Goal: Task Accomplishment & Management: Manage account settings

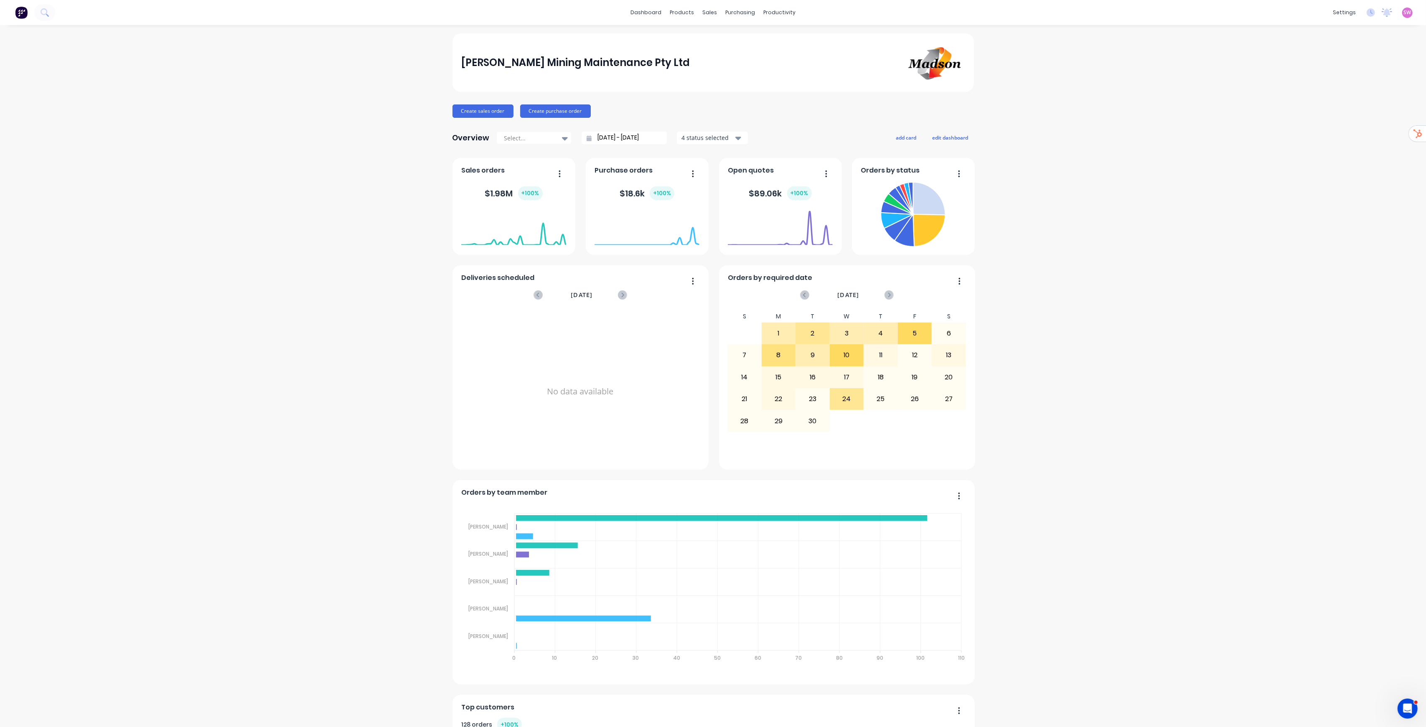
click at [654, 17] on link "dashboard" at bounding box center [645, 12] width 39 height 13
click at [713, 370] on icon "Open Intercom Messenger" at bounding box center [1407, 708] width 14 height 14
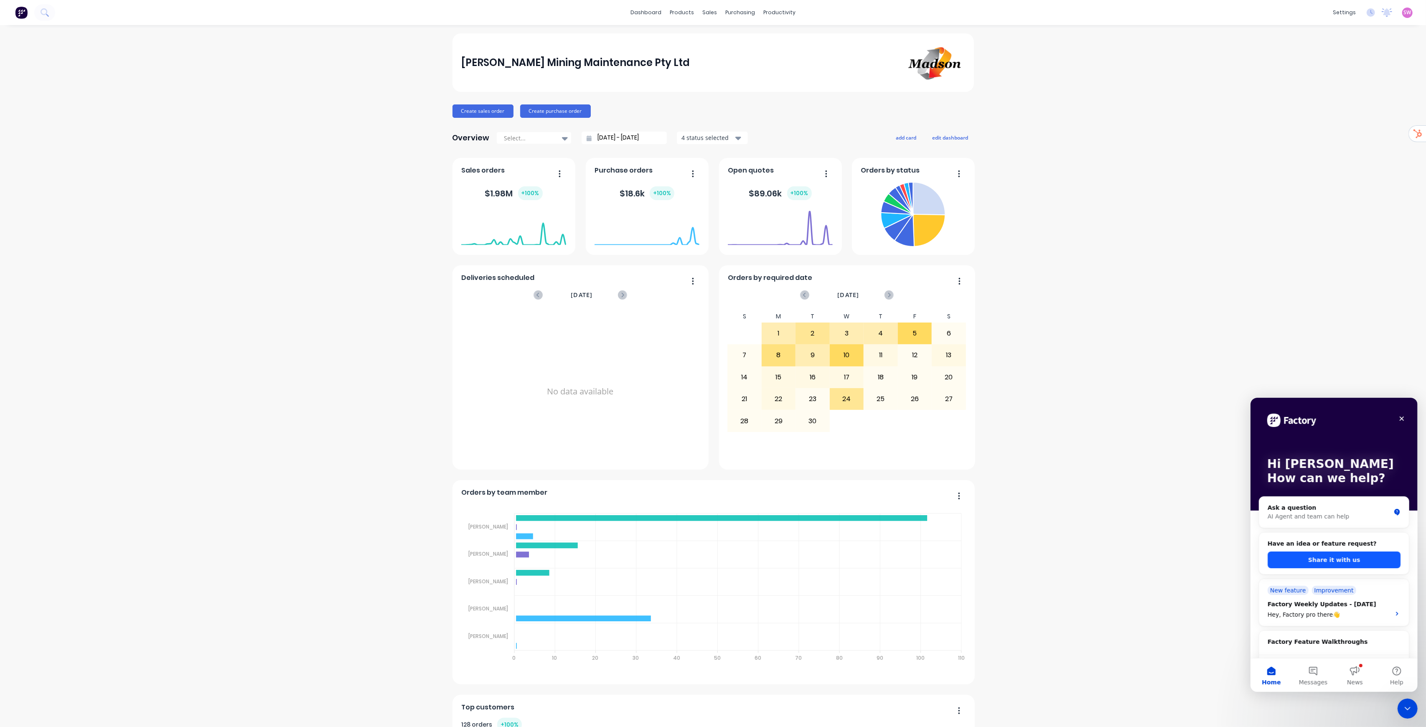
click at [713, 370] on button "Share it with us" at bounding box center [1333, 559] width 133 height 17
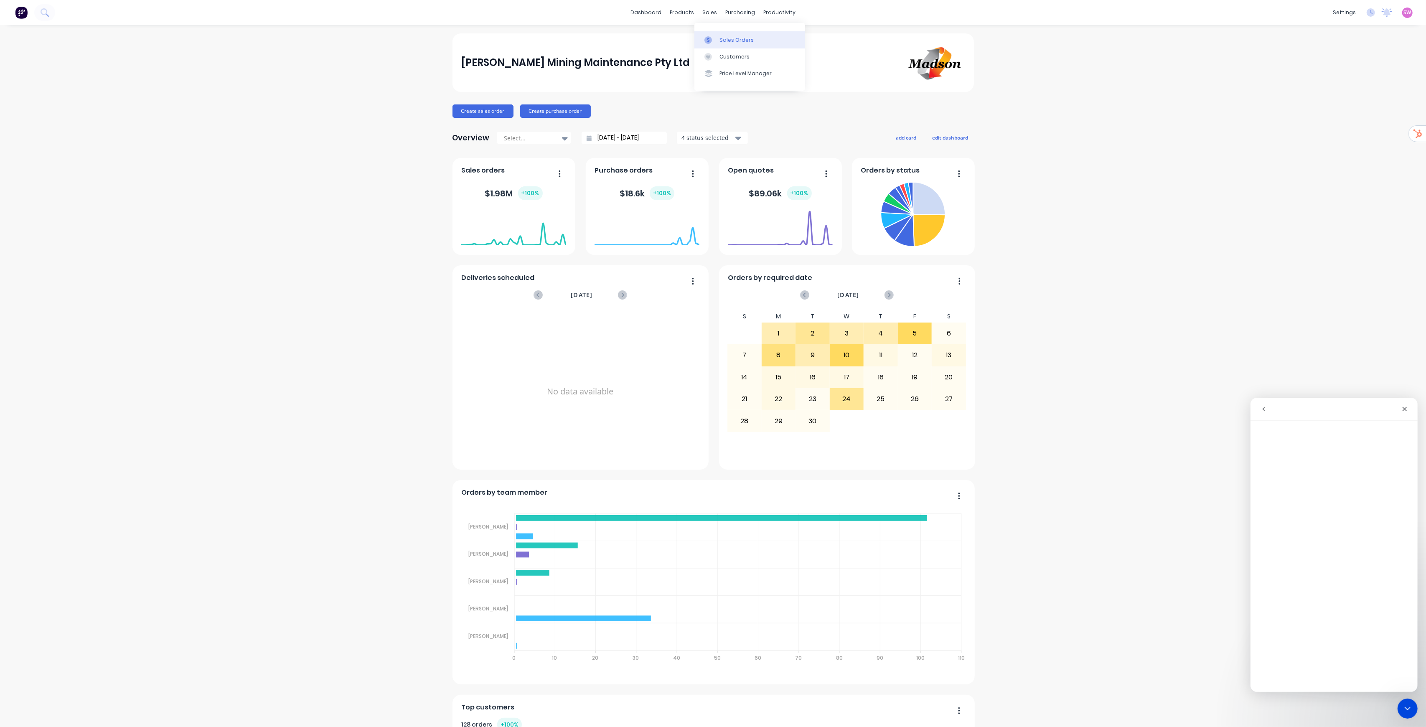
click at [713, 41] on div "Sales Orders" at bounding box center [737, 40] width 34 height 8
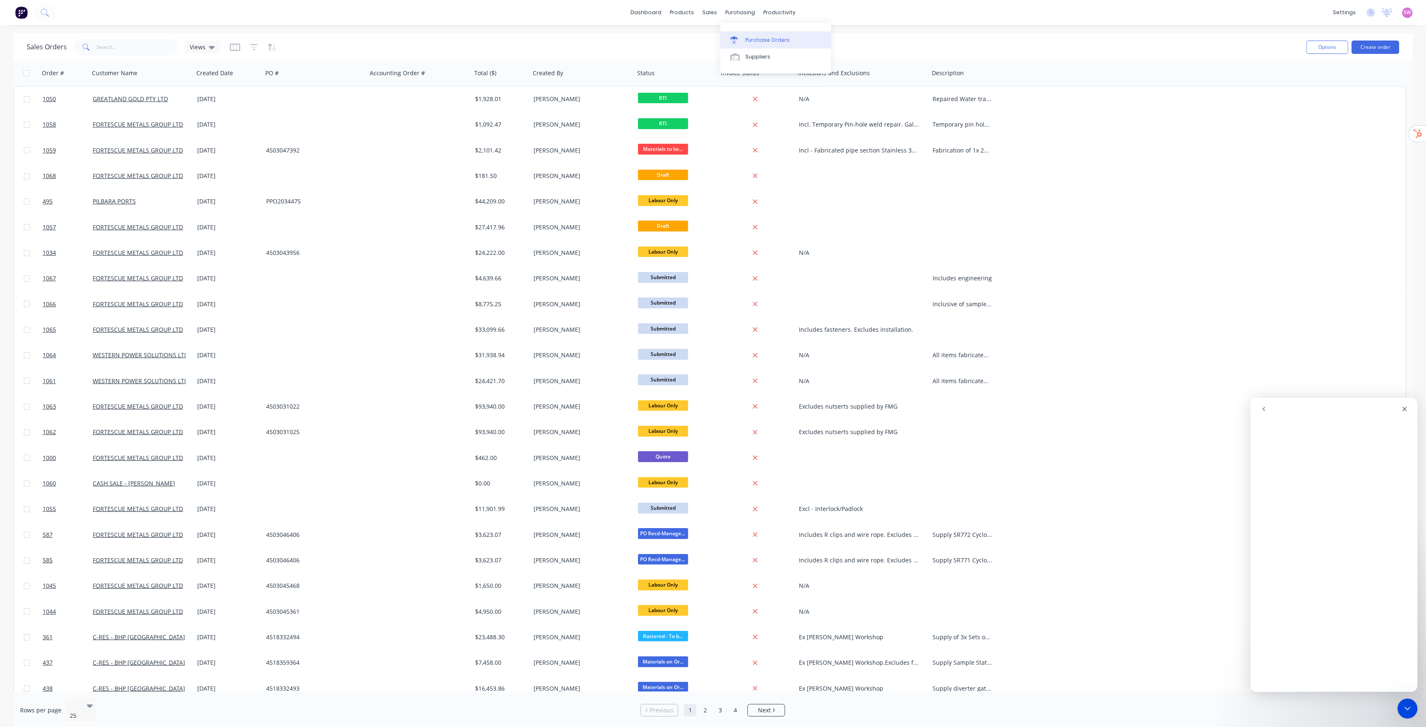
click at [713, 33] on link "Purchase Orders" at bounding box center [775, 39] width 111 height 17
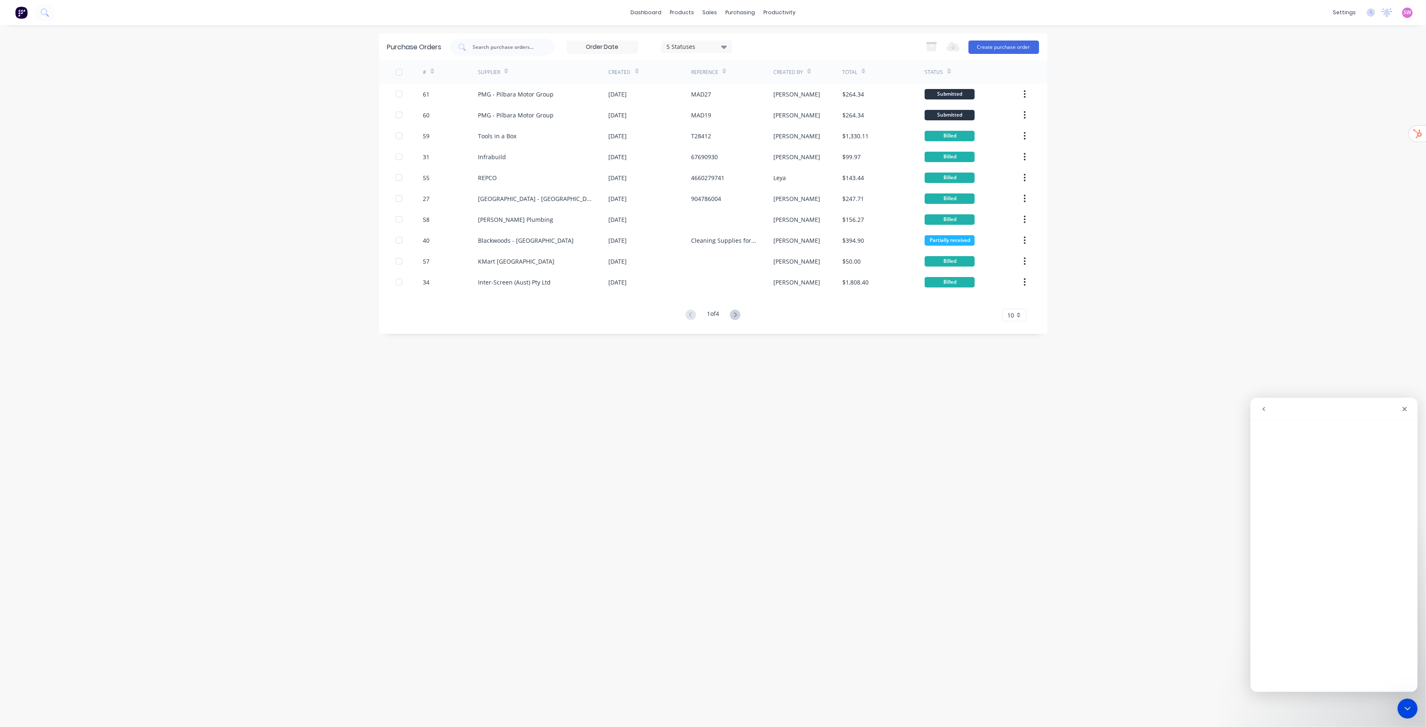
click at [713, 48] on div "5 Statuses" at bounding box center [696, 46] width 60 height 9
click at [713, 45] on div "5 Statuses 5 Statuses Export to Excel (XLSX) Create purchase order" at bounding box center [744, 47] width 589 height 17
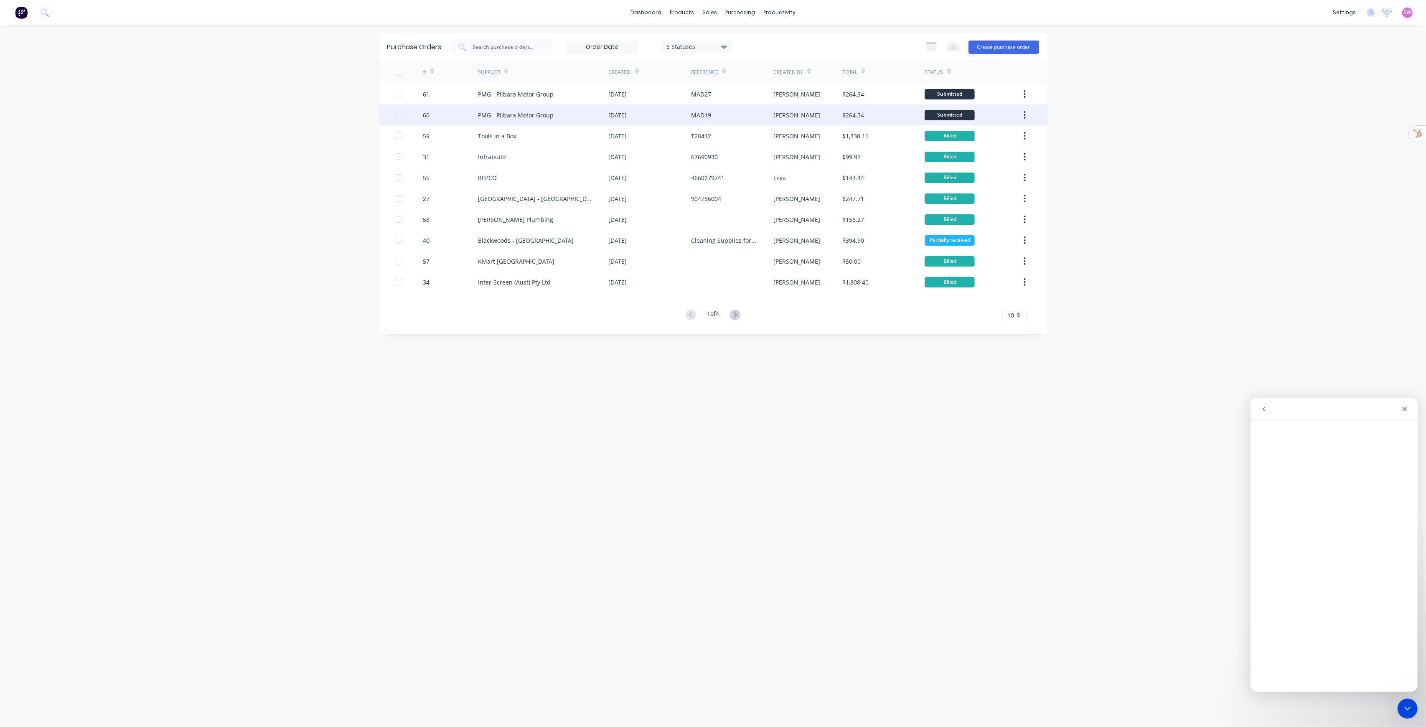
click at [532, 114] on div "PMG - Pilbara Motor Group" at bounding box center [516, 115] width 76 height 9
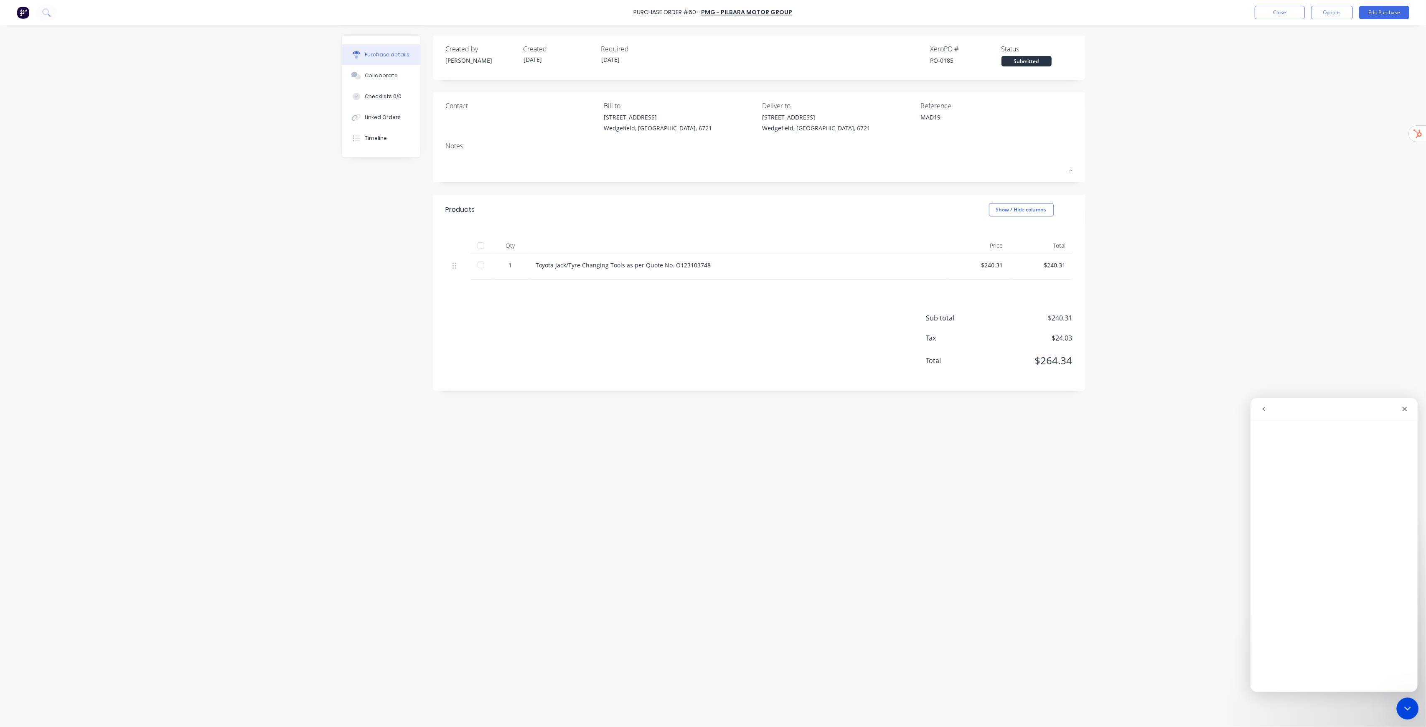
click at [713, 370] on icon "Close Intercom Messenger" at bounding box center [1407, 707] width 10 height 10
drag, startPoint x: 933, startPoint y: 60, endPoint x: 955, endPoint y: 59, distance: 22.6
click at [713, 59] on div "PO-0185" at bounding box center [966, 60] width 71 height 9
drag, startPoint x: 930, startPoint y: 59, endPoint x: 956, endPoint y: 59, distance: 26.8
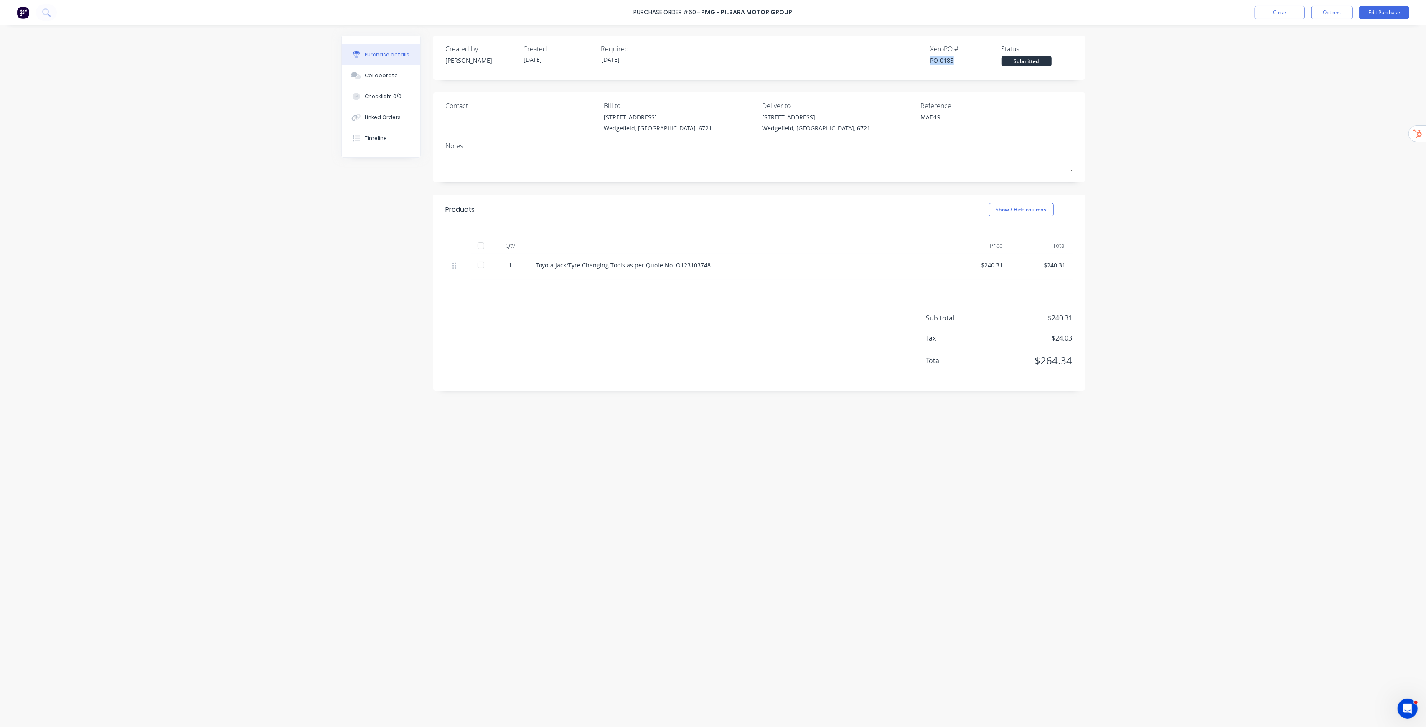
click at [713, 59] on div "Created by Sarah Created 11/09/25 Required 11/09/25 Xero PO # PO-0185 Status Su…" at bounding box center [759, 55] width 627 height 23
copy div "PO-0185"
click at [713, 21] on div "Purchase Order #60 - PMG - Pilbara Motor Group Close Options Edit Purchase" at bounding box center [713, 12] width 1426 height 25
click at [713, 16] on button "Close" at bounding box center [1280, 12] width 50 height 13
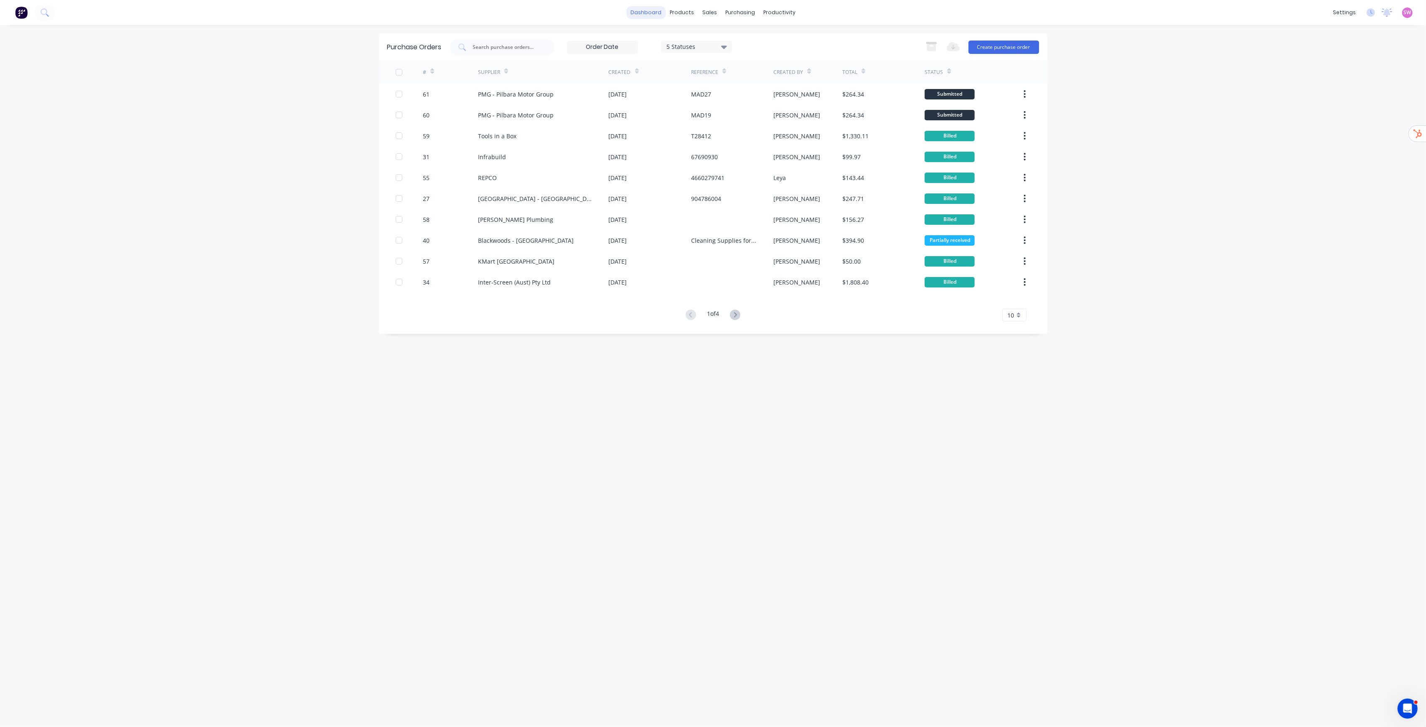
click at [649, 8] on link "dashboard" at bounding box center [645, 12] width 39 height 13
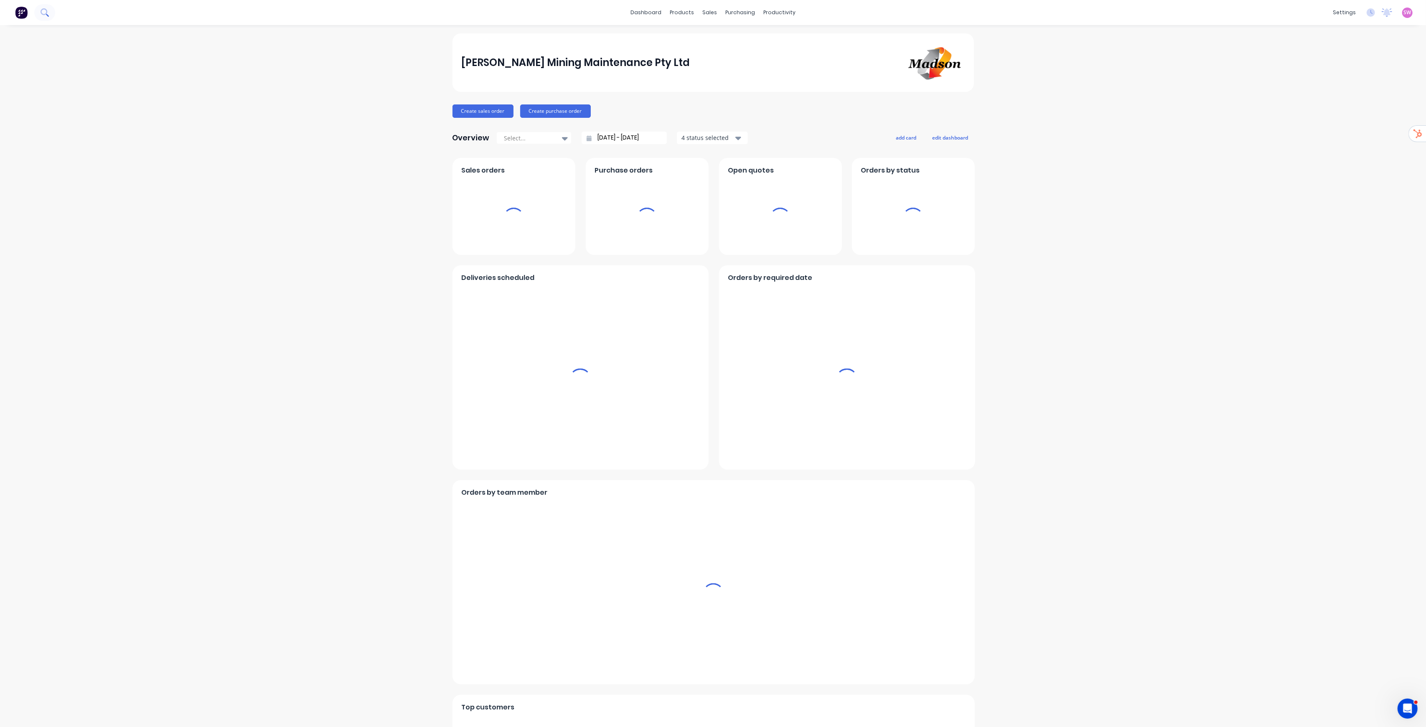
click at [36, 11] on button at bounding box center [44, 12] width 21 height 17
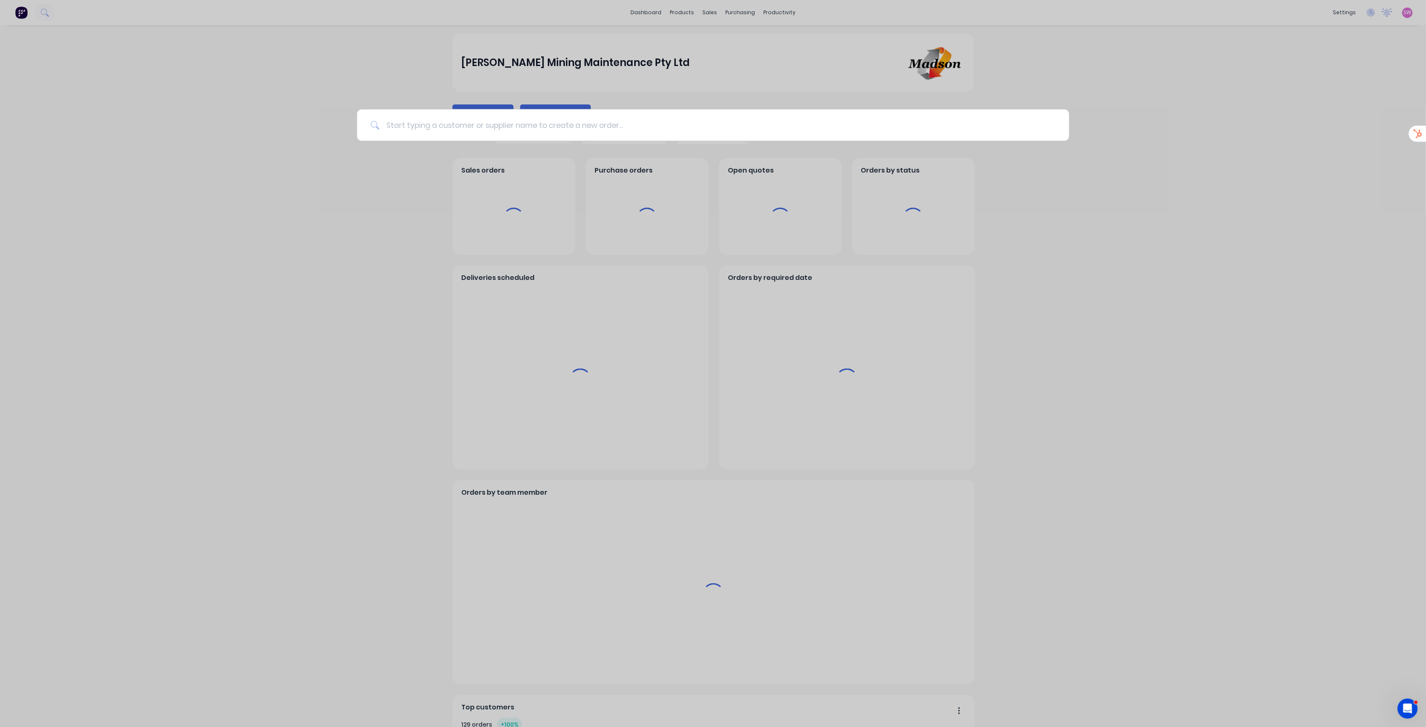
click at [471, 125] on input at bounding box center [717, 124] width 677 height 31
type input "PO-0185"
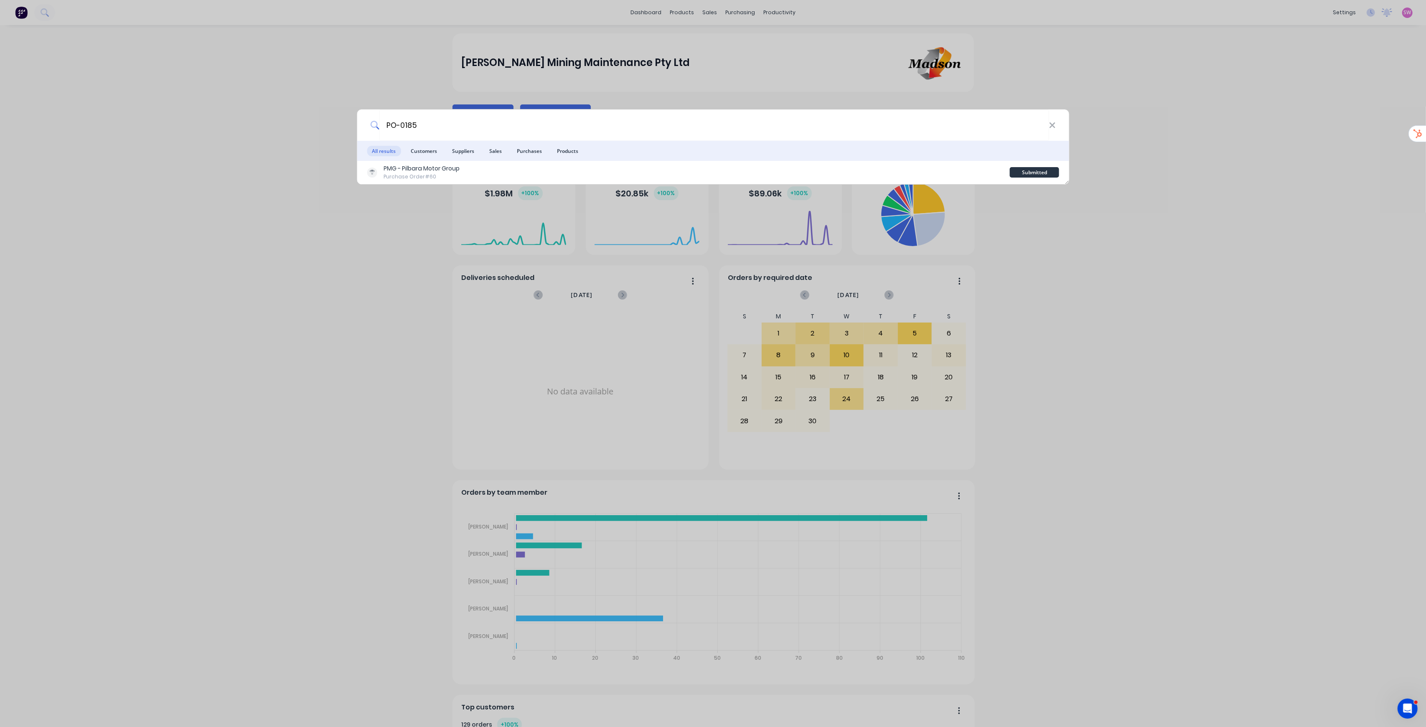
click at [713, 231] on div "PO-0185 All results Customers Suppliers Sales Purchases Products PMG - Pilbara …" at bounding box center [713, 363] width 1426 height 727
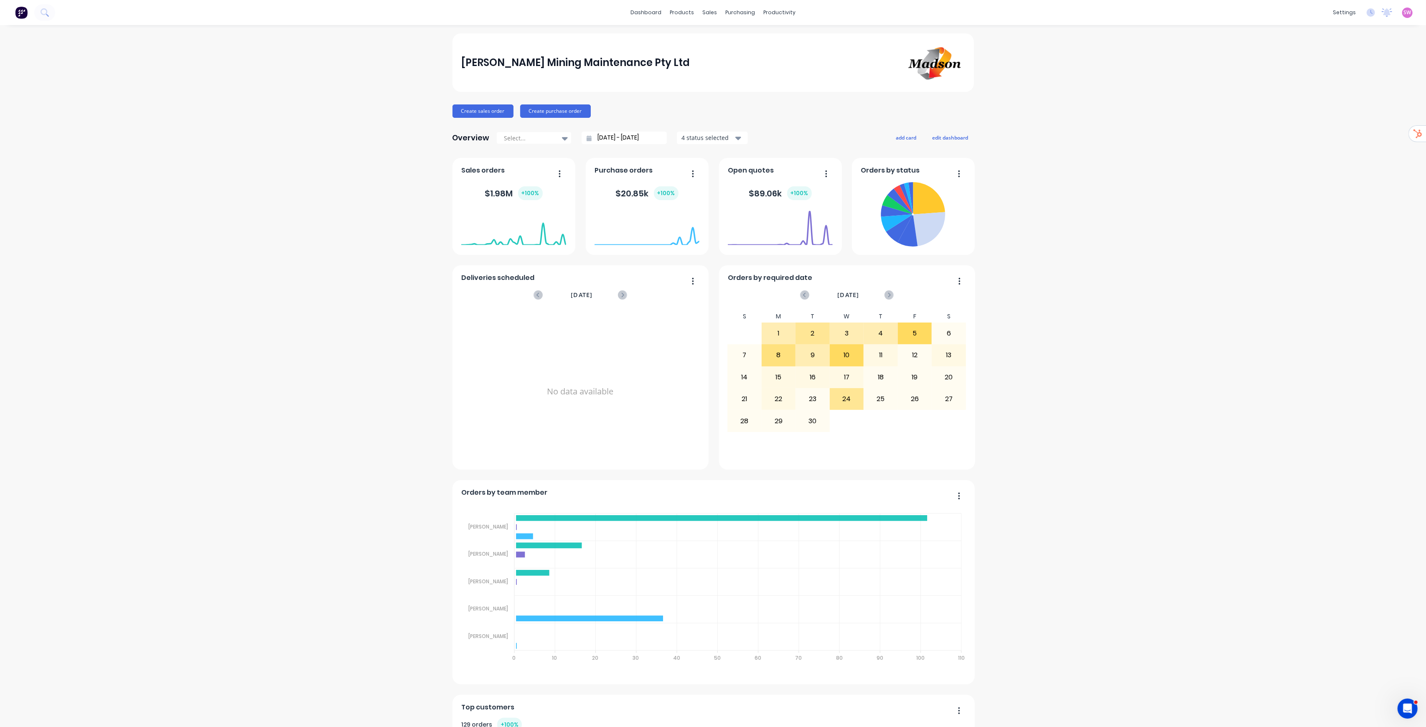
click at [713, 16] on span "SW" at bounding box center [1408, 13] width 8 height 8
click at [713, 109] on div "Sign out" at bounding box center [1336, 113] width 23 height 8
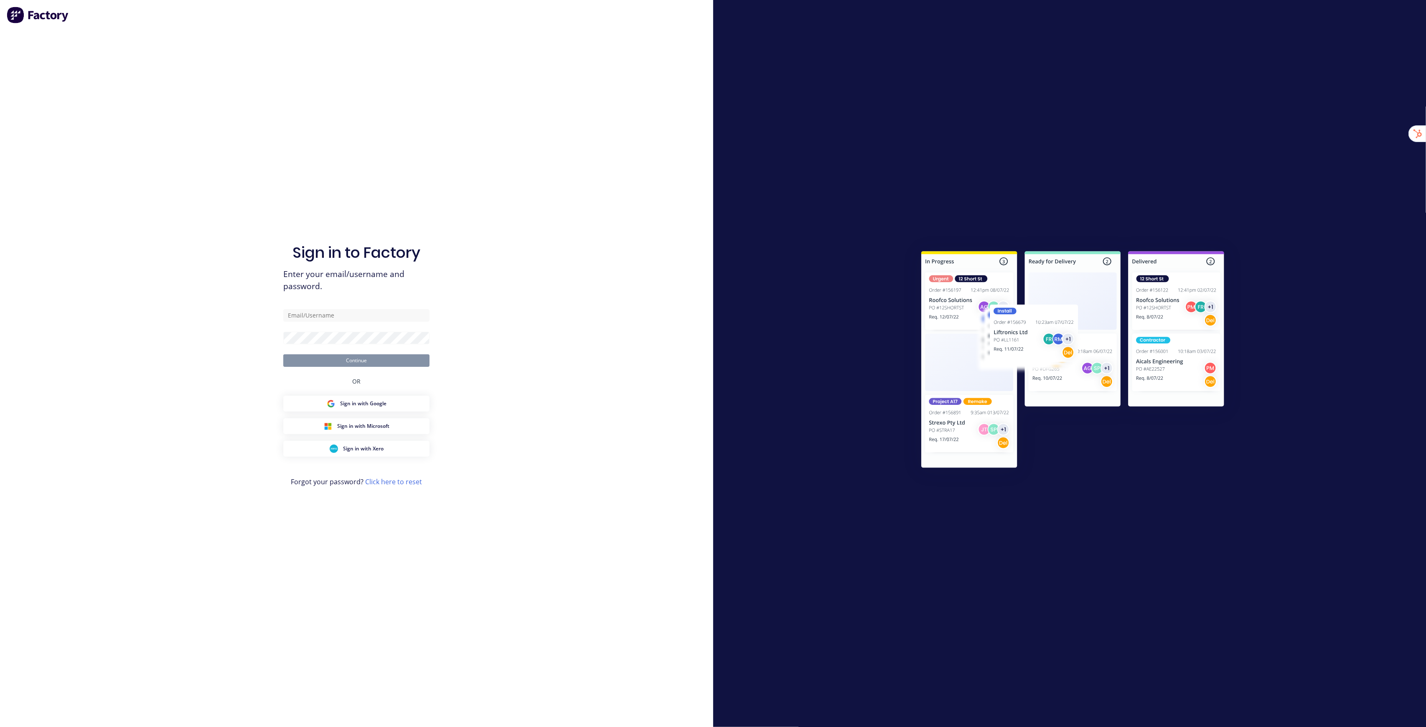
type input "stuart@factory.app"
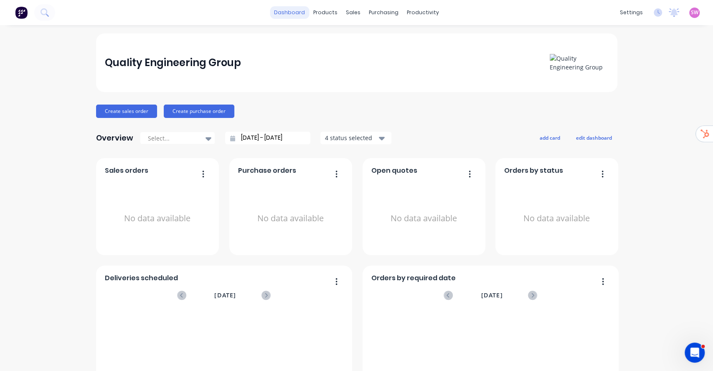
click at [280, 13] on link "dashboard" at bounding box center [289, 12] width 39 height 13
click at [691, 13] on span "SW" at bounding box center [695, 13] width 8 height 8
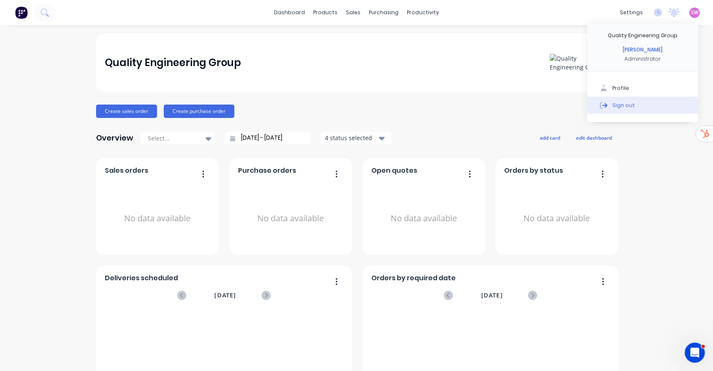
click at [619, 107] on div "Sign out" at bounding box center [624, 105] width 23 height 8
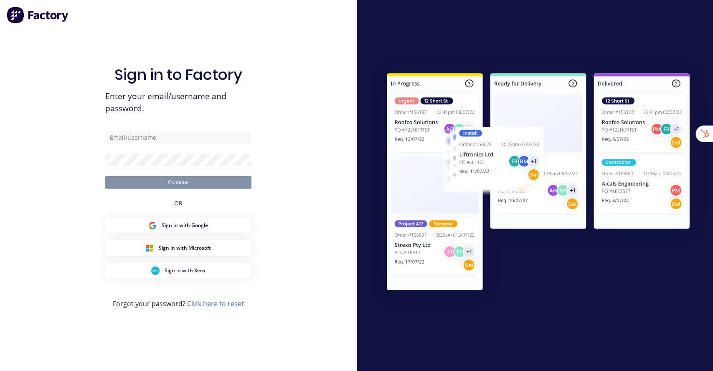
type input "[EMAIL_ADDRESS][DOMAIN_NAME]"
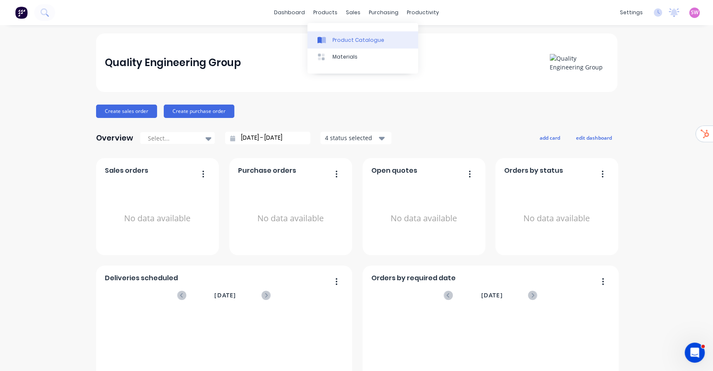
click at [349, 34] on link "Product Catalogue" at bounding box center [363, 39] width 111 height 17
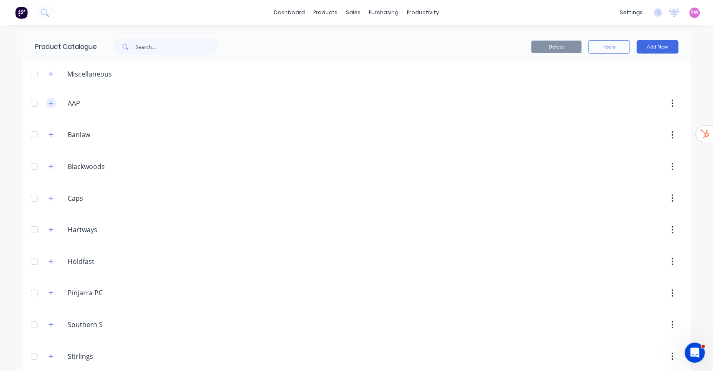
click at [49, 105] on icon "button" at bounding box center [50, 103] width 5 height 6
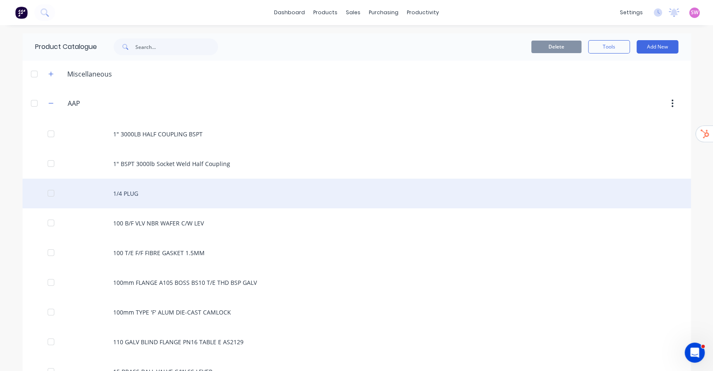
scroll to position [56, 0]
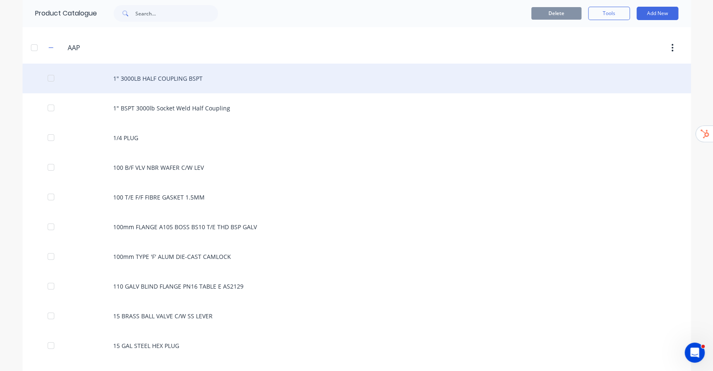
click at [162, 83] on div "1" 3000LB HALF COUPLING BSPT" at bounding box center [357, 79] width 669 height 30
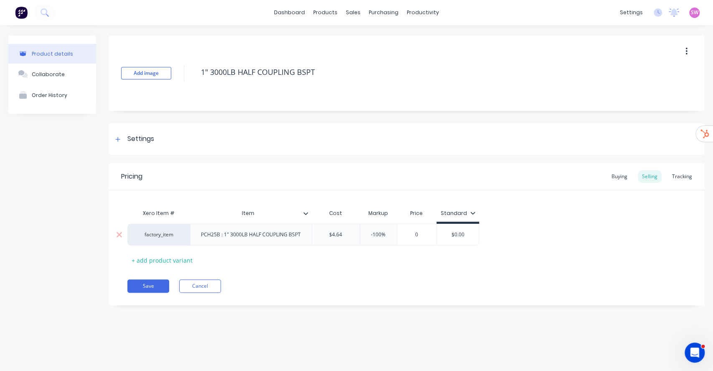
click at [164, 236] on div "factory_item" at bounding box center [159, 235] width 46 height 8
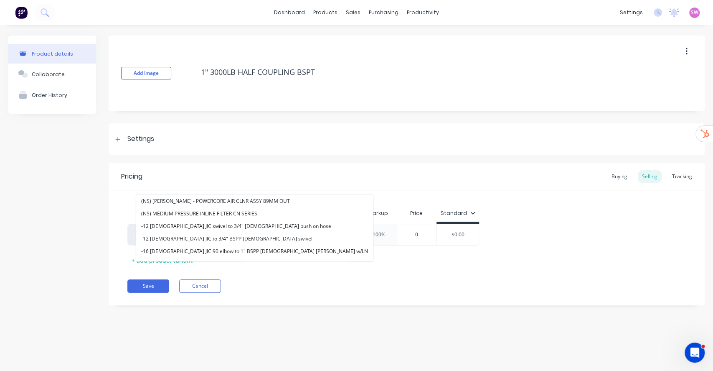
click at [63, 253] on div "Product details Collaborate Order History" at bounding box center [52, 177] width 88 height 282
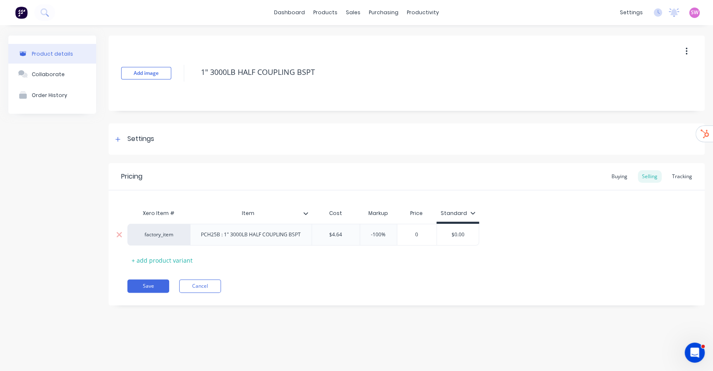
click at [219, 234] on div "PCH25B : 1" 3000LB HALF COUPLING BSPT" at bounding box center [250, 234] width 113 height 11
click at [256, 236] on div "PCH25B : 1" 3000LB HALF COUPLING BSPT" at bounding box center [250, 234] width 113 height 11
click at [163, 235] on div "factory_item" at bounding box center [159, 235] width 46 height 8
type textarea "x"
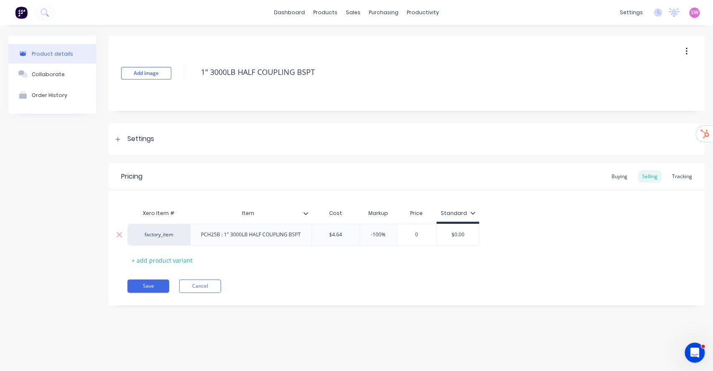
click at [150, 236] on div "factory_item" at bounding box center [159, 235] width 46 height 8
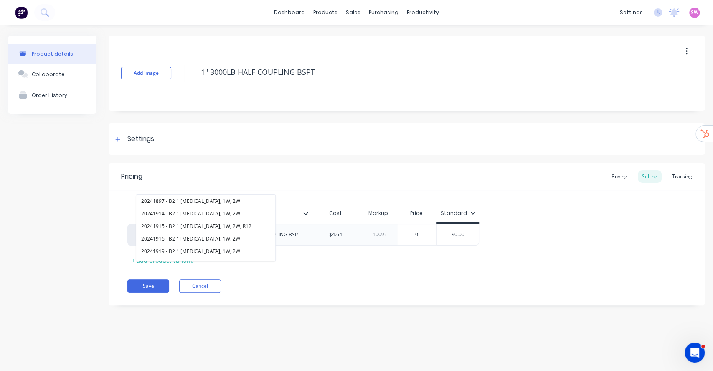
type input "p"
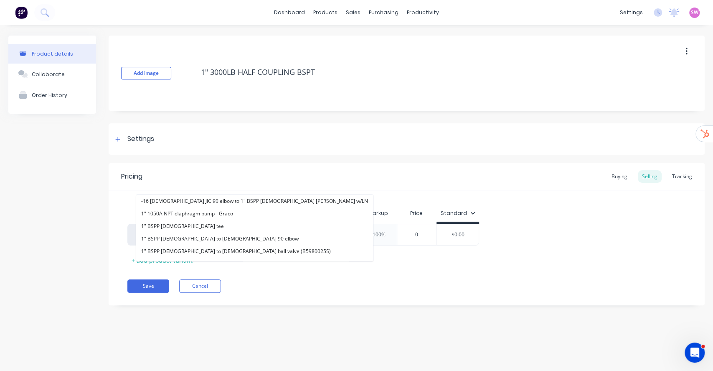
type input "1""
click at [350, 286] on div "Save Cancel" at bounding box center [415, 285] width 577 height 13
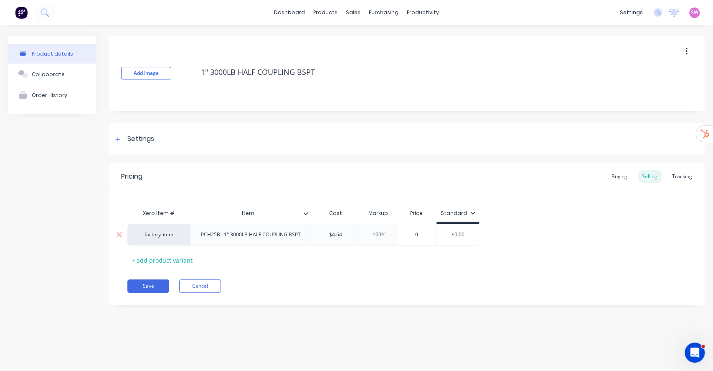
click at [300, 235] on div "PCH25B : 1" 3000LB HALF COUPLING BSPT" at bounding box center [250, 234] width 113 height 11
click at [295, 236] on div "PCH25B : 1" 3000LB HALF COUPLING BSPT" at bounding box center [250, 234] width 113 height 11
copy div "1" 3000LB HALF COUPLING BSPT"
click at [163, 231] on div "factory_item" at bounding box center [159, 235] width 46 height 8
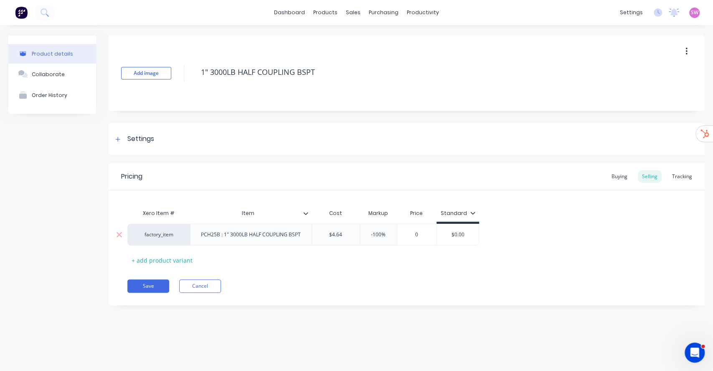
click at [164, 234] on div "factory_item" at bounding box center [159, 235] width 46 height 8
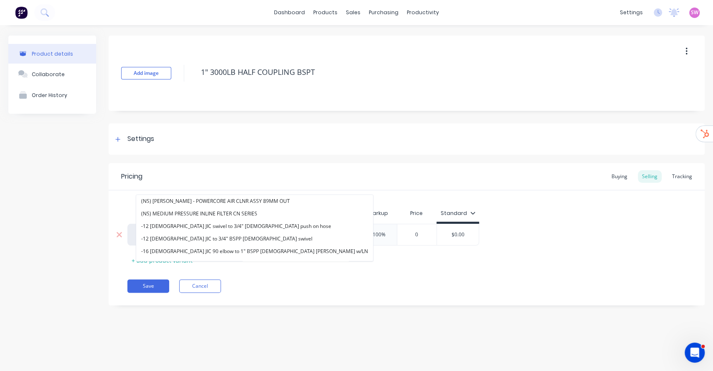
click at [164, 233] on button "-12 [DEMOGRAPHIC_DATA] JIC to 3/4" BSPP [DEMOGRAPHIC_DATA] swivel" at bounding box center [254, 238] width 237 height 13
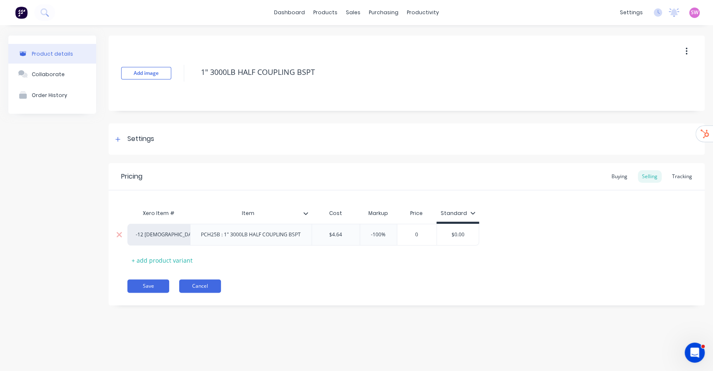
click at [203, 279] on button "Cancel" at bounding box center [200, 285] width 42 height 13
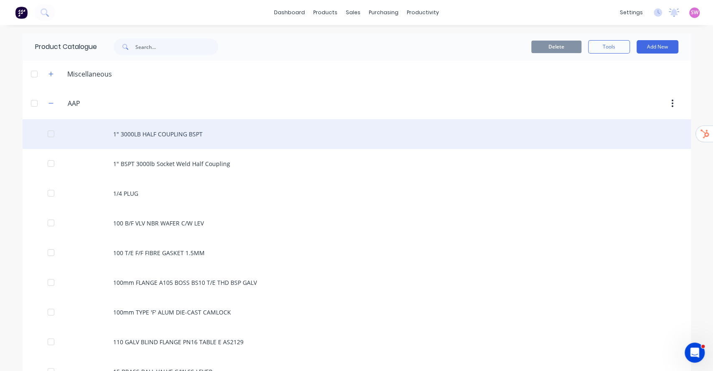
click at [172, 126] on div "1" 3000LB HALF COUPLING BSPT" at bounding box center [357, 134] width 669 height 30
type textarea "x"
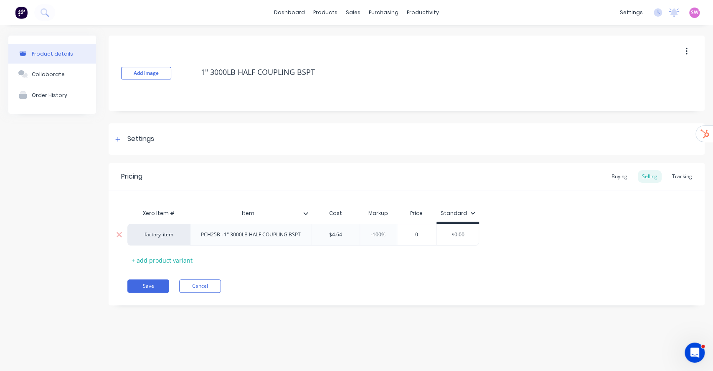
click at [163, 236] on div "factory_item" at bounding box center [159, 235] width 46 height 8
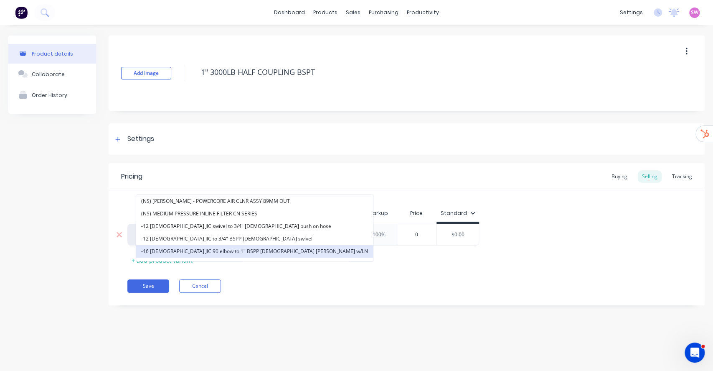
paste input "1" 3000LB HALF COUPLING BSPT"
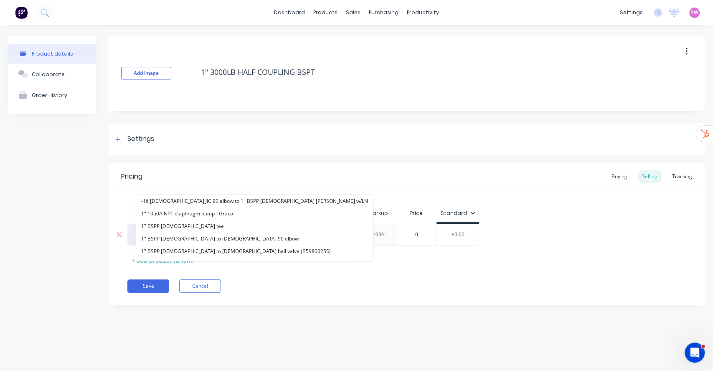
type input "1"
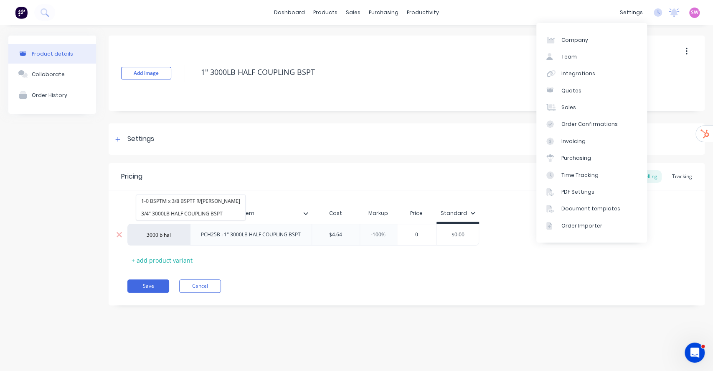
type input "3000lb hal"
click at [634, 5] on div "dashboard products sales purchasing productivity dashboard products Product Cat…" at bounding box center [356, 12] width 713 height 25
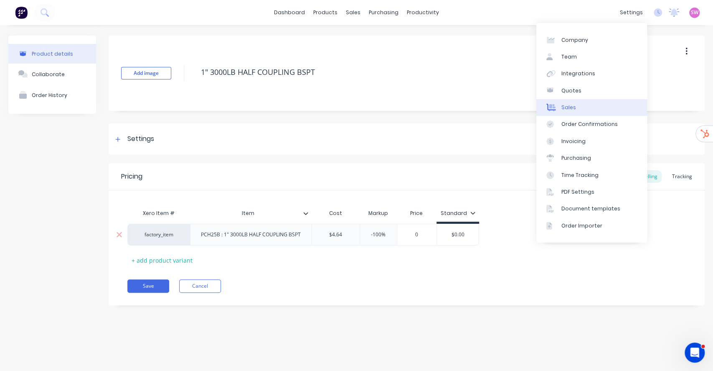
click at [580, 109] on link "Sales" at bounding box center [592, 107] width 111 height 17
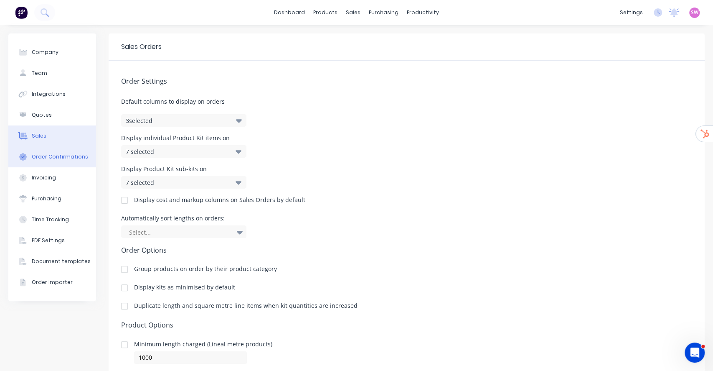
click at [33, 155] on div "Order Confirmations" at bounding box center [60, 157] width 56 height 8
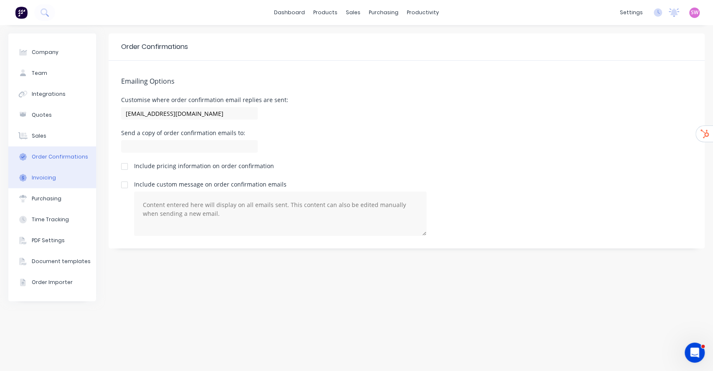
click at [51, 176] on div "Invoicing" at bounding box center [44, 178] width 24 height 8
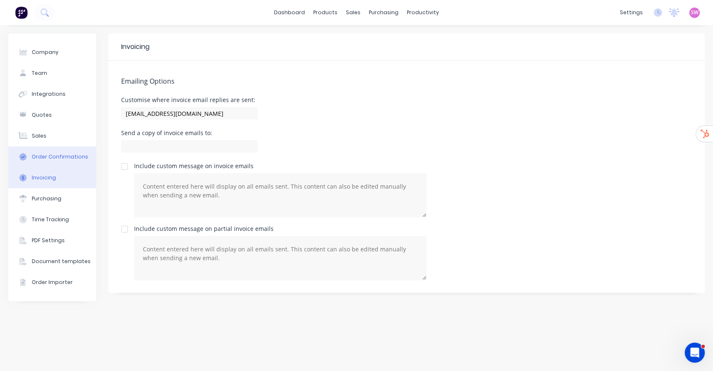
click at [51, 152] on button "Order Confirmations" at bounding box center [52, 156] width 88 height 21
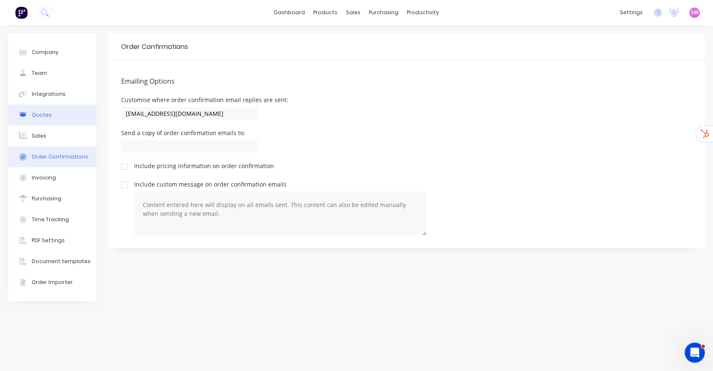
click at [40, 111] on div "Quotes" at bounding box center [42, 115] width 20 height 8
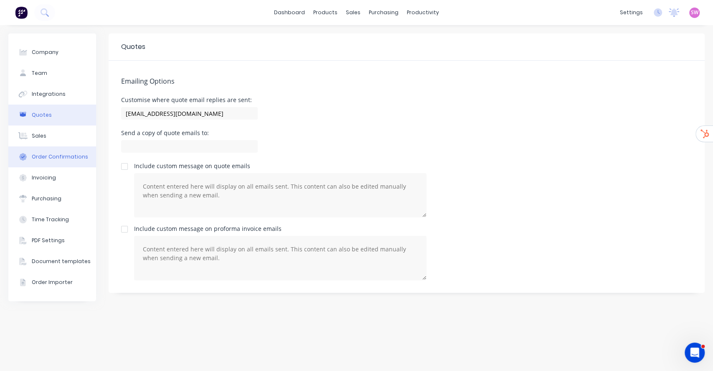
click at [42, 163] on button "Order Confirmations" at bounding box center [52, 156] width 88 height 21
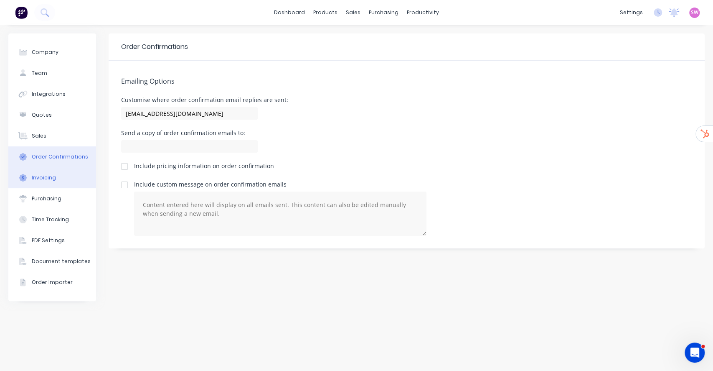
click at [43, 176] on div "Invoicing" at bounding box center [44, 178] width 24 height 8
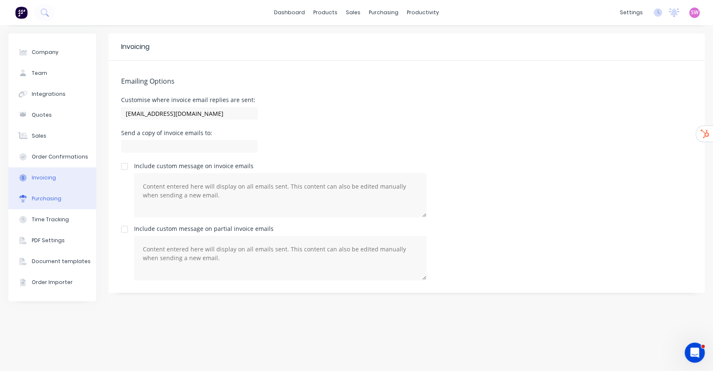
click at [42, 195] on div "Purchasing" at bounding box center [47, 199] width 30 height 8
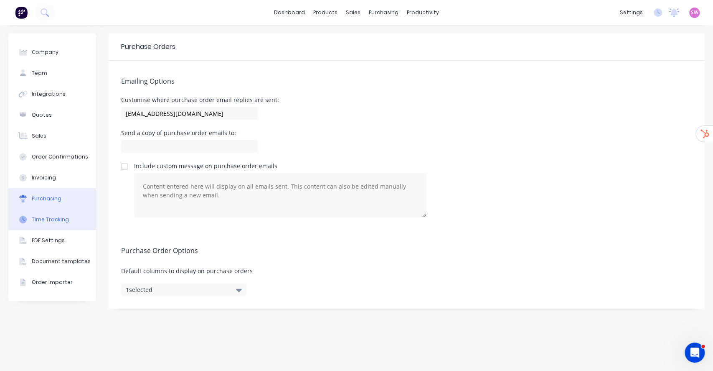
click at [47, 216] on div "Time Tracking" at bounding box center [50, 220] width 37 height 8
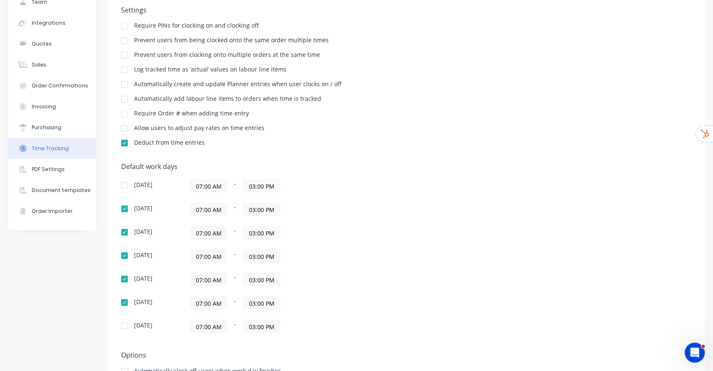
scroll to position [141, 0]
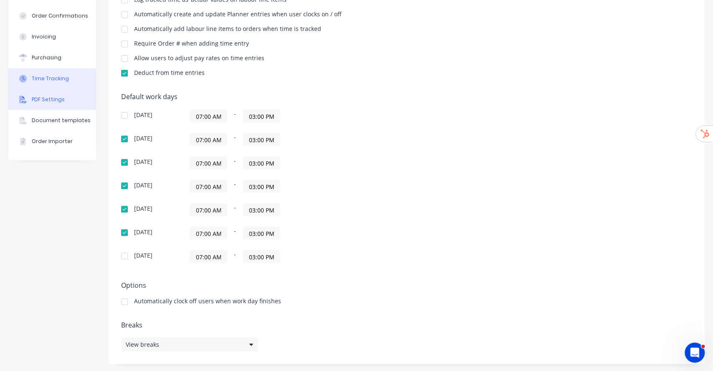
click at [43, 99] on div "PDF Settings" at bounding box center [48, 100] width 33 height 8
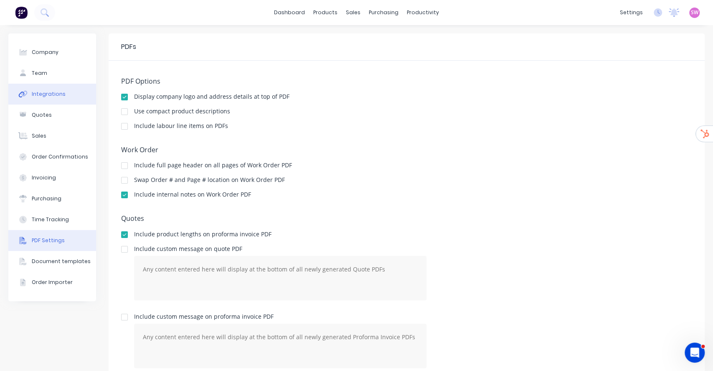
click at [41, 91] on div "Integrations" at bounding box center [49, 94] width 34 height 8
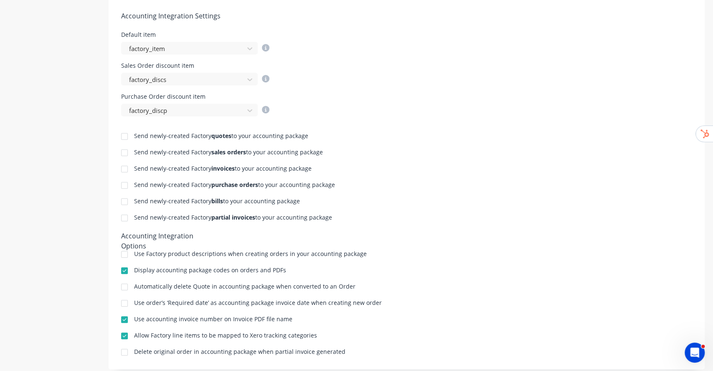
scroll to position [336, 0]
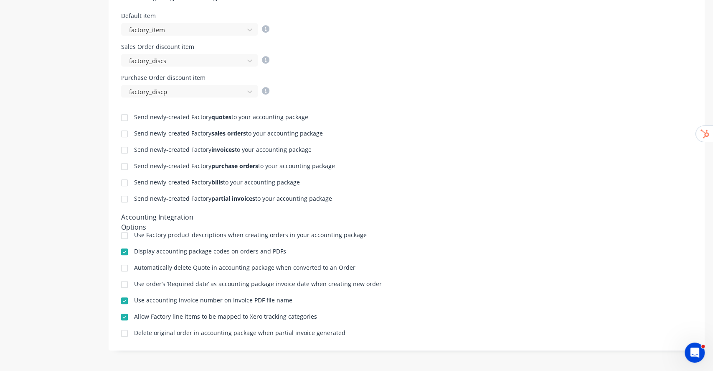
click at [126, 239] on div at bounding box center [124, 235] width 17 height 17
click at [122, 234] on div at bounding box center [124, 235] width 17 height 17
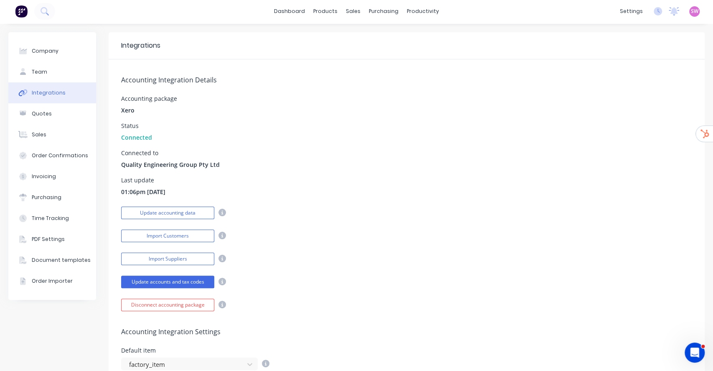
scroll to position [0, 0]
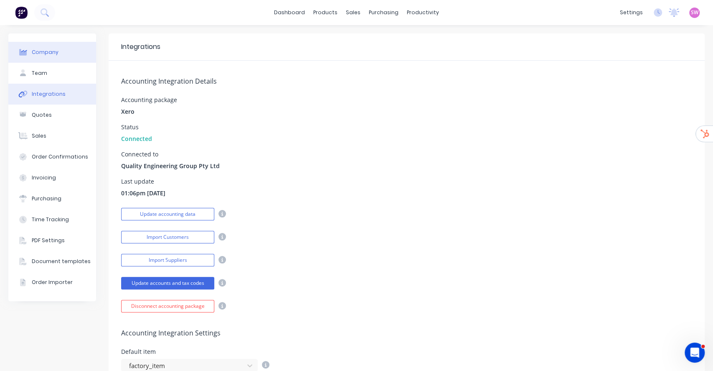
click at [59, 56] on button "Company" at bounding box center [52, 52] width 88 height 21
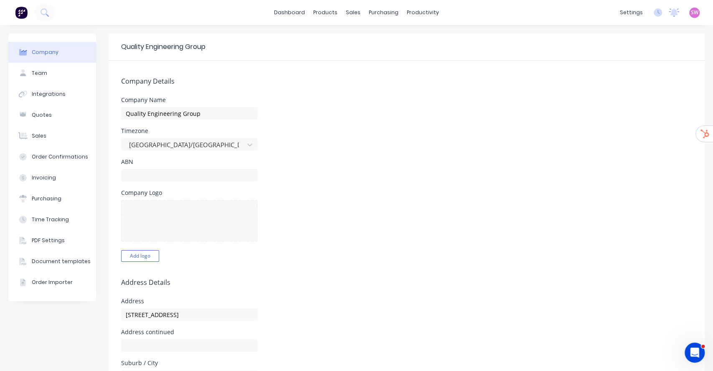
select select "AU"
click at [285, 9] on link "dashboard" at bounding box center [289, 12] width 39 height 13
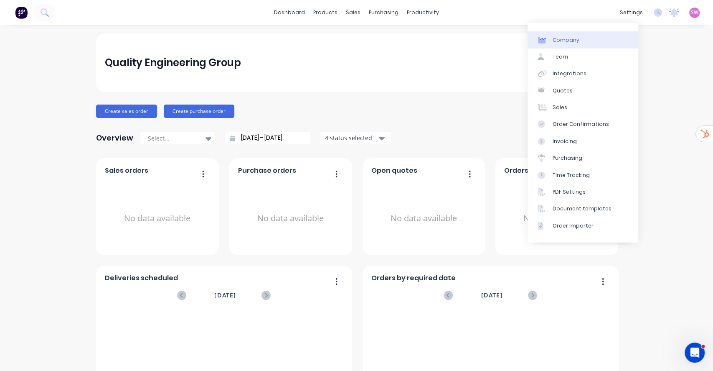
click at [595, 35] on link "Company" at bounding box center [583, 39] width 111 height 17
select select "AU"
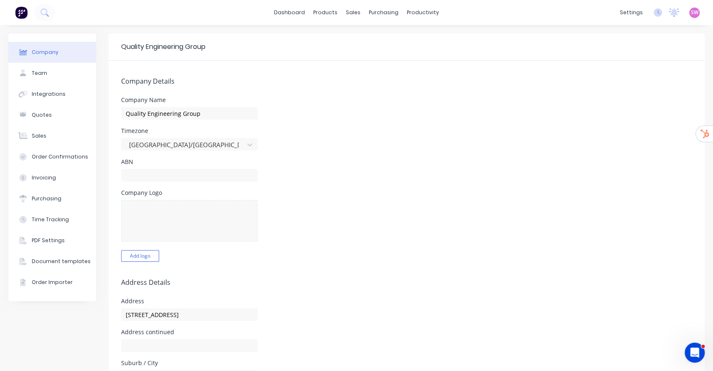
click at [56, 75] on button "Team" at bounding box center [52, 73] width 88 height 21
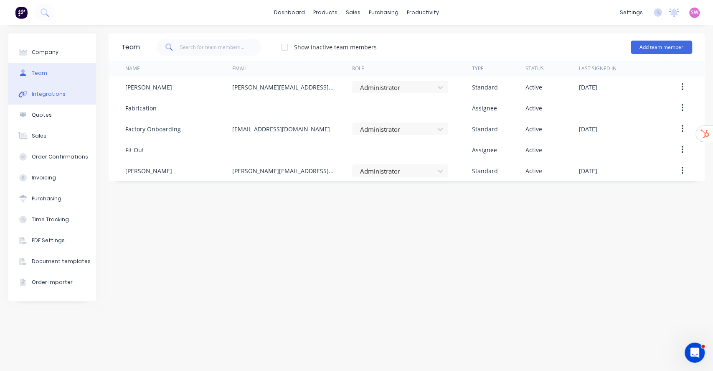
click at [25, 91] on icon at bounding box center [25, 94] width 6 height 6
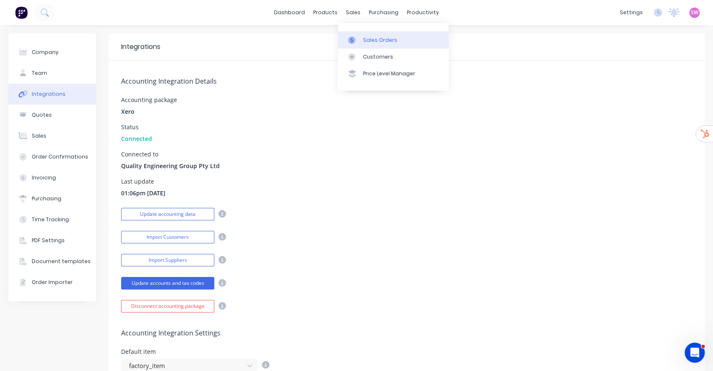
click at [369, 37] on div "Sales Orders" at bounding box center [380, 40] width 34 height 8
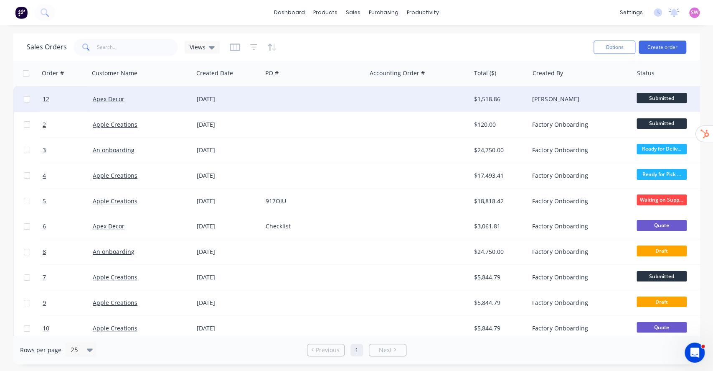
click at [394, 109] on div at bounding box center [418, 98] width 104 height 25
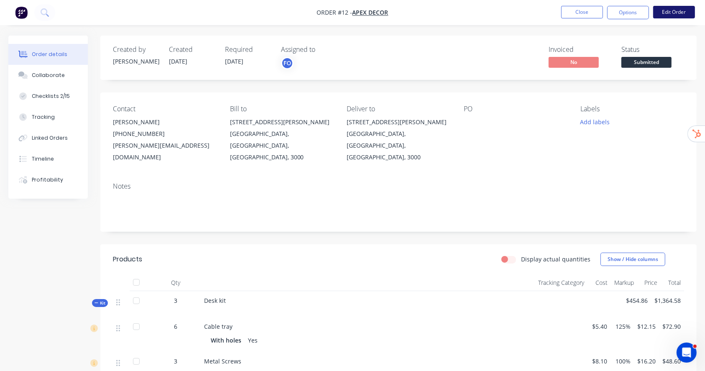
click at [679, 14] on button "Edit Order" at bounding box center [674, 12] width 42 height 13
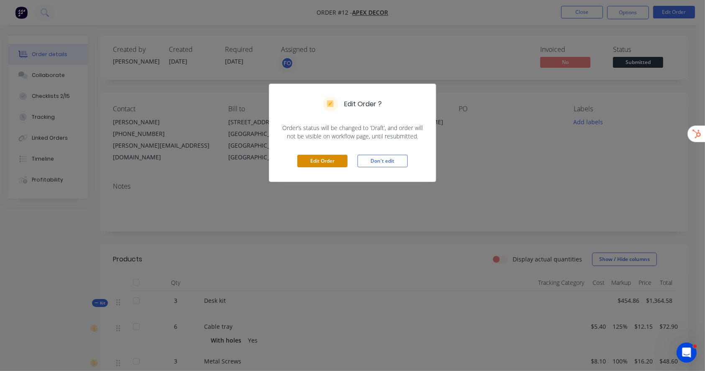
click at [328, 161] on button "Edit Order" at bounding box center [322, 161] width 50 height 13
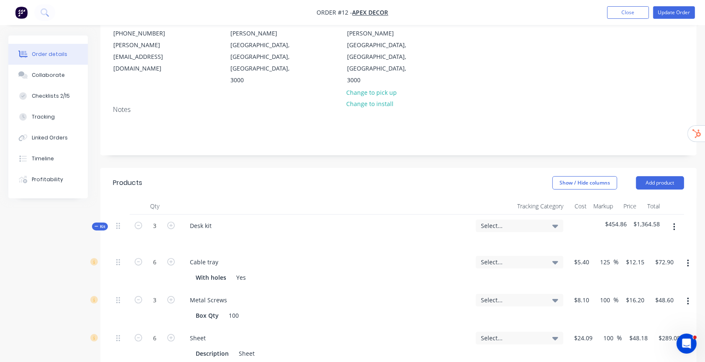
scroll to position [167, 0]
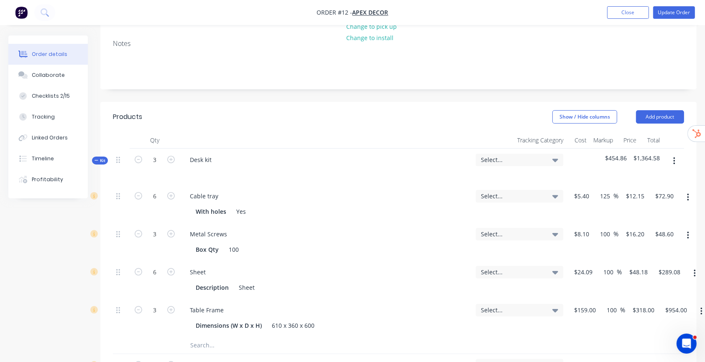
click at [550, 156] on div "Select..." at bounding box center [519, 160] width 77 height 8
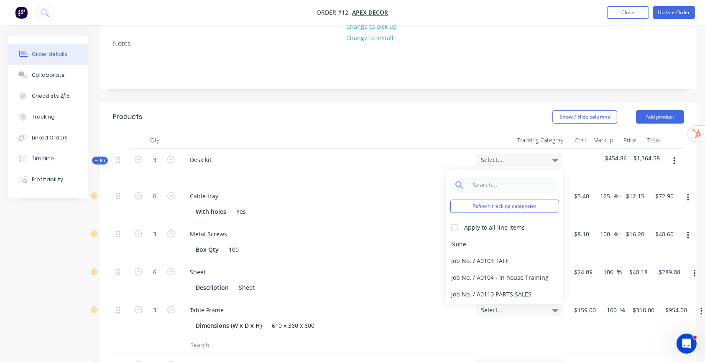
click at [476, 110] on div "Show / Hide columns Add product" at bounding box center [459, 116] width 450 height 13
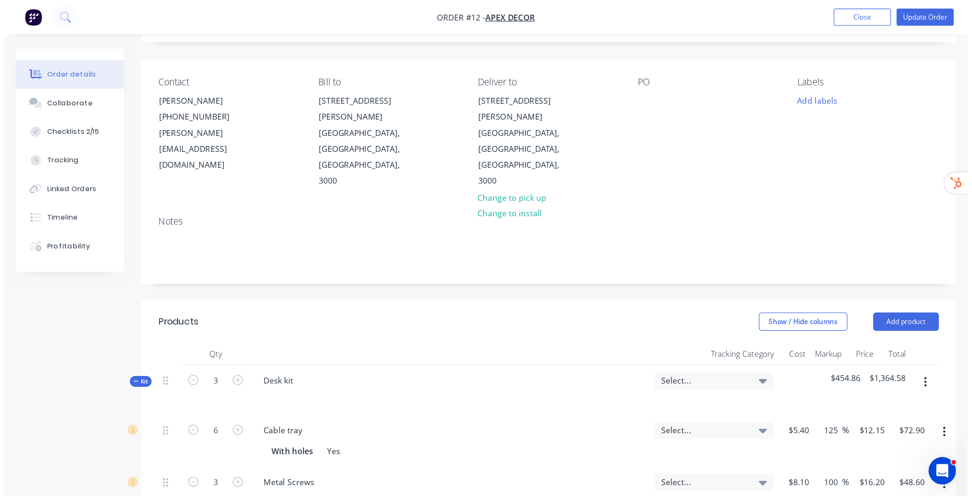
scroll to position [0, 0]
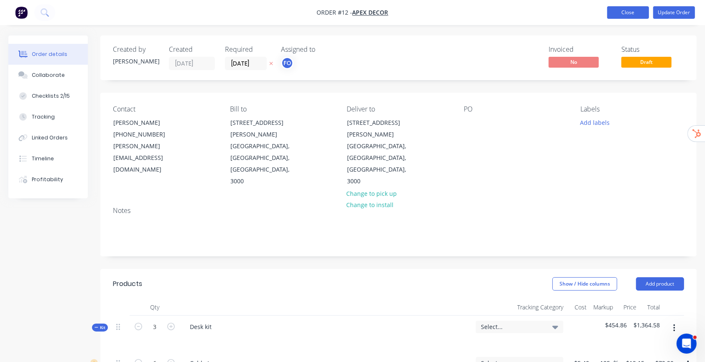
click at [630, 13] on button "Close" at bounding box center [628, 12] width 42 height 13
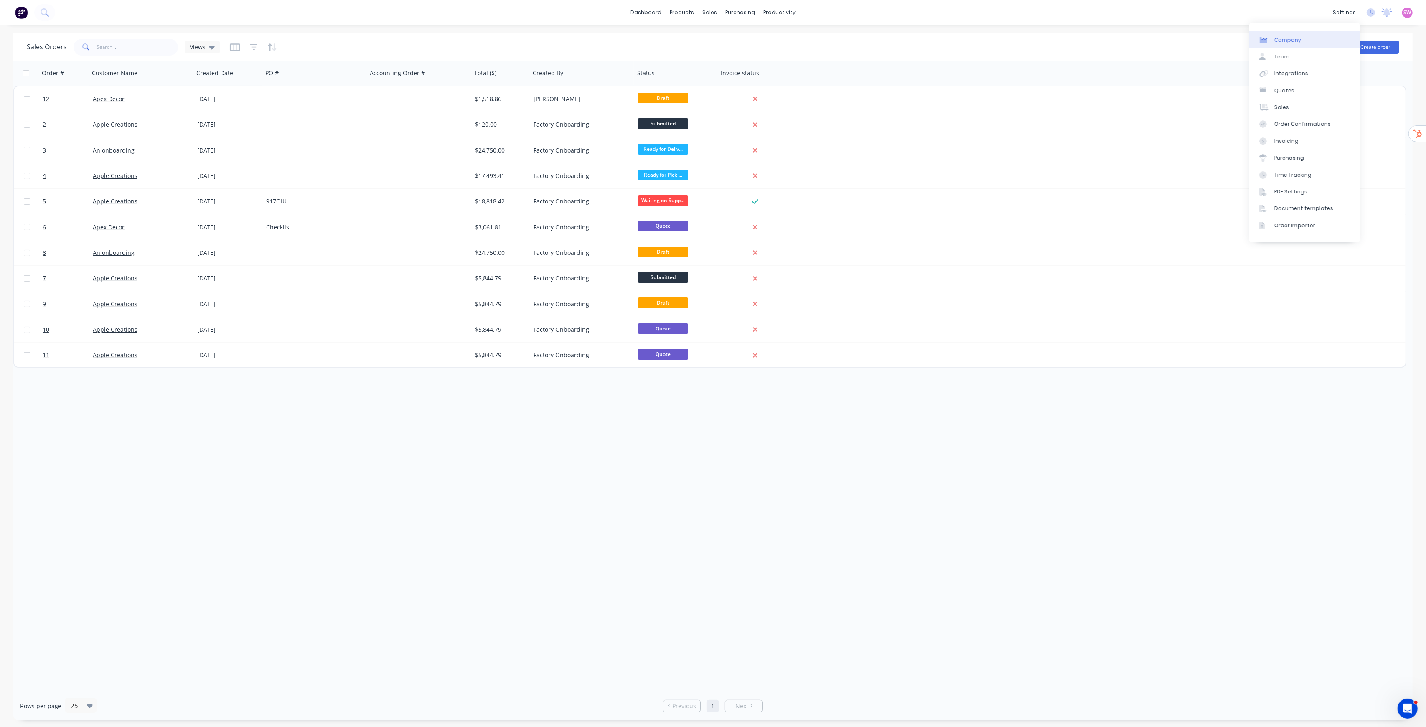
click at [713, 34] on link "Company" at bounding box center [1304, 39] width 111 height 17
select select "AU"
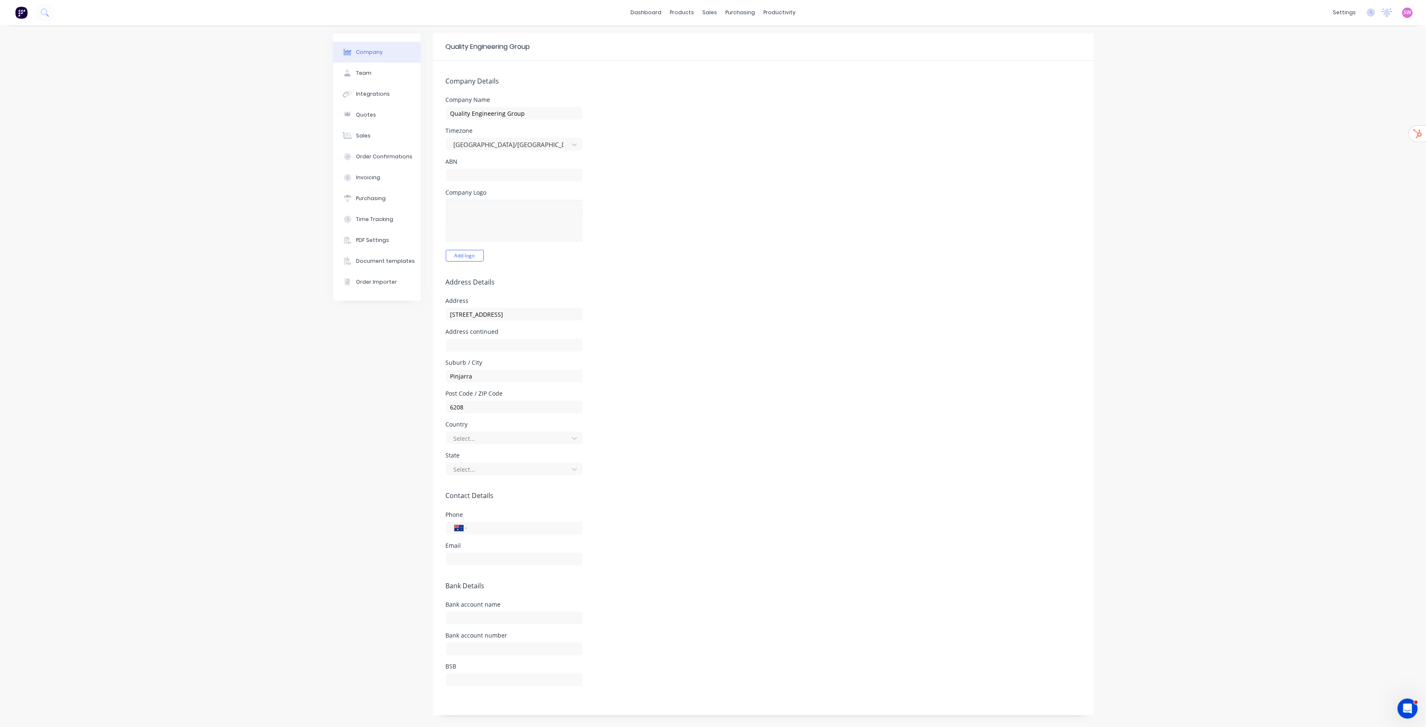
click at [713, 203] on div "Company Logo Add logo" at bounding box center [763, 226] width 635 height 72
click at [713, 186] on form "Company Details Company Name Quality Engineering Group Timezone Australia/Perth…" at bounding box center [763, 388] width 660 height 655
click at [481, 175] on input "text" at bounding box center [514, 175] width 137 height 13
click at [504, 171] on input "text" at bounding box center [514, 175] width 137 height 13
type input "38650673331"
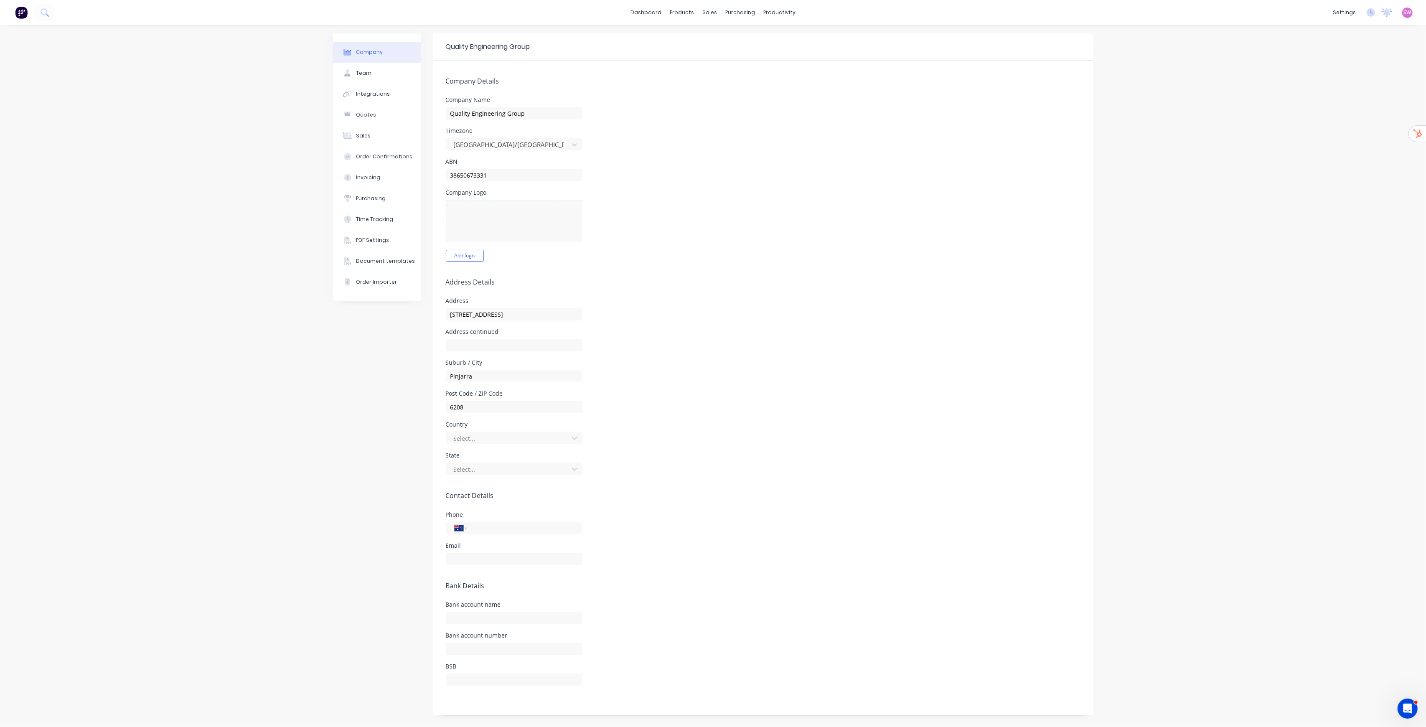
click at [713, 254] on div "Company Logo Add logo" at bounding box center [763, 226] width 635 height 72
click at [449, 316] on input "8 14 Fields St" at bounding box center [514, 314] width 137 height 13
type input "Unit 8 14 Fields St"
click at [642, 293] on form "Company Details Company Name Quality Engineering Group Timezone Australia/Perth…" at bounding box center [763, 388] width 660 height 655
click at [467, 344] on input "text" at bounding box center [514, 345] width 137 height 13
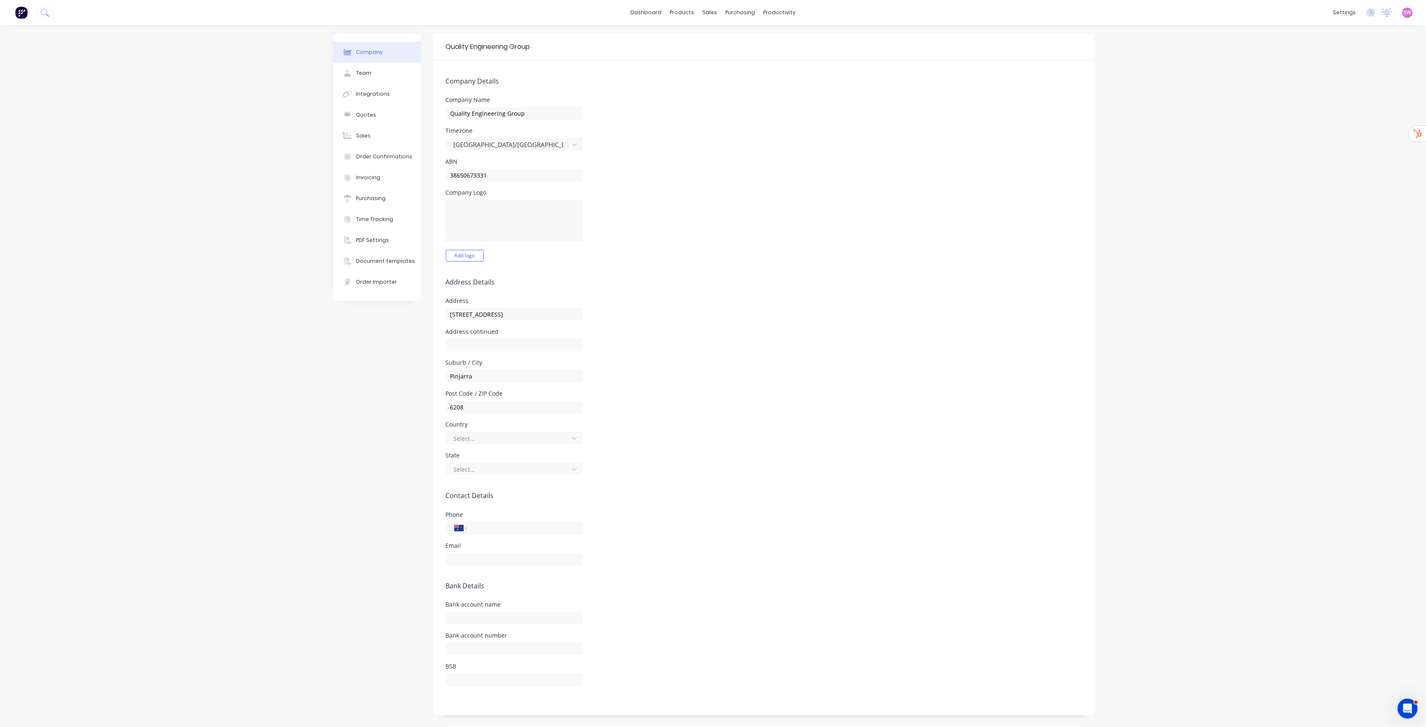
click at [669, 317] on div "Address Unit 8 14 Fields St" at bounding box center [763, 309] width 635 height 23
click at [483, 370] on div at bounding box center [509, 438] width 112 height 10
click at [479, 370] on div "Australia" at bounding box center [514, 456] width 137 height 15
click at [501, 370] on div at bounding box center [509, 469] width 112 height 10
click at [487, 370] on div "Western Australia" at bounding box center [514, 595] width 137 height 15
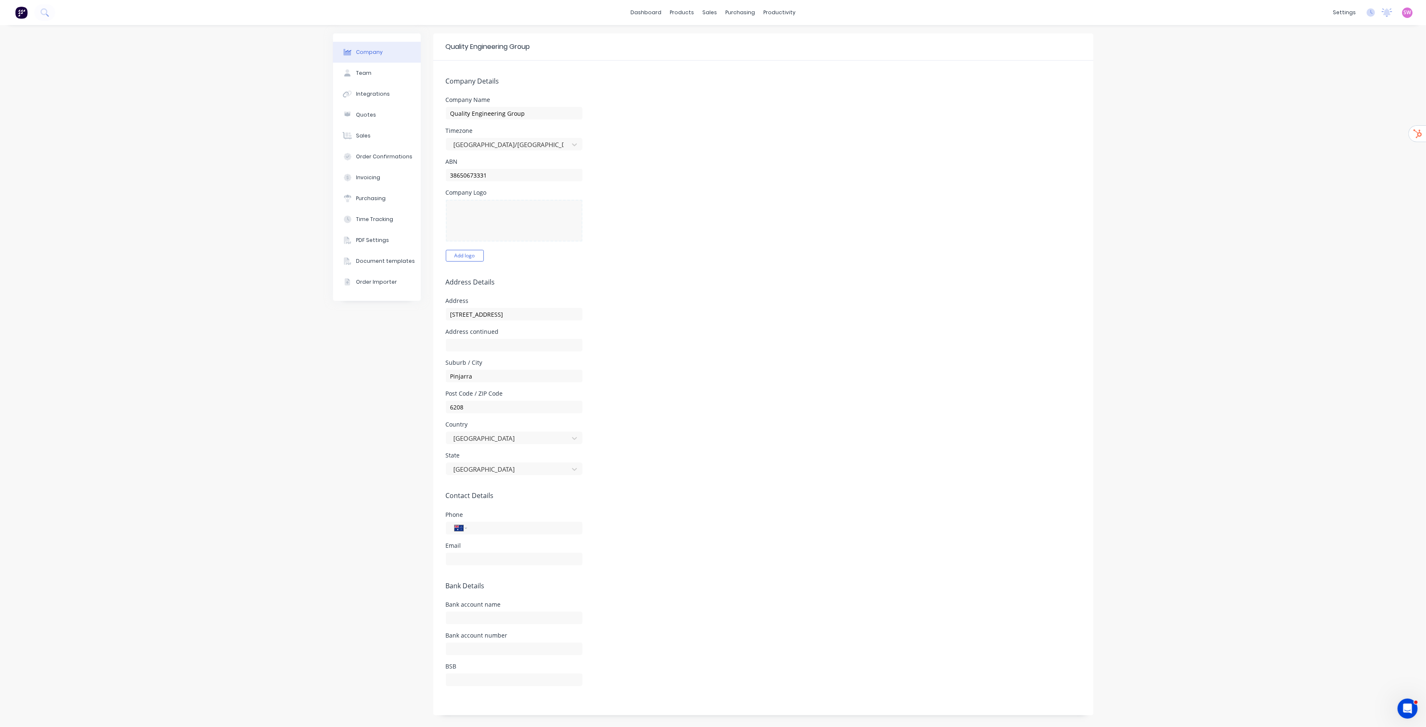
click at [634, 370] on div "Country Australia" at bounding box center [763, 433] width 635 height 23
click at [532, 370] on form "Company Details Company Name Quality Engineering Group Timezone Australia/Perth…" at bounding box center [763, 388] width 660 height 655
click at [532, 370] on input "tel" at bounding box center [523, 528] width 100 height 10
type input "(08) 6400 5322"
click at [713, 370] on div "Phone International Afghanistan Åland Islands Albania Algeria American Samoa An…" at bounding box center [763, 523] width 635 height 23
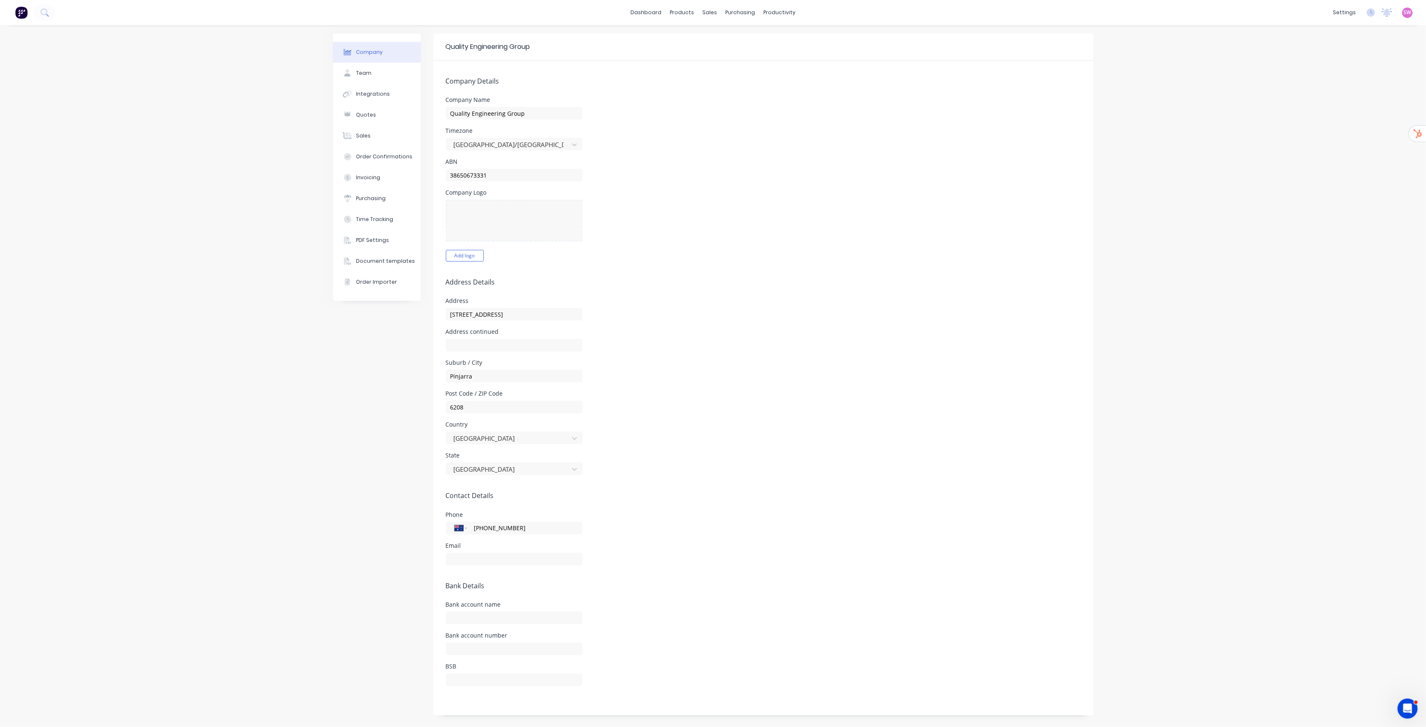
click at [522, 370] on form "Company Details Company Name Quality Engineering Group Timezone Australia/Perth…" at bounding box center [763, 388] width 660 height 655
click at [526, 370] on input "text" at bounding box center [514, 559] width 137 height 13
click at [713, 370] on form "Company Details Company Name Quality Engineering Group Timezone Australia/Perth…" at bounding box center [763, 388] width 660 height 655
drag, startPoint x: 506, startPoint y: 616, endPoint x: 519, endPoint y: 616, distance: 13.0
click at [506, 370] on input "text" at bounding box center [514, 618] width 137 height 13
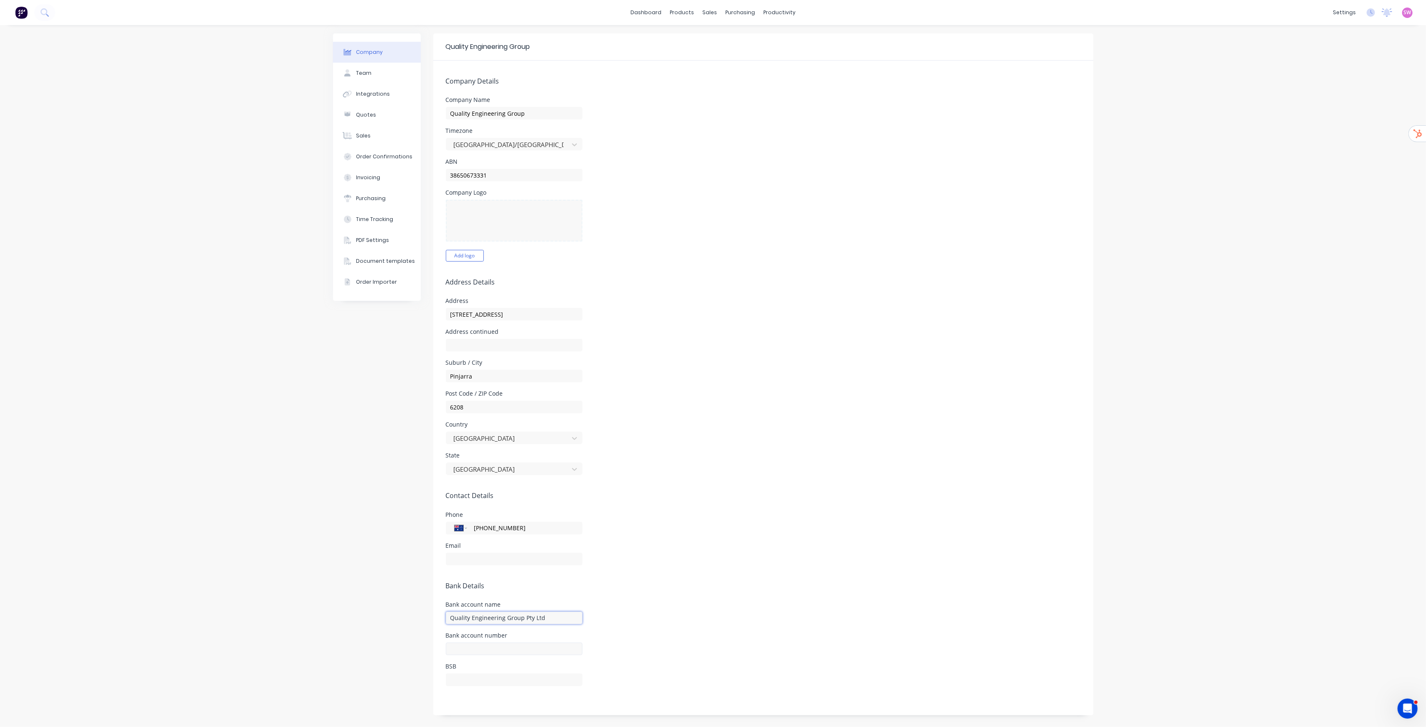
type input "Quality Engineering Group Pty Ltd"
click at [544, 370] on input "text" at bounding box center [514, 649] width 137 height 13
click at [713, 370] on div "BSB" at bounding box center [763, 675] width 635 height 23
drag, startPoint x: 524, startPoint y: 646, endPoint x: 543, endPoint y: 642, distance: 19.6
click at [524, 370] on input "text" at bounding box center [514, 649] width 137 height 13
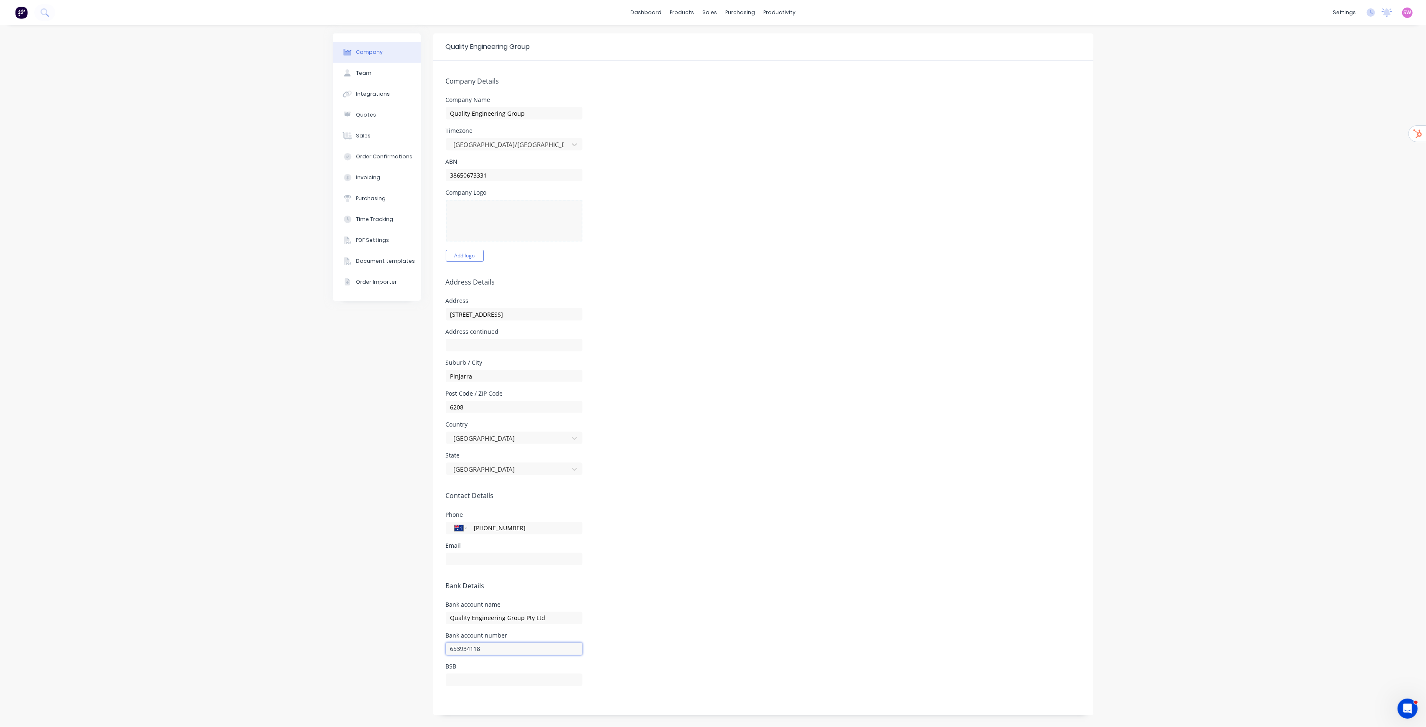
type input "653934118"
click at [713, 370] on form "Company Details Company Name Quality Engineering Group Timezone Australia/Perth…" at bounding box center [763, 388] width 660 height 655
click at [534, 370] on input "text" at bounding box center [514, 680] width 137 height 13
type input "016742"
click at [713, 370] on form "Company Details Company Name Quality Engineering Group Timezone Australia/Perth…" at bounding box center [763, 388] width 660 height 655
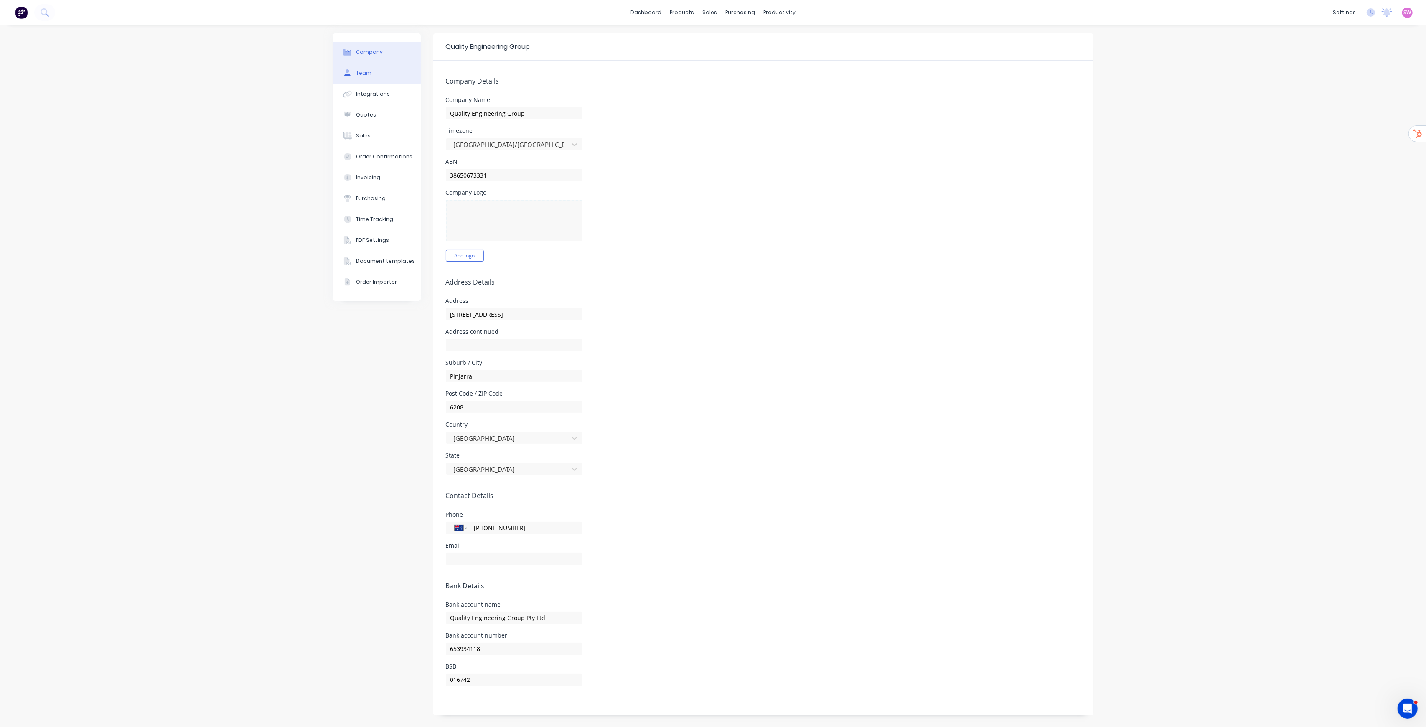
click at [371, 79] on button "Team" at bounding box center [377, 73] width 88 height 21
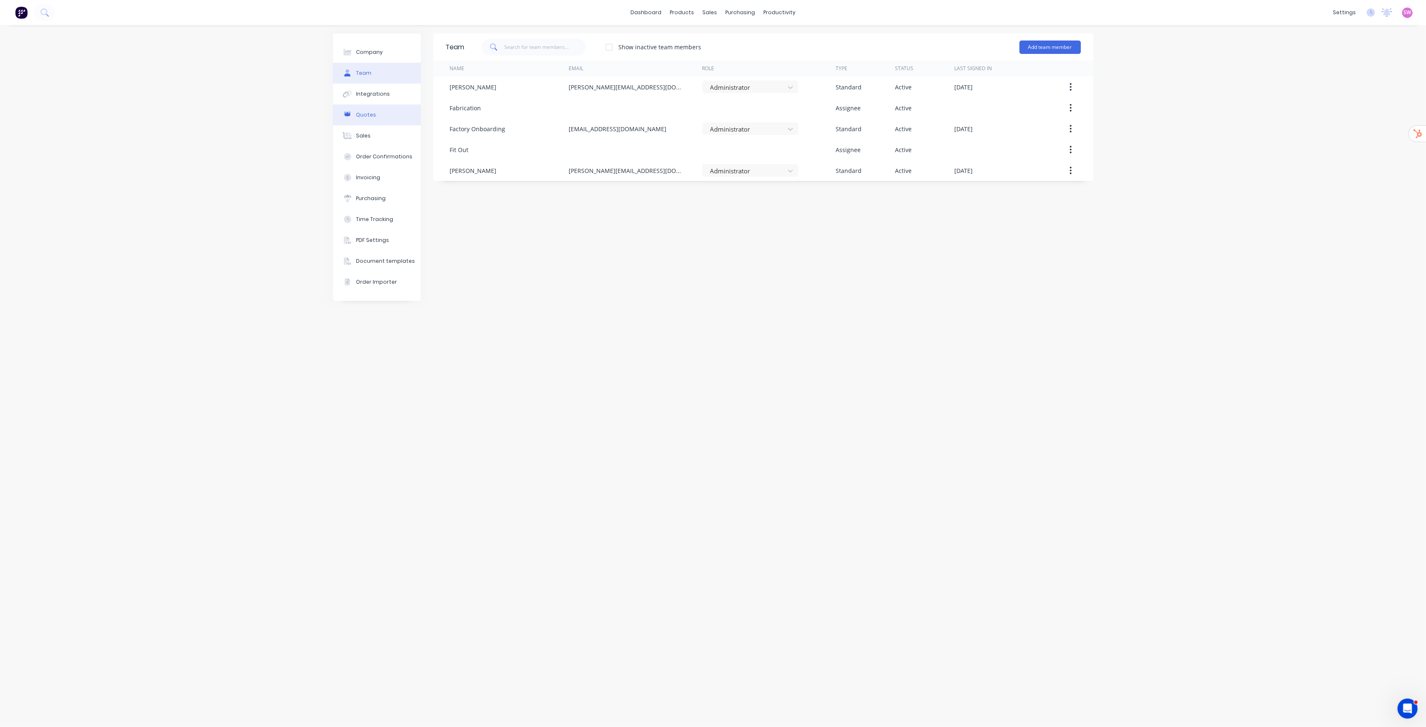
drag, startPoint x: 376, startPoint y: 95, endPoint x: 396, endPoint y: 119, distance: 30.9
click at [376, 94] on div "Integrations" at bounding box center [373, 94] width 34 height 8
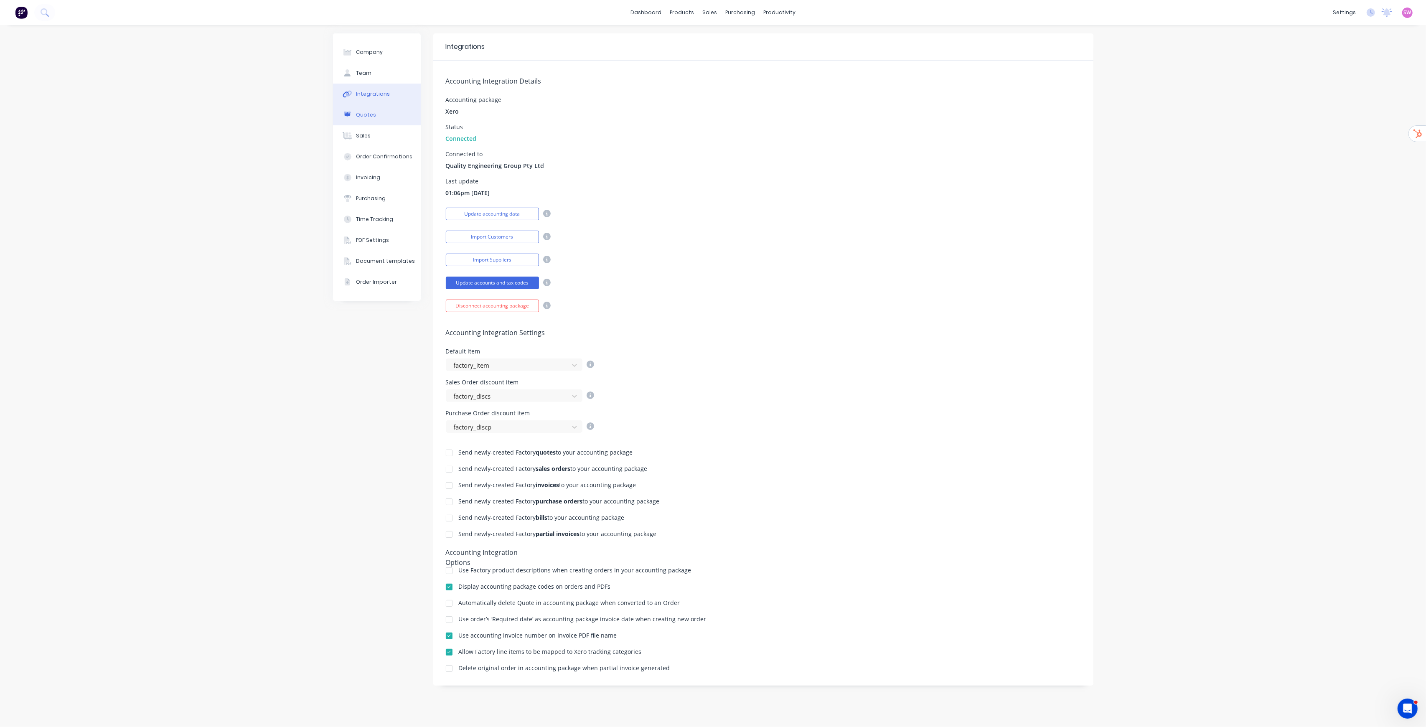
click at [375, 111] on button "Quotes" at bounding box center [377, 114] width 88 height 21
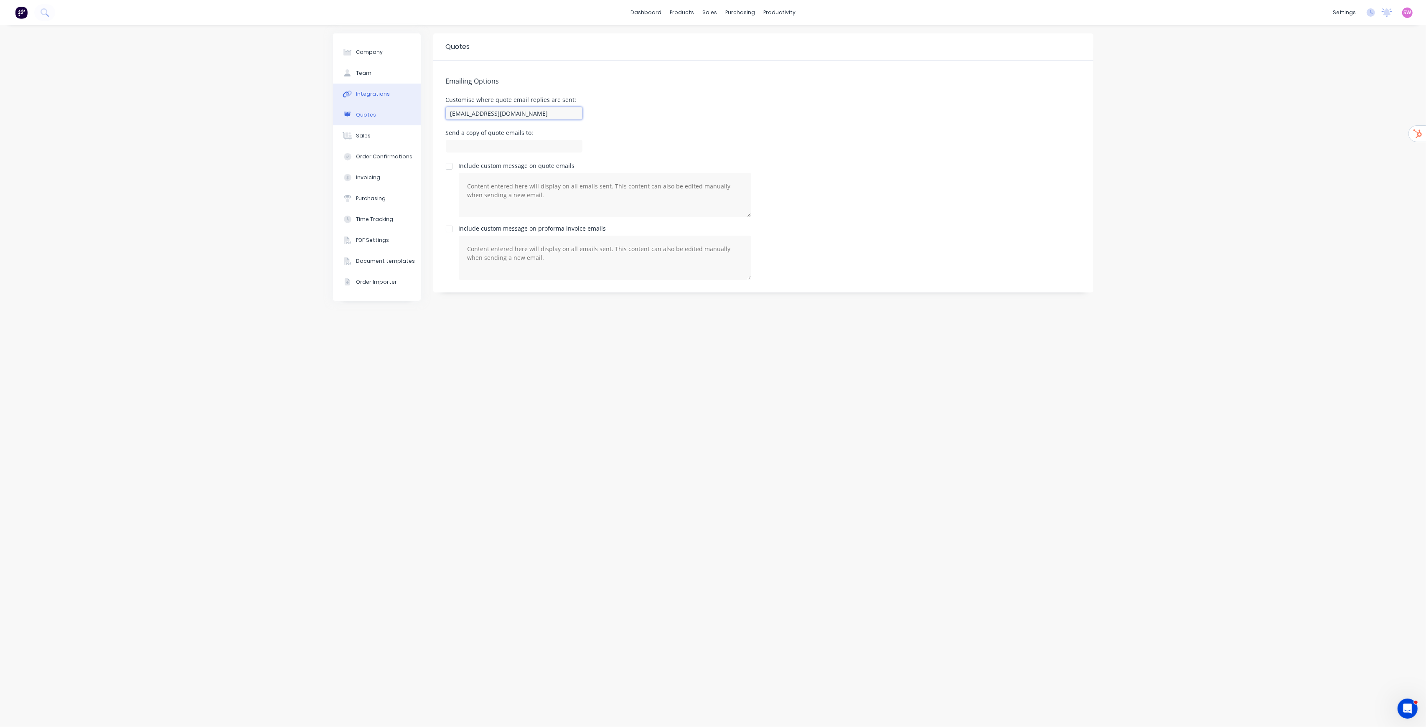
drag, startPoint x: 574, startPoint y: 114, endPoint x: 378, endPoint y: 102, distance: 195.9
click at [378, 102] on div "Company Team Integrations Quotes Sales Order Confirmations Invoicing Purchasing…" at bounding box center [713, 375] width 761 height 685
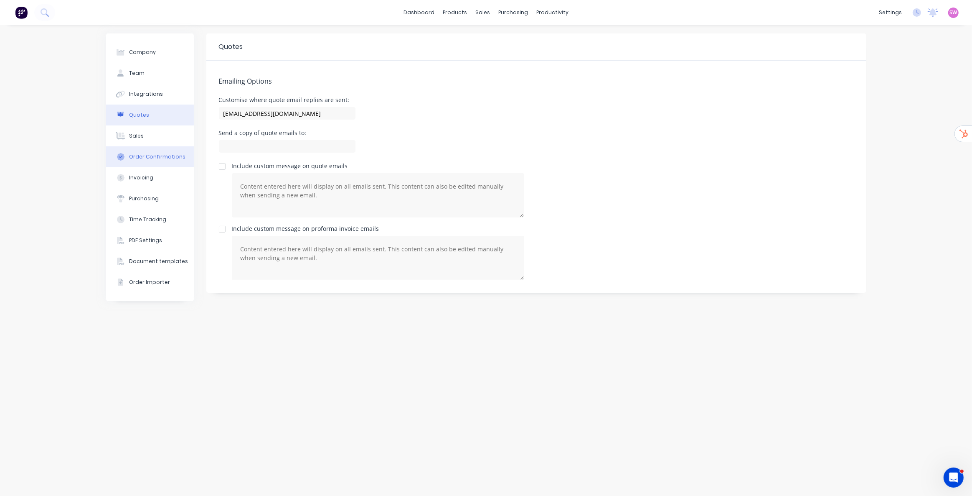
click at [146, 158] on div "Order Confirmations" at bounding box center [157, 157] width 56 height 8
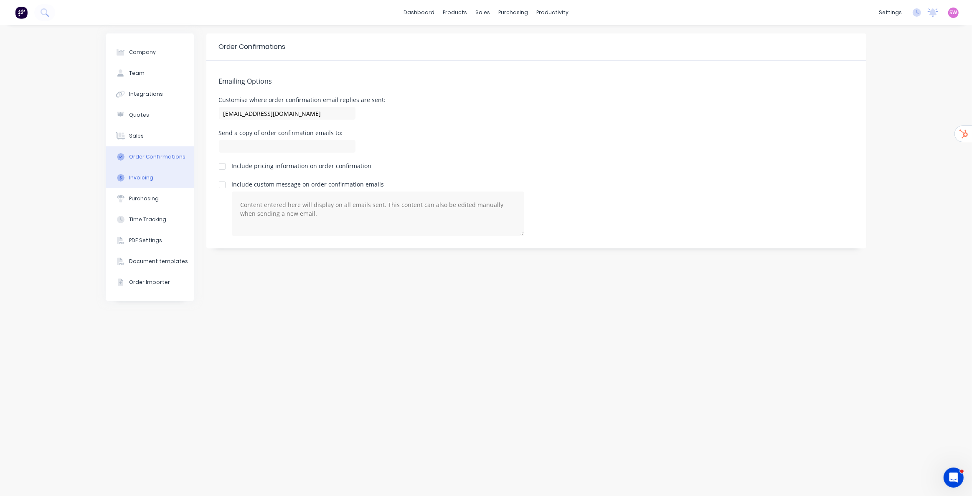
click at [150, 173] on button "Invoicing" at bounding box center [150, 177] width 88 height 21
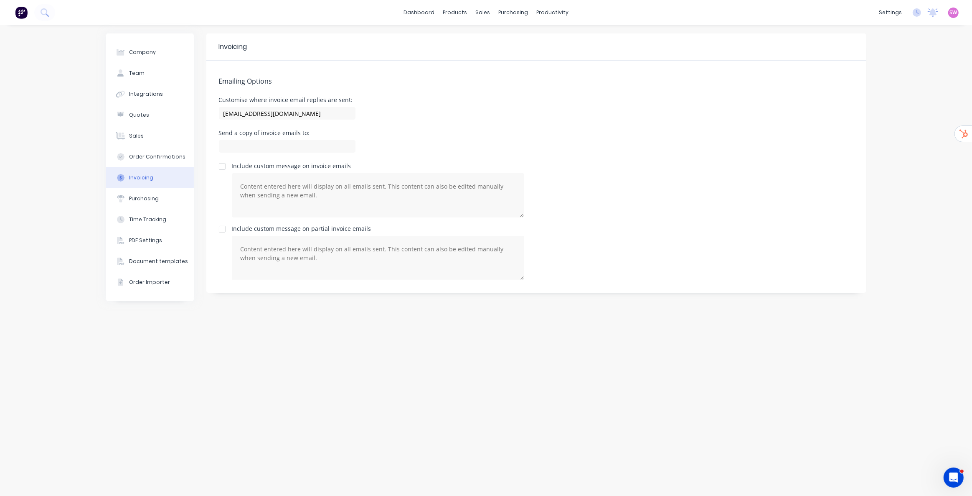
click at [151, 187] on button "Invoicing" at bounding box center [150, 177] width 88 height 21
click at [150, 199] on div "Purchasing" at bounding box center [144, 199] width 30 height 8
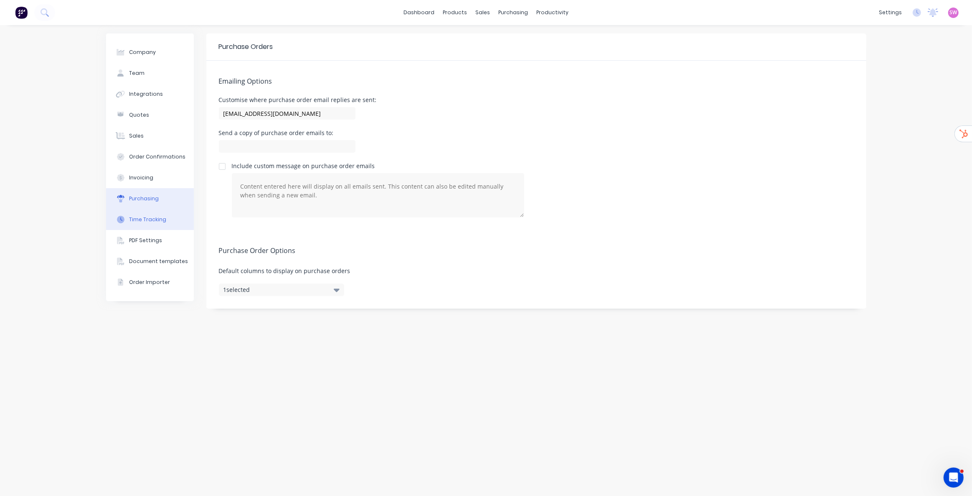
click at [153, 217] on div "Time Tracking" at bounding box center [147, 220] width 37 height 8
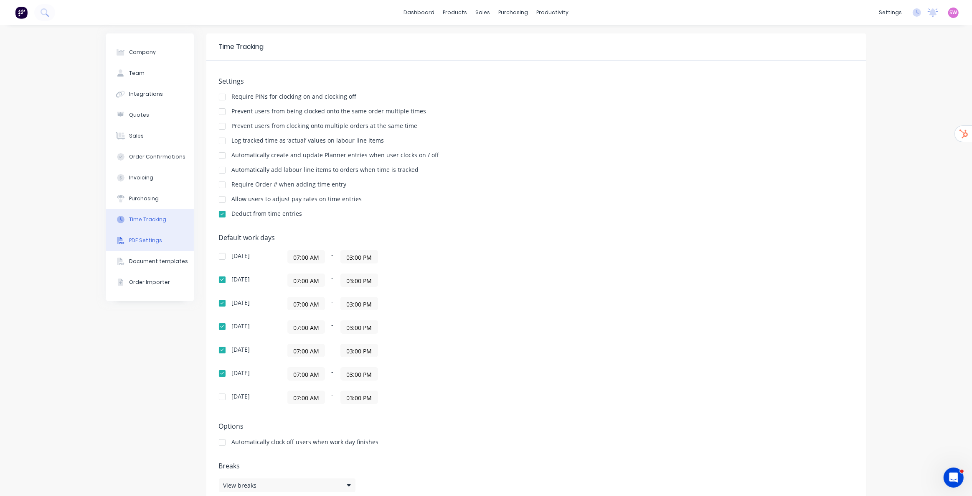
click at [153, 238] on div "PDF Settings" at bounding box center [145, 241] width 33 height 8
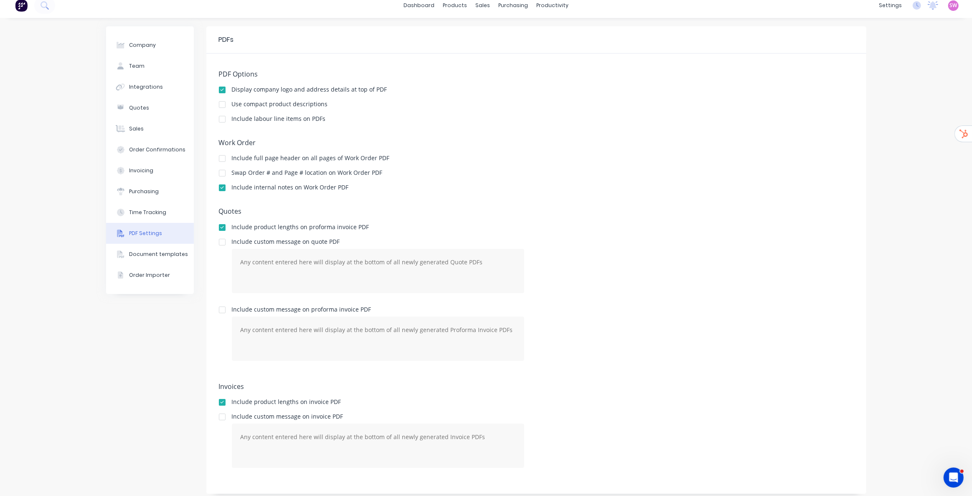
scroll to position [13, 0]
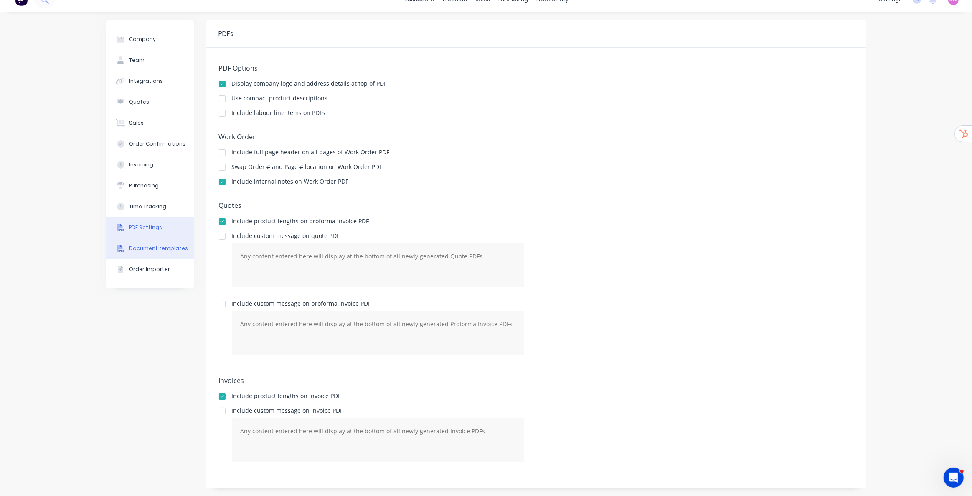
click at [144, 245] on div "Document templates" at bounding box center [158, 248] width 59 height 8
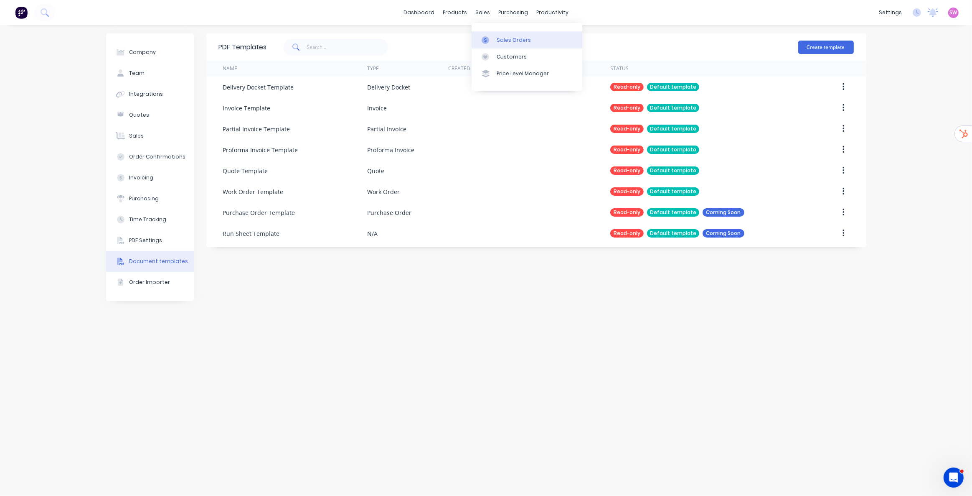
click at [497, 41] on div "Sales Orders" at bounding box center [514, 40] width 34 height 8
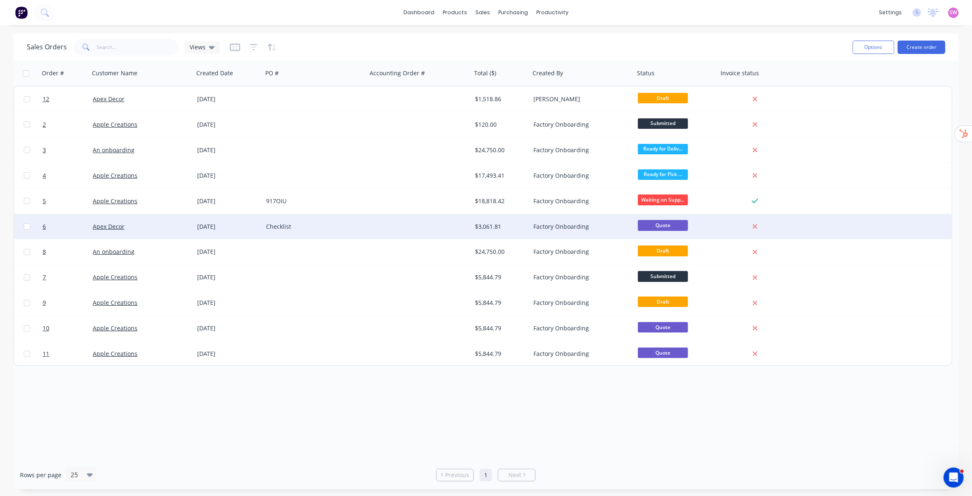
click at [432, 223] on div at bounding box center [419, 226] width 104 height 25
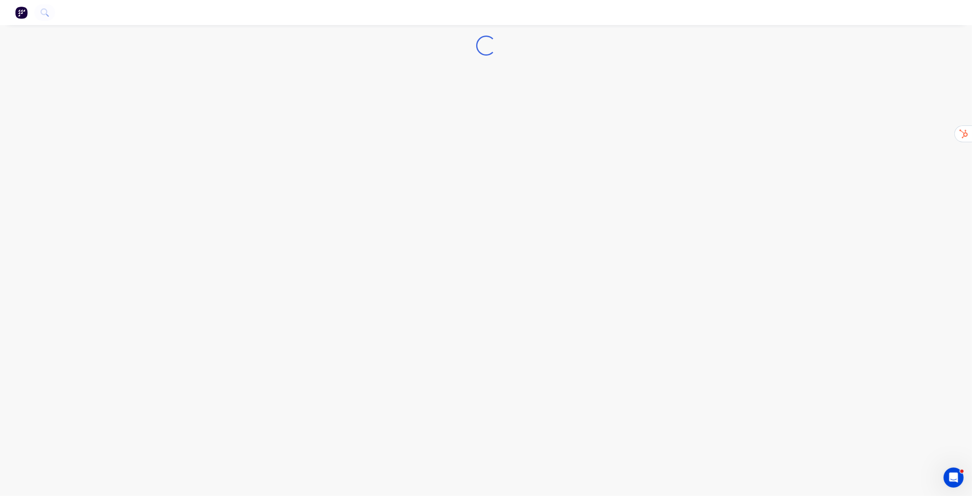
click at [22, 10] on img "button" at bounding box center [21, 12] width 13 height 13
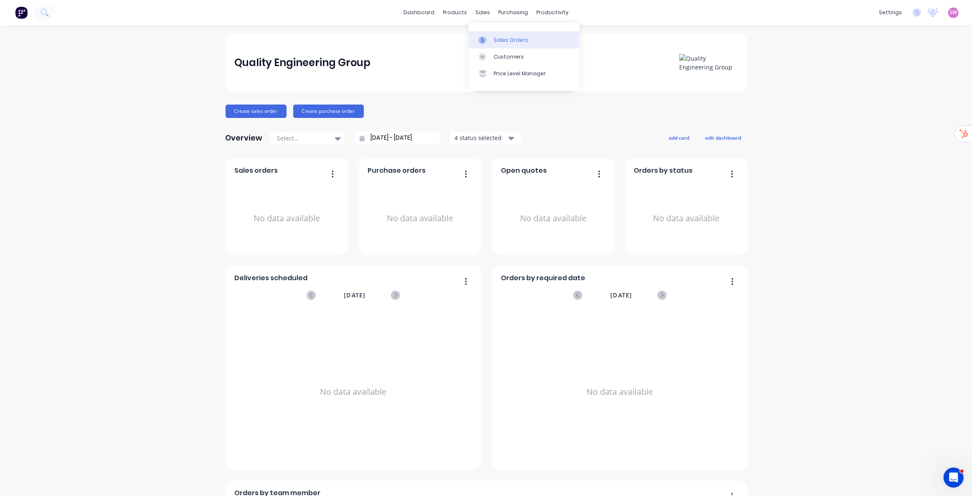
click at [502, 35] on link "Sales Orders" at bounding box center [524, 39] width 111 height 17
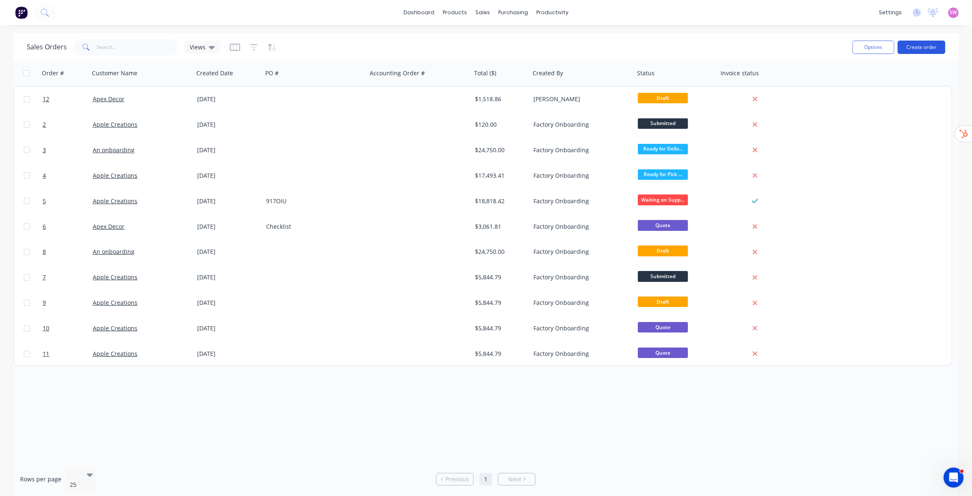
click at [924, 50] on button "Create order" at bounding box center [922, 47] width 48 height 13
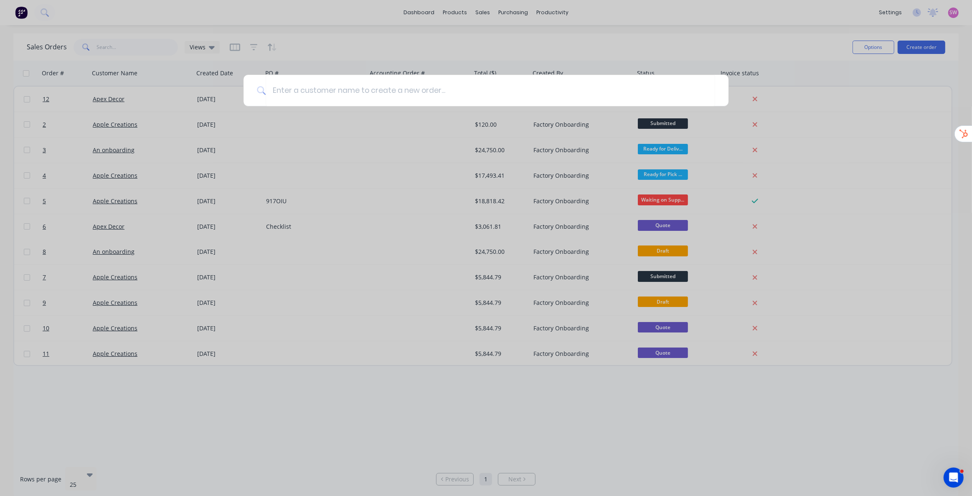
drag, startPoint x: 568, startPoint y: 50, endPoint x: 552, endPoint y: 60, distance: 18.4
click at [568, 50] on div at bounding box center [486, 248] width 972 height 496
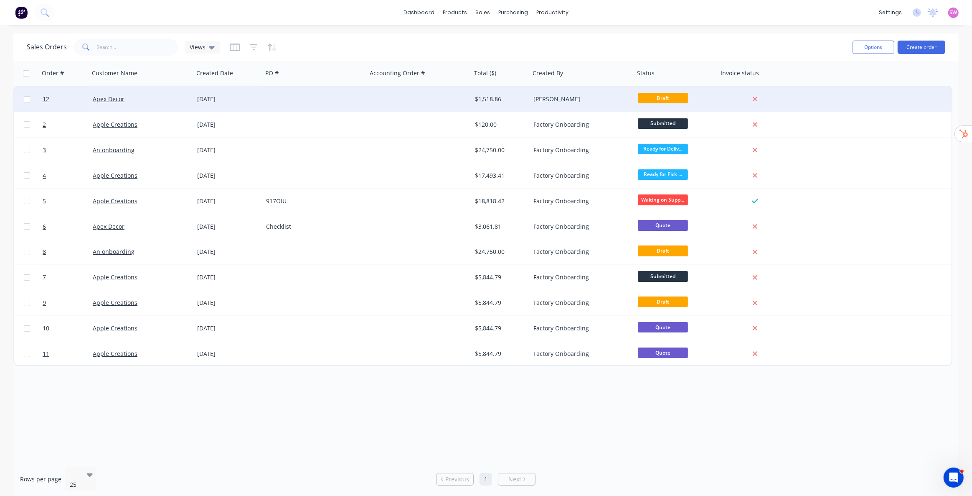
click at [436, 98] on div at bounding box center [419, 98] width 104 height 25
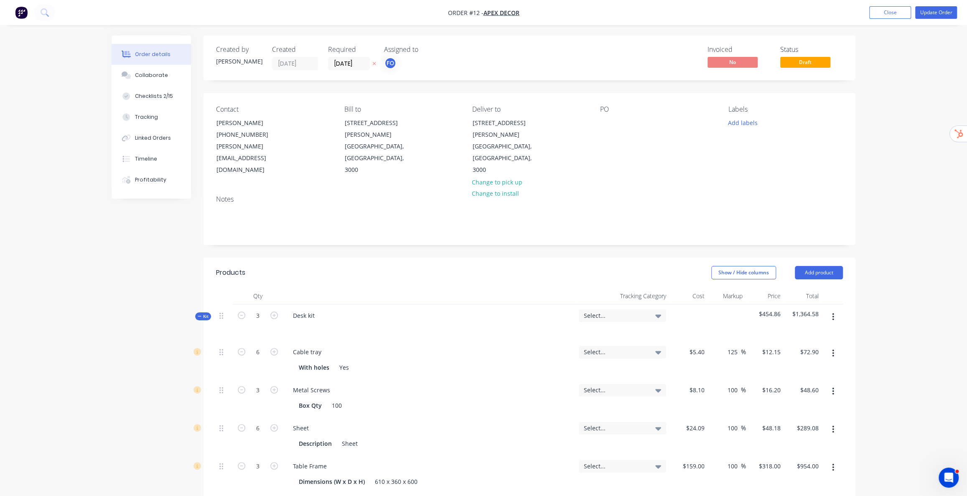
click at [925, 173] on div "Order details Collaborate Checklists 2/15 Tracking Linked Orders Timeline Profi…" at bounding box center [483, 431] width 967 height 862
click at [167, 77] on button "Collaborate" at bounding box center [151, 75] width 79 height 21
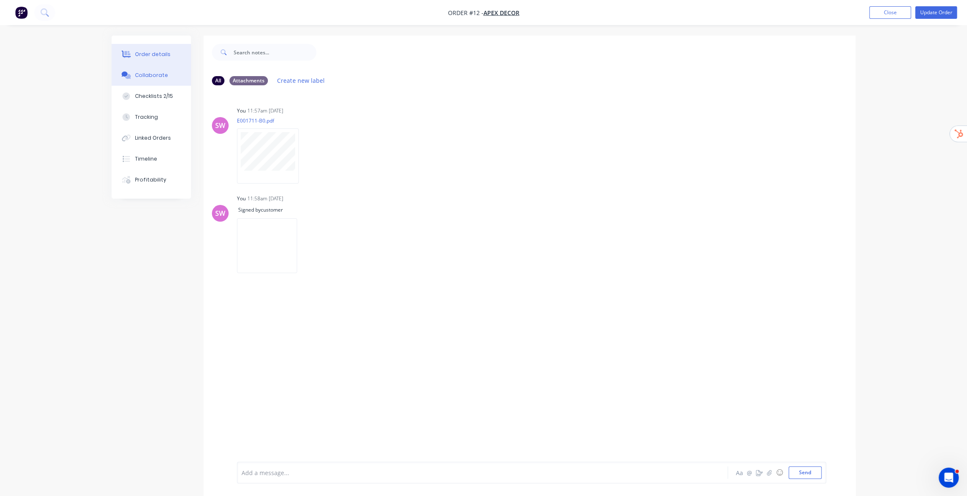
click at [165, 51] on div "Order details" at bounding box center [153, 55] width 36 height 8
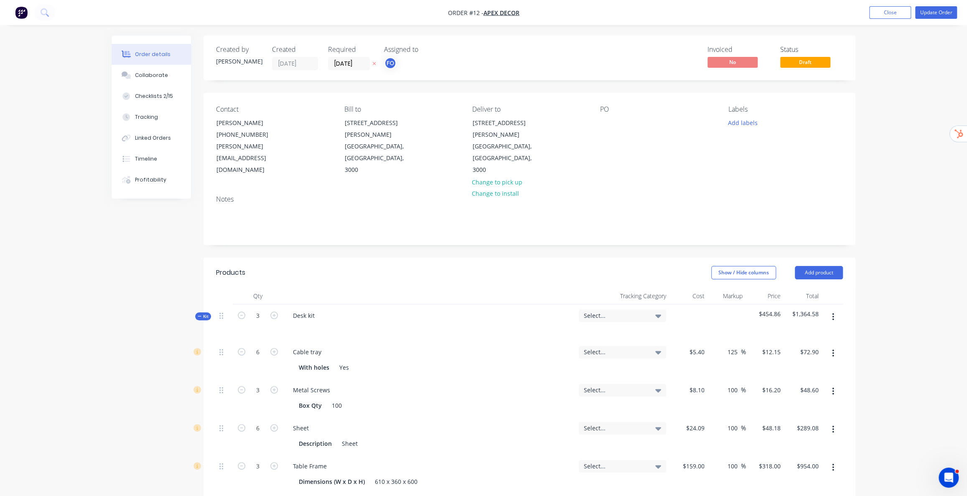
click at [903, 86] on div "Order details Collaborate Checklists 2/15 Tracking Linked Orders Timeline Profi…" at bounding box center [483, 431] width 967 height 862
click at [936, 15] on button "Update Order" at bounding box center [936, 12] width 42 height 13
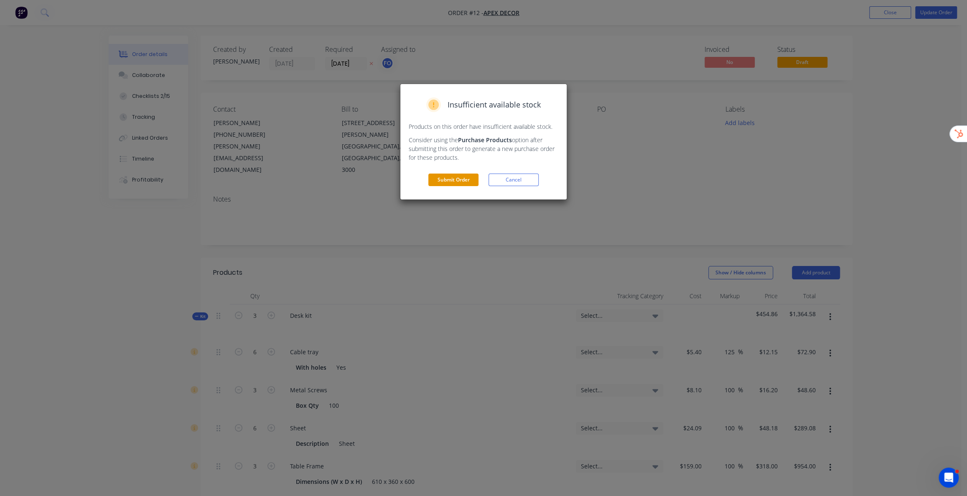
click at [440, 181] on button "Submit Order" at bounding box center [453, 179] width 50 height 13
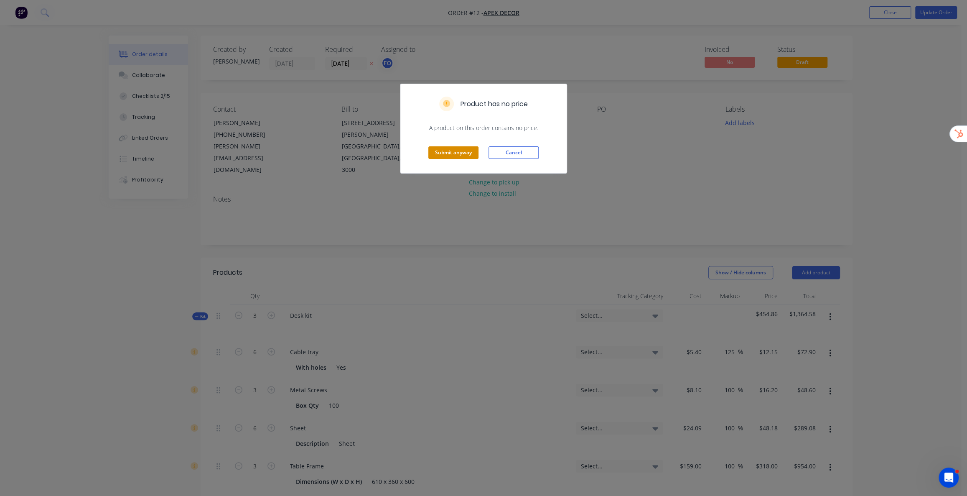
click at [463, 152] on button "Submit anyway" at bounding box center [453, 152] width 50 height 13
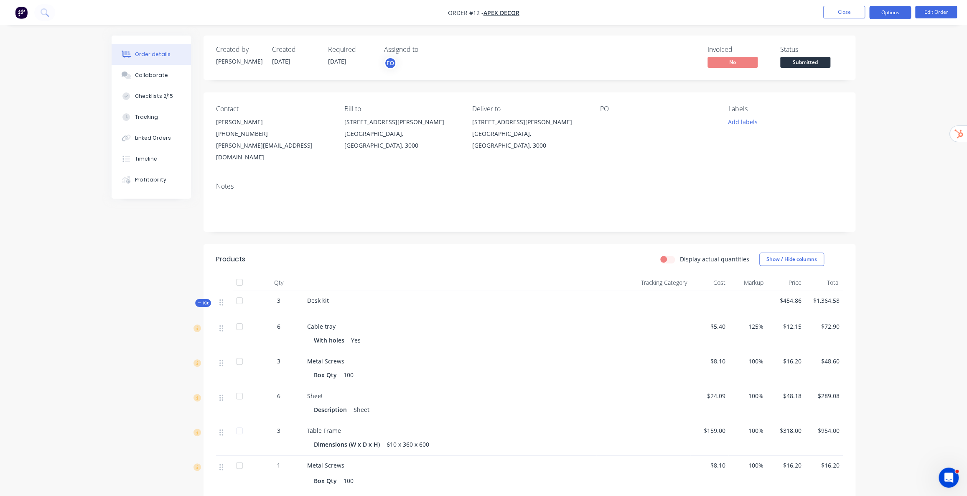
click at [896, 12] on button "Options" at bounding box center [890, 12] width 42 height 13
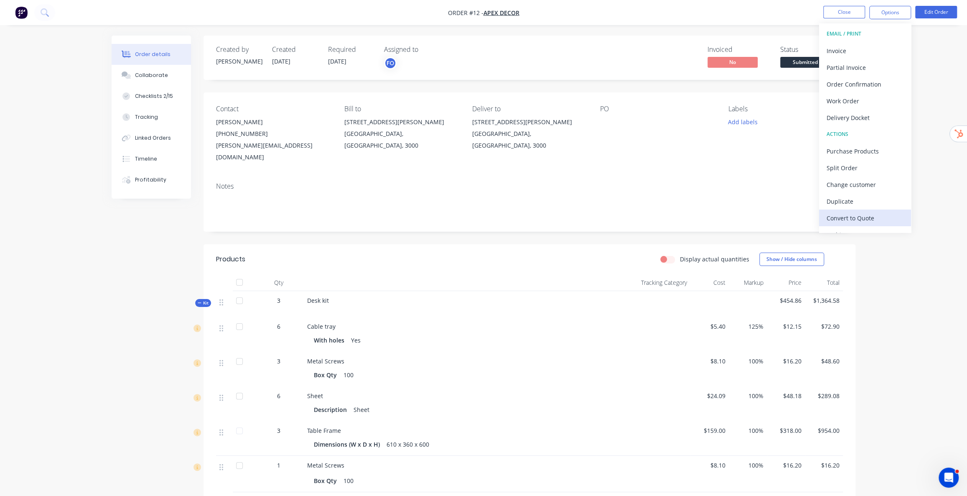
click at [869, 218] on div "Convert to Quote" at bounding box center [865, 218] width 77 height 12
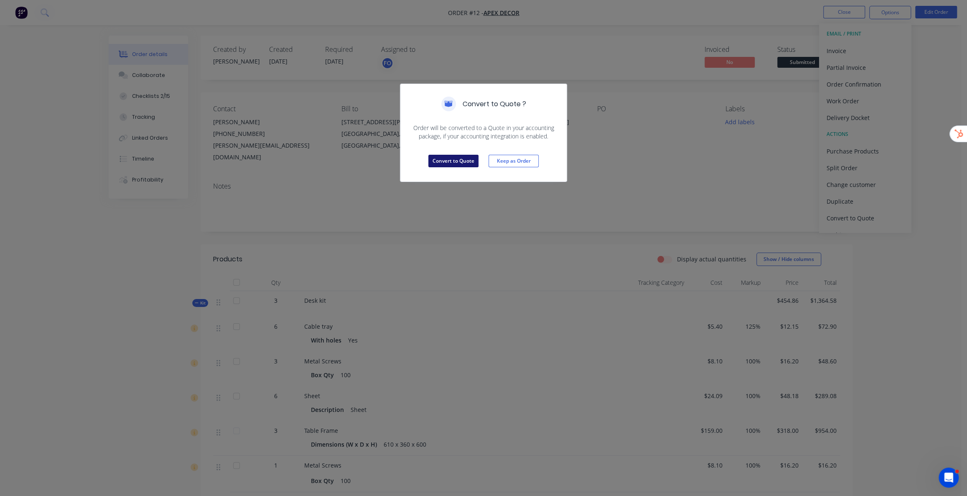
click at [433, 157] on button "Convert to Quote" at bounding box center [453, 161] width 50 height 13
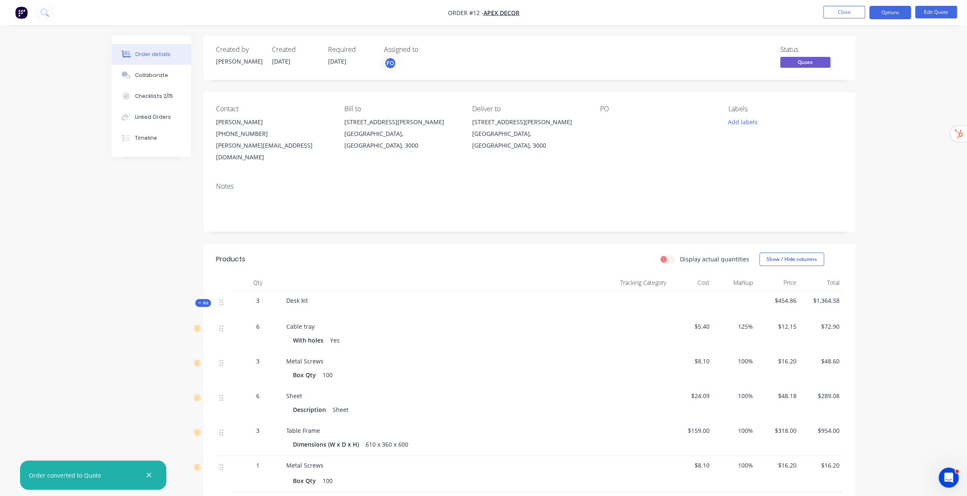
click at [905, 122] on div "Order details Collaborate Checklists 2/15 Linked Orders Timeline Order details …" at bounding box center [483, 342] width 967 height 684
click at [892, 11] on button "Options" at bounding box center [890, 12] width 42 height 13
click at [849, 52] on div "Quote" at bounding box center [865, 51] width 77 height 12
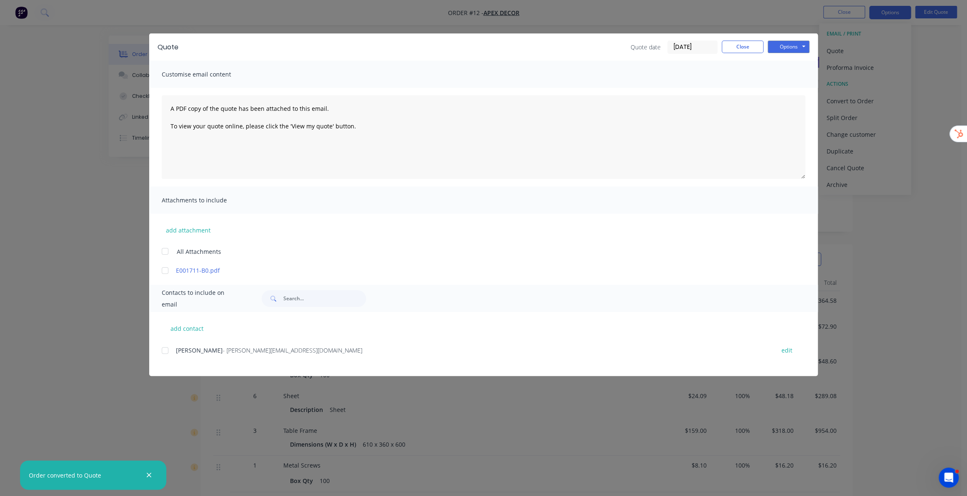
click at [163, 270] on div at bounding box center [165, 270] width 17 height 17
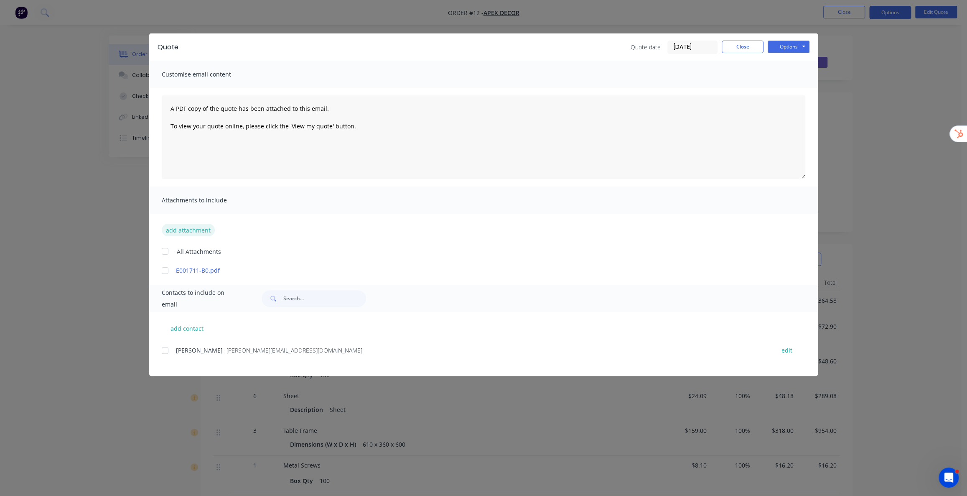
click at [198, 231] on button "add attachment" at bounding box center [188, 230] width 53 height 13
click at [165, 270] on div at bounding box center [165, 270] width 17 height 17
click at [785, 50] on button "Options" at bounding box center [789, 47] width 42 height 13
click at [788, 59] on button "Preview" at bounding box center [794, 62] width 53 height 14
drag, startPoint x: 743, startPoint y: 49, endPoint x: 725, endPoint y: 66, distance: 25.1
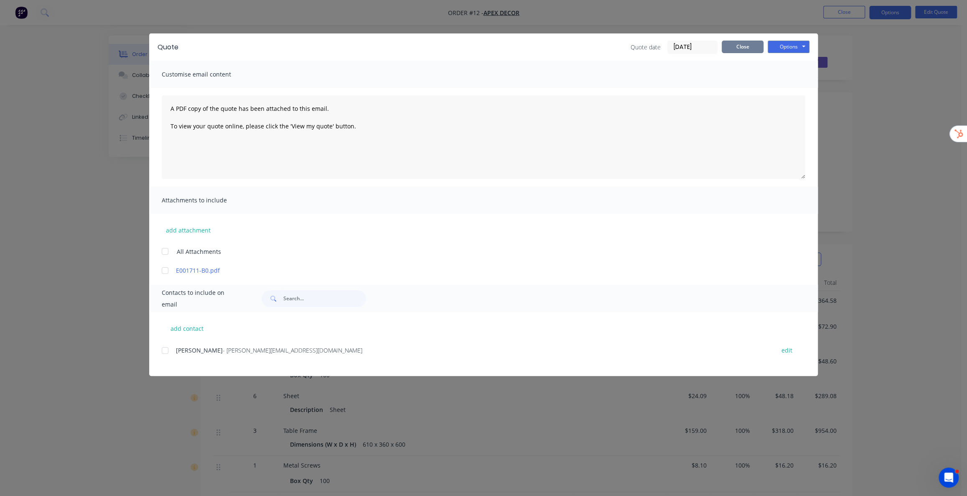
click at [743, 49] on button "Close" at bounding box center [743, 47] width 42 height 13
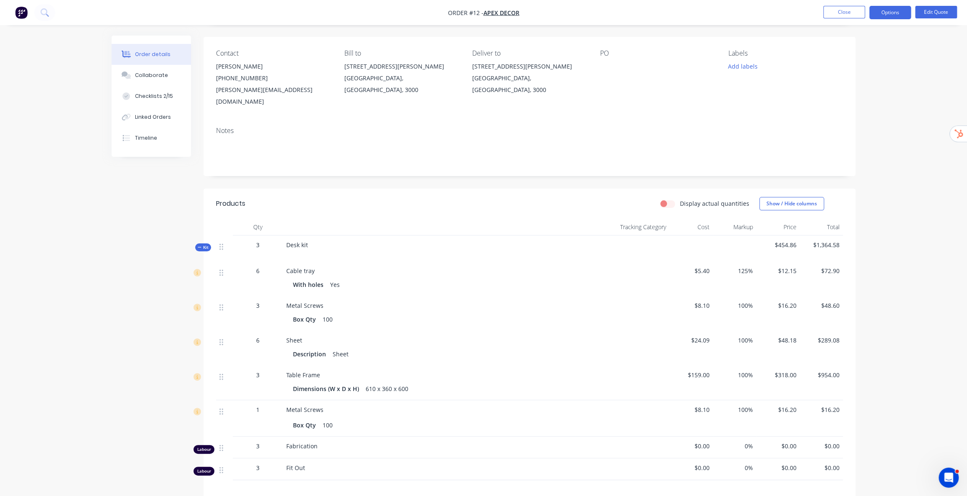
scroll to position [114, 0]
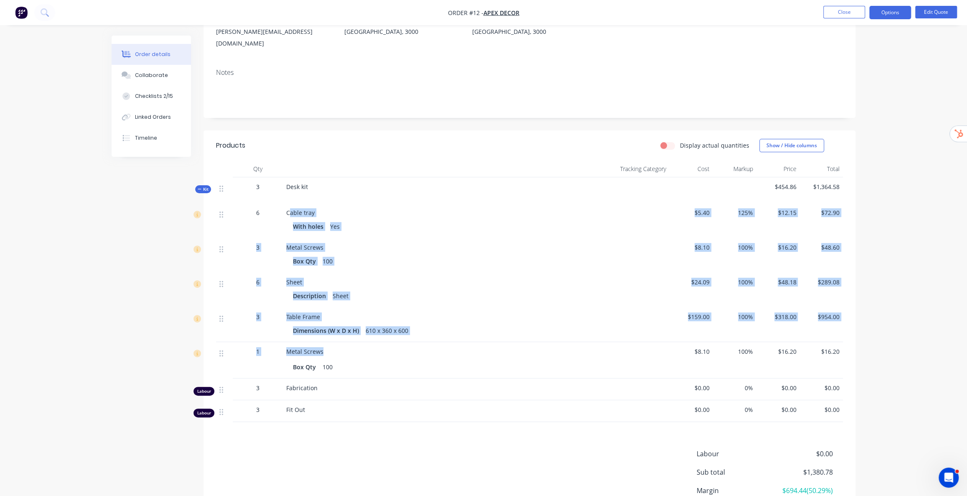
drag, startPoint x: 289, startPoint y: 201, endPoint x: 365, endPoint y: 335, distance: 153.8
click at [365, 335] on div "Kit 3 Desk kit $454.86 $1,364.58 6 Cable tray With holes Yes $5.40 125% $12.15 …" at bounding box center [529, 299] width 627 height 244
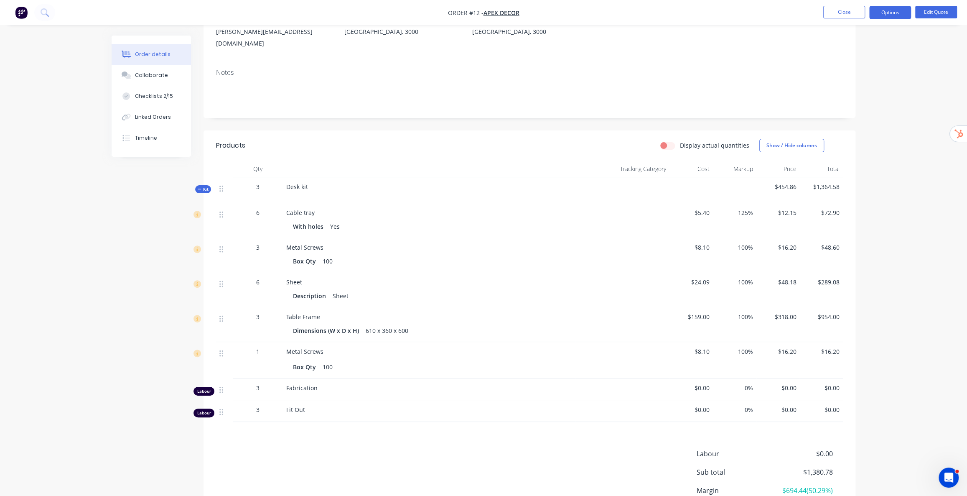
click at [120, 207] on div "Created by Stuart Created 03/07/25 Required 03/07/25 Assigned to FO Status Quot…" at bounding box center [484, 246] width 744 height 649
click at [165, 81] on button "Collaborate" at bounding box center [151, 75] width 79 height 21
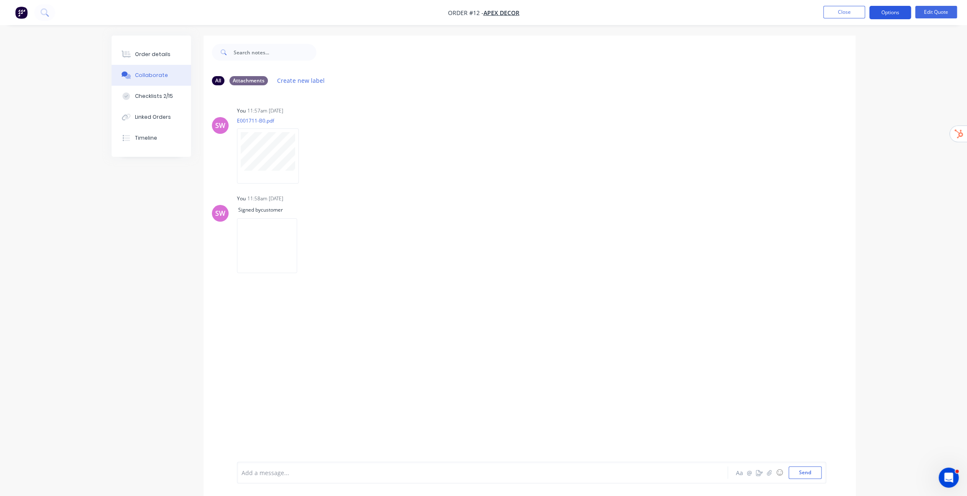
click at [890, 14] on button "Options" at bounding box center [890, 12] width 42 height 13
click at [851, 55] on div "Quote" at bounding box center [865, 51] width 77 height 12
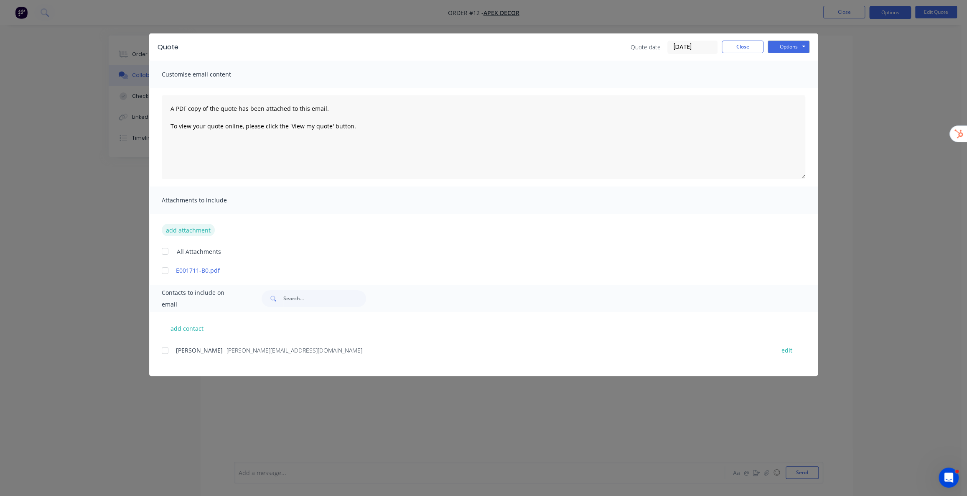
click at [195, 228] on button "add attachment" at bounding box center [188, 230] width 53 height 13
click at [743, 43] on button "Close" at bounding box center [743, 47] width 42 height 13
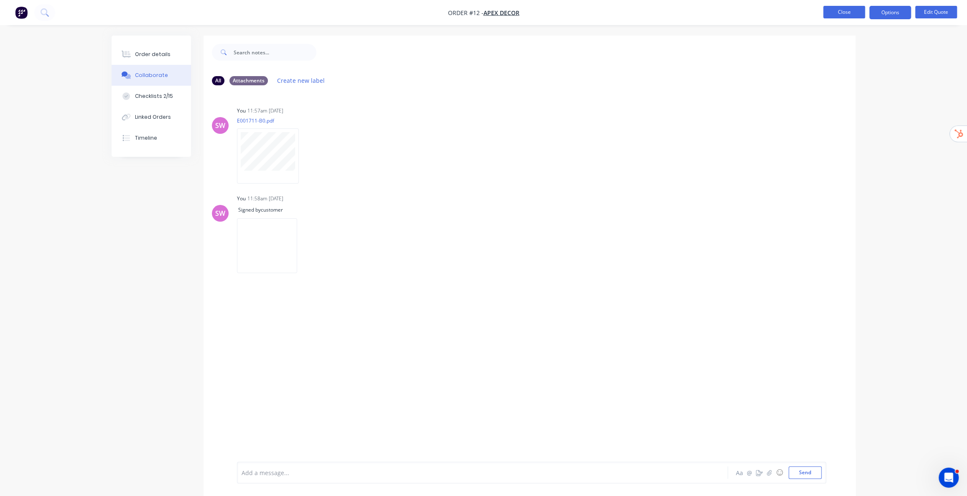
click at [845, 14] on button "Close" at bounding box center [844, 12] width 42 height 13
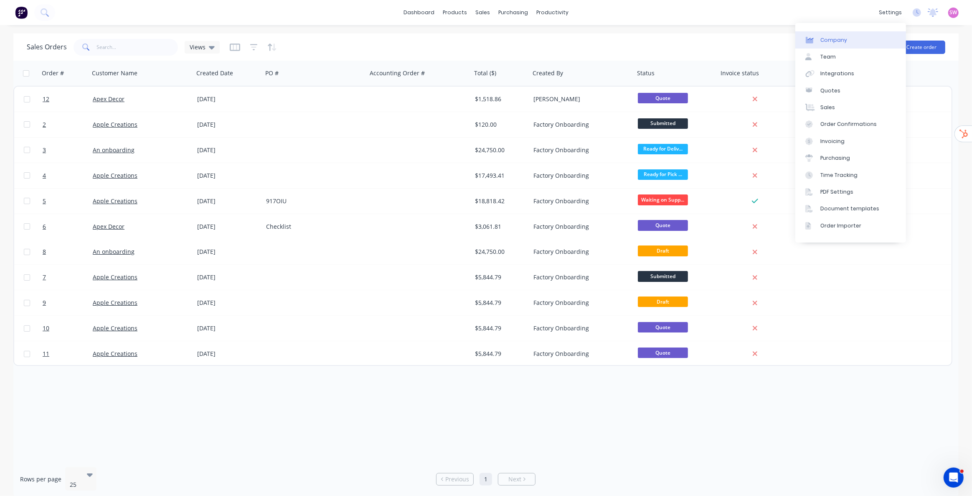
click at [846, 43] on link "Company" at bounding box center [851, 39] width 111 height 17
select select "AU"
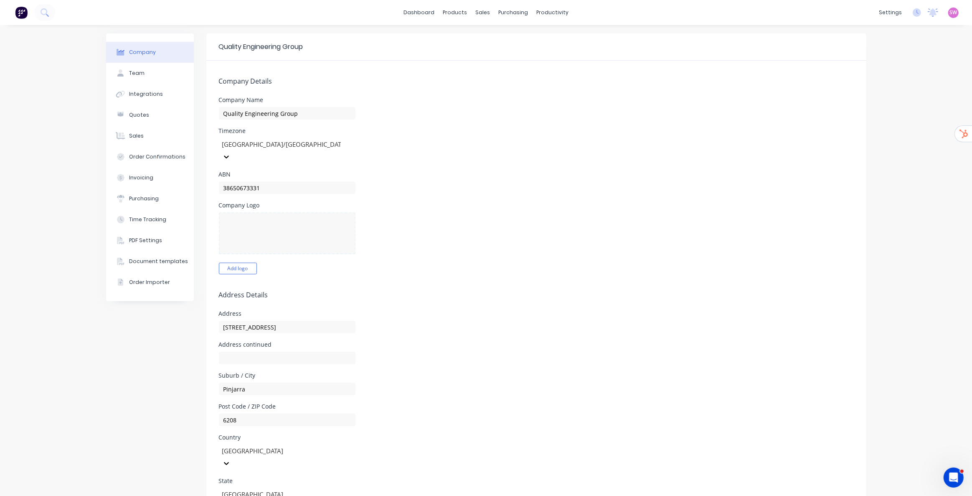
click at [503, 223] on div "Company Logo Add logo" at bounding box center [536, 238] width 635 height 72
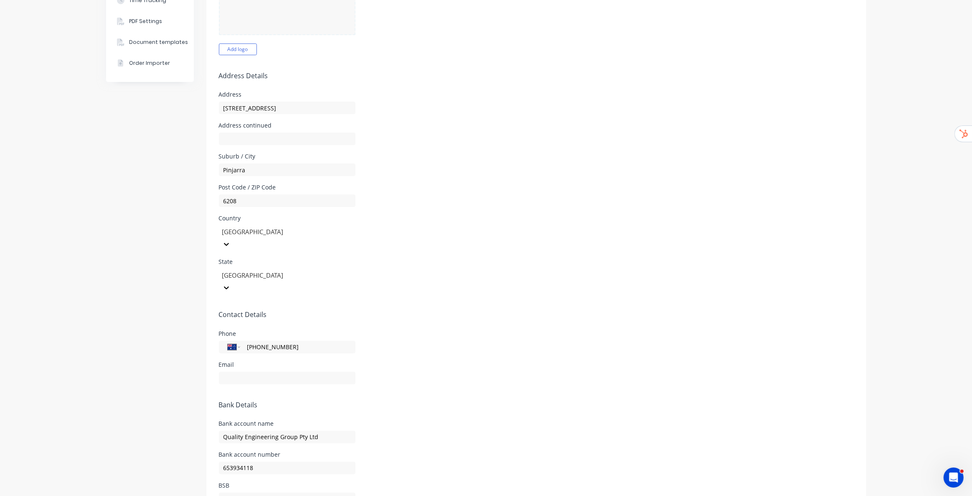
scroll to position [228, 0]
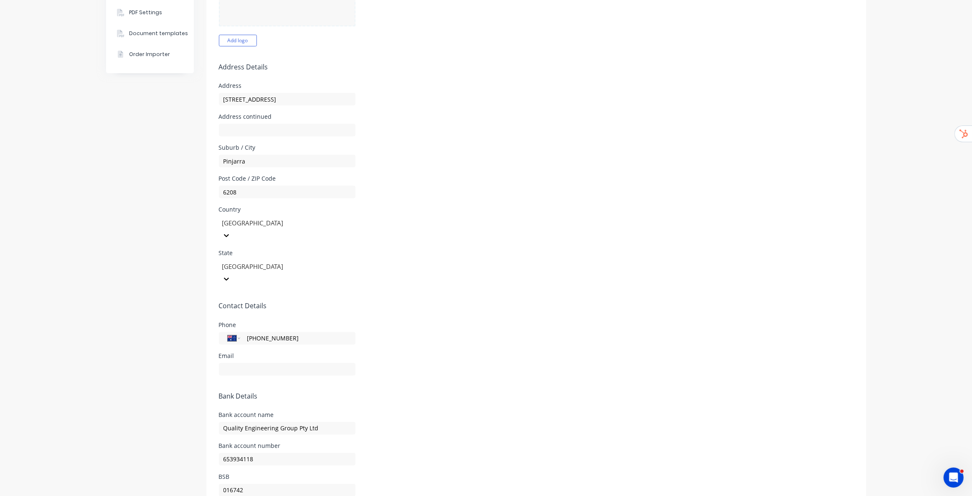
click at [263, 361] on div at bounding box center [287, 368] width 137 height 15
click at [264, 363] on input "text" at bounding box center [287, 369] width 137 height 13
click at [401, 322] on div "Phone International Afghanistan Åland Islands Albania Algeria American Samoa An…" at bounding box center [536, 333] width 635 height 23
click at [230, 363] on input "text" at bounding box center [287, 369] width 137 height 13
click at [259, 363] on input "info@" at bounding box center [287, 369] width 137 height 13
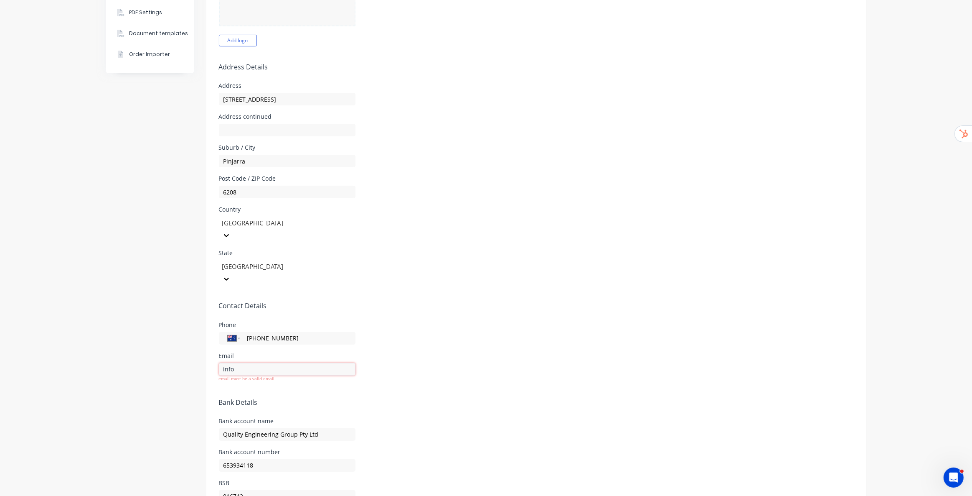
paste input "@qem.net.au"
type input "info@qem.net.au"
click at [503, 322] on div "Phone International Afghanistan Åland Islands Albania Algeria American Samoa An…" at bounding box center [536, 333] width 635 height 23
click at [137, 33] on div "Document templates" at bounding box center [158, 34] width 59 height 8
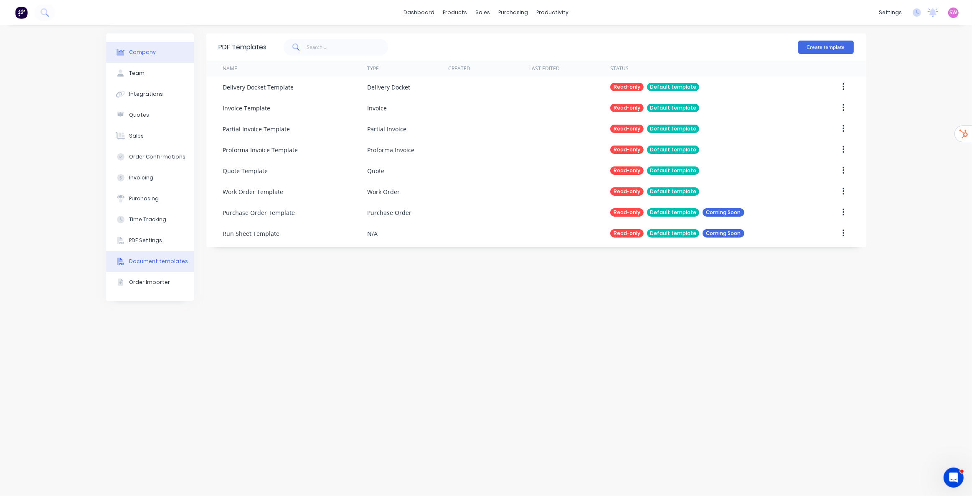
click at [143, 53] on div "Company" at bounding box center [142, 52] width 27 height 8
select select "AU"
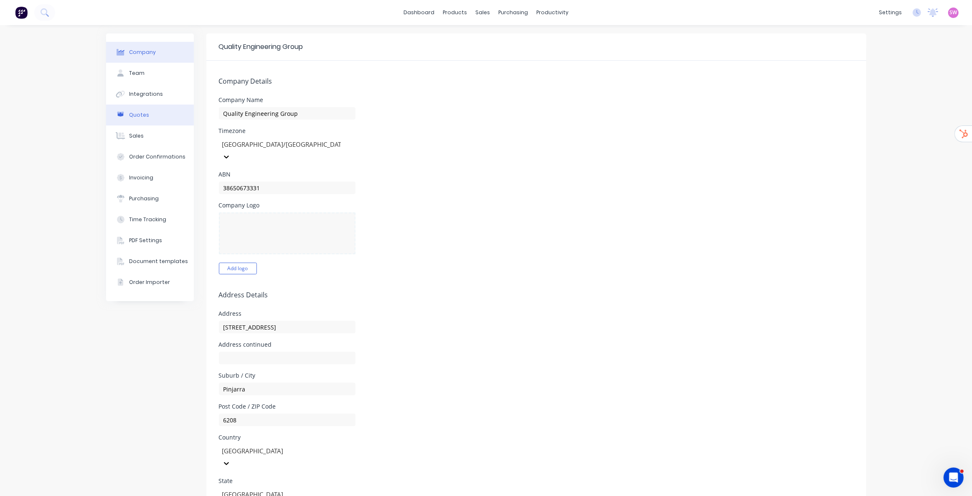
click at [157, 123] on button "Quotes" at bounding box center [150, 114] width 88 height 21
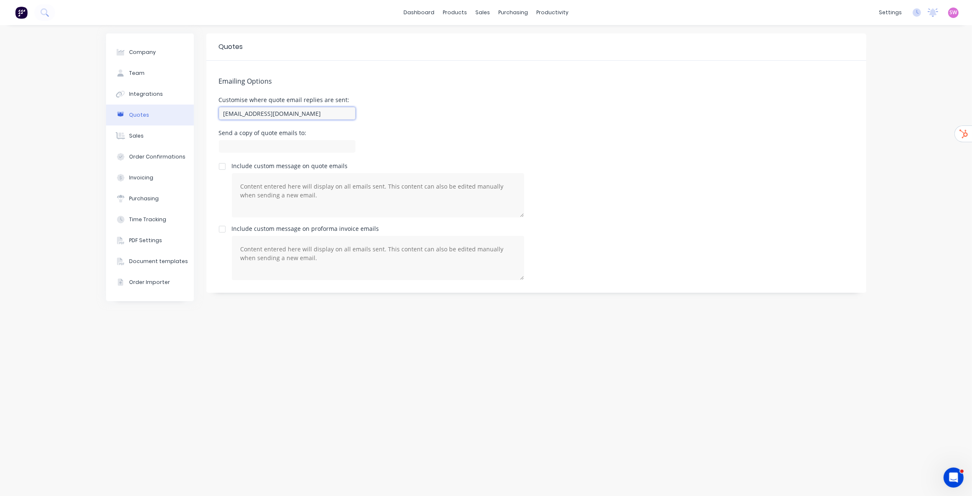
drag, startPoint x: 353, startPoint y: 113, endPoint x: 178, endPoint y: 110, distance: 175.5
click at [178, 110] on div "Company Team Integrations Quotes Sales Order Confirmations Invoicing Purchasing…" at bounding box center [486, 260] width 761 height 454
paste input "@qem.net.au"
type input "sales@qem.net.au"
click at [422, 95] on div "Emailing Options Customise where quote email replies are sent: sales@qem.net.au…" at bounding box center [536, 177] width 660 height 232
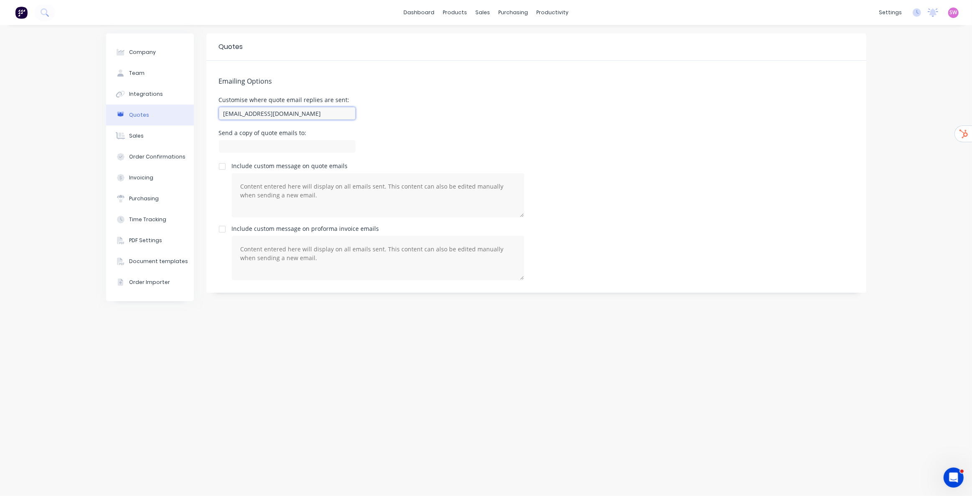
drag, startPoint x: 296, startPoint y: 115, endPoint x: 146, endPoint y: 108, distance: 150.2
click at [146, 108] on div "Company Team Integrations Quotes Sales Order Confirmations Invoicing Purchasing…" at bounding box center [486, 260] width 761 height 454
click at [270, 147] on input at bounding box center [287, 146] width 137 height 13
paste input "sales@qem.net.au"
type input "sales@qem.net.au"
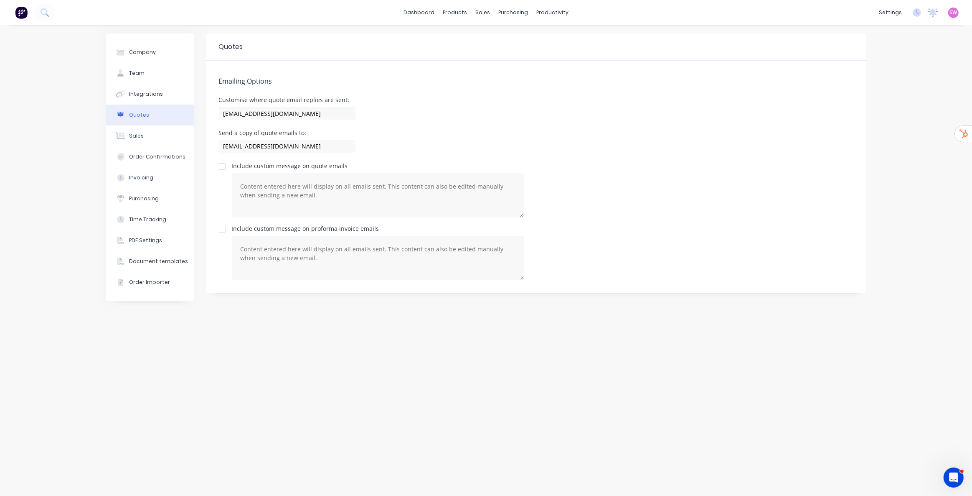
click at [358, 130] on div "Emailing Options Customise where quote email replies are sent: sales@qem.net.au…" at bounding box center [536, 177] width 660 height 232
drag, startPoint x: 309, startPoint y: 142, endPoint x: 79, endPoint y: 135, distance: 229.9
click at [95, 138] on div "Company Team Integrations Quotes Sales Order Confirmations Invoicing Purchasing…" at bounding box center [486, 260] width 972 height 471
click at [388, 133] on div "Send a copy of quote emails to:" at bounding box center [536, 142] width 635 height 25
drag, startPoint x: 325, startPoint y: 114, endPoint x: 448, endPoint y: 86, distance: 125.7
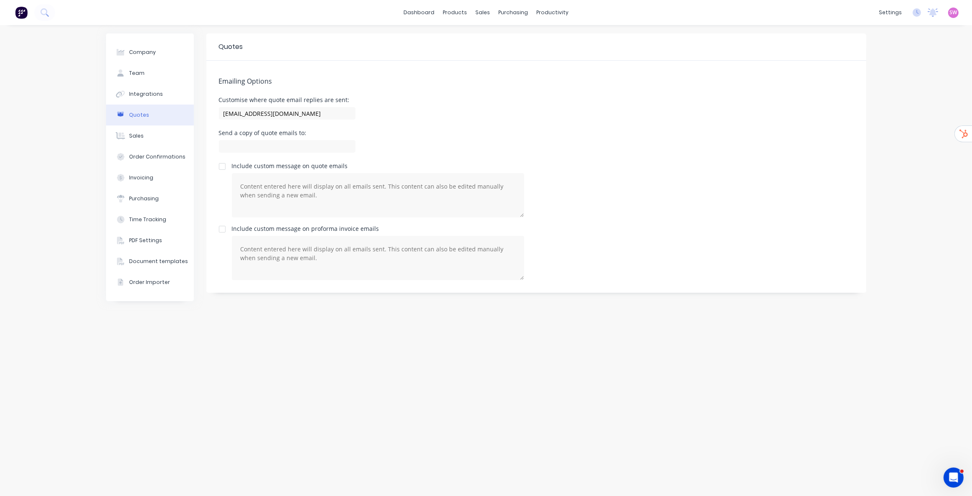
click at [448, 86] on div "Emailing Options Customise where quote email replies are sent: sales@qem.net.au…" at bounding box center [536, 177] width 660 height 232
click at [135, 144] on button "Sales" at bounding box center [150, 135] width 88 height 21
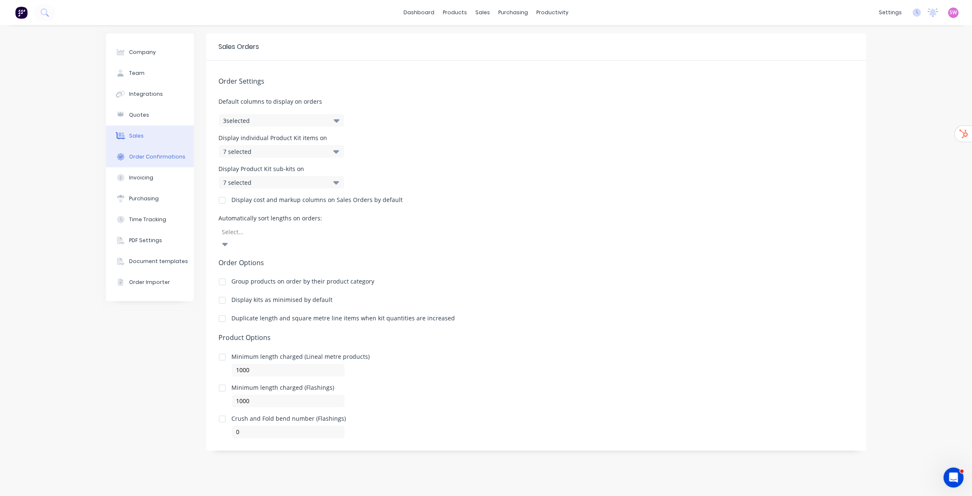
click at [148, 155] on div "Order Confirmations" at bounding box center [157, 157] width 56 height 8
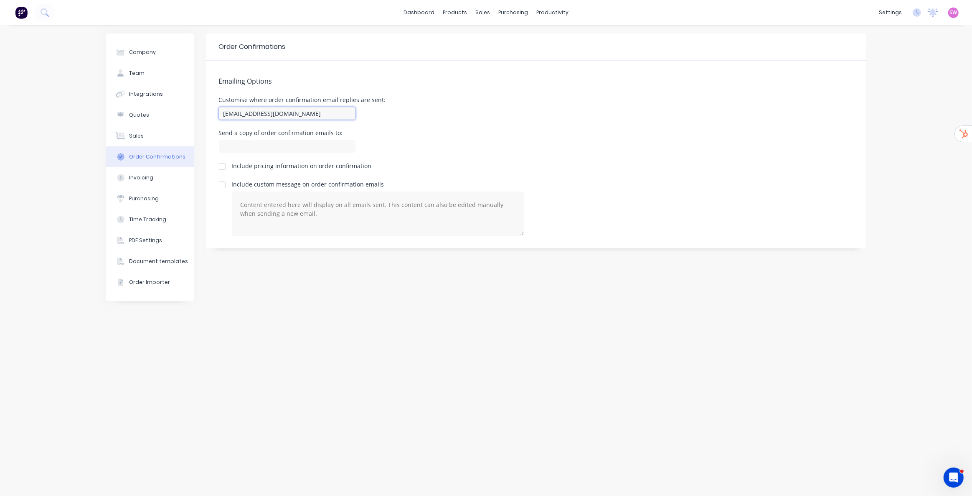
drag, startPoint x: 346, startPoint y: 111, endPoint x: 28, endPoint y: 104, distance: 317.2
click at [58, 106] on div "Company Team Integrations Quotes Sales Order Confirmations Invoicing Purchasing…" at bounding box center [486, 260] width 972 height 471
paste input "sales@qem.net.au"
click at [227, 112] on input "sales@qem.net.au" at bounding box center [287, 113] width 137 height 13
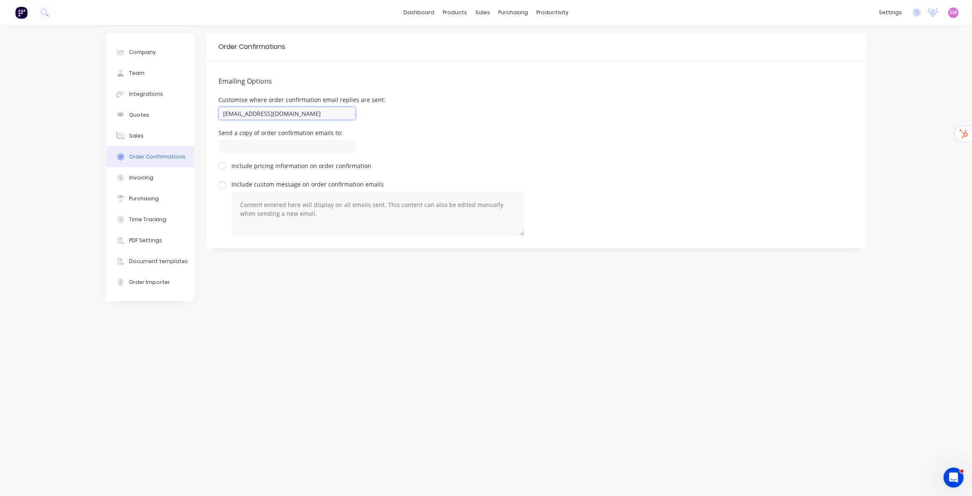
type input "account@qem.net.au"
drag, startPoint x: 415, startPoint y: 114, endPoint x: 394, endPoint y: 118, distance: 20.8
click at [415, 114] on div "Customise where order confirmation email replies are sent: account@qem.net.au" at bounding box center [536, 109] width 635 height 25
click at [139, 176] on div "Invoicing" at bounding box center [141, 178] width 24 height 8
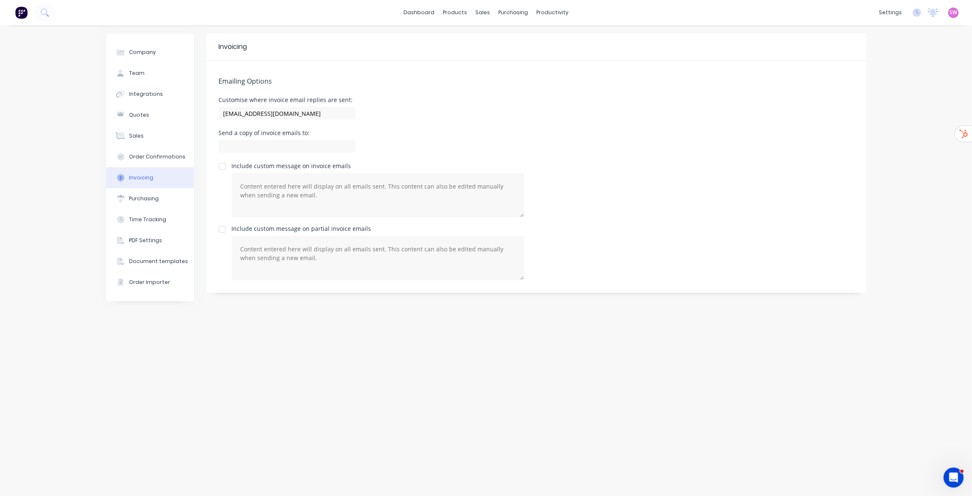
click at [318, 120] on div "team+qualityengineeringgroup@factory.app" at bounding box center [287, 114] width 137 height 15
click at [328, 116] on input "team+qualityengineeringgroup@factory.app" at bounding box center [287, 113] width 137 height 13
click at [329, 116] on input "team+qualityengineeringgroup@factory.app" at bounding box center [287, 113] width 137 height 13
paste input "sales@qem.net.au"
click at [226, 115] on input "sales@qem.net.au" at bounding box center [287, 113] width 137 height 13
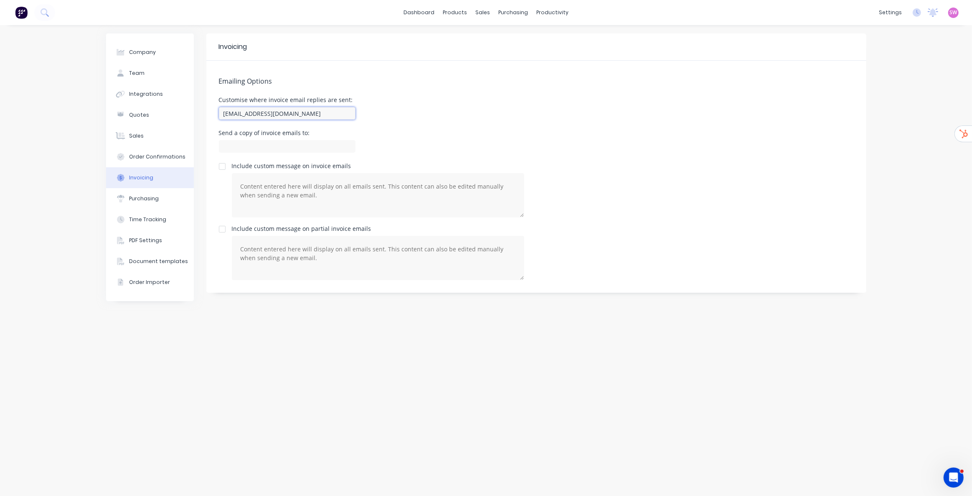
click at [226, 115] on input "sales@qem.net.au" at bounding box center [287, 113] width 137 height 13
type input "accounts@qem.net.au"
click at [145, 140] on button "Sales" at bounding box center [150, 135] width 88 height 21
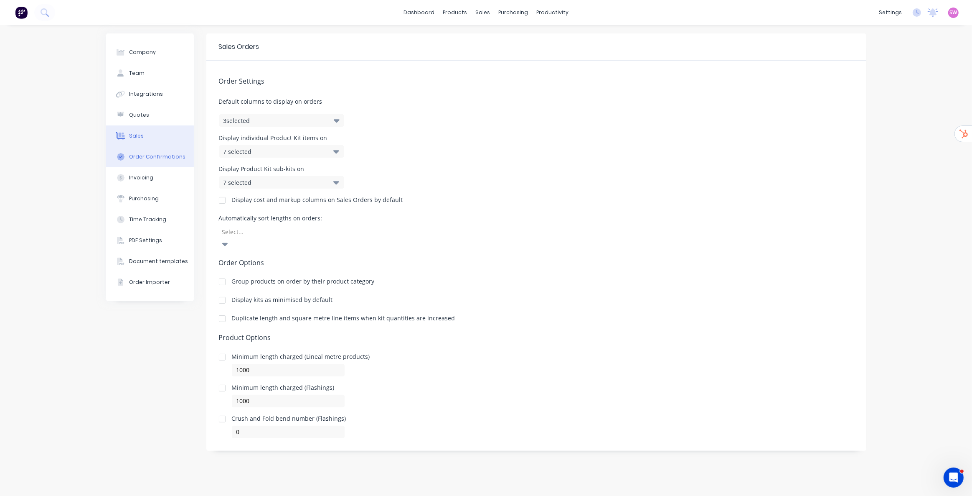
click at [158, 162] on button "Order Confirmations" at bounding box center [150, 156] width 88 height 21
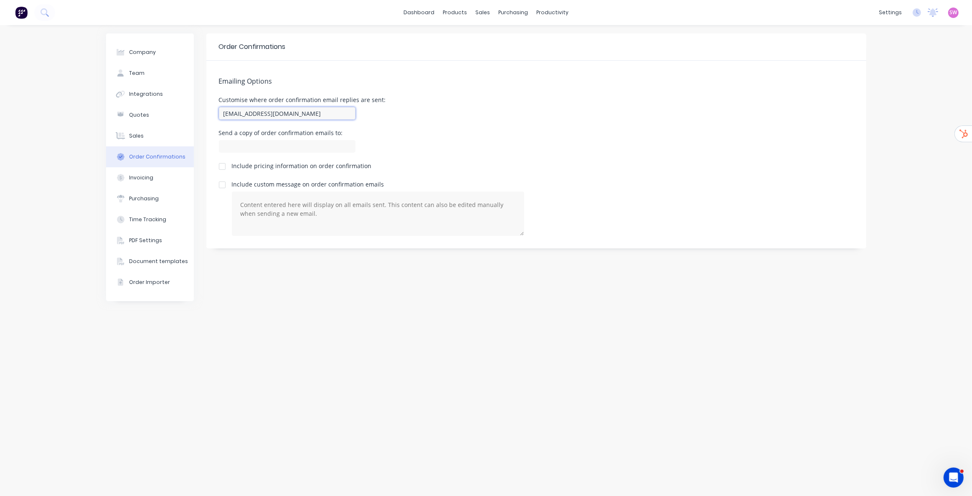
click at [247, 113] on input "account@qem.net.au" at bounding box center [287, 113] width 137 height 13
type input "accounts@qem.net.au"
click at [417, 125] on div "Emailing Options Customise where order confirmation email replies are sent: acc…" at bounding box center [536, 155] width 660 height 188
click at [136, 176] on div "Invoicing" at bounding box center [141, 178] width 24 height 8
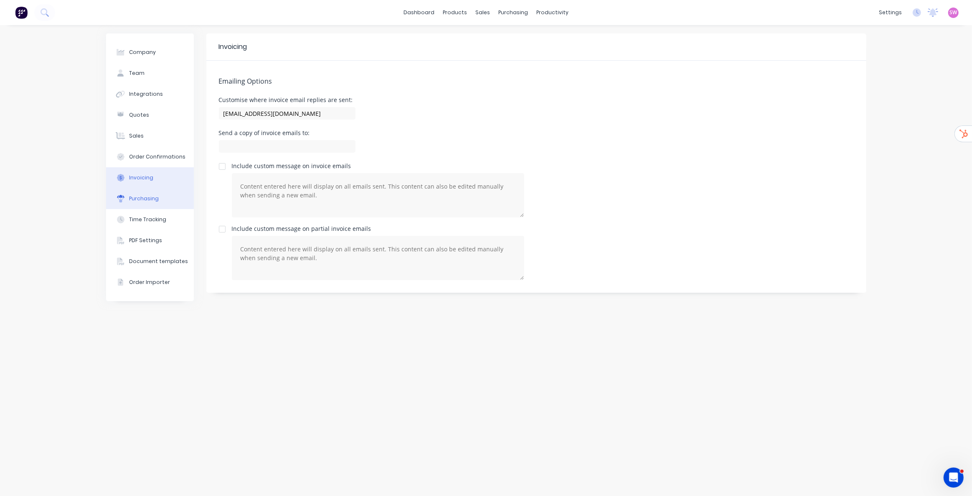
click at [152, 199] on div "Purchasing" at bounding box center [144, 199] width 30 height 8
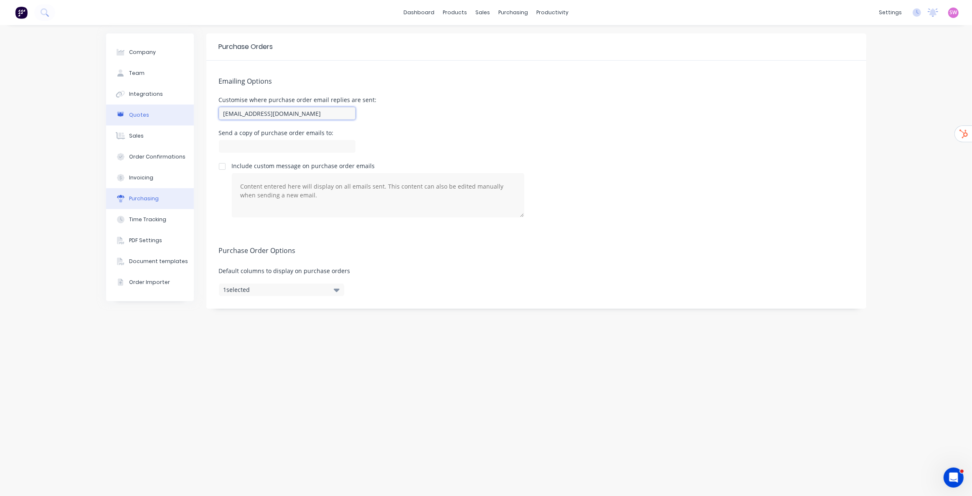
drag, startPoint x: 348, startPoint y: 115, endPoint x: 114, endPoint y: 114, distance: 233.6
click at [114, 114] on div "Company Team Integrations Quotes Sales Order Confirmations Invoicing Purchasing…" at bounding box center [486, 260] width 761 height 454
paste input "sales@qem.net.au"
type input "accounts@qem.net.au"
click at [427, 112] on div "Customise where purchase order email replies are sent: accounts@qem.net.au" at bounding box center [536, 109] width 635 height 25
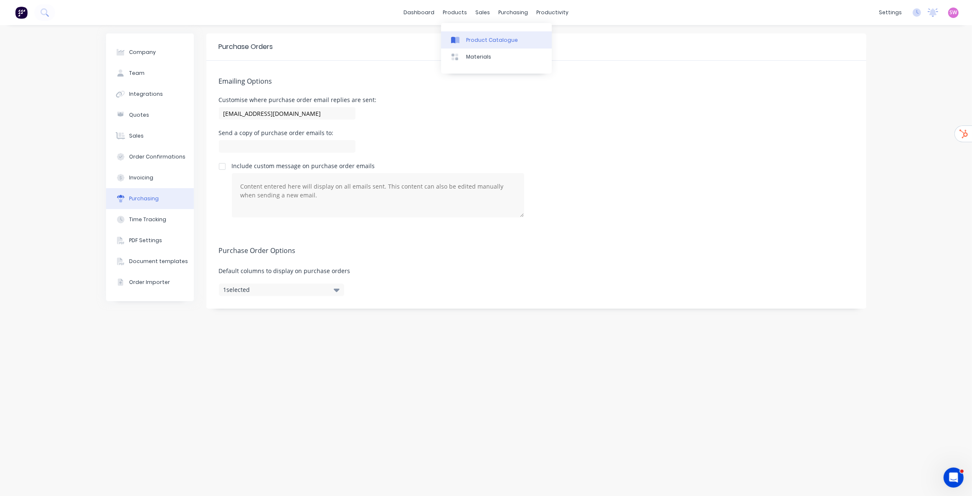
click at [466, 31] on link "Product Catalogue" at bounding box center [496, 39] width 111 height 17
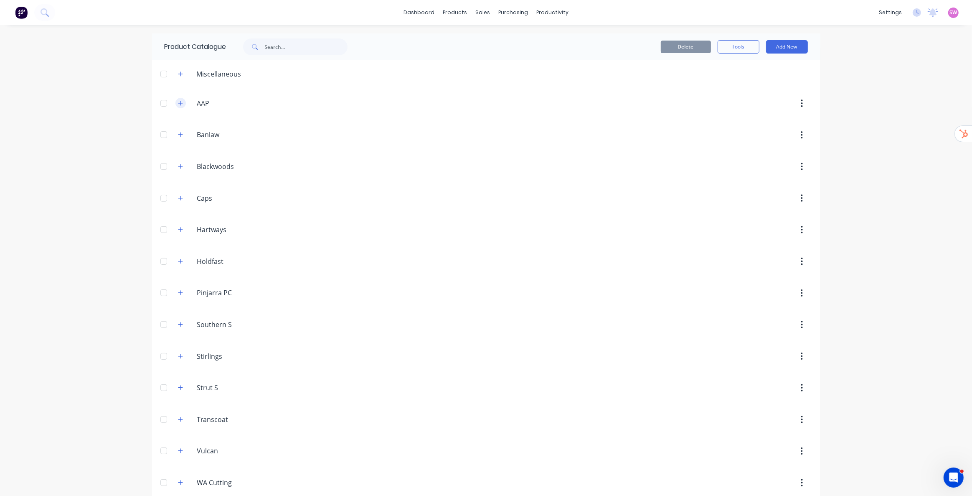
click at [178, 104] on icon "button" at bounding box center [180, 103] width 5 height 6
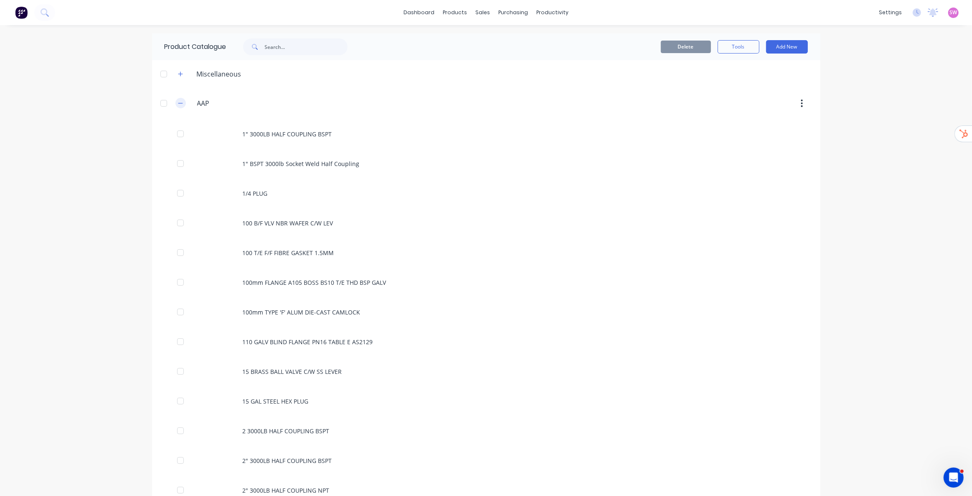
click at [178, 105] on icon "button" at bounding box center [180, 103] width 5 height 6
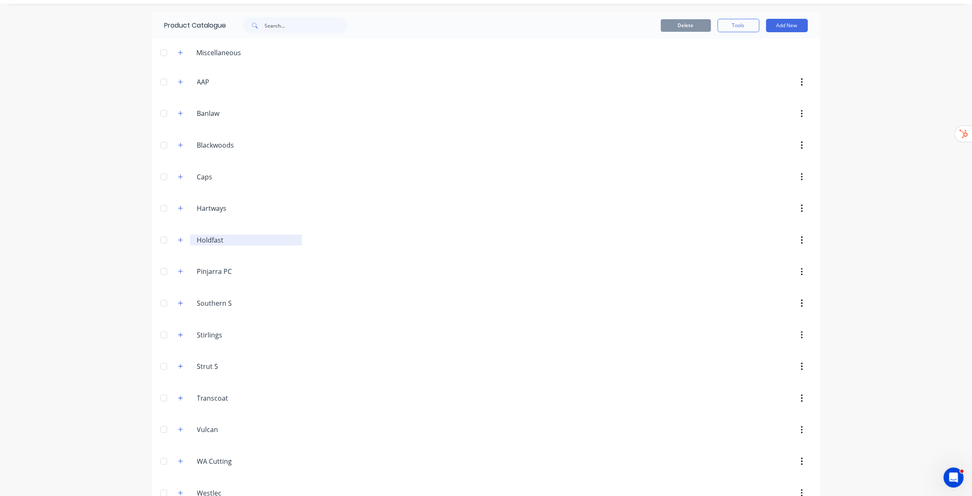
scroll to position [41, 0]
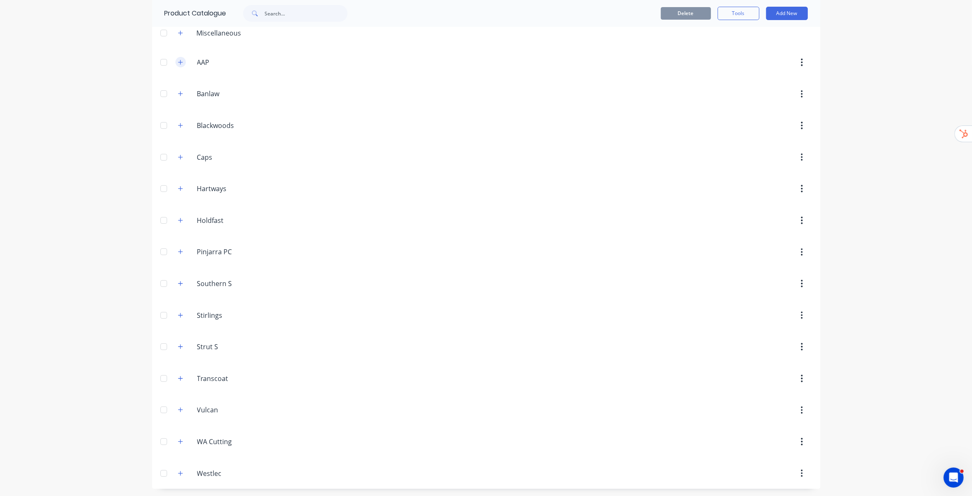
click at [181, 61] on button "button" at bounding box center [181, 62] width 10 height 10
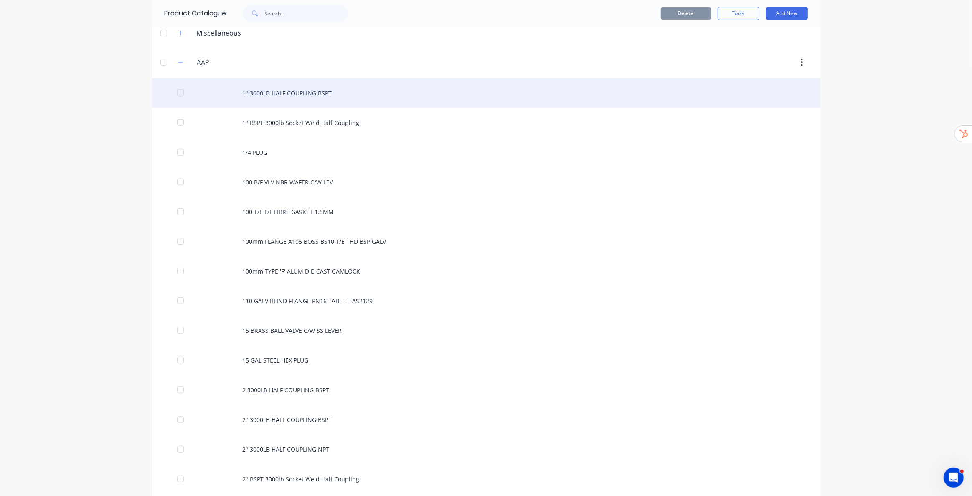
click at [313, 95] on div "1" 3000LB HALF COUPLING BSPT" at bounding box center [486, 93] width 669 height 30
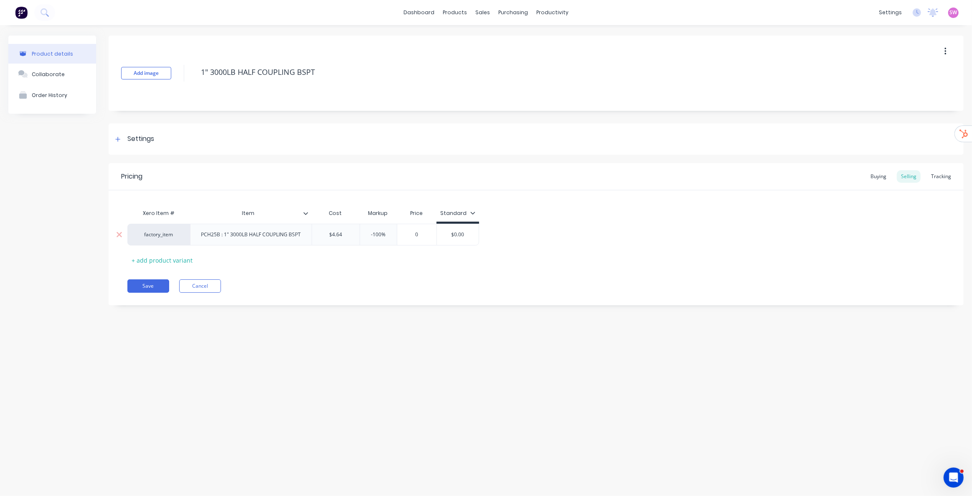
click at [173, 233] on div "factory_item" at bounding box center [159, 235] width 46 height 8
type input "pch"
click at [497, 31] on div "Sales Orders Customers Price Level Manager" at bounding box center [527, 56] width 111 height 67
click at [497, 31] on link "Sales Orders" at bounding box center [527, 39] width 111 height 17
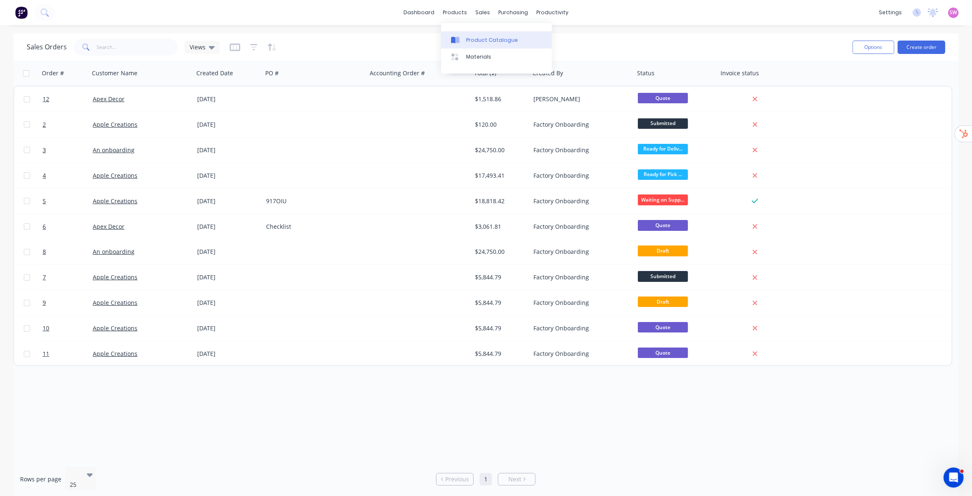
click at [476, 33] on link "Product Catalogue" at bounding box center [496, 39] width 111 height 17
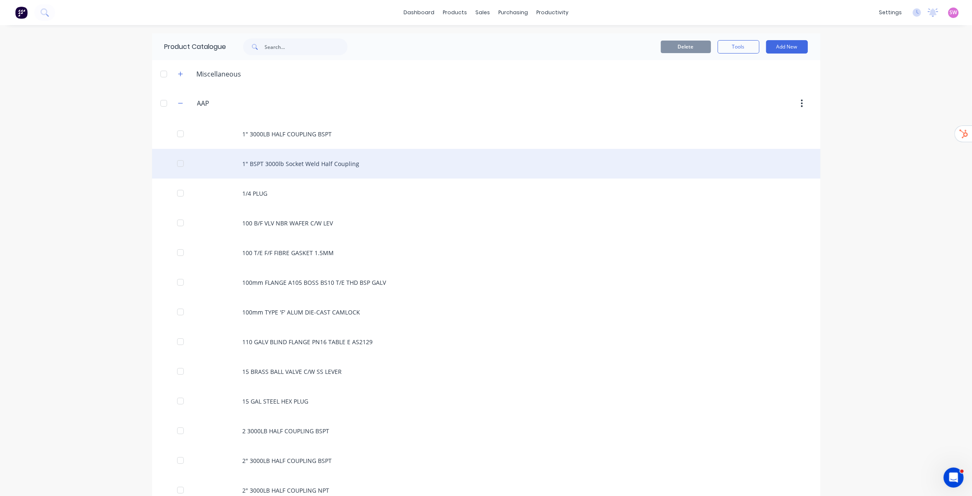
click at [292, 165] on div "1" BSPT 3000lb Socket Weld Half Coupling" at bounding box center [486, 164] width 669 height 30
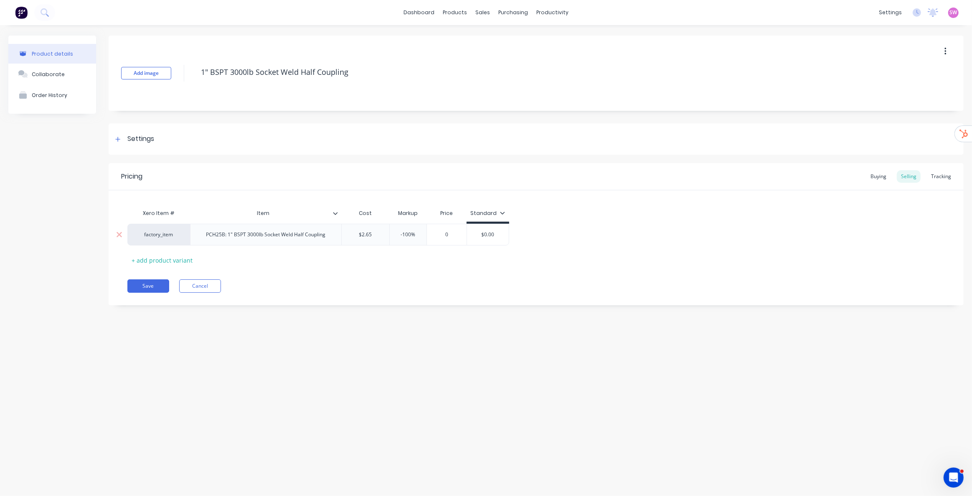
click at [165, 236] on div "factory_item" at bounding box center [159, 235] width 46 height 8
type input "pch25"
click at [849, 74] on div "Integrations" at bounding box center [838, 74] width 34 height 8
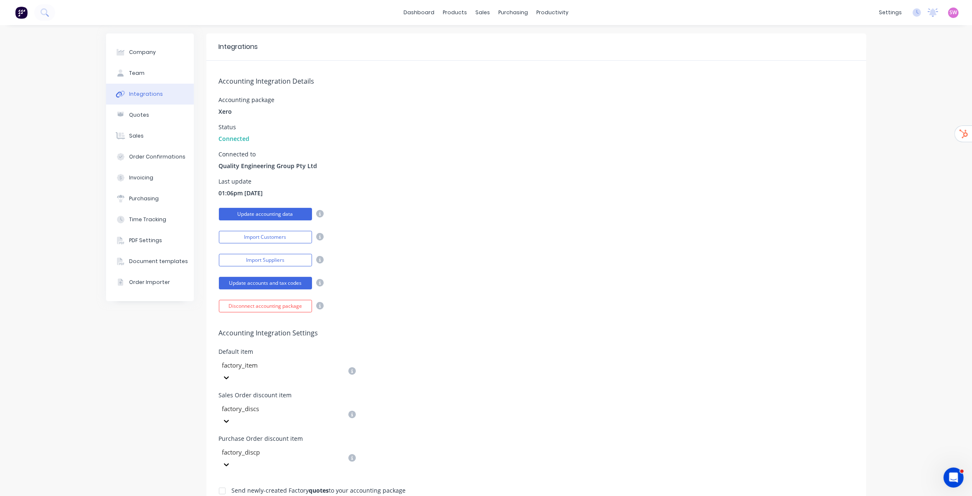
click at [263, 211] on button "Update accounting data" at bounding box center [265, 214] width 93 height 13
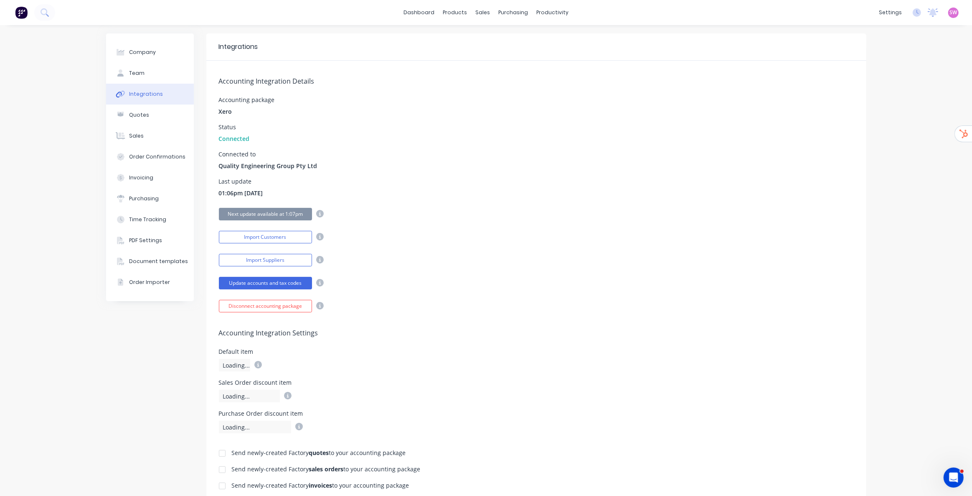
drag, startPoint x: 216, startPoint y: 193, endPoint x: 270, endPoint y: 189, distance: 54.5
click at [270, 189] on div "Last update 01:06pm 28/08/25" at bounding box center [536, 187] width 635 height 19
click at [461, 187] on div "Last update 01:06pm 28/08/25" at bounding box center [536, 187] width 635 height 19
click at [468, 45] on link "Product Catalogue" at bounding box center [493, 39] width 111 height 17
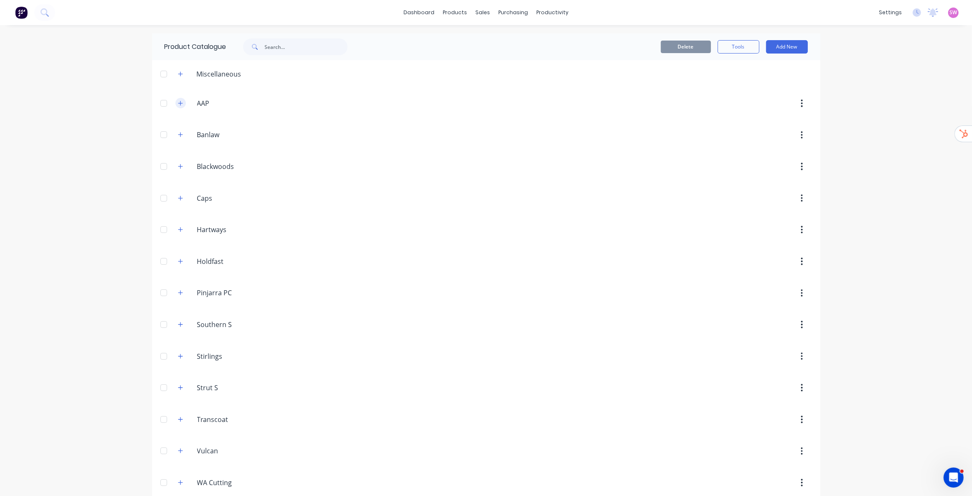
click at [178, 102] on icon "button" at bounding box center [180, 103] width 5 height 6
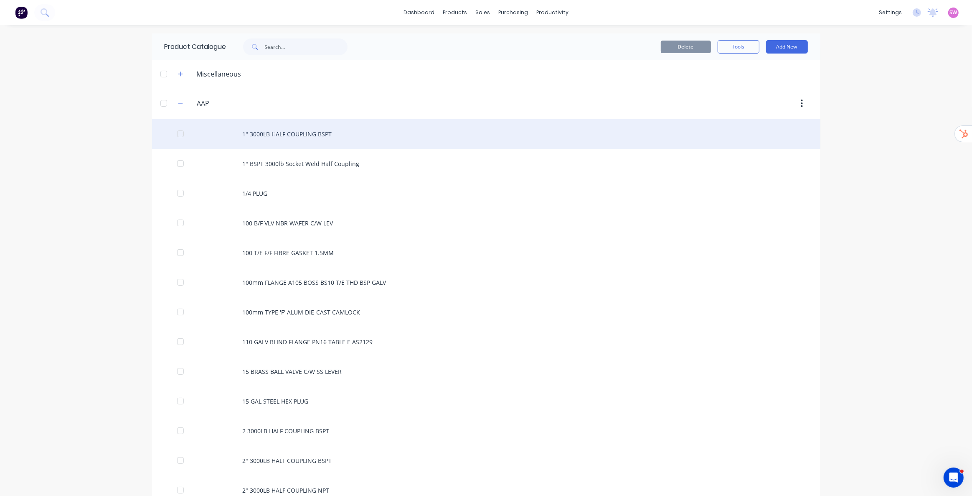
click at [283, 130] on div "1" 3000LB HALF COUPLING BSPT" at bounding box center [486, 134] width 669 height 30
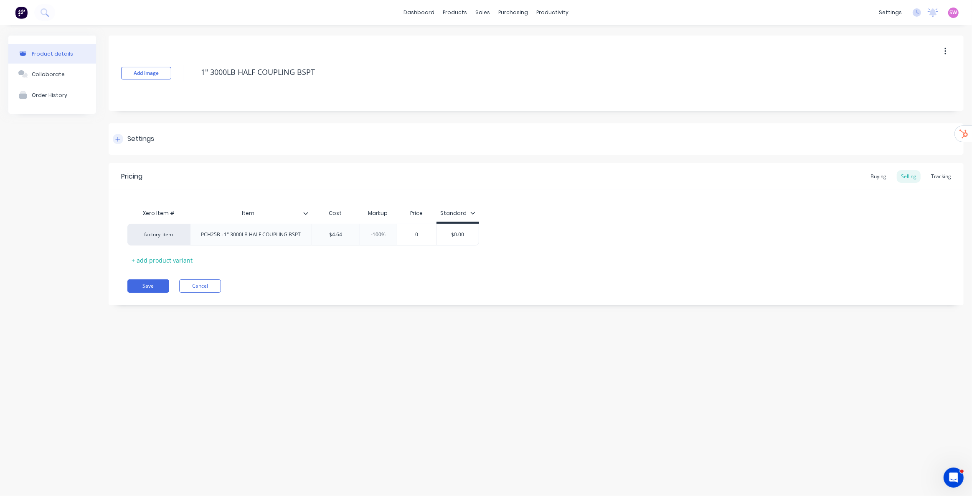
type textarea "x"
click at [151, 235] on div "factory_item" at bounding box center [159, 235] width 46 height 8
type input "pch25b"
click at [848, 71] on div "Integrations" at bounding box center [838, 74] width 34 height 8
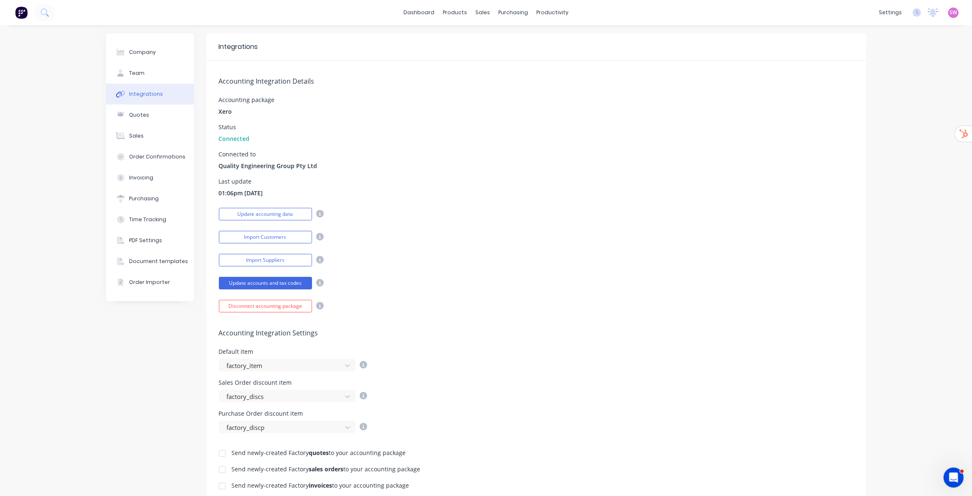
click at [478, 122] on div "Accounting Integration Details Accounting package Xero Status Connected Connect…" at bounding box center [536, 187] width 660 height 252
click at [286, 216] on button "Update accounting data" at bounding box center [265, 214] width 93 height 13
click at [366, 202] on div "Accounting Integration Details Accounting package Xero Status Connected Connect…" at bounding box center [536, 187] width 660 height 252
click at [475, 40] on div "Product Catalogue" at bounding box center [489, 40] width 52 height 8
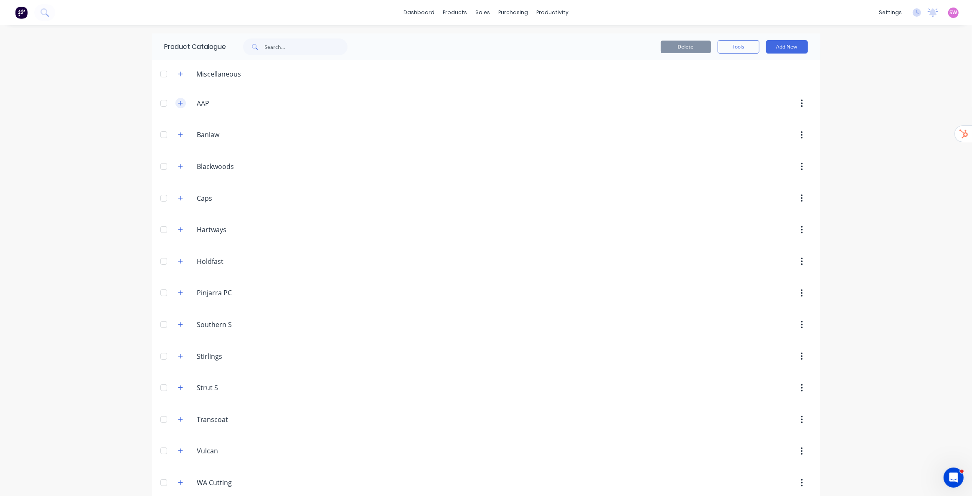
click at [181, 104] on button "button" at bounding box center [181, 103] width 10 height 10
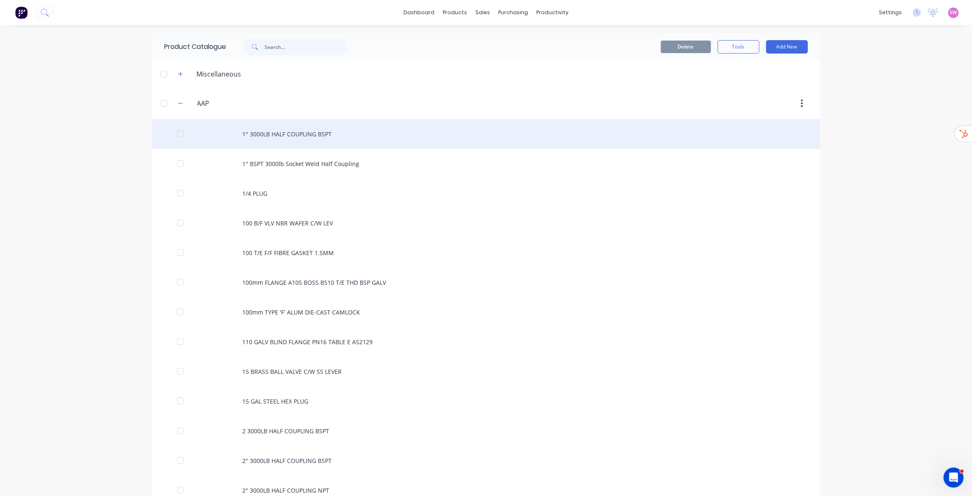
click at [277, 136] on div "1" 3000LB HALF COUPLING BSPT" at bounding box center [486, 134] width 669 height 30
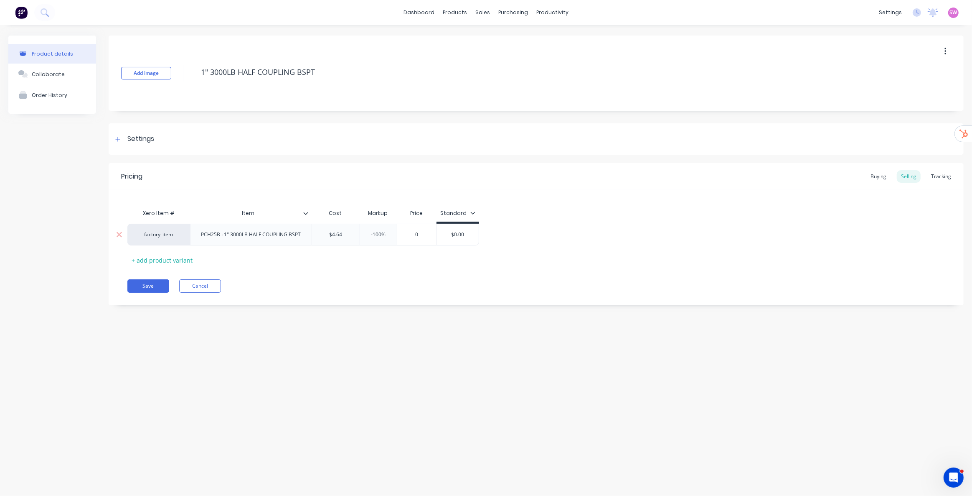
click at [170, 233] on div "factory_item" at bounding box center [159, 235] width 46 height 8
type input "pch25b"
click at [642, 194] on div "Xero Item # Item Cost Markup Price Standard factory_item pch25b No options foun…" at bounding box center [536, 228] width 855 height 76
click at [842, 73] on div "Integrations" at bounding box center [838, 74] width 34 height 8
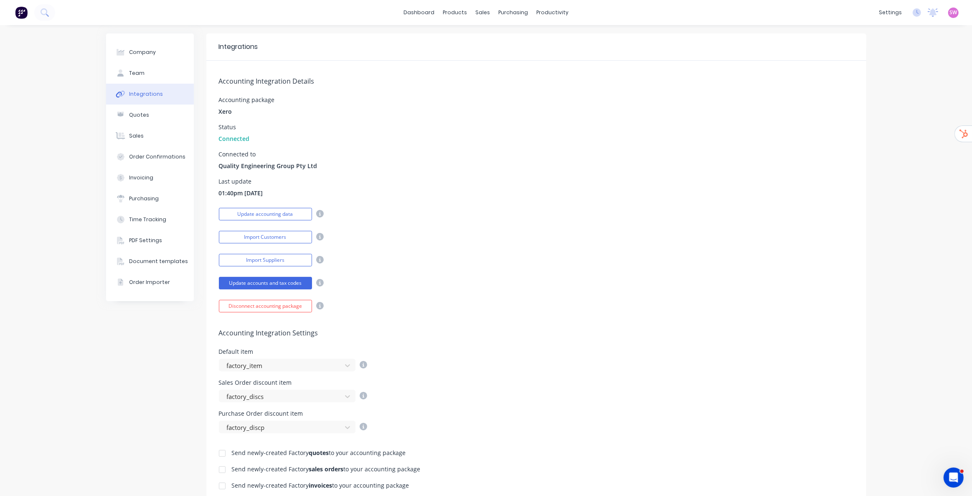
click at [438, 182] on div "Last update 01:40pm [DATE]" at bounding box center [536, 187] width 635 height 19
click at [260, 213] on button "Update accounting data" at bounding box center [265, 214] width 93 height 13
drag, startPoint x: 219, startPoint y: 192, endPoint x: 276, endPoint y: 188, distance: 57.4
click at [276, 188] on div "Last update 01:40pm [DATE]" at bounding box center [536, 187] width 635 height 19
click at [385, 199] on div "Accounting Integration Details Accounting package Xero Status Connected Connect…" at bounding box center [536, 187] width 660 height 252
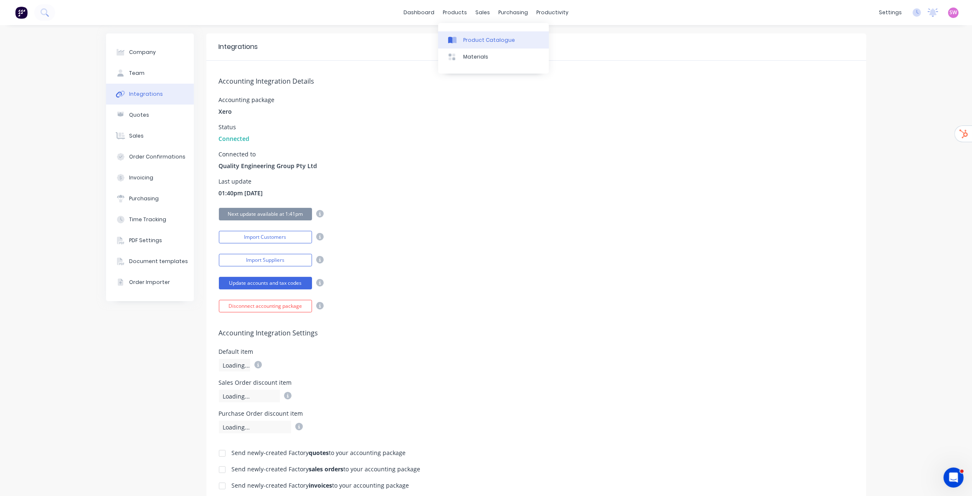
click at [461, 32] on link "Product Catalogue" at bounding box center [493, 39] width 111 height 17
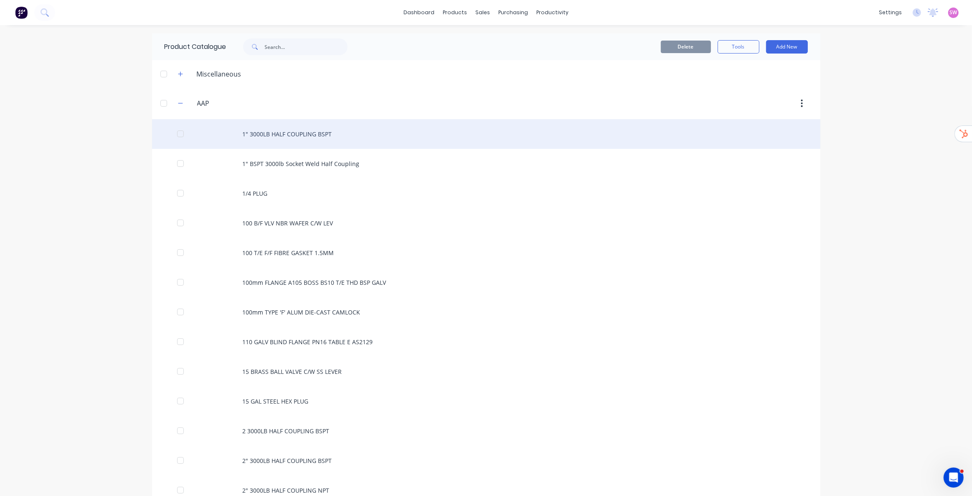
click at [345, 131] on div "1" 3000LB HALF COUPLING BSPT" at bounding box center [486, 134] width 669 height 30
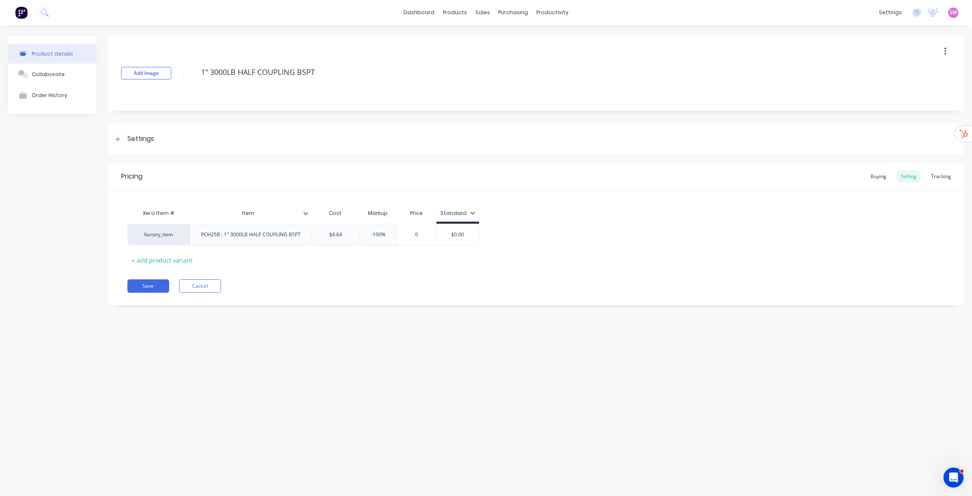
type textarea "x"
click at [172, 233] on div "factory_item" at bounding box center [159, 235] width 46 height 8
type input "1" BSPT 3000lb Socket weld Half Coupling"
click at [197, 202] on button "1" BSPT 3000lb Socket Weld Half Coupling" at bounding box center [190, 201] width 108 height 13
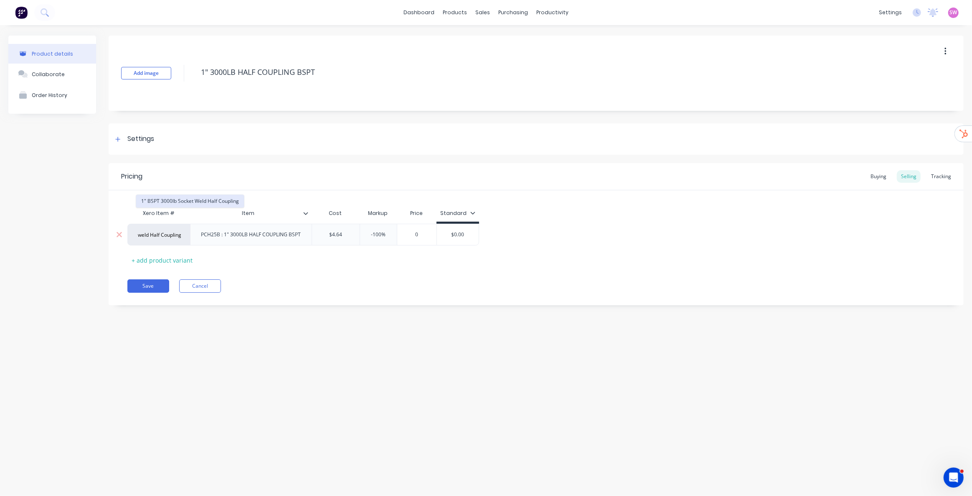
type textarea "x"
click at [167, 232] on div "1" BSPT 3000lb Socket Weld Half Coupling" at bounding box center [159, 235] width 46 height 8
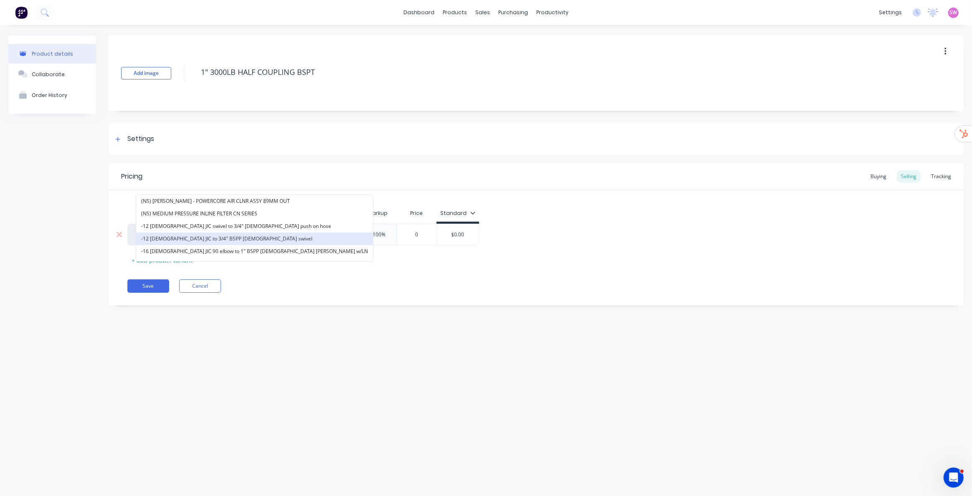
paste input "High Pressure 3000lb socket weld coupling NPT"
type input "1""
click at [547, 206] on div "Xero Item # Item Cost Markup Price Standard 1" BSPT 3000lb Socket Weld Half Cou…" at bounding box center [536, 236] width 818 height 62
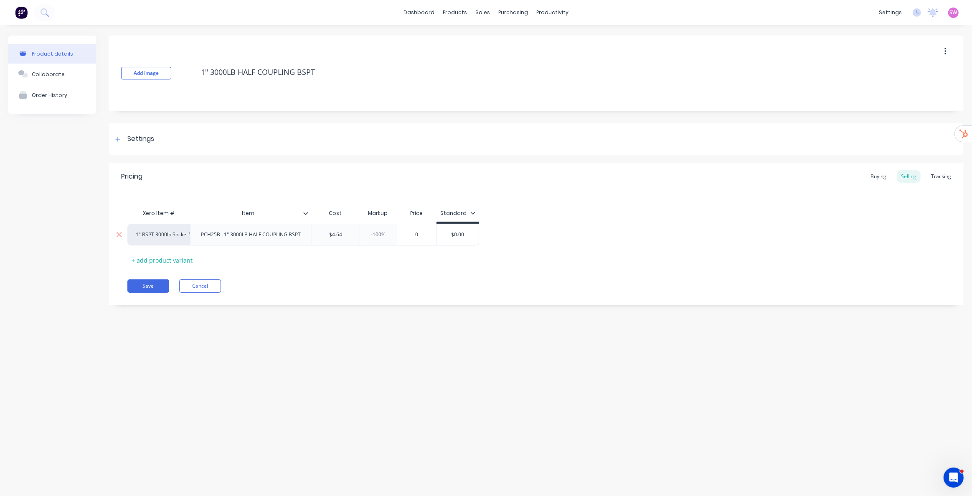
click at [176, 237] on div "1" BSPT 3000lb Socket Weld Half Coupling" at bounding box center [159, 235] width 46 height 8
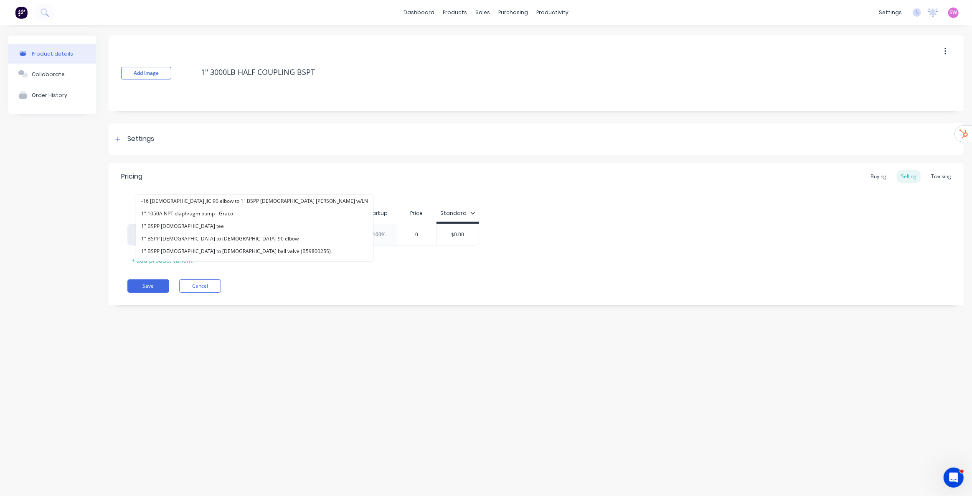
click at [322, 287] on div "Save Cancel" at bounding box center [545, 285] width 837 height 13
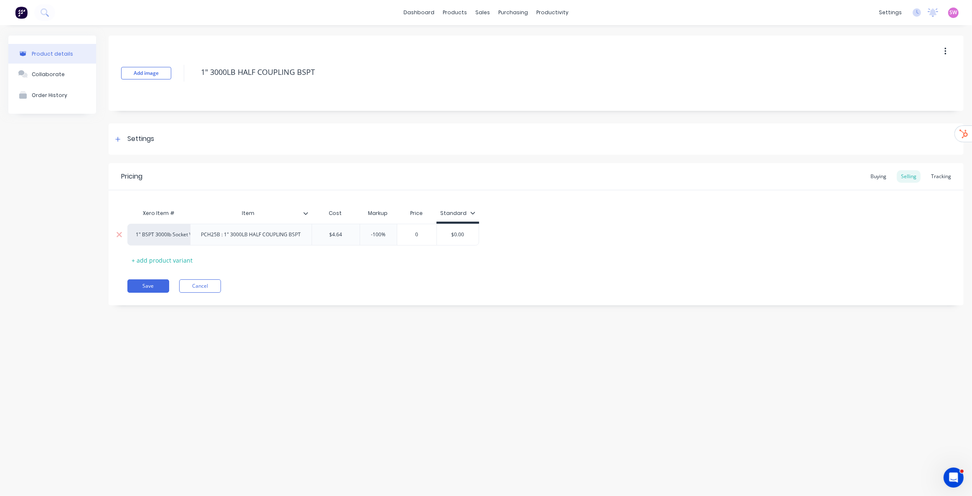
click at [155, 234] on div "1" BSPT 3000lb Socket Weld Half Coupling" at bounding box center [159, 235] width 46 height 8
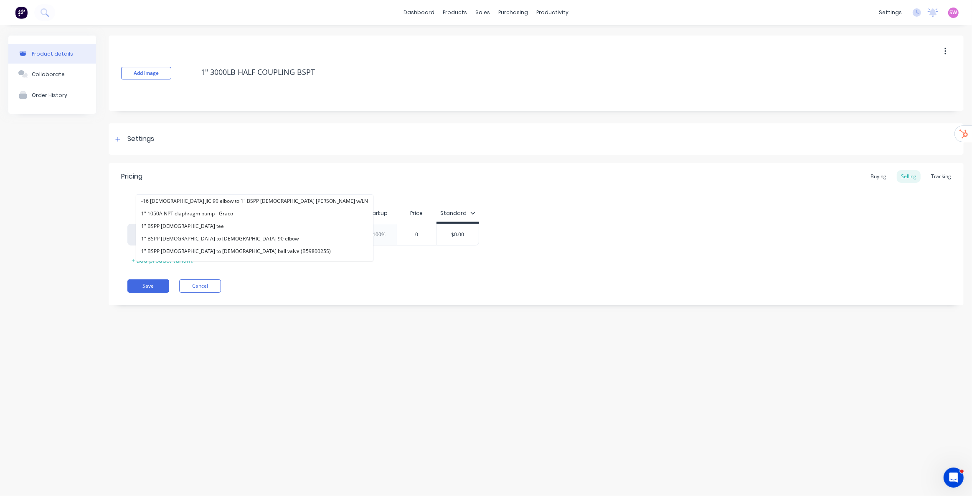
click at [35, 271] on div "Product details Collaborate Order History" at bounding box center [52, 177] width 88 height 282
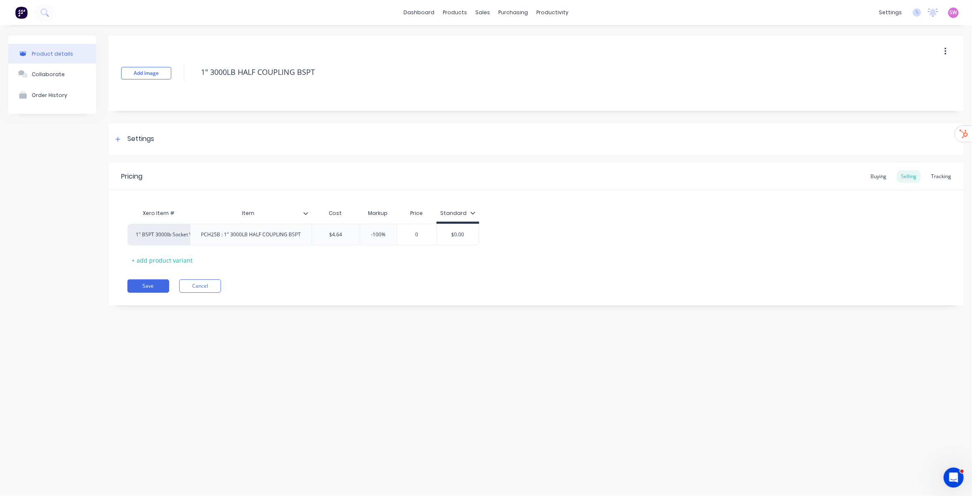
click at [244, 265] on div "Xero Item # Item Cost Markup Price Standard 1" BSPT 3000lb Socket Weld Half Cou…" at bounding box center [536, 236] width 818 height 62
click at [145, 234] on div "1" BSPT 3000lb Socket Weld Half Coupling" at bounding box center [159, 235] width 46 height 8
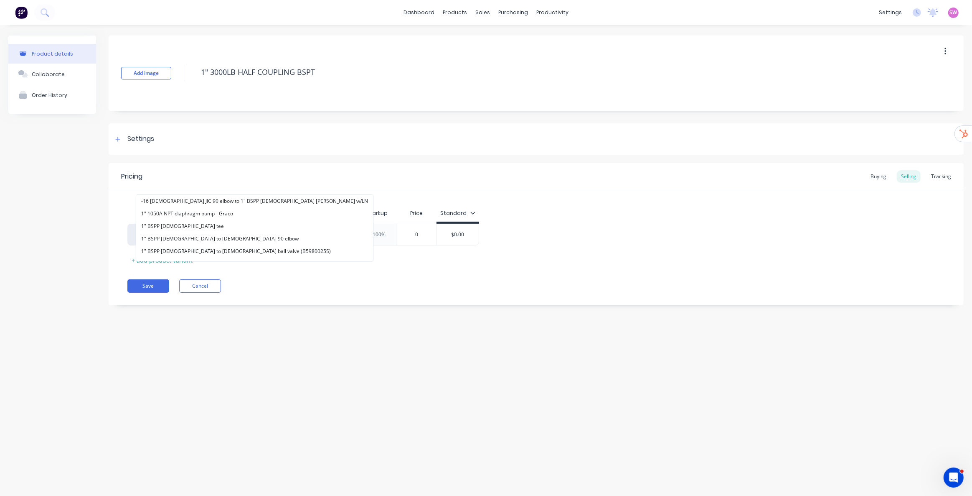
click at [76, 234] on div "Product details Collaborate Order History" at bounding box center [52, 177] width 88 height 282
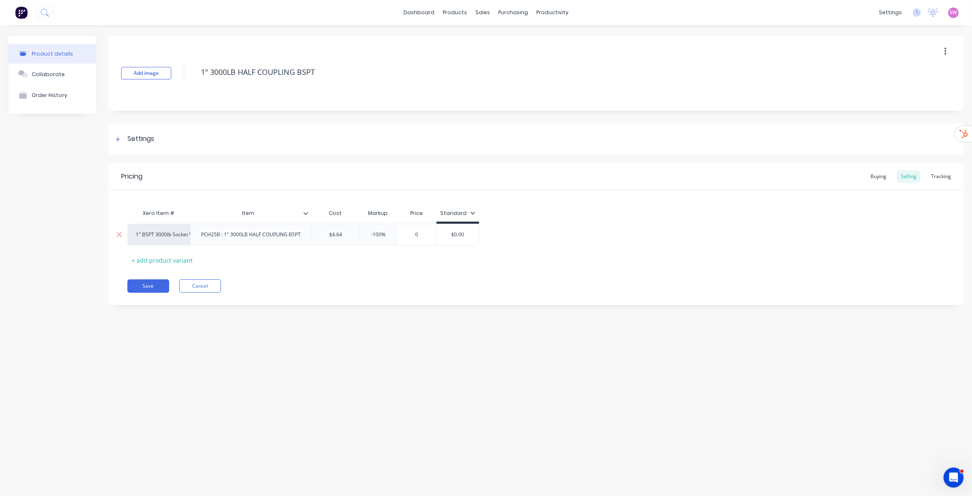
click at [150, 235] on div "1" BSPT 3000lb Socket Weld Half Coupling" at bounding box center [159, 235] width 46 height 8
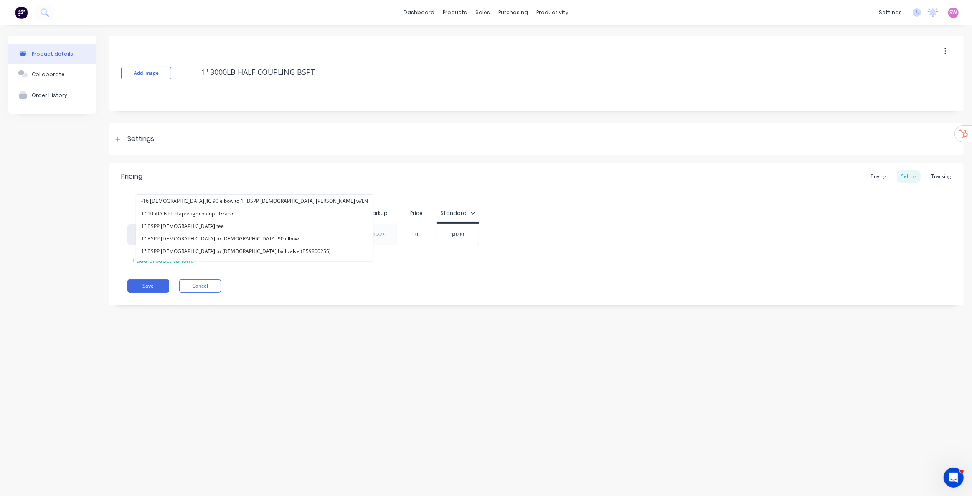
click at [303, 310] on div "Add image 1" 3000LB HALF COUPLING BSPT Settings Product Options I buy this item…" at bounding box center [536, 177] width 855 height 282
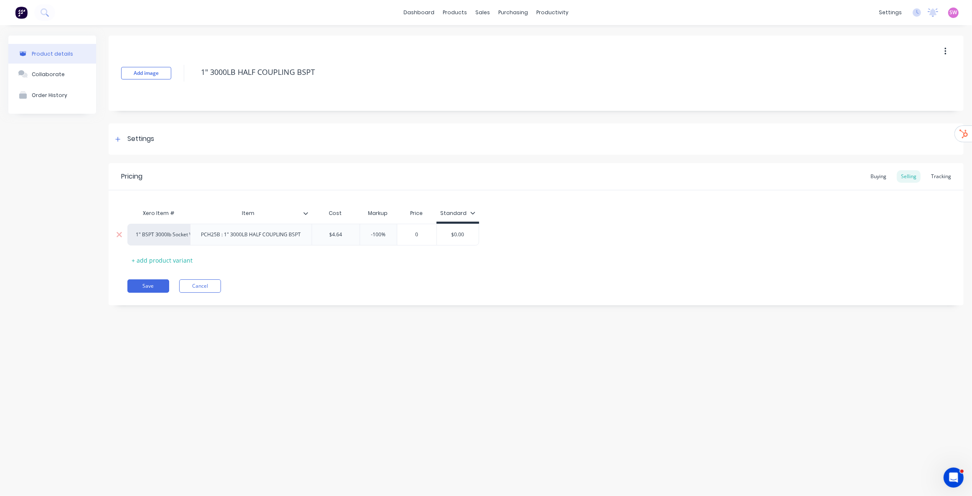
click at [154, 234] on div "1" BSPT 3000lb Socket Weld Half Coupling" at bounding box center [159, 235] width 46 height 8
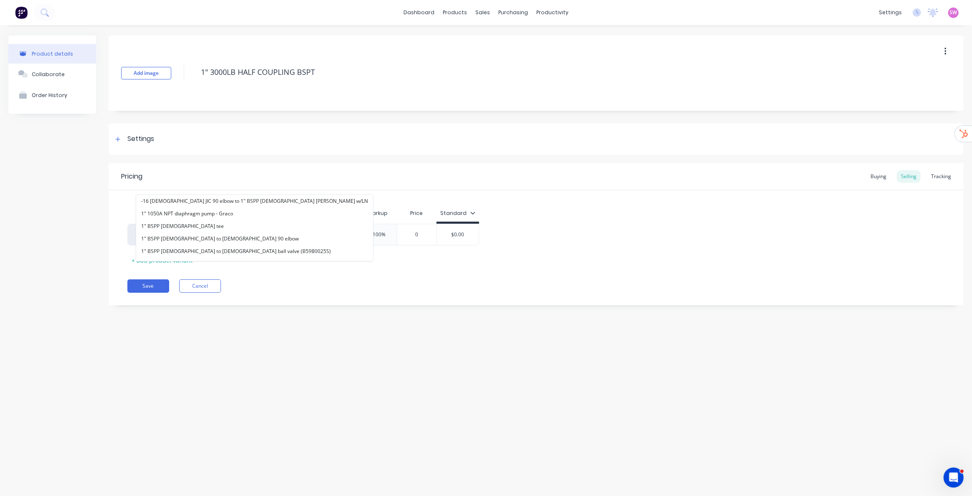
drag, startPoint x: 35, startPoint y: 273, endPoint x: 40, endPoint y: 272, distance: 5.2
click at [35, 272] on div "Product details Collaborate Order History" at bounding box center [52, 177] width 88 height 282
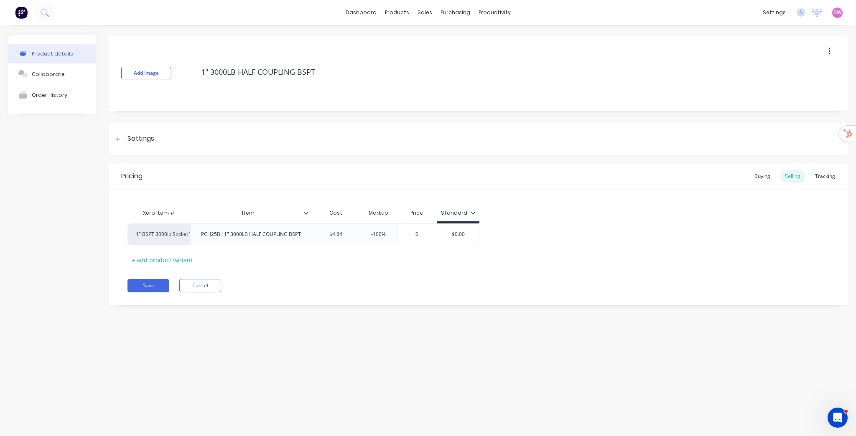
type textarea "x"
click at [72, 248] on div "Product details Collaborate Order History" at bounding box center [52, 177] width 88 height 282
click at [42, 8] on icon at bounding box center [45, 12] width 8 height 8
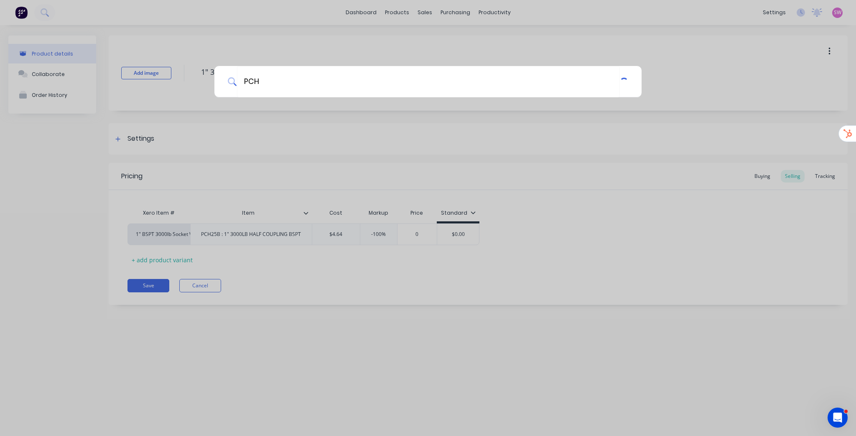
type input "PCH2"
type textarea "x"
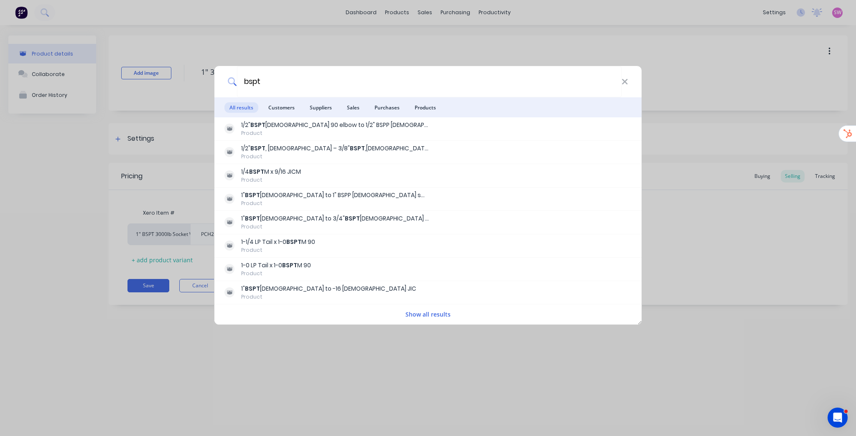
type input "bspt"
click at [32, 209] on div "bspt All results Customers Suppliers Sales Purchases Products 1/2" BSPT male 90…" at bounding box center [428, 218] width 856 height 436
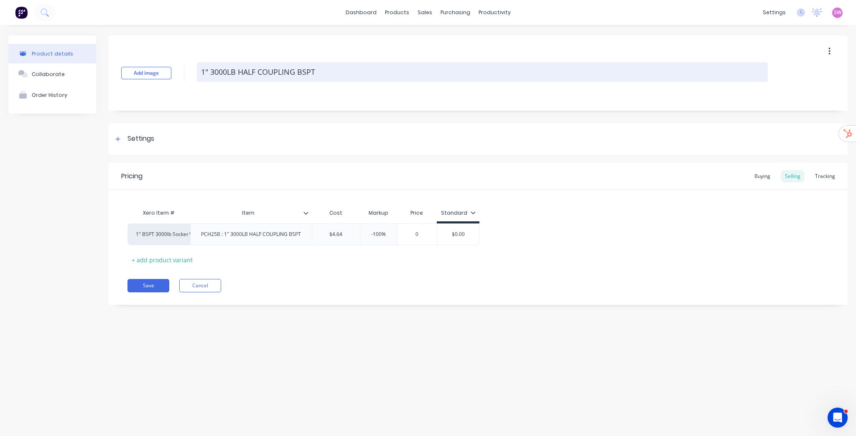
drag, startPoint x: 199, startPoint y: 69, endPoint x: 318, endPoint y: 79, distance: 119.1
click at [318, 79] on textarea "1" 3000LB HALF COUPLING BSPT" at bounding box center [482, 72] width 571 height 20
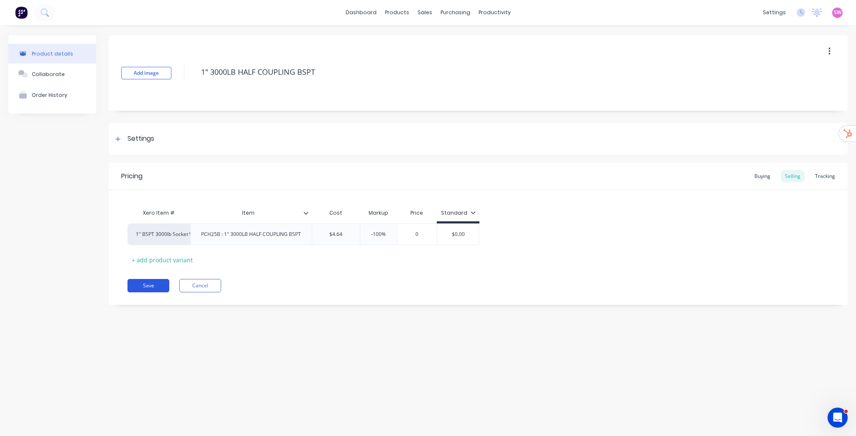
click at [156, 282] on button "Save" at bounding box center [148, 285] width 42 height 13
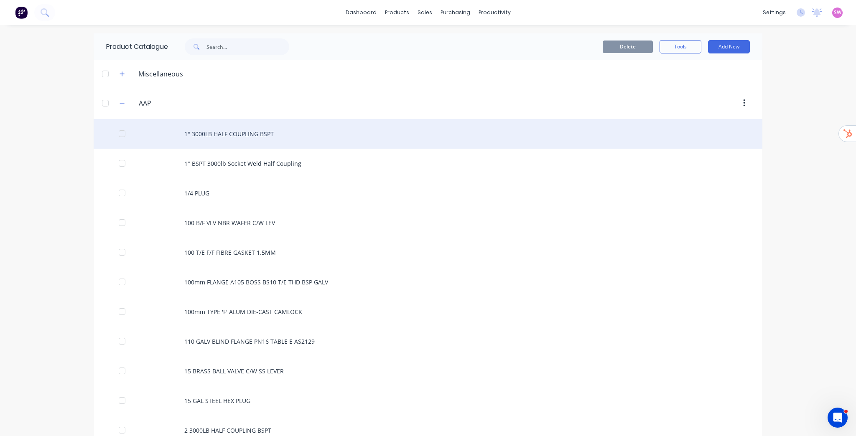
click at [250, 138] on div "1" 3000LB HALF COUPLING BSPT" at bounding box center [428, 134] width 669 height 30
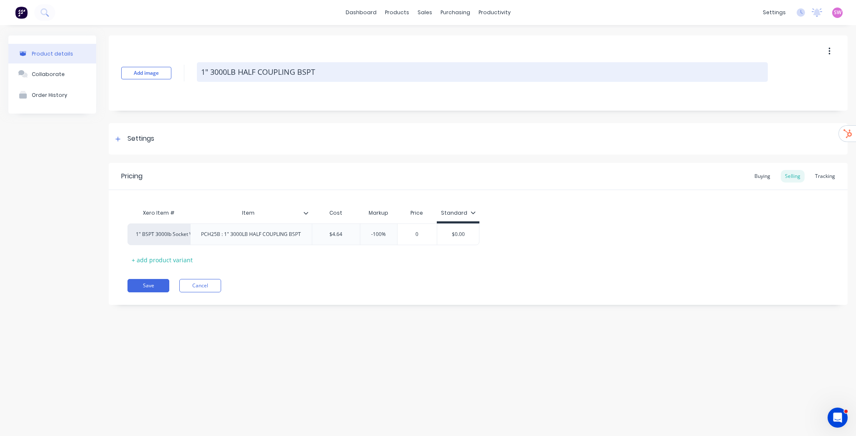
click at [278, 74] on textarea "1" 3000LB HALF COUPLING BSPT" at bounding box center [482, 72] width 571 height 20
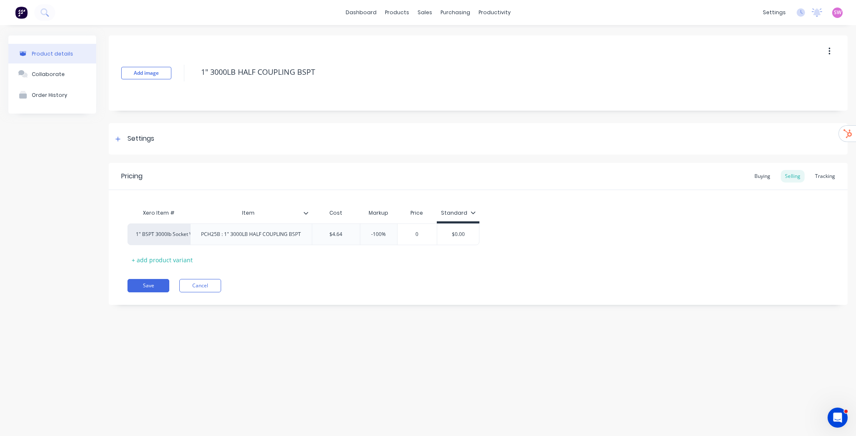
type textarea "x"
click at [45, 192] on div "Product details Collaborate Order History" at bounding box center [52, 177] width 88 height 282
click at [425, 15] on div "sales" at bounding box center [424, 12] width 23 height 13
drag, startPoint x: 432, startPoint y: 39, endPoint x: 426, endPoint y: 88, distance: 49.2
click at [432, 39] on div at bounding box center [429, 40] width 13 height 8
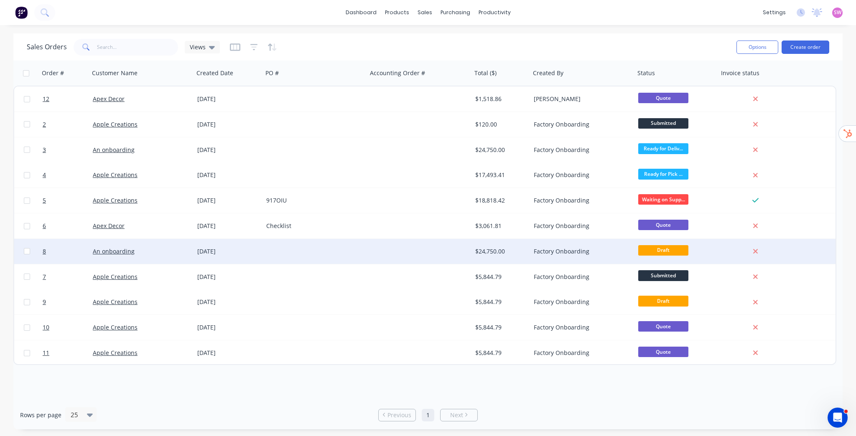
click at [428, 254] on div at bounding box center [419, 251] width 104 height 25
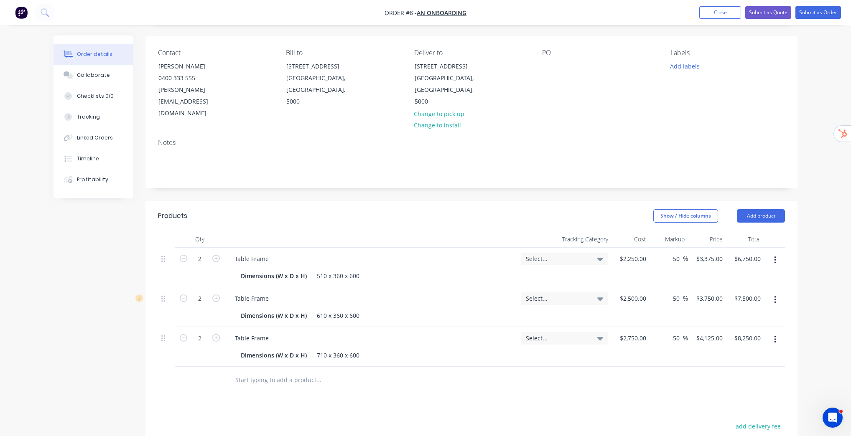
scroll to position [167, 0]
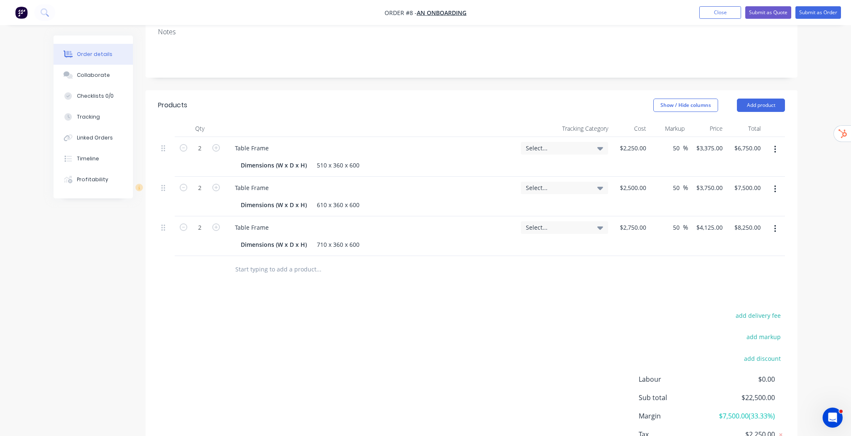
click at [284, 261] on input "text" at bounding box center [318, 269] width 167 height 17
paste input "1" 3000LB HALF COUPLING BSPT"
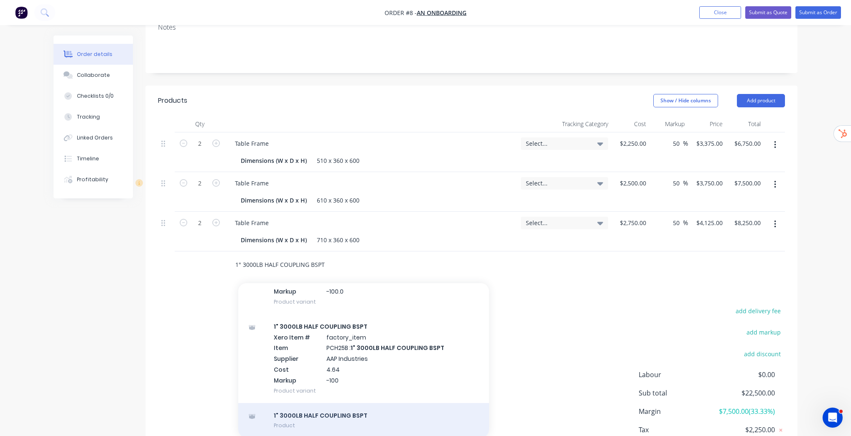
scroll to position [201, 0]
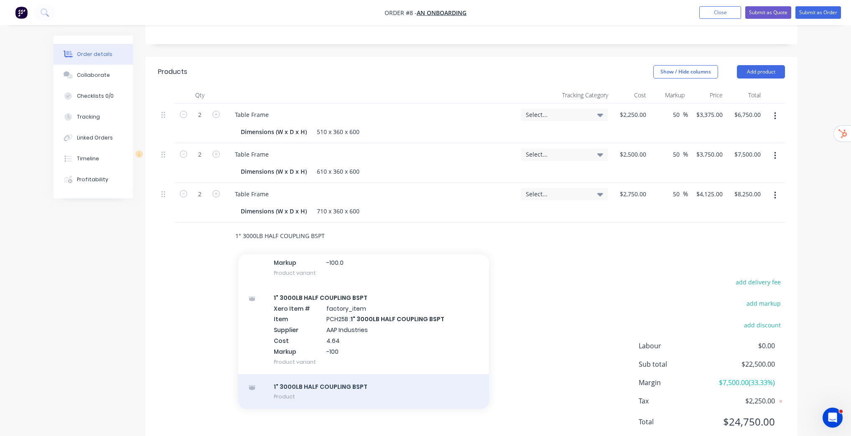
type input "1" 3000LB HALF COUPLING BSPT"
click at [356, 374] on div "1" 3000LB HALF COUPLING BSPT Product" at bounding box center [363, 391] width 251 height 35
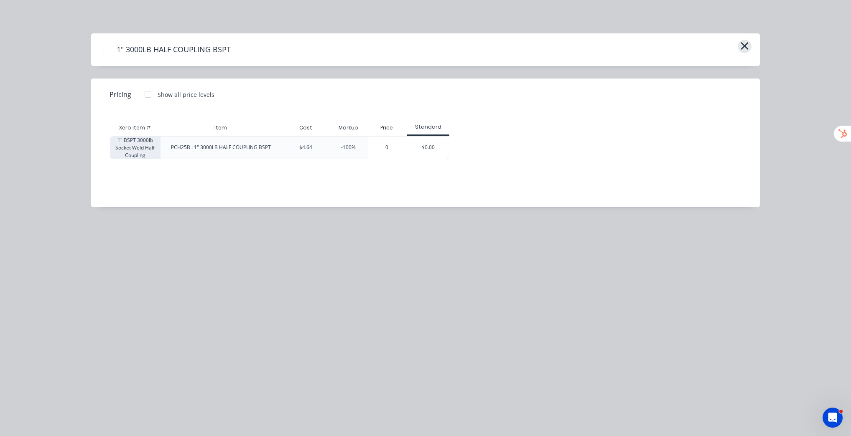
click at [747, 46] on icon "button" at bounding box center [744, 46] width 9 height 12
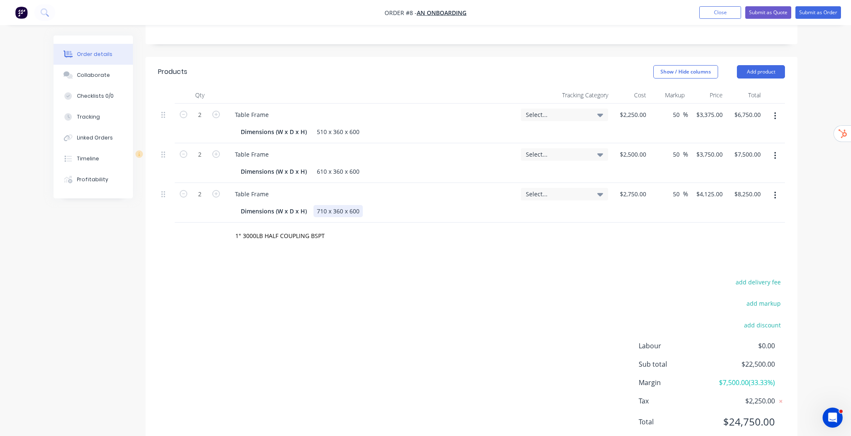
click at [446, 205] on div "Dimensions (W x D x H) 710 x 360 x 600" at bounding box center [369, 211] width 264 height 12
click at [392, 228] on input "1" 3000LB HALF COUPLING BSPT" at bounding box center [318, 236] width 167 height 17
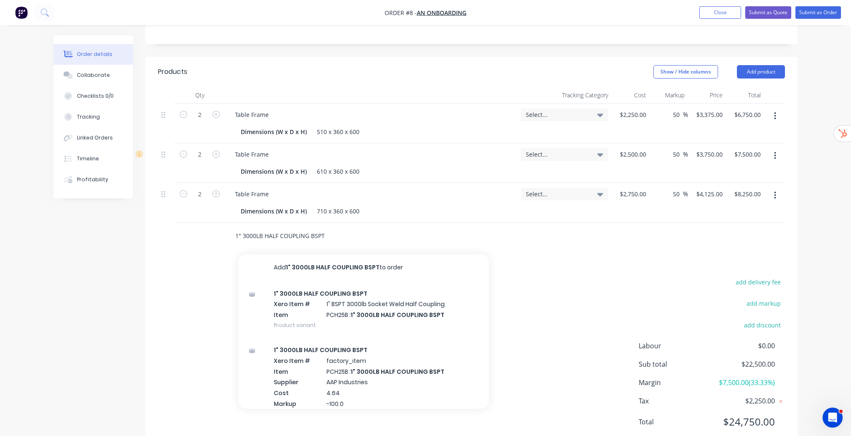
click at [263, 228] on input "1" 3000LB HALF COUPLING BSPT" at bounding box center [318, 236] width 167 height 17
click at [307, 228] on input "1" 3000LB HALF COUPLING BSPT" at bounding box center [318, 236] width 167 height 17
click at [330, 228] on input "1" 3000LB HALF COUPLING BSPT" at bounding box center [318, 236] width 167 height 17
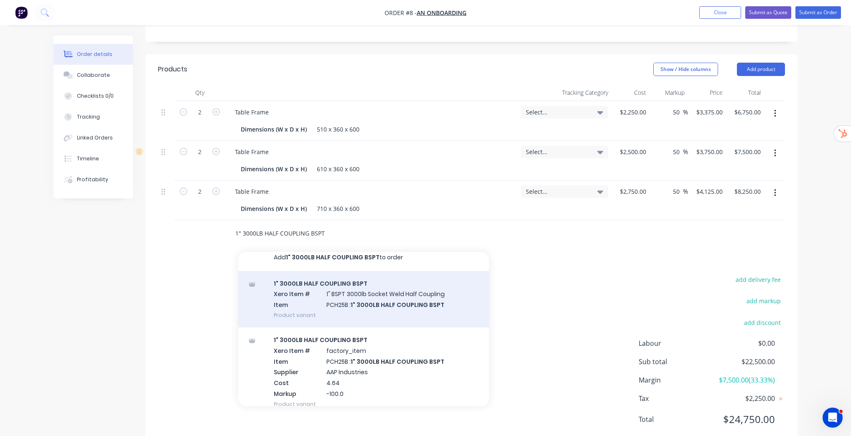
scroll to position [0, 0]
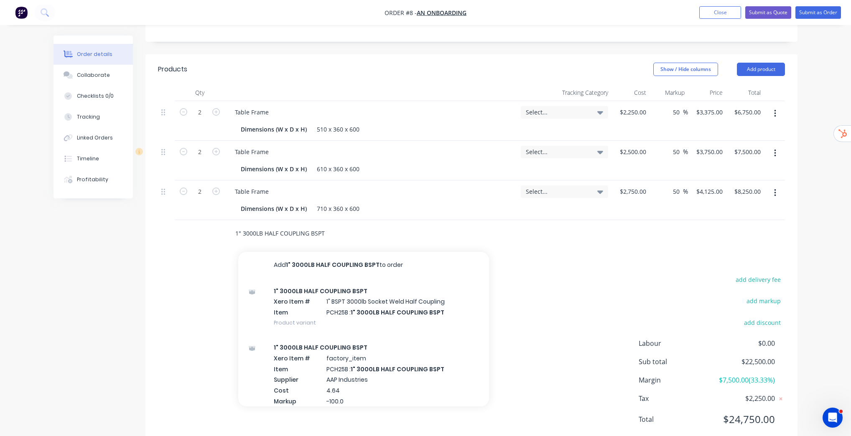
click at [336, 225] on input "1" 3000LB HALF COUPLING BSPT" at bounding box center [318, 233] width 167 height 17
click at [274, 225] on input "1" 3000LB HALF COUPLING BSPT" at bounding box center [318, 233] width 167 height 17
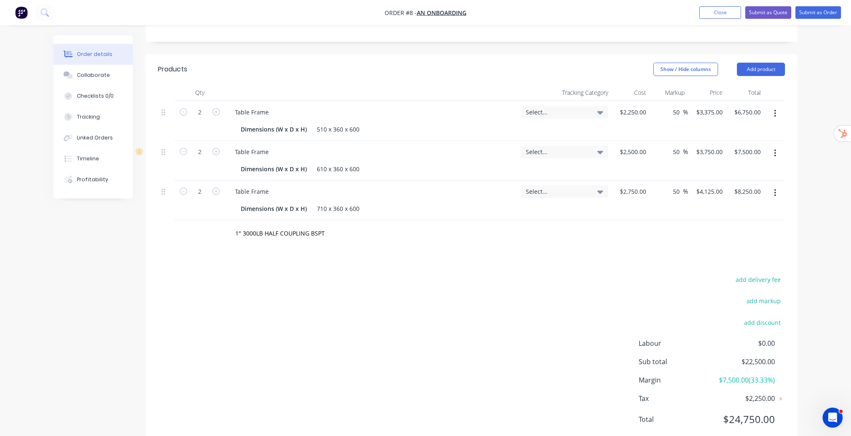
click at [832, 214] on div "Order details Collaborate Checklists 0/0 Tracking Linked Orders Timeline Profit…" at bounding box center [425, 129] width 851 height 664
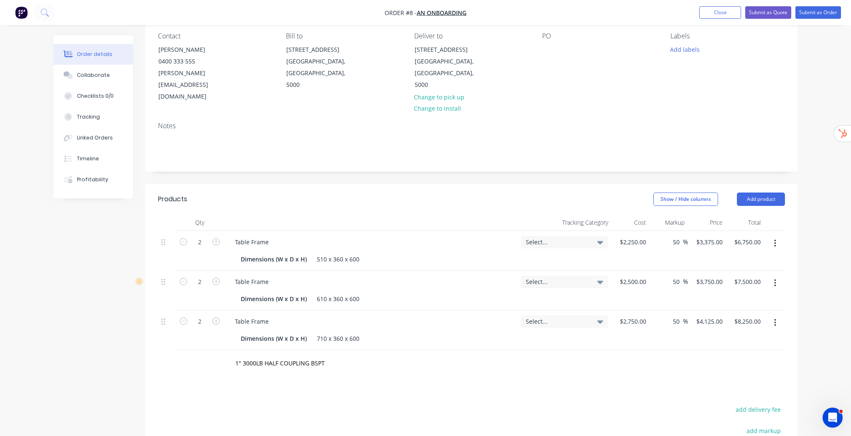
scroll to position [69, 0]
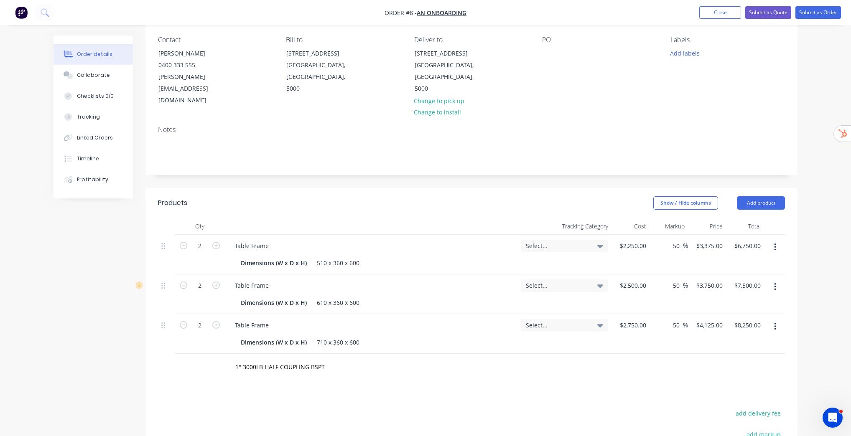
click at [595, 242] on div "Select..." at bounding box center [564, 246] width 77 height 8
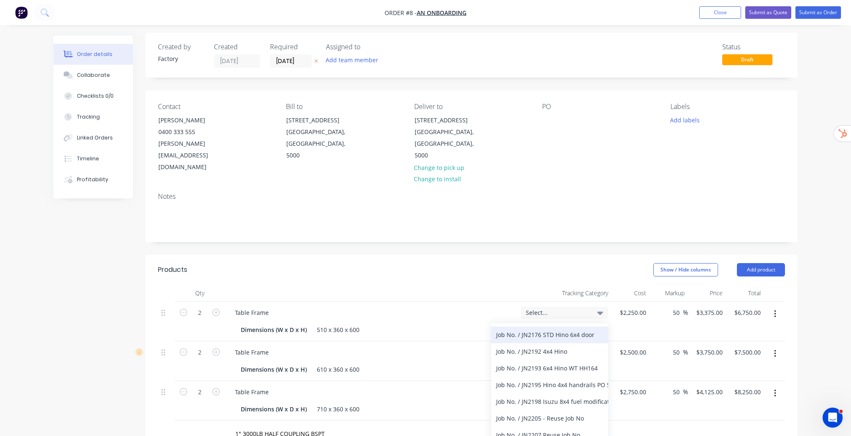
scroll to position [301, 0]
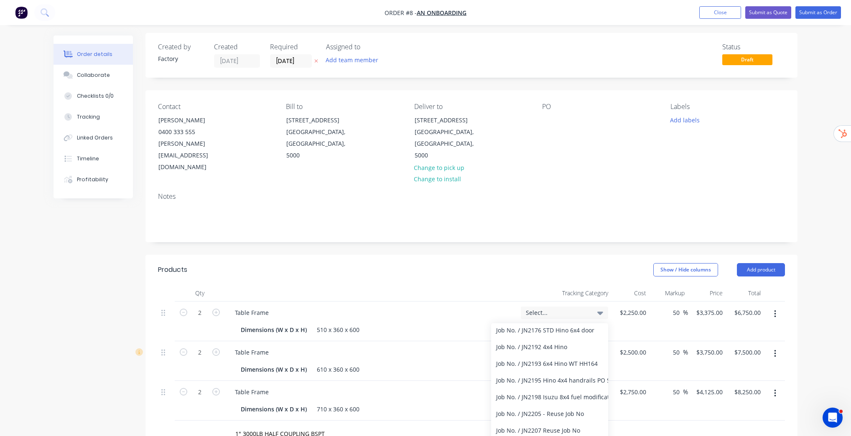
drag, startPoint x: 513, startPoint y: 255, endPoint x: 465, endPoint y: 242, distance: 49.7
click at [514, 255] on header "Products Show / Hide columns Add product" at bounding box center [471, 270] width 652 height 30
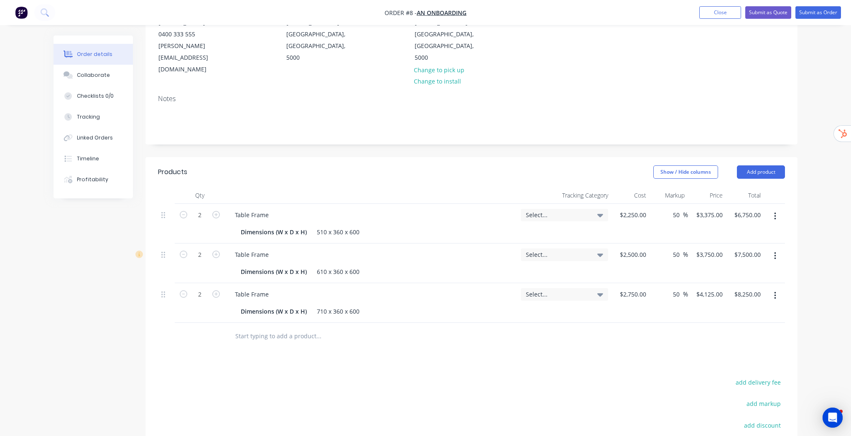
click at [593, 209] on div "Select..." at bounding box center [564, 215] width 87 height 13
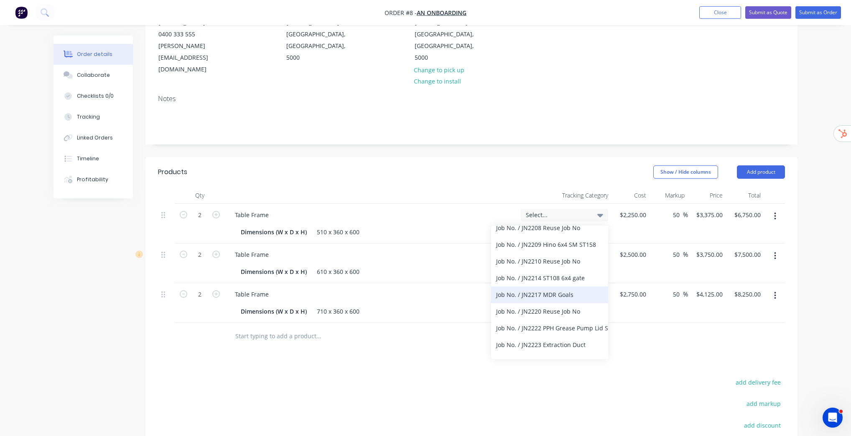
scroll to position [435, 0]
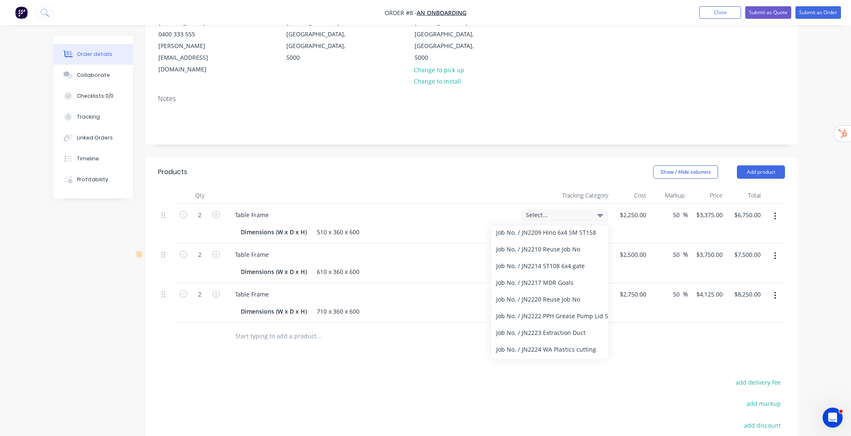
click at [582, 157] on header "Products Show / Hide columns Add product" at bounding box center [471, 172] width 652 height 30
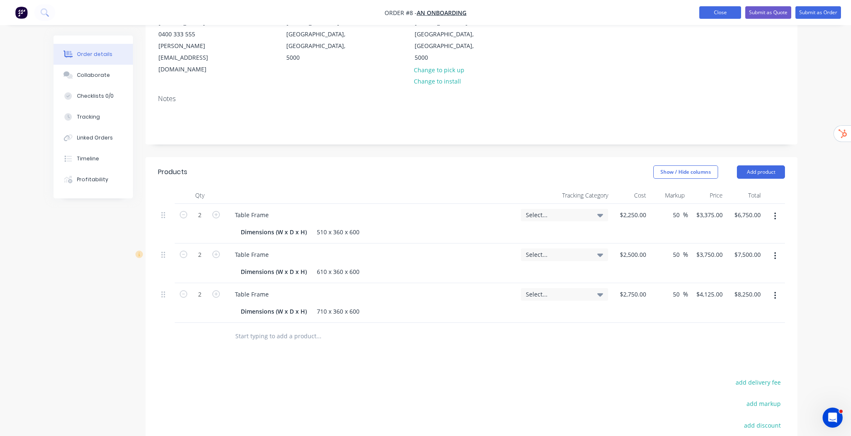
click at [705, 8] on button "Close" at bounding box center [720, 12] width 42 height 13
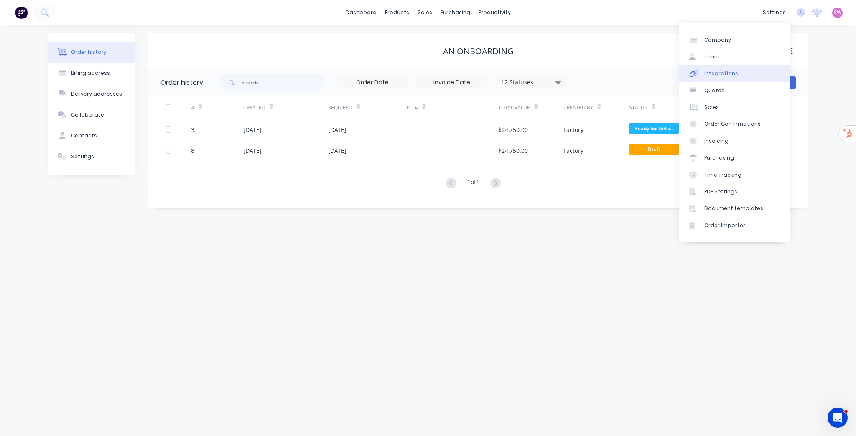
click at [725, 68] on link "Integrations" at bounding box center [734, 73] width 111 height 17
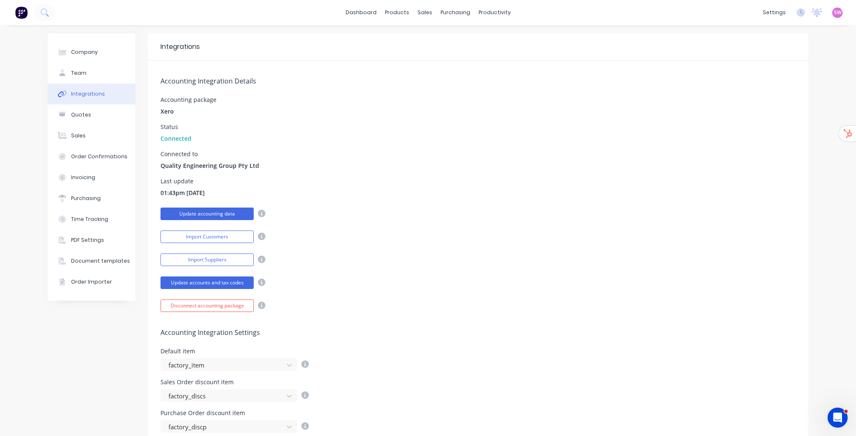
click at [216, 214] on button "Update accounting data" at bounding box center [206, 214] width 93 height 13
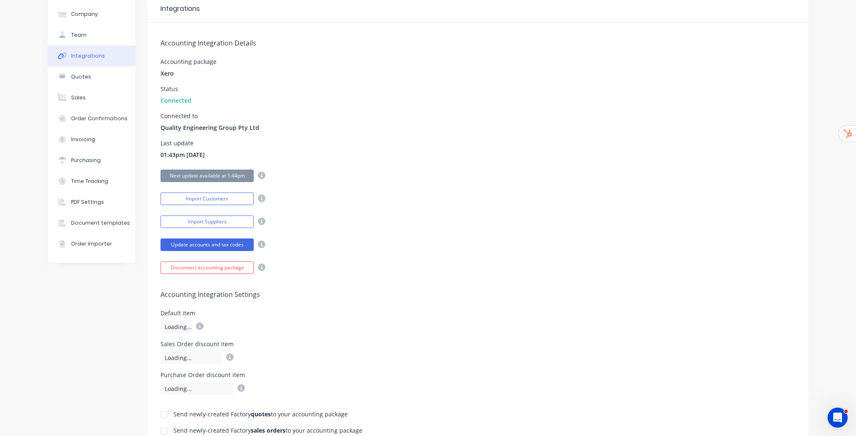
scroll to position [201, 0]
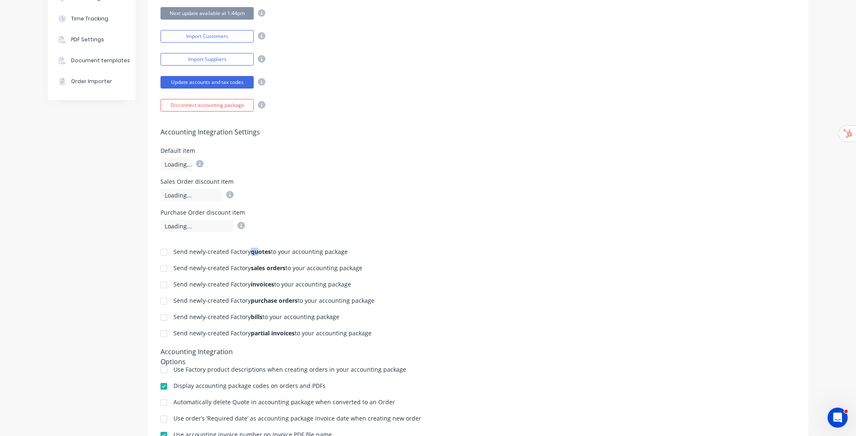
drag, startPoint x: 247, startPoint y: 251, endPoint x: 256, endPoint y: 250, distance: 8.4
click at [256, 250] on b "quotes" at bounding box center [261, 252] width 20 height 8
drag, startPoint x: 253, startPoint y: 266, endPoint x: 274, endPoint y: 268, distance: 21.4
click at [272, 267] on b "sales orders" at bounding box center [268, 268] width 35 height 8
click at [272, 284] on div "Send newly-created Factory invoices to your accounting package" at bounding box center [262, 285] width 178 height 6
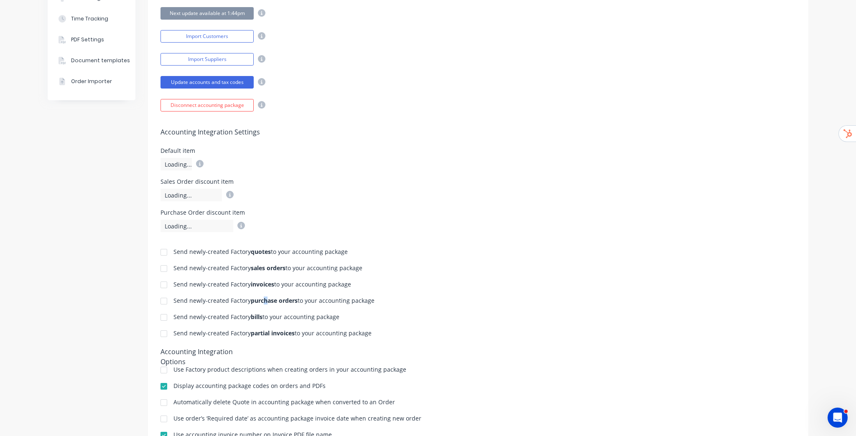
drag, startPoint x: 262, startPoint y: 298, endPoint x: 291, endPoint y: 295, distance: 29.8
click at [288, 295] on div "Send newly-created Factory quotes to your accounting package Send newly-created…" at bounding box center [478, 352] width 660 height 240
click at [262, 314] on div "Send newly-created Factory bills to your accounting package" at bounding box center [256, 317] width 166 height 6
drag, startPoint x: 255, startPoint y: 332, endPoint x: 301, endPoint y: 332, distance: 46.0
click at [301, 332] on div "Send newly-created Factory partial invoices to your accounting package" at bounding box center [272, 334] width 198 height 6
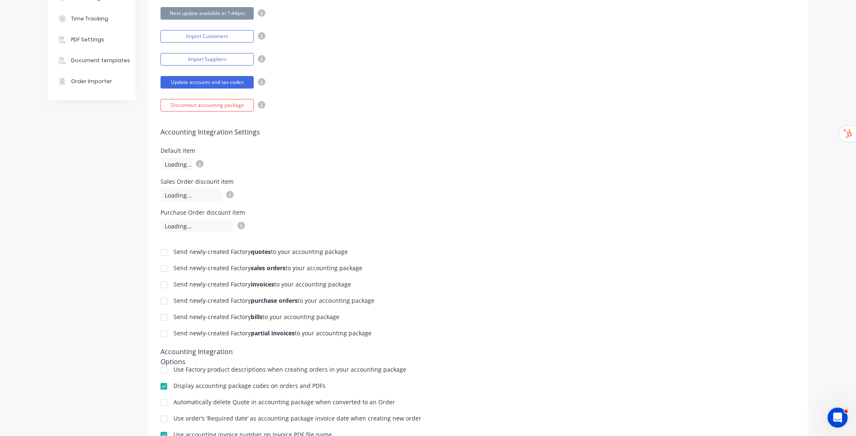
click at [347, 262] on div "Send newly-created Factory quotes to your accounting package Send newly-created…" at bounding box center [478, 352] width 660 height 240
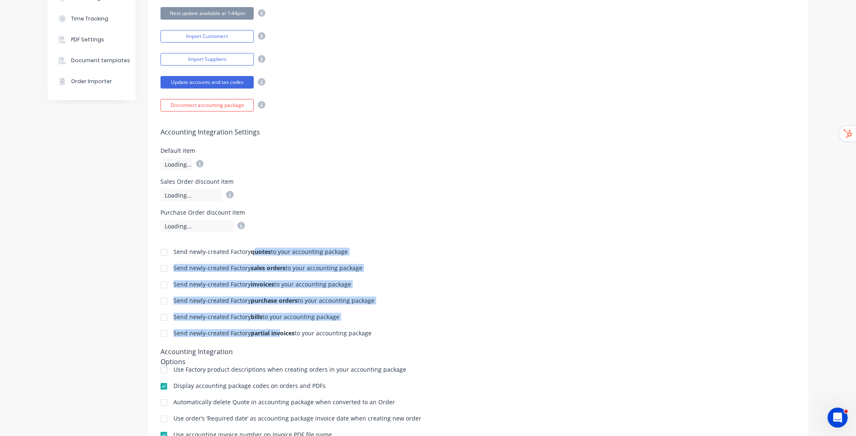
drag, startPoint x: 252, startPoint y: 251, endPoint x: 277, endPoint y: 333, distance: 85.5
click at [277, 333] on div "Send newly-created Factory quotes to your accounting package Send newly-created…" at bounding box center [478, 352] width 660 height 240
click at [339, 315] on div "Send newly-created Factory bills to your accounting package" at bounding box center [477, 318] width 635 height 8
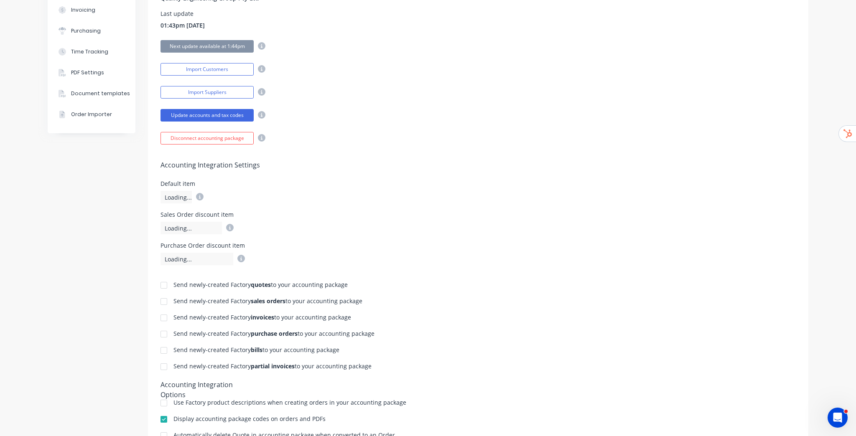
scroll to position [234, 0]
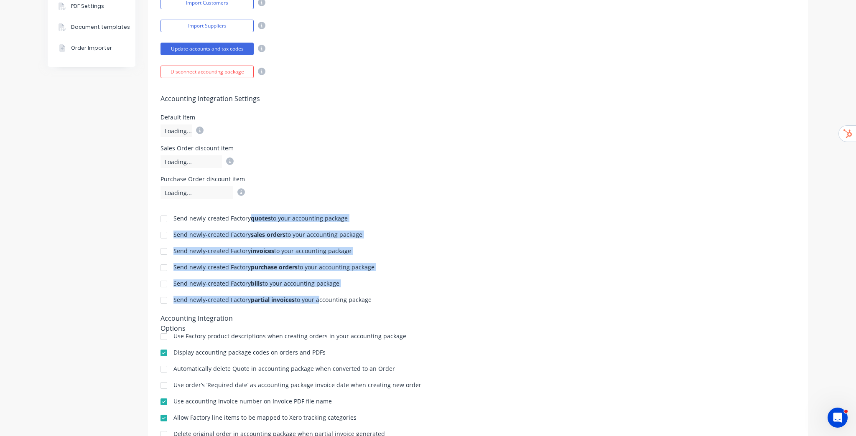
drag, startPoint x: 248, startPoint y: 217, endPoint x: 314, endPoint y: 298, distance: 103.9
click at [314, 298] on div "Send newly-created Factory quotes to your accounting package Send newly-created…" at bounding box center [478, 319] width 660 height 240
click at [341, 281] on div "Send newly-created Factory bills to your accounting package" at bounding box center [477, 285] width 635 height 8
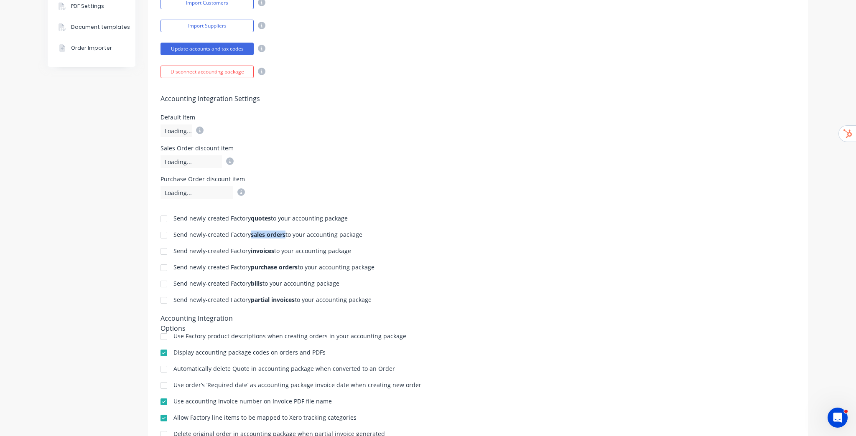
drag, startPoint x: 251, startPoint y: 233, endPoint x: 282, endPoint y: 236, distance: 31.1
click at [282, 236] on b "sales orders" at bounding box center [268, 235] width 35 height 8
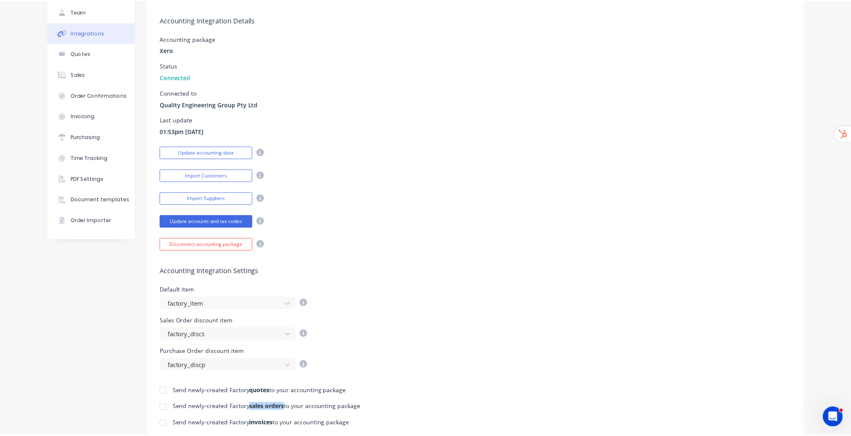
scroll to position [0, 0]
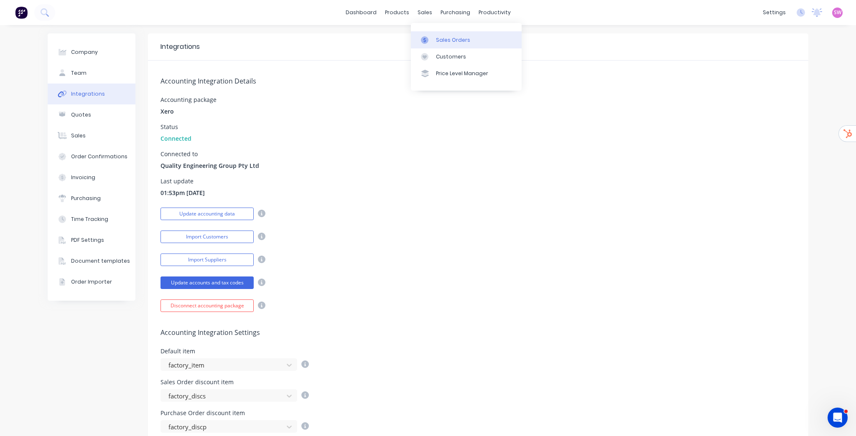
click at [438, 41] on div "Sales Orders" at bounding box center [453, 40] width 34 height 8
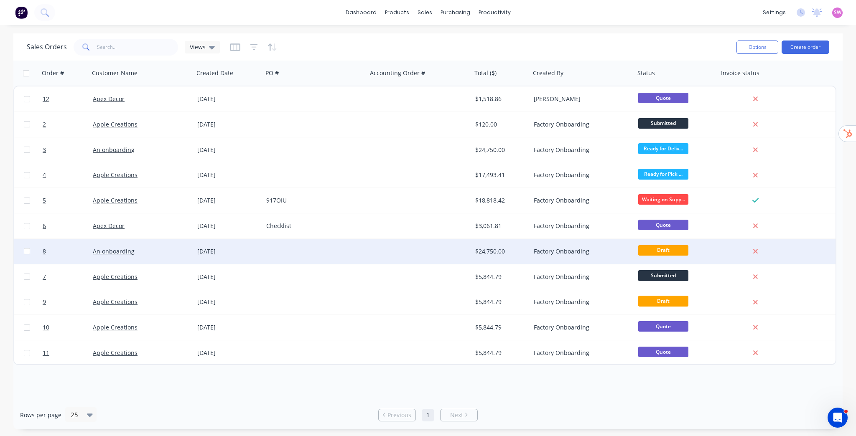
click at [438, 248] on div at bounding box center [419, 251] width 104 height 25
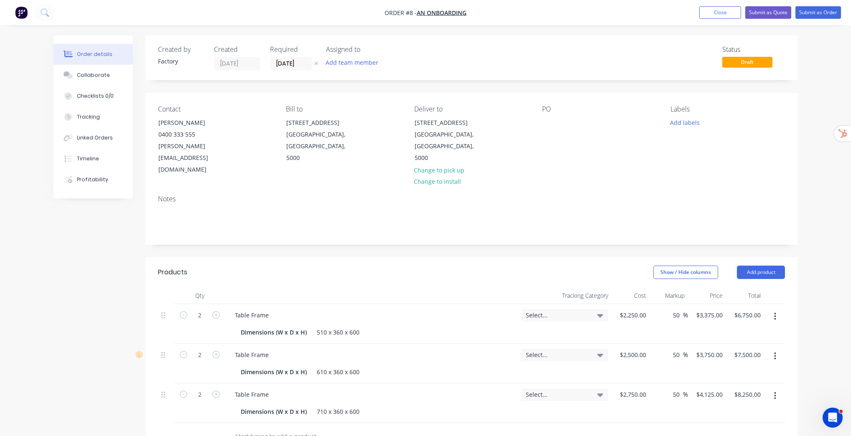
click at [584, 311] on span "Select..." at bounding box center [557, 315] width 63 height 9
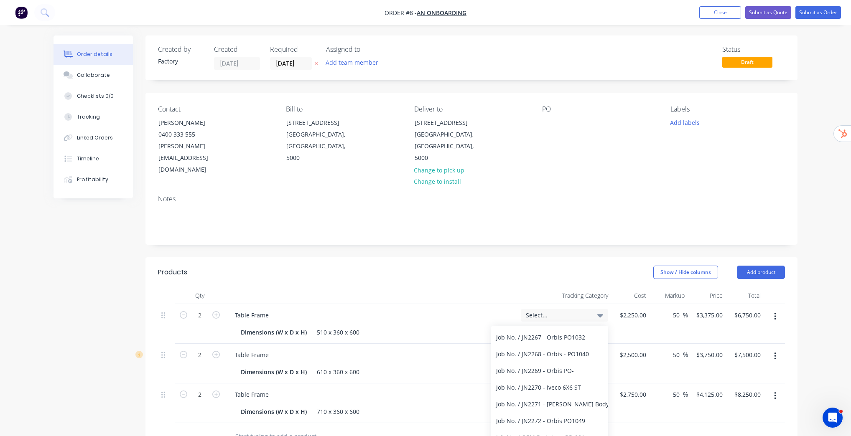
scroll to position [901, 0]
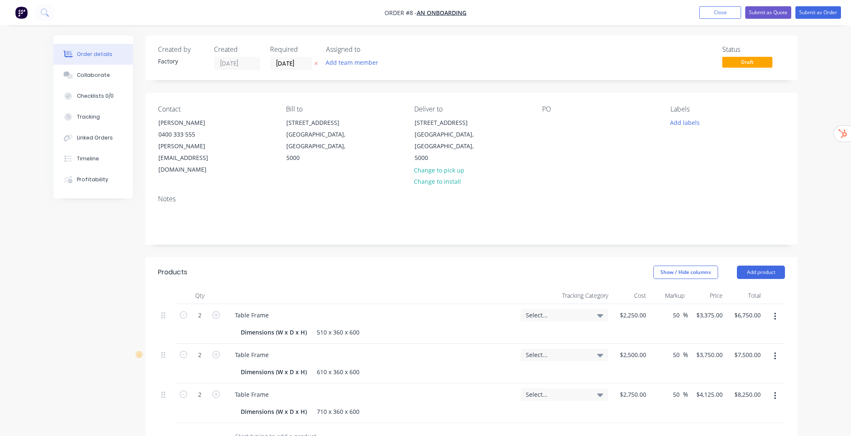
click at [586, 311] on span "Select..." at bounding box center [557, 315] width 63 height 9
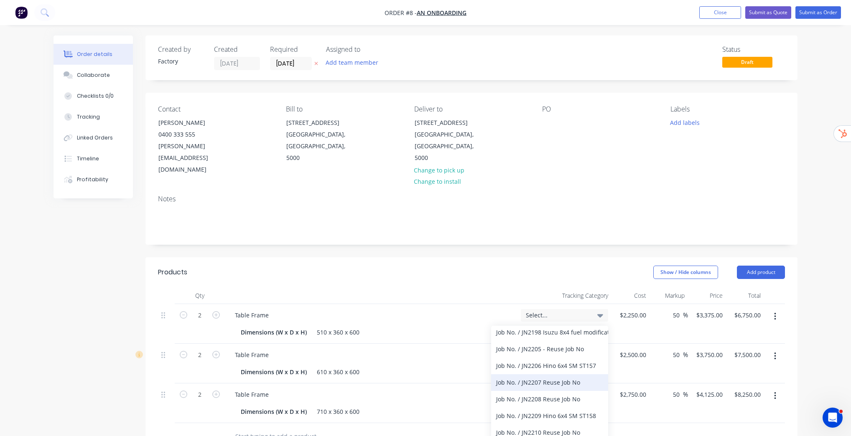
scroll to position [368, 0]
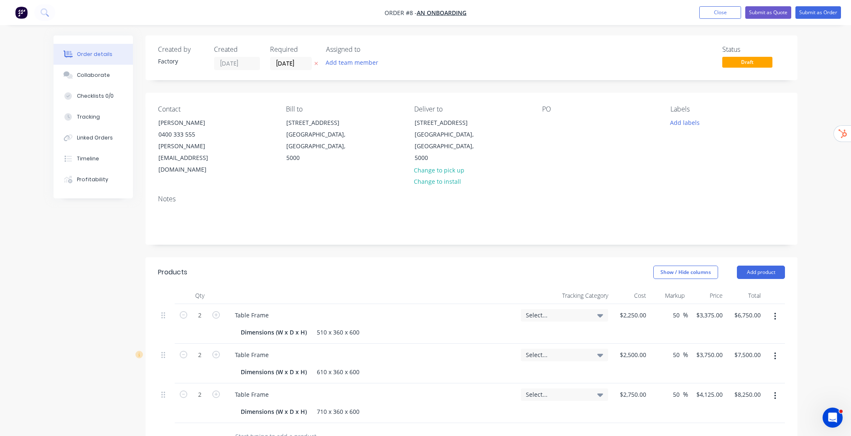
click at [484, 266] on div "Show / Hide columns Add product" at bounding box center [537, 272] width 493 height 13
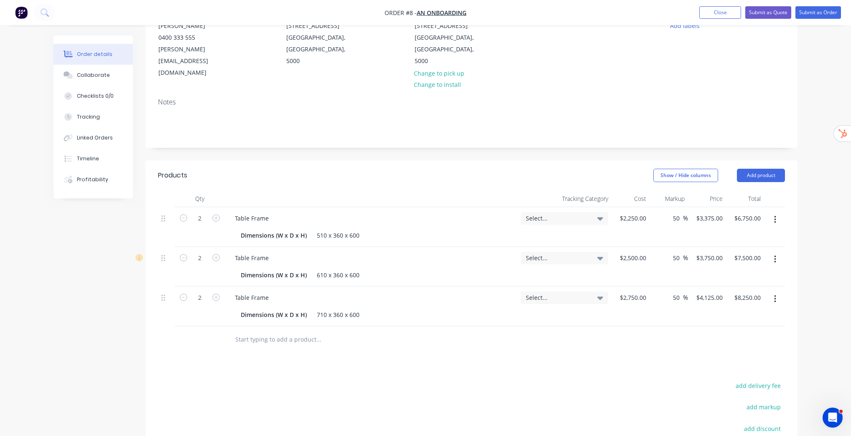
scroll to position [100, 0]
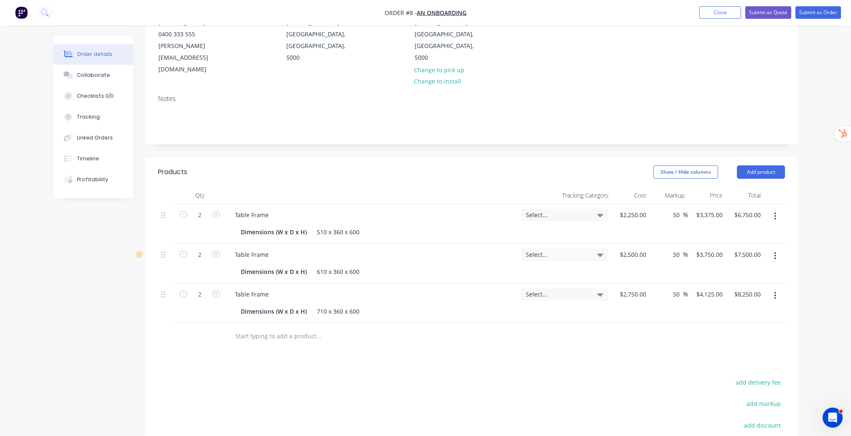
click at [288, 328] on input "text" at bounding box center [318, 336] width 167 height 17
paste input "1" 3000LB HALF COUPLING BSPT"
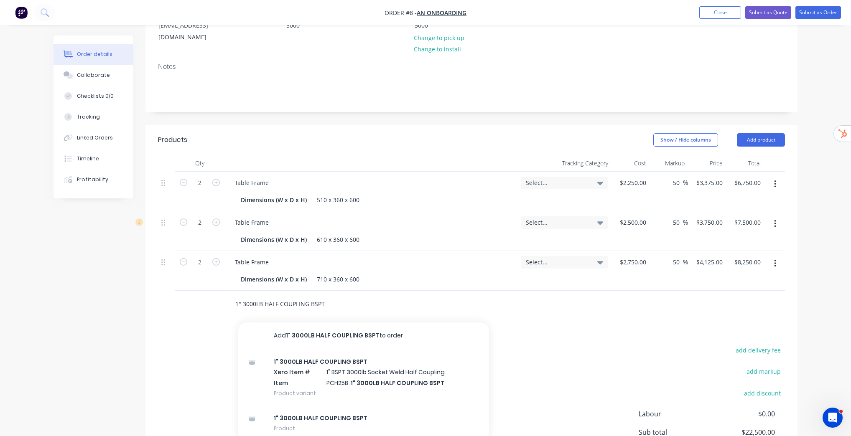
scroll to position [203, 0]
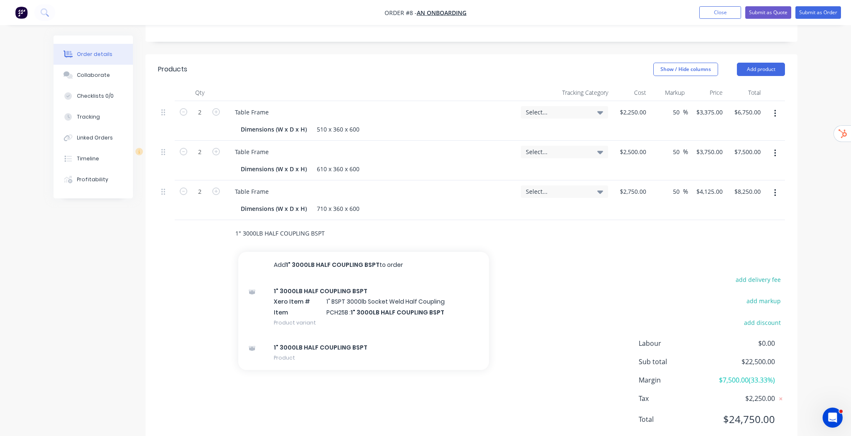
type input "1" 3000LB HALF COUPLING BSPT"
click at [737, 11] on button "Close" at bounding box center [720, 12] width 42 height 13
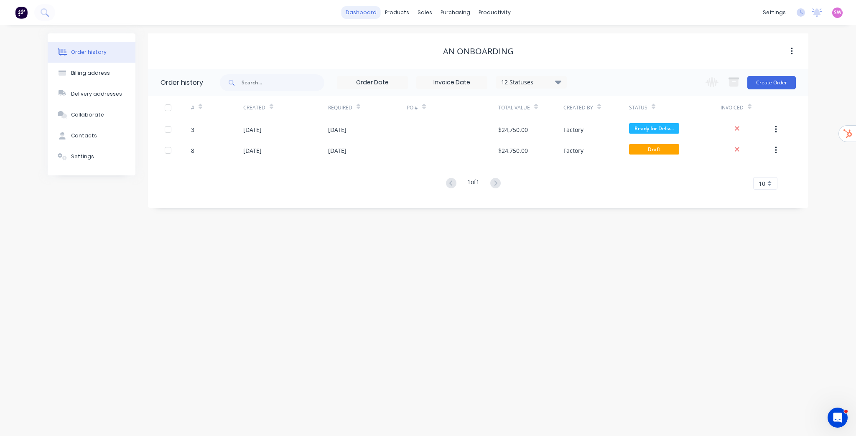
click at [372, 13] on link "dashboard" at bounding box center [360, 12] width 39 height 13
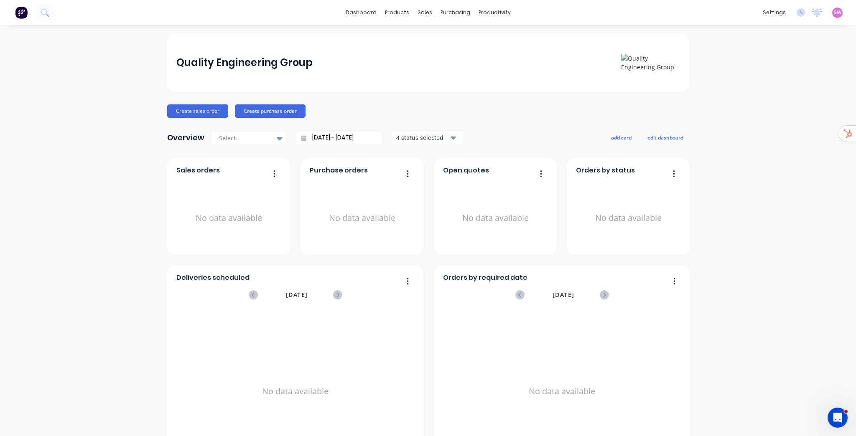
click at [360, 5] on div "dashboard products sales purchasing productivity dashboard products Product Cat…" at bounding box center [428, 12] width 856 height 25
click at [361, 10] on link "dashboard" at bounding box center [360, 12] width 39 height 13
click at [844, 11] on div "settings No new notifications Mark all as read You have no notifications SW Qua…" at bounding box center [806, 12] width 97 height 13
click at [834, 12] on span "SW" at bounding box center [838, 13] width 8 height 8
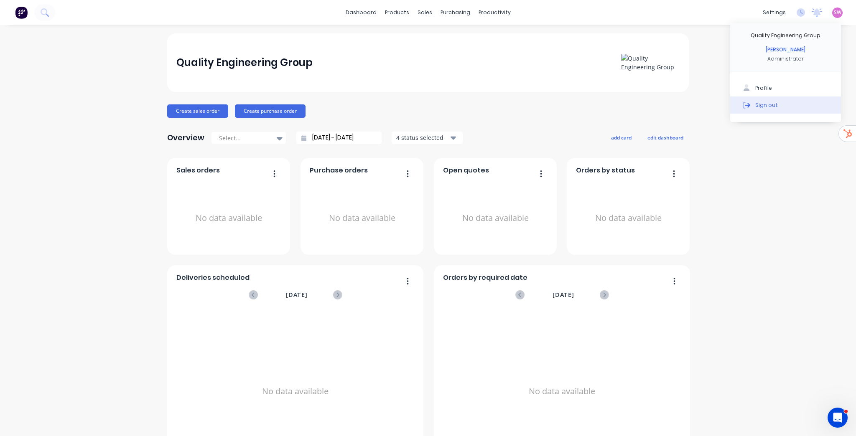
click at [756, 104] on div "Sign out" at bounding box center [766, 105] width 23 height 8
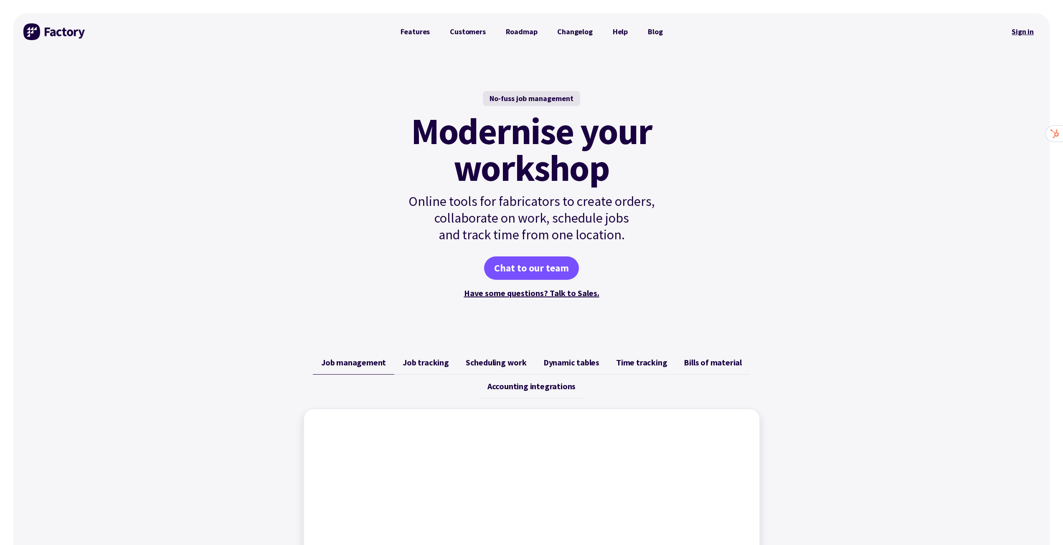
click at [1031, 32] on link "Sign in" at bounding box center [1023, 31] width 34 height 19
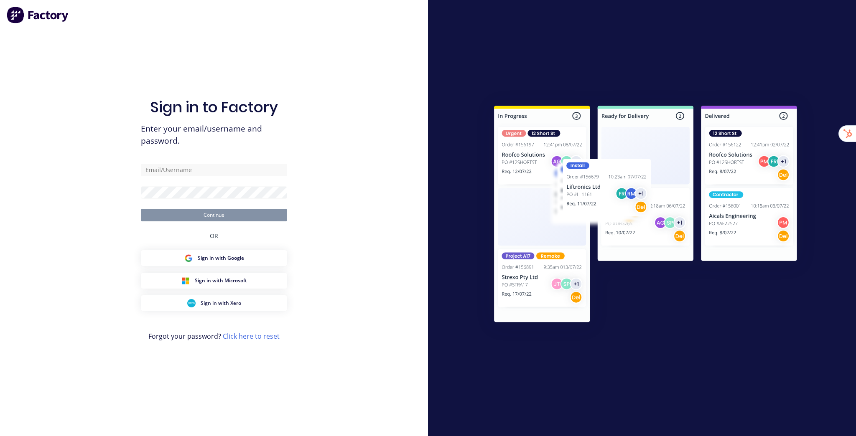
type input "[EMAIL_ADDRESS][DOMAIN_NAME]"
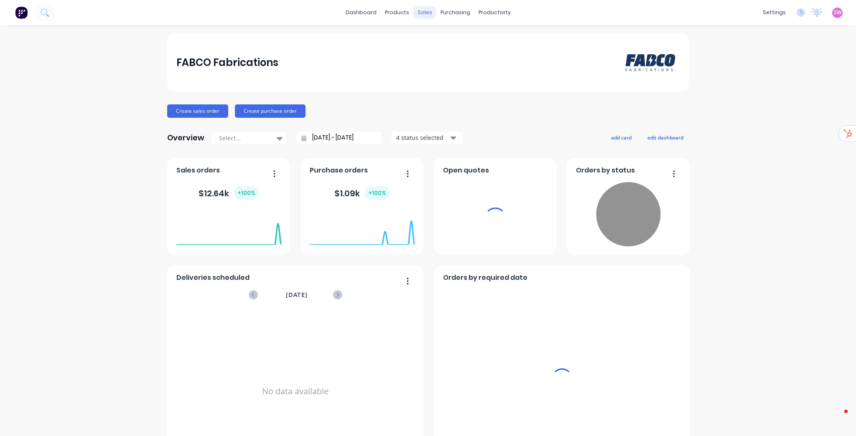
click at [422, 12] on div "sales" at bounding box center [424, 12] width 23 height 13
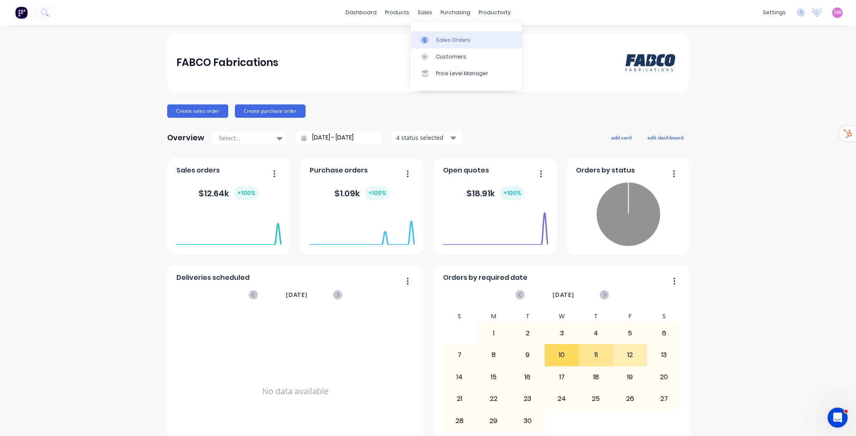
click at [439, 37] on div "Sales Orders" at bounding box center [453, 40] width 34 height 8
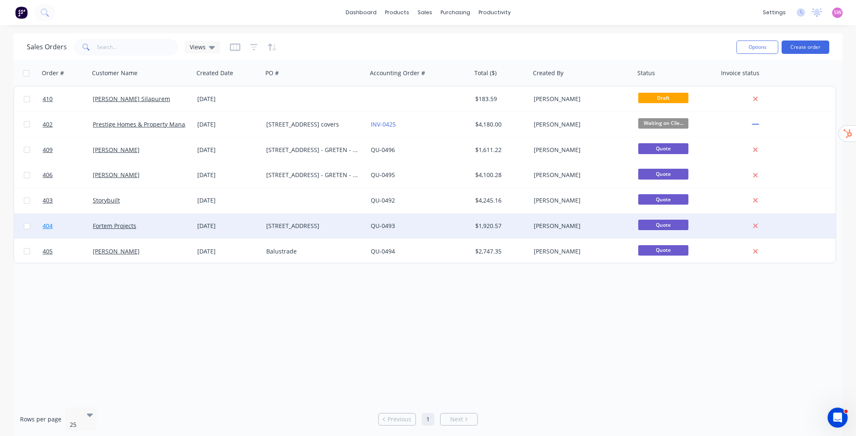
click at [47, 225] on span "404" at bounding box center [48, 226] width 10 height 8
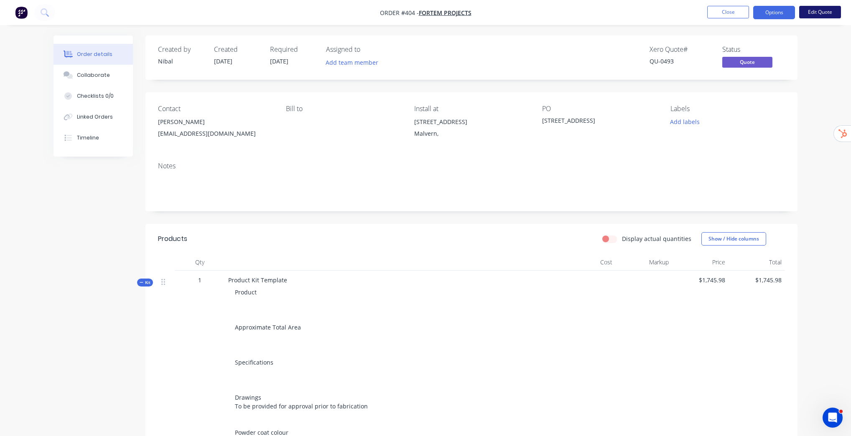
click at [829, 10] on button "Edit Quote" at bounding box center [820, 12] width 42 height 13
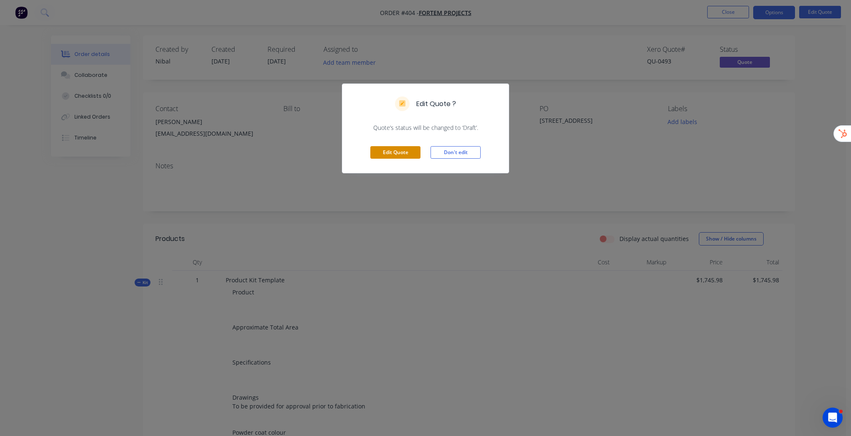
click at [396, 152] on button "Edit Quote" at bounding box center [395, 152] width 50 height 13
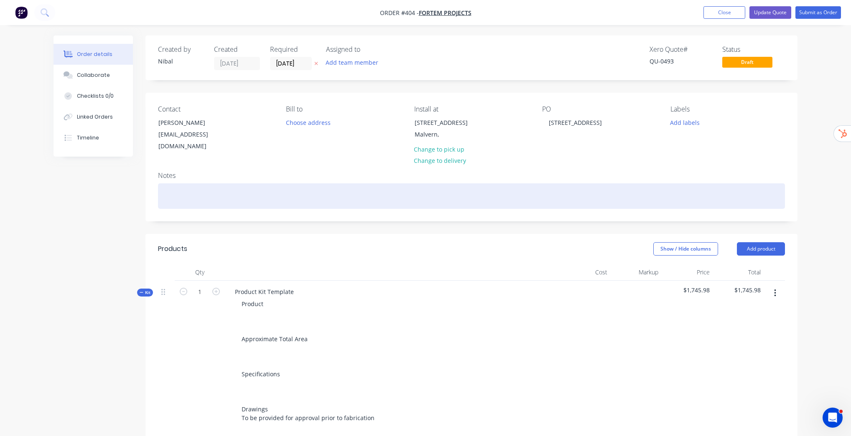
drag, startPoint x: 396, startPoint y: 152, endPoint x: 762, endPoint y: 179, distance: 367.5
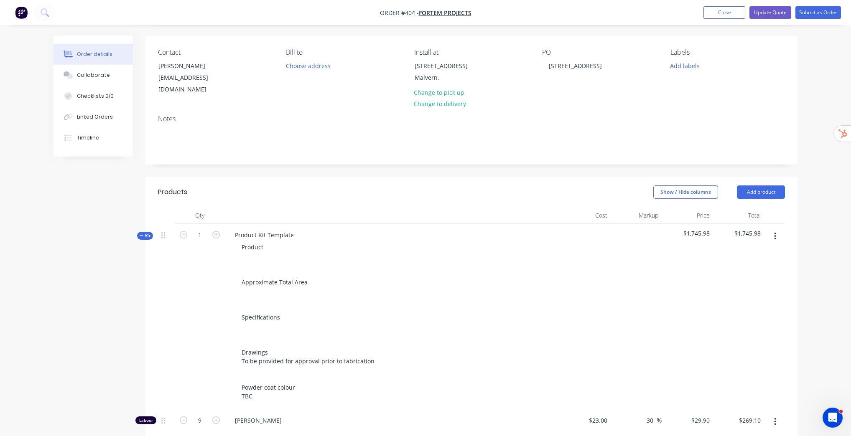
scroll to position [201, 0]
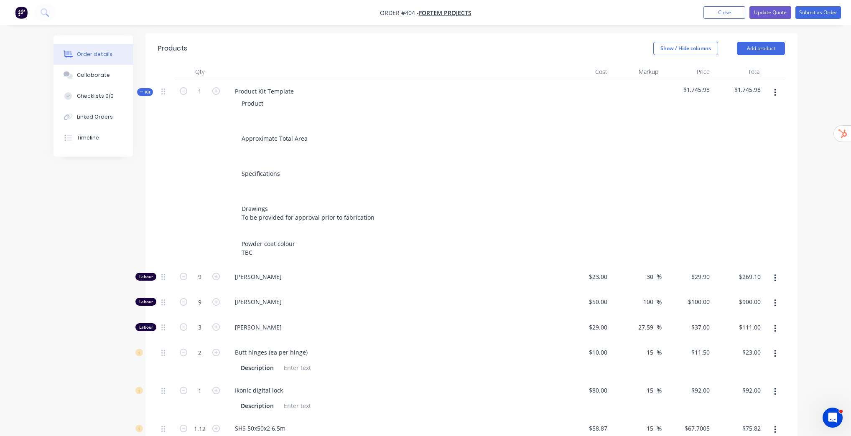
click at [150, 88] on div "Kit" at bounding box center [145, 92] width 16 height 8
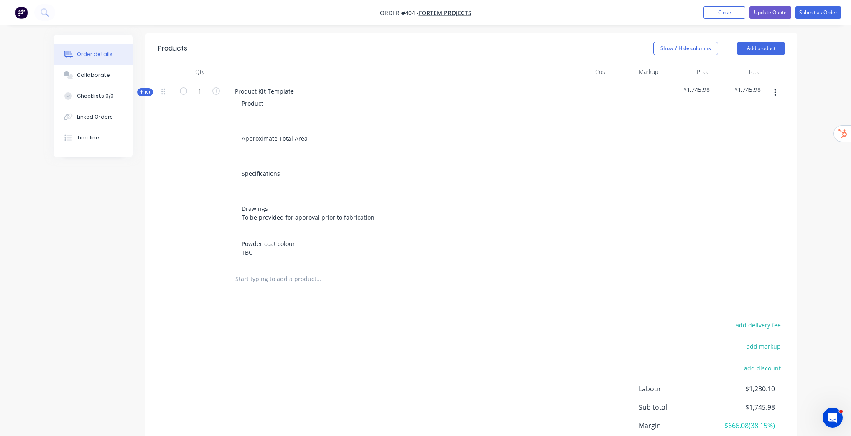
click at [145, 89] on span "Kit" at bounding box center [145, 92] width 11 height 6
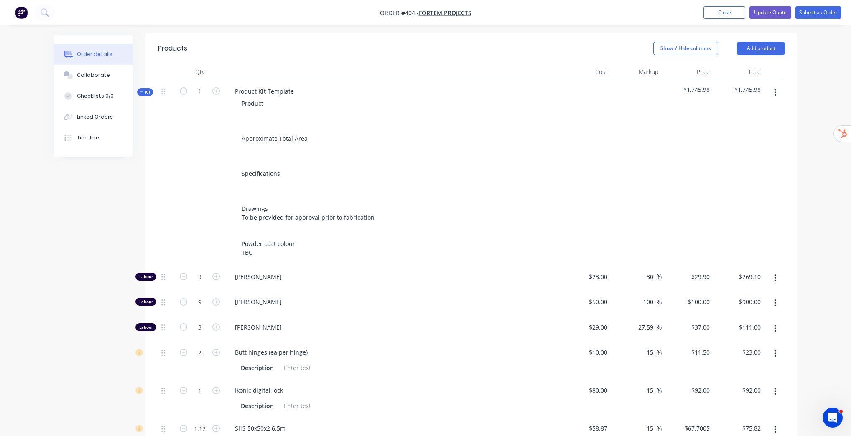
click at [145, 89] on span "Kit" at bounding box center [145, 92] width 11 height 6
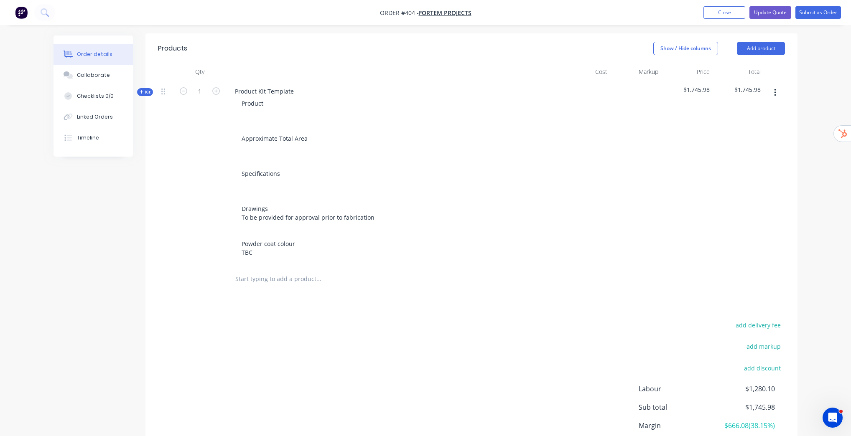
click at [145, 89] on span "Kit" at bounding box center [145, 92] width 11 height 6
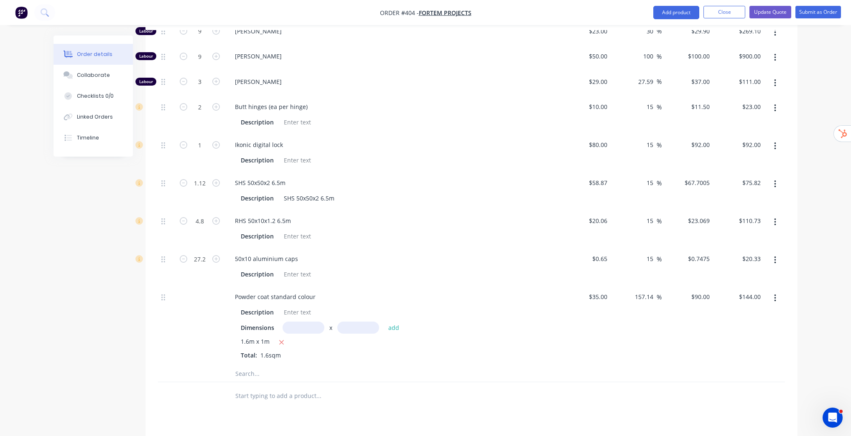
scroll to position [435, 0]
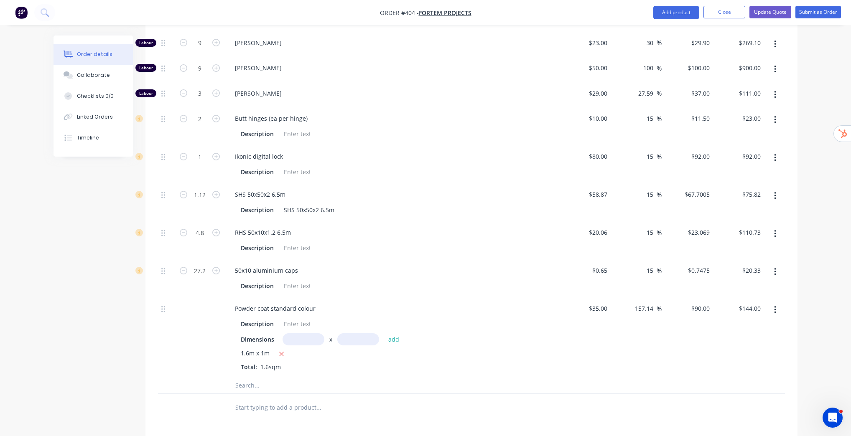
click at [500, 399] on div at bounding box center [375, 407] width 294 height 17
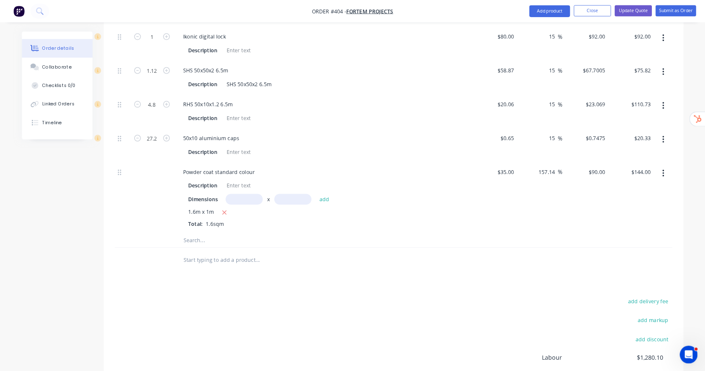
scroll to position [550, 0]
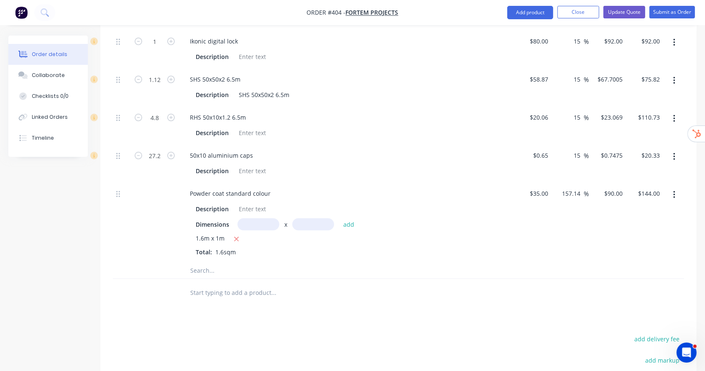
click at [501, 313] on div "Products Show / Hide columns Add product Qty Cost Markup Price Total Kit 1 Prod…" at bounding box center [398, 95] width 596 height 823
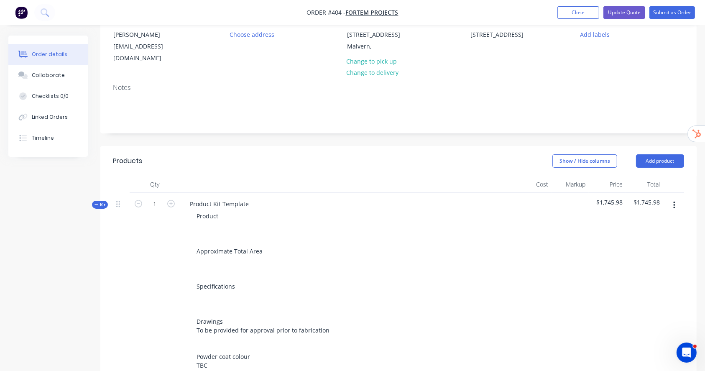
scroll to position [160, 0]
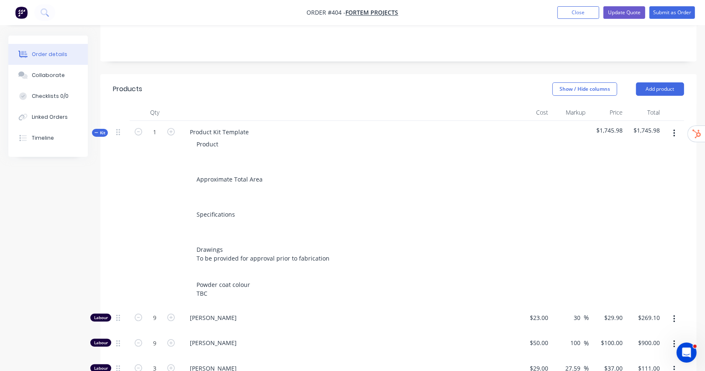
click at [679, 127] on button "button" at bounding box center [674, 133] width 20 height 15
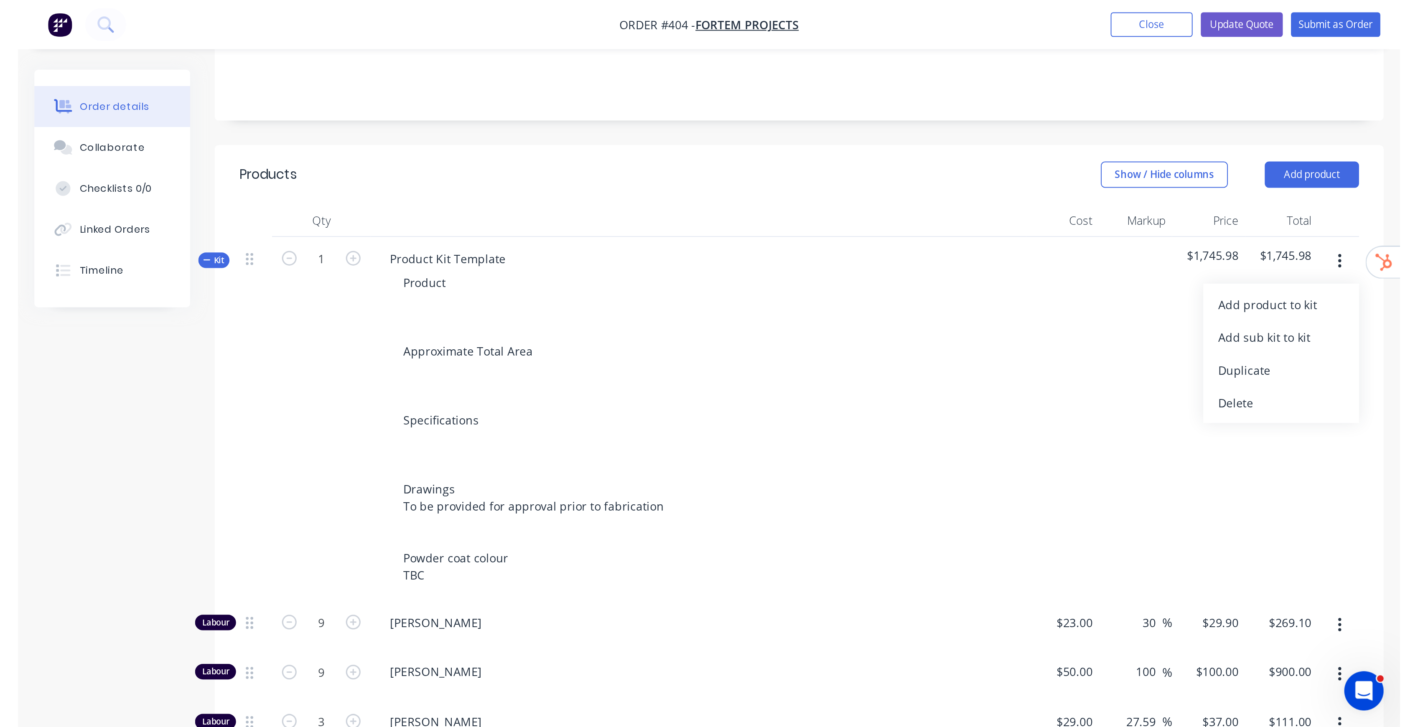
scroll to position [160, 0]
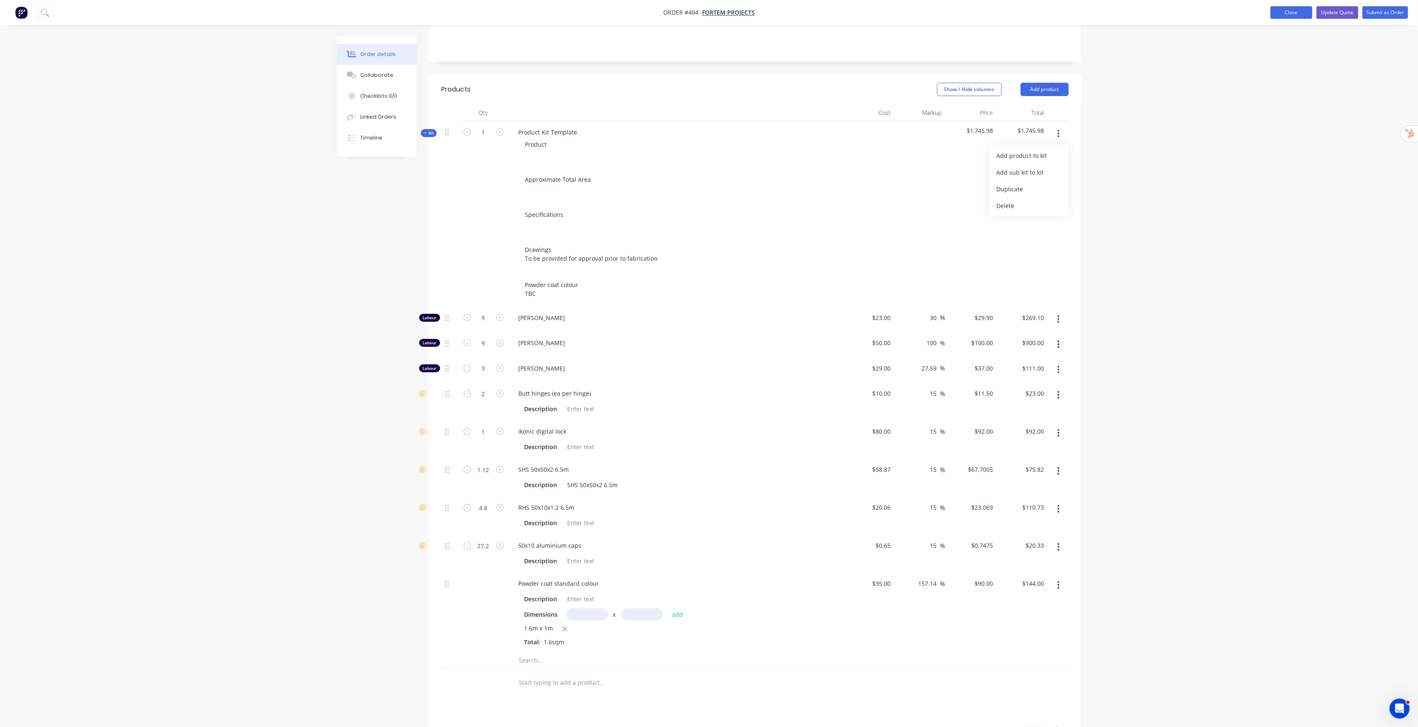
click at [855, 14] on button "Close" at bounding box center [1291, 12] width 42 height 13
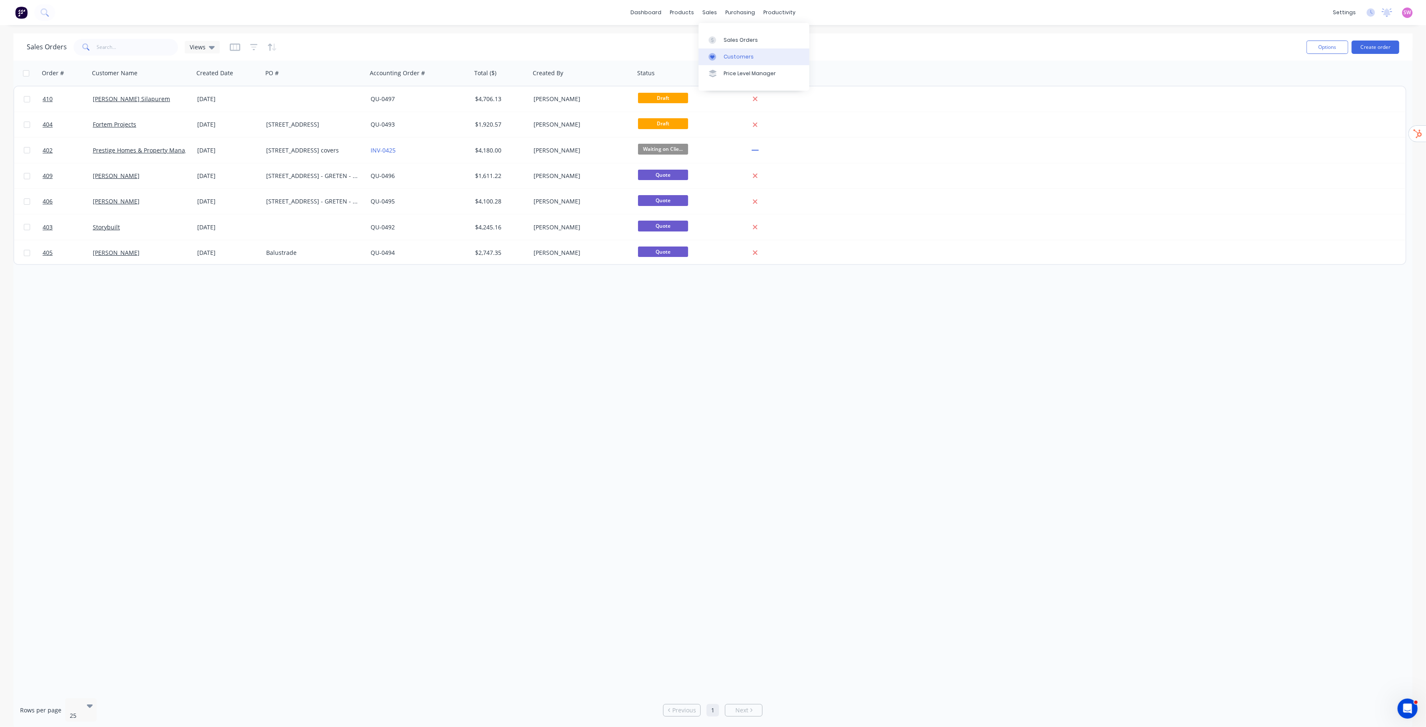
click at [724, 53] on div "Customers" at bounding box center [739, 57] width 30 height 8
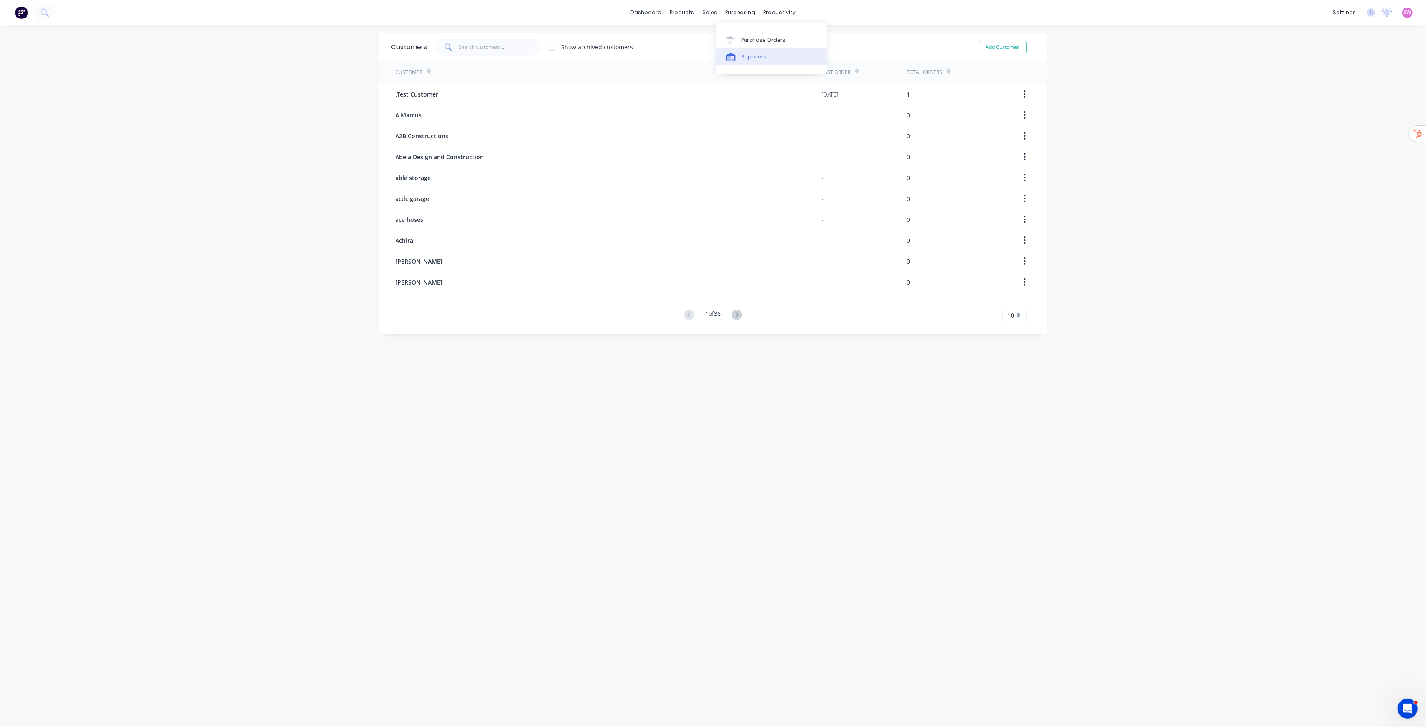
click at [748, 53] on div "Suppliers" at bounding box center [753, 57] width 25 height 8
click at [855, 172] on div "dashboard products sales purchasing productivity dashboard products Product Cat…" at bounding box center [713, 363] width 1426 height 727
click at [646, 14] on link "dashboard" at bounding box center [645, 12] width 39 height 13
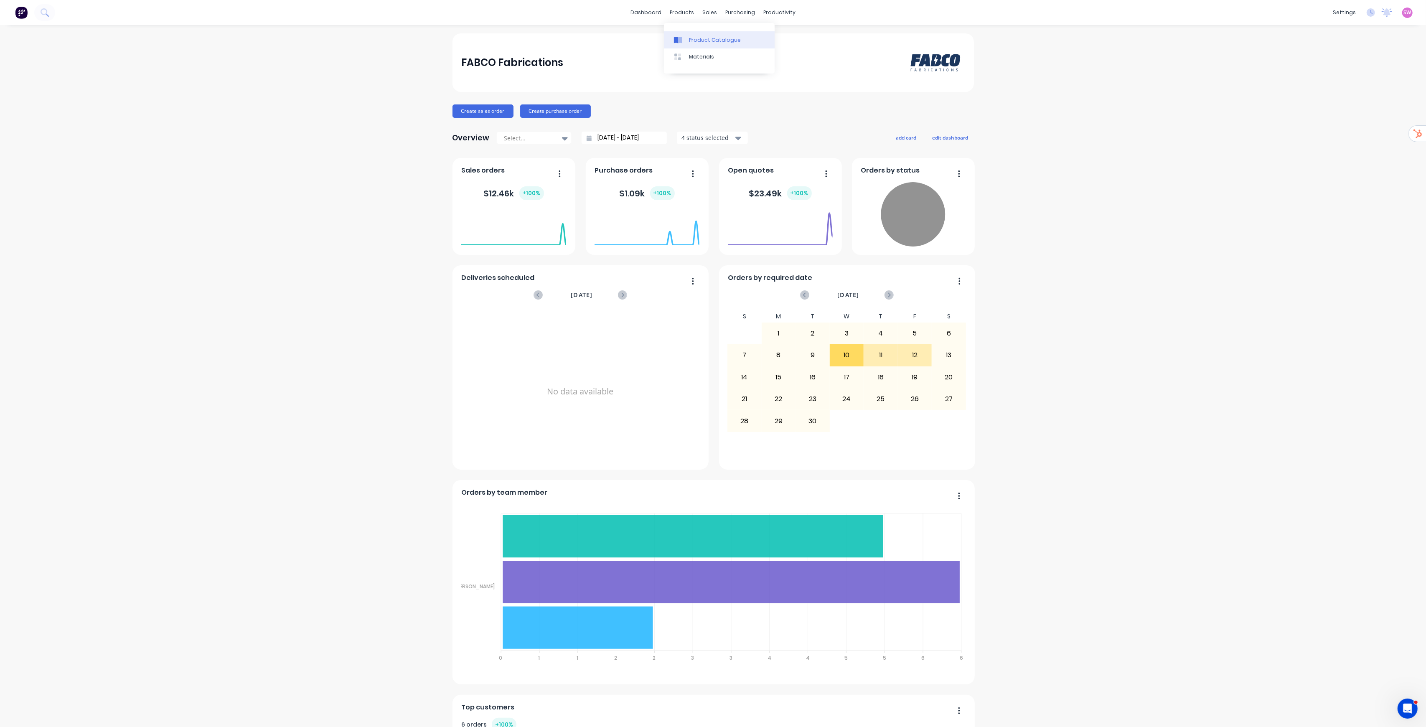
click at [701, 33] on link "Product Catalogue" at bounding box center [719, 39] width 111 height 17
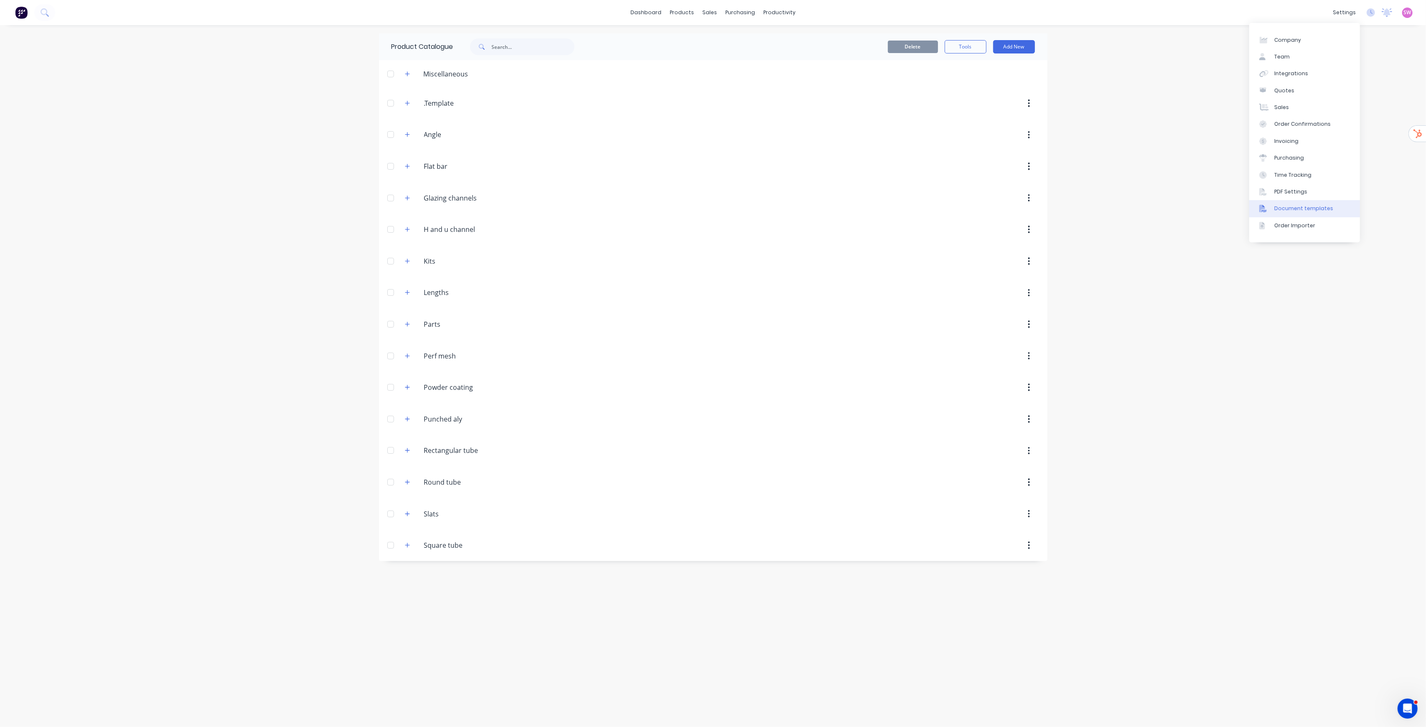
click at [855, 203] on link "Document templates" at bounding box center [1304, 208] width 111 height 17
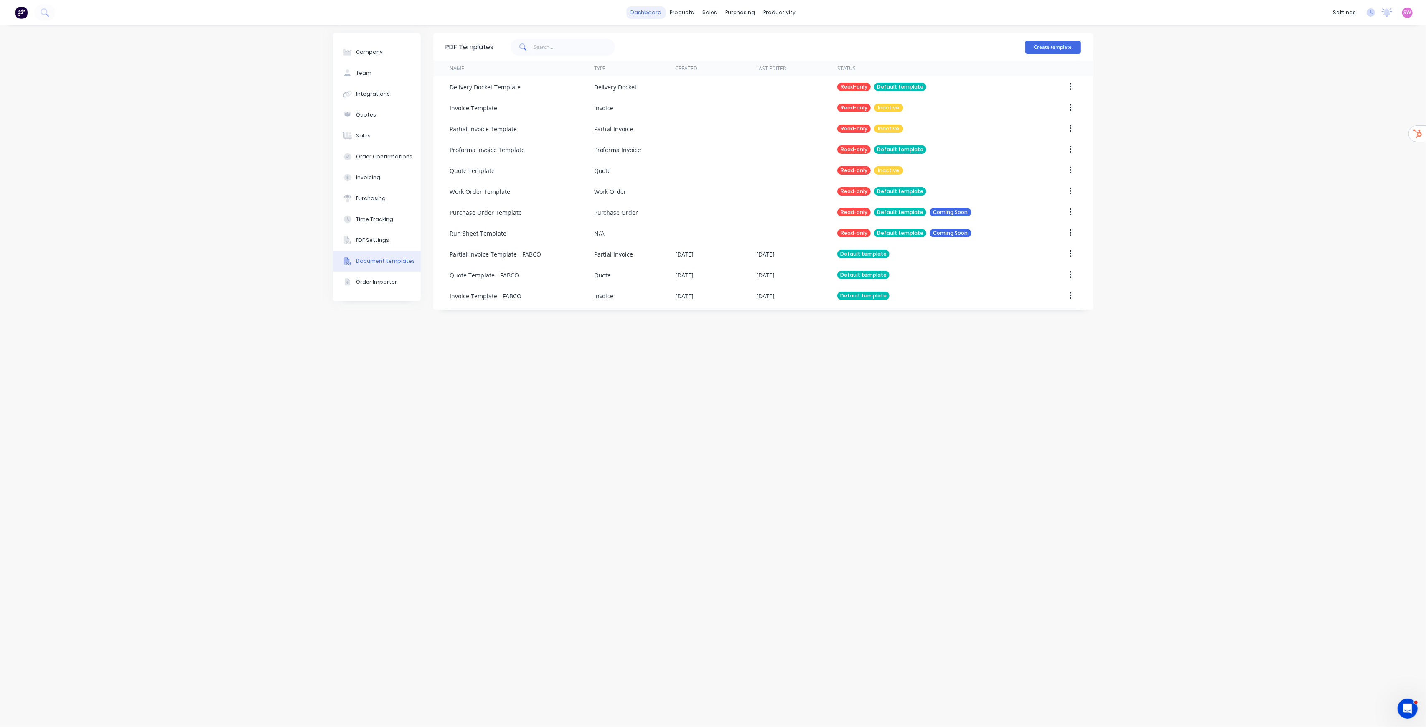
click at [652, 14] on link "dashboard" at bounding box center [645, 12] width 39 height 13
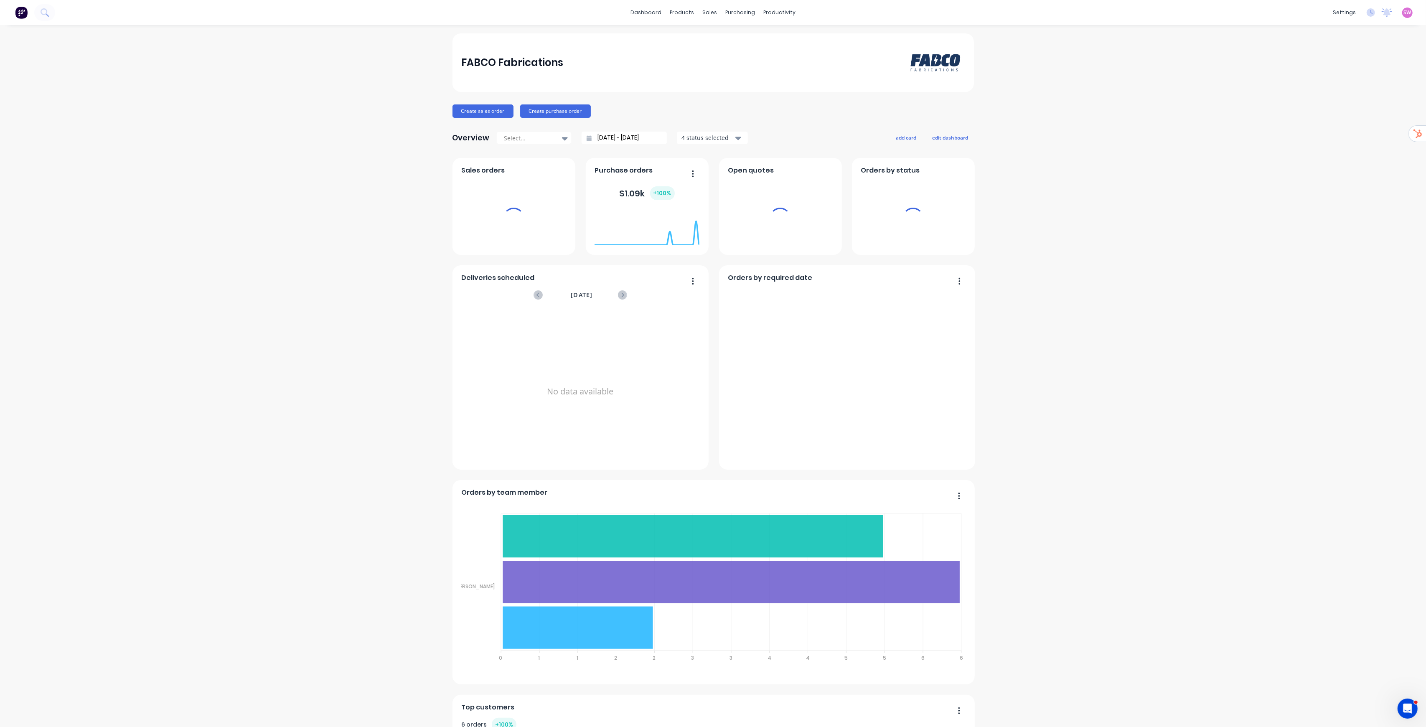
click at [855, 11] on div "settings No new notifications Mark all as read You have no notifications SW FAB…" at bounding box center [1377, 12] width 97 height 13
click at [855, 13] on span "SW" at bounding box center [1408, 13] width 8 height 8
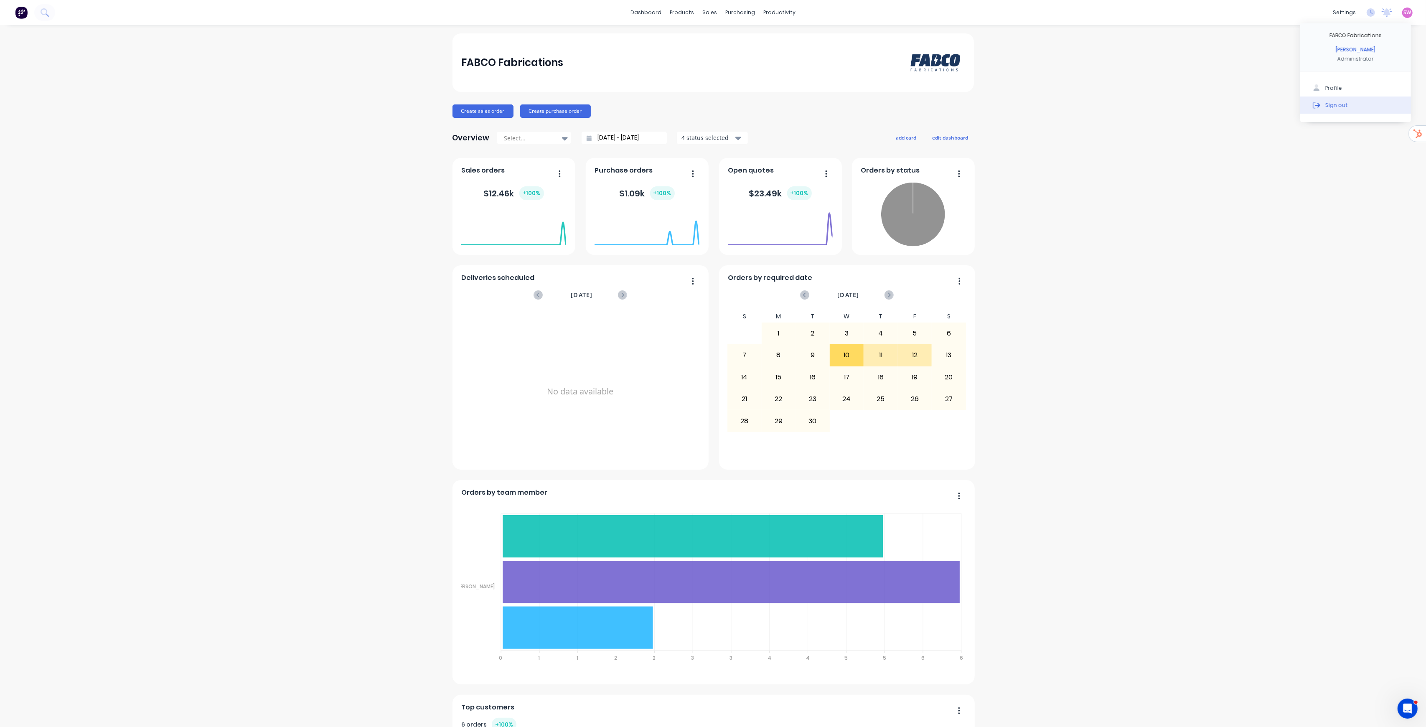
click at [855, 109] on button "Sign out" at bounding box center [1355, 105] width 111 height 17
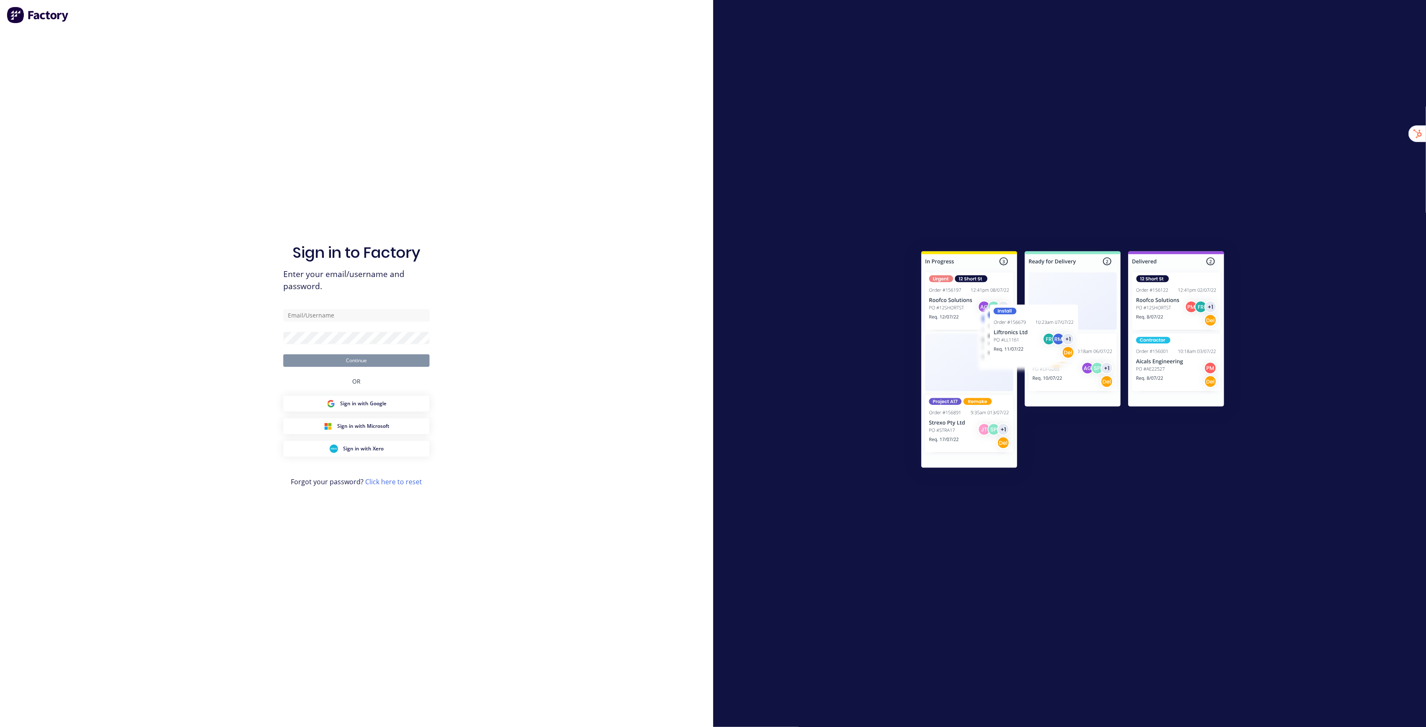
type input "[EMAIL_ADDRESS][DOMAIN_NAME]"
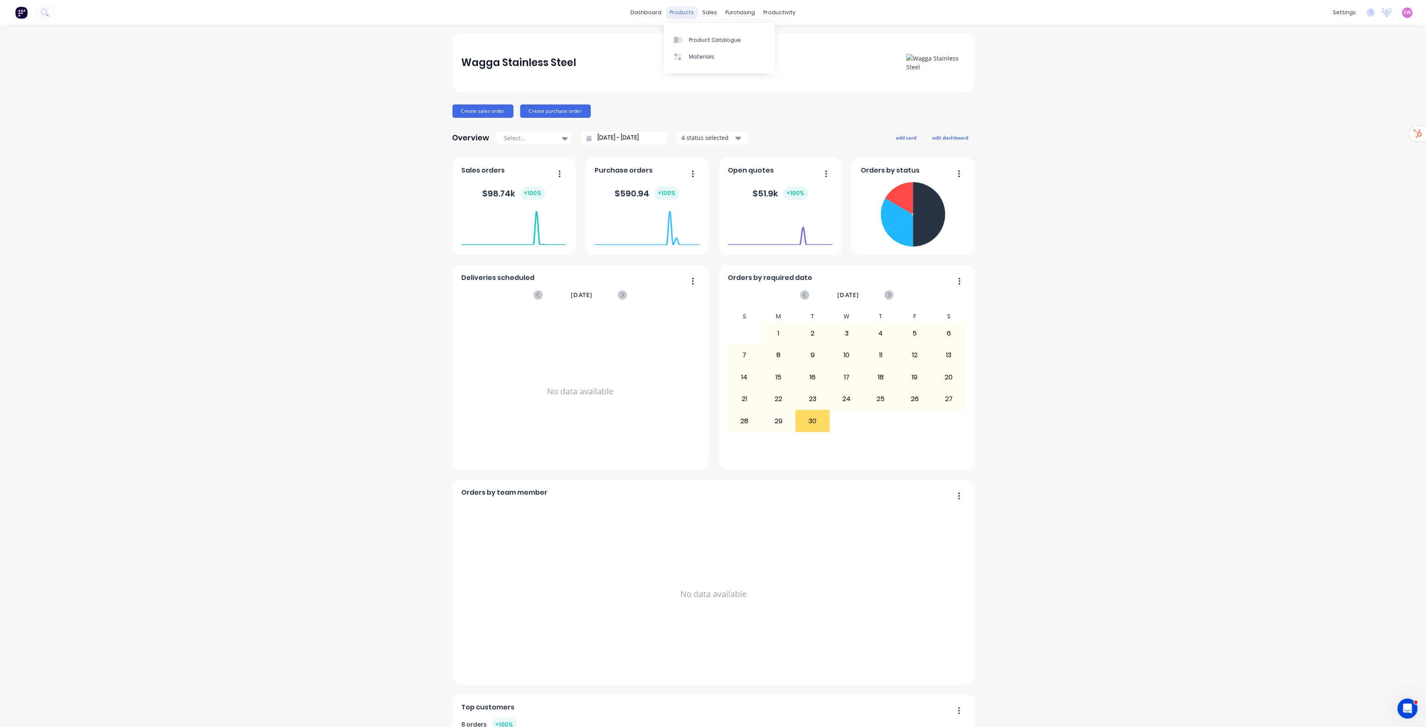
click at [676, 12] on div "products" at bounding box center [682, 12] width 33 height 13
click at [691, 36] on div "Product Catalogue" at bounding box center [715, 40] width 52 height 8
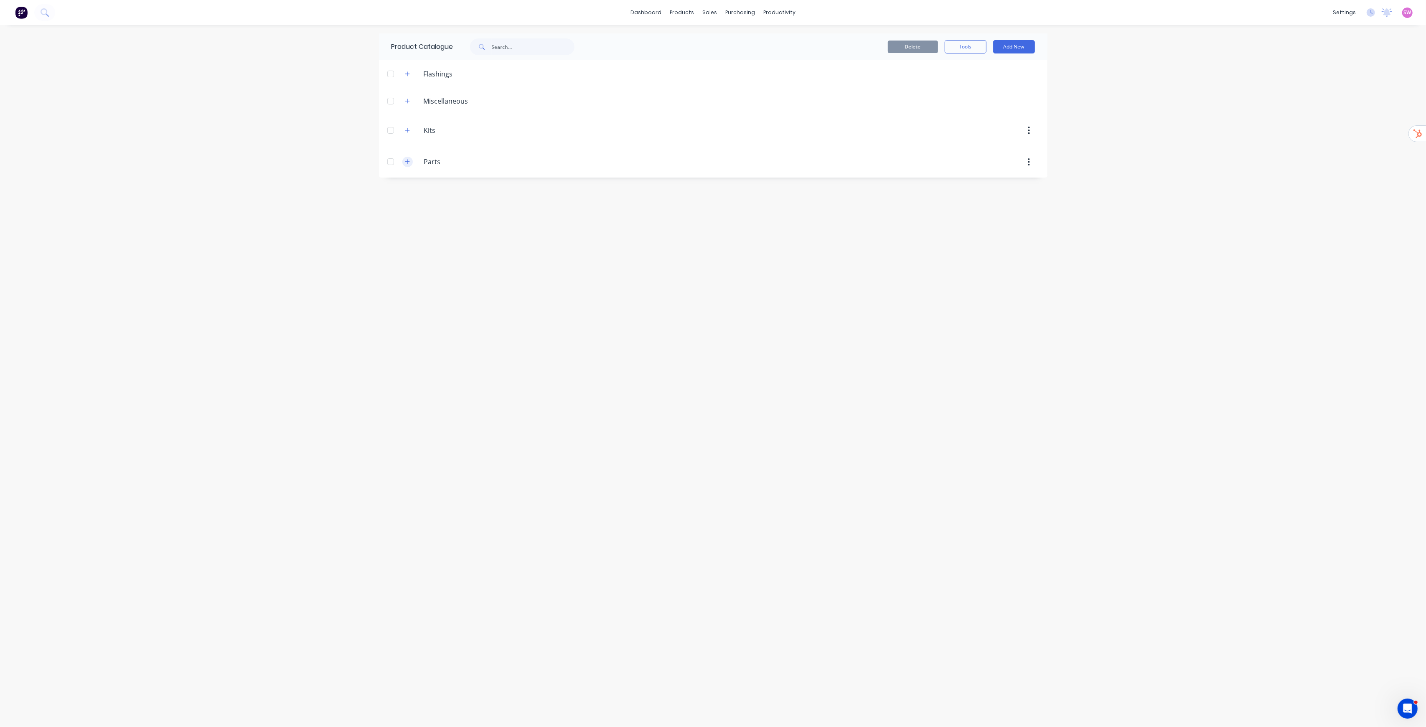
click at [410, 163] on button "button" at bounding box center [407, 162] width 10 height 10
click at [393, 163] on div at bounding box center [390, 161] width 17 height 17
click at [405, 128] on icon "button" at bounding box center [407, 130] width 5 height 6
click at [389, 132] on div at bounding box center [390, 130] width 17 height 17
click at [402, 99] on button "button" at bounding box center [407, 101] width 10 height 10
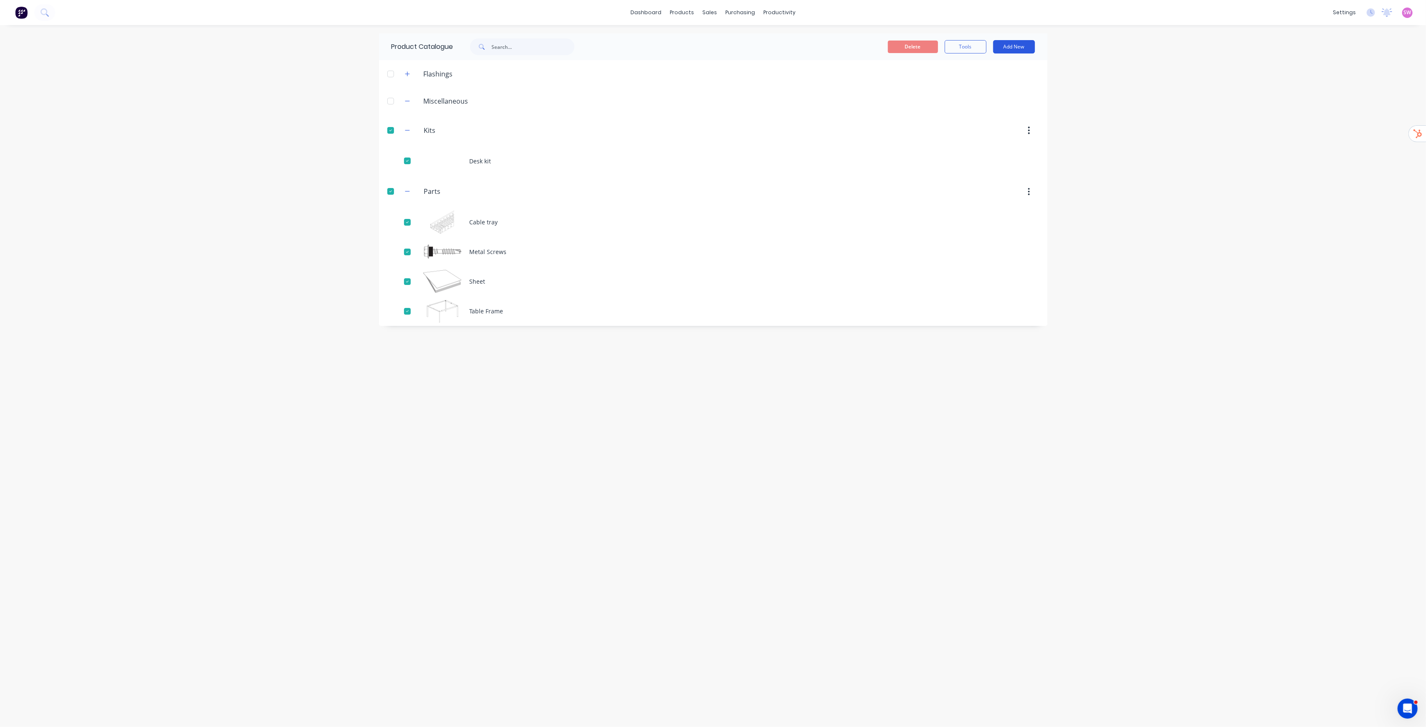
click at [1005, 46] on button "Add New" at bounding box center [1014, 46] width 42 height 13
click at [917, 43] on button "Delete" at bounding box center [913, 47] width 50 height 13
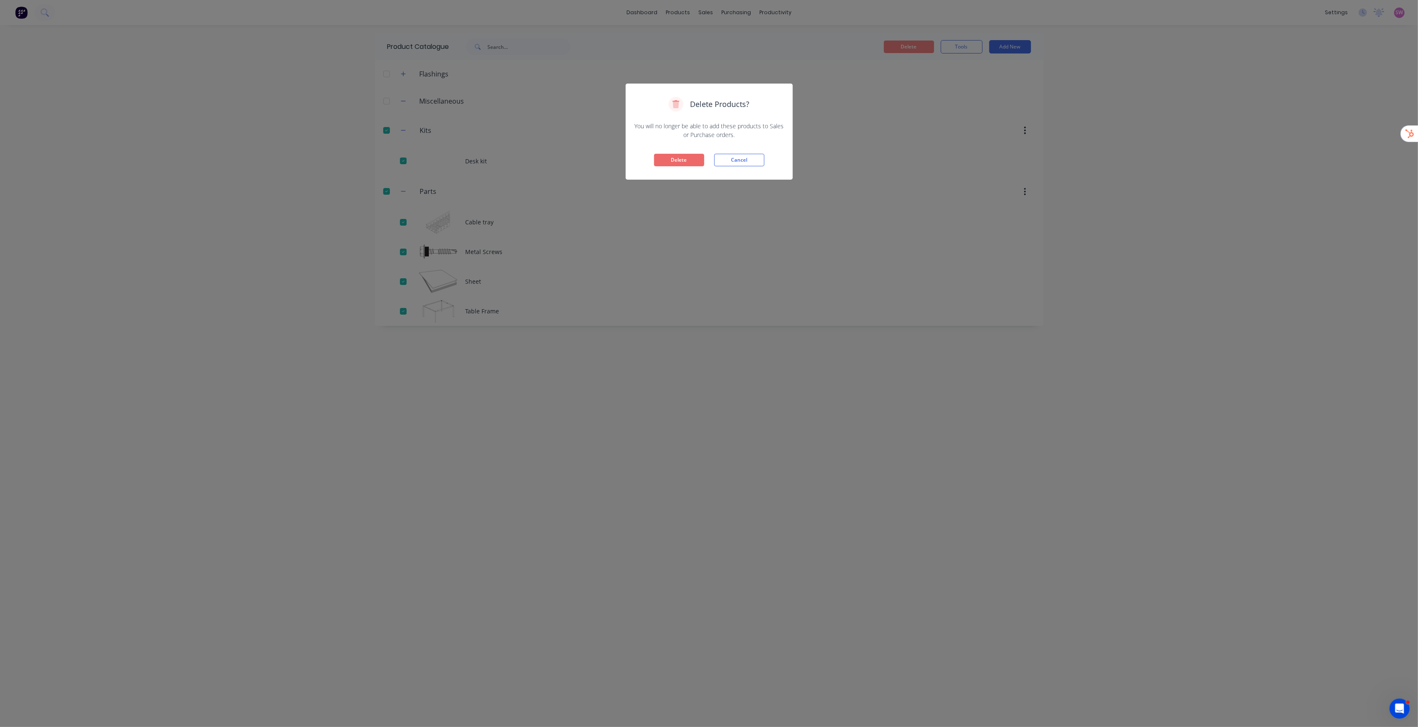
click at [669, 158] on button "Delete" at bounding box center [679, 160] width 50 height 13
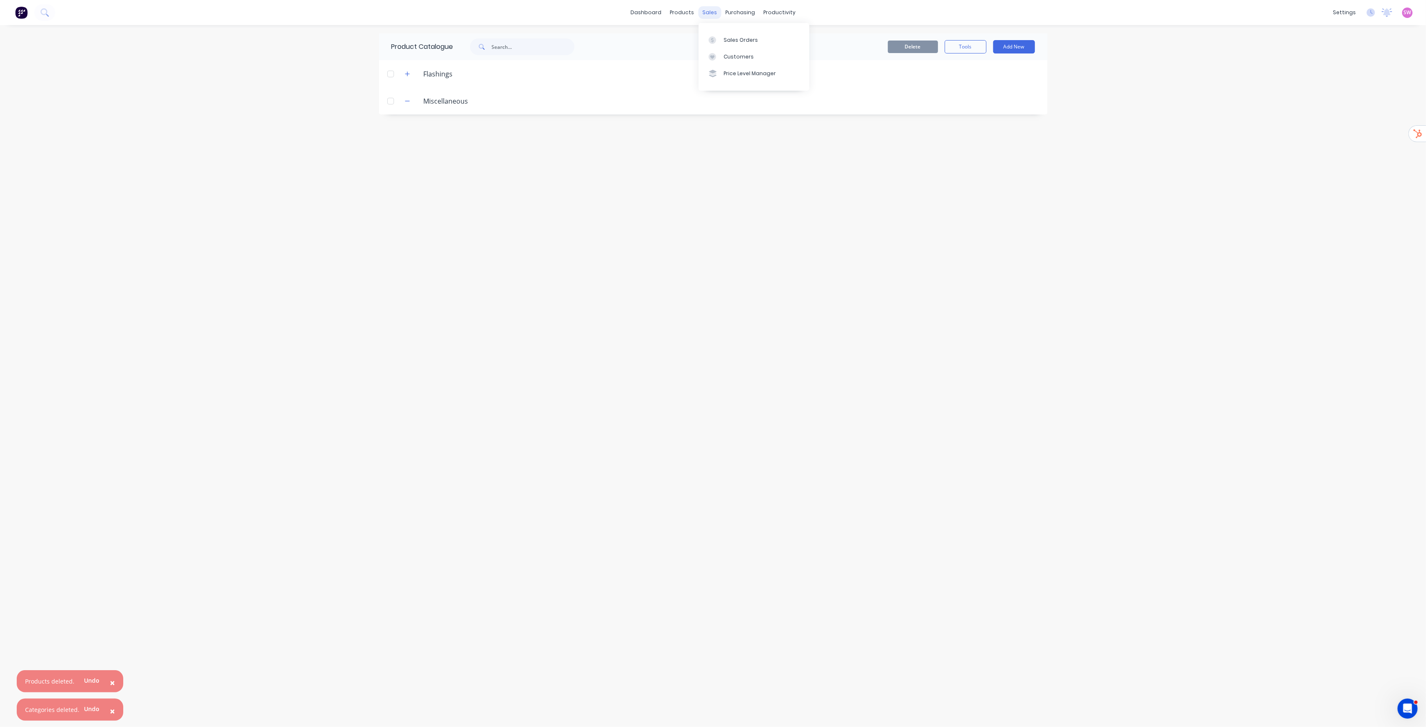
click at [706, 15] on div "sales" at bounding box center [709, 12] width 23 height 13
click at [717, 34] on link "Sales Orders" at bounding box center [754, 39] width 111 height 17
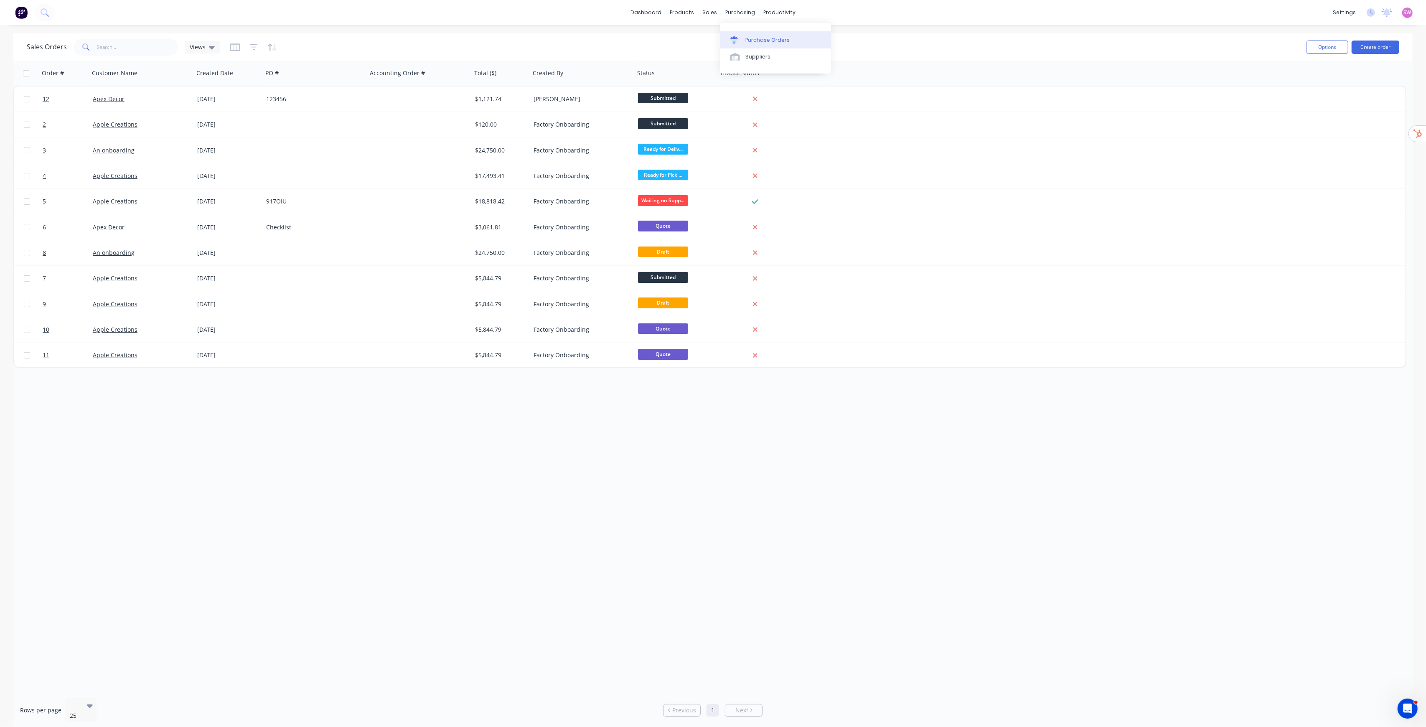
click at [753, 33] on link "Purchase Orders" at bounding box center [775, 39] width 111 height 17
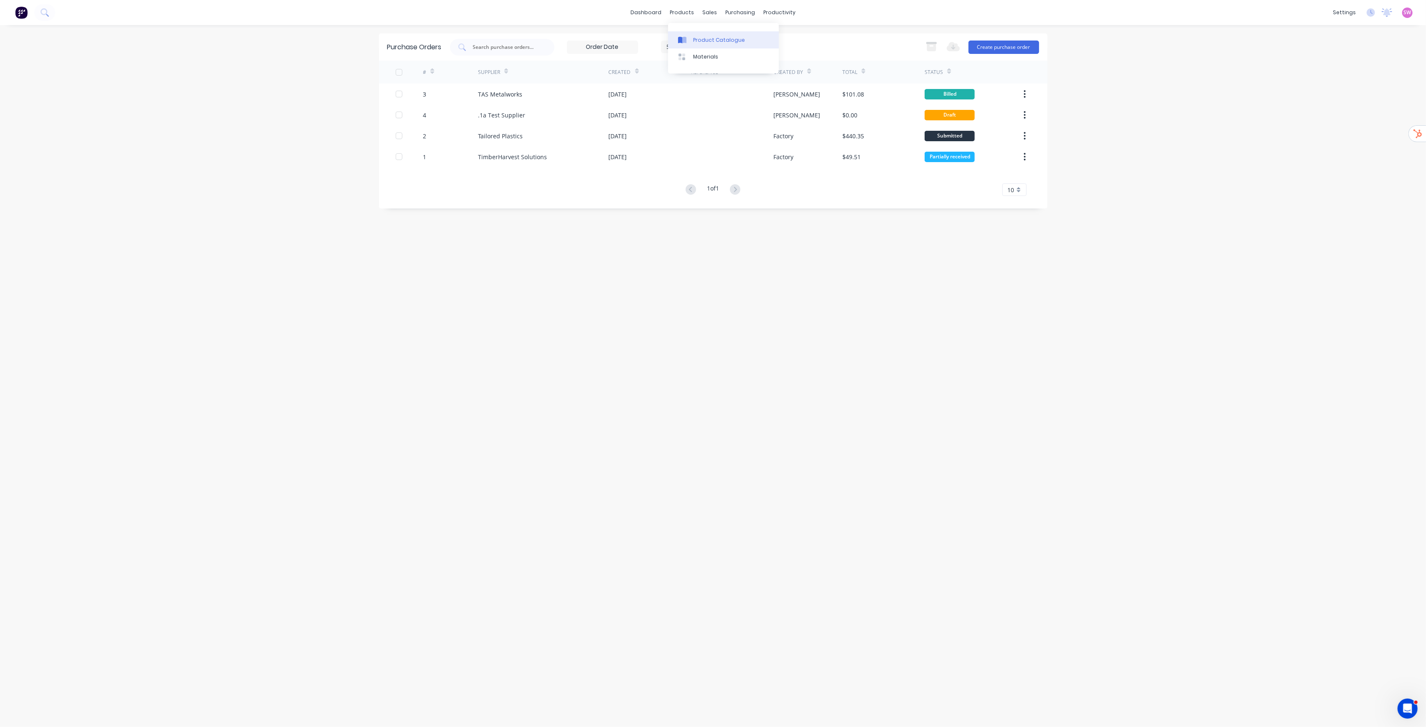
click at [704, 33] on link "Product Catalogue" at bounding box center [723, 39] width 111 height 17
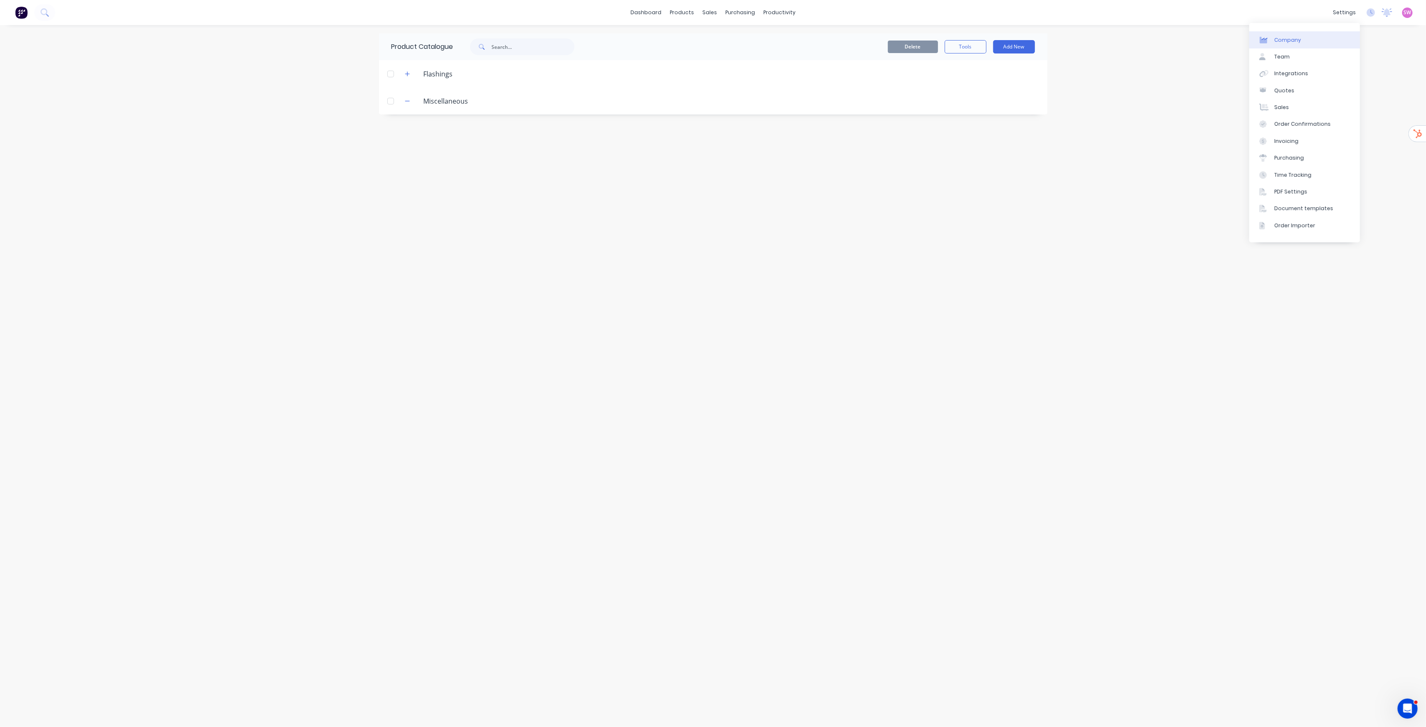
click at [1302, 37] on link "Company" at bounding box center [1304, 39] width 111 height 17
select select "AU"
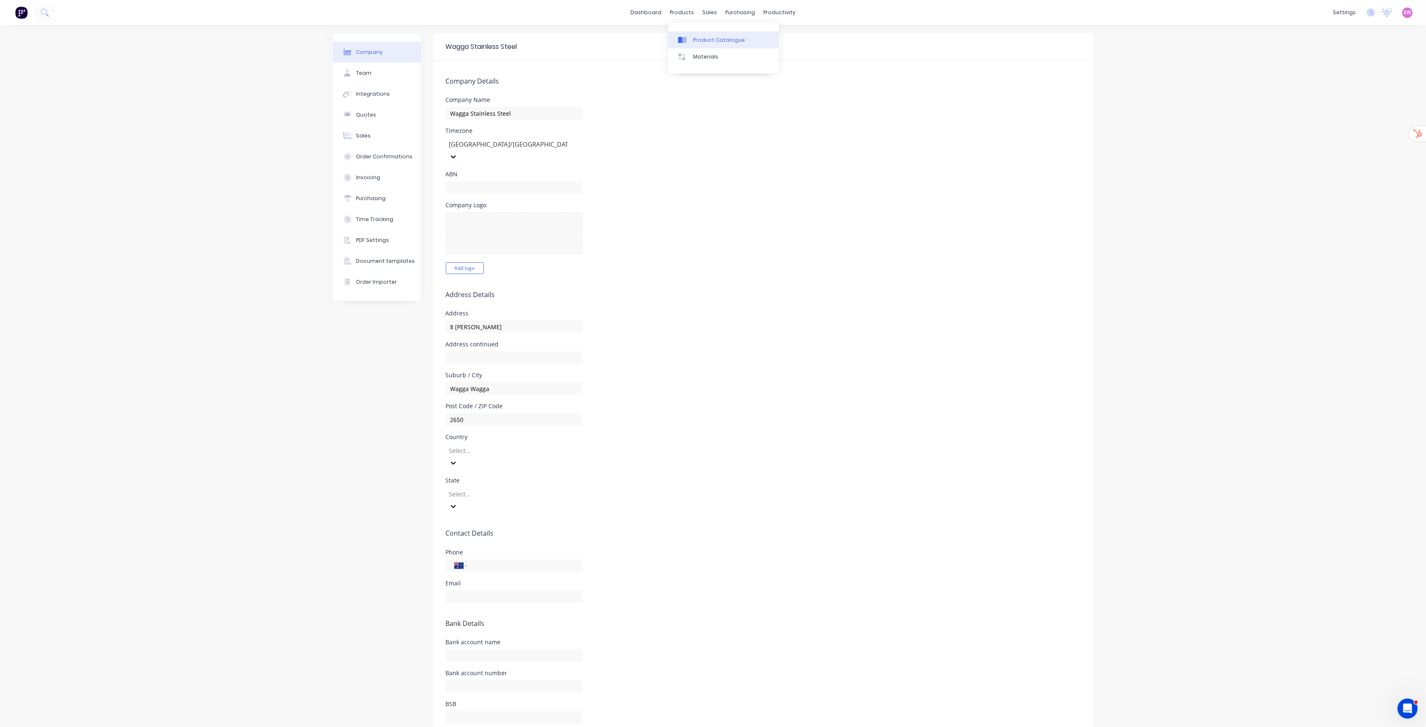
click at [704, 42] on div "Product Catalogue" at bounding box center [719, 40] width 52 height 8
click at [1198, 395] on div "dashboard products sales purchasing productivity dashboard products Product Cat…" at bounding box center [713, 363] width 1426 height 727
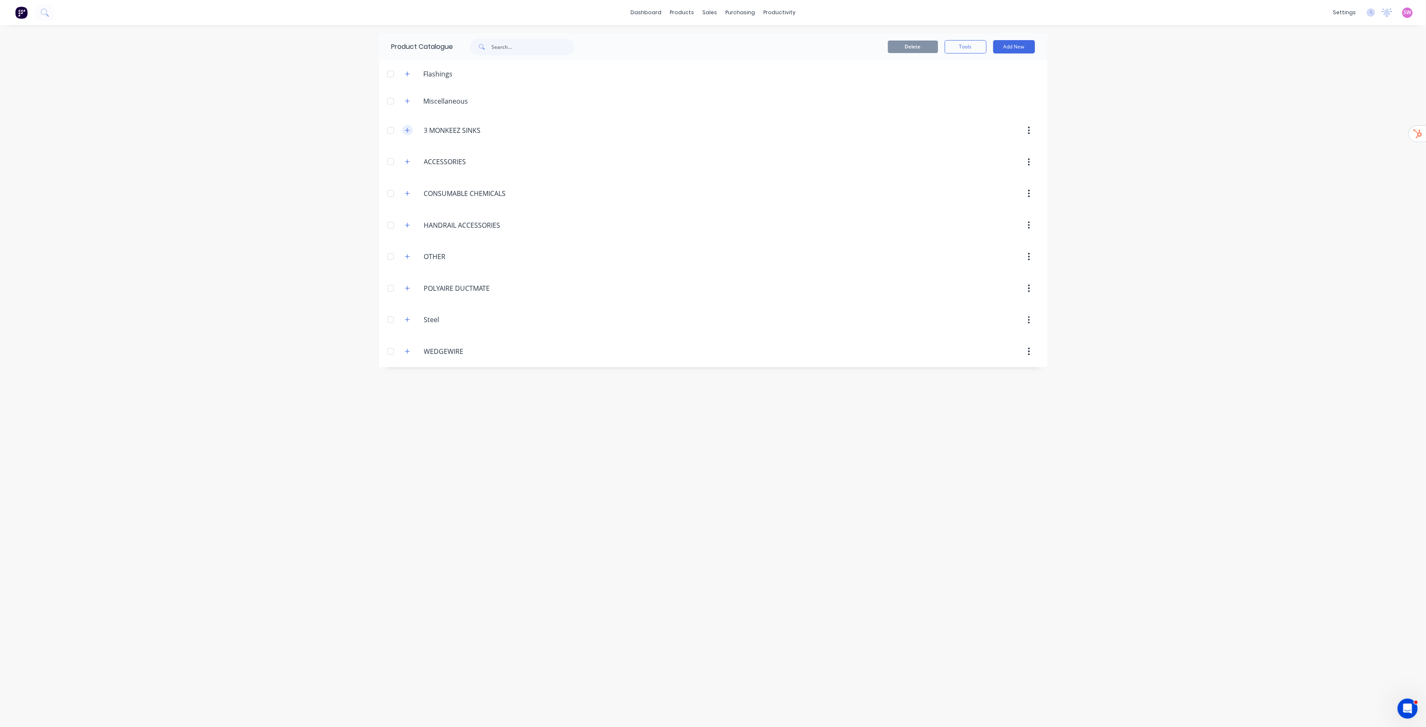
click at [405, 128] on icon "button" at bounding box center [407, 130] width 5 height 6
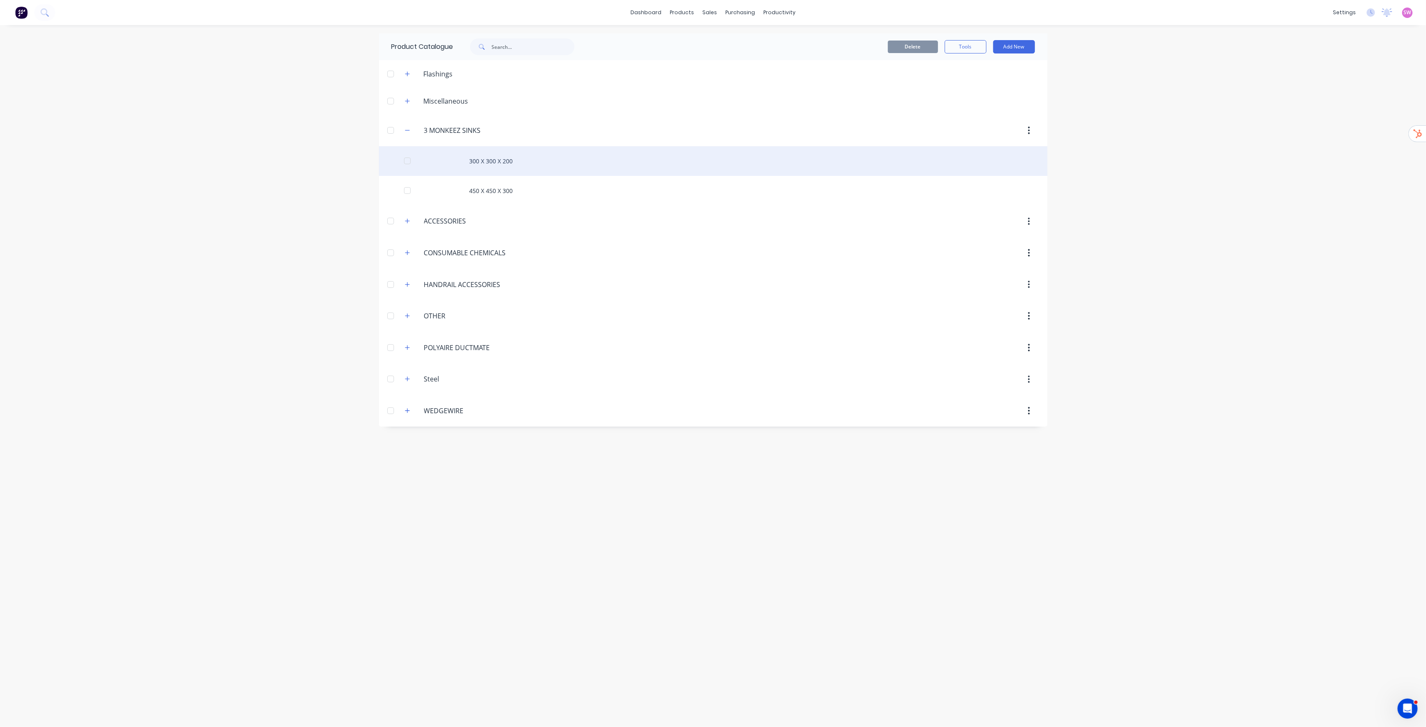
click at [509, 159] on div "300 X 300 X 200" at bounding box center [713, 161] width 669 height 30
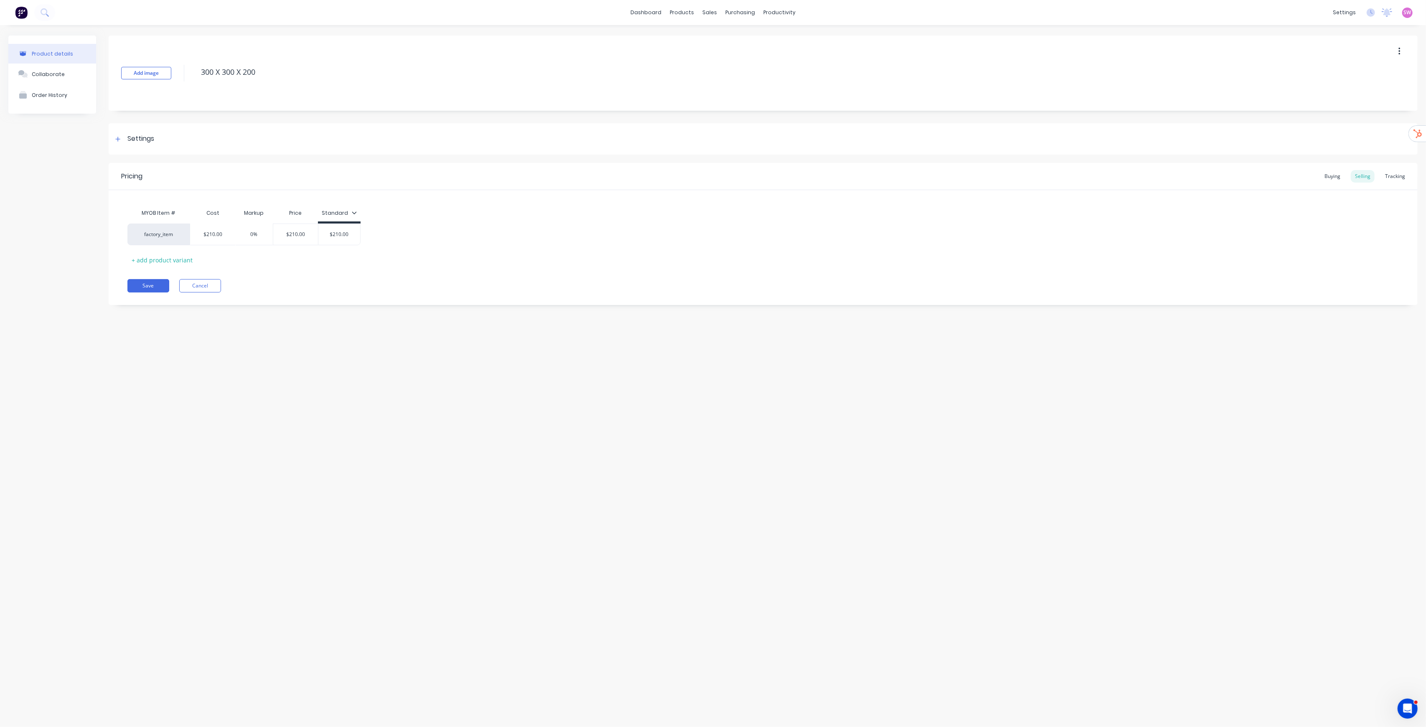
type textarea "x"
type input "0%"
click at [252, 236] on input "0%" at bounding box center [254, 235] width 42 height 8
click at [248, 236] on input "0%" at bounding box center [254, 235] width 42 height 8
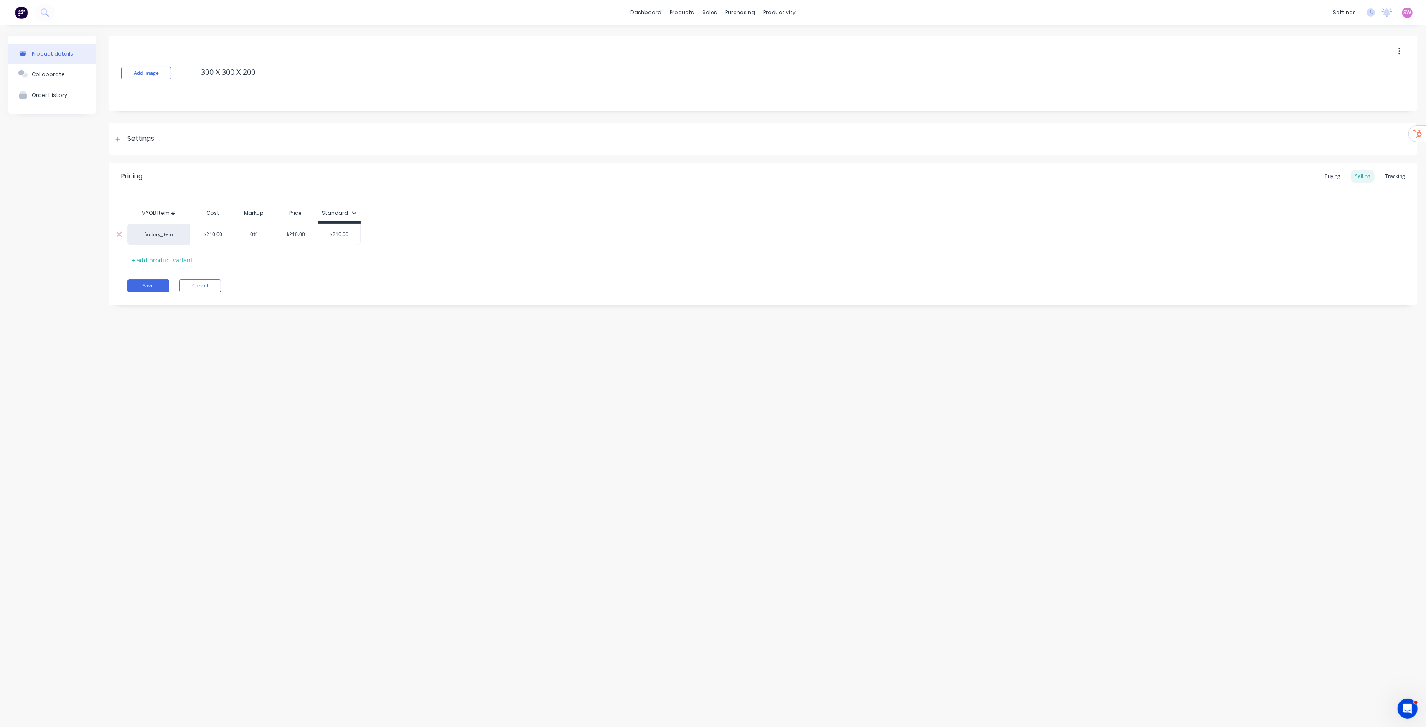
click at [249, 236] on input "0%" at bounding box center [254, 235] width 42 height 8
type textarea "x"
type input "1%"
type textarea "x"
type input "10%"
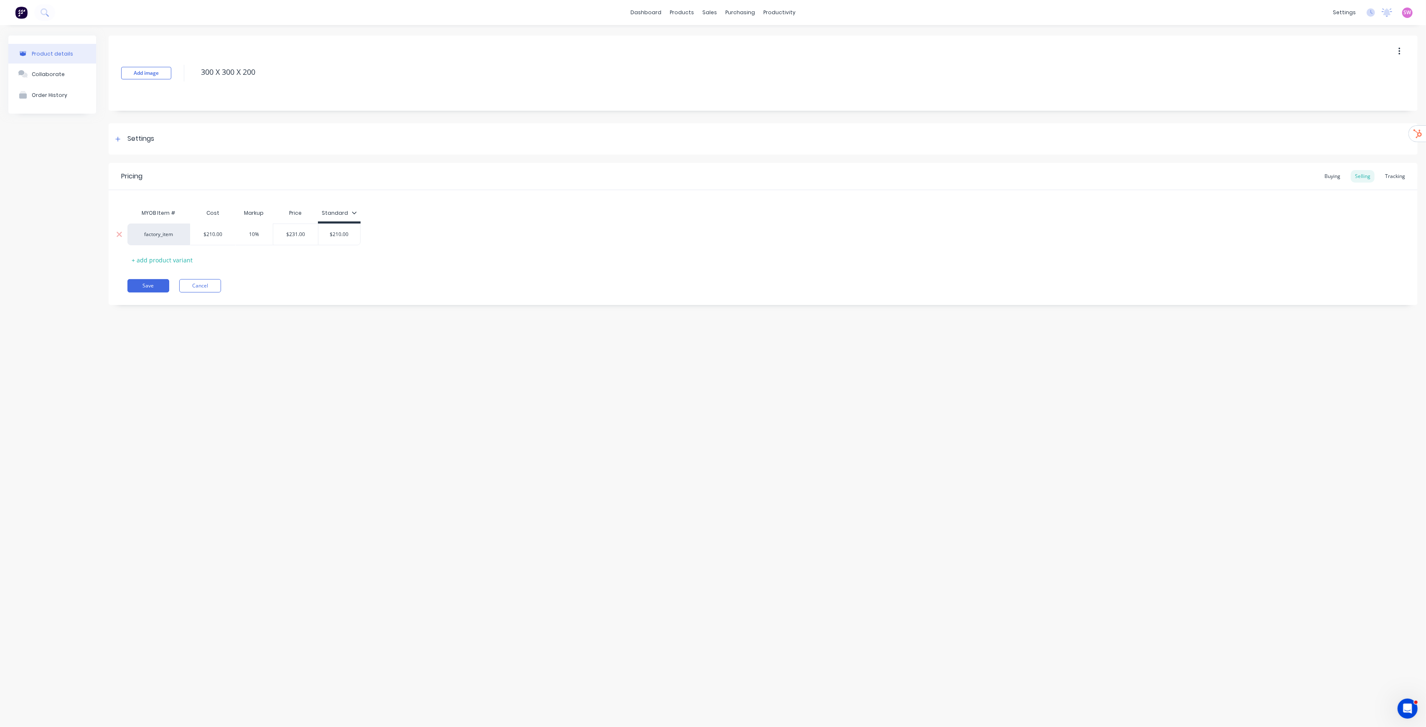
type textarea "x"
type input "100%"
click at [283, 282] on div "Save Cancel" at bounding box center [772, 285] width 1290 height 13
click at [252, 235] on input "100%" at bounding box center [254, 235] width 42 height 8
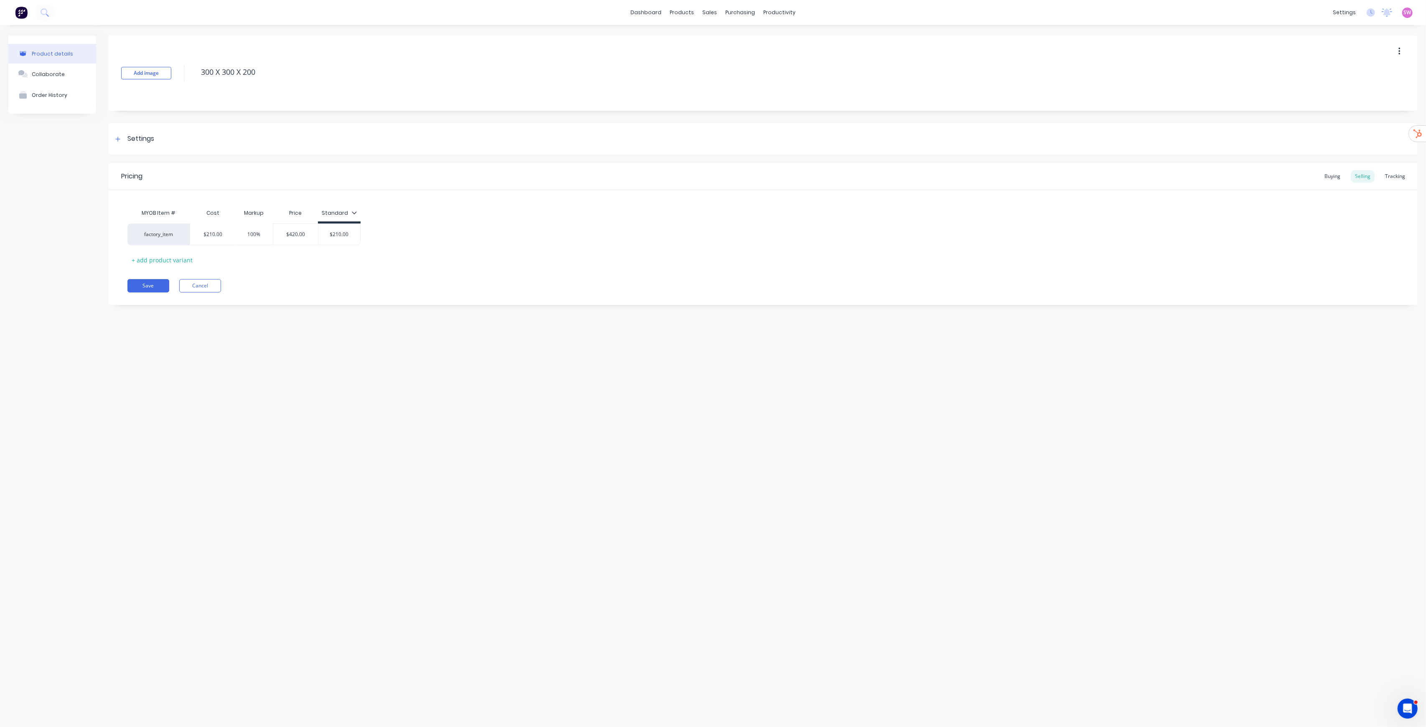
type textarea "x"
type input "0%"
click at [415, 364] on div "Product details Collaborate Order History Add image 300 X 300 X 200 Settings Pr…" at bounding box center [713, 367] width 1426 height 685
click at [154, 142] on div "Settings" at bounding box center [763, 138] width 1309 height 31
drag, startPoint x: 734, startPoint y: 343, endPoint x: 798, endPoint y: 199, distance: 157.3
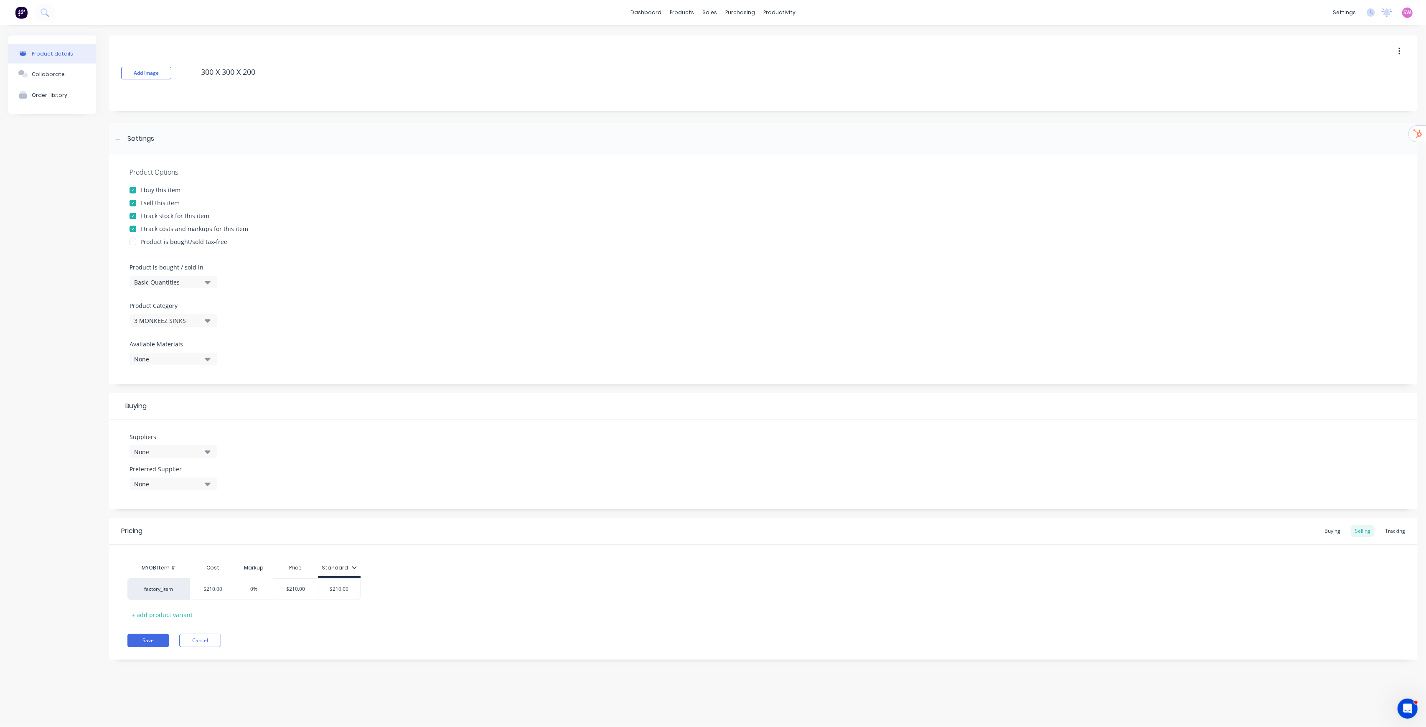
click at [798, 199] on div "I sell this item" at bounding box center [763, 202] width 1267 height 9
click at [169, 204] on div "I sell this item" at bounding box center [159, 202] width 39 height 9
type textarea "x"
click at [1340, 537] on div "Buying" at bounding box center [1332, 531] width 24 height 13
click at [1397, 534] on div "Tracking" at bounding box center [1395, 531] width 28 height 13
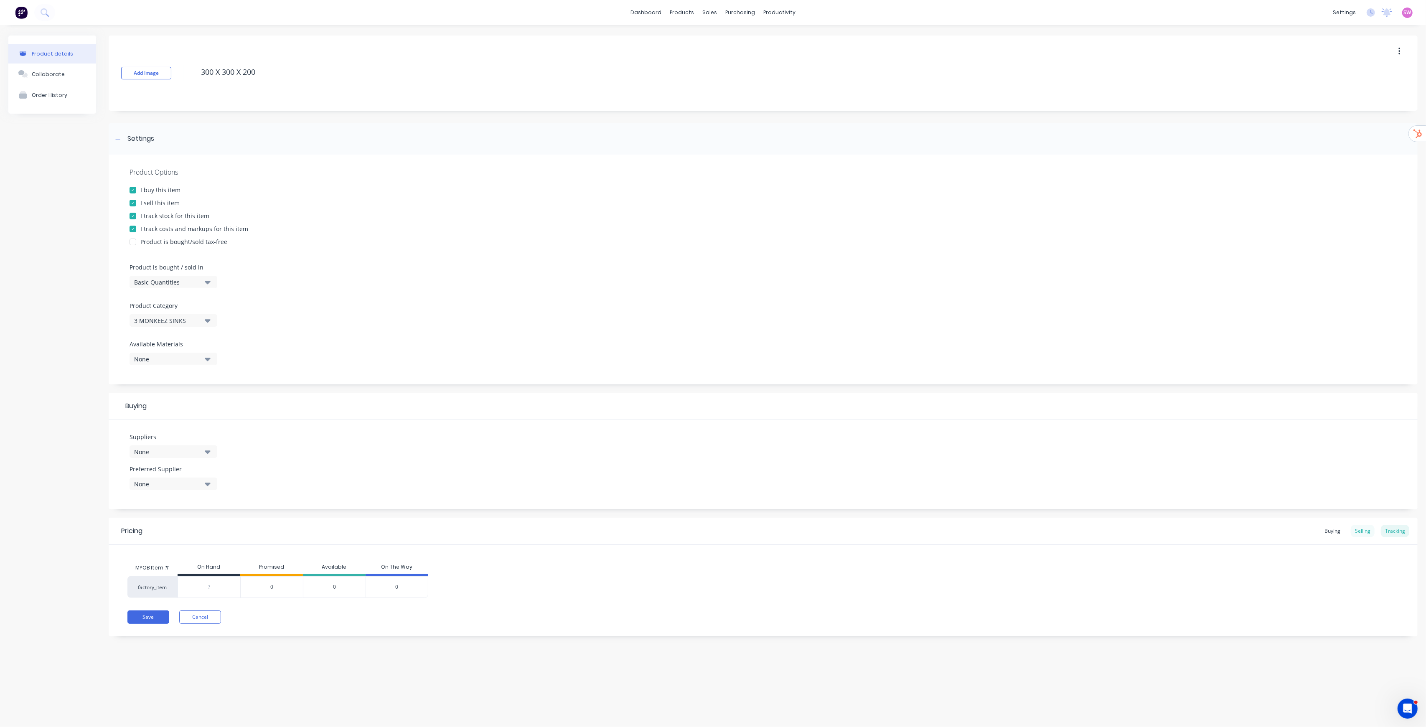
drag, startPoint x: 1366, startPoint y: 534, endPoint x: 1356, endPoint y: 534, distance: 10.5
click at [1366, 534] on div "Selling" at bounding box center [1363, 531] width 24 height 13
click at [1334, 534] on div "Buying" at bounding box center [1332, 531] width 24 height 13
click at [1374, 532] on div "Selling" at bounding box center [1363, 531] width 24 height 13
click at [684, 40] on icon at bounding box center [684, 40] width 4 height 7
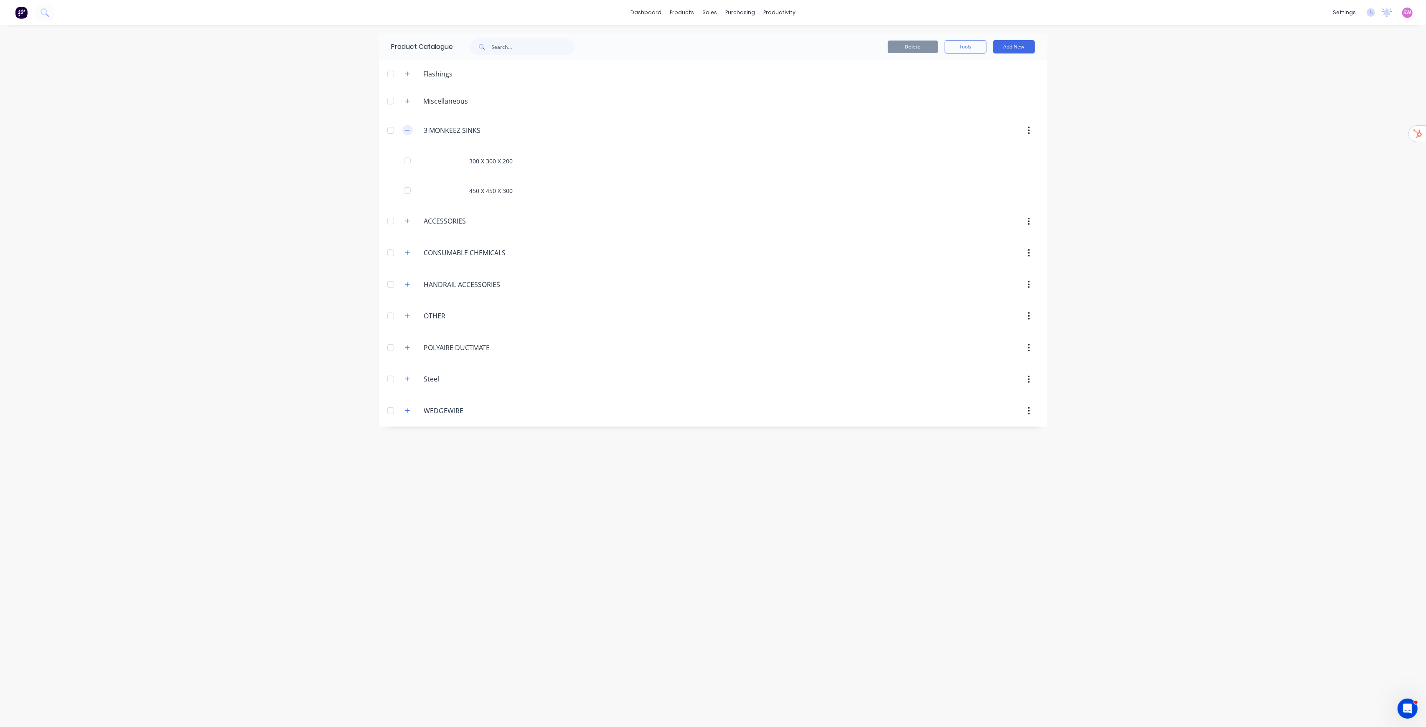
click at [410, 133] on button "button" at bounding box center [407, 130] width 10 height 10
click at [565, 478] on div "Product Catalogue Delete Tools Add New Flashings Miscellaneous 3.MONKEEZ.SINKS …" at bounding box center [713, 375] width 669 height 685
click at [1150, 116] on div "dashboard products sales purchasing productivity dashboard products Product Cat…" at bounding box center [713, 363] width 1426 height 727
click at [657, 18] on link "dashboard" at bounding box center [645, 12] width 39 height 13
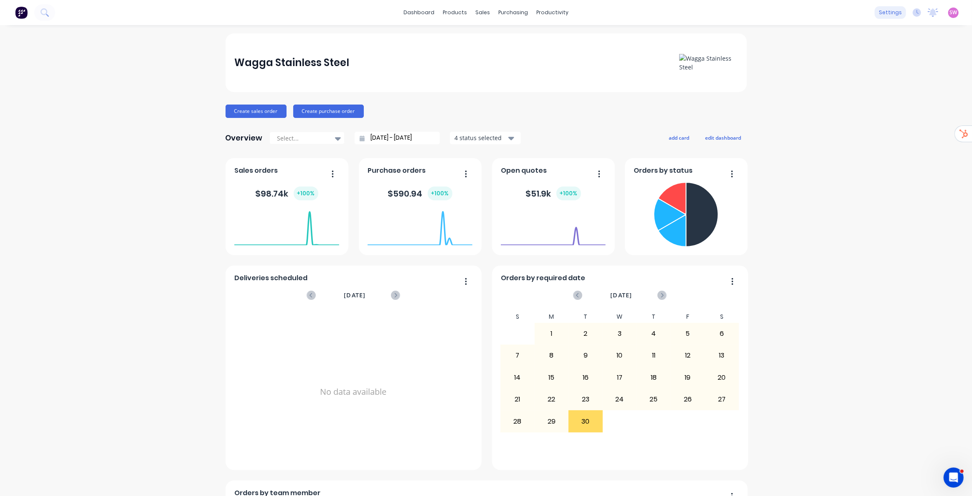
click at [882, 10] on div "settings" at bounding box center [890, 12] width 31 height 13
click at [822, 70] on div "Integrations" at bounding box center [832, 74] width 34 height 8
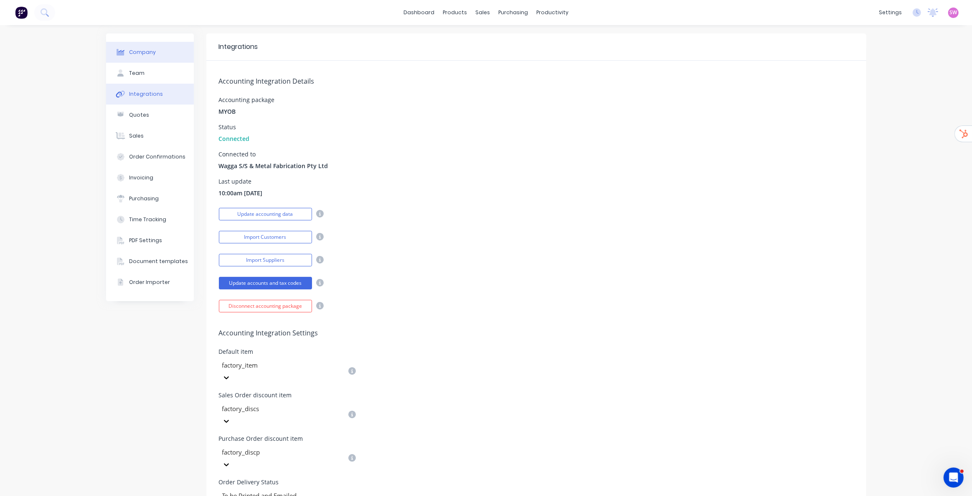
click at [155, 51] on button "Company" at bounding box center [150, 52] width 88 height 21
select select "AU"
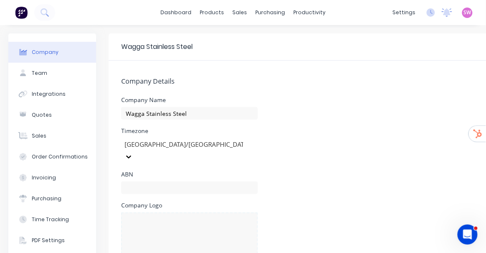
click at [169, 5] on div "dashboard products sales purchasing productivity dashboard products Product Cat…" at bounding box center [243, 12] width 486 height 25
click at [172, 11] on link "dashboard" at bounding box center [175, 12] width 39 height 13
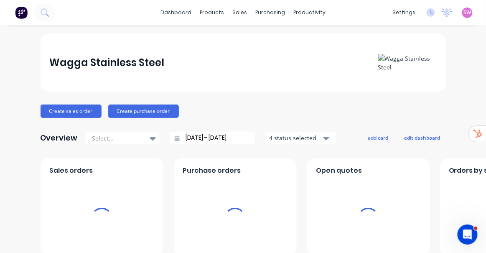
click at [464, 11] on span "SW" at bounding box center [468, 13] width 8 height 8
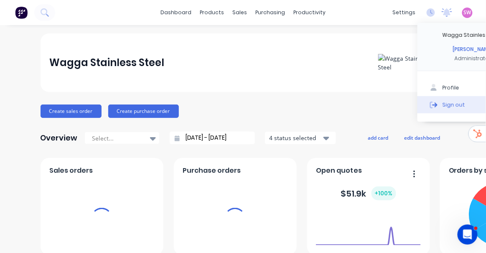
click at [445, 105] on div "Sign out" at bounding box center [454, 105] width 23 height 8
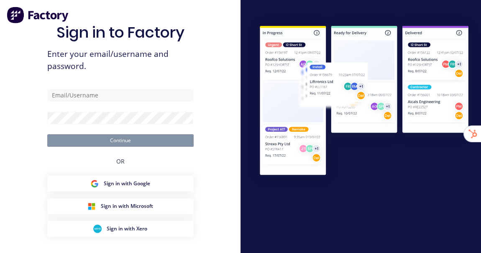
type input "[EMAIL_ADDRESS][DOMAIN_NAME]"
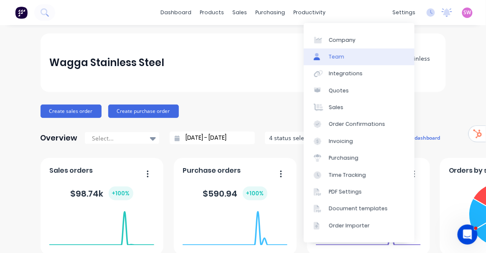
click at [353, 53] on link "Team" at bounding box center [359, 56] width 111 height 17
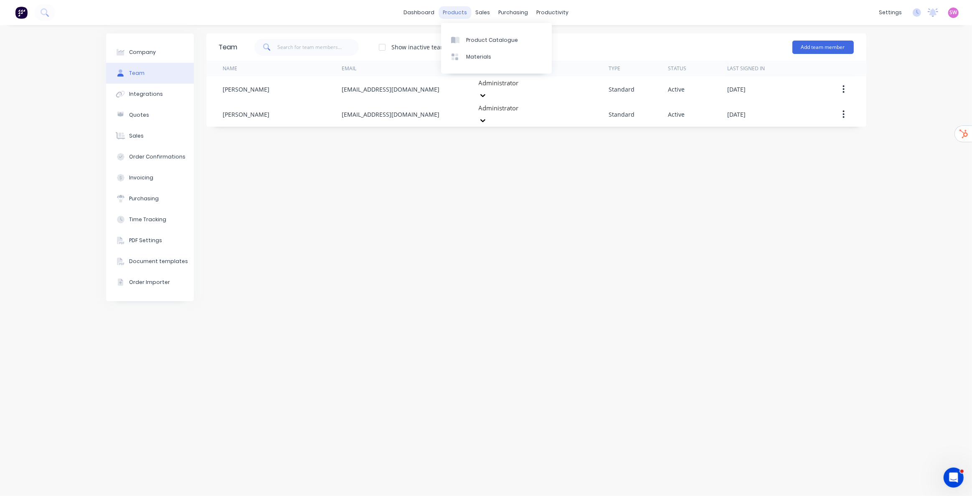
click at [453, 13] on div "products" at bounding box center [455, 12] width 33 height 13
click at [471, 38] on div "Product Catalogue" at bounding box center [492, 40] width 52 height 8
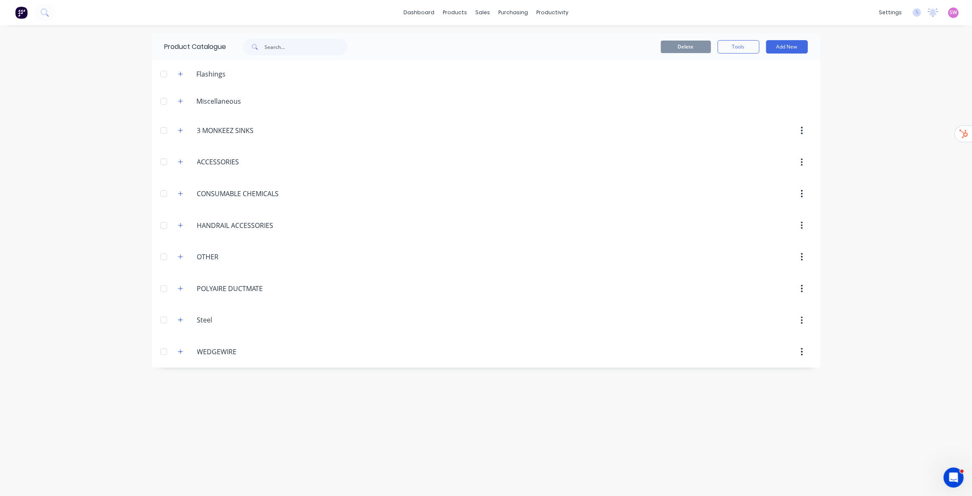
click at [480, 131] on div "dashboard products sales purchasing productivity dashboard products Product Cat…" at bounding box center [486, 248] width 972 height 496
click at [181, 252] on icon "button" at bounding box center [180, 320] width 5 height 6
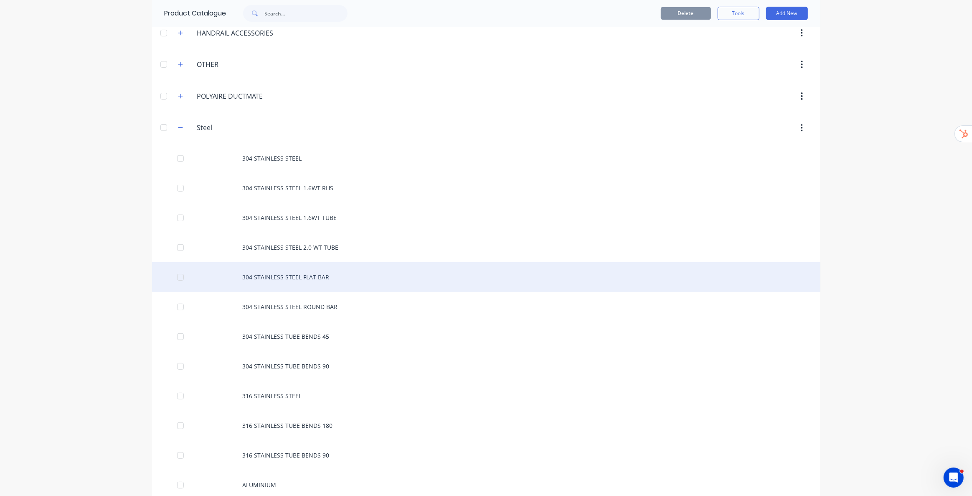
scroll to position [190, 0]
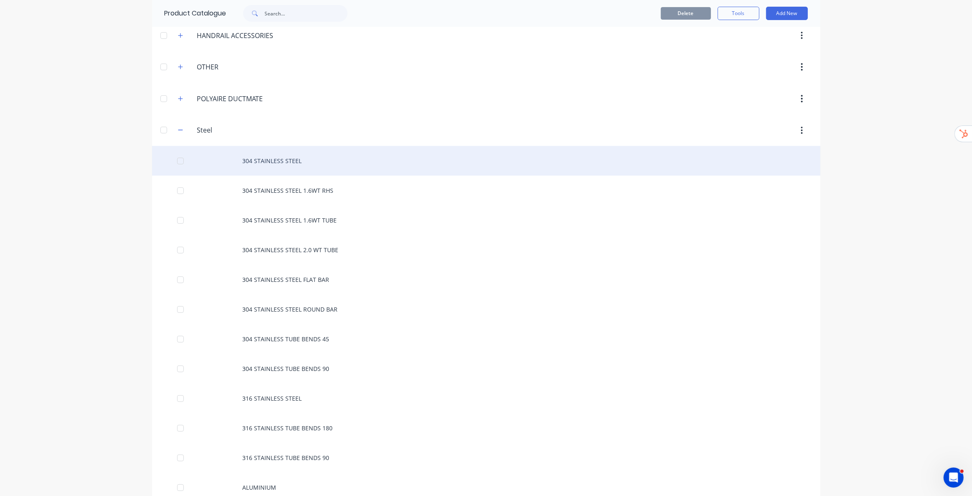
click at [303, 160] on div "304 STAINLESS STEEL" at bounding box center [486, 161] width 669 height 30
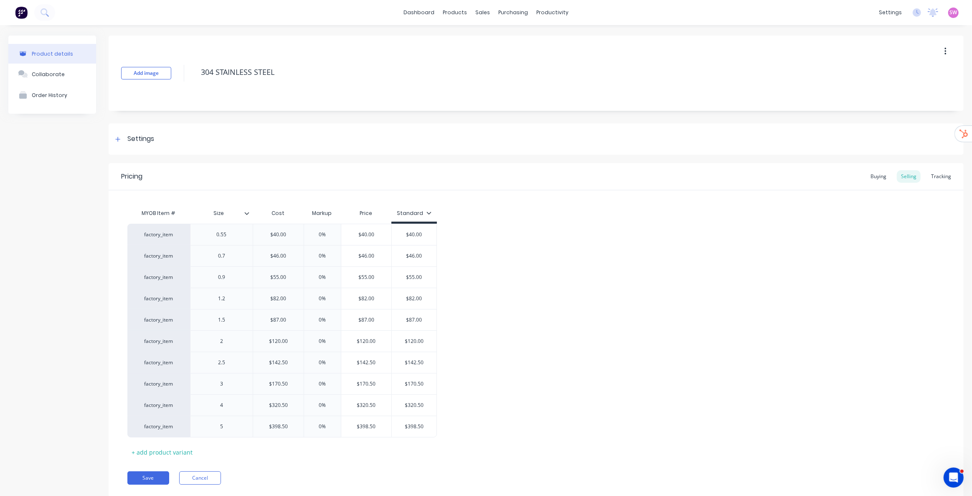
click at [480, 225] on div "factory_item 0.55 $40.00 0% $40.00 $40.00 factory_item 0.7 $46.00 0% $46.00 $46…" at bounding box center [536, 331] width 818 height 214
click at [477, 46] on link "Product Catalogue" at bounding box center [493, 39] width 111 height 17
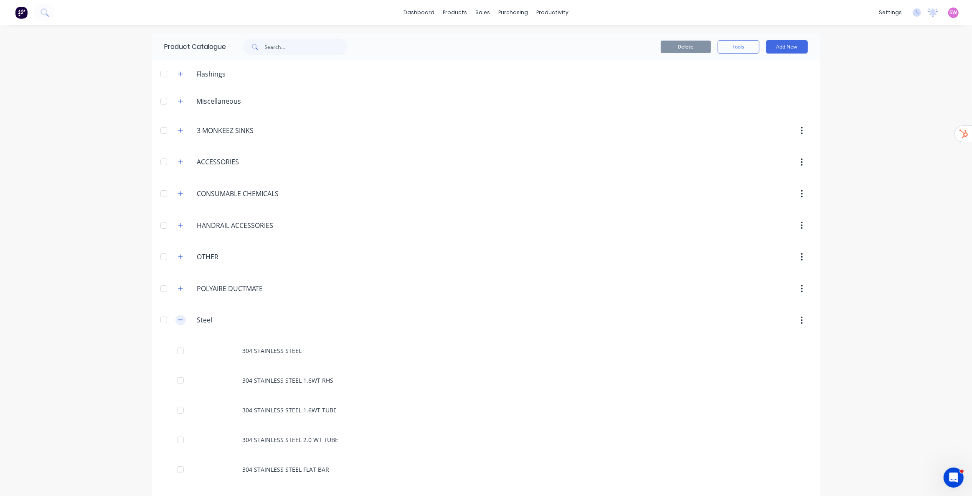
click at [171, 252] on div "Steel Steel" at bounding box center [236, 320] width 131 height 15
click at [178, 252] on icon "button" at bounding box center [180, 320] width 5 height 6
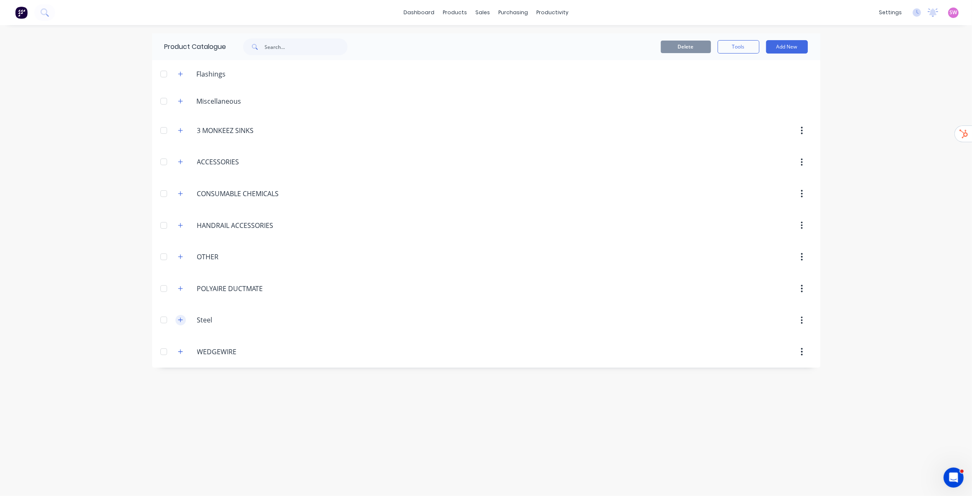
click at [178, 252] on icon "button" at bounding box center [180, 320] width 5 height 6
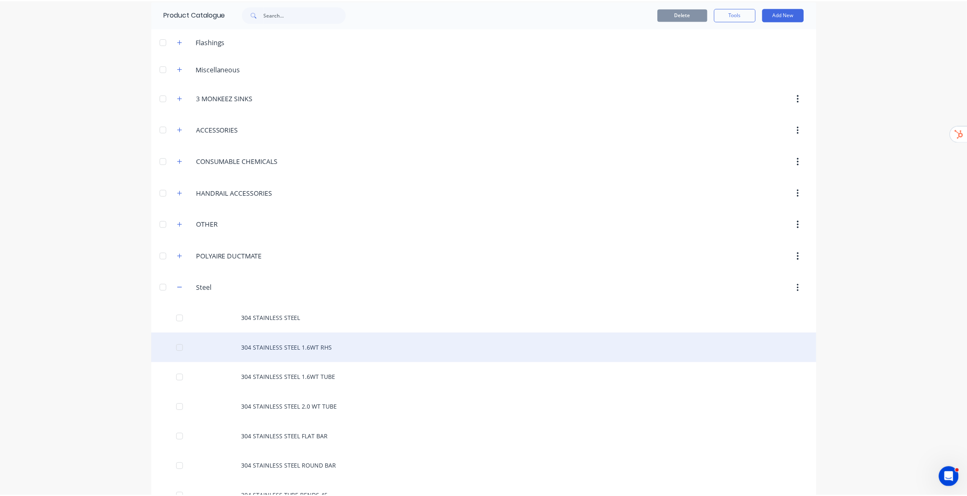
scroll to position [76, 0]
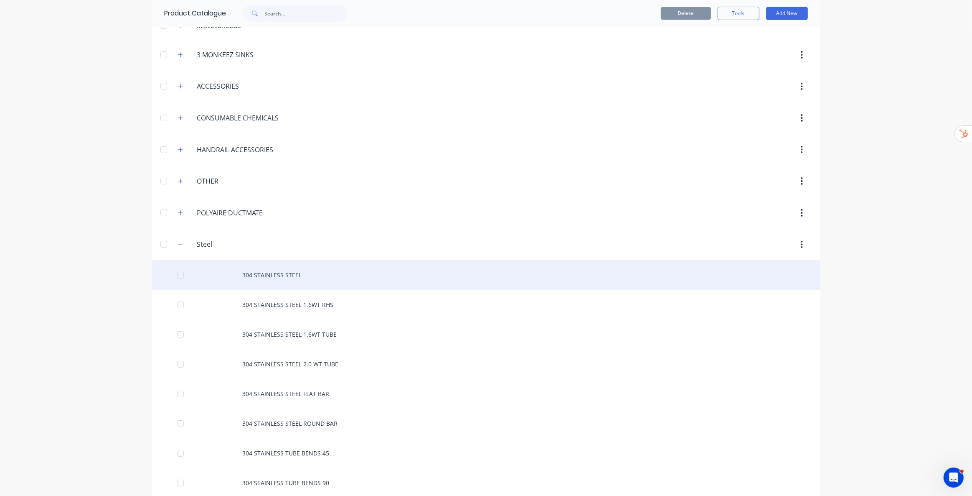
click at [276, 252] on div "304 STAINLESS STEEL" at bounding box center [486, 275] width 669 height 30
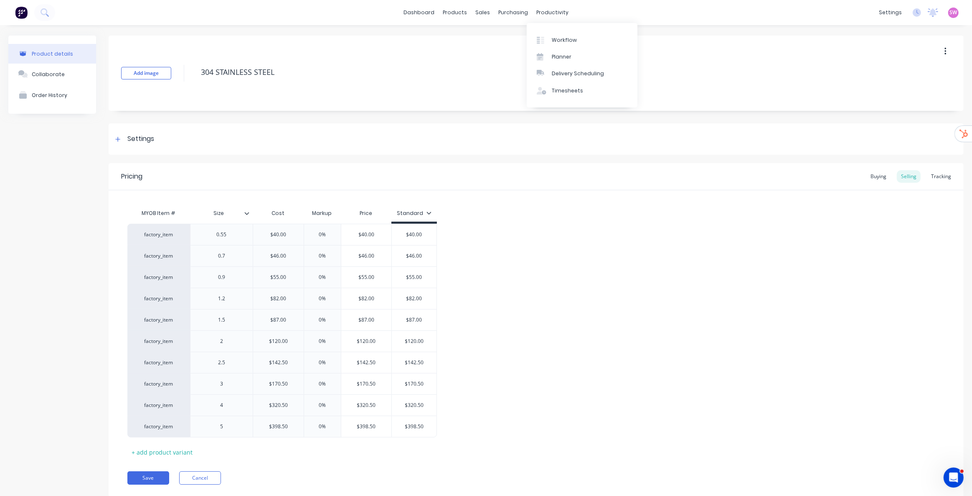
click at [480, 20] on div "dashboard products sales purchasing productivity dashboard products Product Cat…" at bounding box center [486, 12] width 972 height 25
click at [480, 38] on div "Sales Orders" at bounding box center [511, 40] width 34 height 8
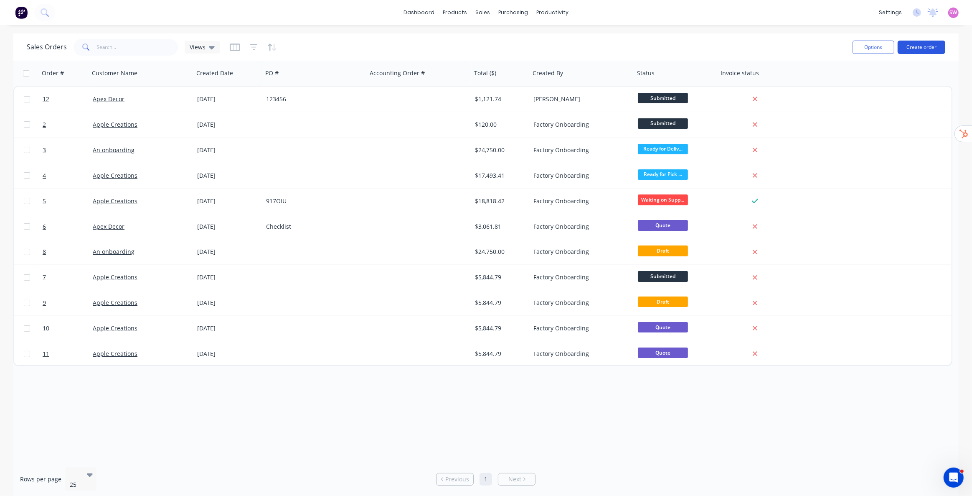
click at [480, 51] on button "Create order" at bounding box center [922, 47] width 48 height 13
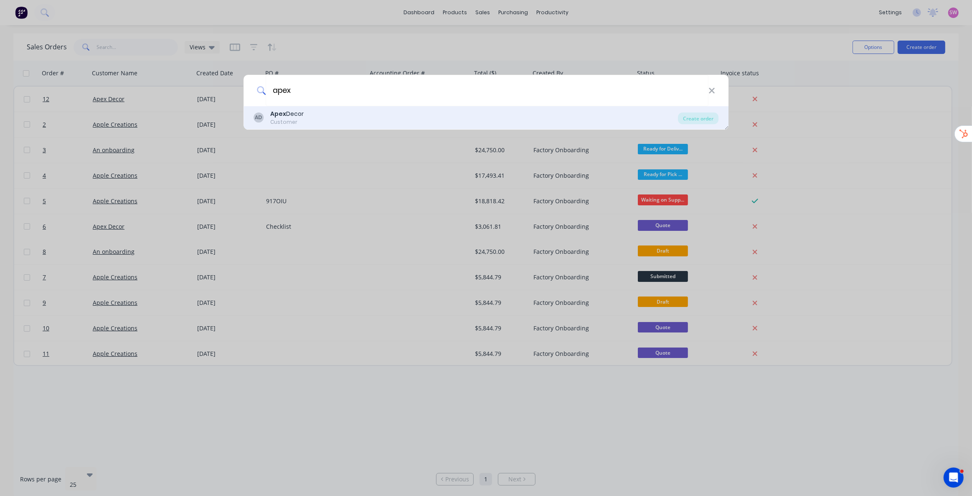
type input "apex"
click at [312, 113] on div "AD Apex Decor Customer" at bounding box center [466, 117] width 425 height 16
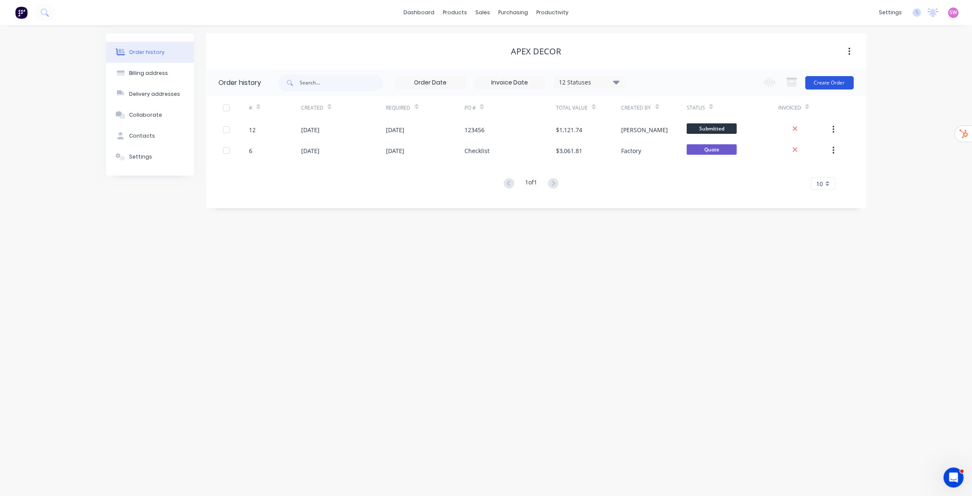
click at [480, 87] on button "Create Order" at bounding box center [830, 82] width 48 height 13
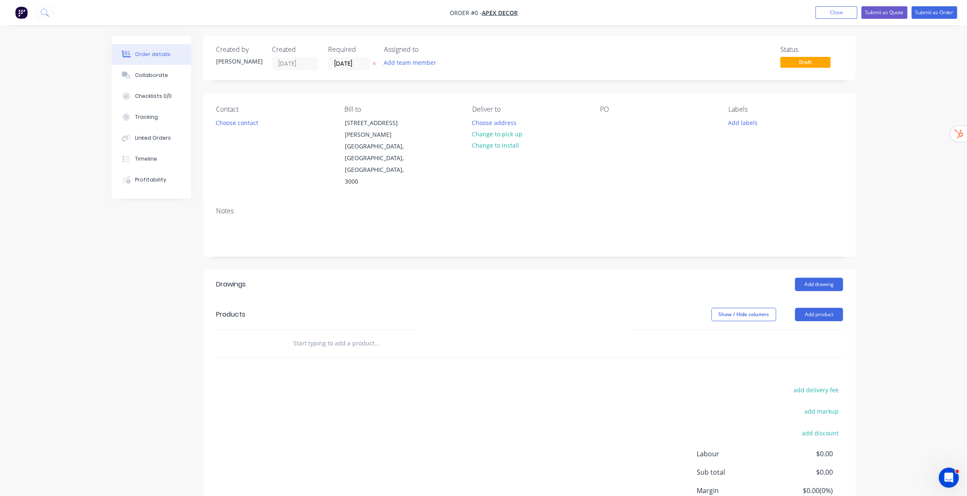
click at [351, 252] on input "text" at bounding box center [376, 343] width 167 height 17
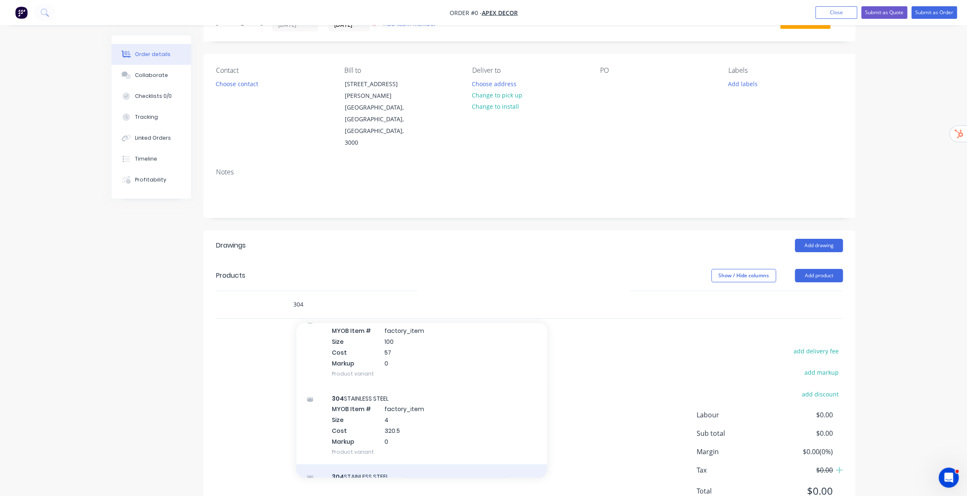
scroll to position [114, 0]
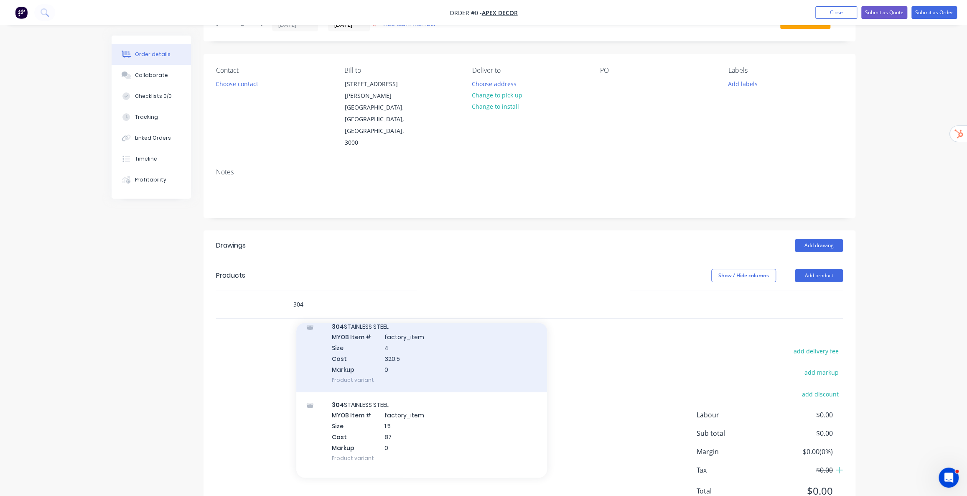
type input "304"
click at [412, 252] on div "304 STAINLESS STEEL MYOB Item # factory_item Size 4 Cost 320.5 Markup 0 Product…" at bounding box center [421, 353] width 251 height 78
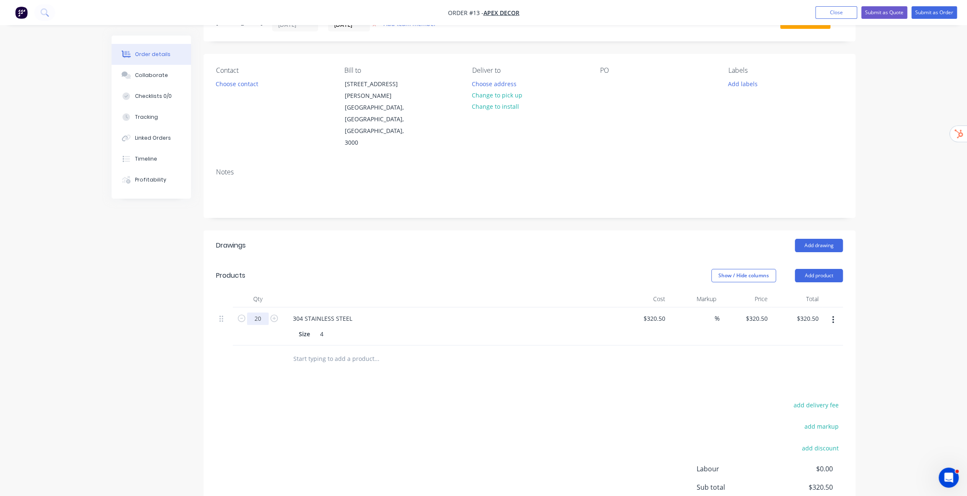
type input "20"
click at [480, 192] on div "Created by Stuart Created 11/09/25 Required 11/09/25 Assigned to Add team membe…" at bounding box center [529, 285] width 652 height 576
type input "$6,410.00"
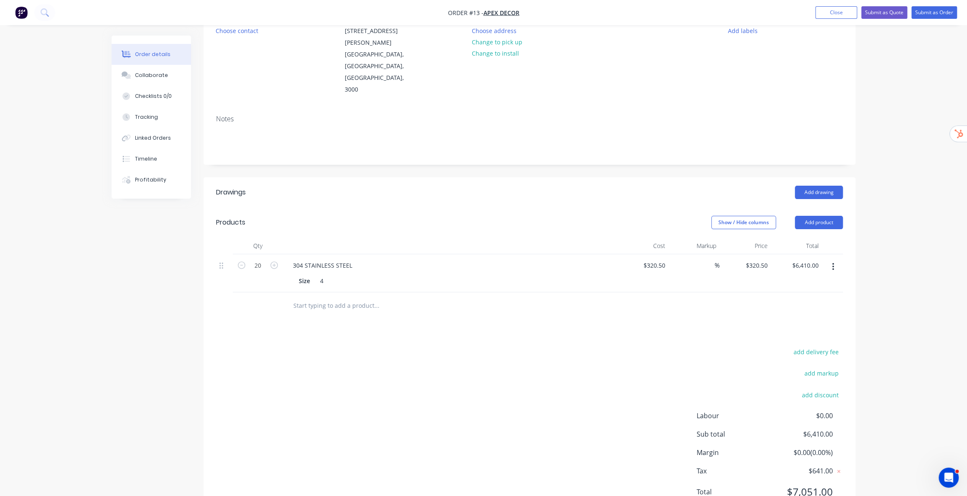
scroll to position [93, 0]
click at [480, 252] on button "add markup" at bounding box center [821, 371] width 43 height 11
click at [480, 252] on input at bounding box center [810, 375] width 38 height 13
type input "38"
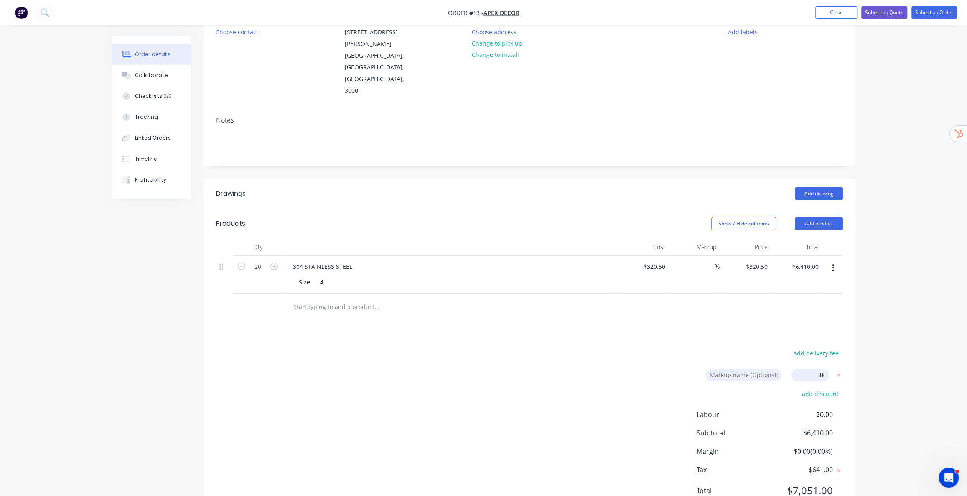
click input "submit" at bounding box center [0, 0] width 0 height 0
type input "38"
type input "$442.29"
type input "$8,845.80"
click at [480, 252] on div "Applying markup price to the order Loading..." at bounding box center [595, 284] width 967 height 496
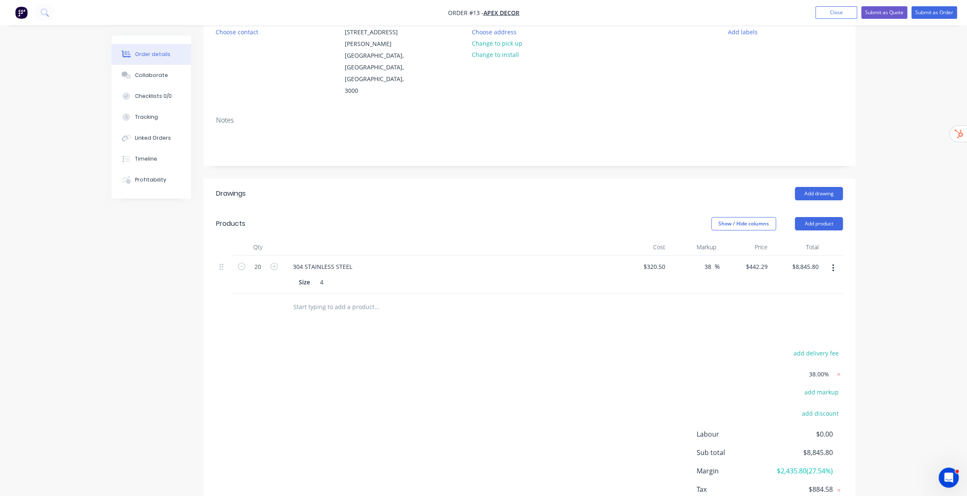
click at [480, 252] on icon "button" at bounding box center [833, 267] width 2 height 9
click at [480, 252] on div "Delete" at bounding box center [803, 340] width 64 height 12
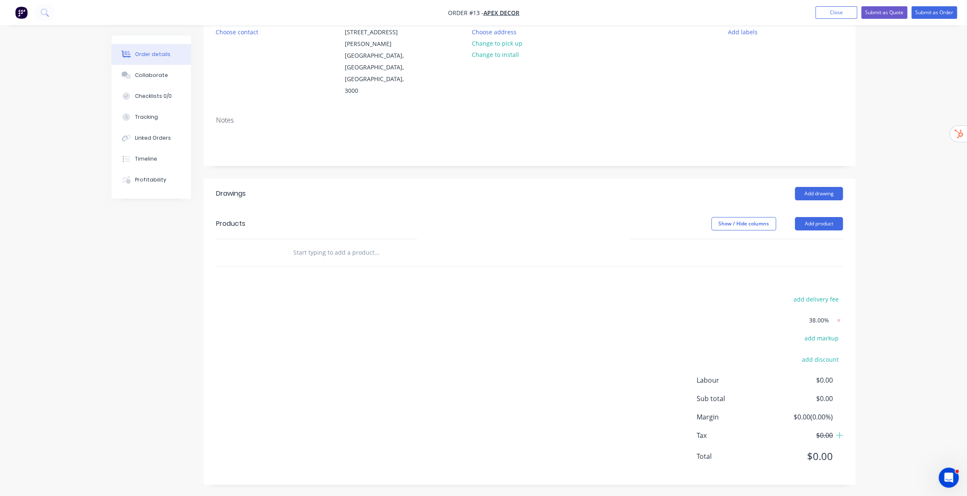
scroll to position [56, 0]
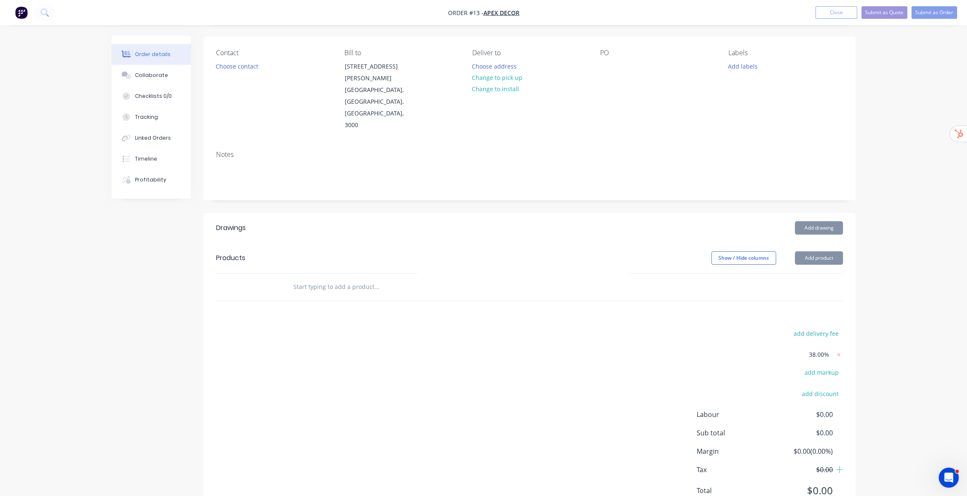
click at [480, 125] on div "Order details Collaborate Checklists 0/0 Tracking Linked Orders Timeline Profit…" at bounding box center [483, 238] width 967 height 588
click at [480, 8] on button "Close" at bounding box center [836, 12] width 42 height 13
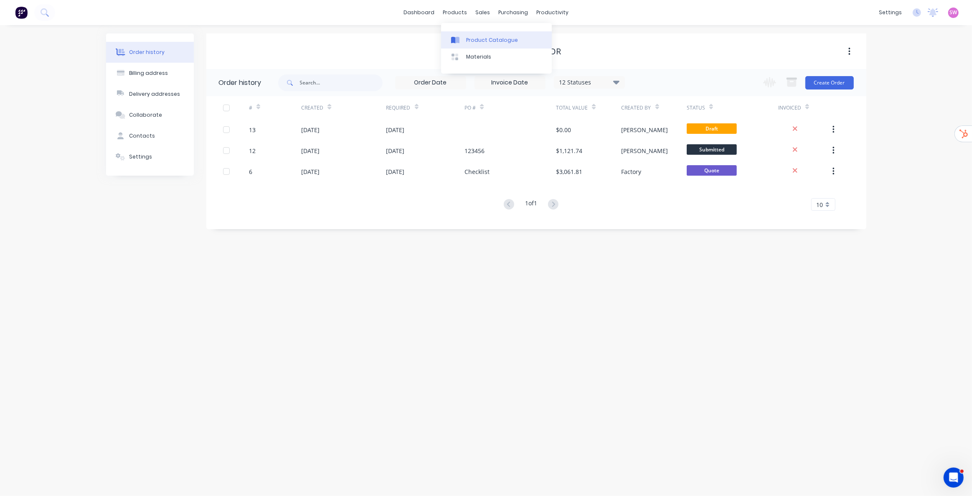
click at [477, 41] on div "Product Catalogue" at bounding box center [492, 40] width 52 height 8
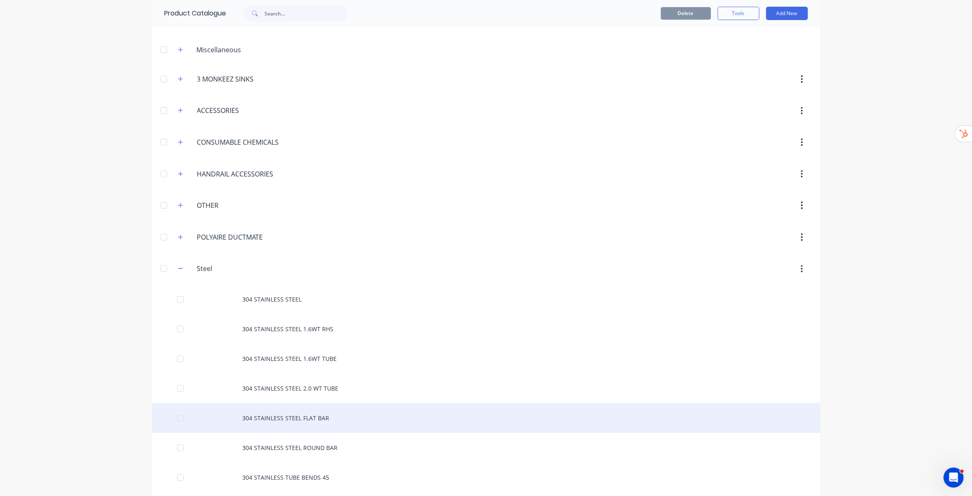
scroll to position [152, 0]
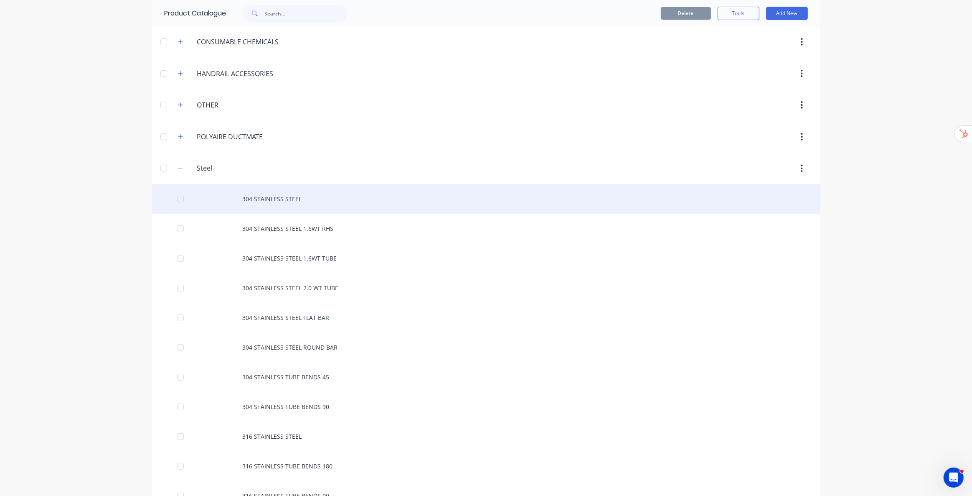
click at [280, 206] on div "304 STAINLESS STEEL" at bounding box center [486, 199] width 669 height 30
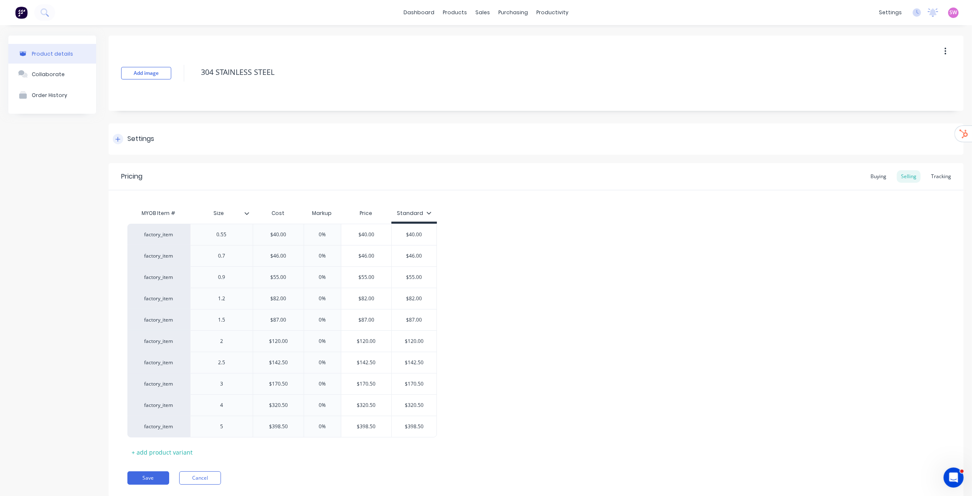
click at [136, 138] on div "Settings" at bounding box center [140, 139] width 27 height 10
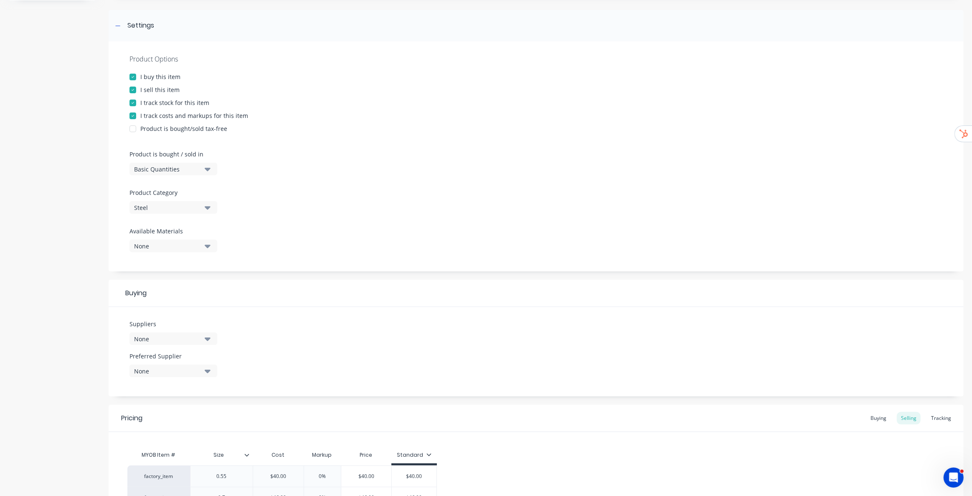
scroll to position [114, 0]
click at [198, 169] on div "Basic Quantities" at bounding box center [167, 168] width 67 height 9
click at [173, 238] on div "Square Metres" at bounding box center [192, 239] width 125 height 17
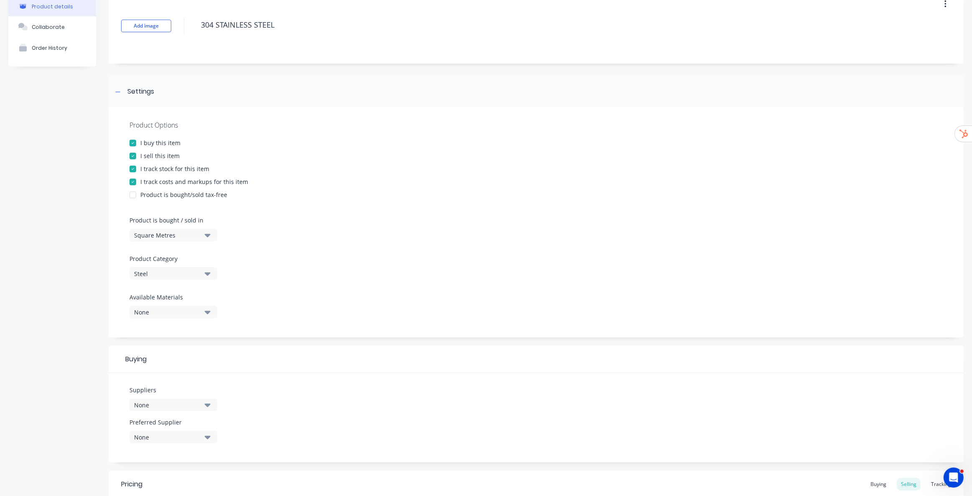
scroll to position [0, 0]
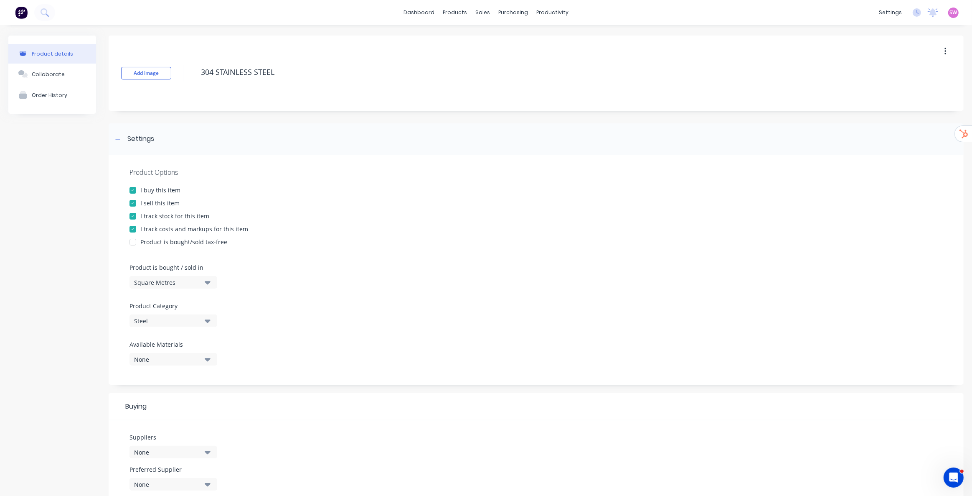
click at [171, 252] on div "Square Metres" at bounding box center [167, 282] width 67 height 9
click at [170, 252] on div "Square Metres" at bounding box center [192, 353] width 125 height 17
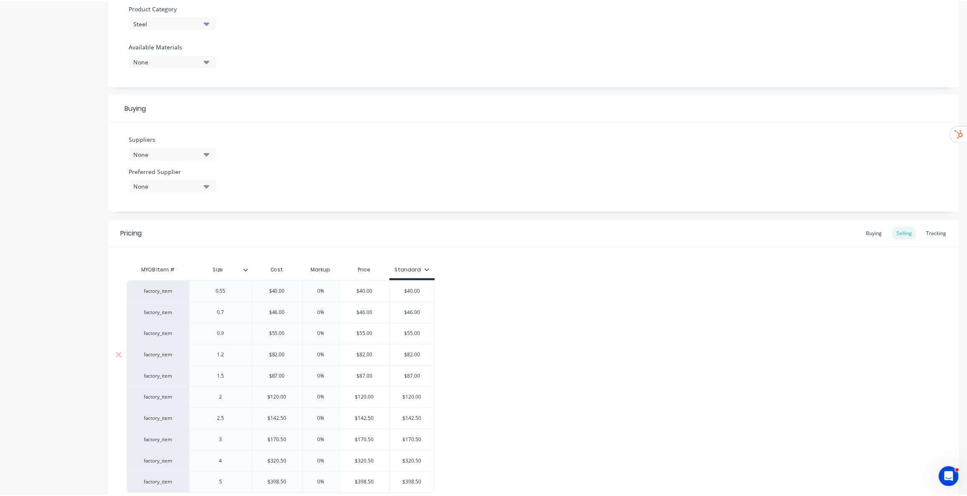
scroll to position [378, 0]
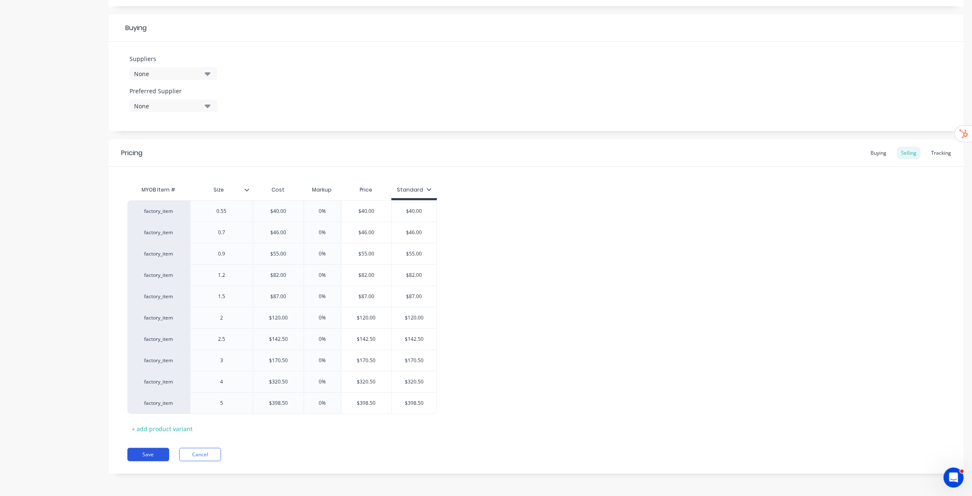
click at [143, 252] on button "Save" at bounding box center [148, 454] width 42 height 13
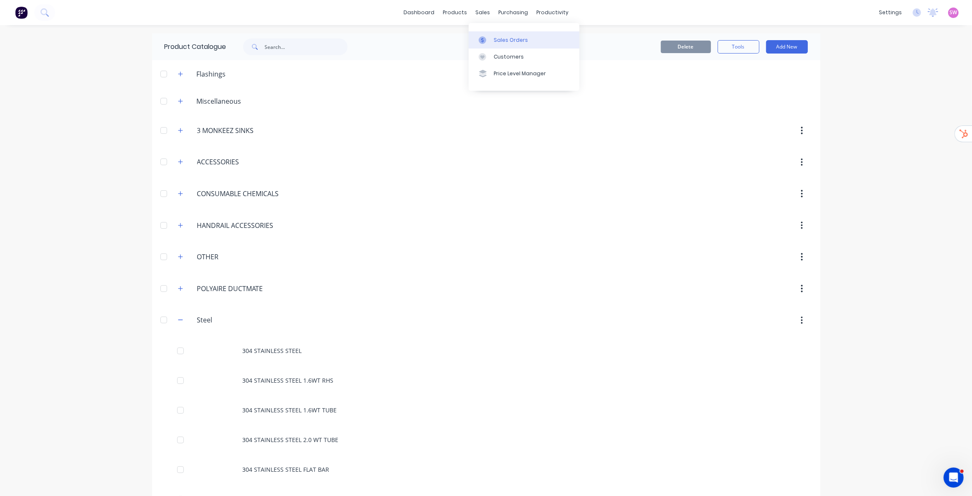
click at [480, 42] on div "Sales Orders" at bounding box center [511, 40] width 34 height 8
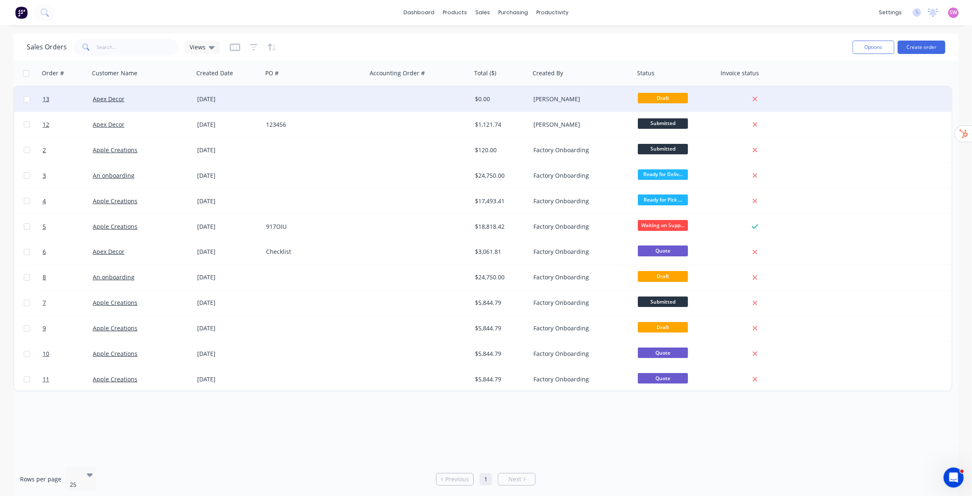
click at [453, 103] on div at bounding box center [419, 98] width 104 height 25
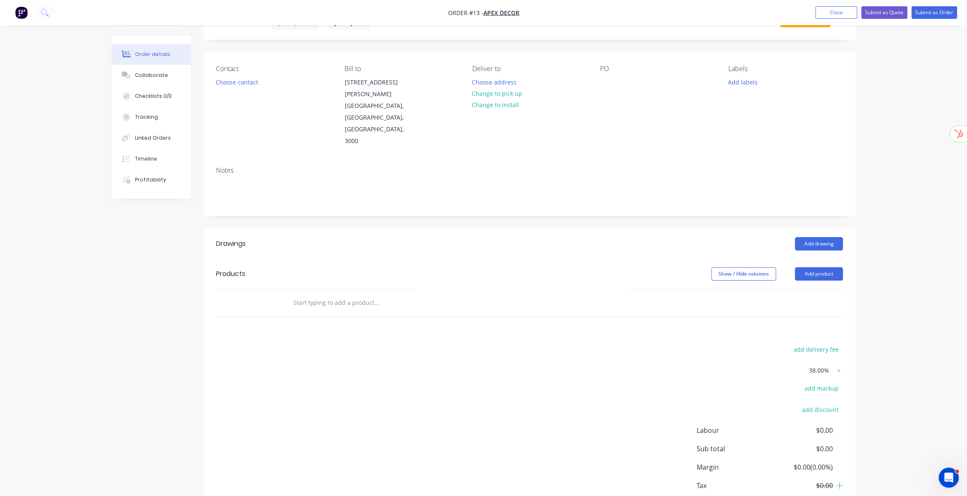
scroll to position [56, 0]
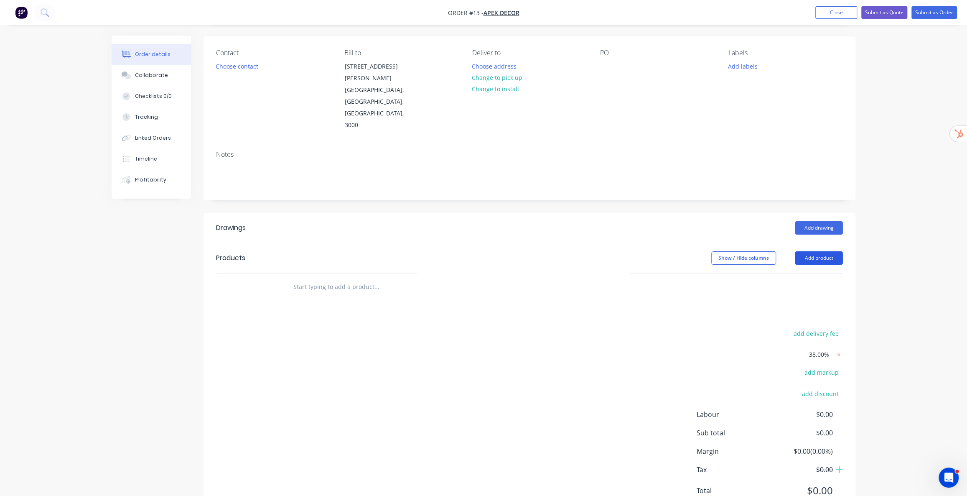
click at [480, 251] on button "Add product" at bounding box center [819, 257] width 48 height 13
click at [391, 252] on input "text" at bounding box center [376, 286] width 167 height 17
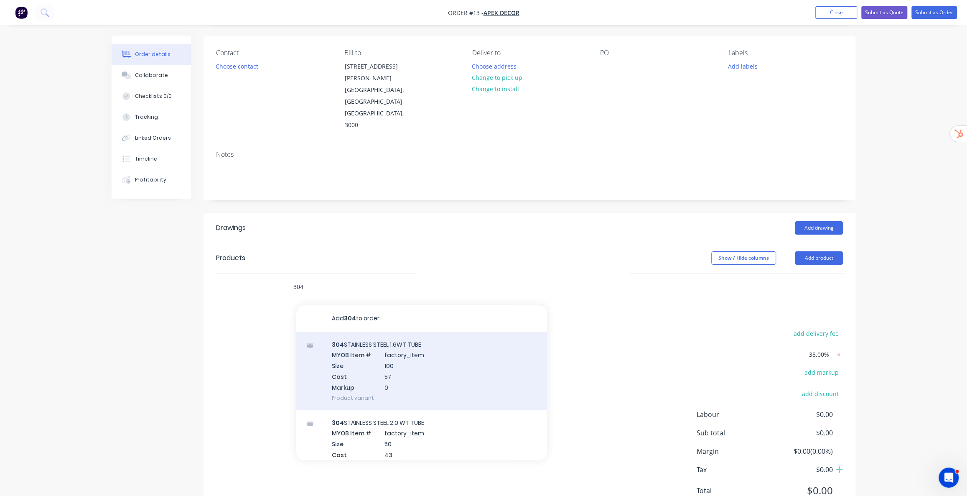
type input "304"
click at [417, 252] on div "304 STAINLESS STEEL 1.6WT TUBE MYOB Item # factory_item Size 100 Cost 57 Markup…" at bounding box center [421, 371] width 251 height 78
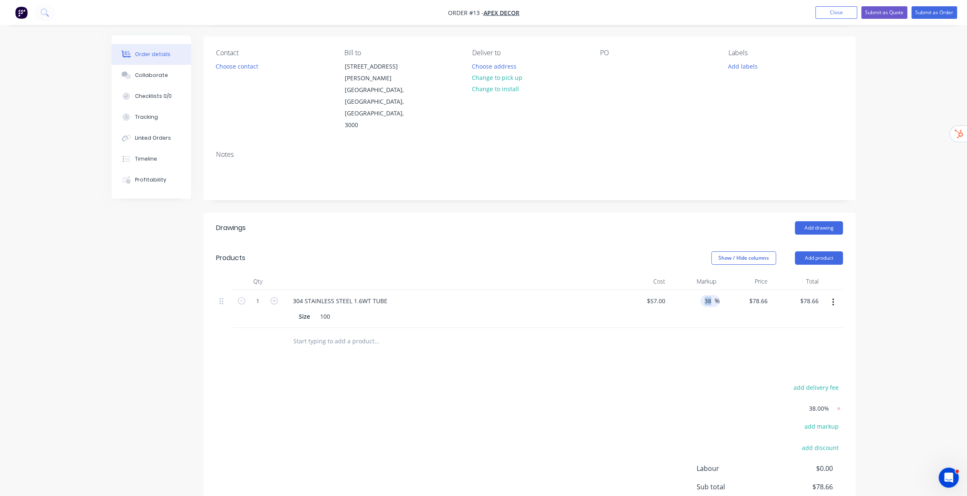
drag, startPoint x: 693, startPoint y: 262, endPoint x: 715, endPoint y: 265, distance: 21.9
click at [480, 252] on div "38 38 %" at bounding box center [694, 309] width 51 height 38
click at [480, 252] on div "Order details Collaborate Checklists 0/0 Tracking Linked Orders Timeline Profit…" at bounding box center [483, 264] width 967 height 641
click at [480, 252] on input "38" at bounding box center [709, 301] width 11 height 12
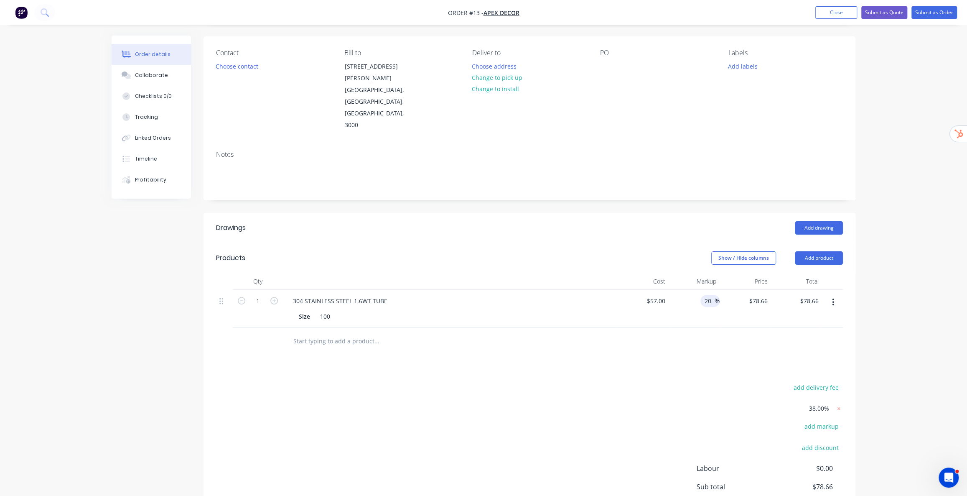
type input "20"
type input "$68.40"
click at [480, 252] on div "Order details Collaborate Checklists 0/0 Tracking Linked Orders Timeline Profit…" at bounding box center [483, 264] width 967 height 641
click at [480, 252] on button "button" at bounding box center [833, 302] width 20 height 15
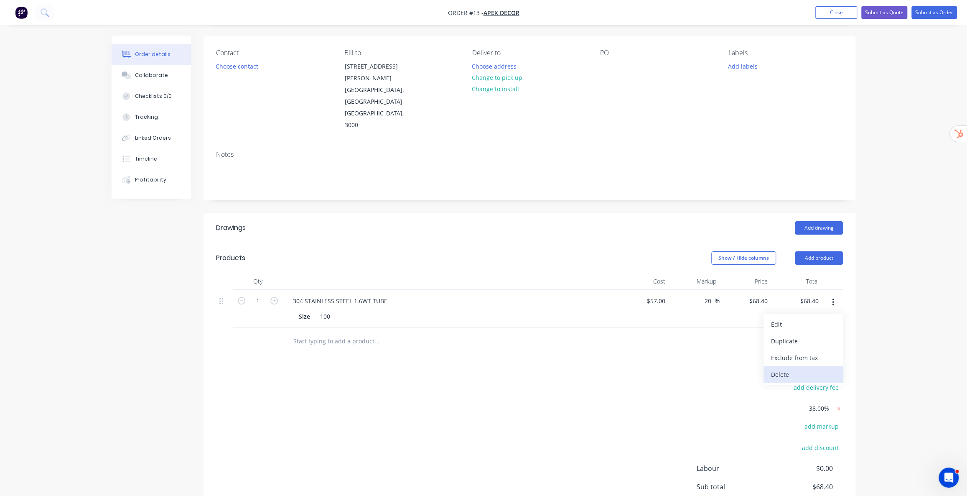
click at [480, 252] on div "Delete" at bounding box center [803, 374] width 64 height 12
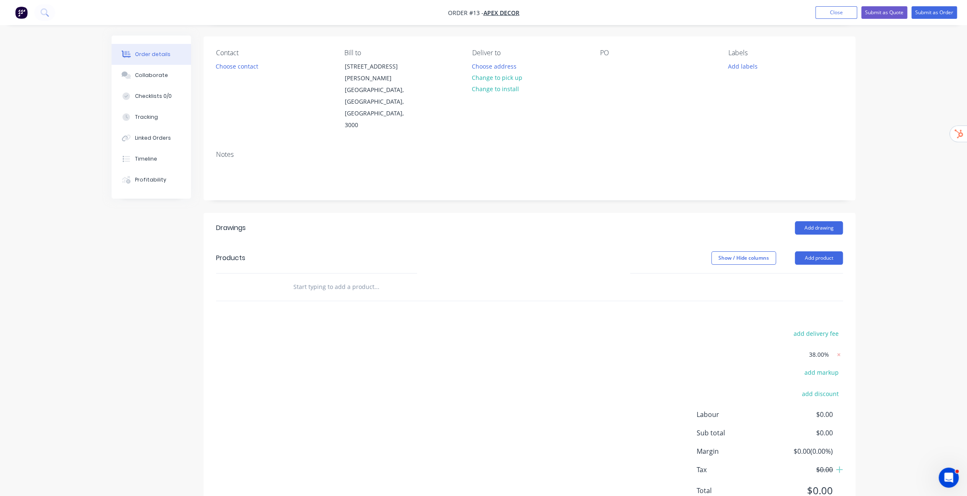
click at [480, 1] on nav "Order #13 - Apex Decor Add product Close Submit as Quote Submit as Order" at bounding box center [483, 12] width 967 height 25
click at [480, 8] on button "Close" at bounding box center [836, 12] width 42 height 13
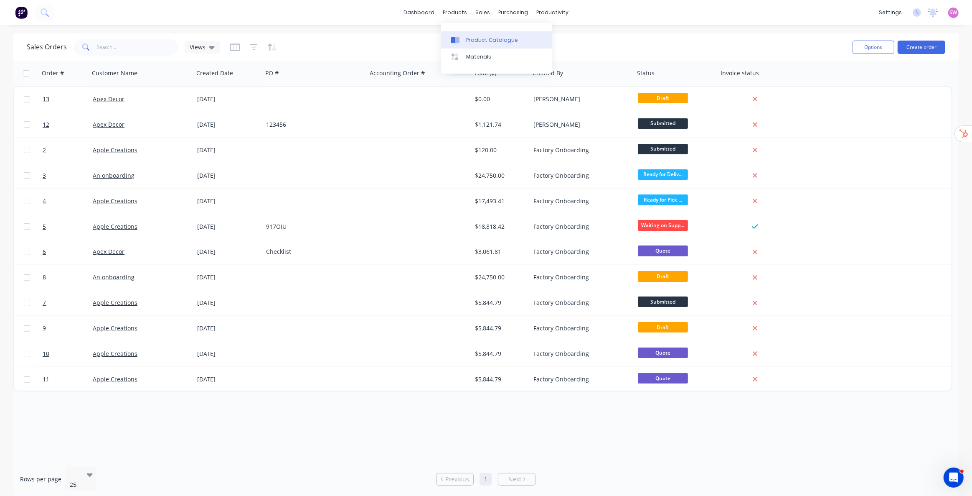
click at [469, 38] on div "Product Catalogue" at bounding box center [492, 40] width 52 height 8
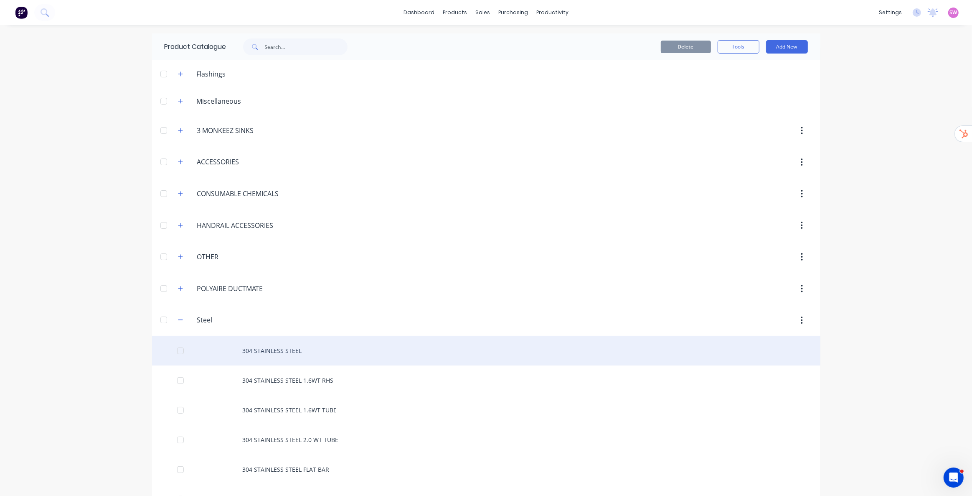
click at [270, 252] on div "304 STAINLESS STEEL" at bounding box center [486, 351] width 669 height 30
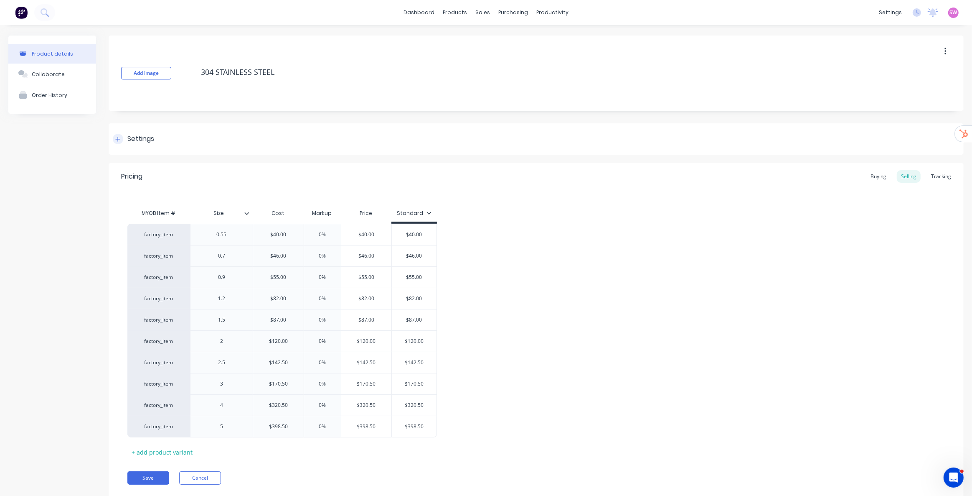
click at [119, 138] on icon at bounding box center [117, 139] width 5 height 6
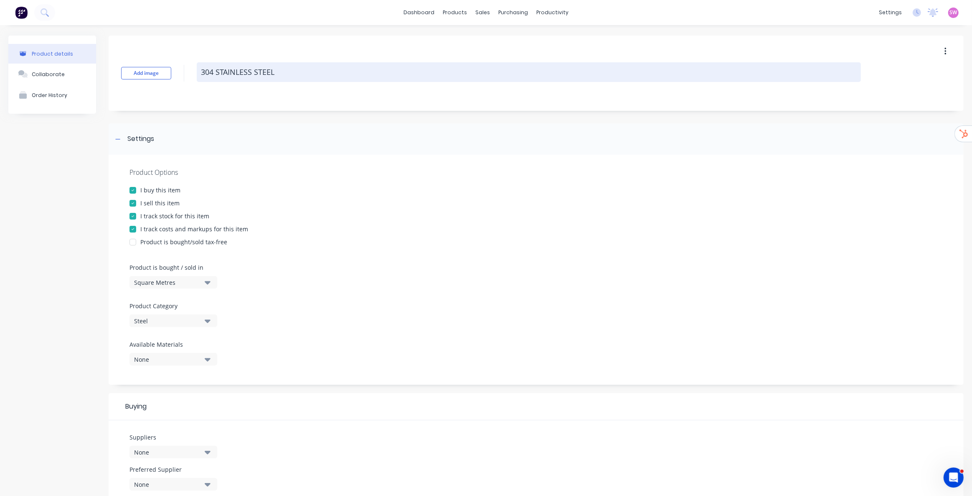
drag, startPoint x: 202, startPoint y: 73, endPoint x: 294, endPoint y: 71, distance: 91.9
click at [294, 71] on textarea "304 STAINLESS STEEL" at bounding box center [529, 72] width 664 height 20
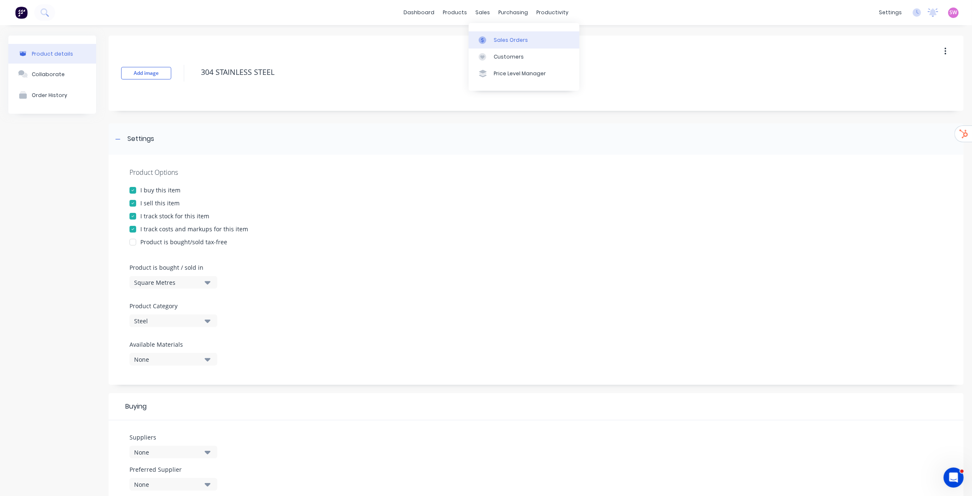
click at [480, 33] on link "Sales Orders" at bounding box center [524, 39] width 111 height 17
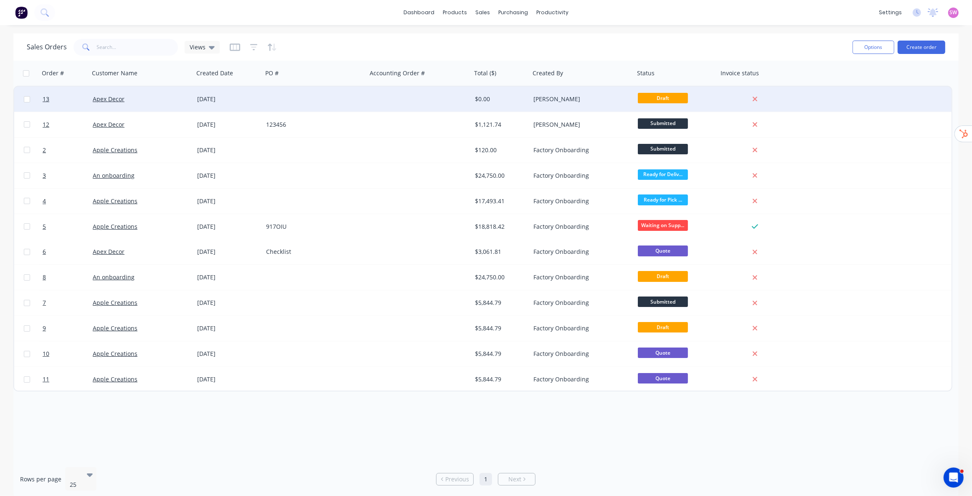
click at [426, 96] on div at bounding box center [419, 98] width 104 height 25
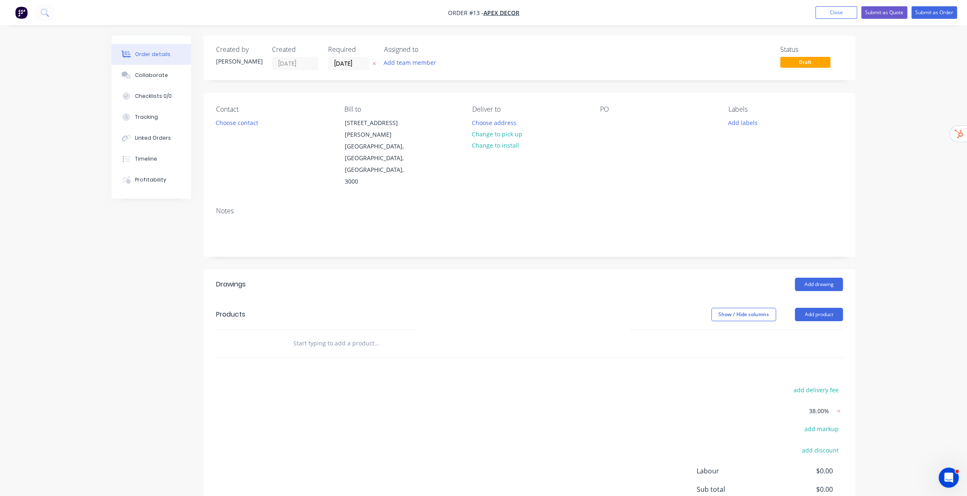
click at [359, 252] on input "text" at bounding box center [376, 343] width 167 height 17
paste input "304 STAINLESS STEEL"
type input "304 STAINLESS STEEL"
click at [389, 252] on div "304 STAINLESS STEEL FLAT BAR Product" at bounding box center [421, 498] width 251 height 35
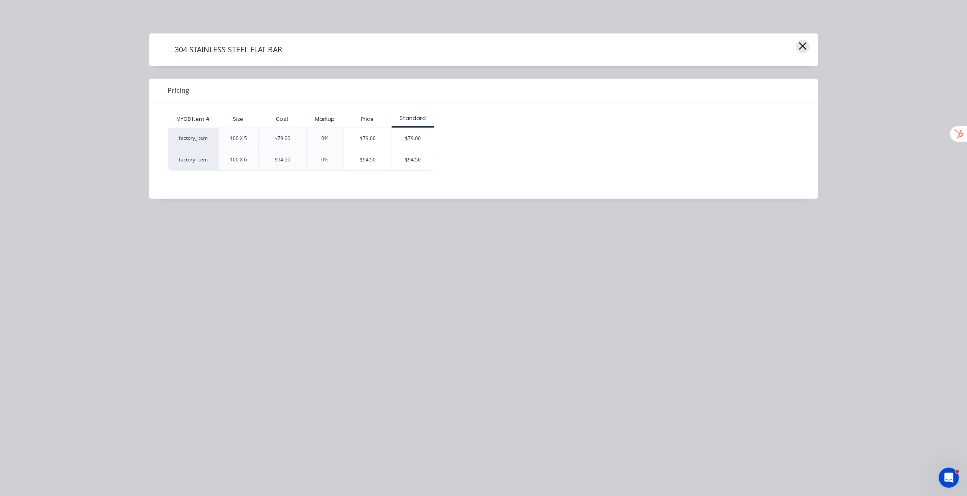
click at [480, 45] on icon "button" at bounding box center [803, 46] width 8 height 8
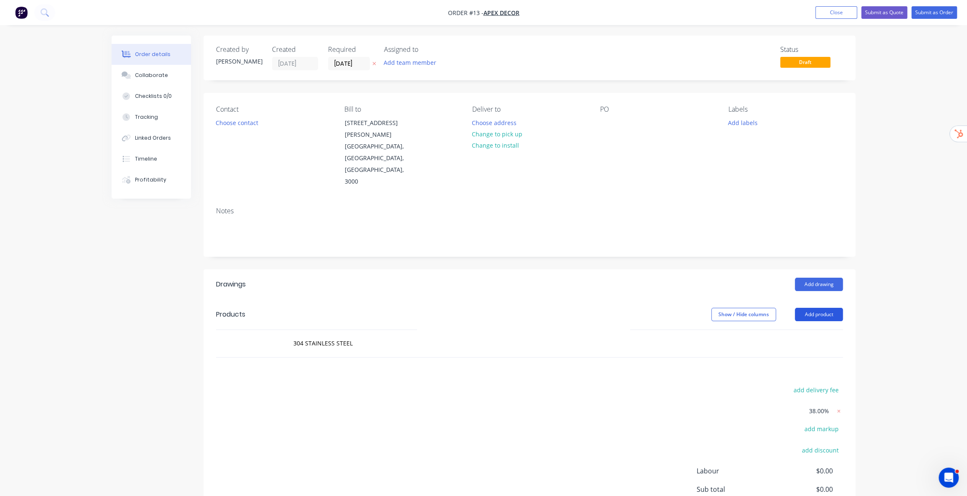
click at [480, 252] on button "Add product" at bounding box center [819, 314] width 48 height 13
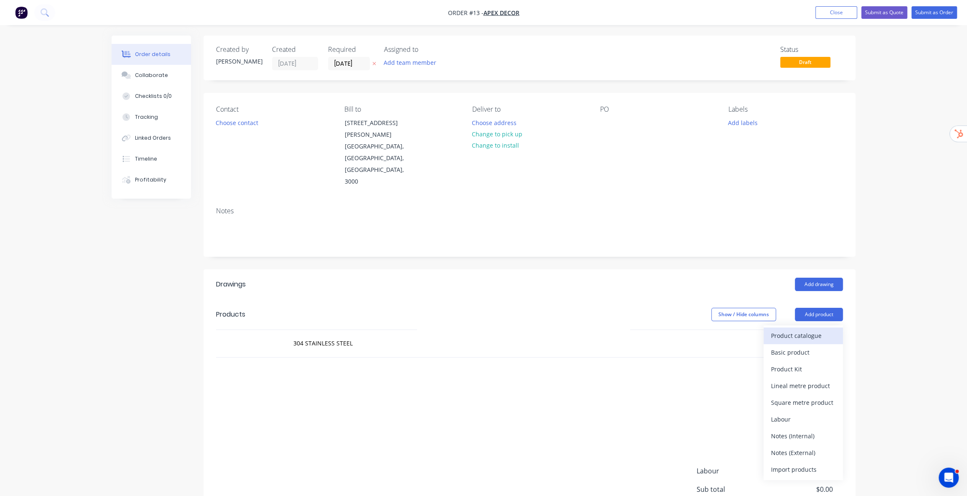
click at [480, 252] on div "Product catalogue" at bounding box center [803, 335] width 64 height 12
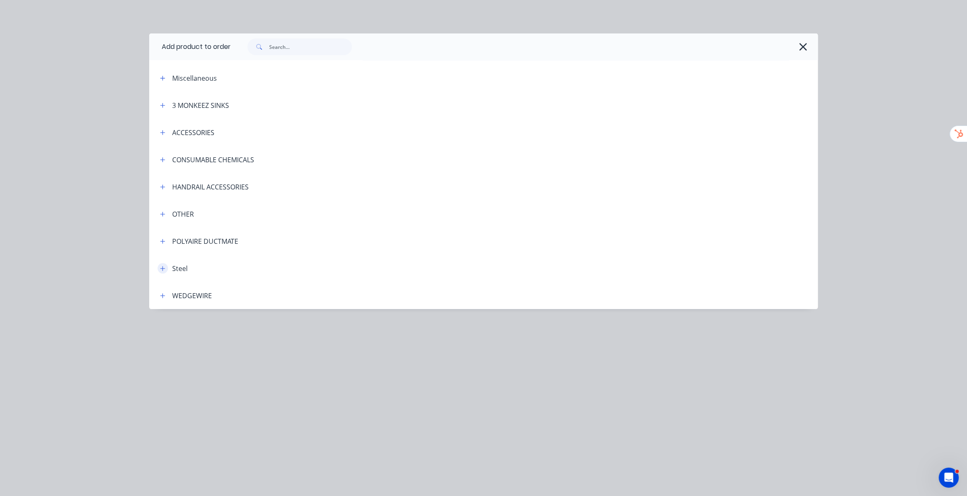
click at [163, 252] on icon "button" at bounding box center [162, 268] width 5 height 6
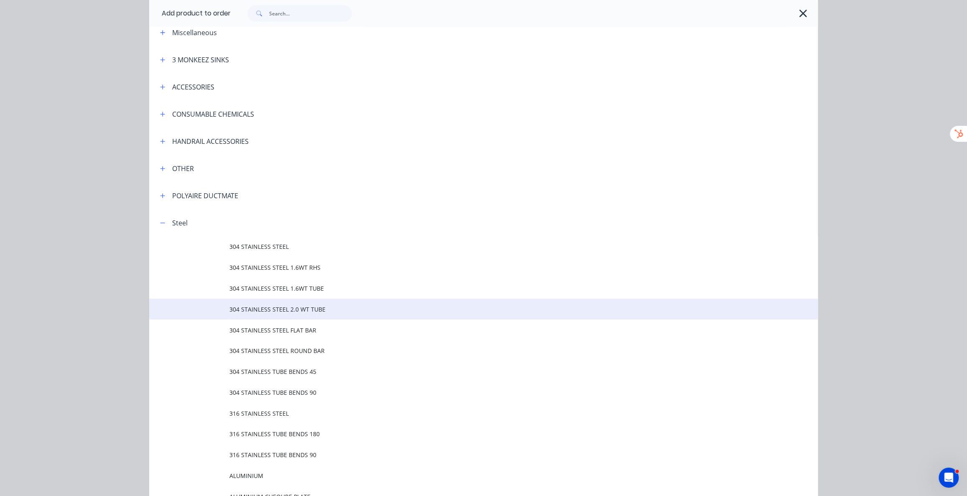
scroll to position [114, 0]
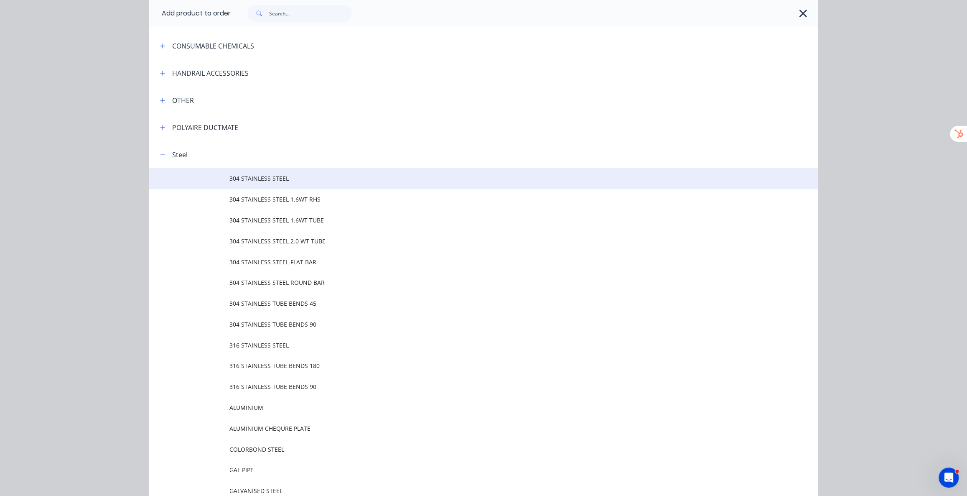
click at [265, 176] on span "304 STAINLESS STEEL" at bounding box center [464, 178] width 471 height 9
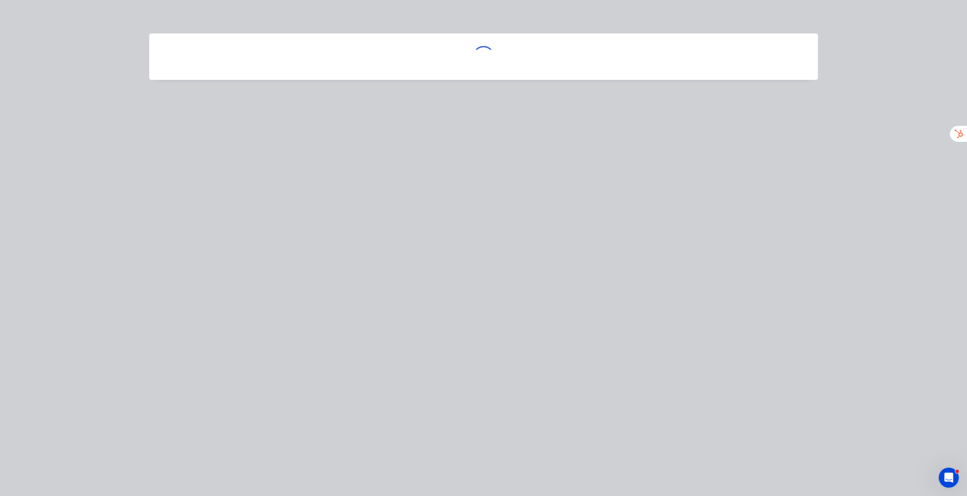
scroll to position [0, 0]
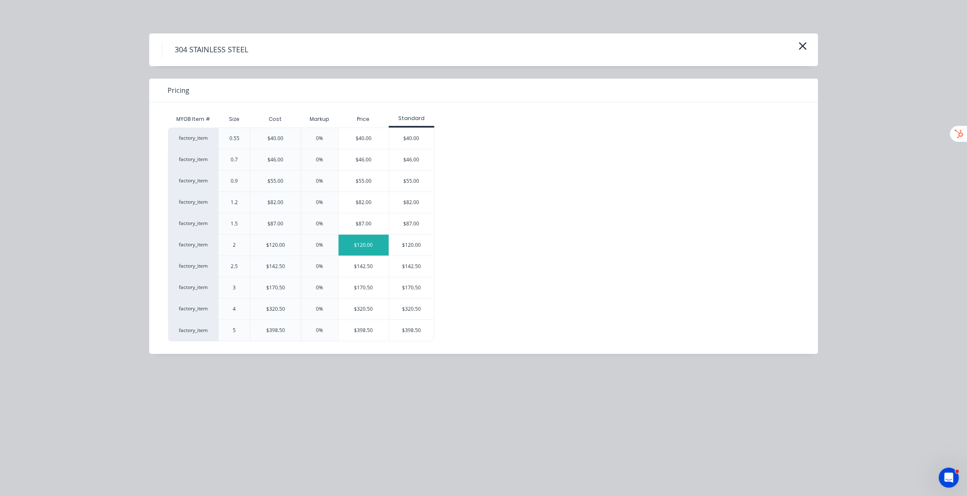
click at [380, 250] on div "$120.00" at bounding box center [363, 244] width 51 height 21
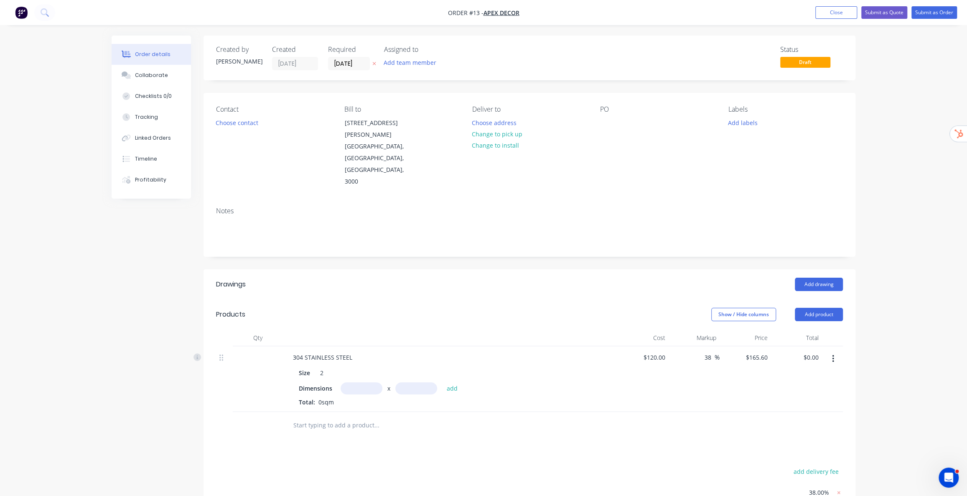
click at [366, 252] on input "text" at bounding box center [362, 388] width 42 height 12
type input "1800m"
click at [428, 252] on input "text" at bounding box center [416, 388] width 42 height 12
type input "850m"
click at [448, 252] on button "add" at bounding box center [452, 387] width 20 height 11
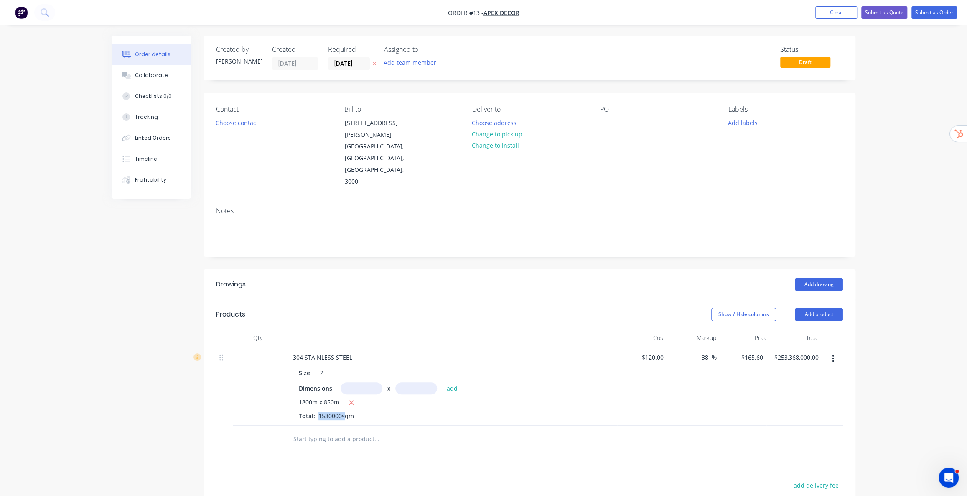
drag, startPoint x: 318, startPoint y: 380, endPoint x: 343, endPoint y: 385, distance: 25.2
click at [343, 252] on div "304 STAINLESS STEEL Size 2 Dimensions x add 1800m x 850m Total: 1530000sqm" at bounding box center [450, 385] width 334 height 79
click at [350, 252] on icon "button" at bounding box center [351, 402] width 5 height 5
type input "$0.00"
click at [349, 252] on input "text" at bounding box center [362, 388] width 42 height 12
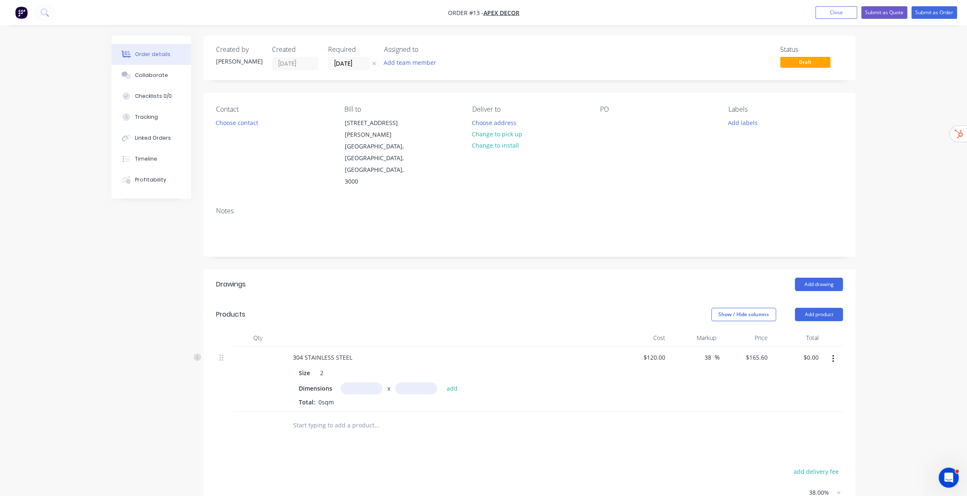
type input "0"
type input "1.8m"
click at [424, 252] on input "text" at bounding box center [416, 388] width 42 height 12
type input "0.85m"
click at [455, 252] on button "add" at bounding box center [452, 387] width 20 height 11
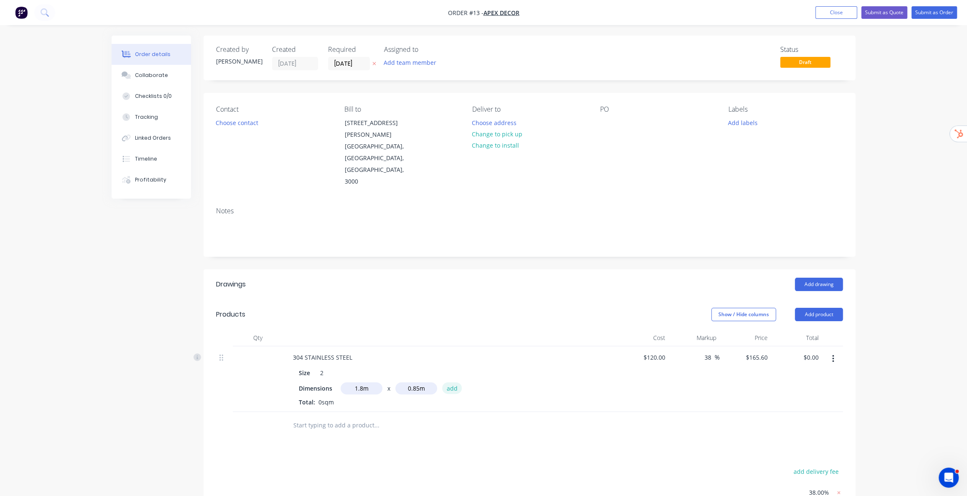
type input "$253.37"
drag, startPoint x: 455, startPoint y: 351, endPoint x: 577, endPoint y: 387, distance: 126.8
click at [480, 252] on div "304 STAINLESS STEEL Size 2 Dimensions x add 1.8m x 0.85m Total: 1.53sqm" at bounding box center [450, 385] width 334 height 79
drag, startPoint x: 333, startPoint y: 381, endPoint x: 343, endPoint y: 383, distance: 10.2
click at [343, 252] on span "1.53sqm" at bounding box center [330, 416] width 31 height 8
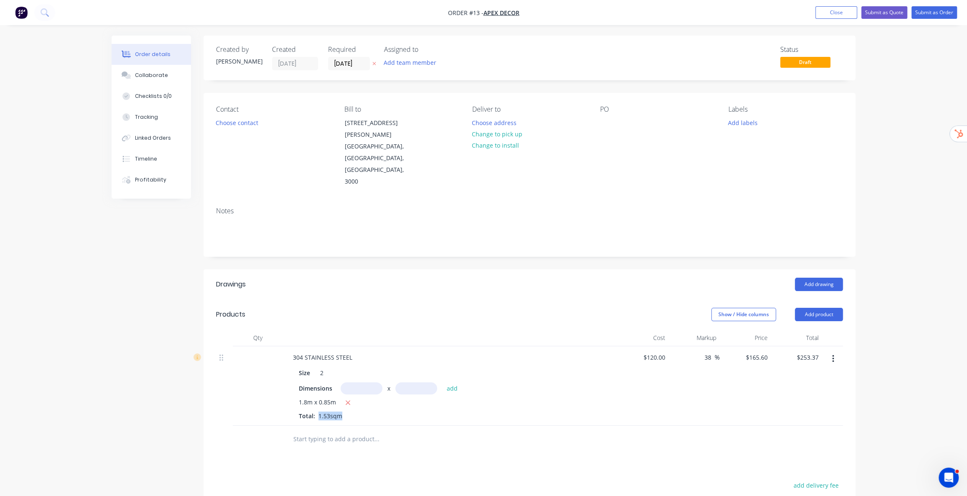
click at [480, 252] on div "Order details Collaborate Checklists 0/0 Tracking Linked Orders Timeline Profit…" at bounding box center [483, 341] width 967 height 683
click at [480, 65] on div "Order details Collaborate Checklists 0/0 Tracking Linked Orders Timeline Profit…" at bounding box center [483, 341] width 967 height 683
click at [480, 15] on button "Close" at bounding box center [836, 12] width 42 height 13
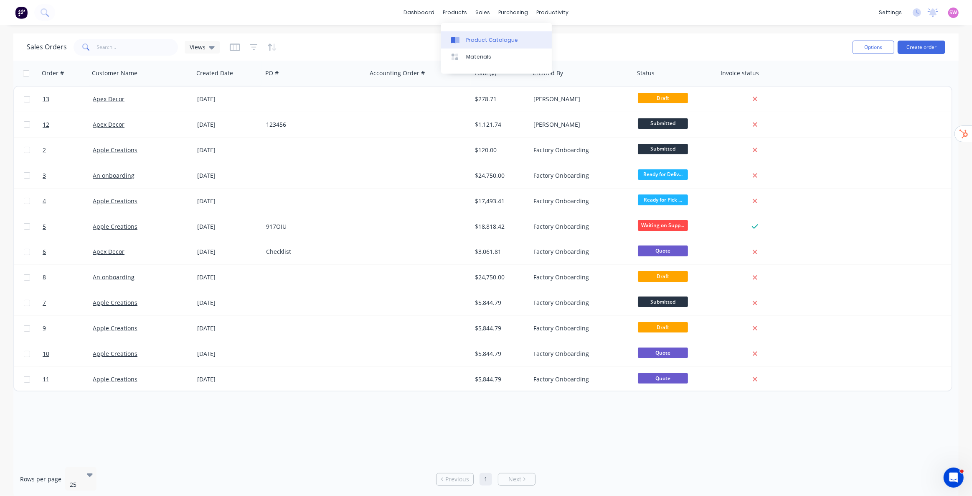
click at [472, 34] on link "Product Catalogue" at bounding box center [496, 39] width 111 height 17
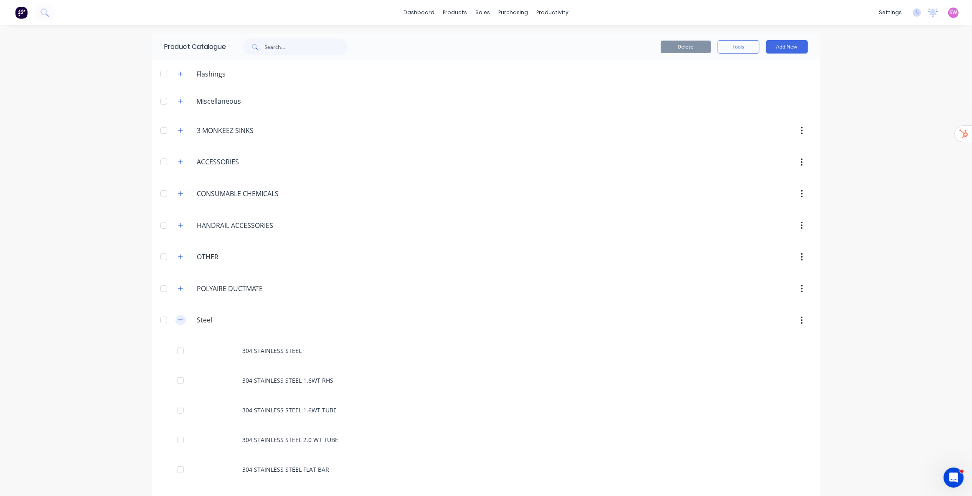
click at [178, 252] on icon "button" at bounding box center [180, 320] width 5 height 6
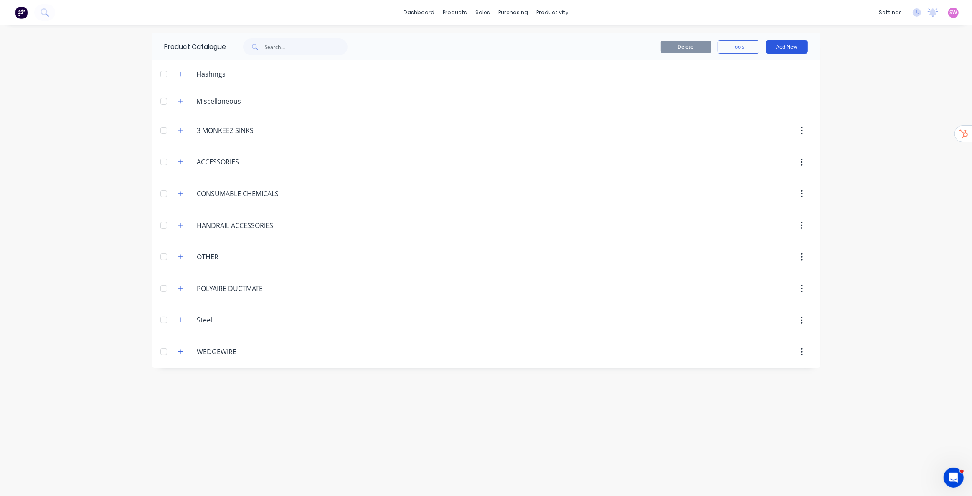
click at [480, 44] on button "Add New" at bounding box center [787, 46] width 42 height 13
click at [480, 113] on div "Product Kit" at bounding box center [768, 118] width 64 height 12
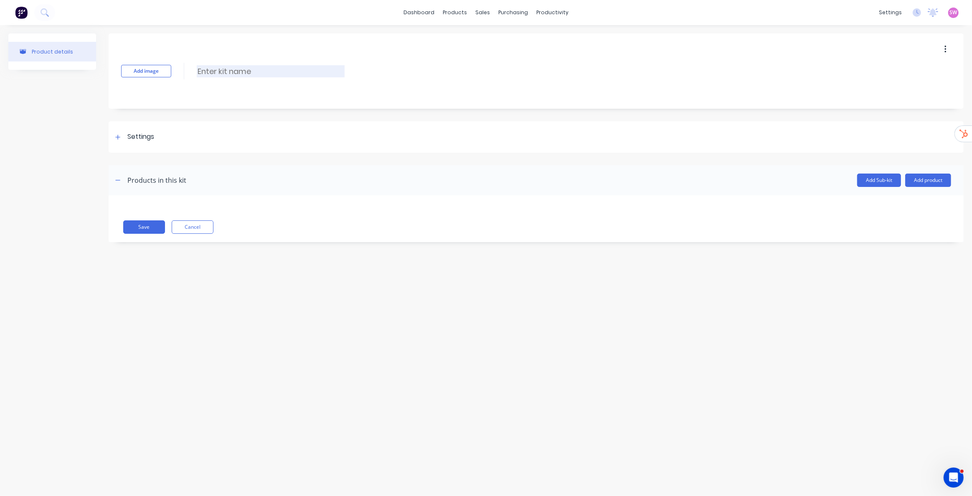
click at [217, 75] on input at bounding box center [271, 71] width 148 height 12
type input "Benchtop Product Kit Template"
click at [480, 184] on button "Add product" at bounding box center [929, 179] width 46 height 13
click at [480, 201] on div "Product catalogue" at bounding box center [912, 202] width 64 height 12
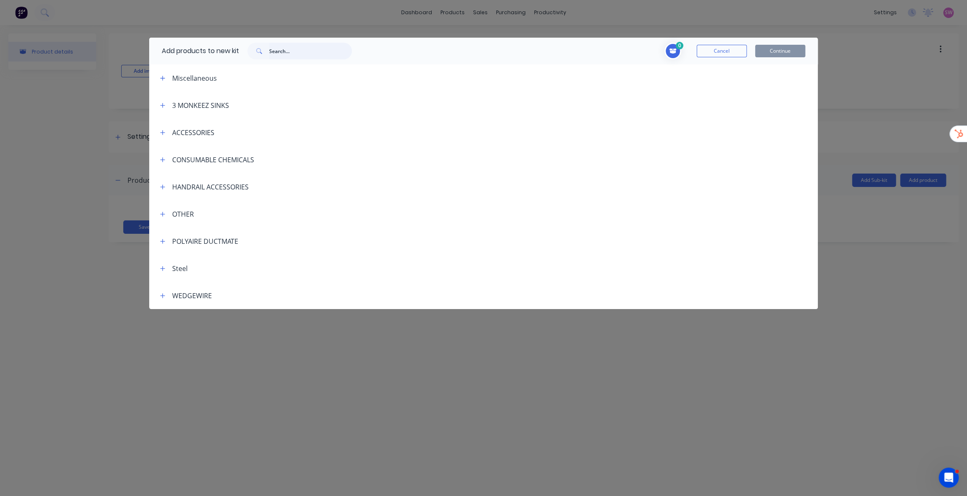
click at [308, 53] on input "text" at bounding box center [310, 51] width 83 height 17
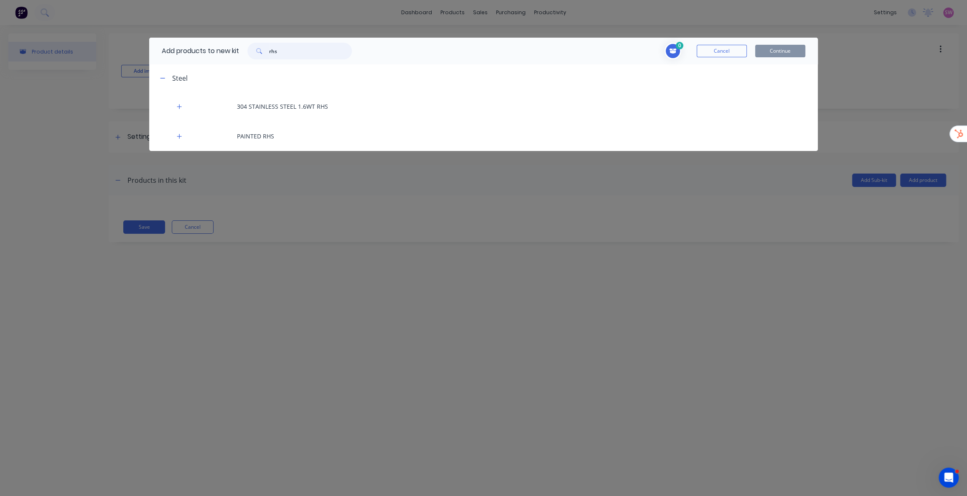
drag, startPoint x: 293, startPoint y: 53, endPoint x: 257, endPoint y: 50, distance: 35.6
click at [257, 50] on div "rhs" at bounding box center [299, 51] width 104 height 17
type input "0"
click at [287, 53] on input "text" at bounding box center [310, 51] width 83 height 17
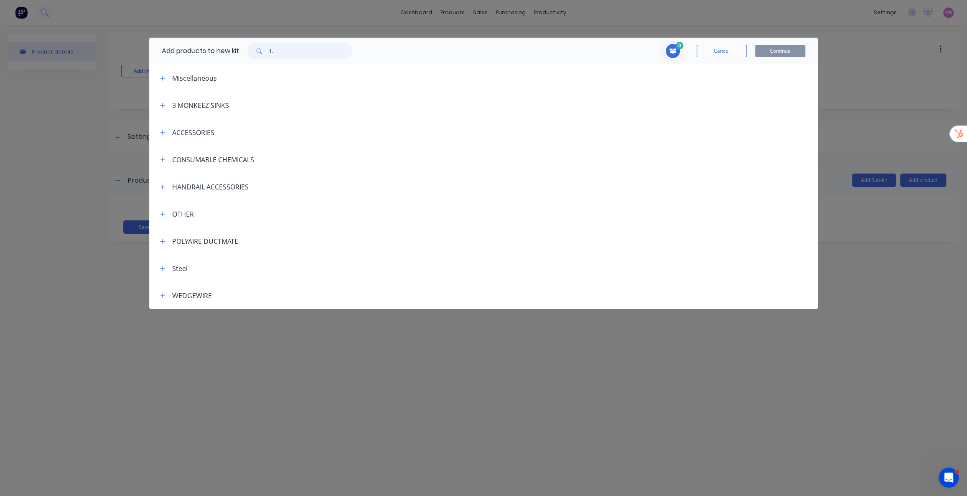
type input "1.2"
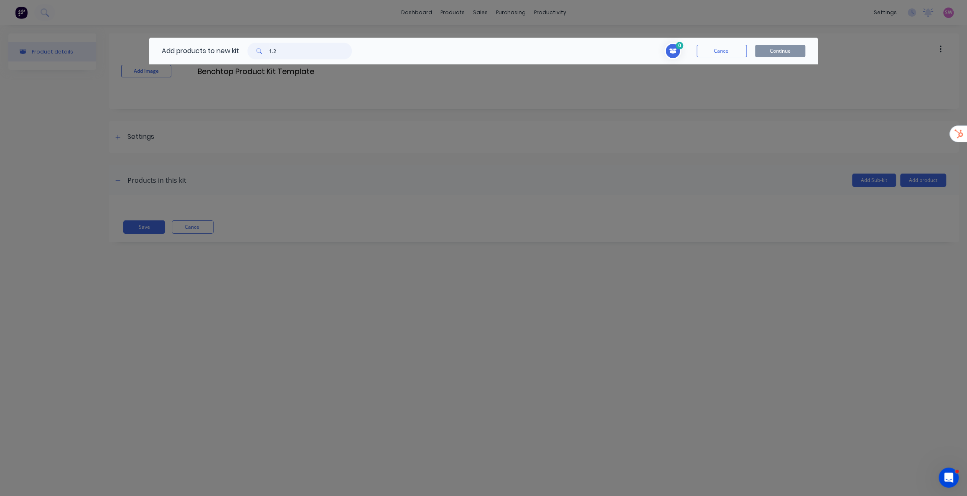
drag, startPoint x: 286, startPoint y: 49, endPoint x: 251, endPoint y: 47, distance: 34.8
click at [251, 47] on div "1.2" at bounding box center [299, 51] width 104 height 17
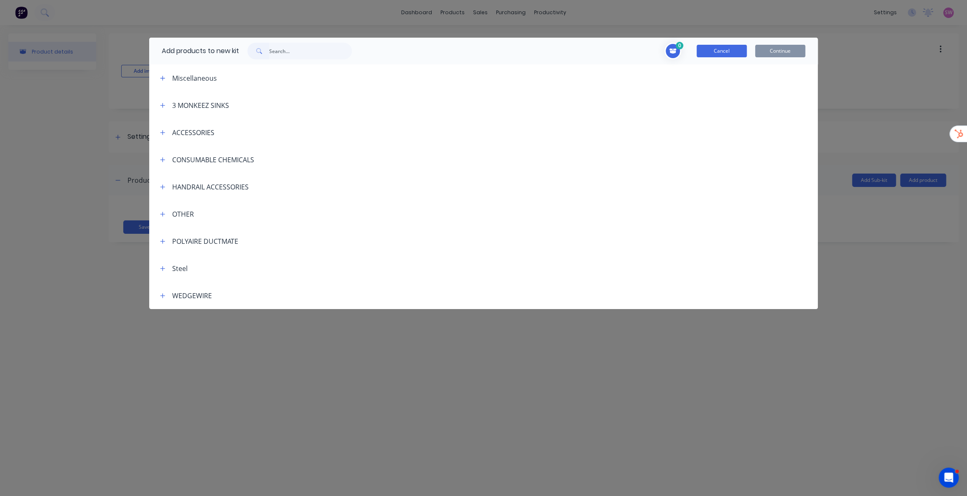
click at [480, 54] on button "Cancel" at bounding box center [722, 51] width 50 height 13
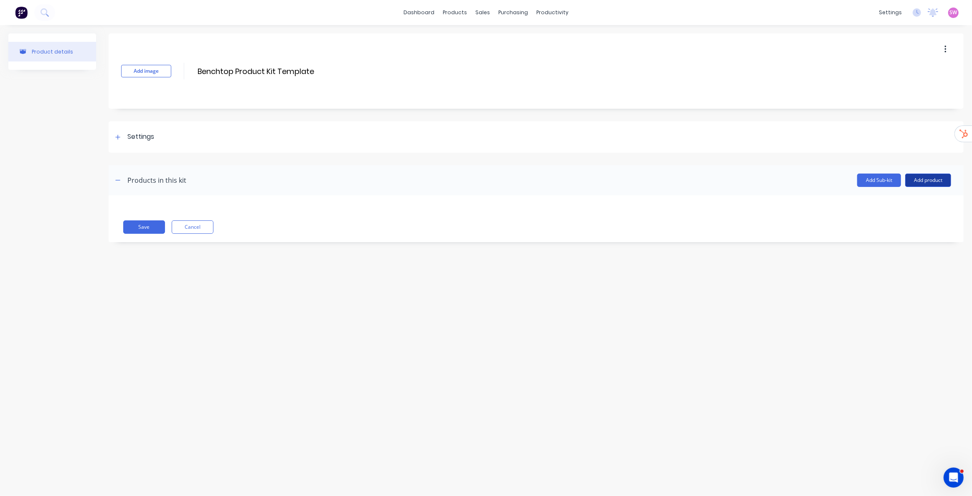
click at [480, 180] on button "Add product" at bounding box center [929, 179] width 46 height 13
click at [480, 203] on div "Product catalogue" at bounding box center [912, 202] width 64 height 12
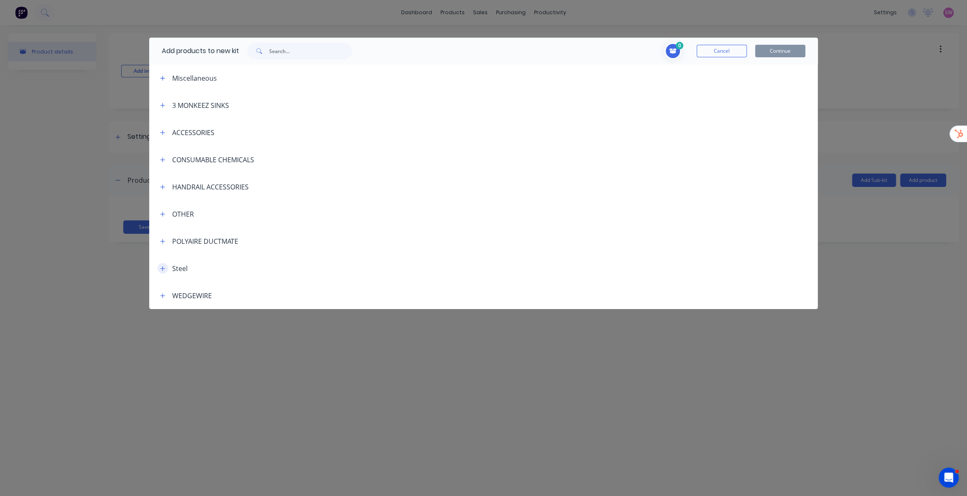
click at [166, 252] on button "button" at bounding box center [163, 268] width 10 height 10
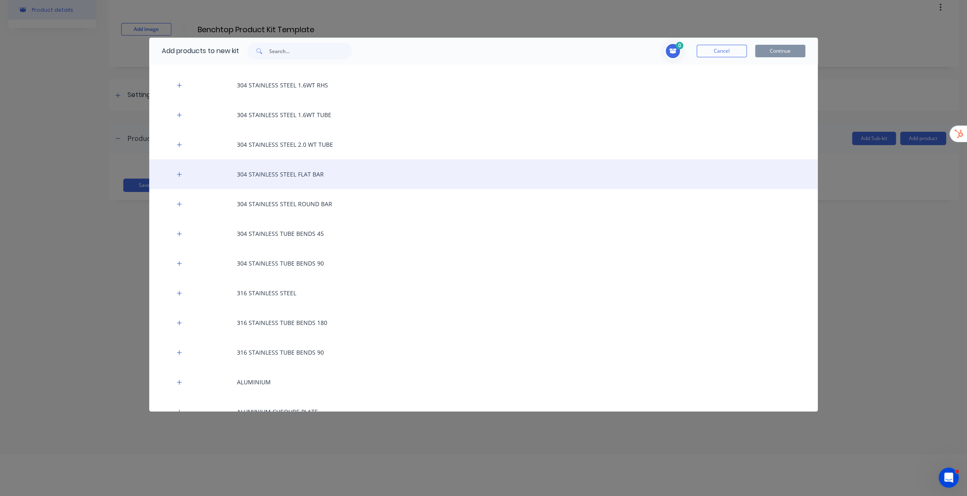
scroll to position [228, 0]
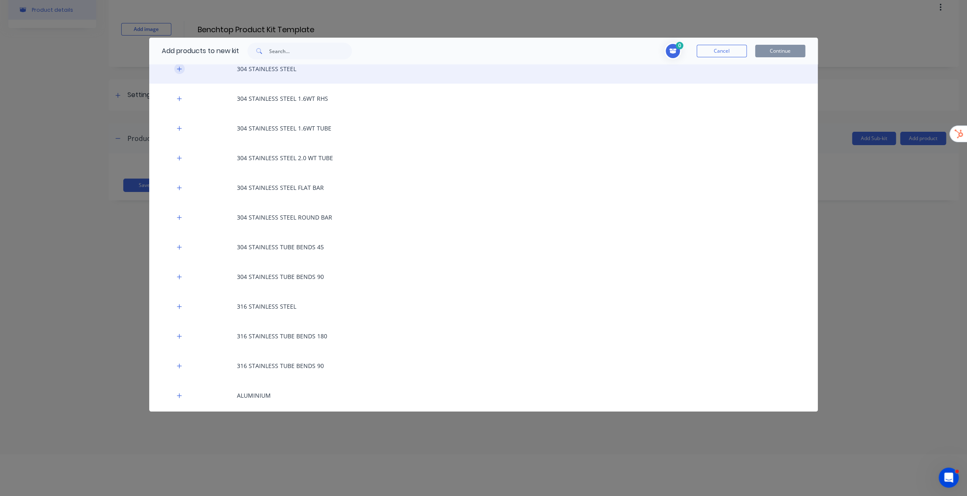
click at [179, 72] on button "button" at bounding box center [179, 69] width 10 height 10
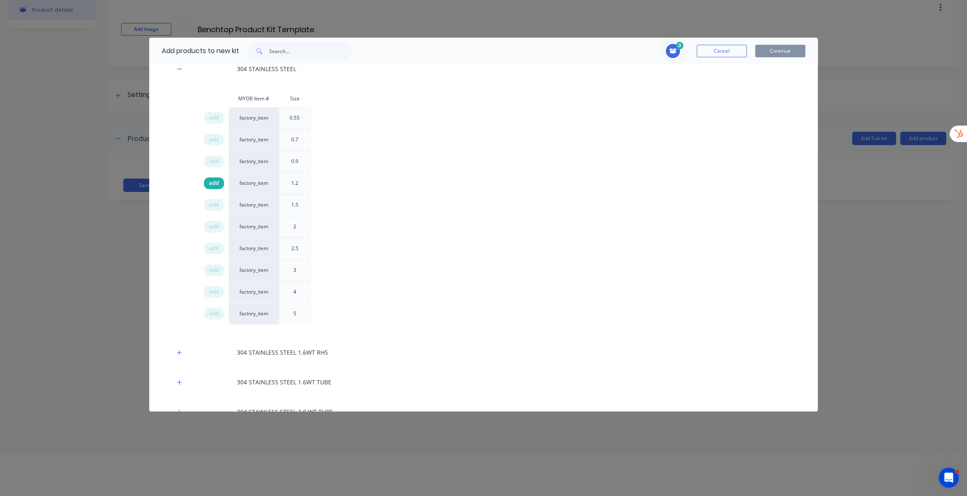
click at [213, 184] on span "add" at bounding box center [214, 183] width 10 height 8
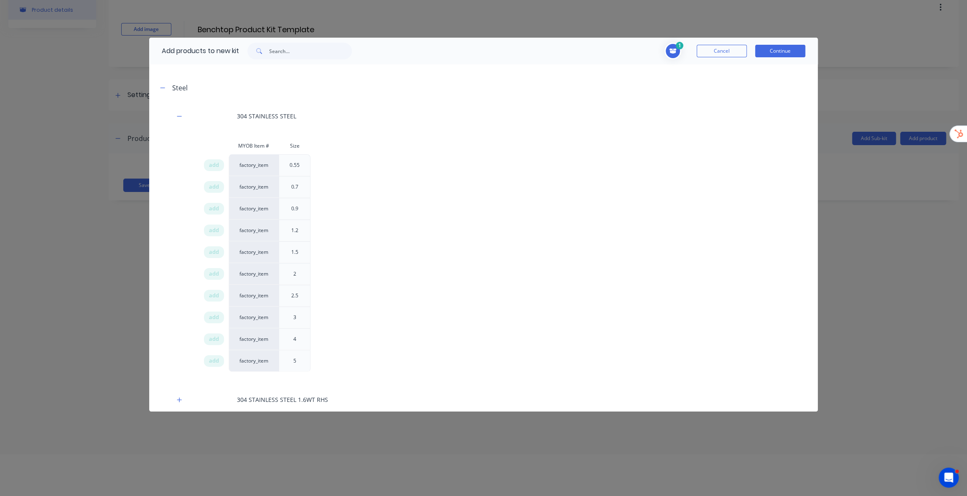
scroll to position [76, 0]
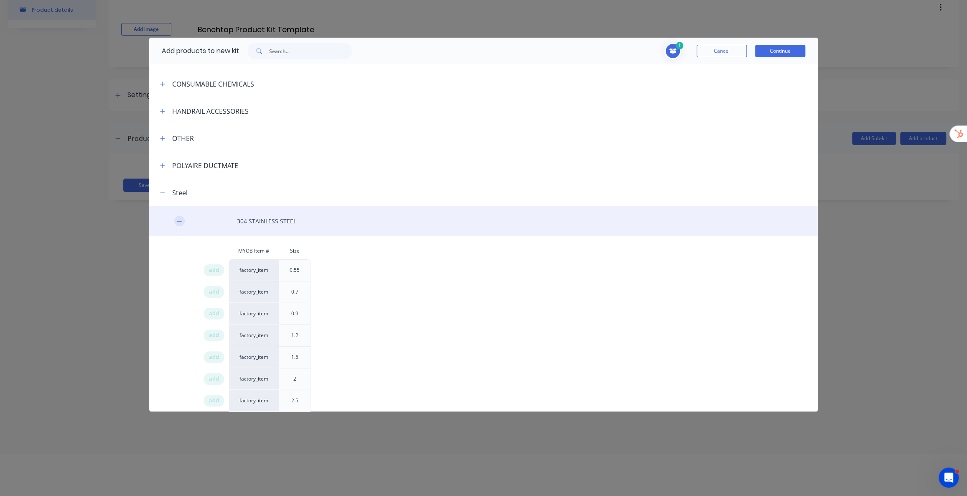
click at [177, 221] on icon "button" at bounding box center [179, 221] width 5 height 0
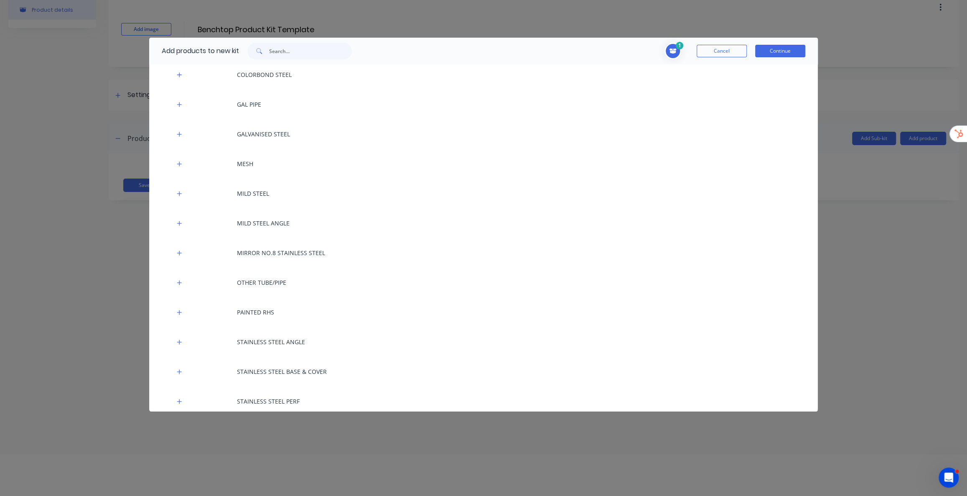
scroll to position [639, 0]
click at [480, 51] on button "Cancel" at bounding box center [722, 51] width 50 height 13
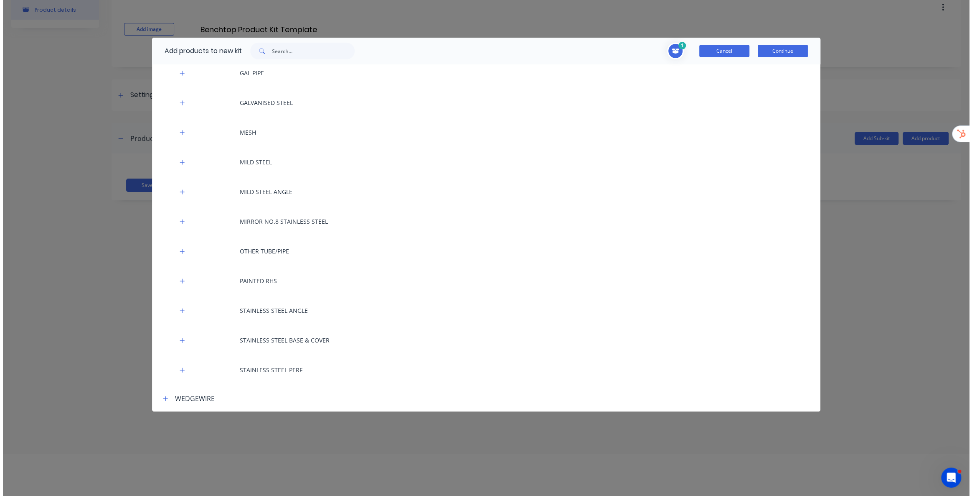
scroll to position [0, 0]
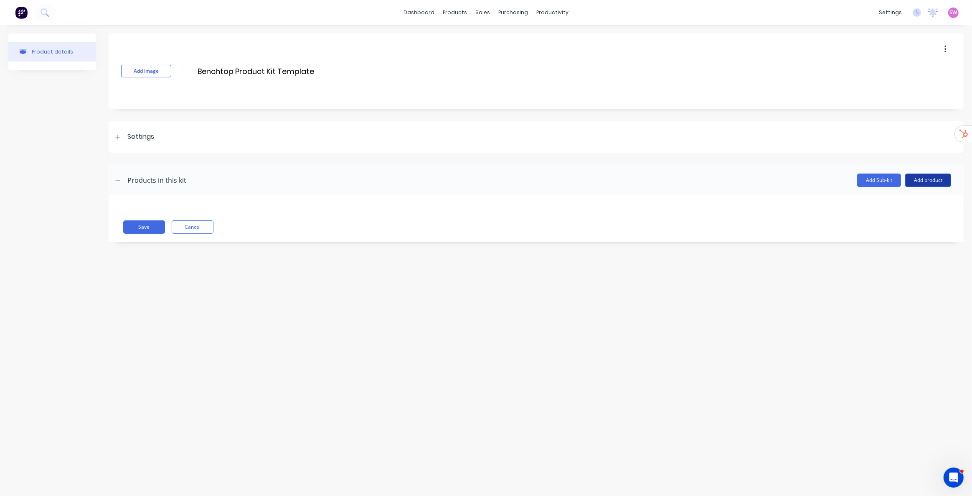
click at [480, 173] on button "Add product" at bounding box center [929, 179] width 46 height 13
click at [480, 196] on div "Product catalogue" at bounding box center [912, 202] width 64 height 12
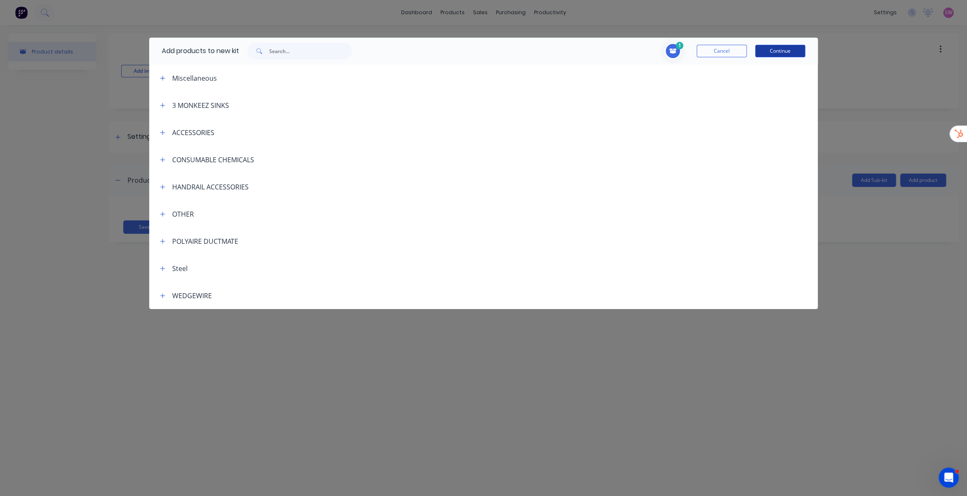
click at [480, 52] on button "Continue" at bounding box center [780, 51] width 50 height 13
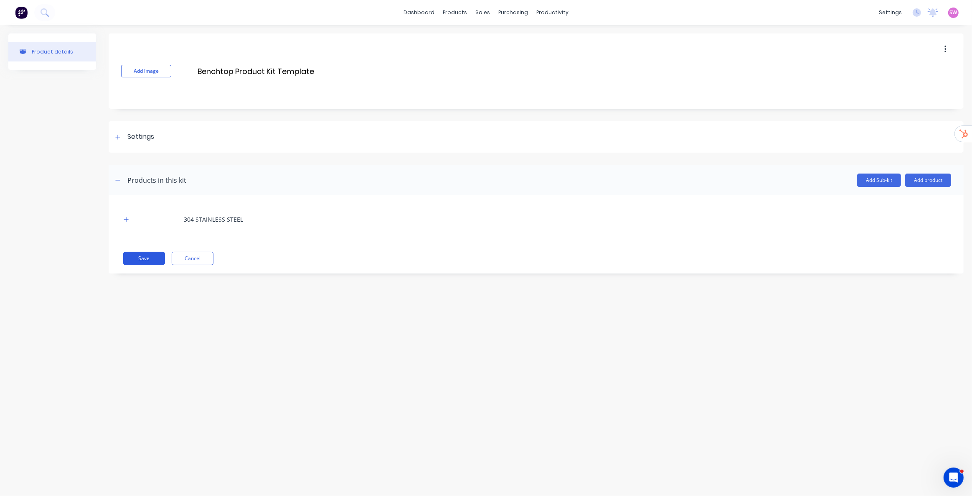
click at [148, 252] on button "Save" at bounding box center [144, 258] width 42 height 13
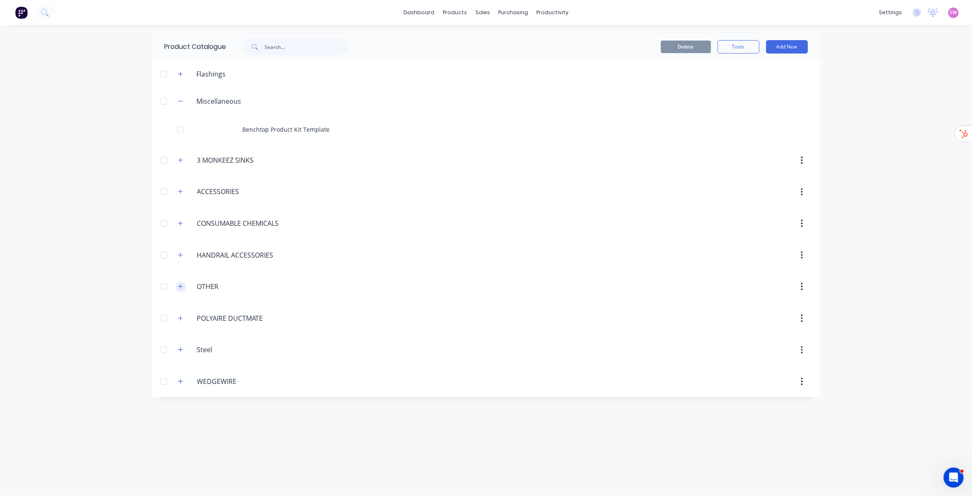
click at [183, 252] on span at bounding box center [181, 286] width 10 height 10
click at [183, 252] on button "button" at bounding box center [181, 286] width 10 height 10
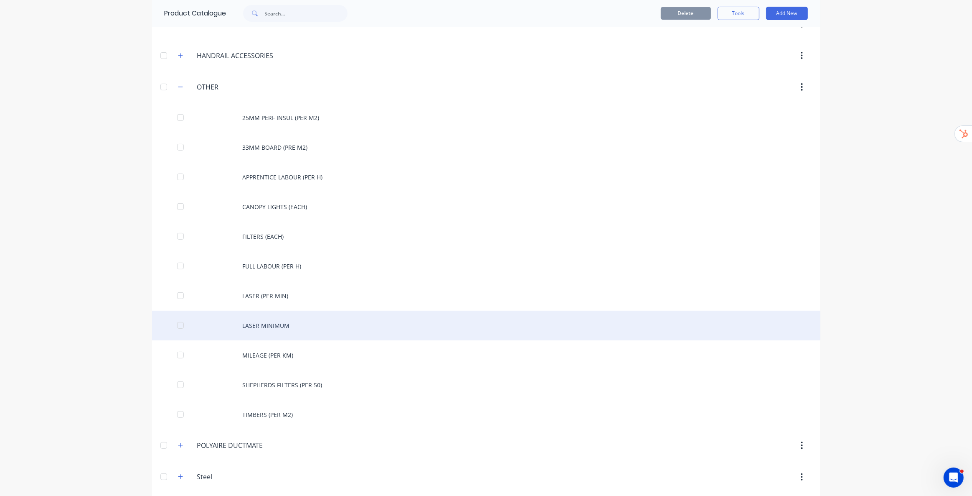
scroll to position [228, 0]
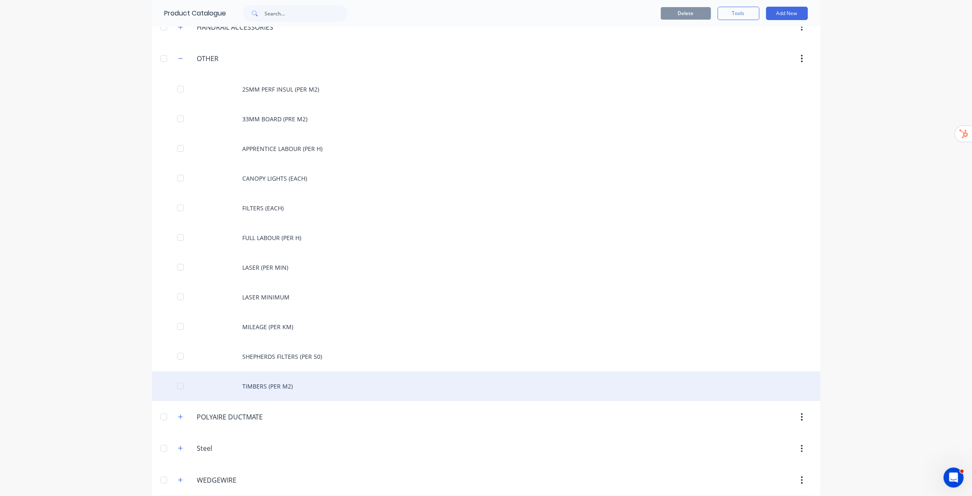
click at [276, 252] on div "TIMBERS (PER M2)" at bounding box center [486, 386] width 669 height 30
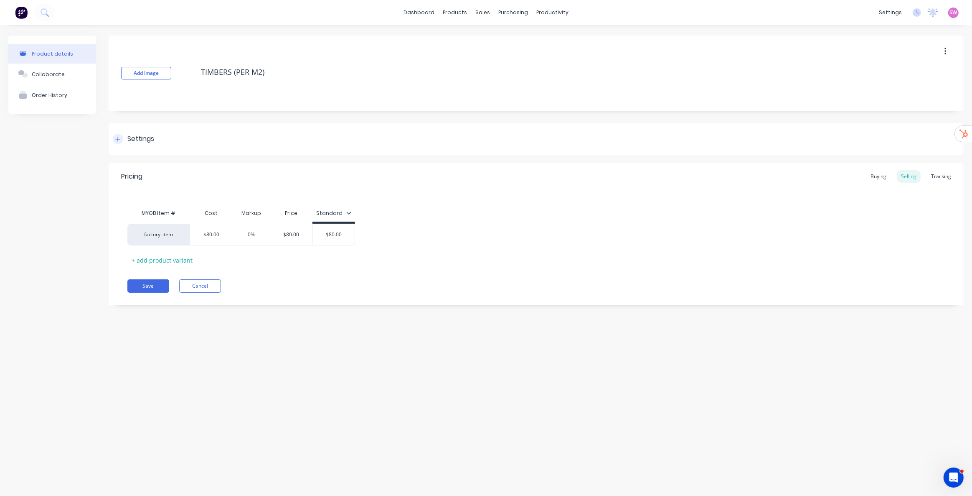
click at [125, 144] on div "Settings" at bounding box center [133, 139] width 41 height 10
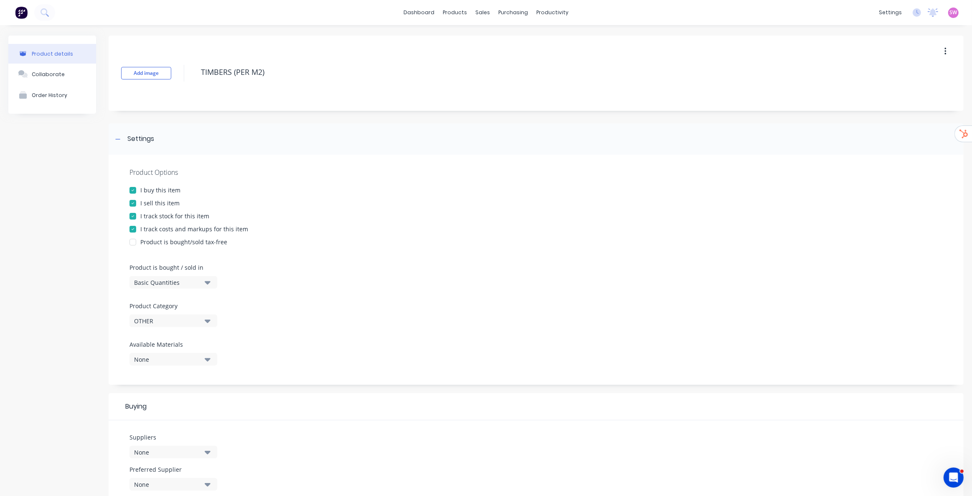
click at [185, 252] on div "Basic Quantities" at bounding box center [167, 282] width 67 height 9
click at [173, 252] on div "Square Metres" at bounding box center [192, 353] width 125 height 17
click at [333, 206] on div "I sell this item" at bounding box center [537, 202] width 814 height 9
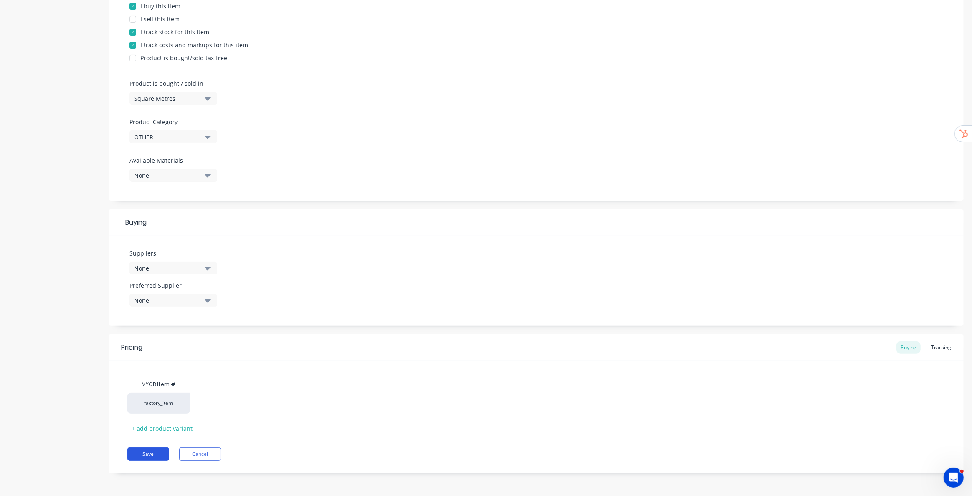
click at [161, 252] on button "Save" at bounding box center [148, 453] width 42 height 13
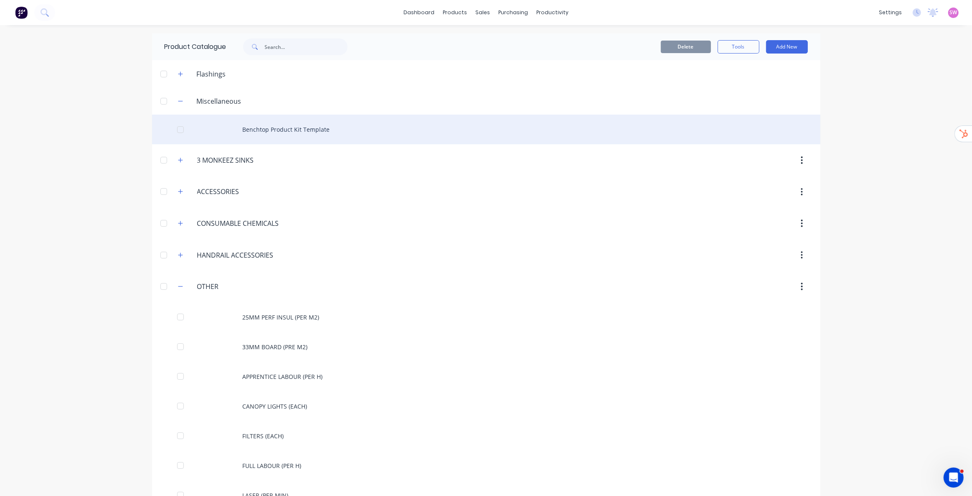
click at [298, 129] on div "Benchtop Product Kit Template" at bounding box center [486, 129] width 669 height 30
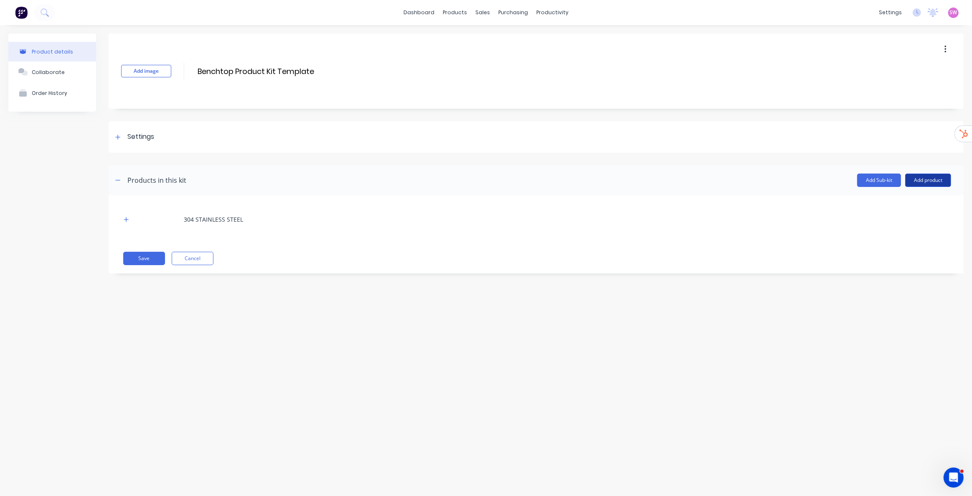
click at [480, 185] on button "Add product" at bounding box center [929, 179] width 46 height 13
click at [480, 194] on button "Product catalogue" at bounding box center [911, 201] width 79 height 17
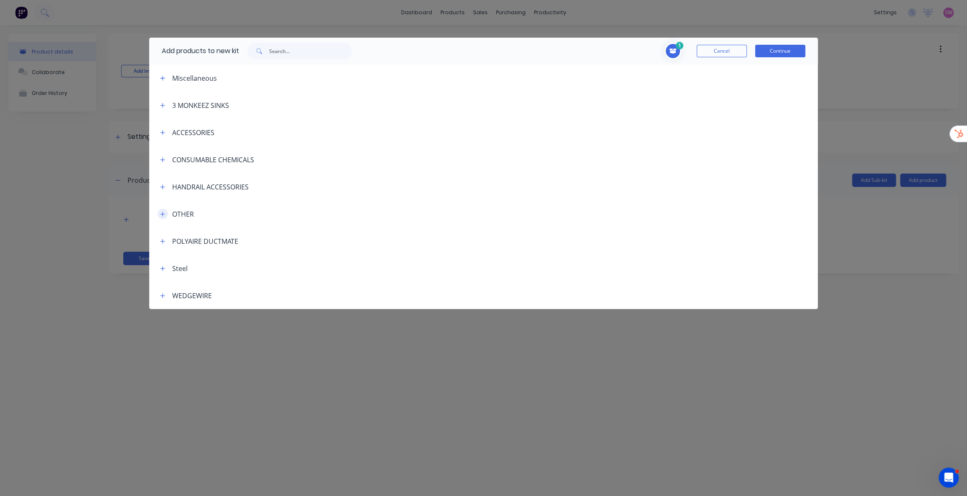
click at [165, 212] on button "button" at bounding box center [163, 214] width 10 height 10
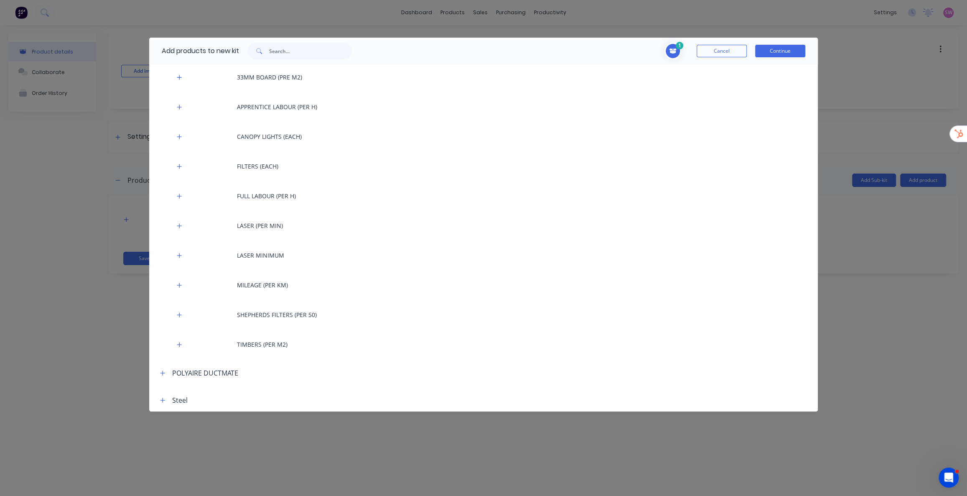
scroll to position [224, 0]
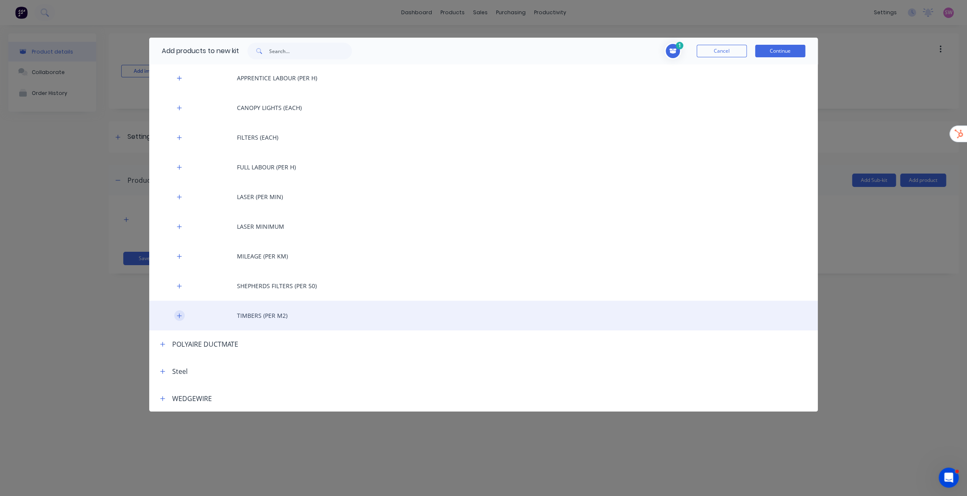
click at [181, 252] on icon "button" at bounding box center [179, 316] width 5 height 6
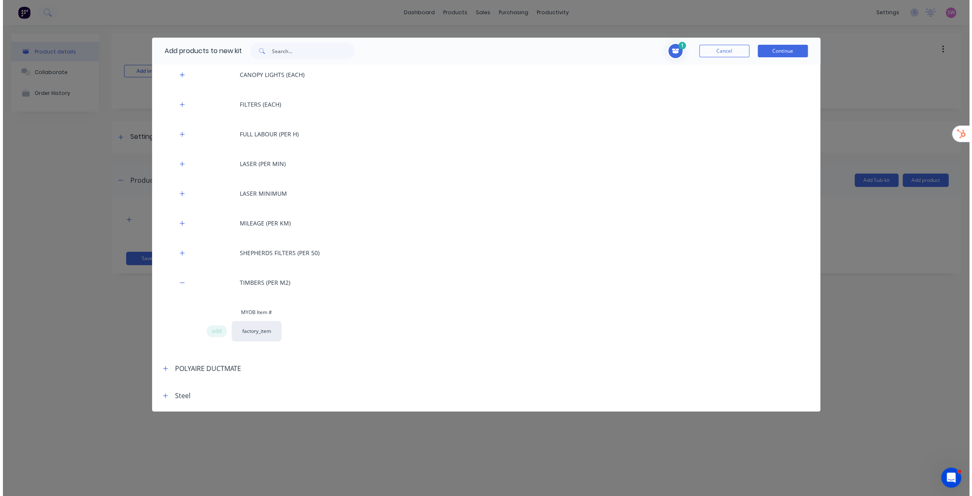
scroll to position [280, 0]
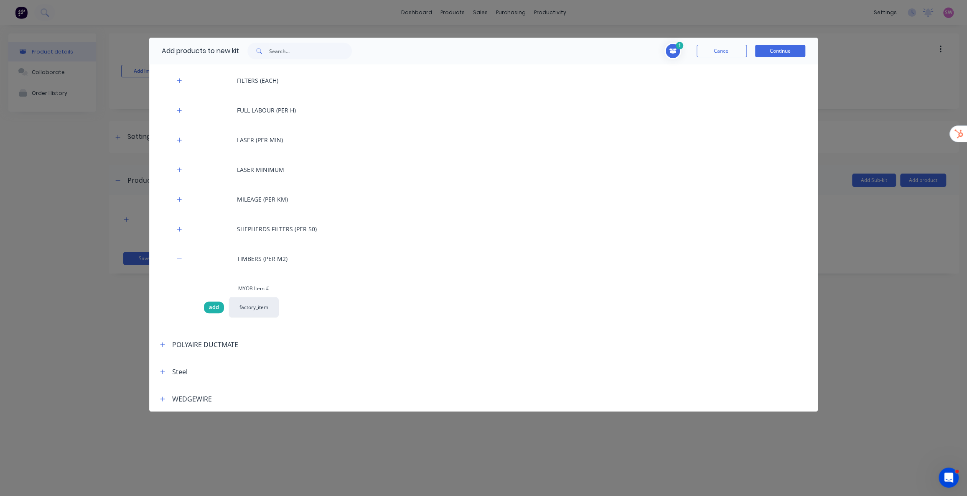
click at [211, 252] on span "add" at bounding box center [214, 307] width 10 height 8
click at [480, 53] on button "Continue" at bounding box center [780, 51] width 50 height 13
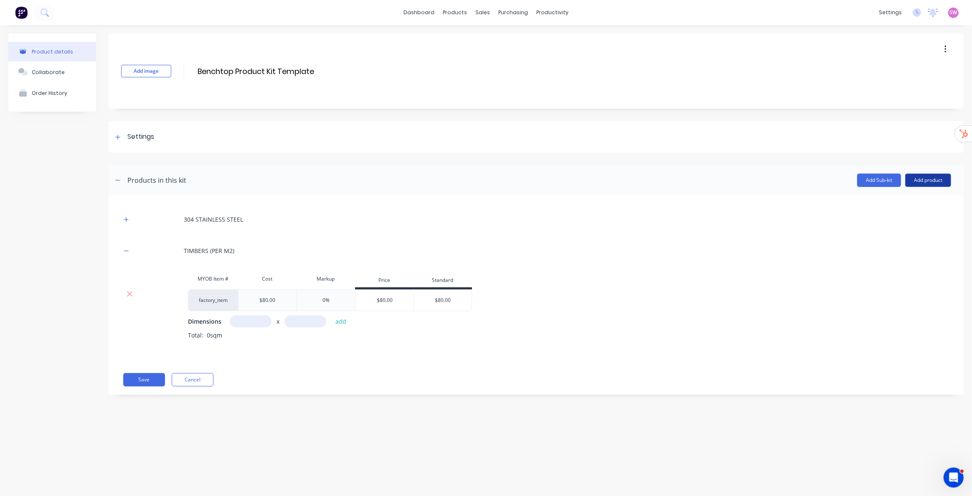
click at [480, 177] on button "Add product" at bounding box center [929, 179] width 46 height 13
click at [480, 197] on div "Product catalogue" at bounding box center [912, 202] width 64 height 12
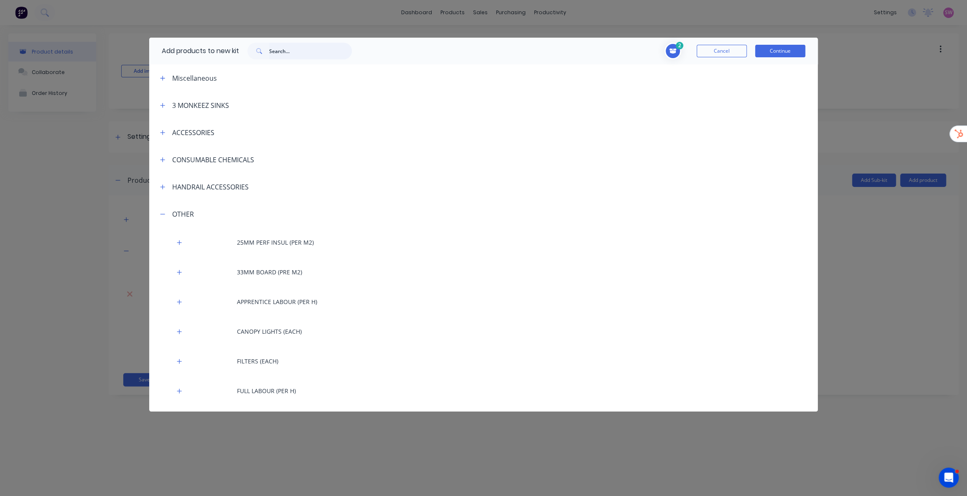
click at [275, 57] on input "text" at bounding box center [310, 51] width 83 height 17
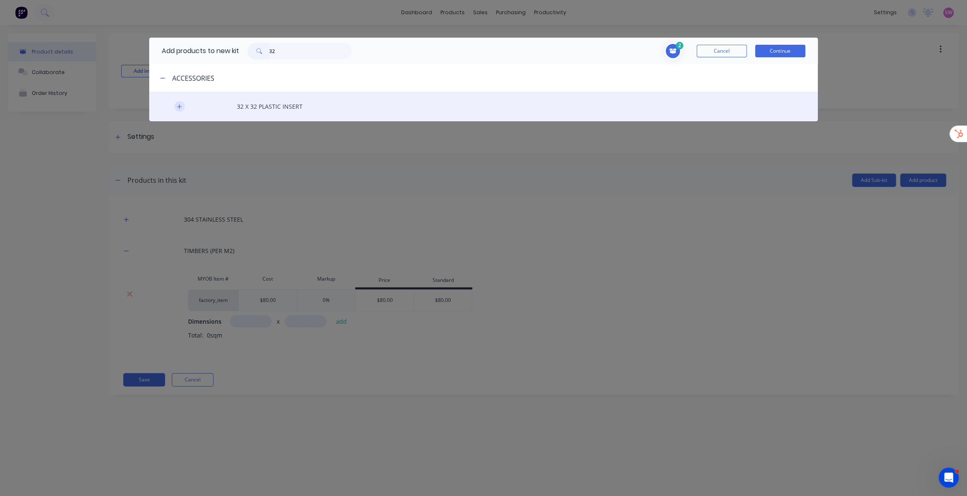
click at [182, 105] on button "button" at bounding box center [179, 106] width 10 height 10
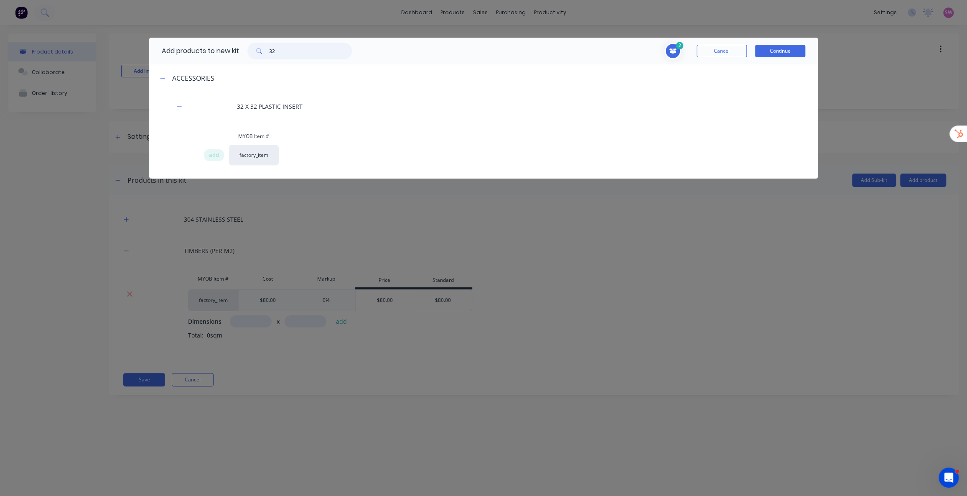
drag, startPoint x: 284, startPoint y: 54, endPoint x: 241, endPoint y: 50, distance: 43.3
click at [241, 50] on div "32" at bounding box center [299, 51] width 121 height 17
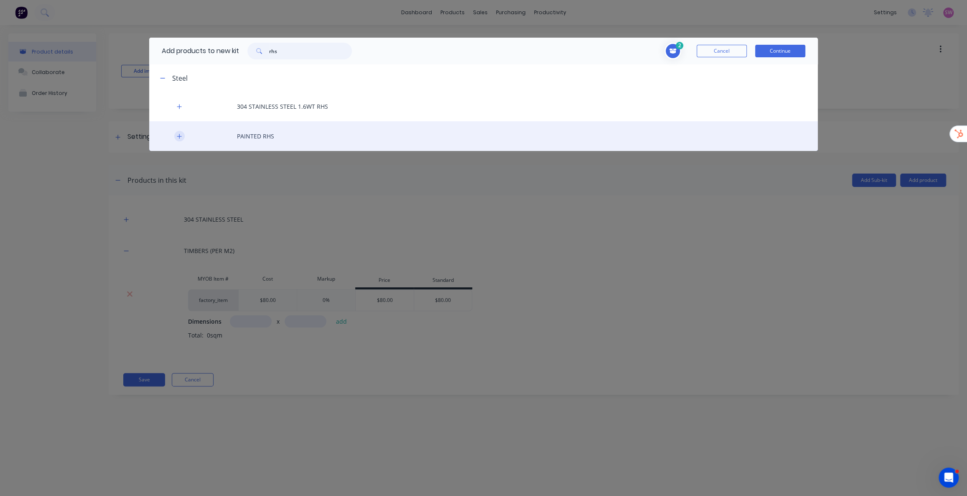
type input "rhs"
click at [180, 135] on icon "button" at bounding box center [179, 136] width 5 height 6
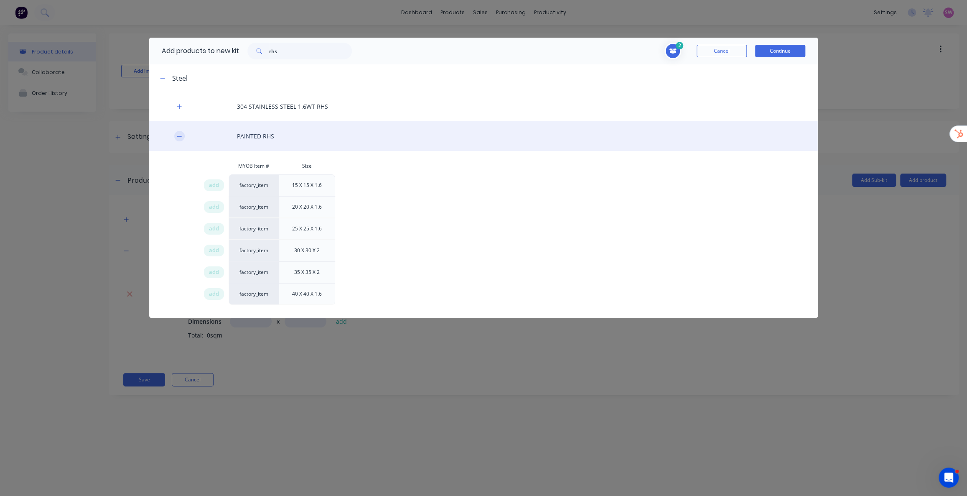
click at [177, 135] on icon "button" at bounding box center [179, 136] width 5 height 6
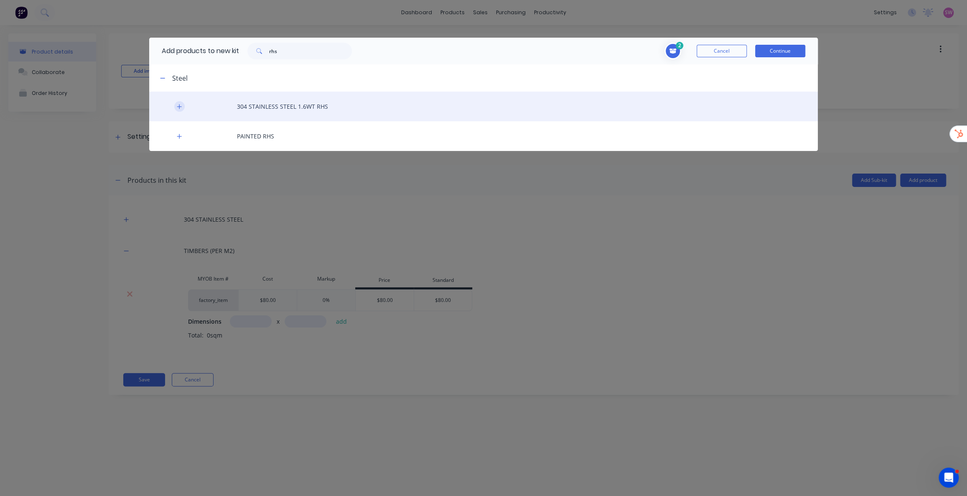
click at [182, 107] on button "button" at bounding box center [179, 106] width 10 height 10
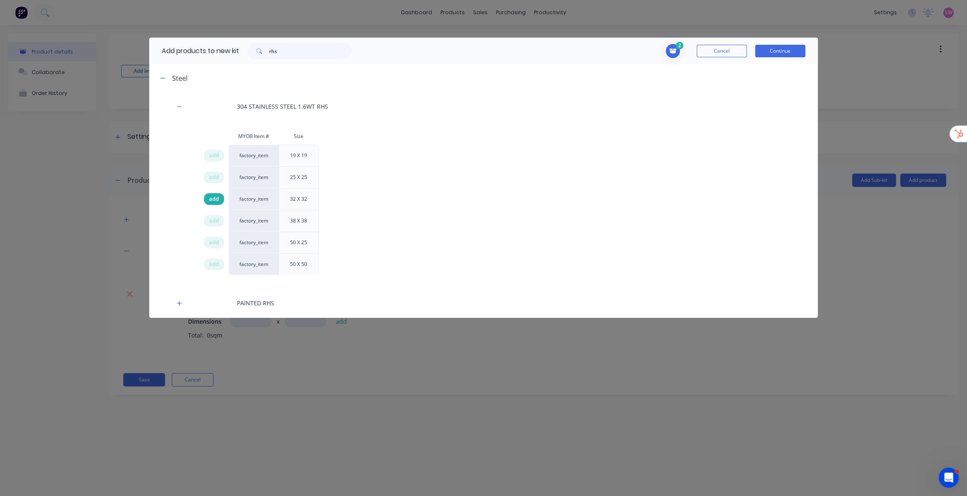
click at [212, 199] on span "add" at bounding box center [214, 199] width 10 height 8
click at [480, 49] on button "Continue" at bounding box center [780, 51] width 50 height 13
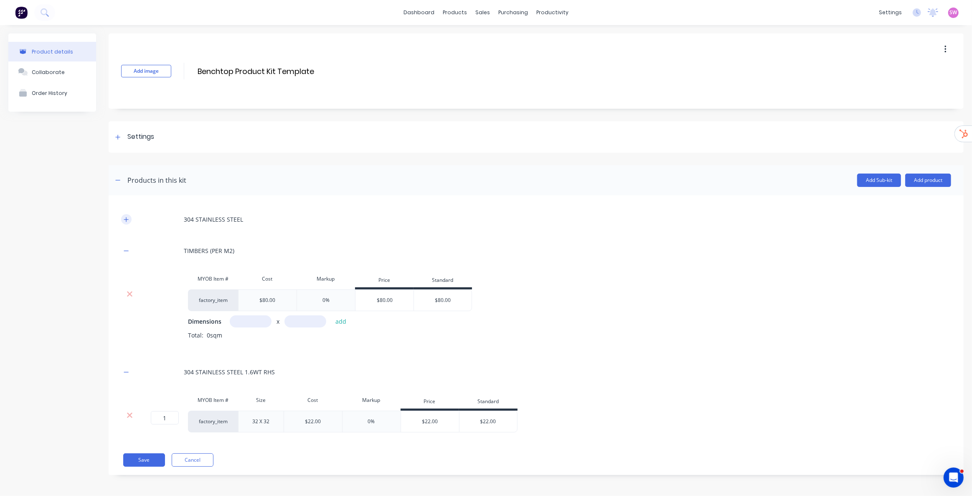
click at [125, 217] on icon "button" at bounding box center [126, 219] width 5 height 6
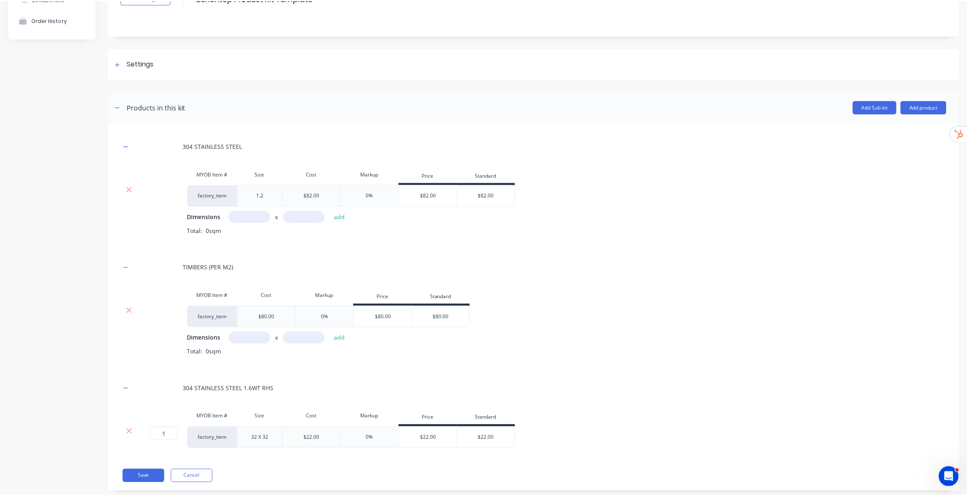
scroll to position [89, 0]
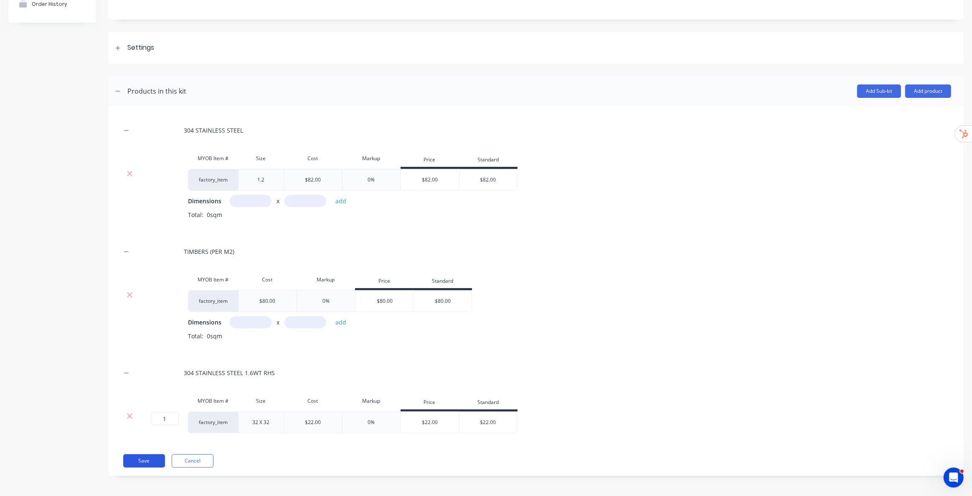
click at [143, 252] on button "Save" at bounding box center [144, 460] width 42 height 13
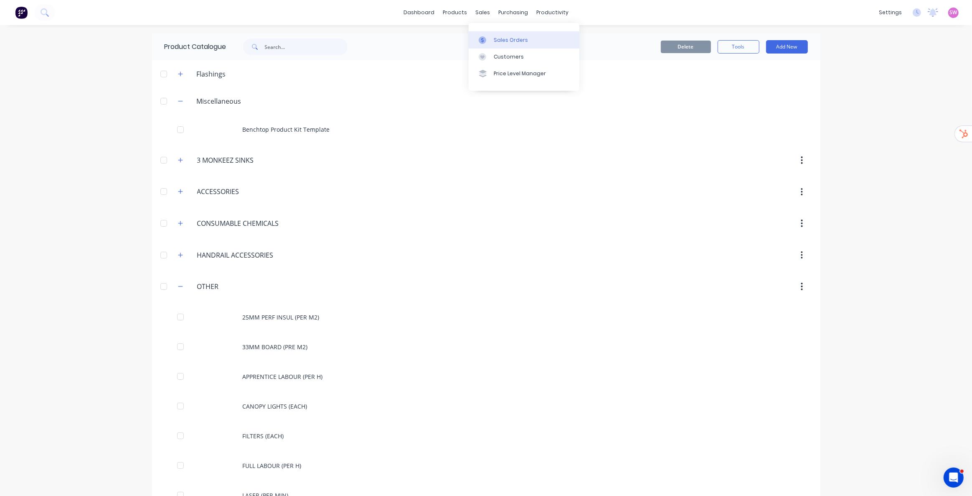
click at [480, 37] on link "Sales Orders" at bounding box center [524, 39] width 111 height 17
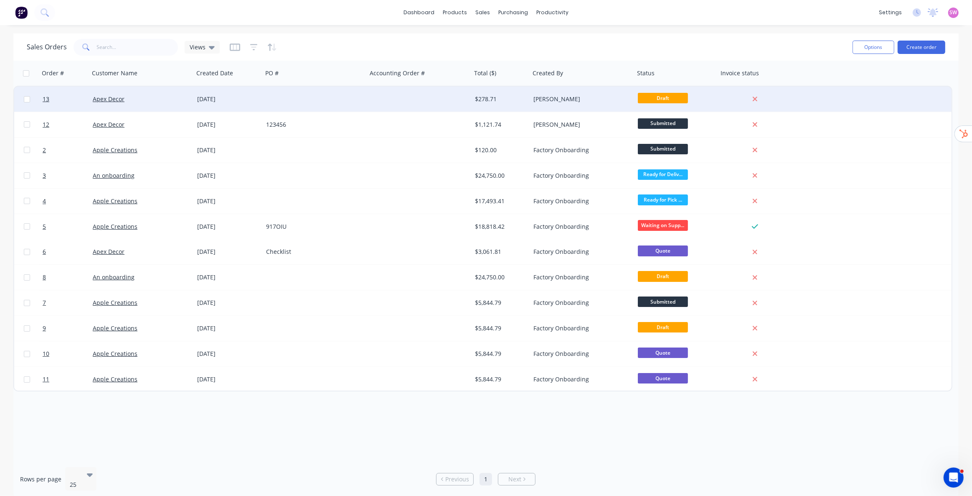
click at [405, 102] on div at bounding box center [419, 98] width 104 height 25
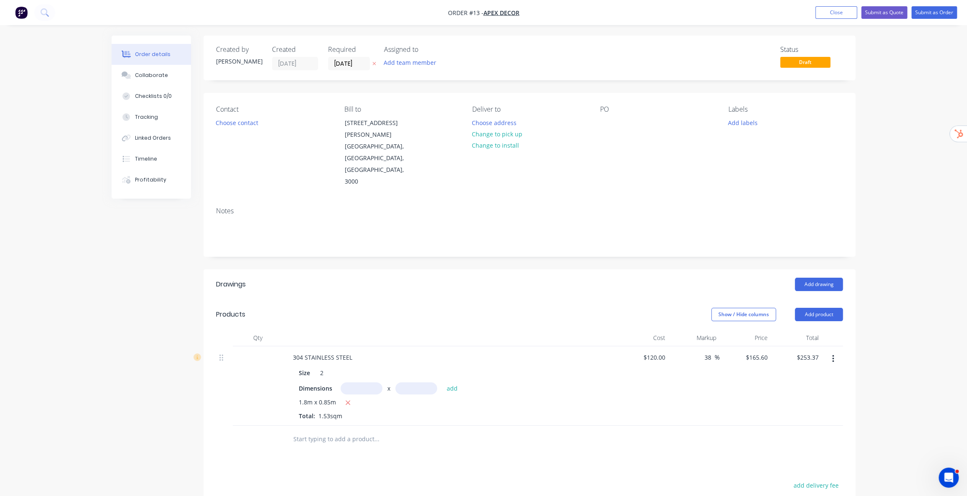
click at [480, 252] on button "button" at bounding box center [833, 358] width 20 height 15
click at [480, 252] on div "Delete" at bounding box center [803, 431] width 64 height 12
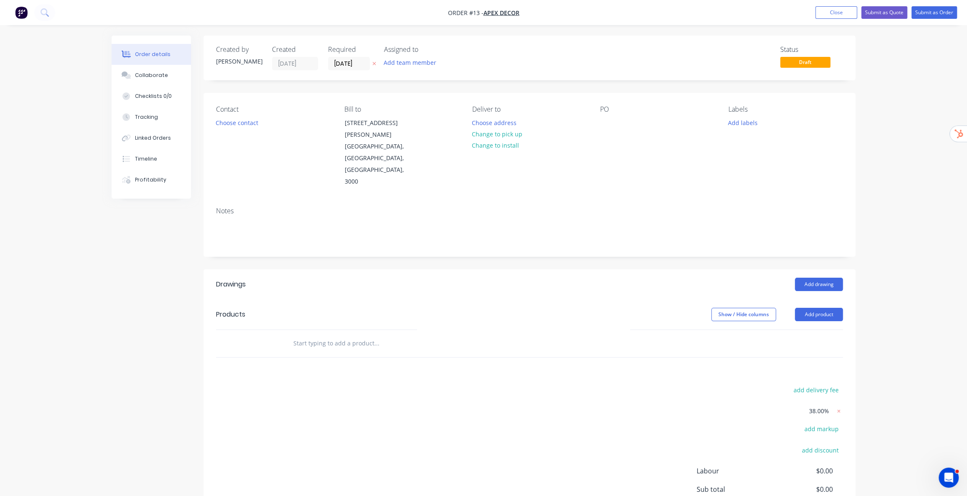
click at [480, 252] on div "Order details Collaborate Checklists 0/0 Tracking Linked Orders Timeline Profit…" at bounding box center [483, 294] width 967 height 588
click at [480, 252] on button "Add product" at bounding box center [819, 314] width 48 height 13
click at [480, 252] on div "Product catalogue" at bounding box center [803, 335] width 64 height 12
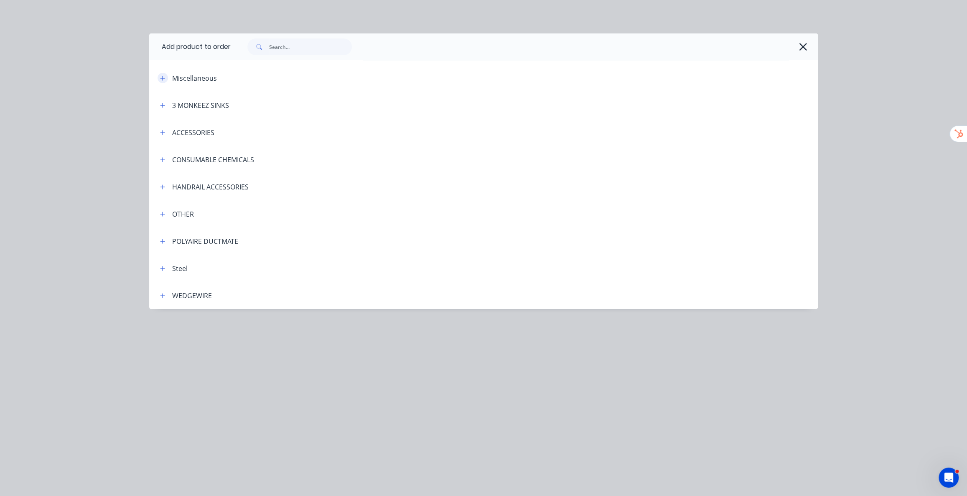
click at [163, 80] on icon "button" at bounding box center [162, 78] width 5 height 6
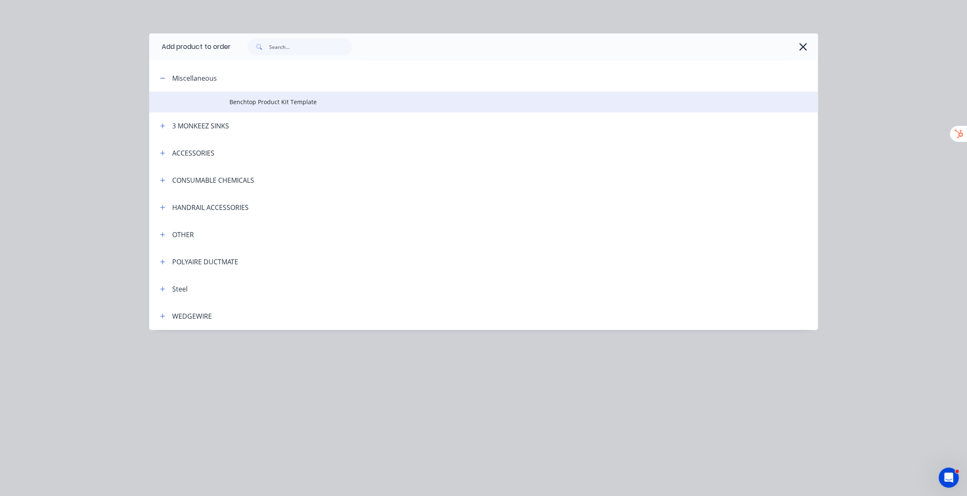
click at [254, 102] on span "Benchtop Product Kit Template" at bounding box center [464, 101] width 471 height 9
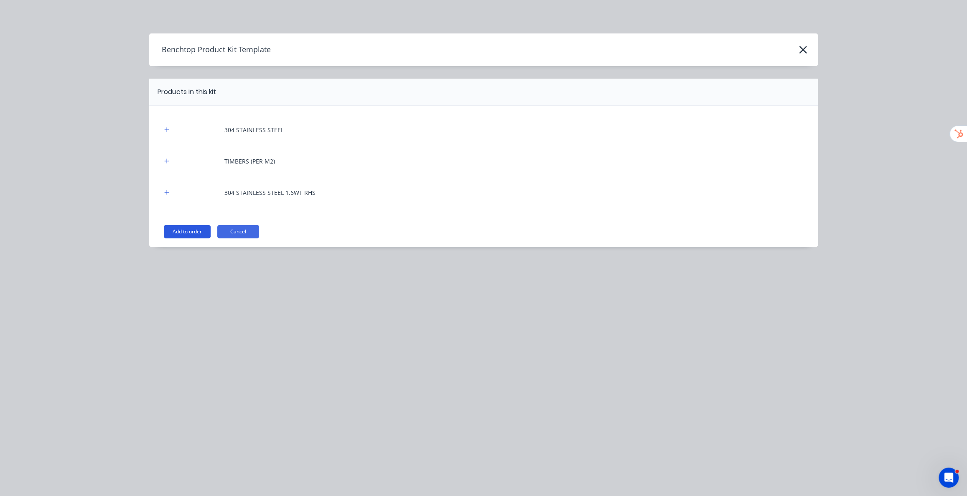
click at [192, 230] on button "Add to order" at bounding box center [187, 231] width 47 height 13
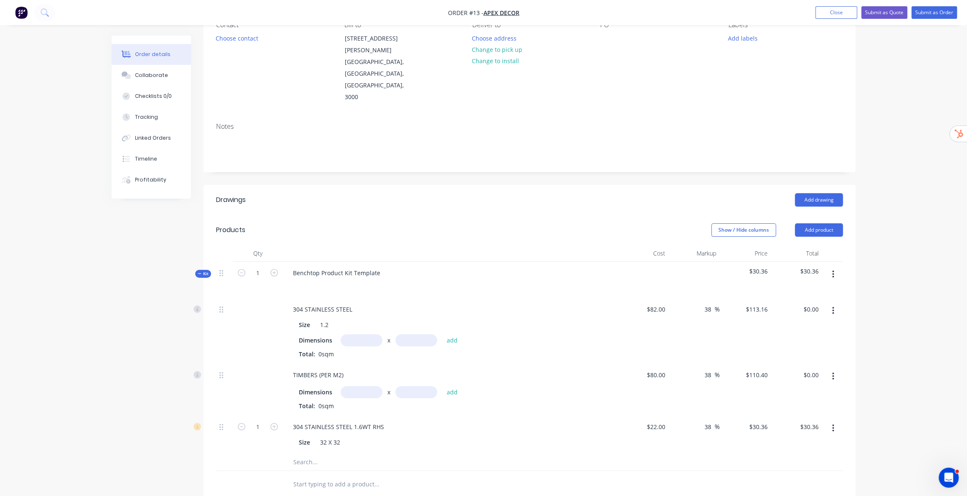
scroll to position [228, 0]
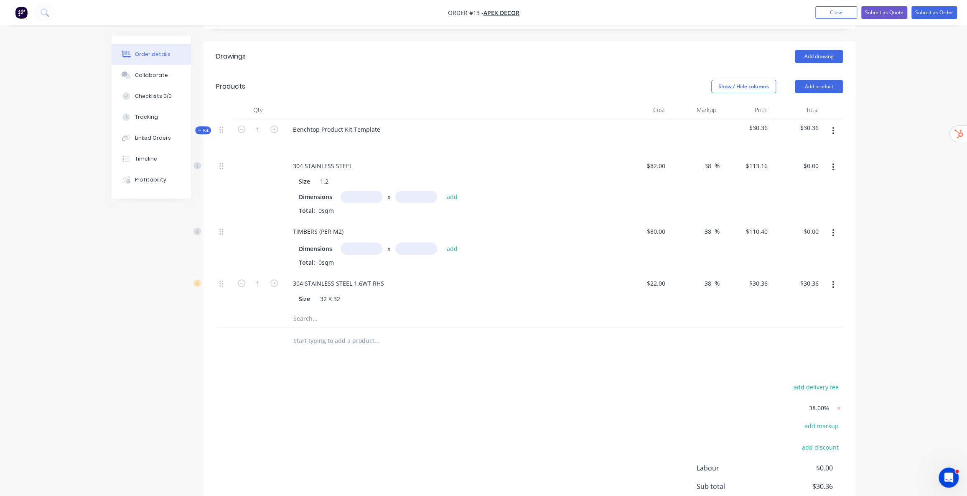
click at [355, 191] on input "text" at bounding box center [362, 197] width 42 height 12
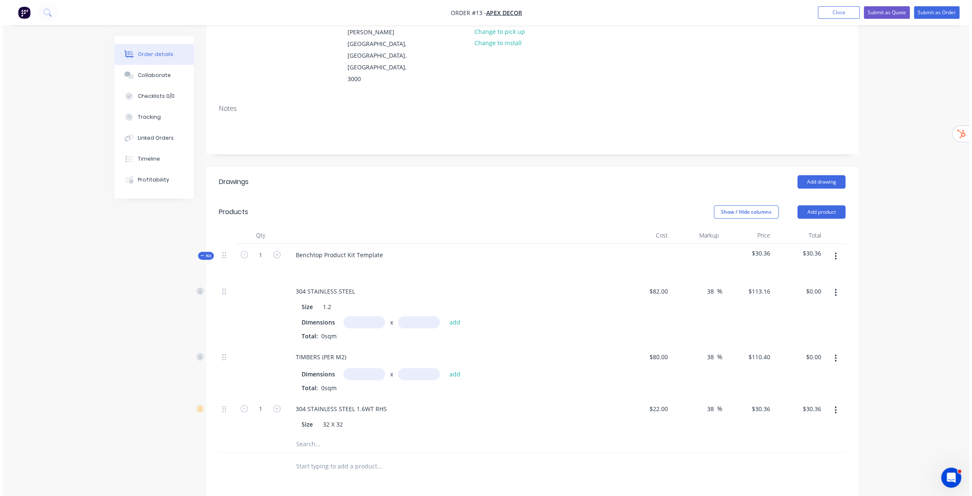
scroll to position [0, 0]
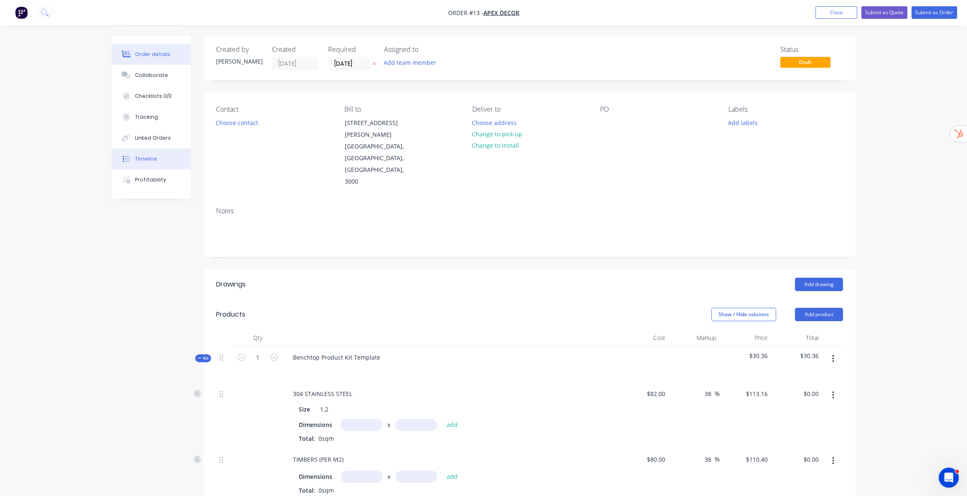
click at [146, 161] on div "Timeline" at bounding box center [146, 159] width 22 height 8
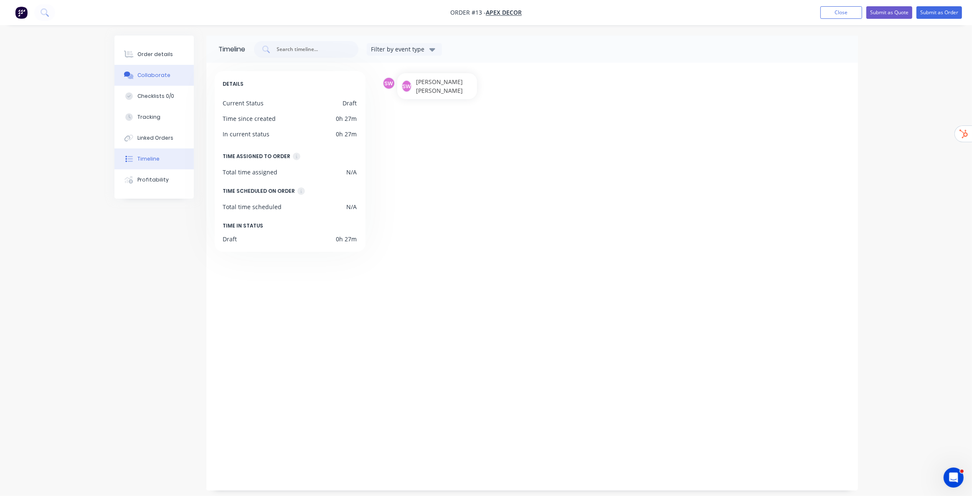
click at [159, 79] on button "Collaborate" at bounding box center [153, 75] width 79 height 21
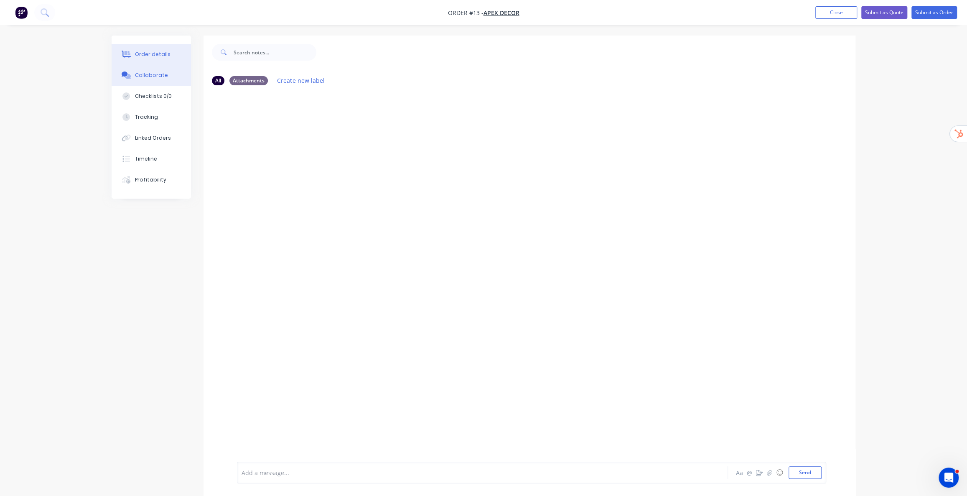
click at [144, 60] on button "Order details" at bounding box center [151, 54] width 79 height 21
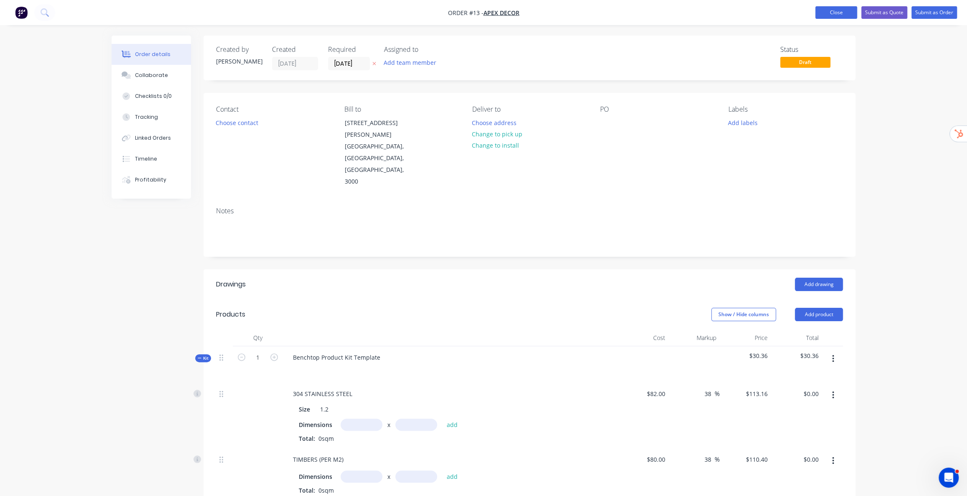
click at [480, 12] on button "Close" at bounding box center [836, 12] width 42 height 13
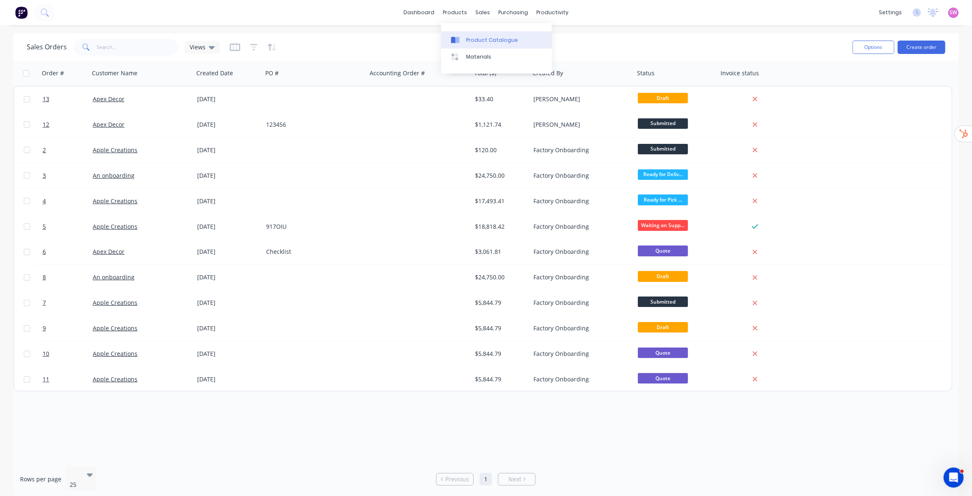
click at [480, 39] on div "Product Catalogue" at bounding box center [492, 40] width 52 height 8
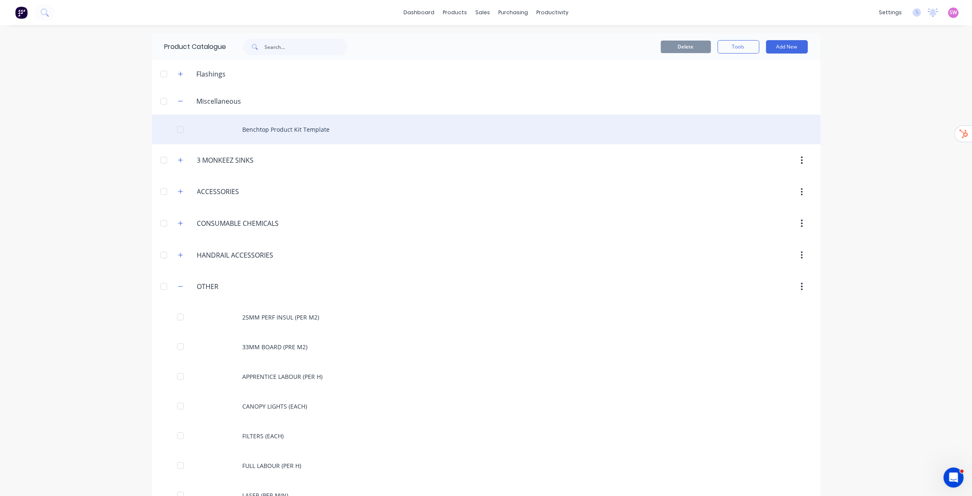
click at [280, 131] on div "Benchtop Product Kit Template" at bounding box center [486, 129] width 669 height 30
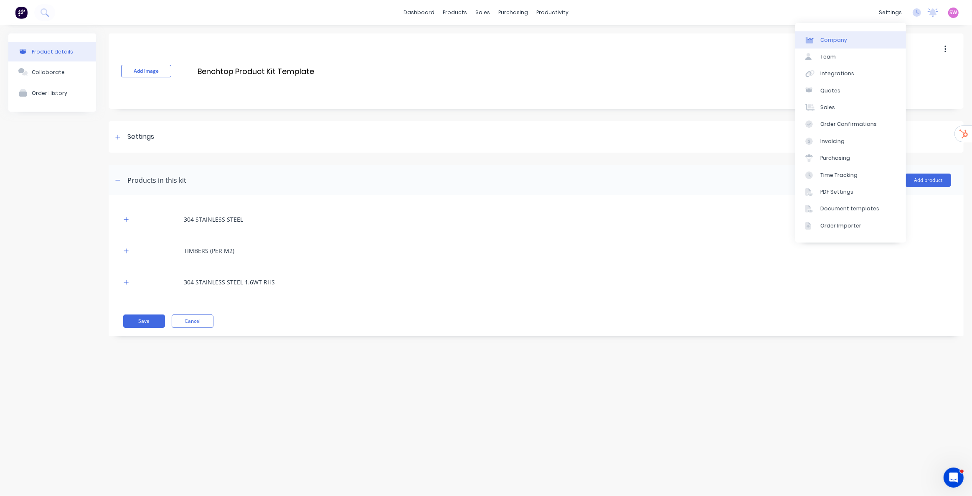
click at [480, 38] on div "Company" at bounding box center [834, 40] width 27 height 8
select select "AU"
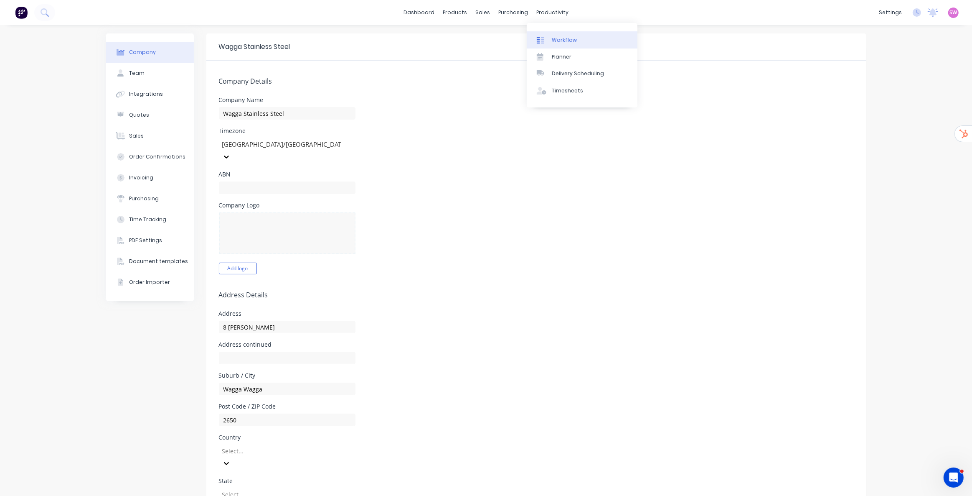
click at [480, 36] on div "Workflow" at bounding box center [564, 40] width 25 height 8
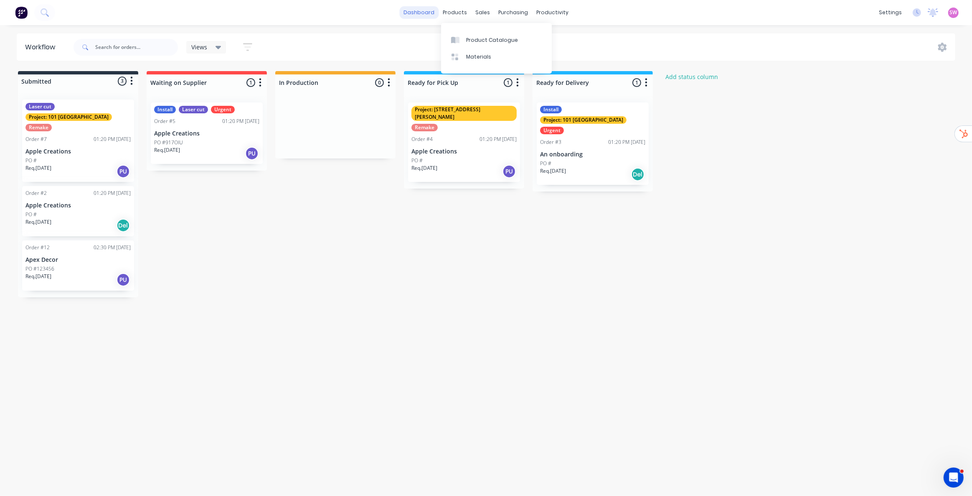
click at [413, 11] on link "dashboard" at bounding box center [418, 12] width 39 height 13
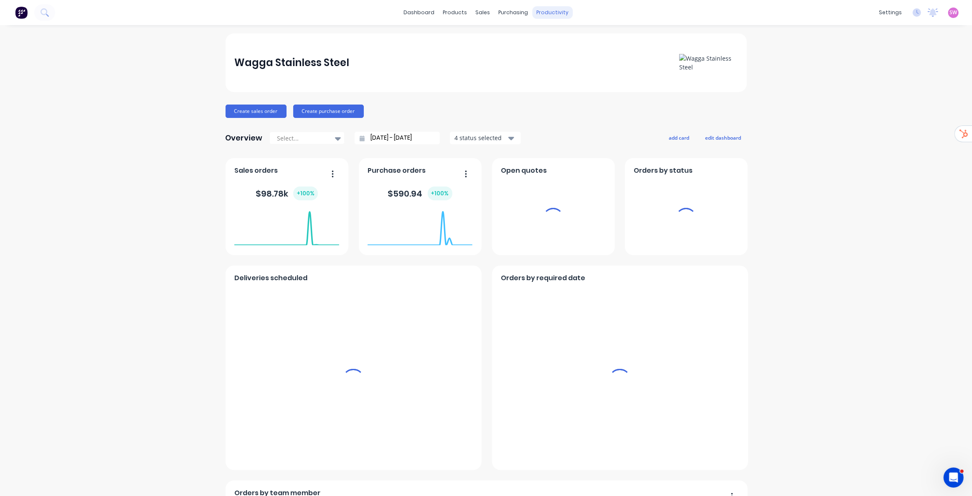
click at [480, 13] on div "productivity" at bounding box center [552, 12] width 41 height 13
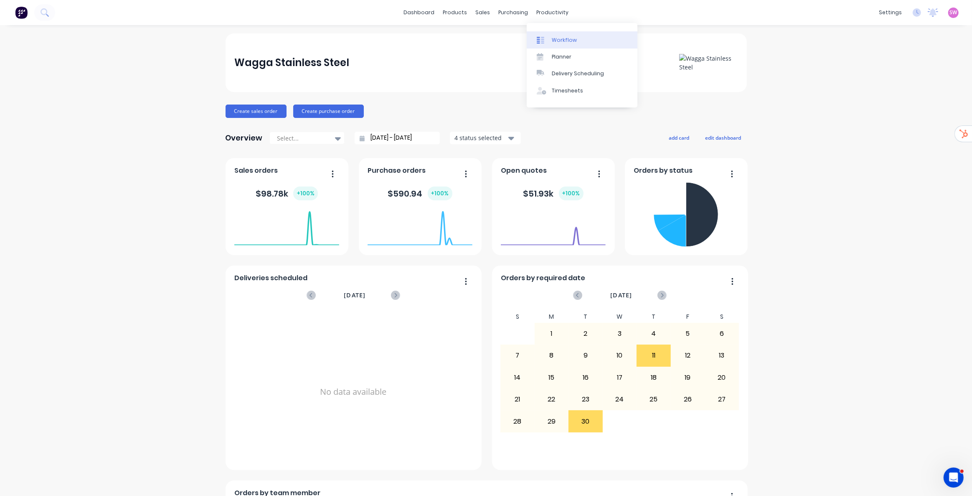
click at [480, 40] on div "Workflow" at bounding box center [564, 40] width 25 height 8
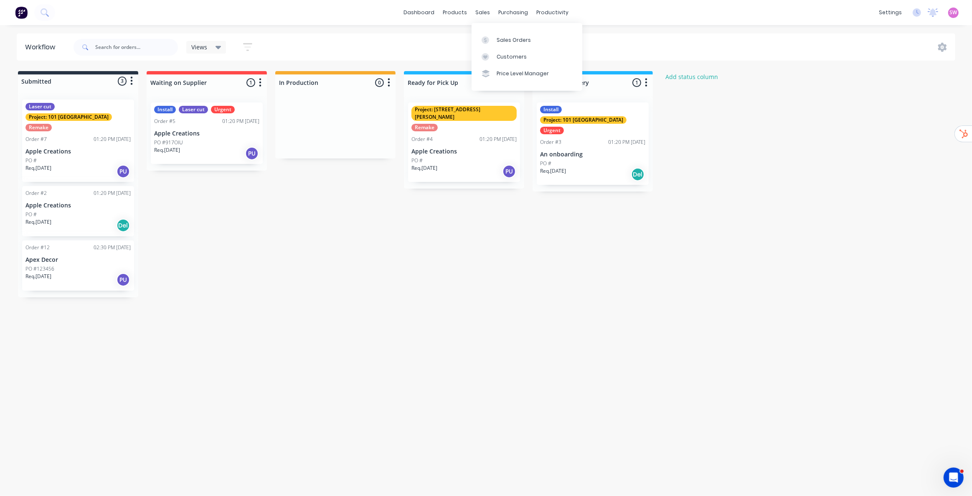
click at [480, 107] on div "Submitted 3 Status colour #273444 hex #273444 Save Cancel Summaries Total order…" at bounding box center [448, 184] width 909 height 226
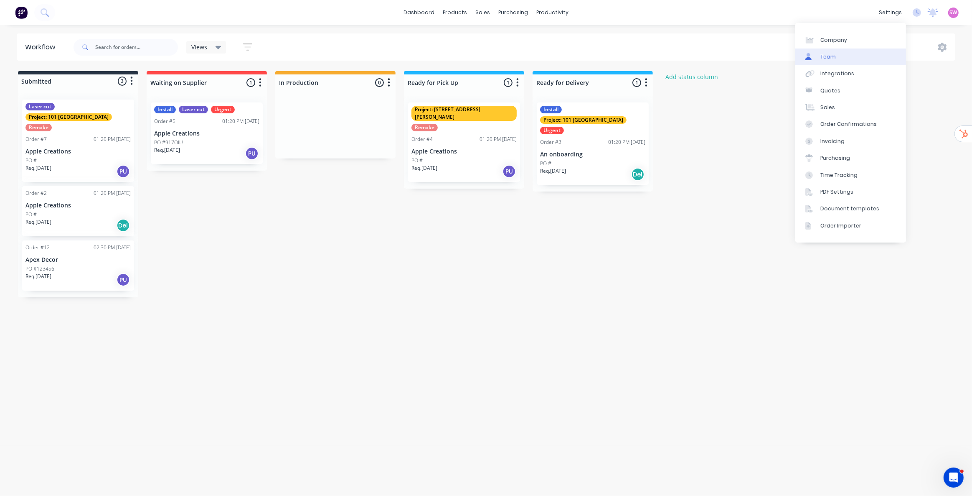
click at [480, 62] on link "Team" at bounding box center [851, 56] width 111 height 17
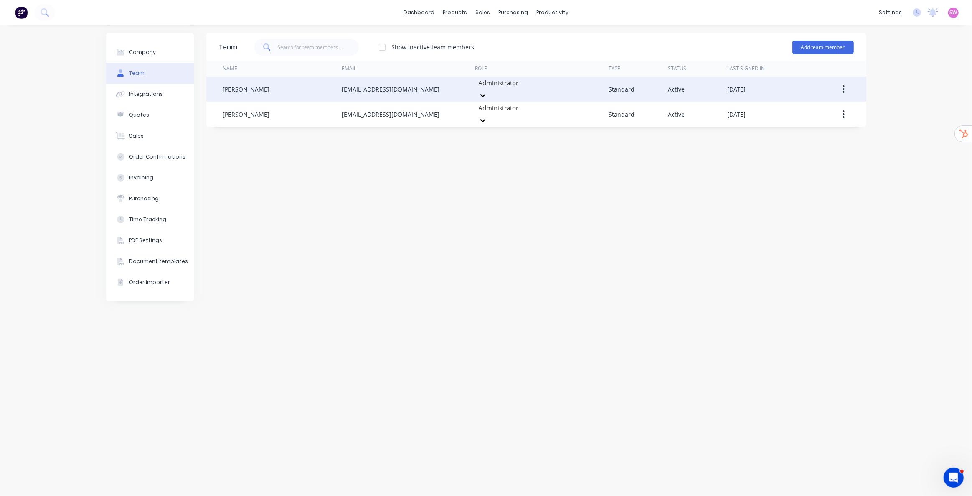
drag, startPoint x: 226, startPoint y: 84, endPoint x: 285, endPoint y: 87, distance: 59.0
click at [285, 87] on div "Daniel Lee Knight" at bounding box center [282, 88] width 119 height 25
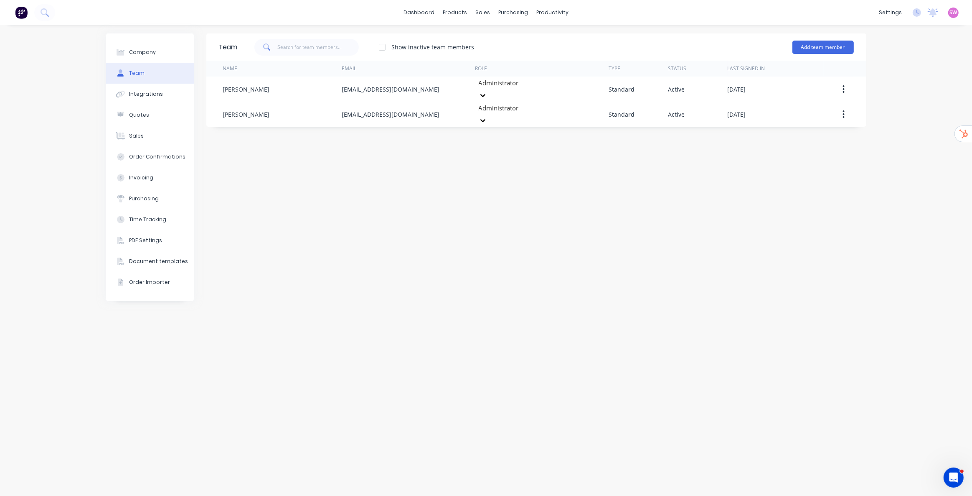
click at [343, 192] on div "Team Show inactive team members Add team member Name Email Role Type Status Las…" at bounding box center [536, 260] width 660 height 454
click at [160, 97] on button "Integrations" at bounding box center [150, 94] width 88 height 21
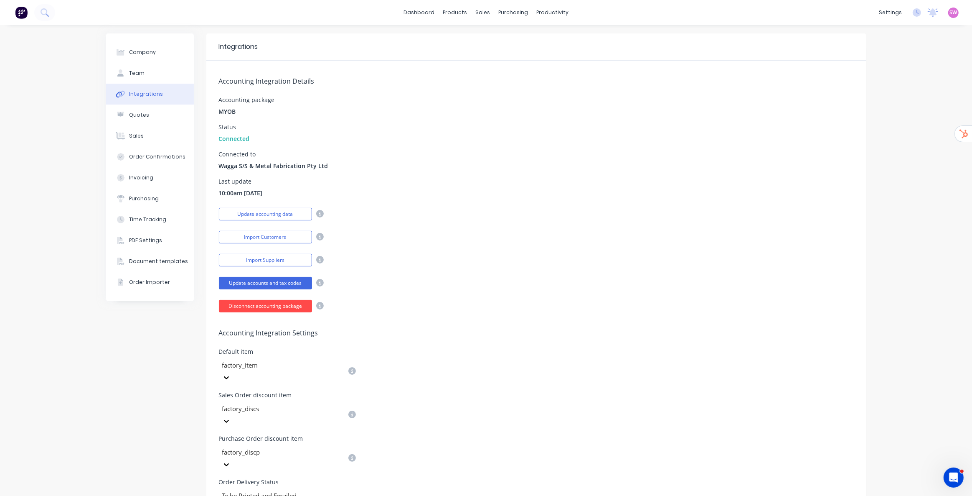
click at [245, 252] on button "Disconnect accounting package" at bounding box center [265, 306] width 93 height 13
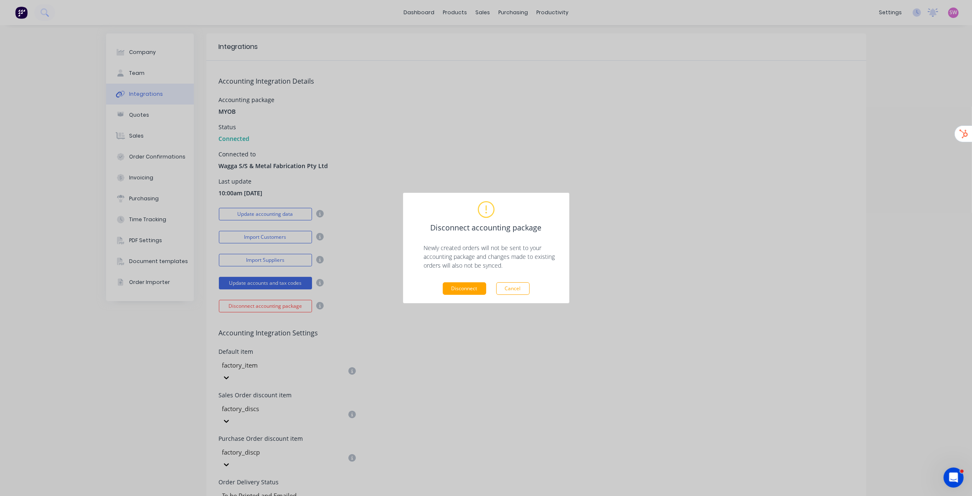
drag, startPoint x: 473, startPoint y: 287, endPoint x: 480, endPoint y: 284, distance: 7.3
click at [474, 252] on button "Disconnect" at bounding box center [464, 288] width 43 height 13
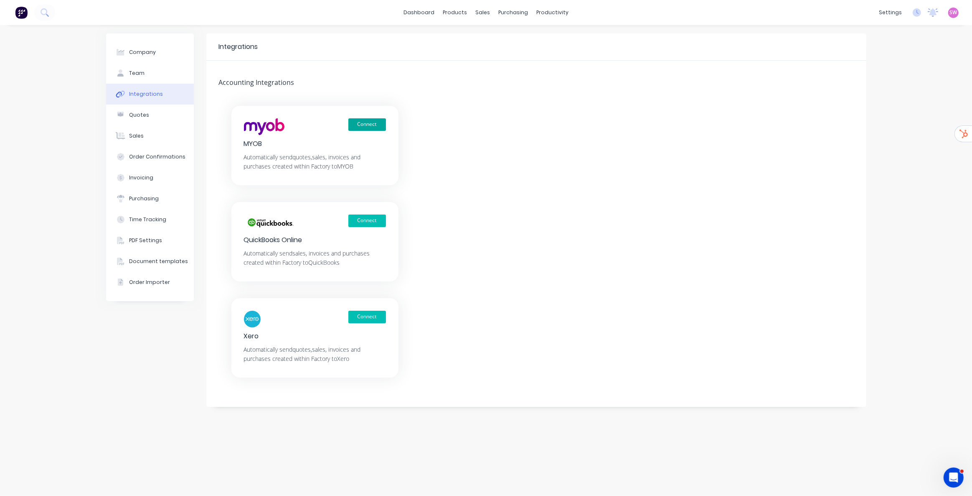
click at [361, 123] on button "Connect" at bounding box center [367, 124] width 38 height 13
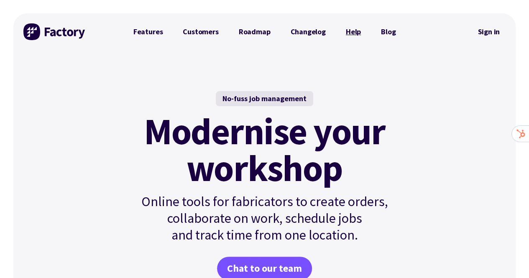
click at [345, 36] on link "Help" at bounding box center [353, 31] width 35 height 17
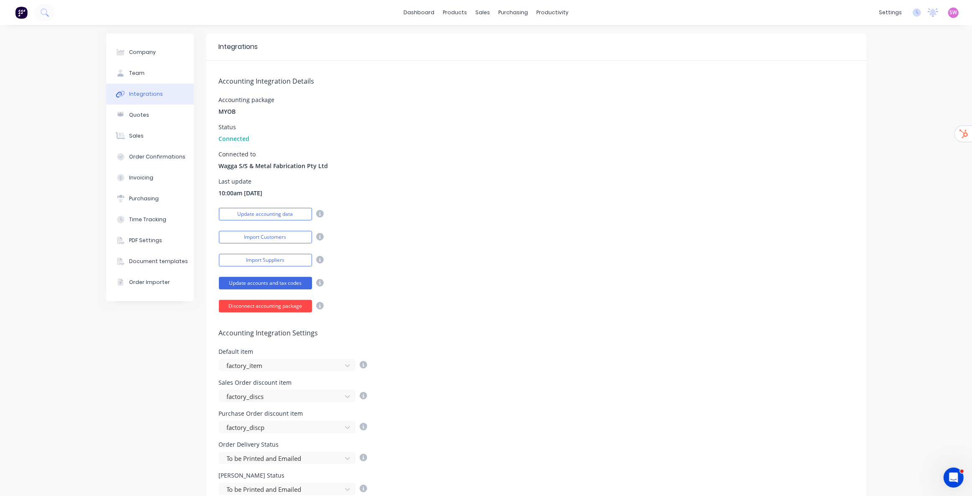
click at [239, 302] on button "Disconnect accounting package" at bounding box center [265, 306] width 93 height 13
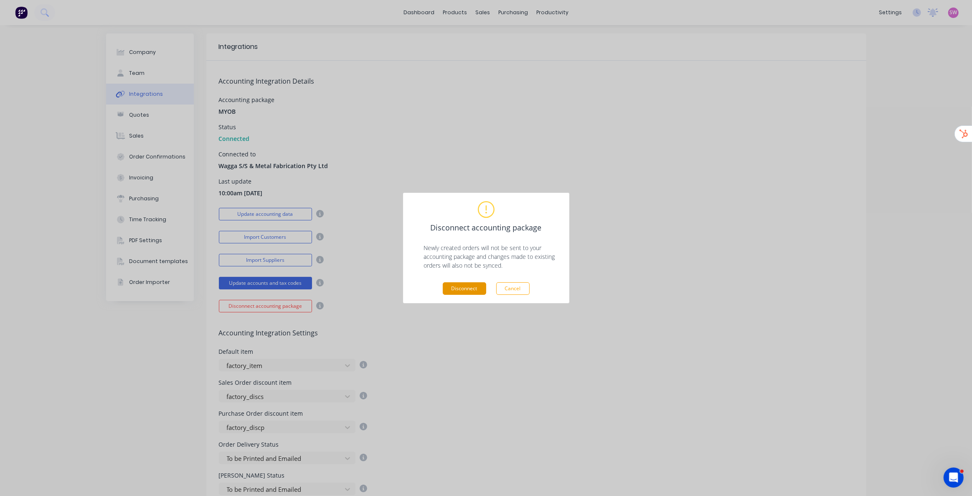
click at [463, 287] on button "Disconnect" at bounding box center [464, 288] width 43 height 13
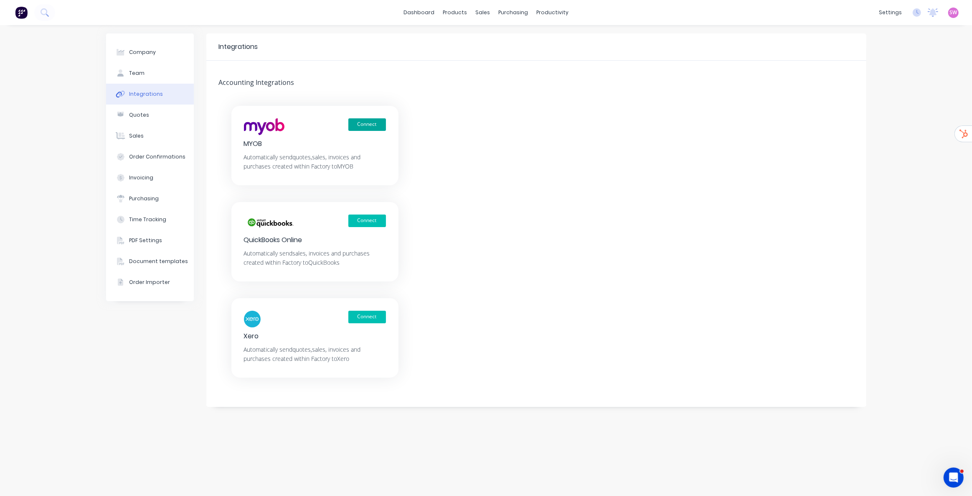
click at [363, 124] on button "Connect" at bounding box center [367, 124] width 38 height 13
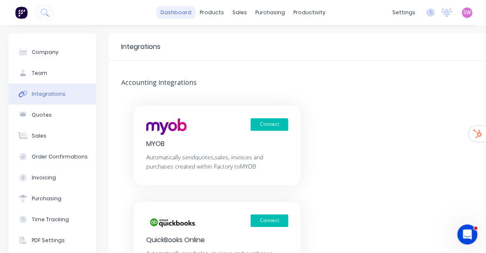
click at [178, 15] on link "dashboard" at bounding box center [175, 12] width 39 height 13
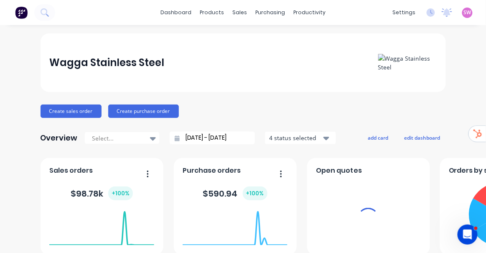
click at [464, 15] on span "SW" at bounding box center [468, 13] width 8 height 8
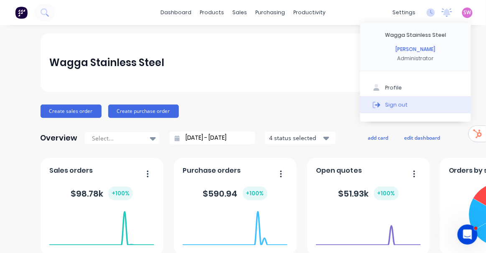
click at [403, 106] on button "Sign out" at bounding box center [415, 104] width 111 height 17
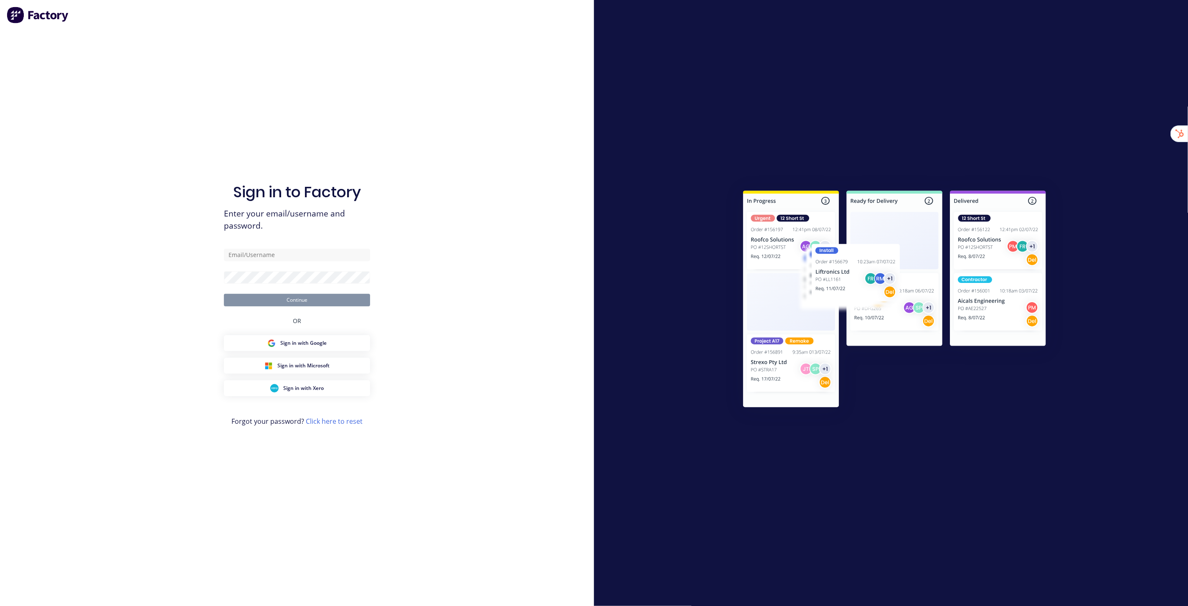
type input "[EMAIL_ADDRESS][DOMAIN_NAME]"
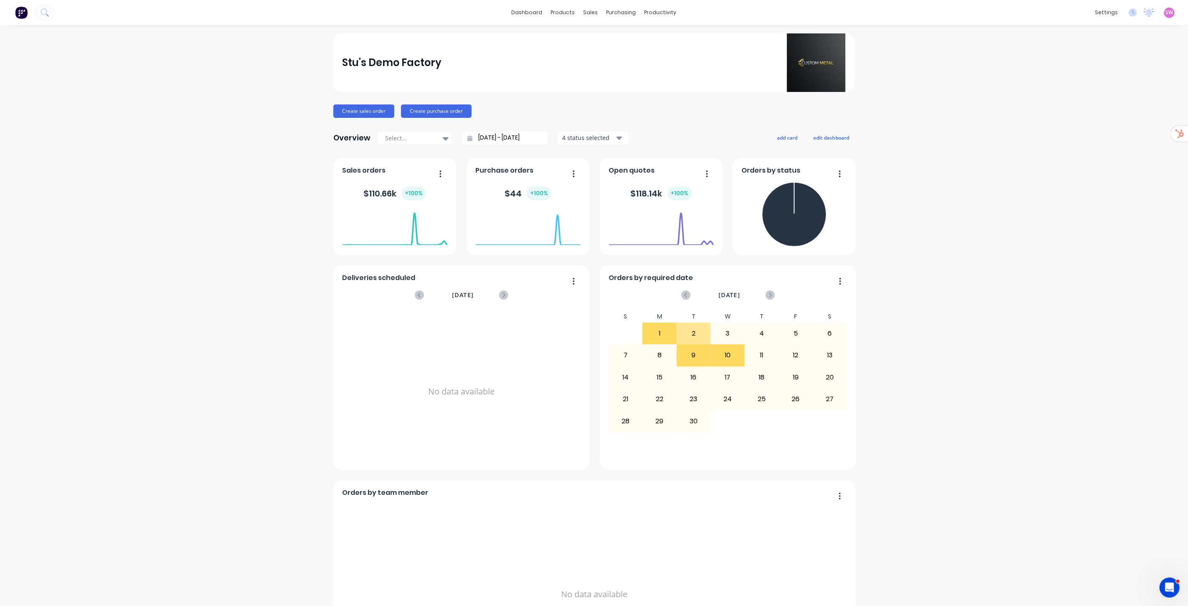
click at [588, 39] on div "Product Catalogue" at bounding box center [597, 40] width 52 height 8
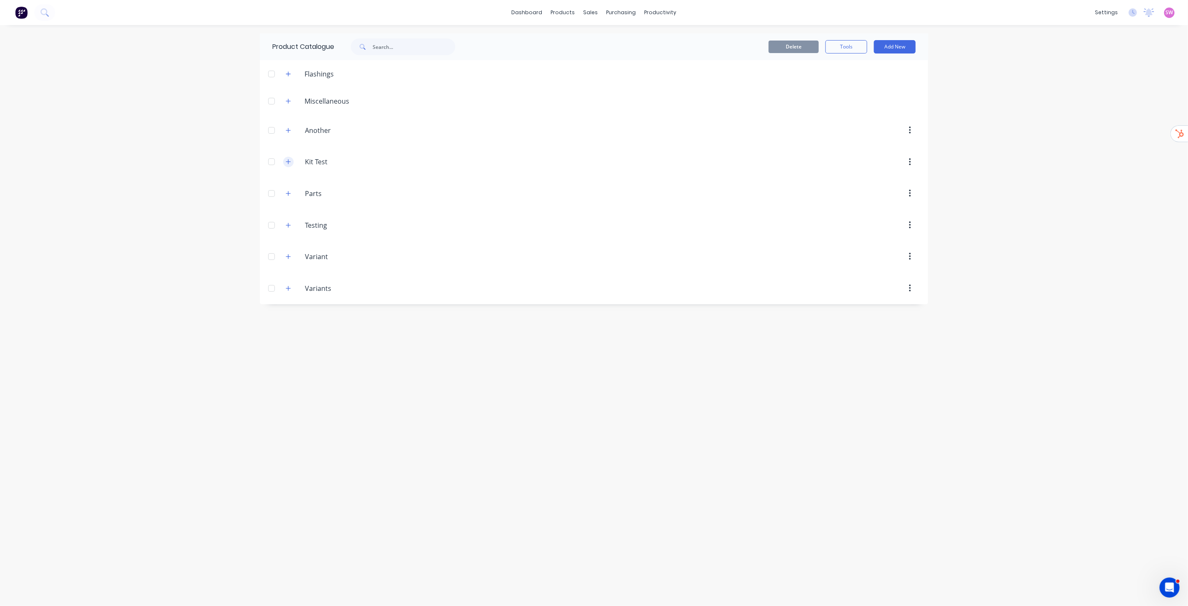
click at [288, 163] on icon "button" at bounding box center [288, 162] width 5 height 6
click at [285, 123] on div "Another Another" at bounding box center [344, 130] width 131 height 15
click at [287, 132] on icon "button" at bounding box center [288, 130] width 5 height 6
click at [285, 99] on button "button" at bounding box center [288, 101] width 10 height 10
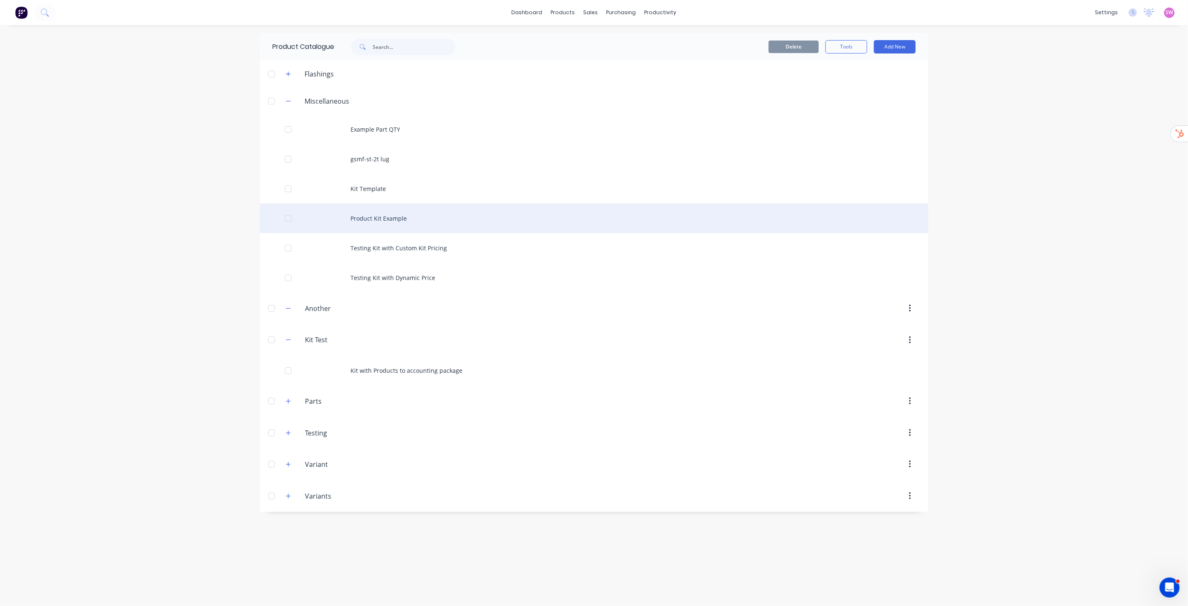
click at [394, 217] on div "Product Kit Example" at bounding box center [594, 218] width 669 height 30
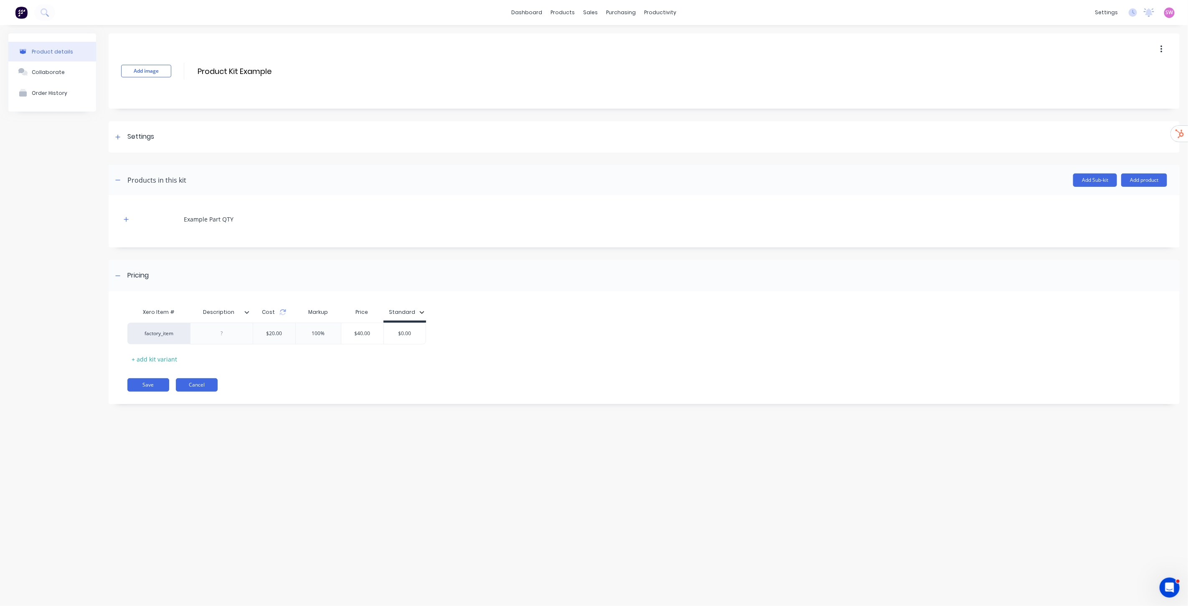
click at [211, 308] on button "Cancel" at bounding box center [197, 384] width 42 height 13
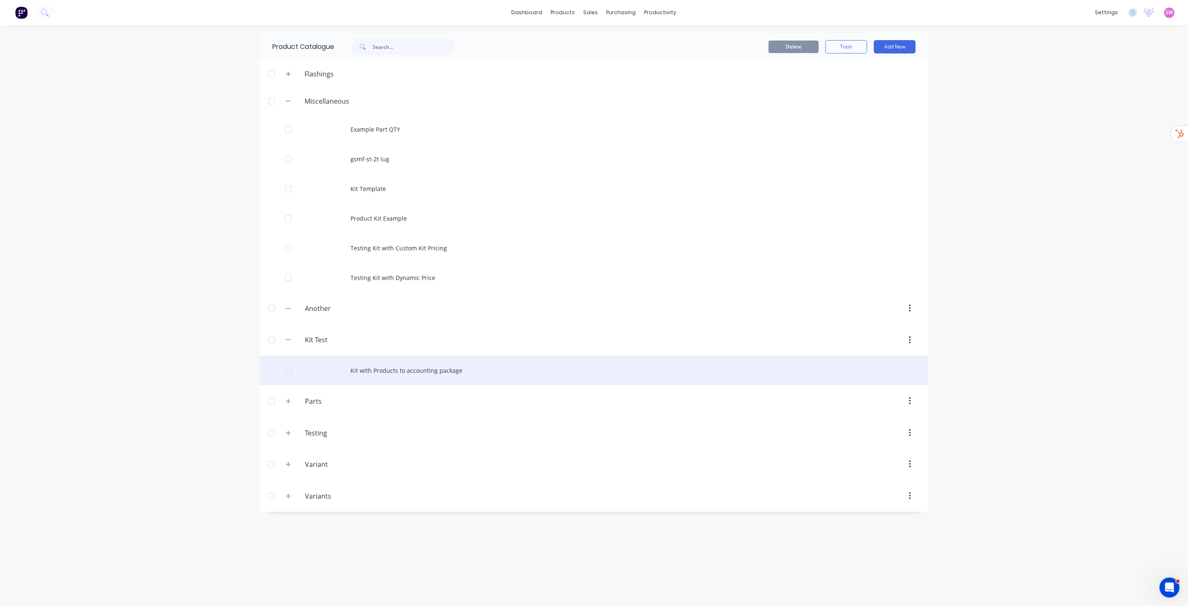
click at [452, 308] on div "Kit with Products to accounting package" at bounding box center [594, 371] width 669 height 30
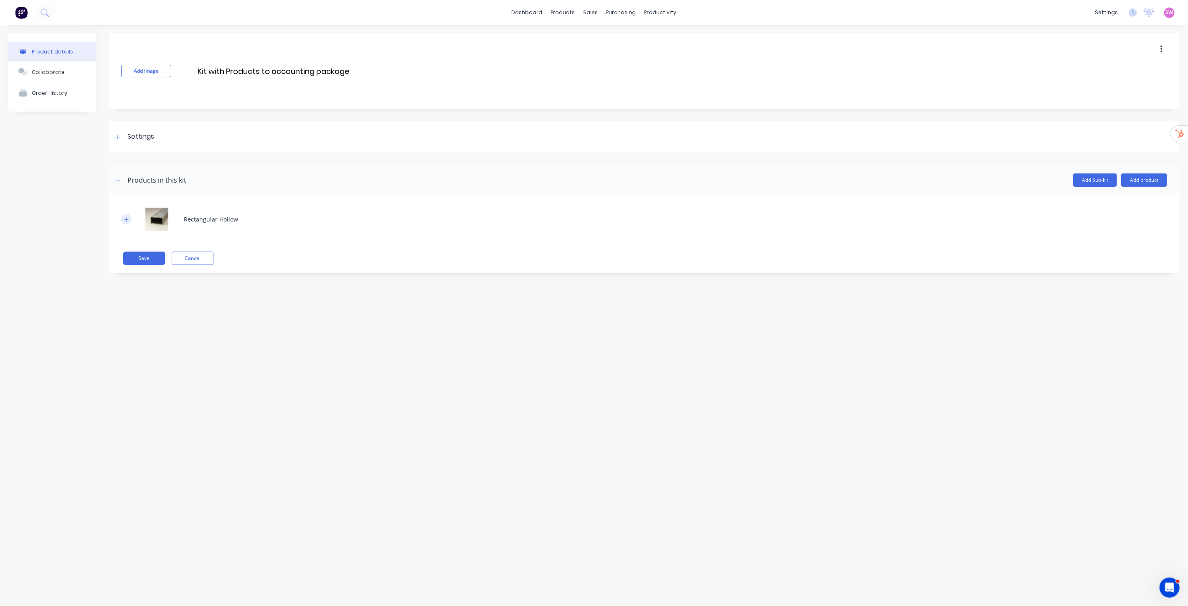
click at [130, 219] on button "button" at bounding box center [126, 219] width 10 height 10
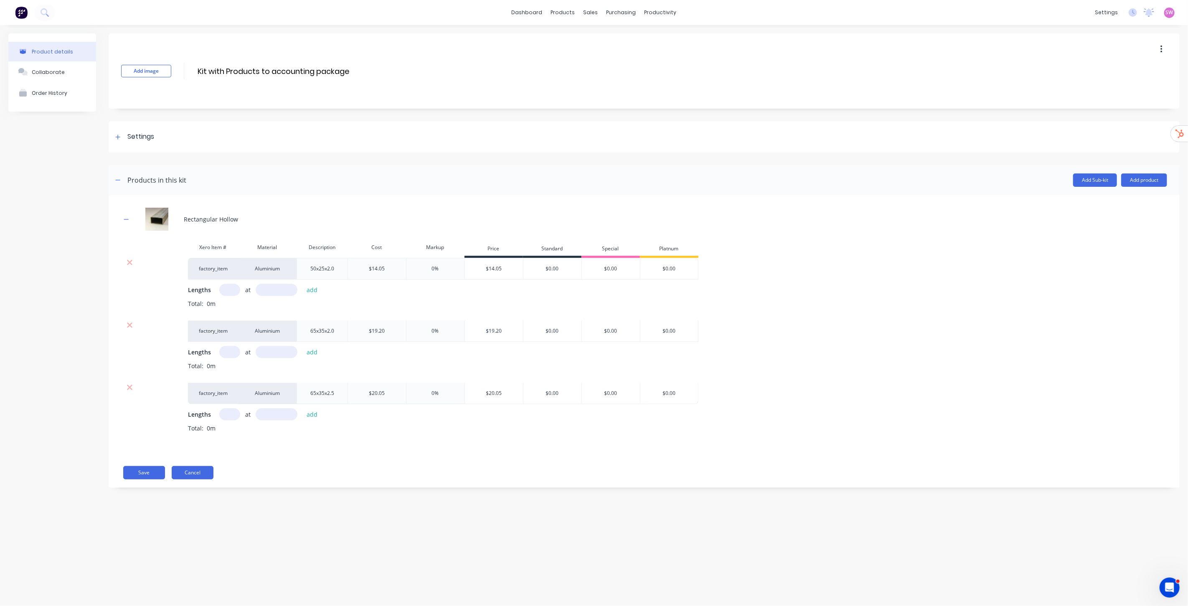
click at [204, 308] on button "Cancel" at bounding box center [193, 472] width 42 height 13
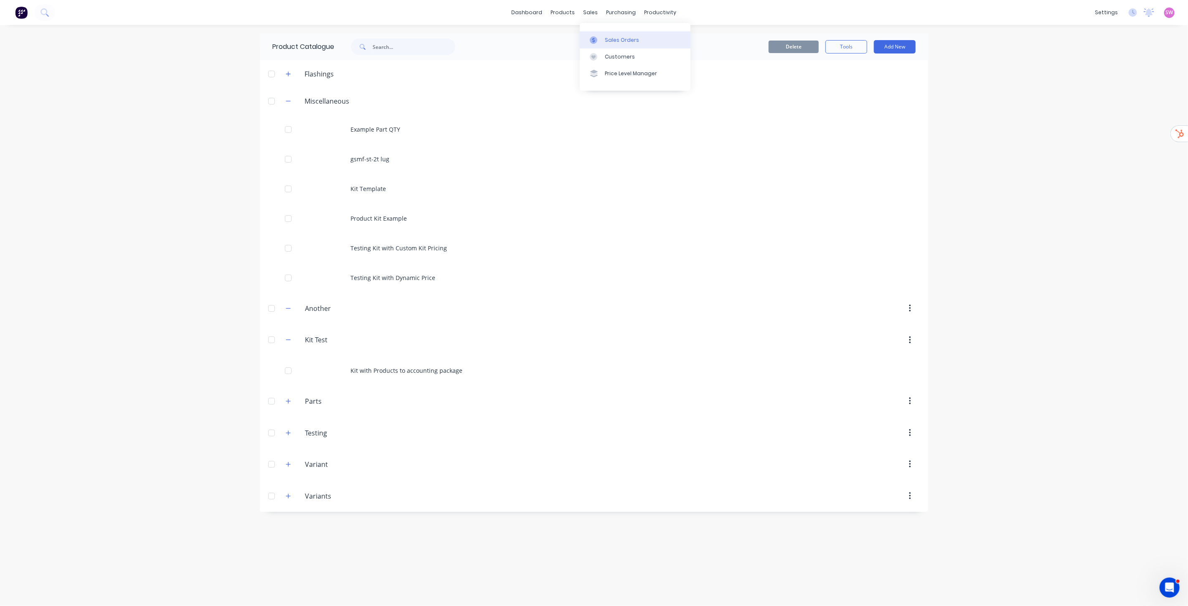
drag, startPoint x: 607, startPoint y: 36, endPoint x: 608, endPoint y: 41, distance: 4.7
click at [594, 36] on div "Sales Orders" at bounding box center [622, 40] width 34 height 8
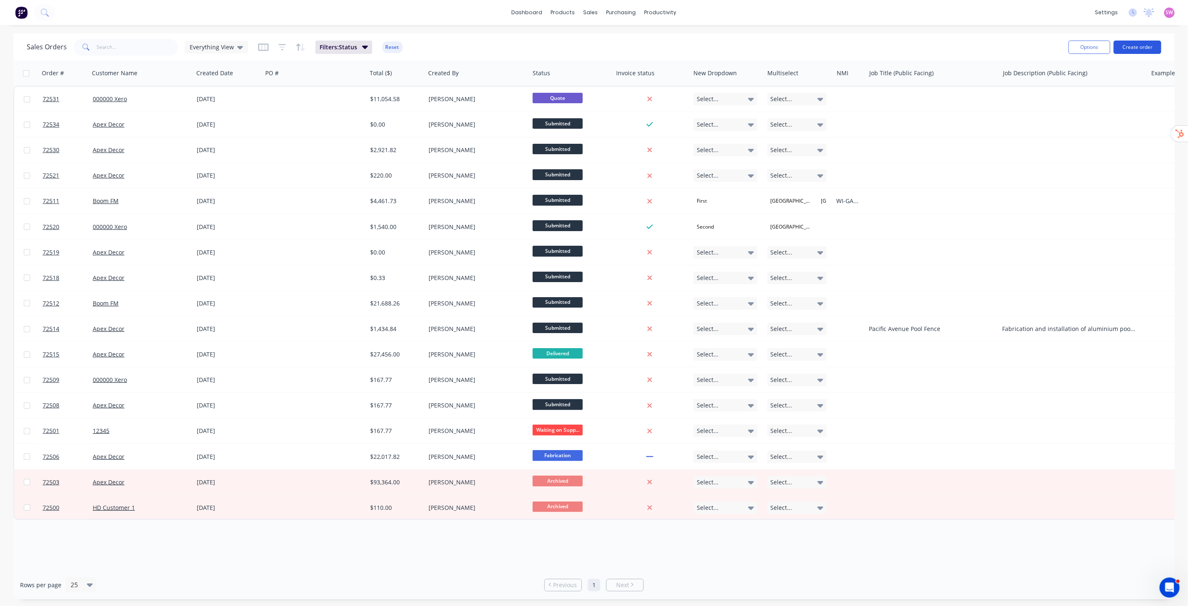
click at [594, 43] on button "Create order" at bounding box center [1138, 47] width 48 height 13
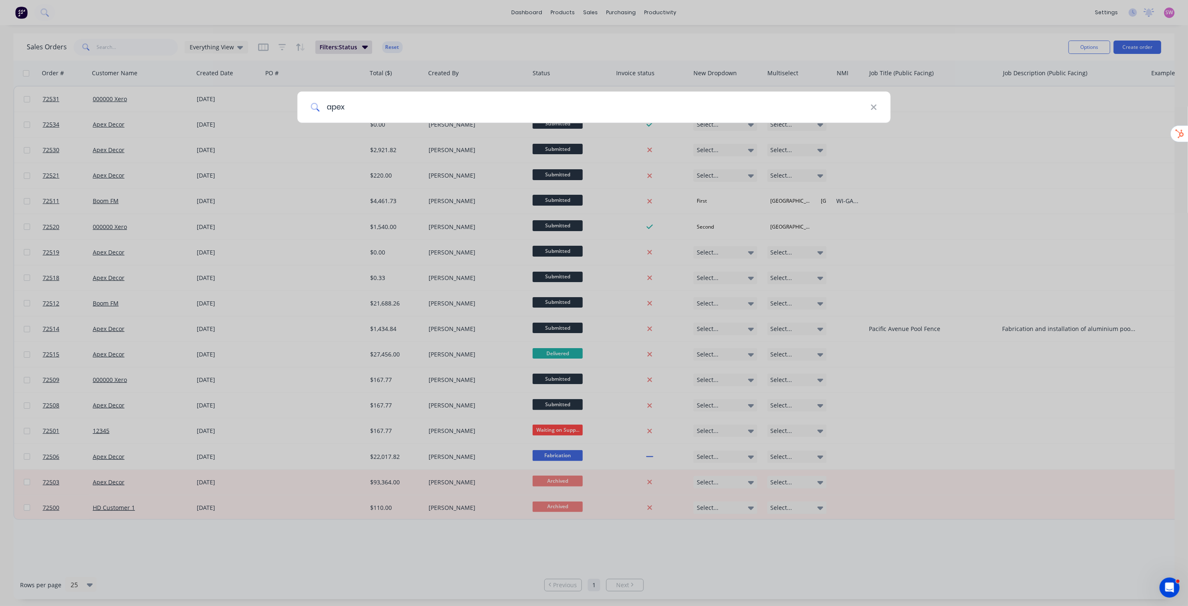
type input "apex"
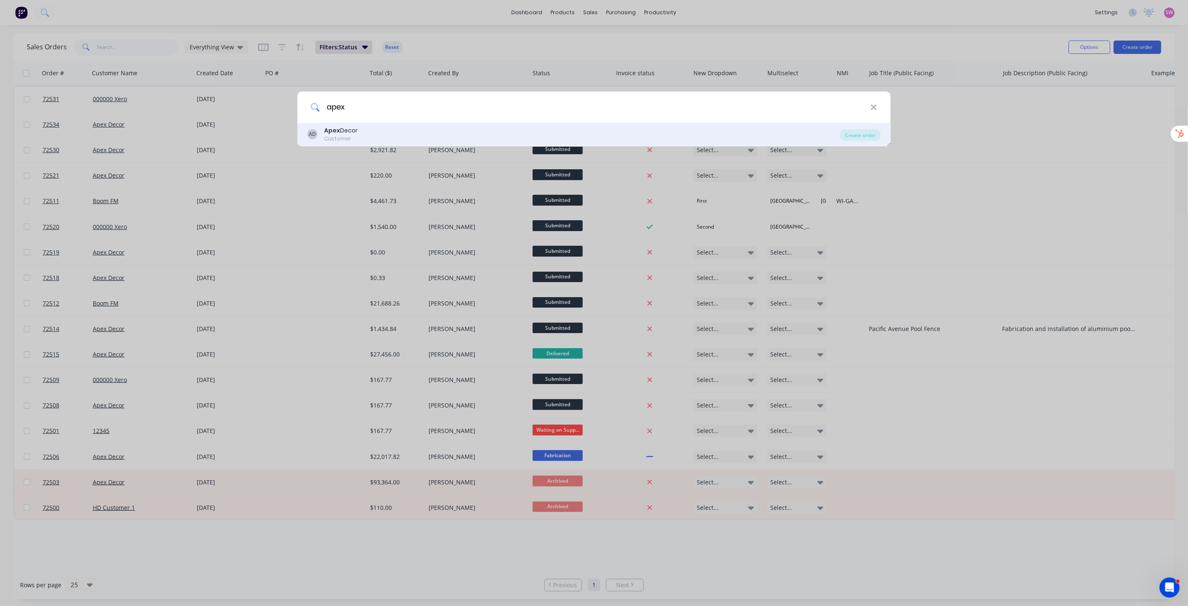
click at [448, 125] on div "AD Apex Decor Customer Create order" at bounding box center [594, 134] width 593 height 23
click at [390, 135] on div "AD Apex Decor Customer" at bounding box center [574, 134] width 533 height 16
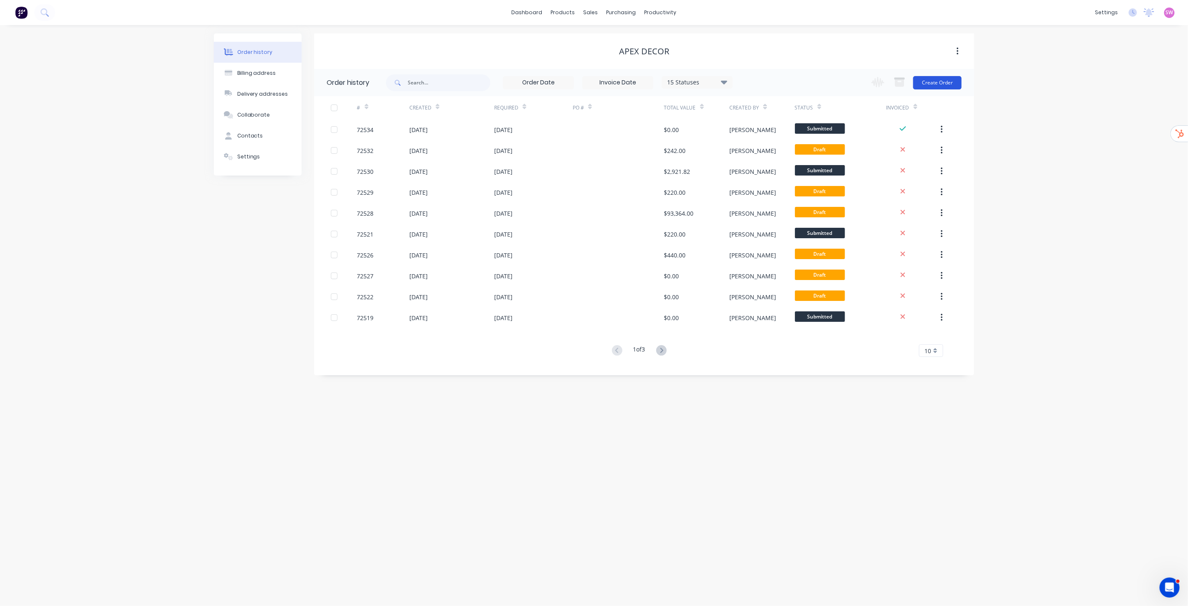
click at [594, 82] on button "Create Order" at bounding box center [937, 82] width 48 height 13
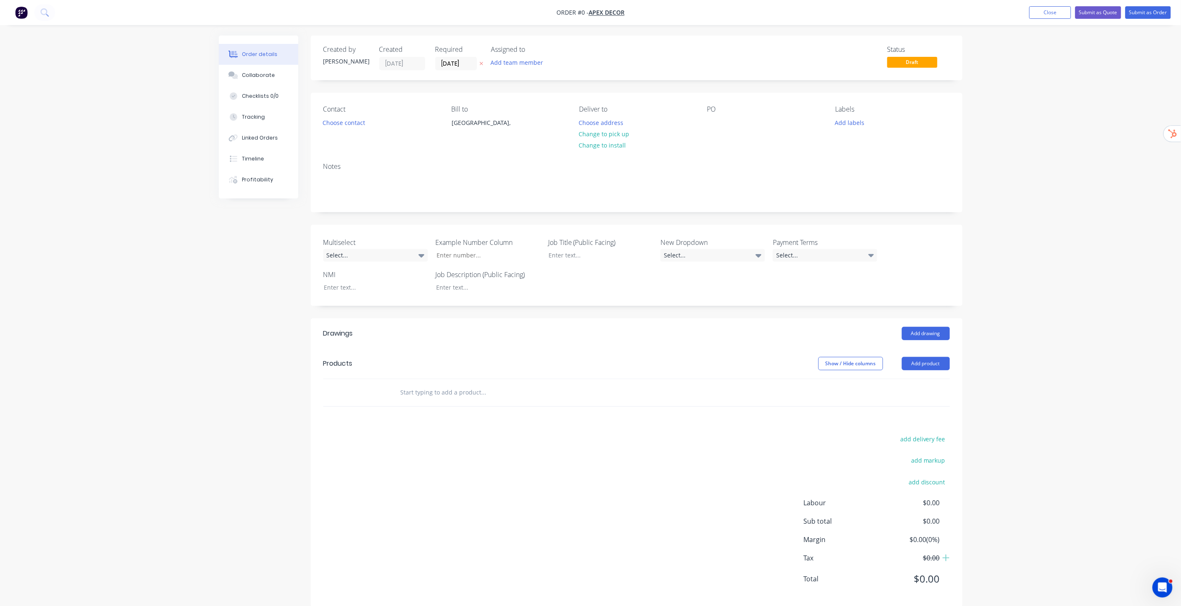
click at [594, 308] on header "Products Show / Hide columns Add product" at bounding box center [637, 363] width 652 height 30
click at [594, 308] on button "Add product" at bounding box center [926, 363] width 48 height 13
click at [594, 308] on div "Product catalogue" at bounding box center [910, 385] width 64 height 12
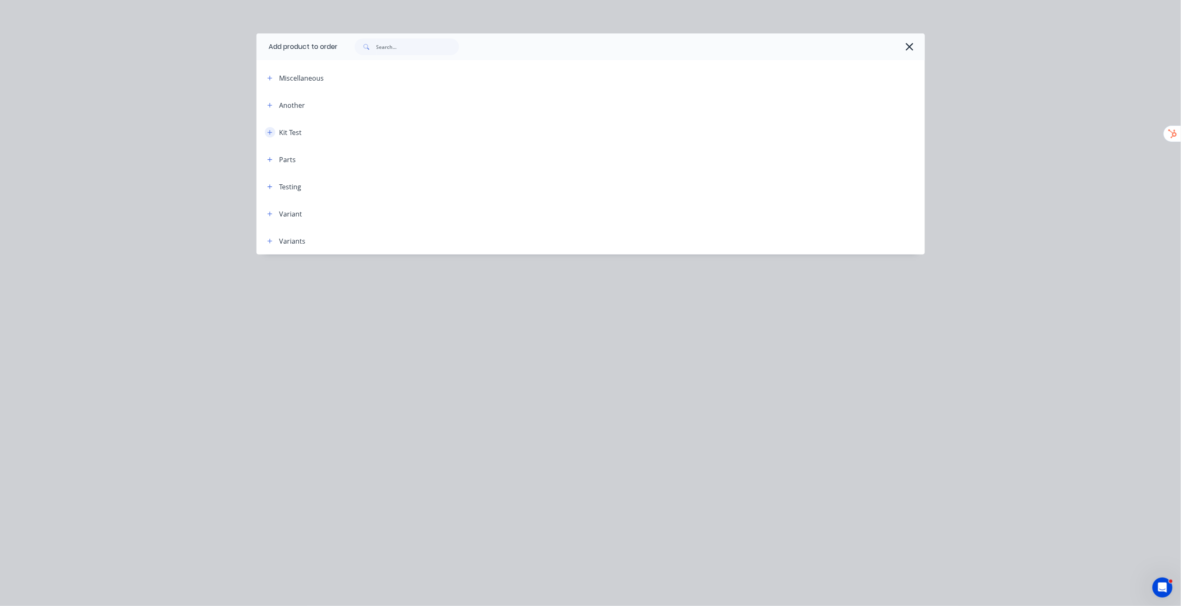
click at [269, 132] on icon "button" at bounding box center [269, 133] width 5 height 6
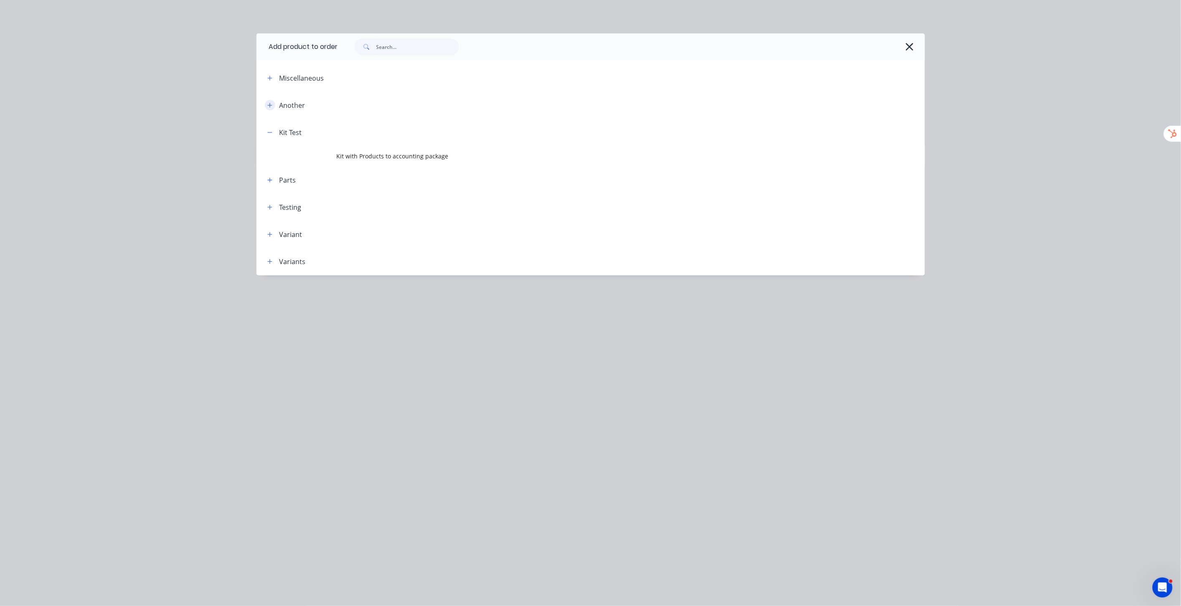
click at [268, 102] on icon "button" at bounding box center [269, 105] width 5 height 6
click at [271, 78] on icon "button" at bounding box center [269, 78] width 5 height 5
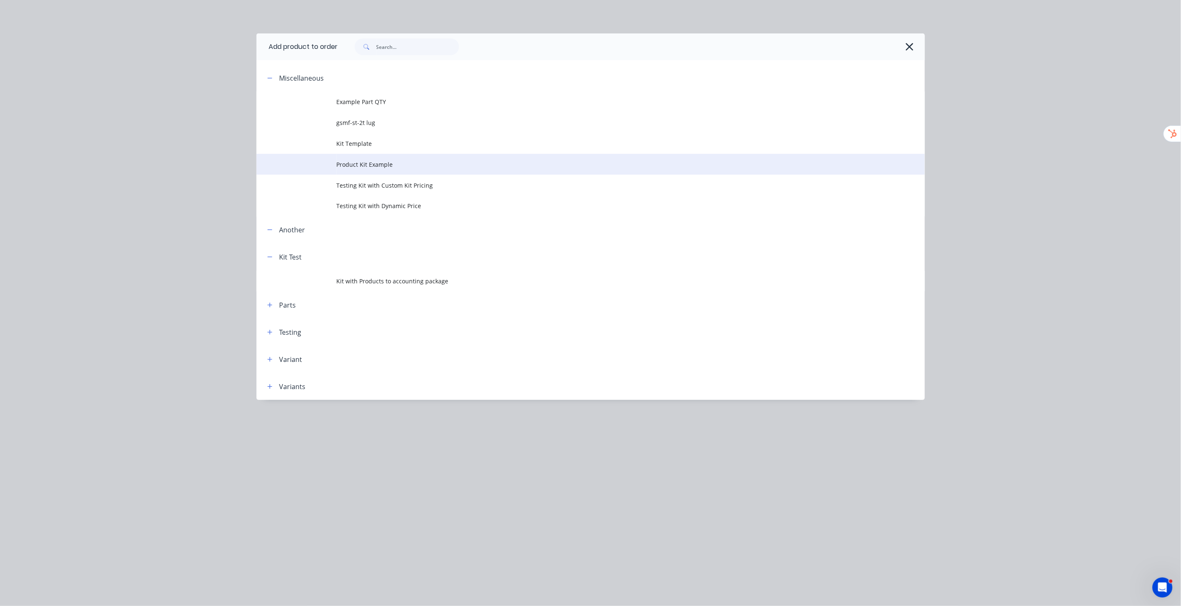
click at [376, 165] on span "Product Kit Example" at bounding box center [572, 164] width 471 height 9
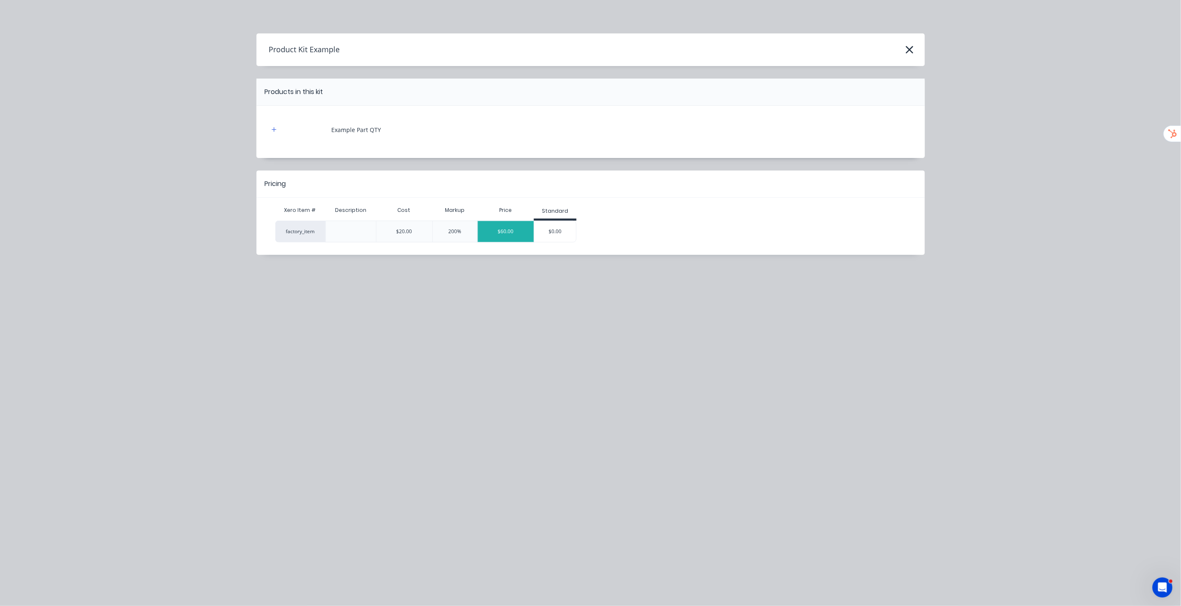
click at [520, 233] on div "$60.00" at bounding box center [506, 231] width 56 height 21
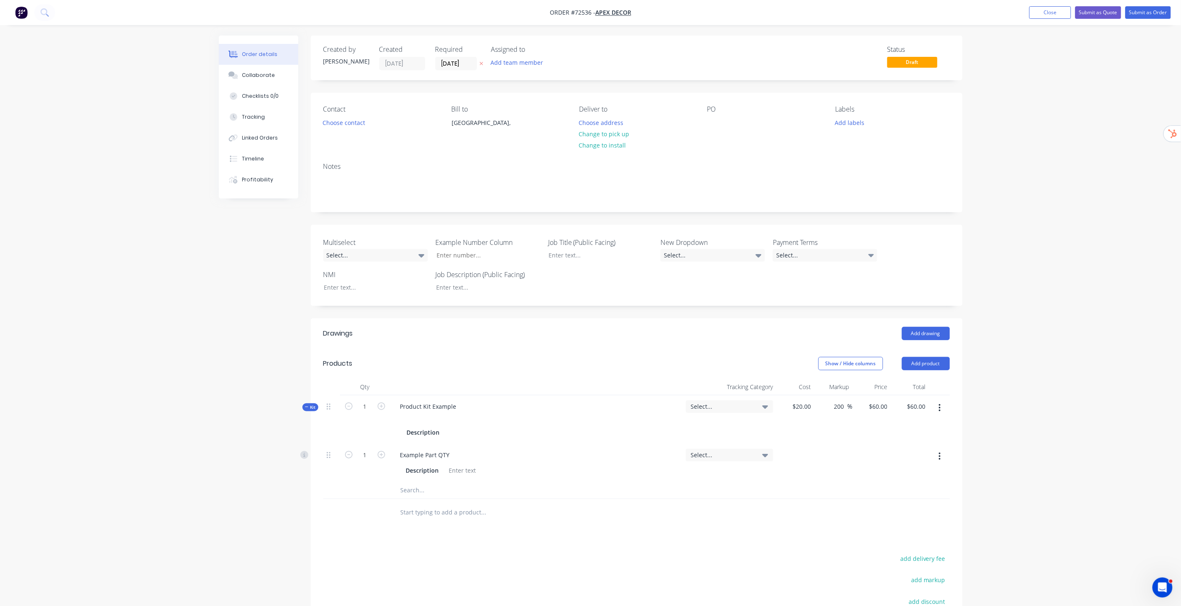
click at [594, 308] on button "button" at bounding box center [940, 407] width 20 height 15
click at [594, 308] on div "Add product to kit" at bounding box center [910, 430] width 64 height 12
click at [594, 308] on div "Product catalogue" at bounding box center [910, 463] width 64 height 12
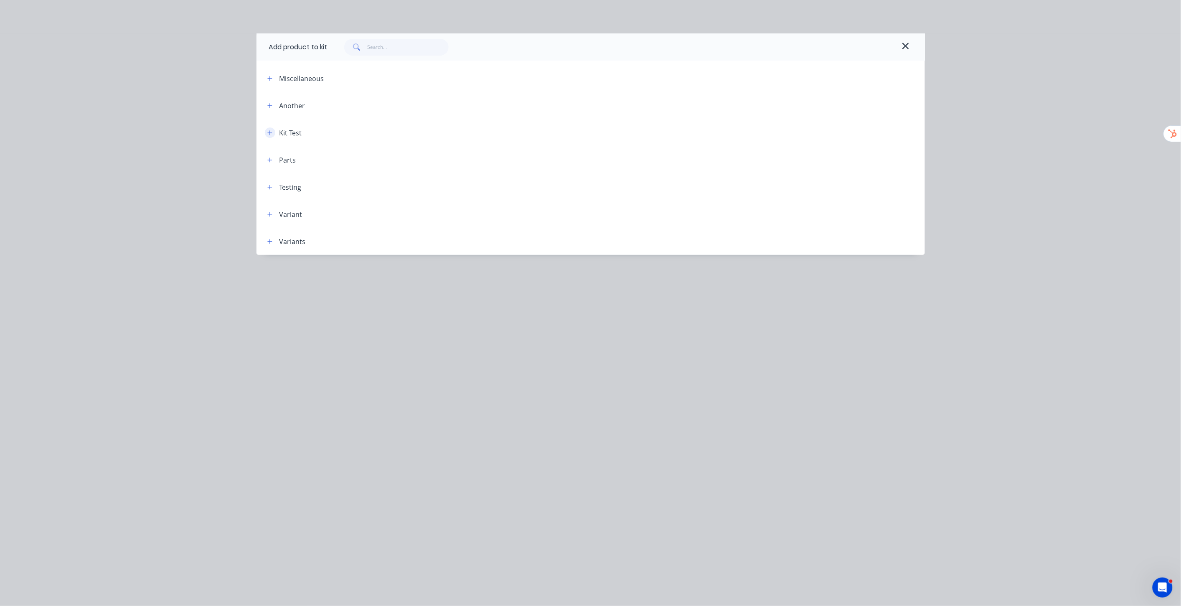
click at [269, 132] on icon "button" at bounding box center [269, 132] width 5 height 5
click at [267, 103] on icon "button" at bounding box center [269, 106] width 5 height 6
click at [267, 81] on button "button" at bounding box center [270, 78] width 10 height 10
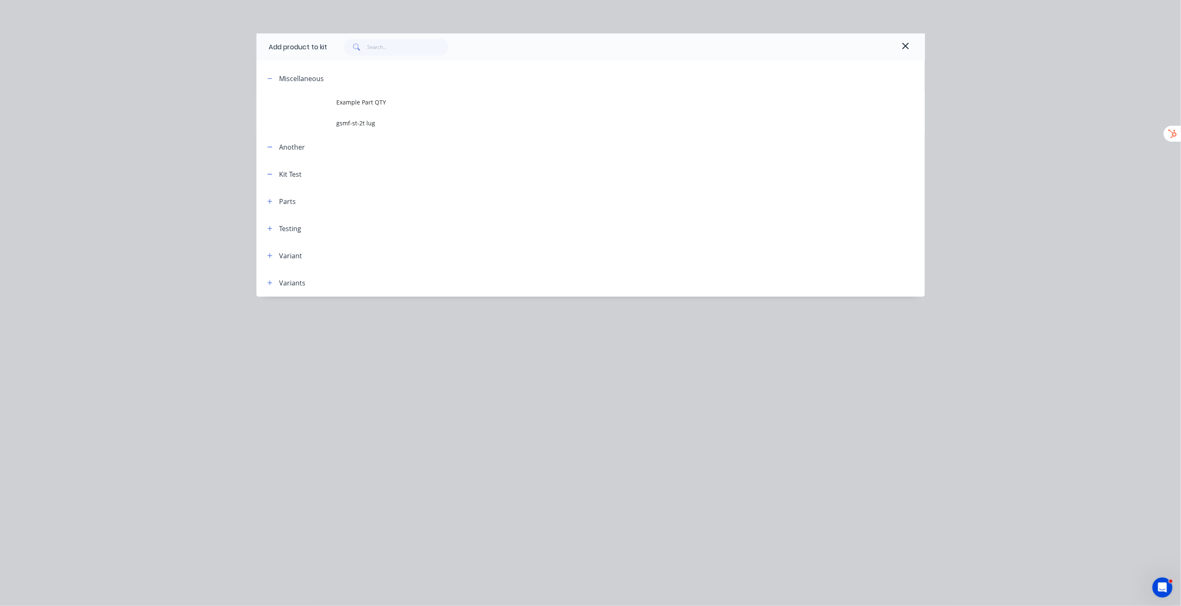
click at [273, 207] on header "Parts" at bounding box center [591, 201] width 669 height 27
click at [270, 199] on icon "button" at bounding box center [269, 201] width 5 height 5
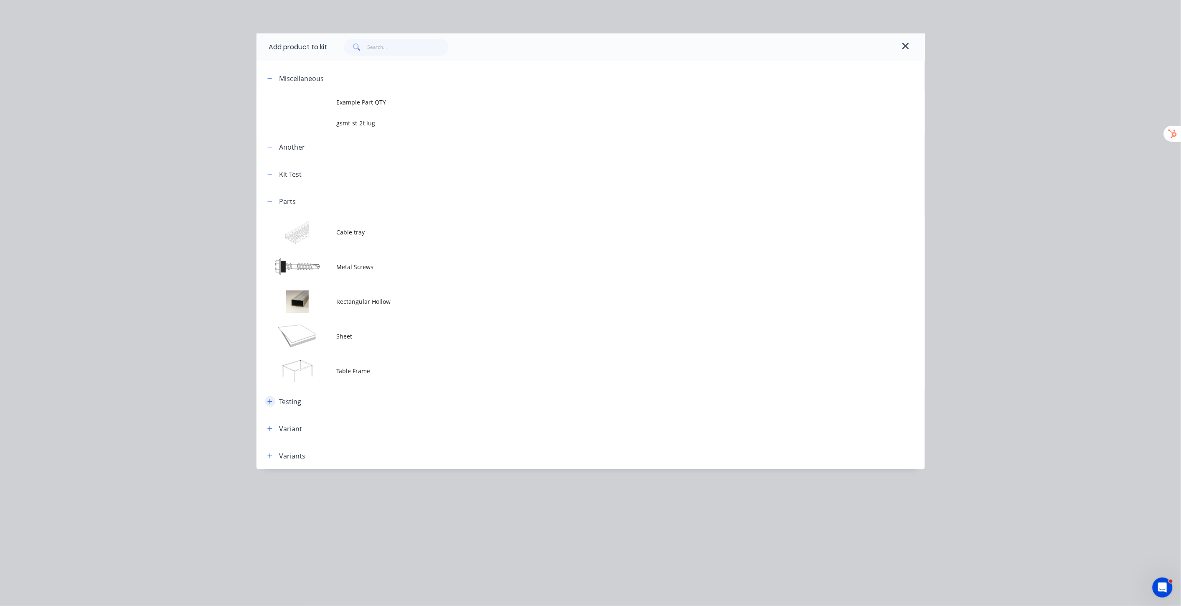
click at [269, 308] on icon "button" at bounding box center [269, 402] width 5 height 6
click at [273, 308] on button "button" at bounding box center [270, 428] width 10 height 10
click at [270, 308] on button "button" at bounding box center [270, 455] width 10 height 10
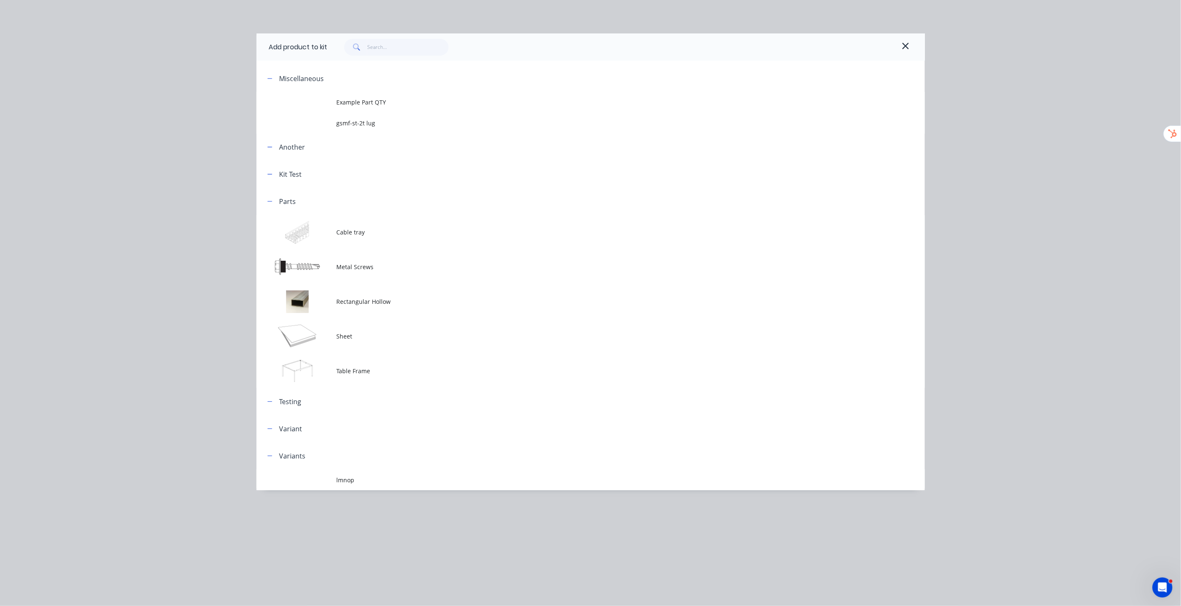
click at [594, 39] on div at bounding box center [905, 47] width 13 height 17
click at [594, 45] on icon "button" at bounding box center [906, 46] width 6 height 6
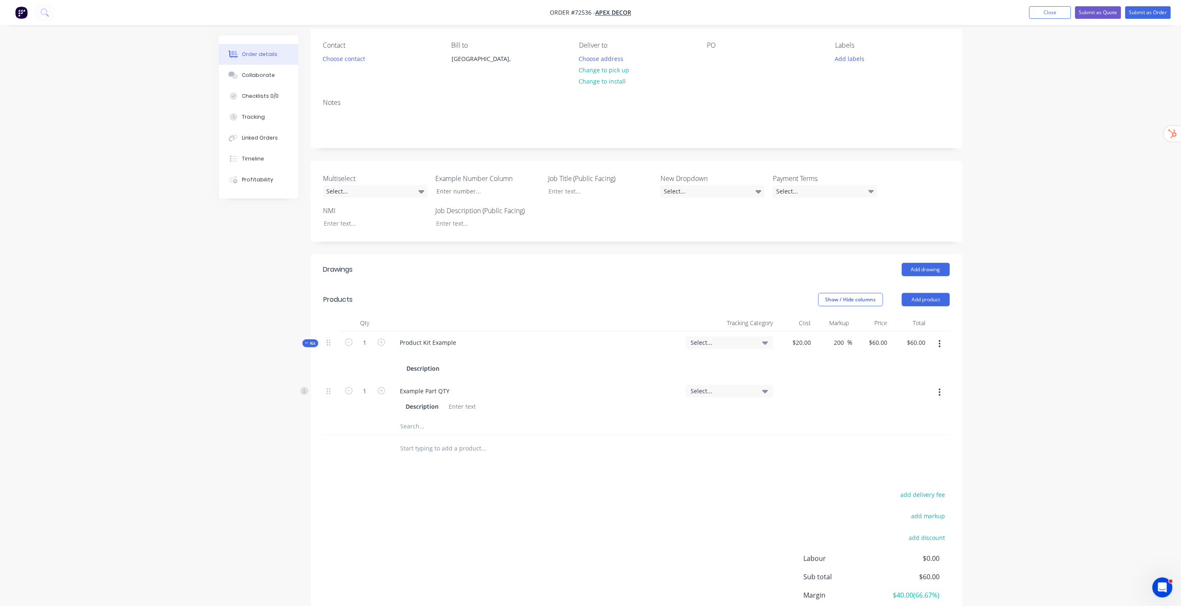
scroll to position [134, 0]
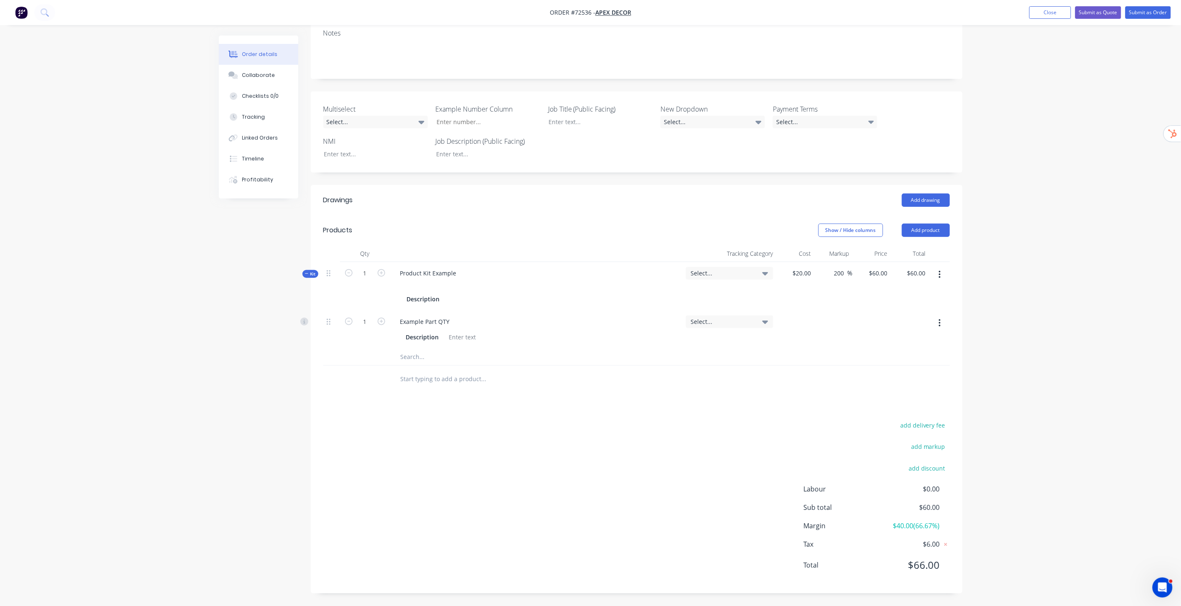
click at [594, 308] on div "Order details Collaborate Checklists 0/0 Tracking Linked Orders Timeline Profit…" at bounding box center [590, 236] width 1181 height 739
click at [594, 272] on icon "button" at bounding box center [940, 275] width 2 height 8
click at [594, 308] on div "Delete" at bounding box center [910, 363] width 64 height 12
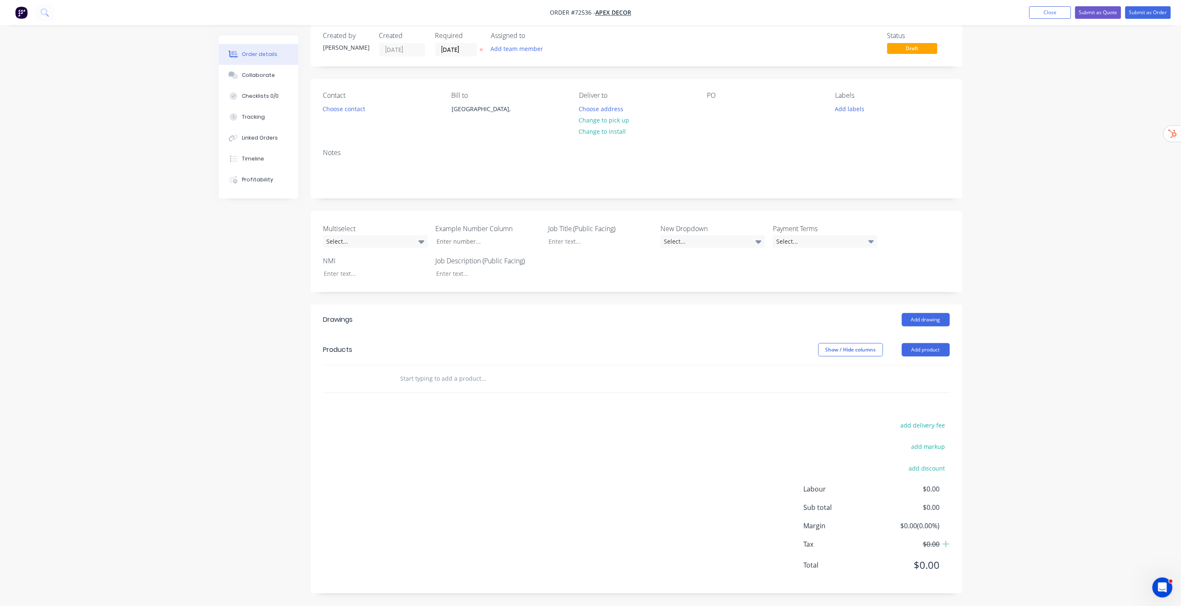
drag, startPoint x: 1020, startPoint y: 300, endPoint x: 1015, endPoint y: 294, distance: 8.0
click at [594, 300] on div "Order details Collaborate Checklists 0/0 Tracking Linked Orders Timeline Profit…" at bounding box center [590, 296] width 1181 height 620
click at [594, 308] on button "Add product" at bounding box center [926, 349] width 48 height 13
click at [594, 308] on div "Product catalogue" at bounding box center [910, 371] width 64 height 12
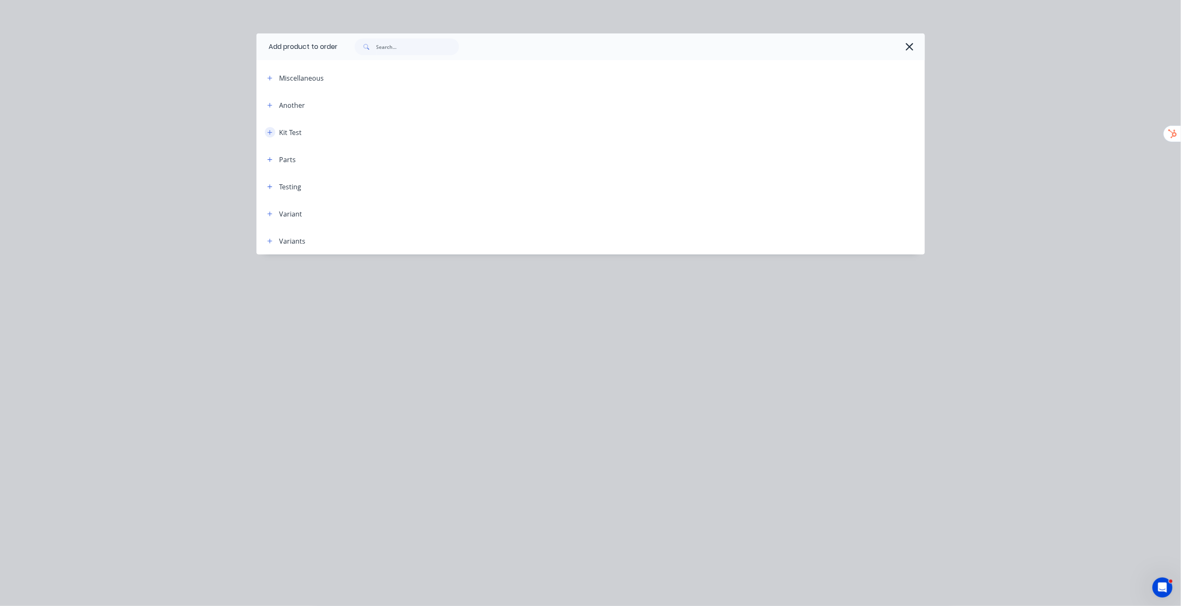
click at [272, 132] on icon "button" at bounding box center [269, 133] width 5 height 6
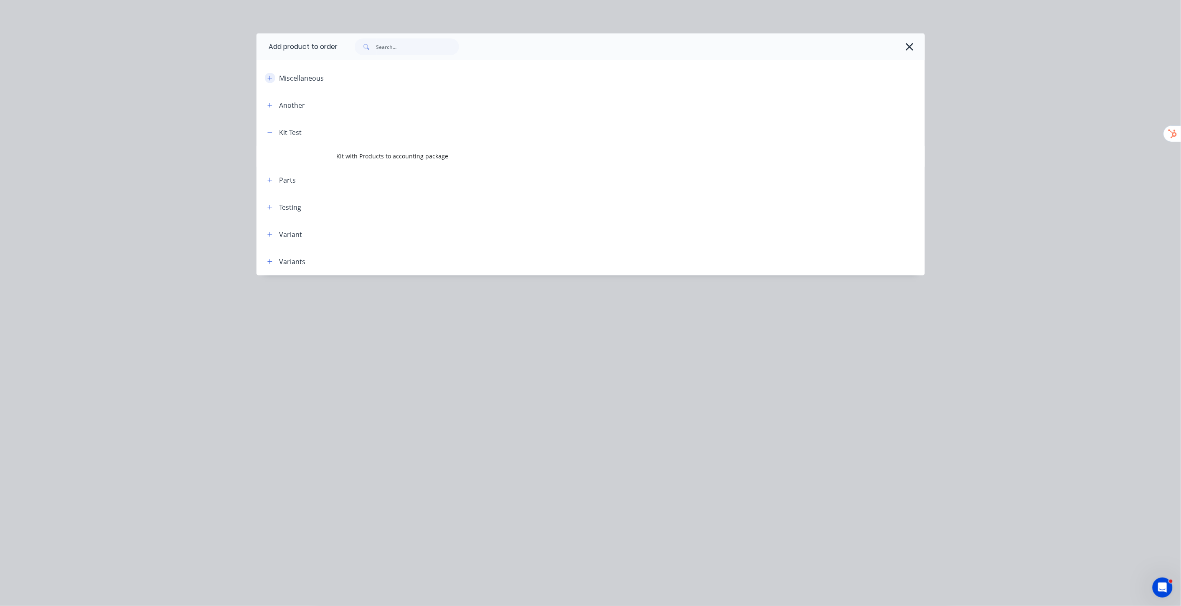
click at [266, 79] on button "button" at bounding box center [270, 78] width 10 height 10
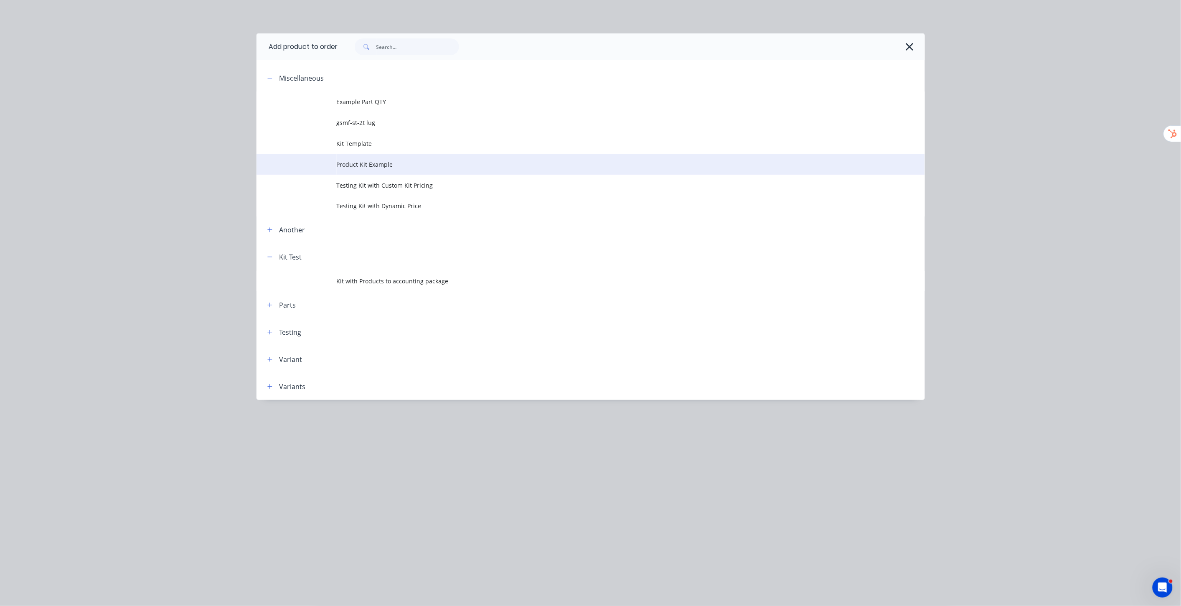
click at [374, 158] on td "Product Kit Example" at bounding box center [631, 164] width 588 height 21
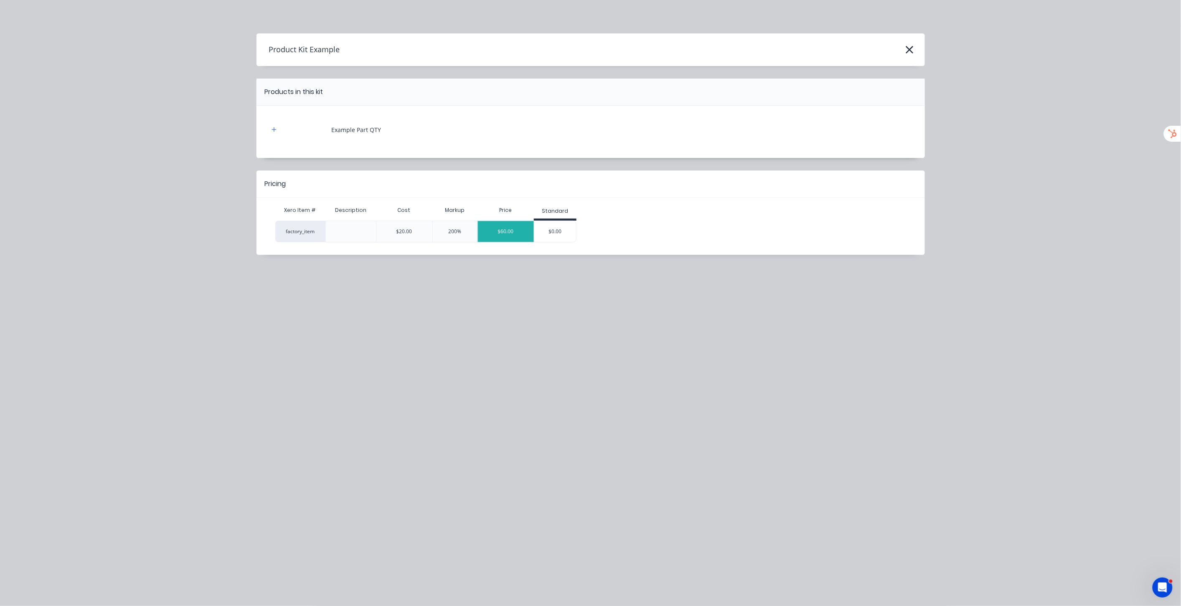
click at [506, 229] on div "$60.00" at bounding box center [506, 231] width 56 height 21
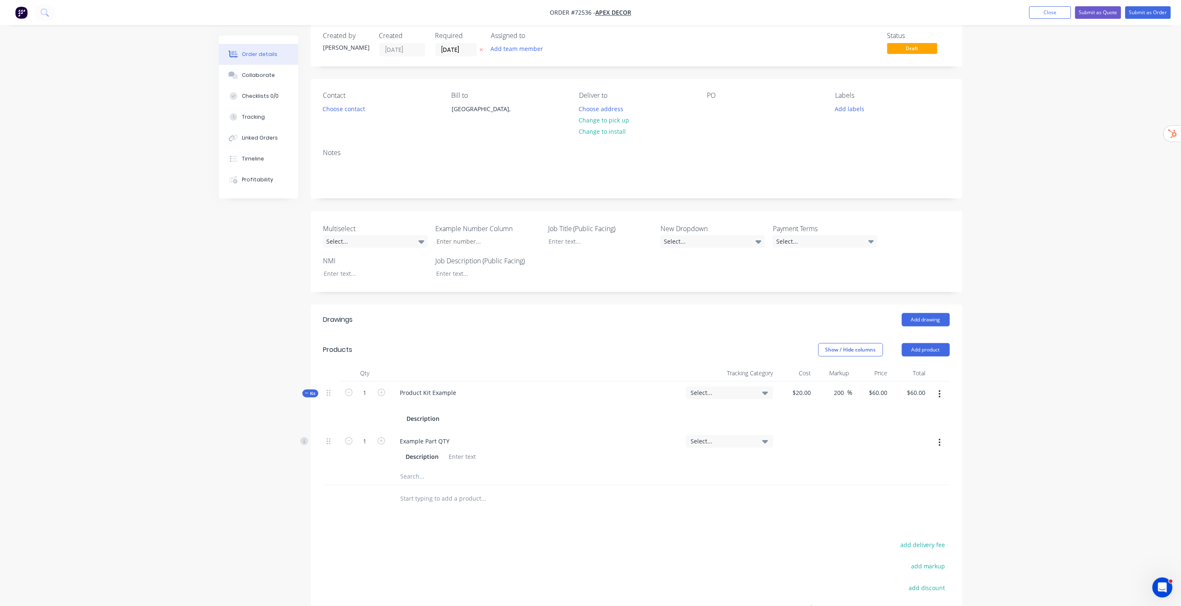
click at [594, 308] on icon "button" at bounding box center [940, 393] width 2 height 9
click at [594, 308] on div "Add product to kit" at bounding box center [910, 416] width 64 height 12
click at [594, 308] on div "Product catalogue" at bounding box center [910, 449] width 64 height 12
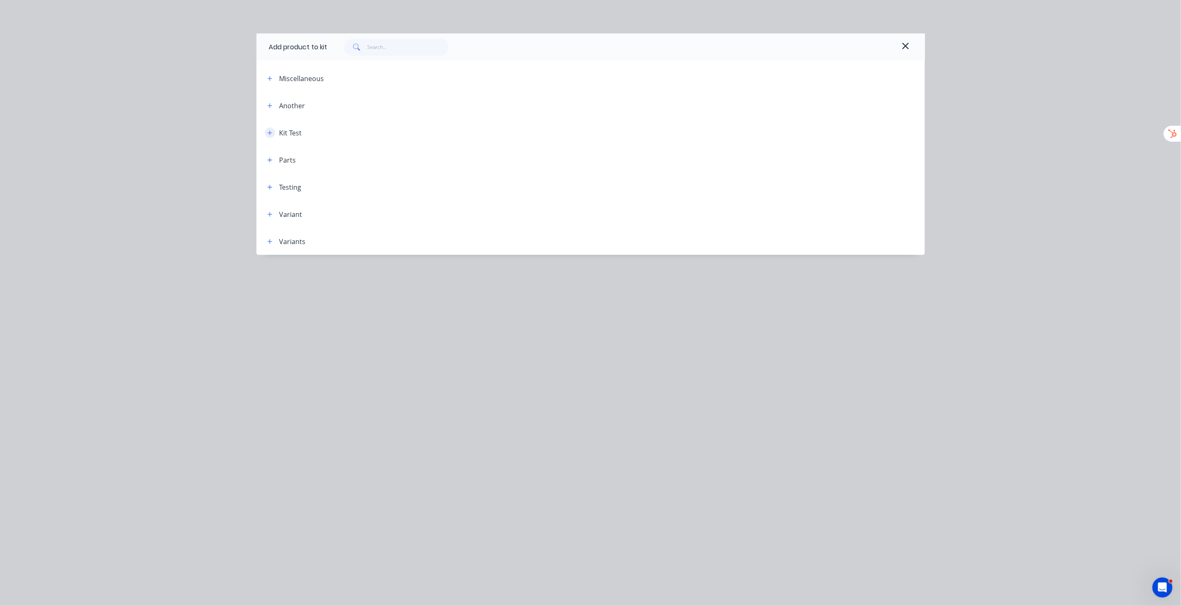
click at [267, 131] on icon "button" at bounding box center [269, 133] width 5 height 6
click at [269, 78] on icon "button" at bounding box center [269, 79] width 5 height 6
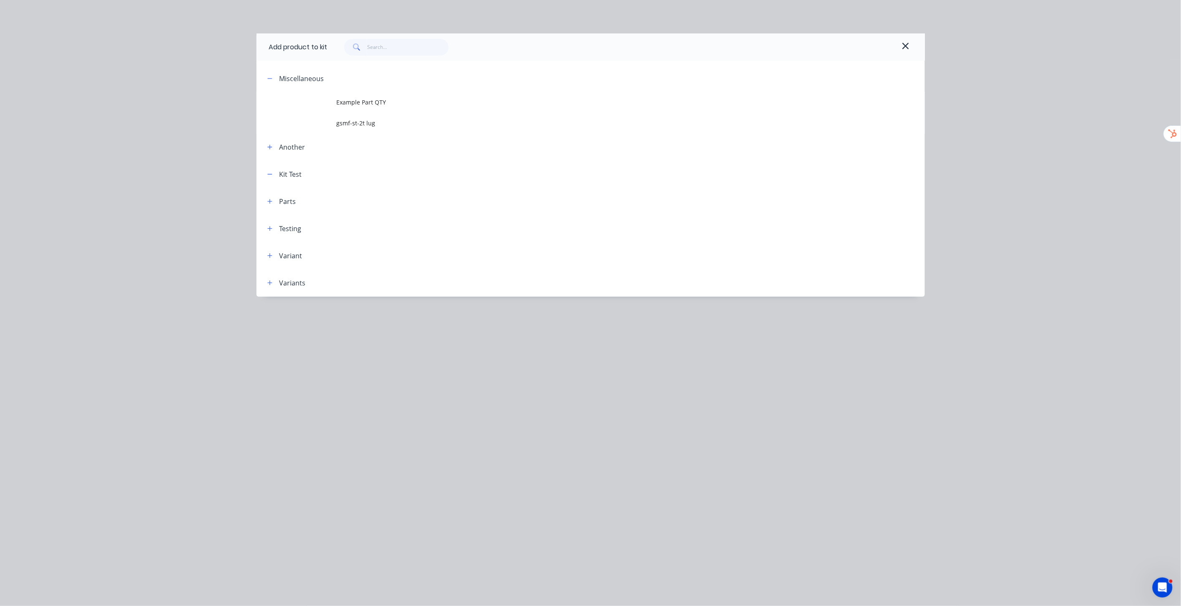
drag, startPoint x: 1031, startPoint y: 86, endPoint x: 1031, endPoint y: 79, distance: 7.9
click at [594, 86] on div "Add product to kit Miscellaneous Example Part QTY gsmf-st-2t lug Another Kit Te…" at bounding box center [590, 303] width 1181 height 606
click at [594, 43] on icon "button" at bounding box center [906, 46] width 8 height 10
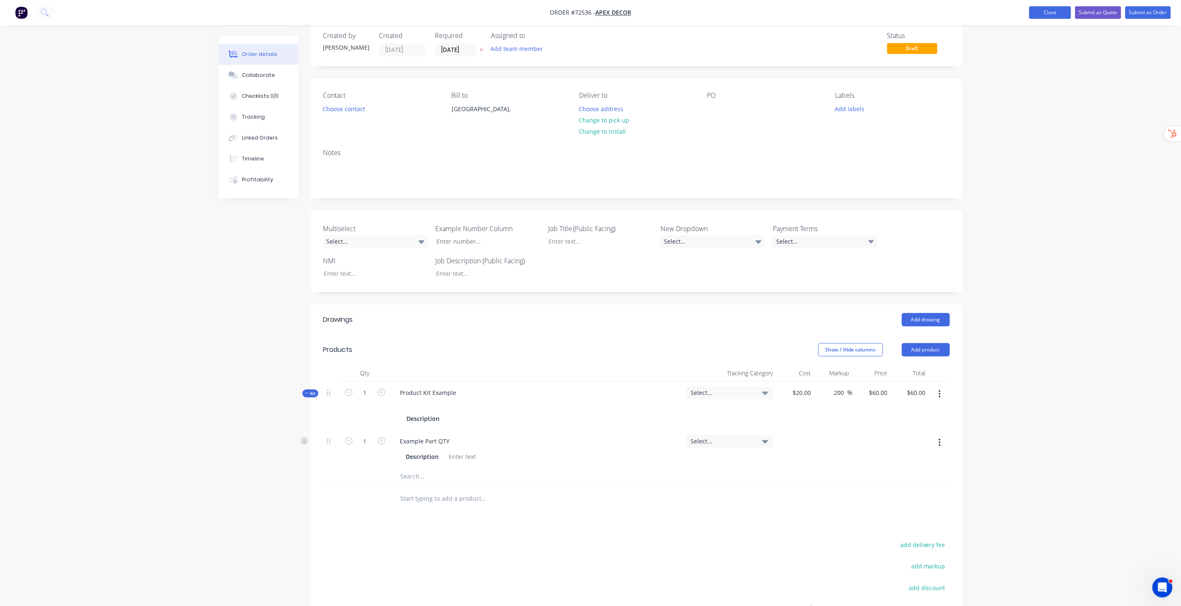
click at [594, 13] on button "Close" at bounding box center [1051, 12] width 42 height 13
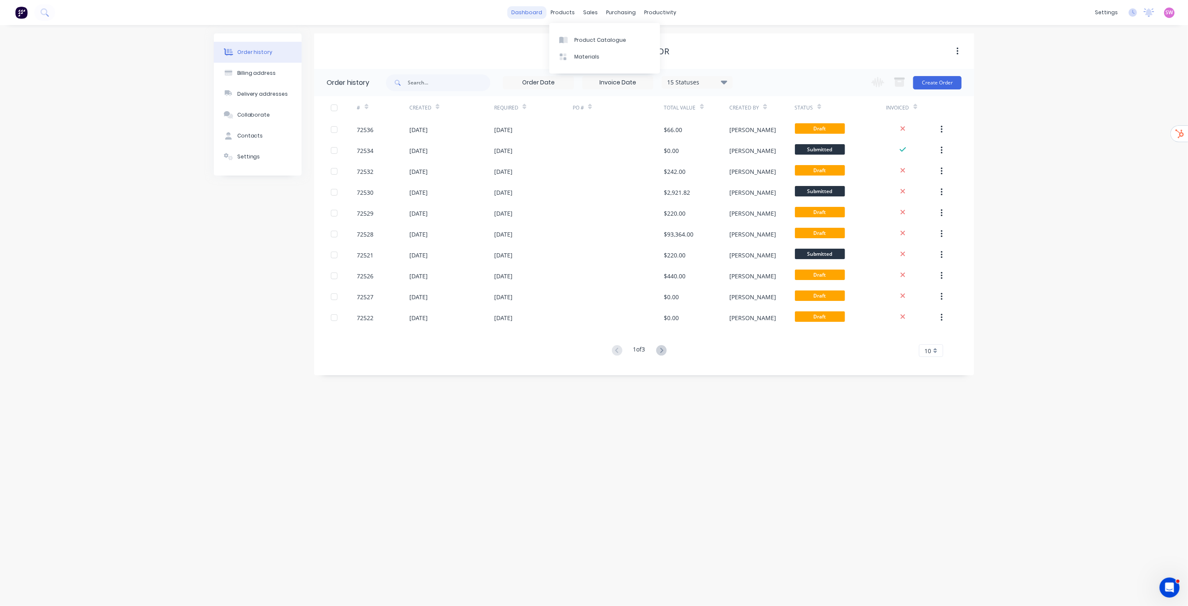
click at [533, 13] on link "dashboard" at bounding box center [527, 12] width 39 height 13
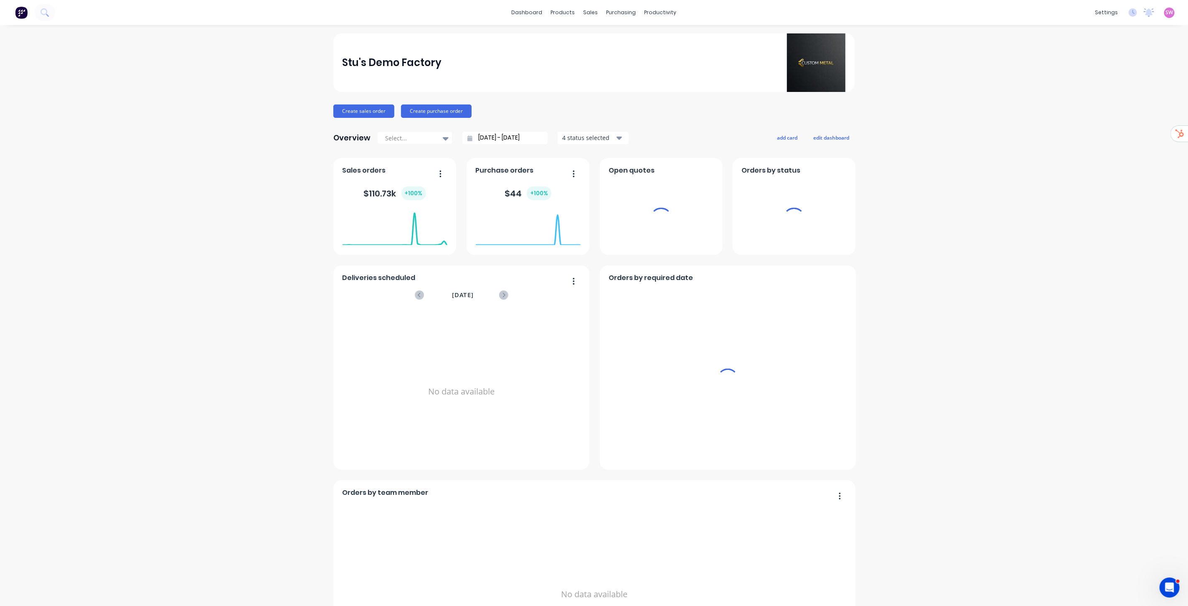
click at [594, 20] on div "dashboard products sales purchasing productivity dashboard products Product Cat…" at bounding box center [594, 12] width 1188 height 25
click at [594, 15] on span "SW" at bounding box center [1170, 13] width 8 height 8
click at [594, 105] on div "Sign out" at bounding box center [1156, 105] width 23 height 8
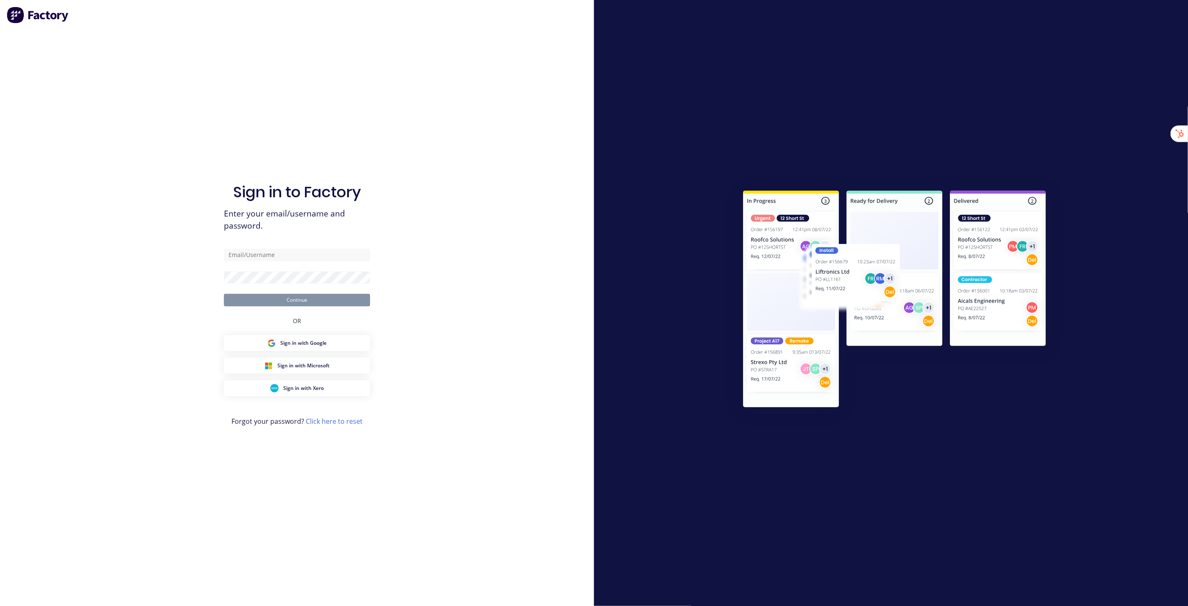
type input "[EMAIL_ADDRESS][DOMAIN_NAME]"
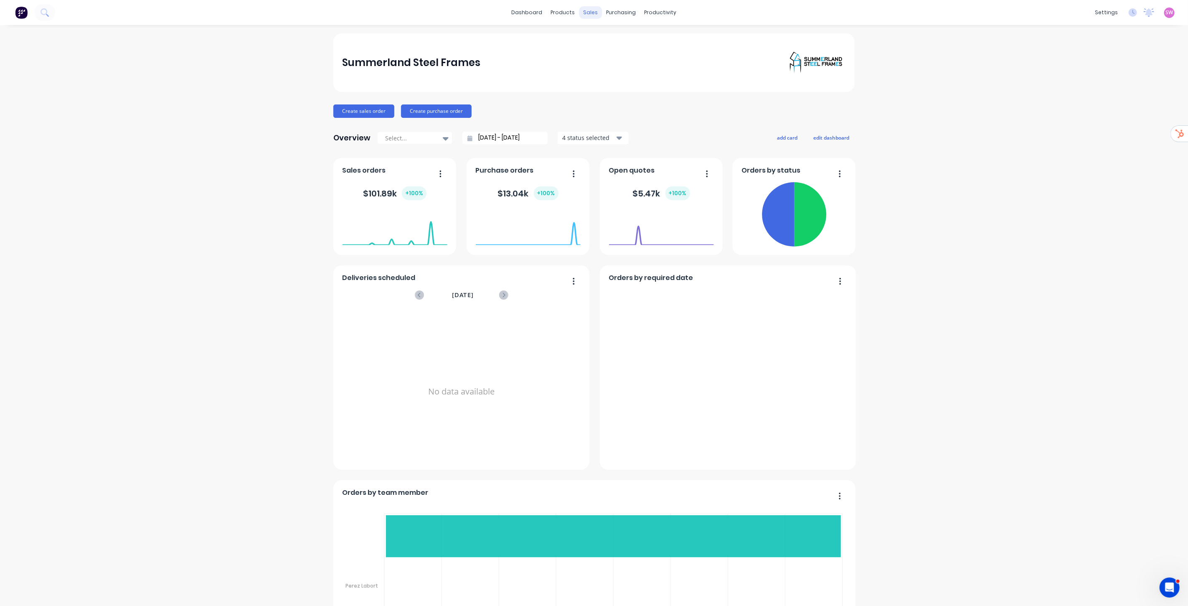
click at [586, 13] on div "sales" at bounding box center [591, 12] width 23 height 13
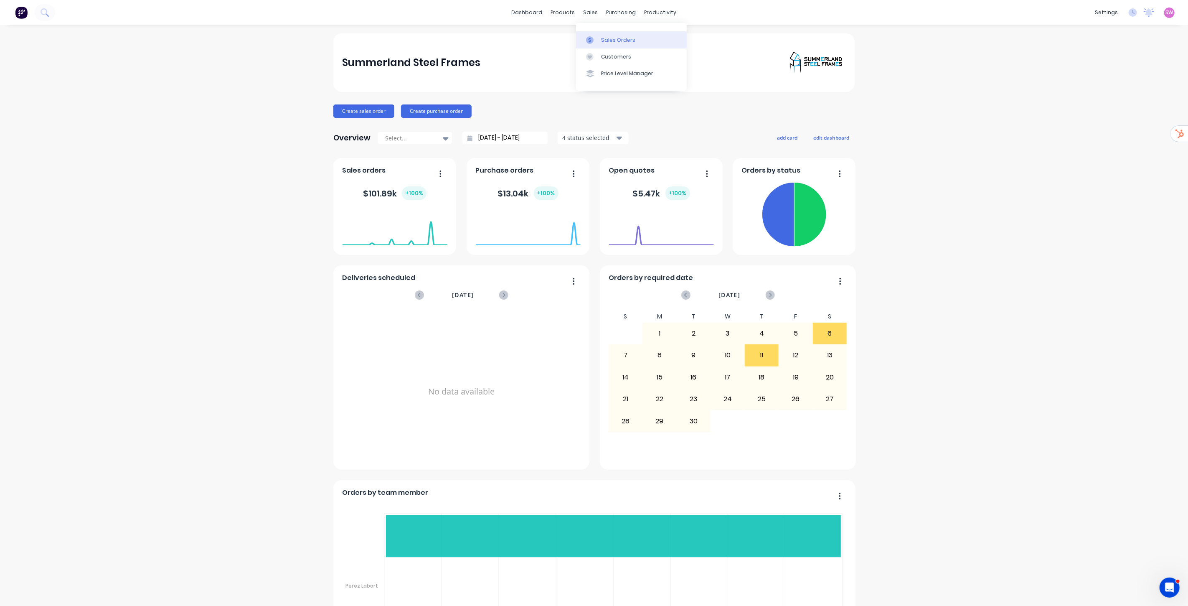
click at [608, 41] on div "Sales Orders" at bounding box center [618, 40] width 34 height 8
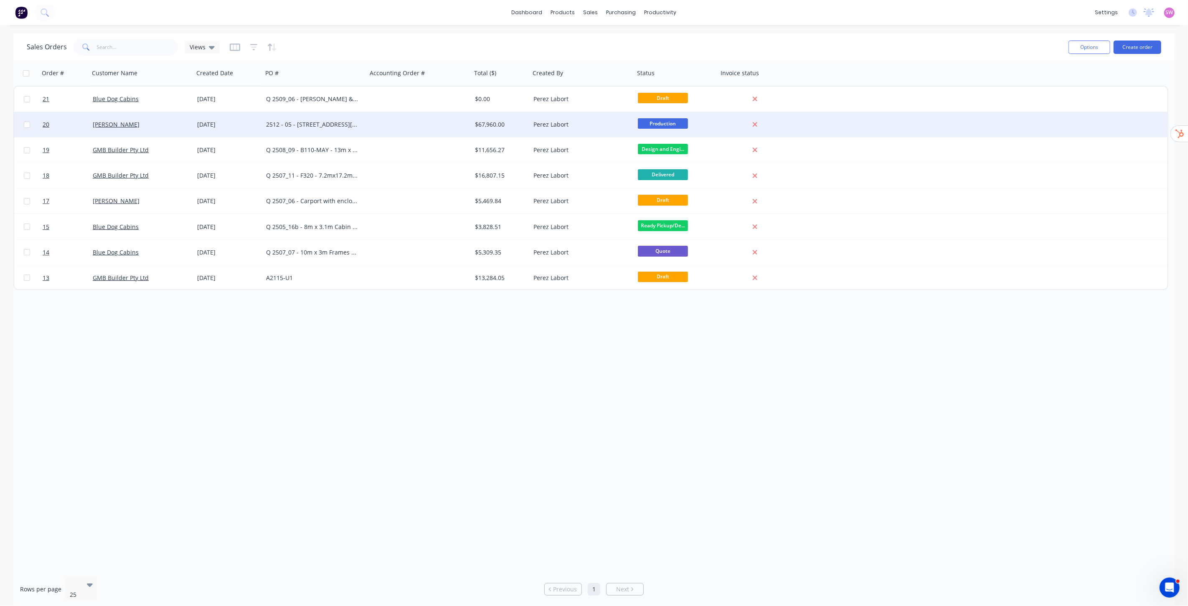
click at [295, 126] on div "2512 - 05 - [STREET_ADDRESS][PERSON_NAME] Leycester - New house frames - purlin…" at bounding box center [312, 124] width 93 height 8
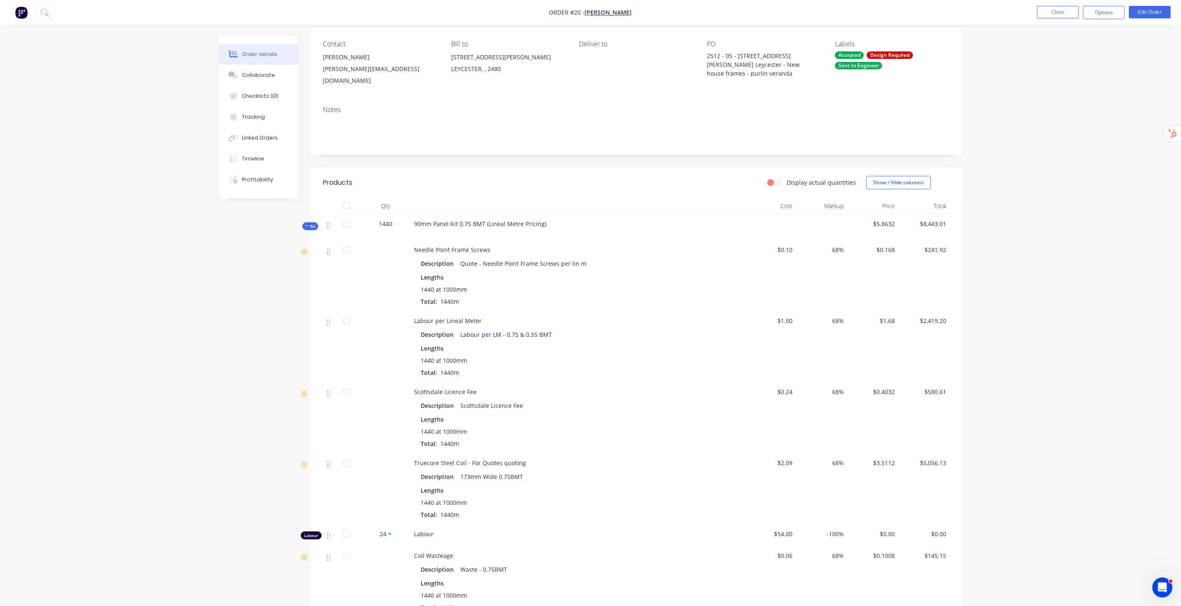
scroll to position [46, 0]
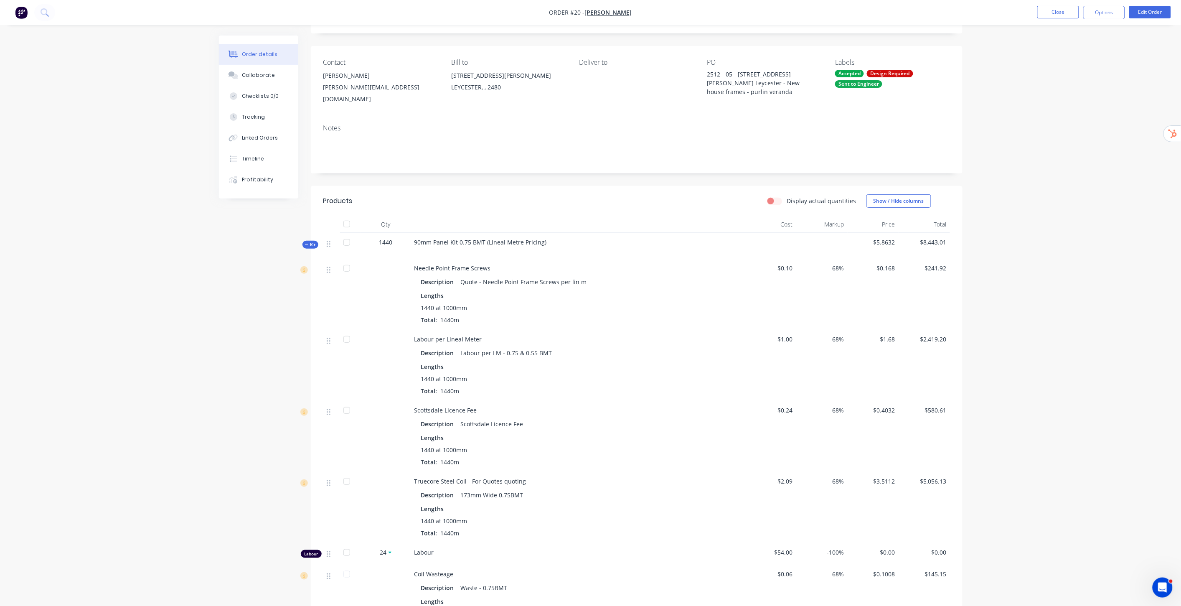
click at [312, 242] on span "Kit" at bounding box center [310, 245] width 11 height 6
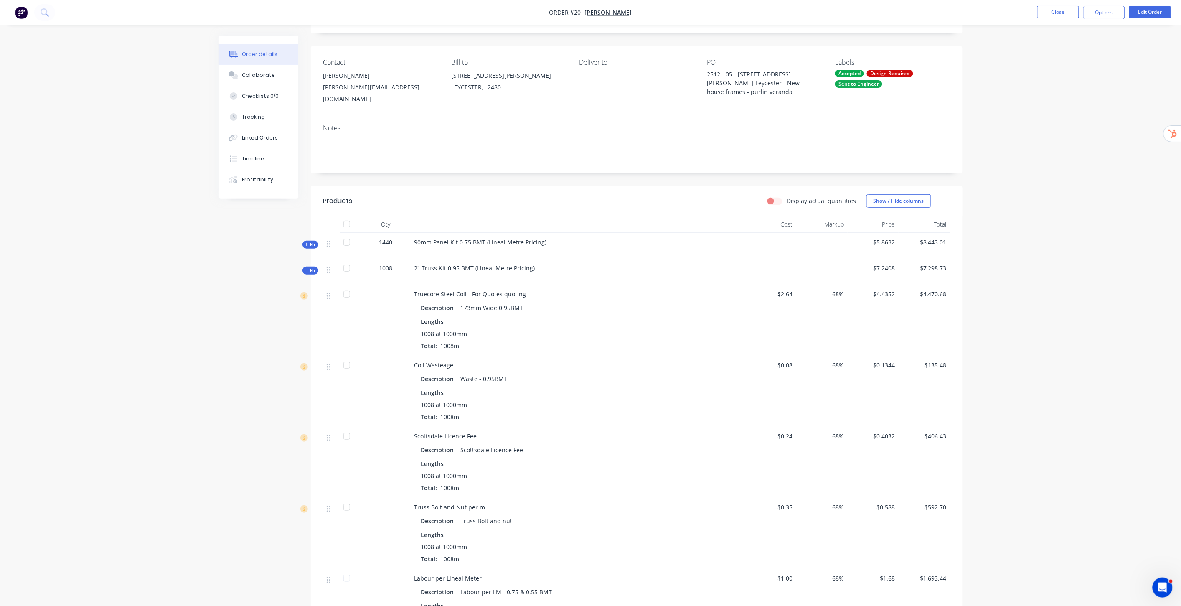
click at [310, 267] on span "Kit" at bounding box center [310, 270] width 11 height 6
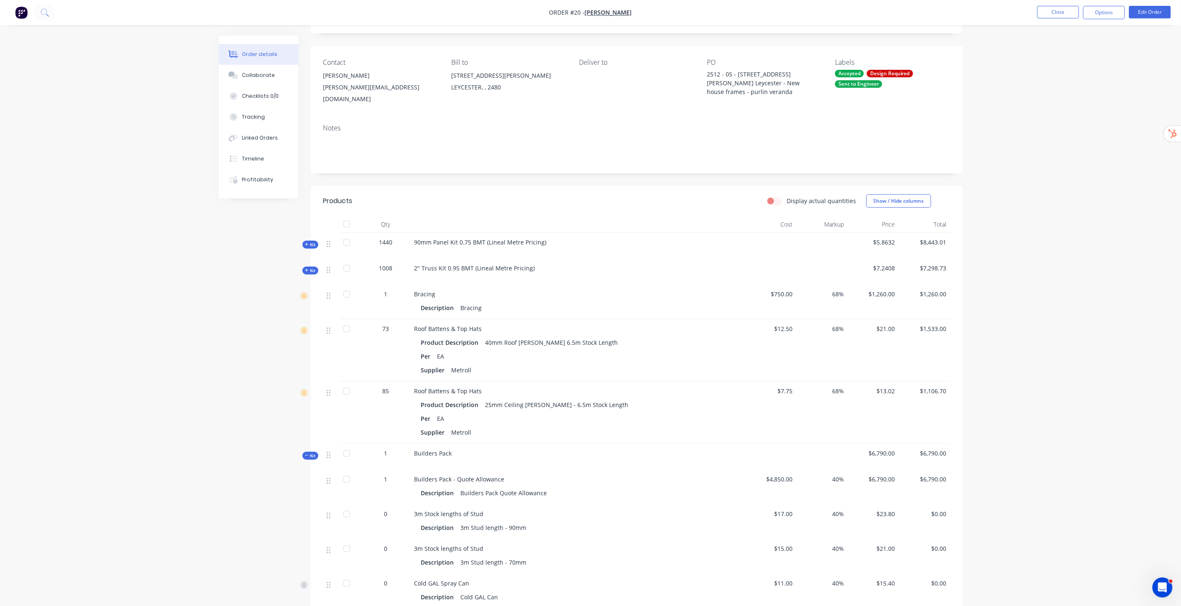
click at [310, 267] on span "Kit" at bounding box center [310, 270] width 11 height 6
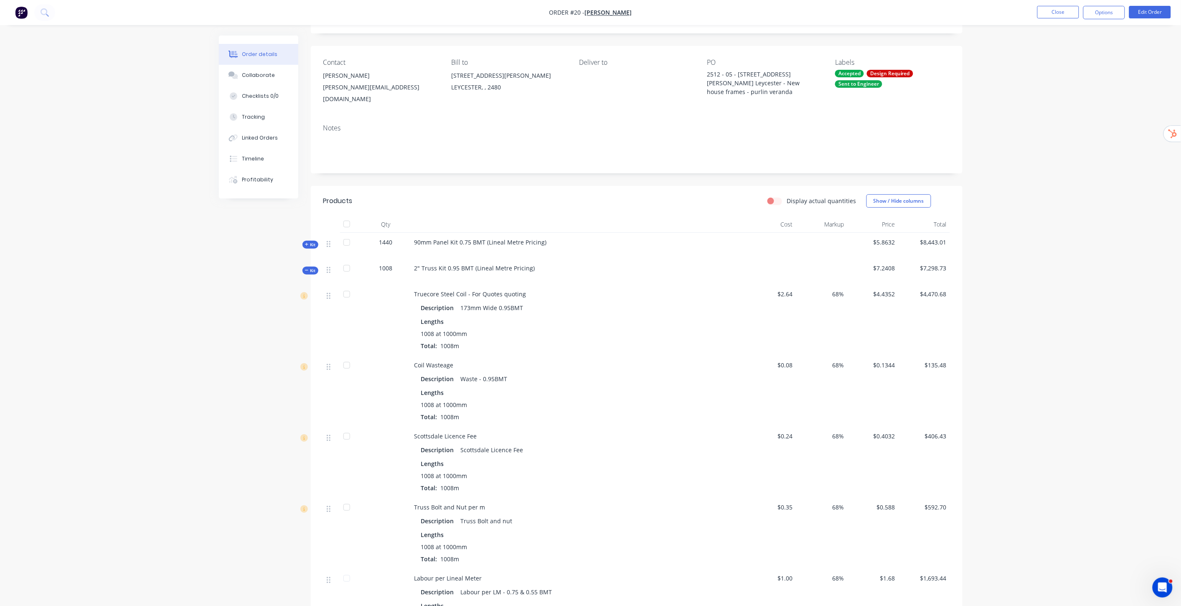
click at [310, 267] on span "Kit" at bounding box center [310, 270] width 11 height 6
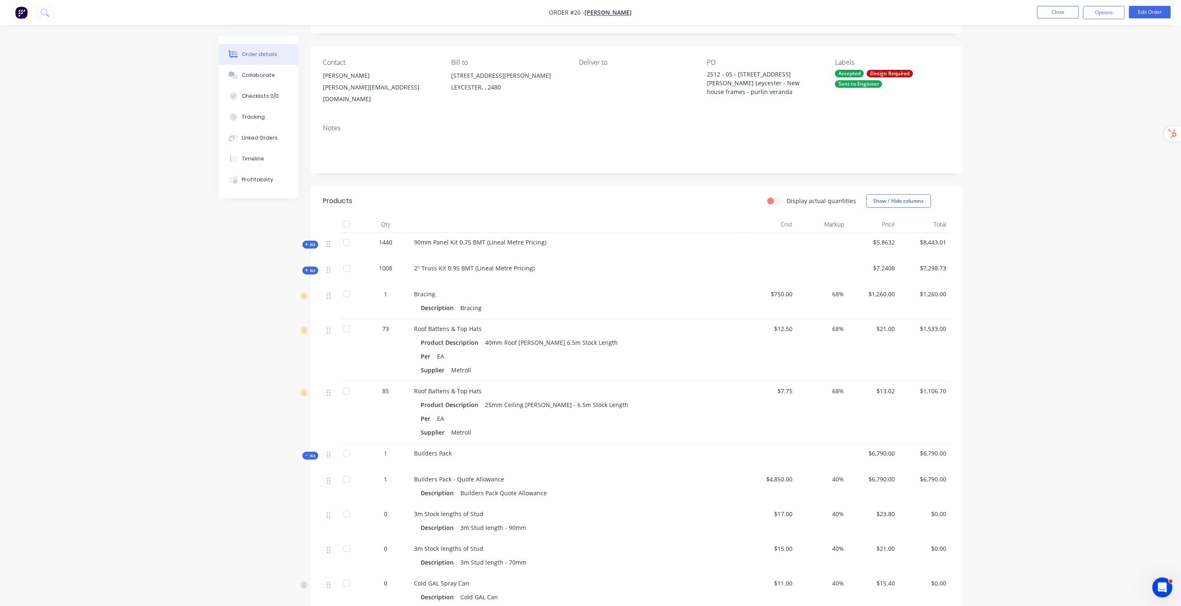
click at [308, 453] on span "Kit" at bounding box center [310, 456] width 11 height 6
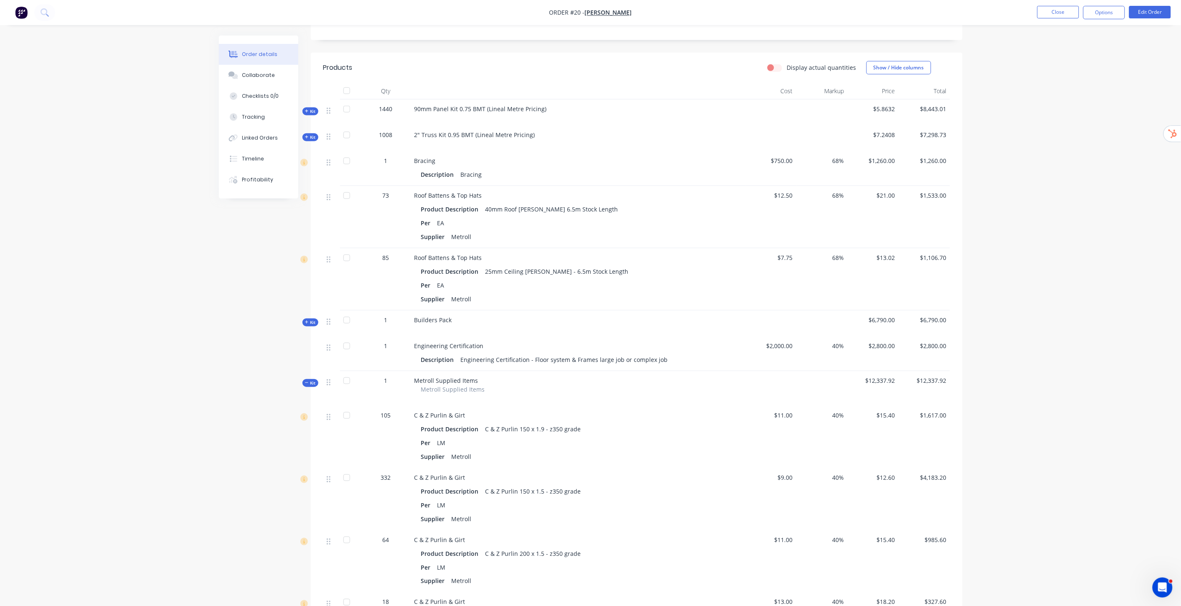
scroll to position [186, 0]
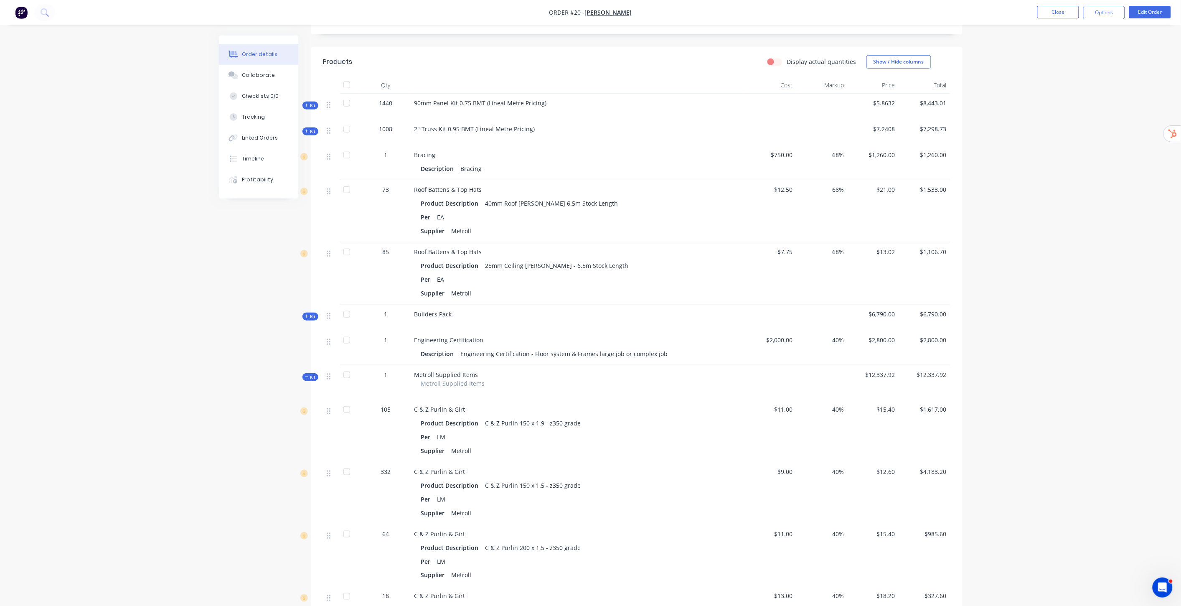
click at [310, 374] on span "Kit" at bounding box center [310, 377] width 11 height 6
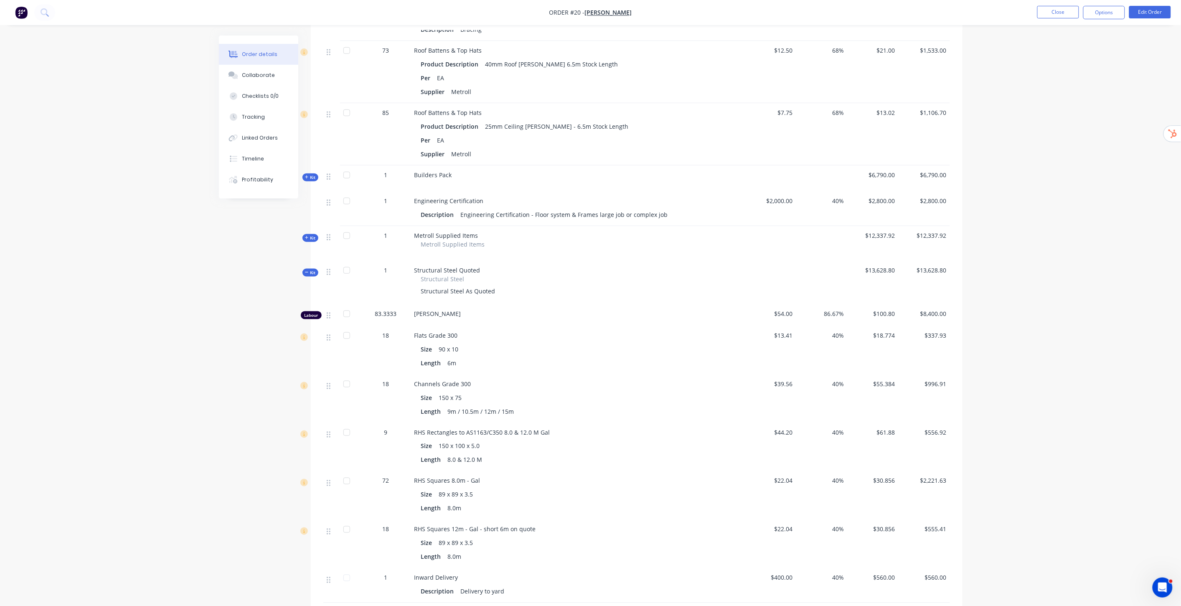
click at [305, 270] on icon at bounding box center [307, 272] width 4 height 4
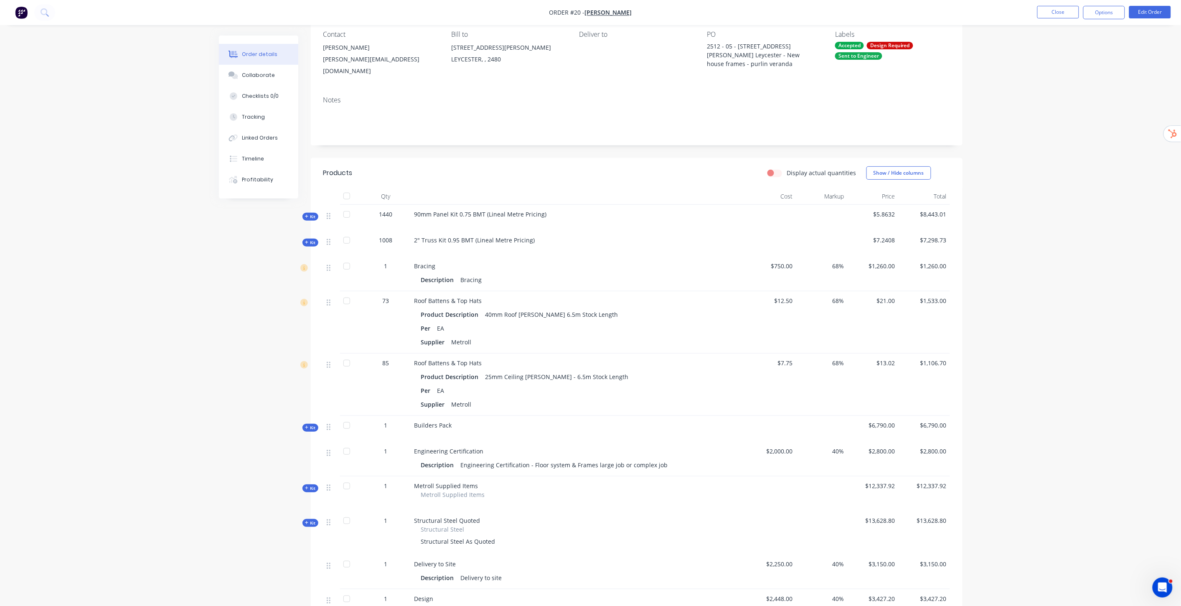
scroll to position [280, 0]
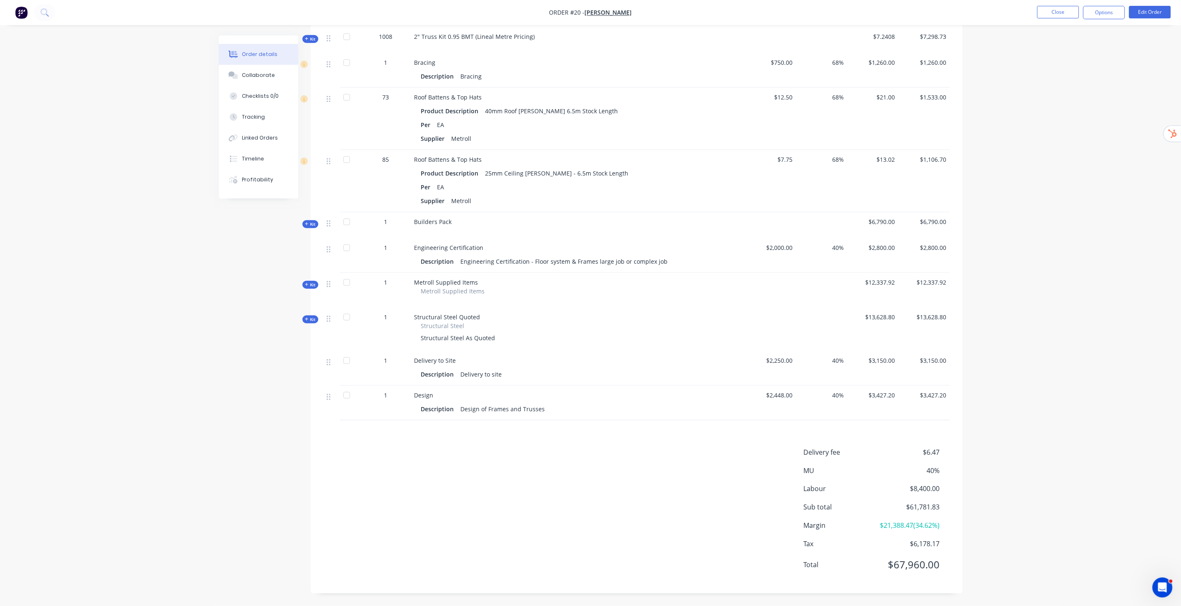
click at [310, 316] on span "Kit" at bounding box center [310, 319] width 11 height 6
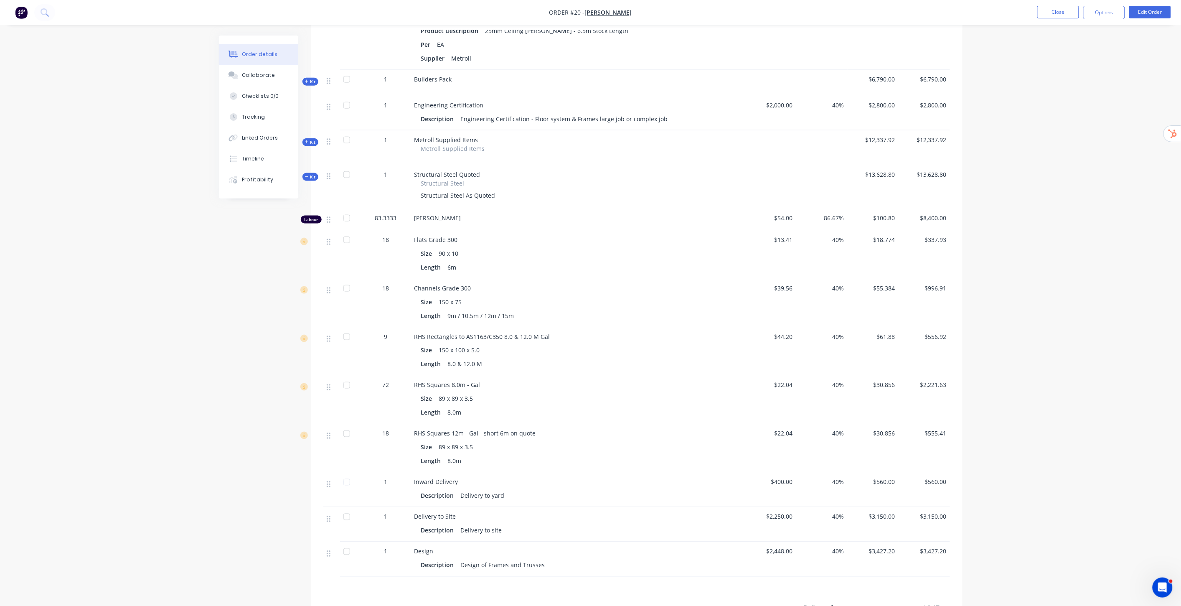
scroll to position [255, 0]
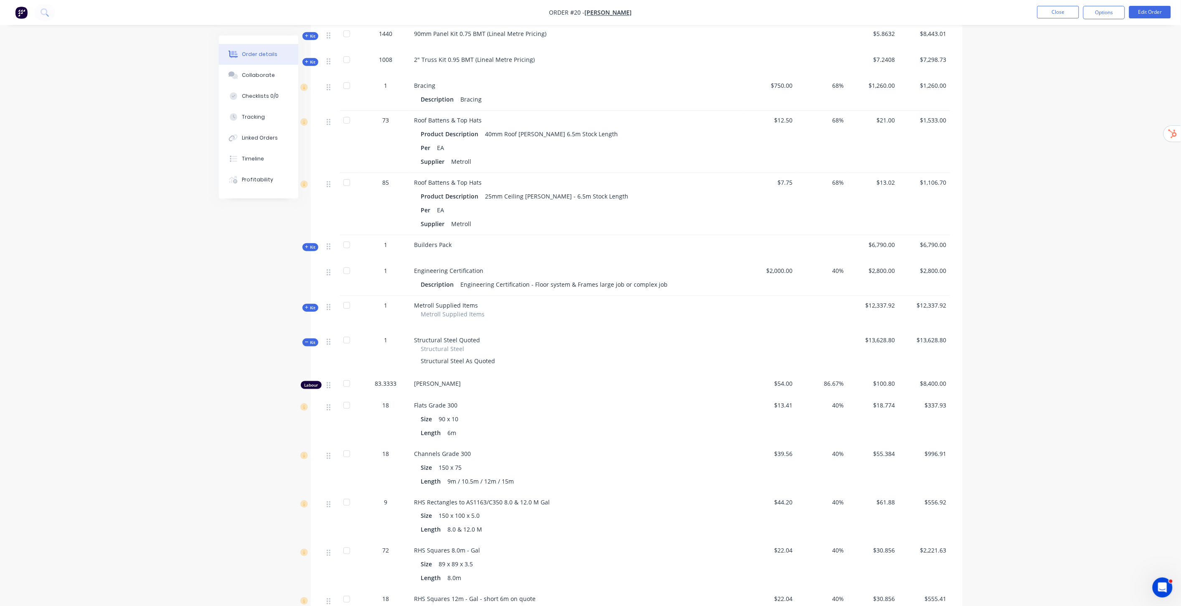
click at [311, 304] on div "Qty Cost Markup Price Total Kit 1440 90mm Panel Kit 0.75 BMT (Lineal Metre Pric…" at bounding box center [637, 375] width 652 height 735
click at [308, 304] on div "Kit" at bounding box center [311, 308] width 16 height 8
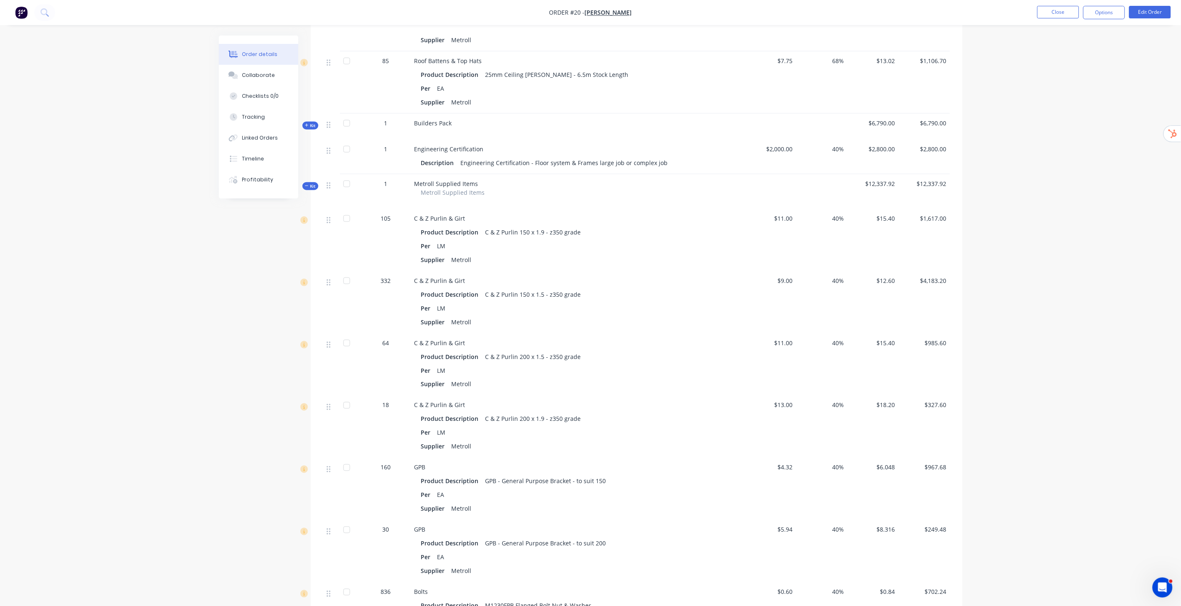
scroll to position [533, 0]
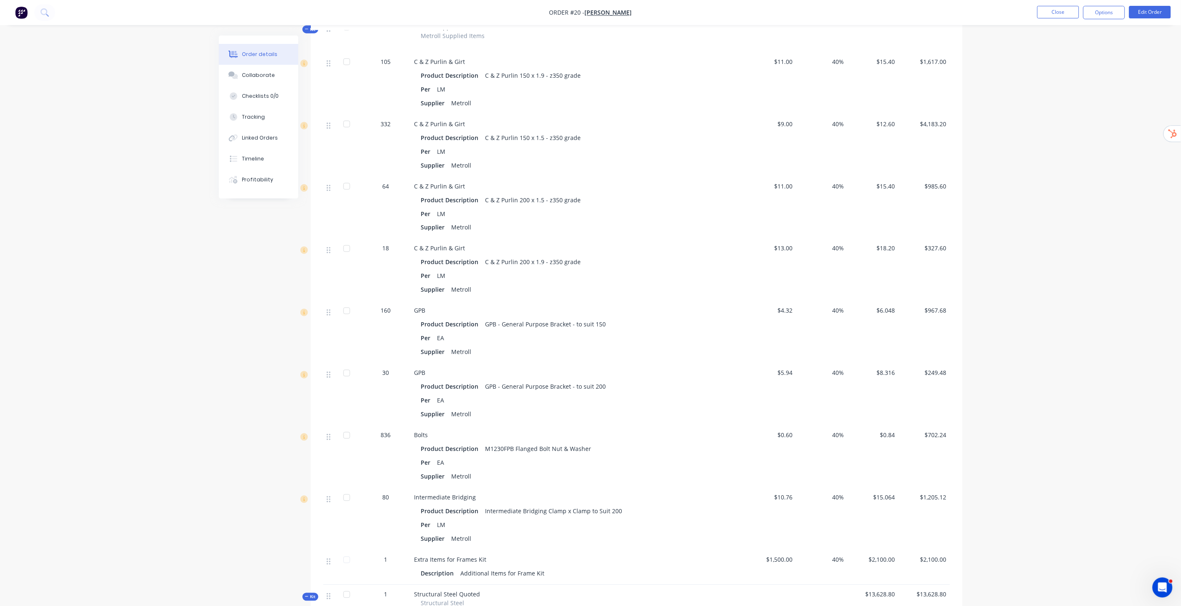
click at [1022, 240] on div "Order details Collaborate Checklists 0/0 Tracking Linked Orders Timeline Profit…" at bounding box center [590, 324] width 1181 height 1715
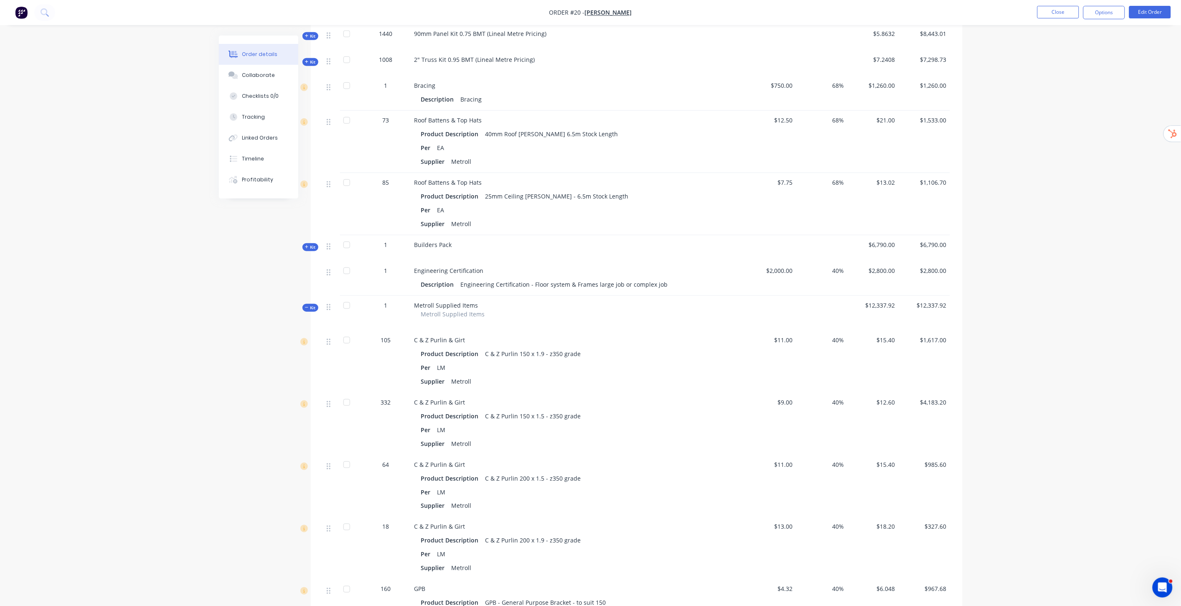
scroll to position [0, 0]
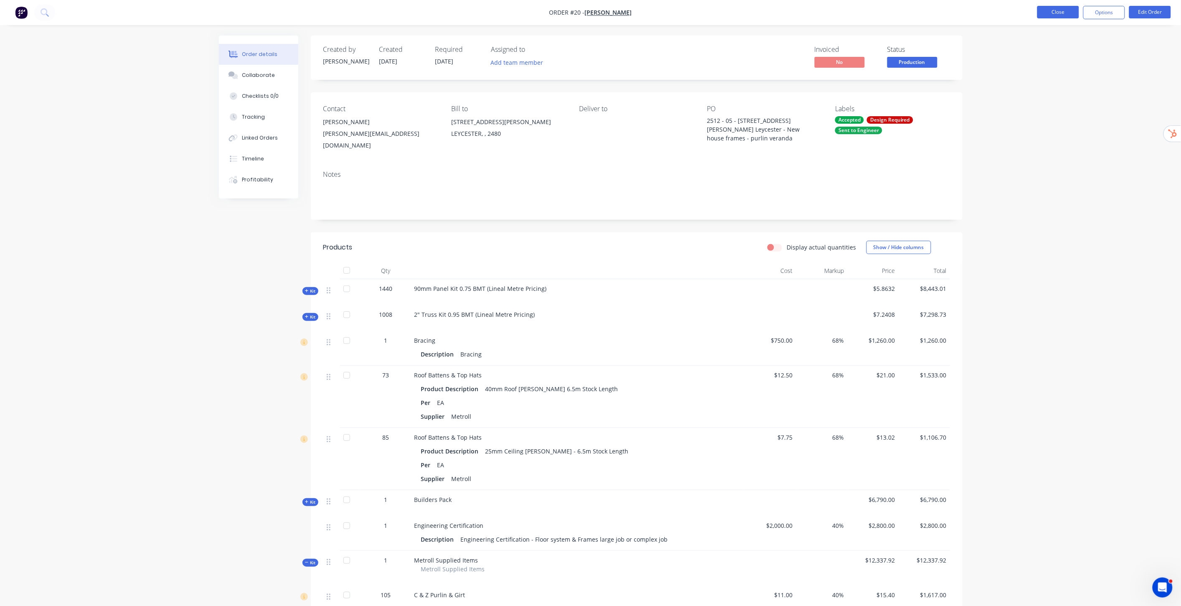
click at [1055, 11] on button "Close" at bounding box center [1059, 12] width 42 height 13
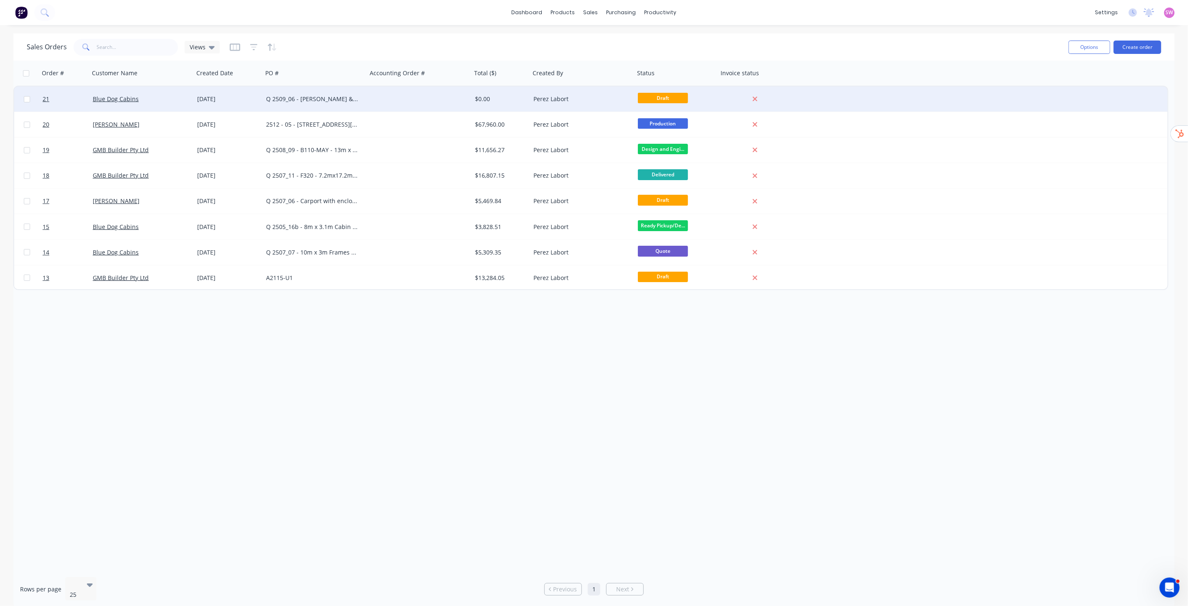
click at [320, 104] on div "Q 2509_06 - [PERSON_NAME] & [PERSON_NAME] - 8mx3.3x cabin walls only no eng" at bounding box center [315, 98] width 104 height 25
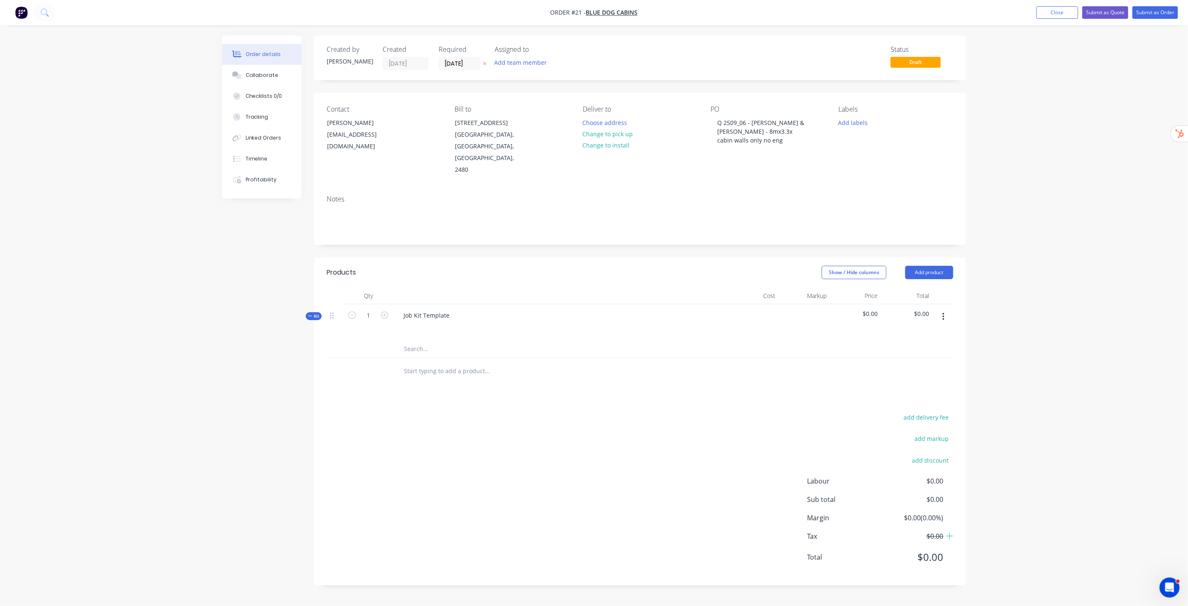
click at [1046, 206] on div "Order details Collaborate Checklists 0/0 Tracking Linked Orders Timeline Profit…" at bounding box center [594, 303] width 1188 height 606
click at [1058, 13] on button "Close" at bounding box center [1058, 12] width 42 height 13
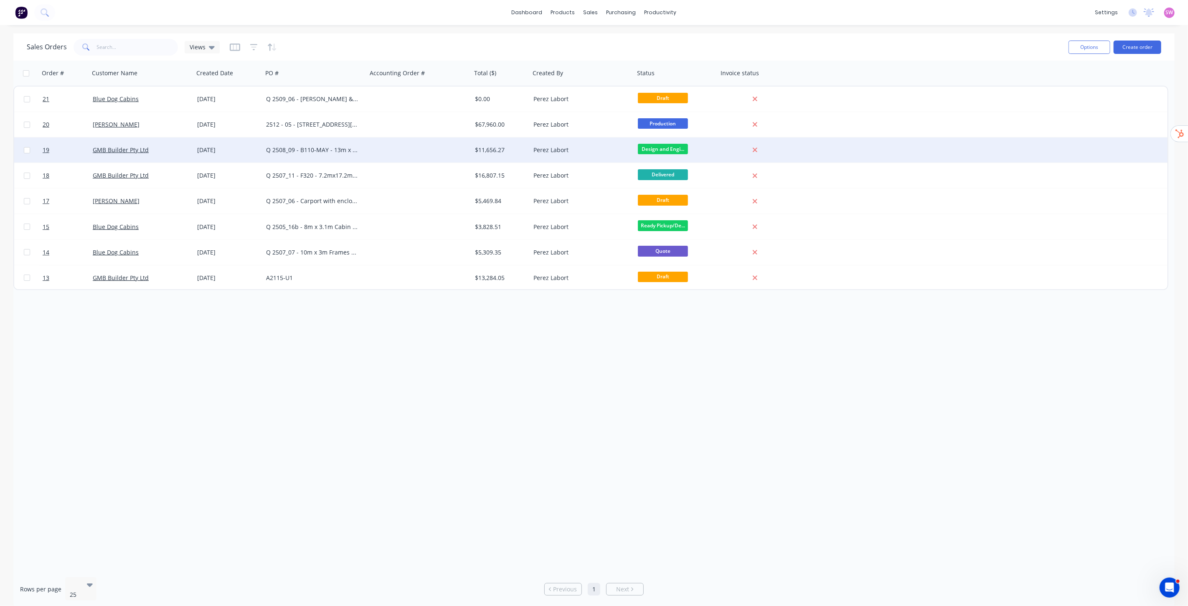
click at [228, 157] on div "[DATE]" at bounding box center [228, 149] width 69 height 25
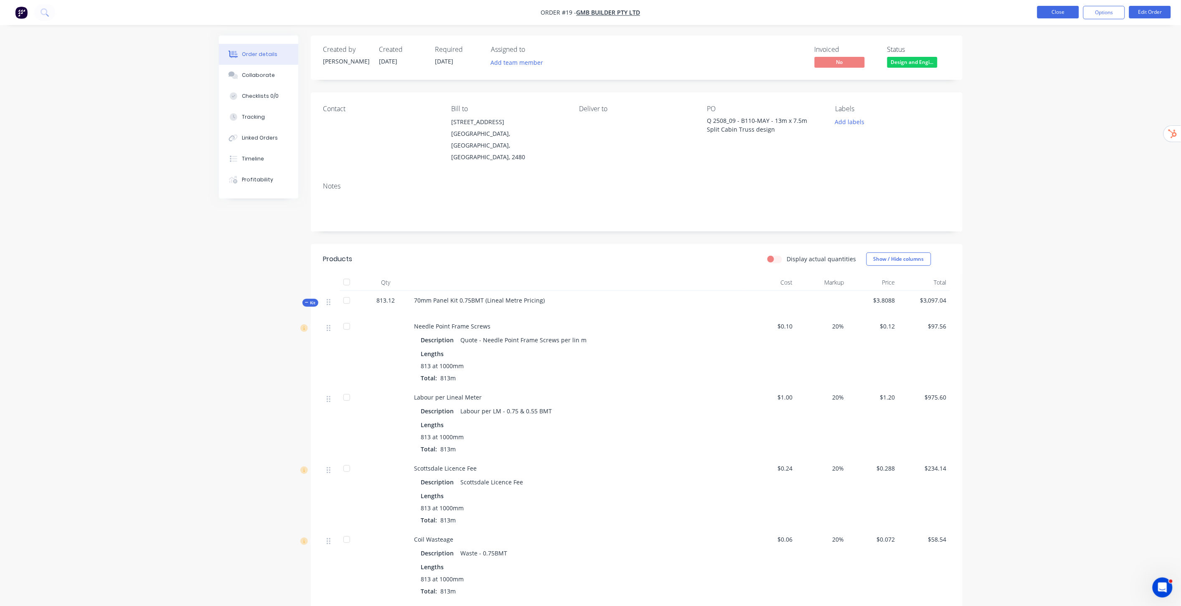
click at [1056, 8] on button "Close" at bounding box center [1059, 12] width 42 height 13
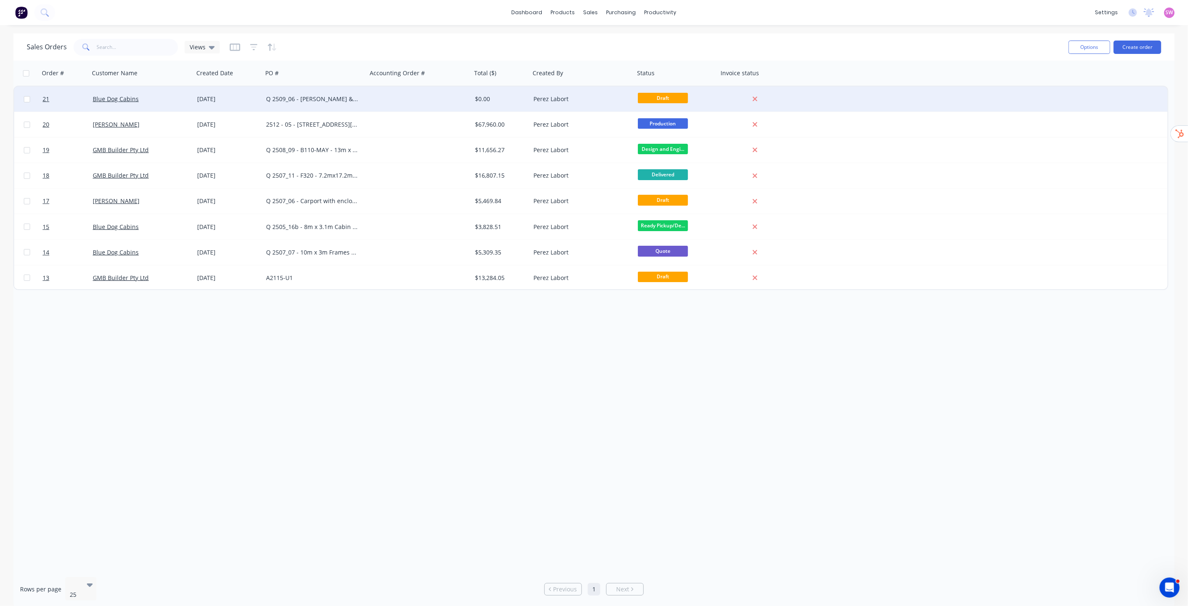
click at [180, 99] on div "Blue Dog Cabins" at bounding box center [139, 99] width 93 height 8
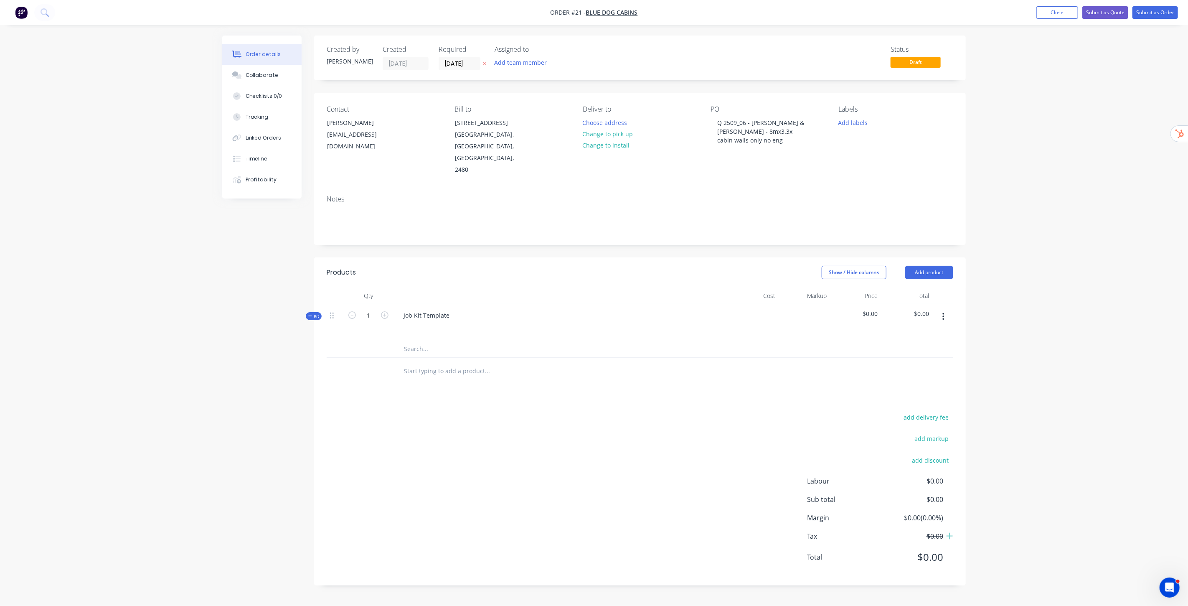
click at [1091, 102] on div "Order details Collaborate Checklists 0/0 Tracking Linked Orders Timeline Profit…" at bounding box center [594, 303] width 1188 height 606
click at [1050, 6] on button "Close" at bounding box center [1058, 12] width 42 height 13
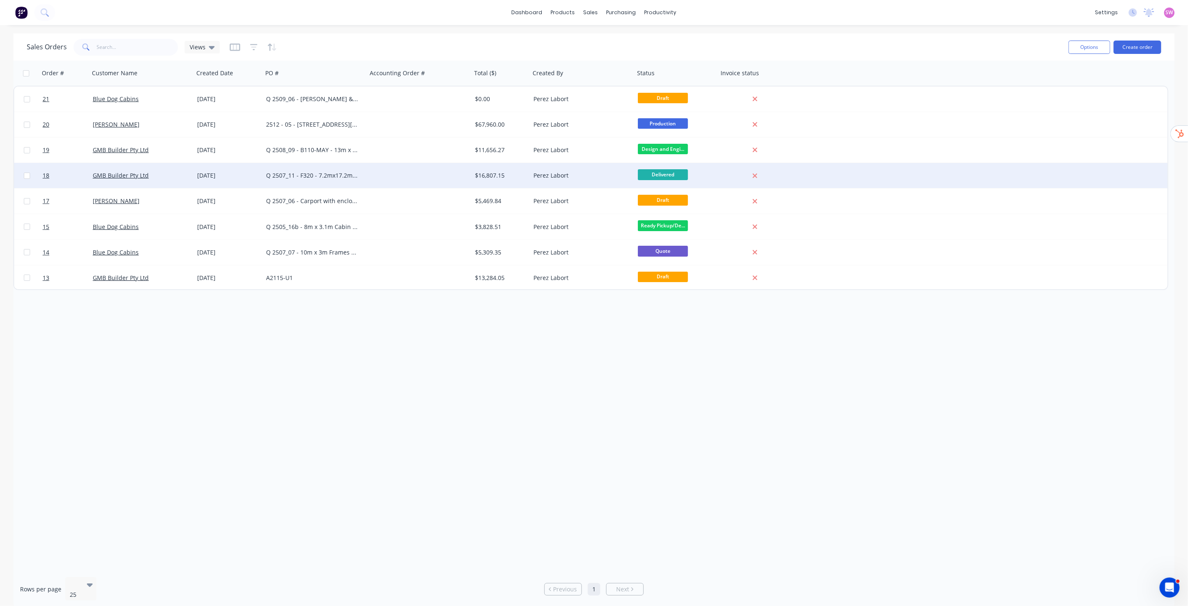
click at [313, 170] on div "Q 2507_11 - F320 - 7.2mx17.2m 3 bed split cabin truss design" at bounding box center [315, 175] width 104 height 25
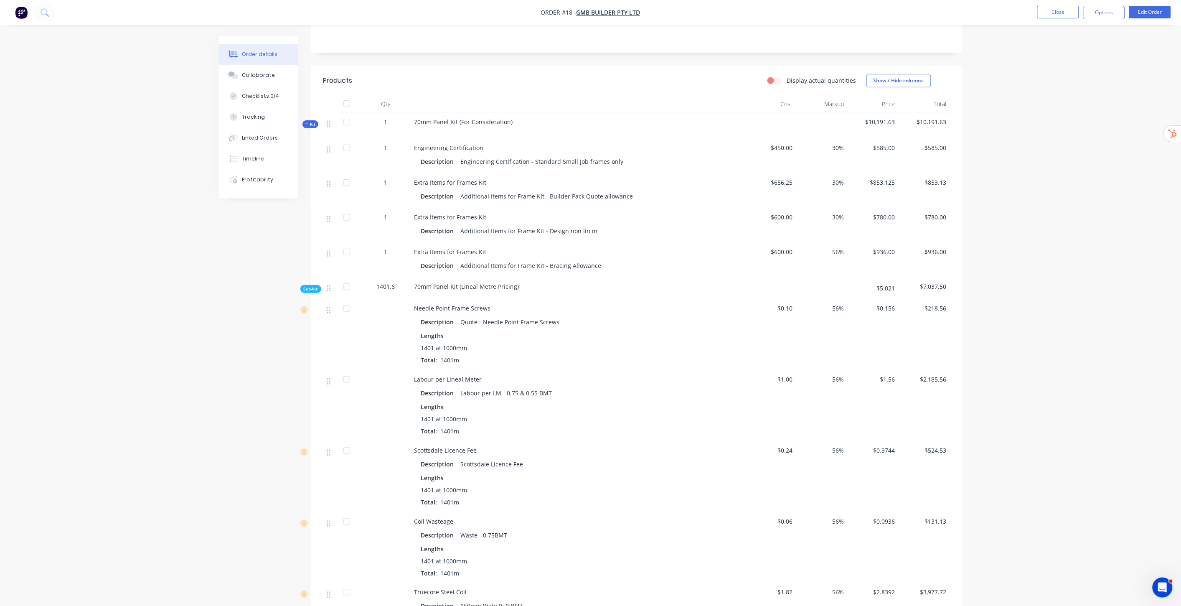
scroll to position [186, 0]
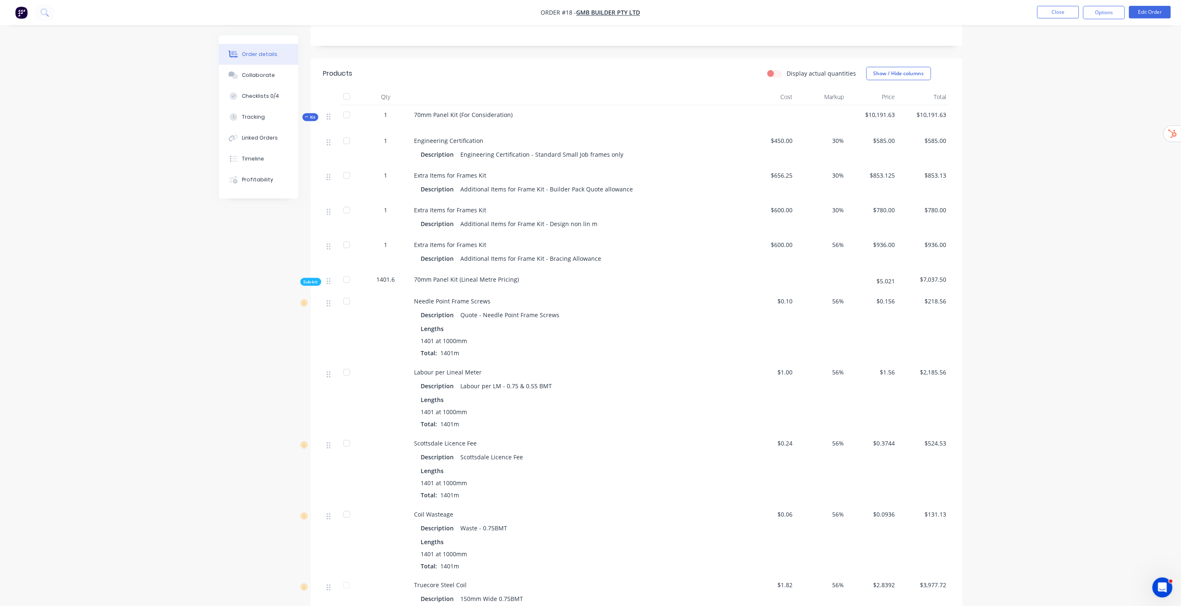
click at [314, 114] on span "Kit" at bounding box center [310, 117] width 11 height 6
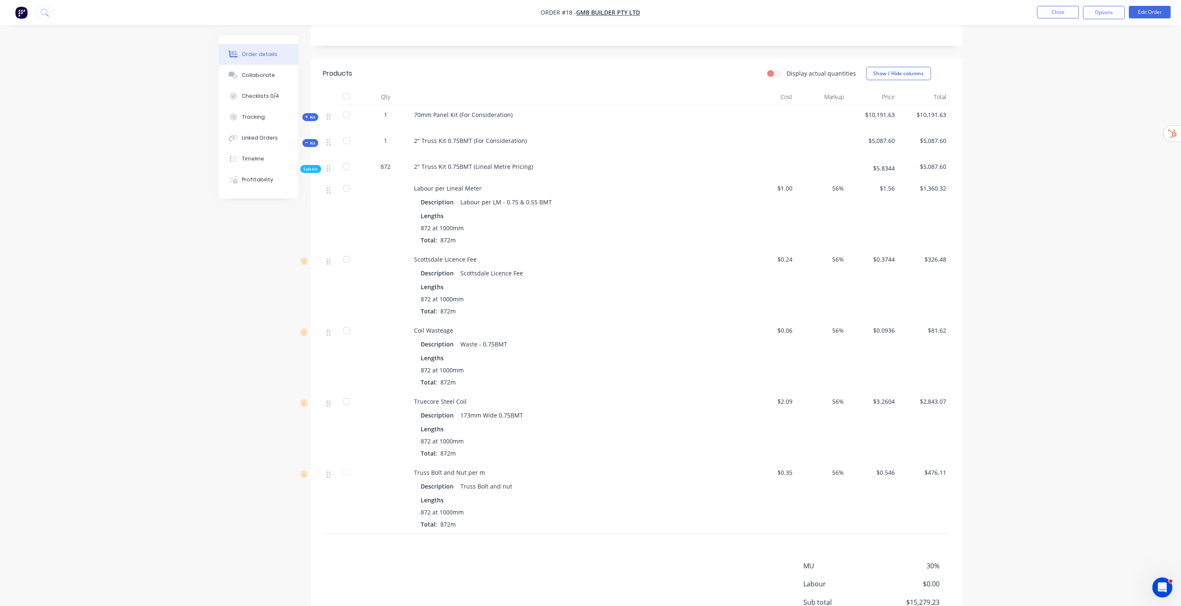
click at [313, 114] on span "Kit" at bounding box center [310, 117] width 11 height 6
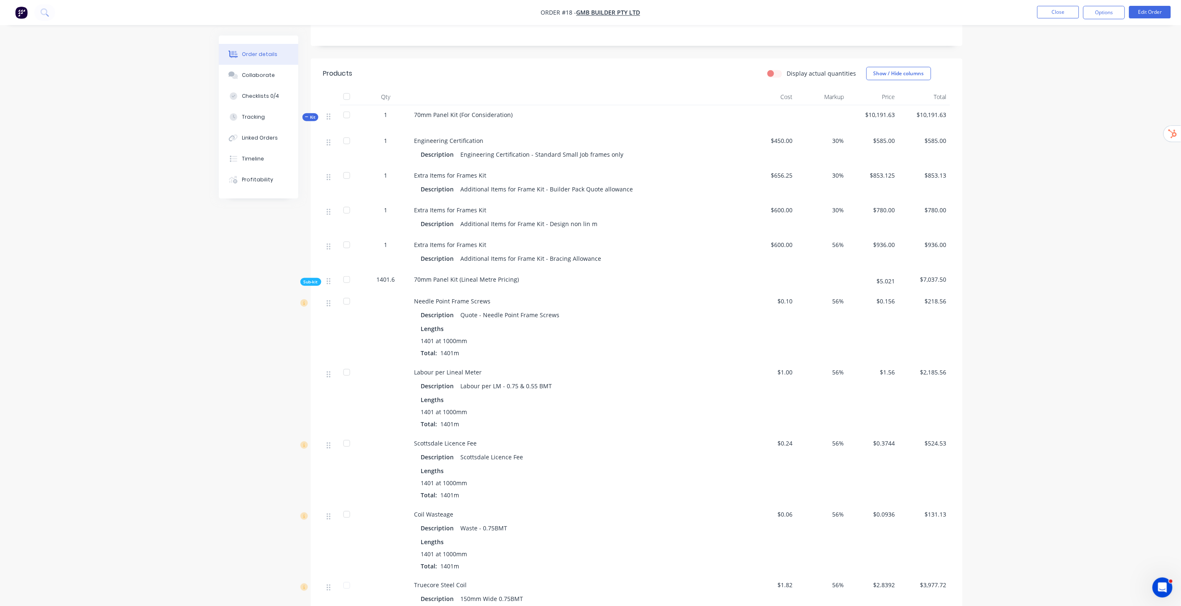
click at [314, 279] on span "Sub-kit" at bounding box center [311, 282] width 14 height 6
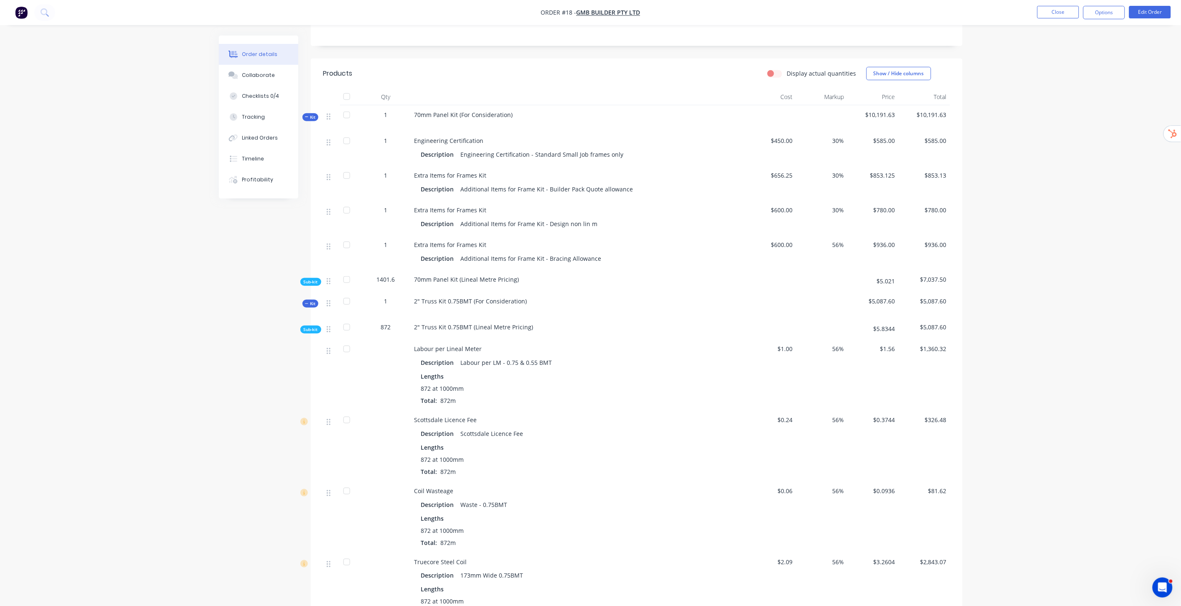
click at [315, 279] on span "Sub-kit" at bounding box center [311, 282] width 14 height 6
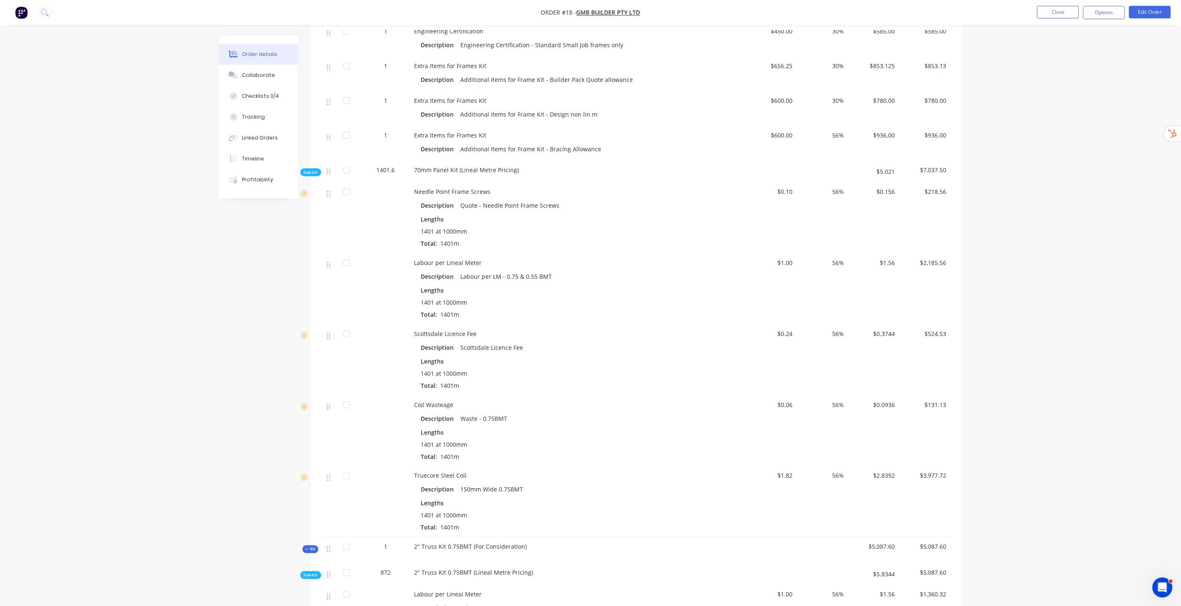
scroll to position [232, 0]
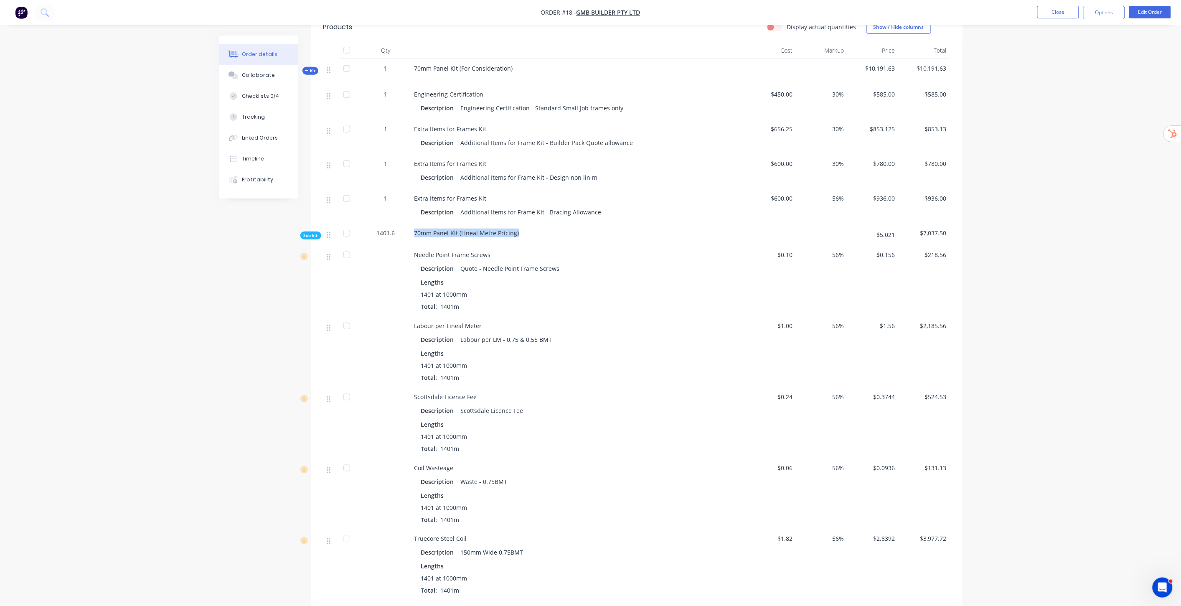
drag, startPoint x: 415, startPoint y: 222, endPoint x: 521, endPoint y: 226, distance: 107.0
click at [521, 226] on div "70mm Panel Kit (Lineal Metre Pricing)" at bounding box center [578, 235] width 334 height 22
click at [312, 68] on span "Kit" at bounding box center [310, 71] width 11 height 6
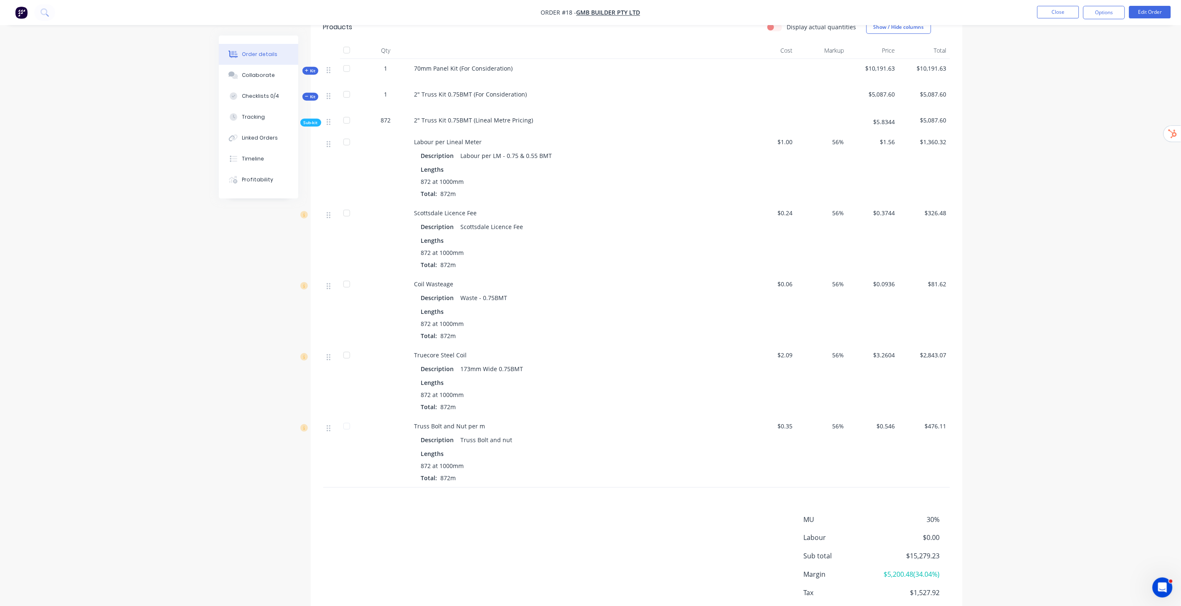
click at [310, 94] on span "Kit" at bounding box center [310, 97] width 11 height 6
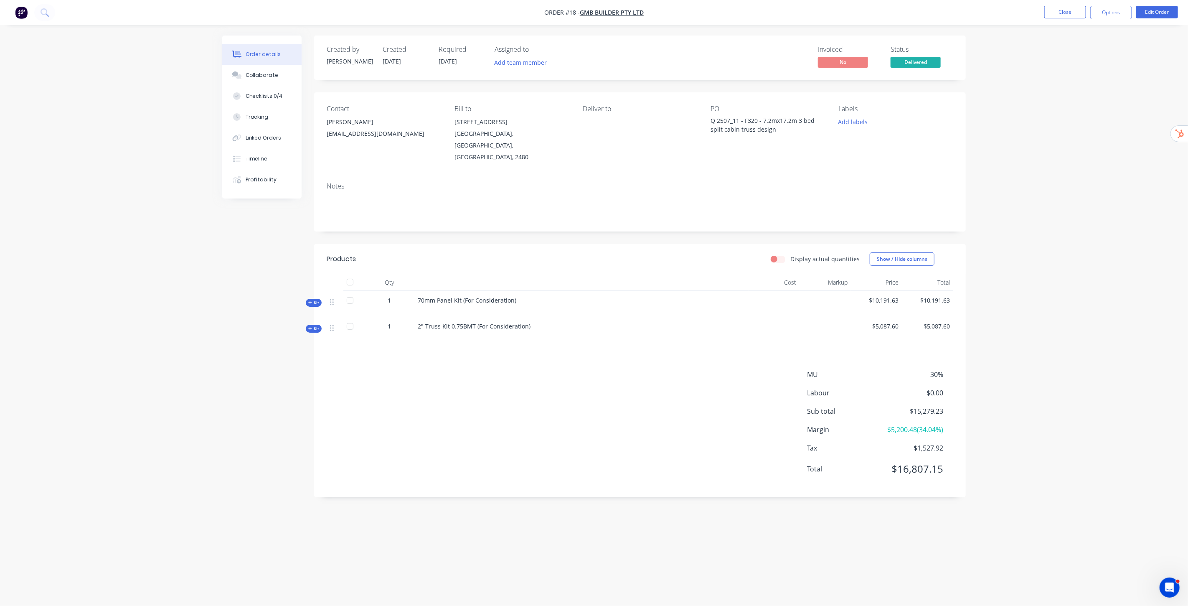
click at [308, 325] on div "Kit" at bounding box center [314, 329] width 16 height 8
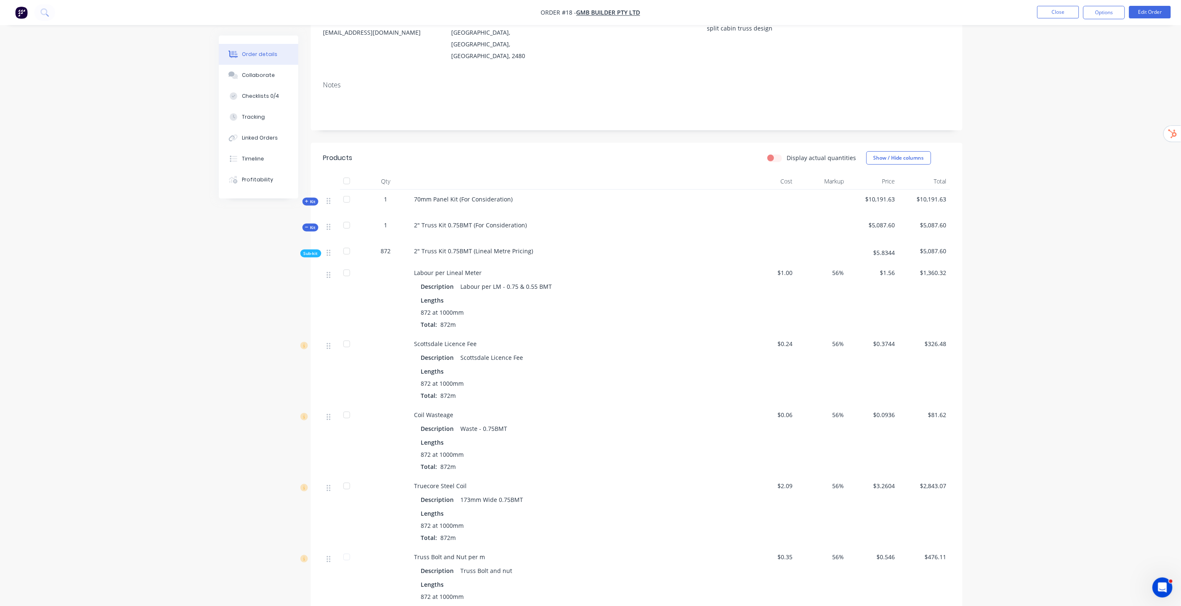
scroll to position [93, 0]
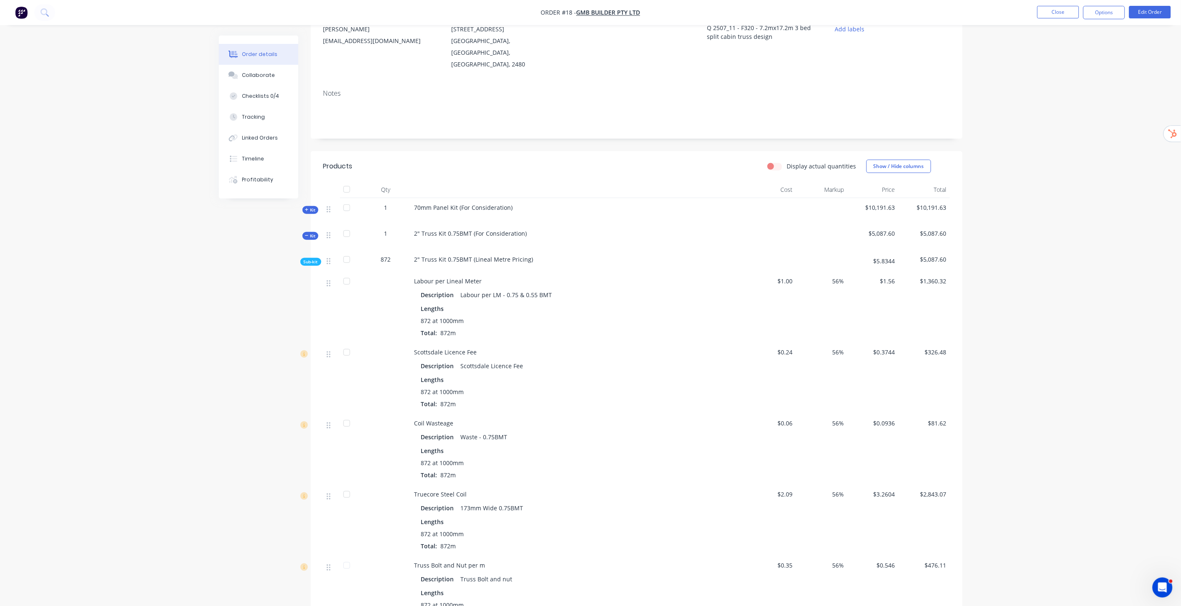
click at [315, 207] on span "Kit" at bounding box center [310, 210] width 11 height 6
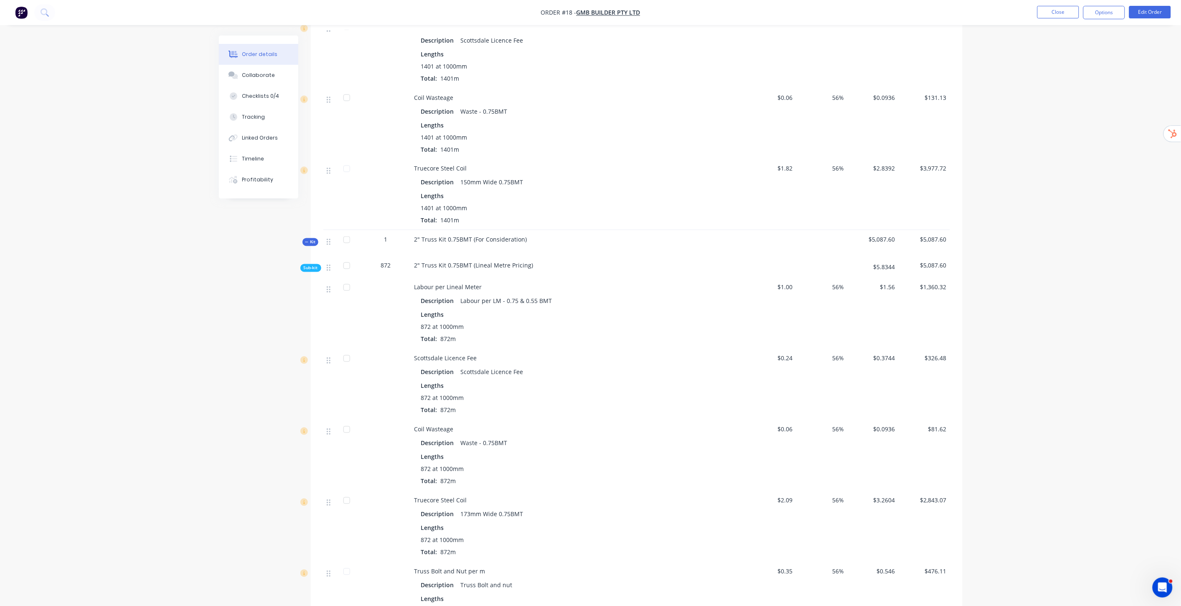
scroll to position [601, 0]
drag, startPoint x: 415, startPoint y: 230, endPoint x: 533, endPoint y: 230, distance: 118.7
click at [533, 231] on div "2" Truss Kit 0.75BMT (For Consideration)" at bounding box center [578, 244] width 334 height 26
copy span "2" Truss Kit 0.75BMT (For Consideration)"
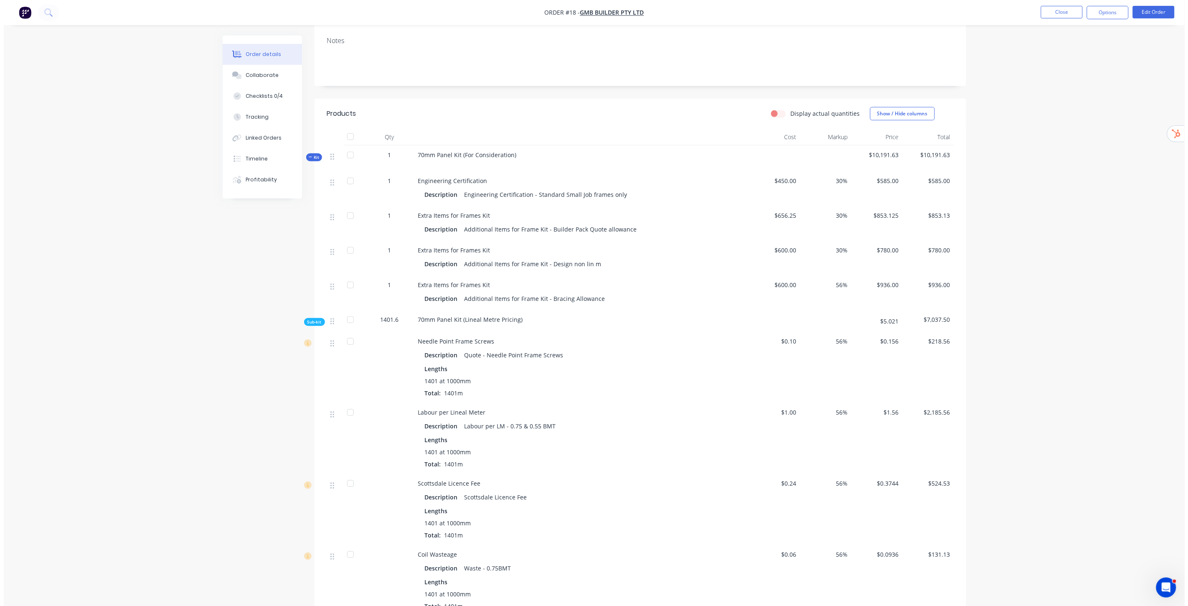
scroll to position [0, 0]
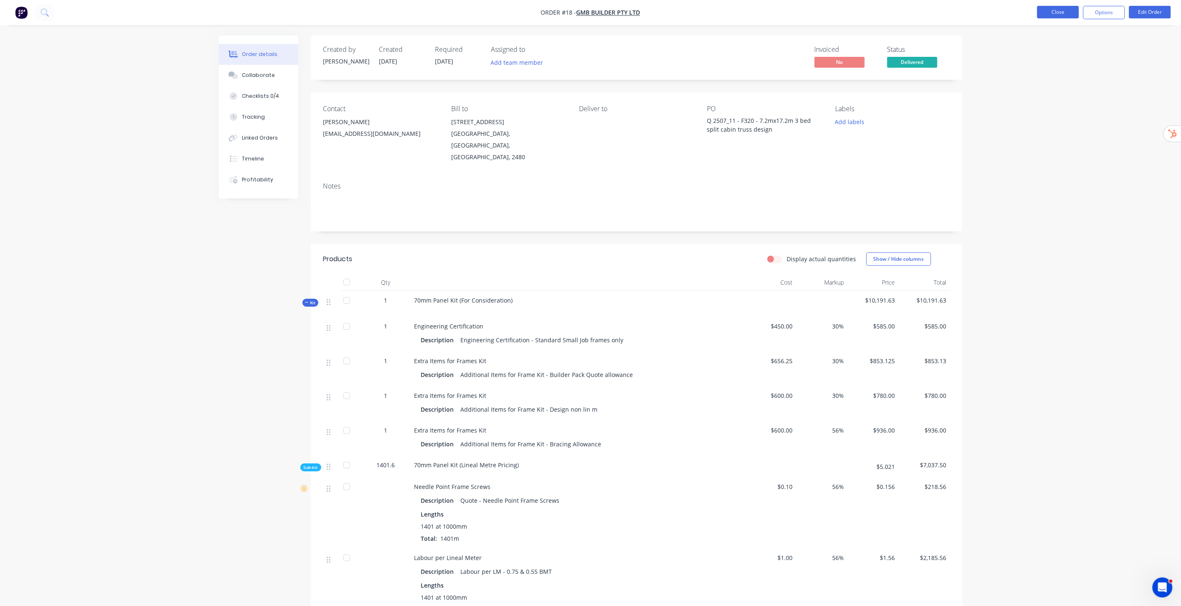
click at [1063, 16] on button "Close" at bounding box center [1059, 12] width 42 height 13
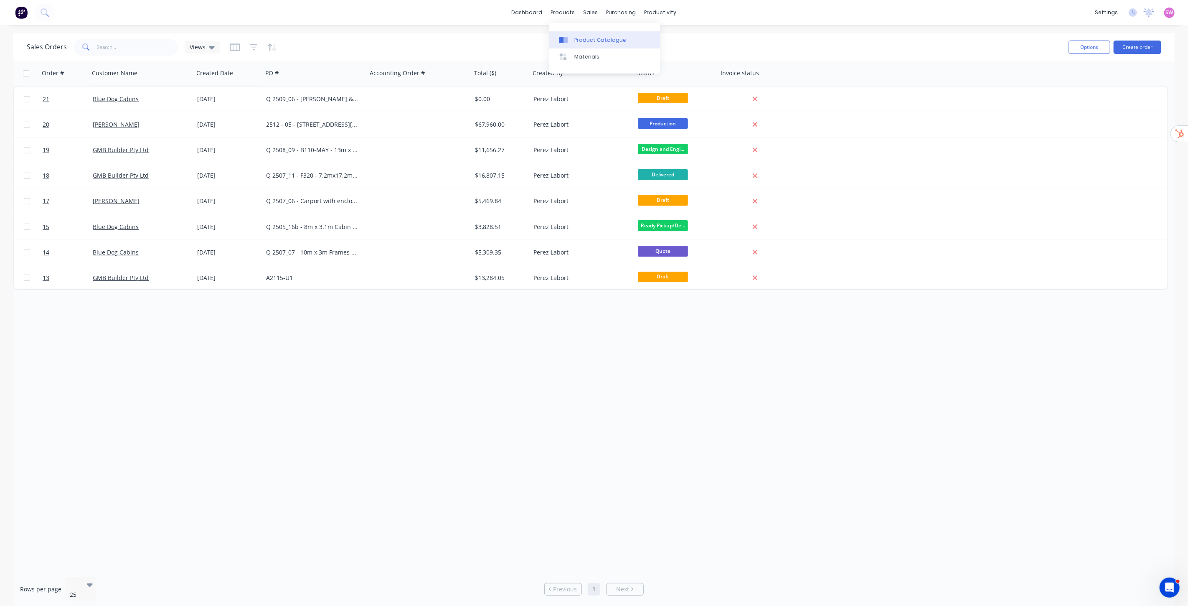
click at [575, 36] on div "Product Catalogue" at bounding box center [601, 40] width 52 height 8
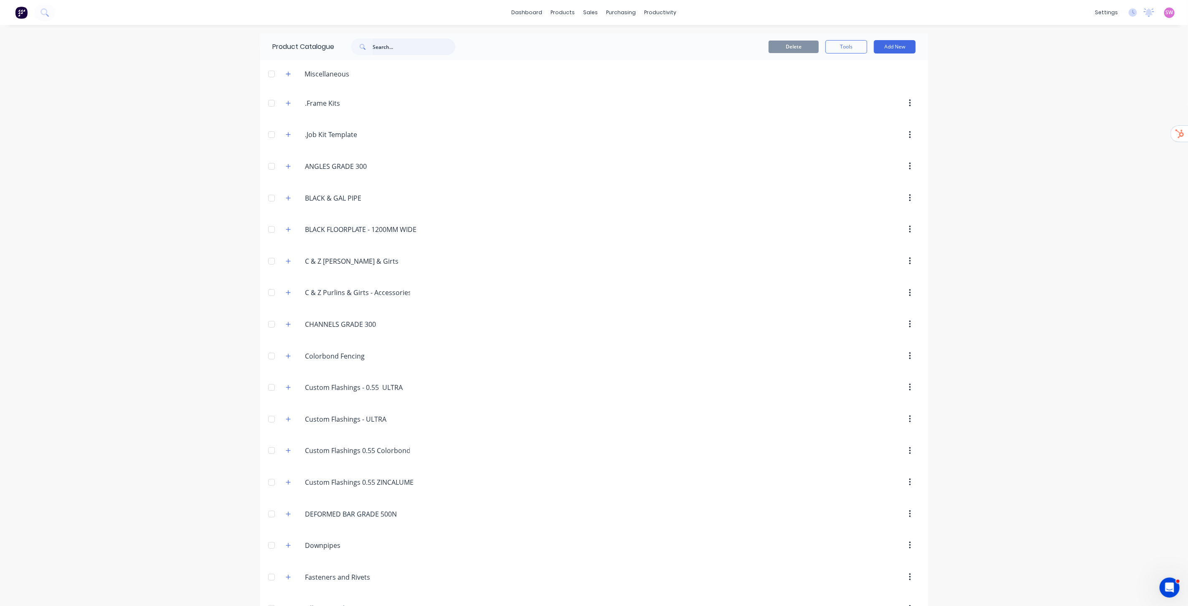
click at [381, 51] on input "text" at bounding box center [414, 46] width 83 height 17
paste input "2" Truss Kit 0.75BMT (For Consideration)"
type input "2" Truss Kit 0.75BMT (For Consideration)"
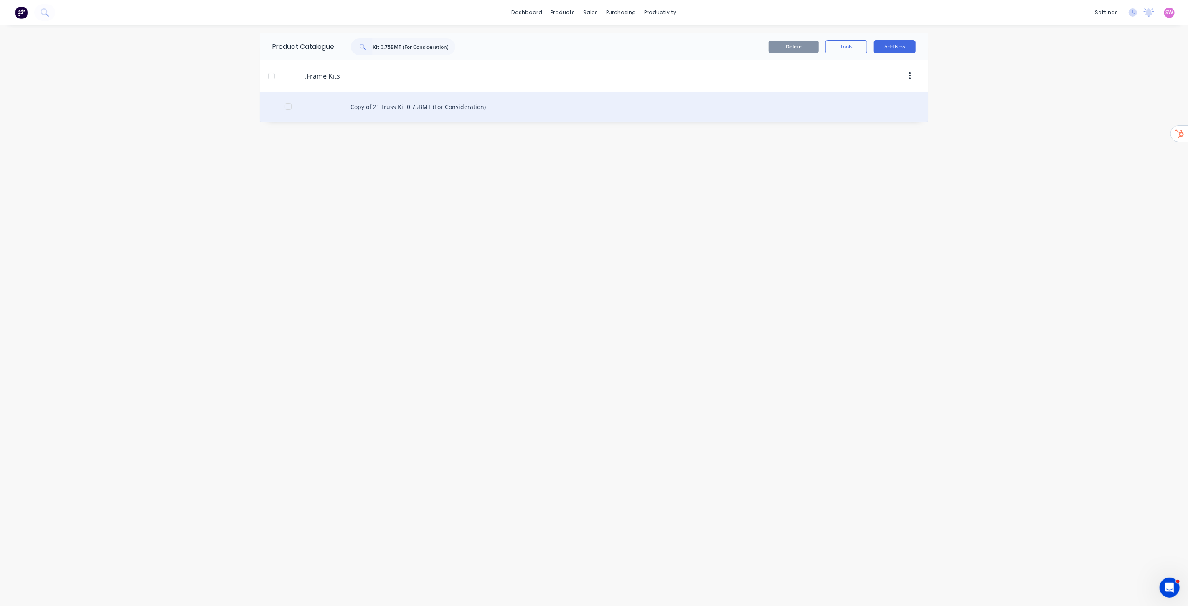
click at [462, 109] on div "Copy of 2" Truss Kit 0.75BMT (For Consideration)" at bounding box center [594, 107] width 669 height 30
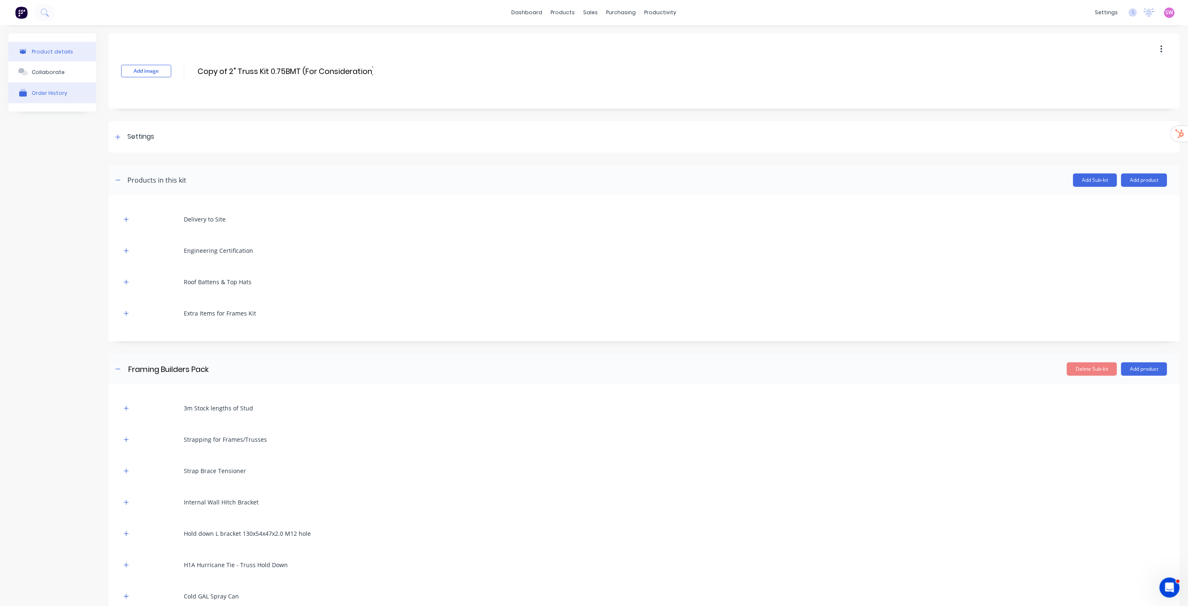
click at [59, 96] on div "Order History" at bounding box center [50, 93] width 36 height 8
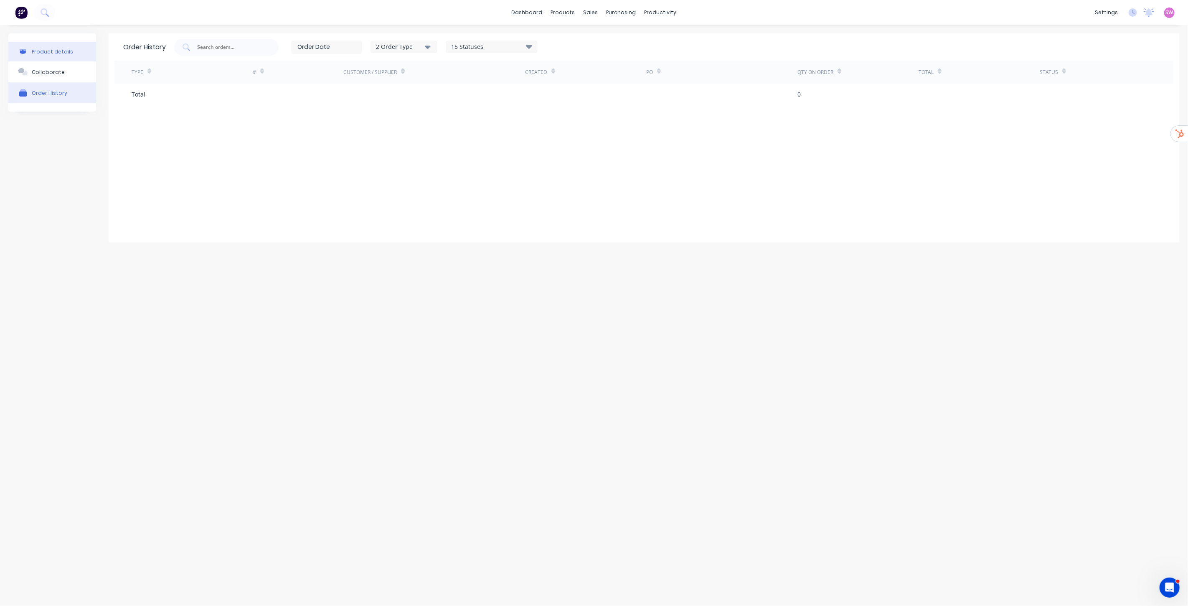
click at [73, 53] on button "Product details" at bounding box center [52, 52] width 88 height 20
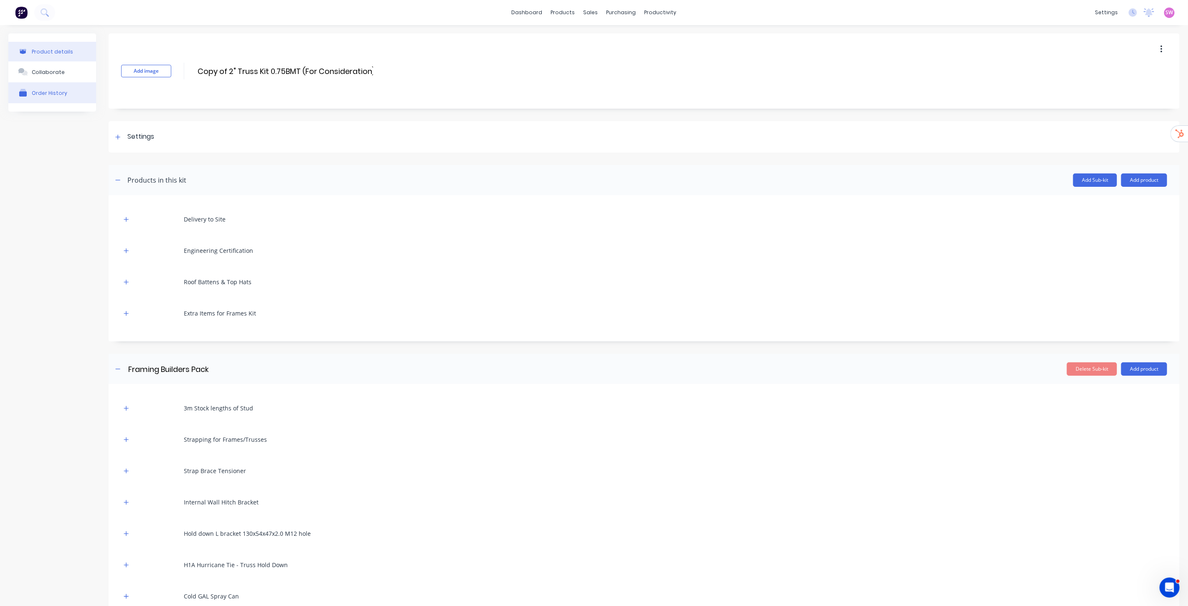
click at [43, 91] on div "Order History" at bounding box center [50, 93] width 36 height 6
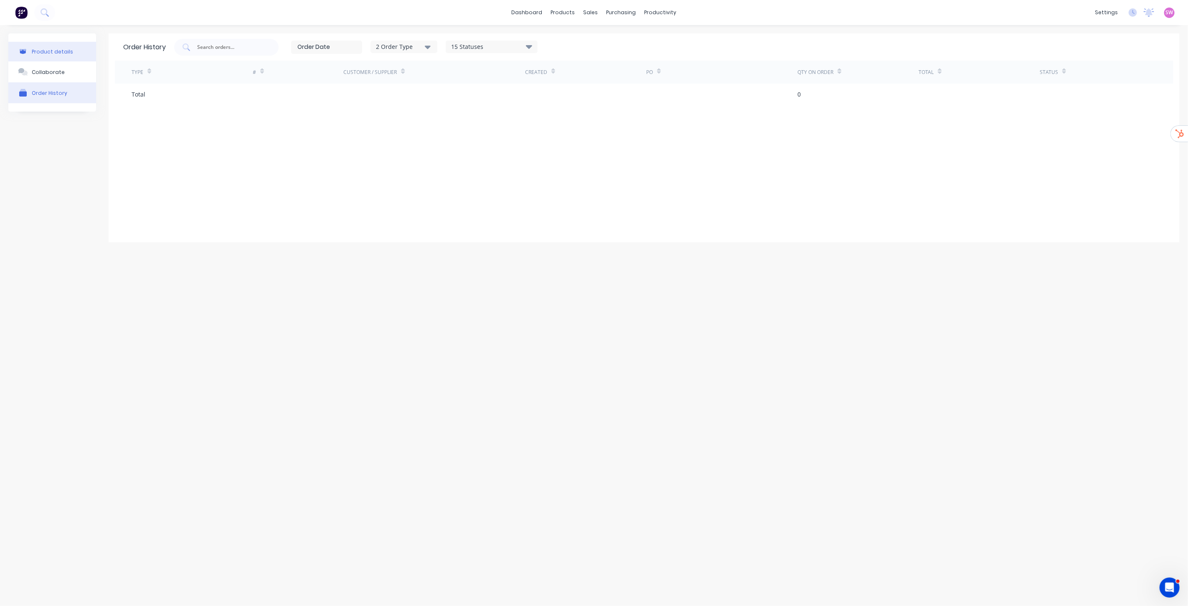
click at [53, 55] on button "Product details" at bounding box center [52, 52] width 88 height 20
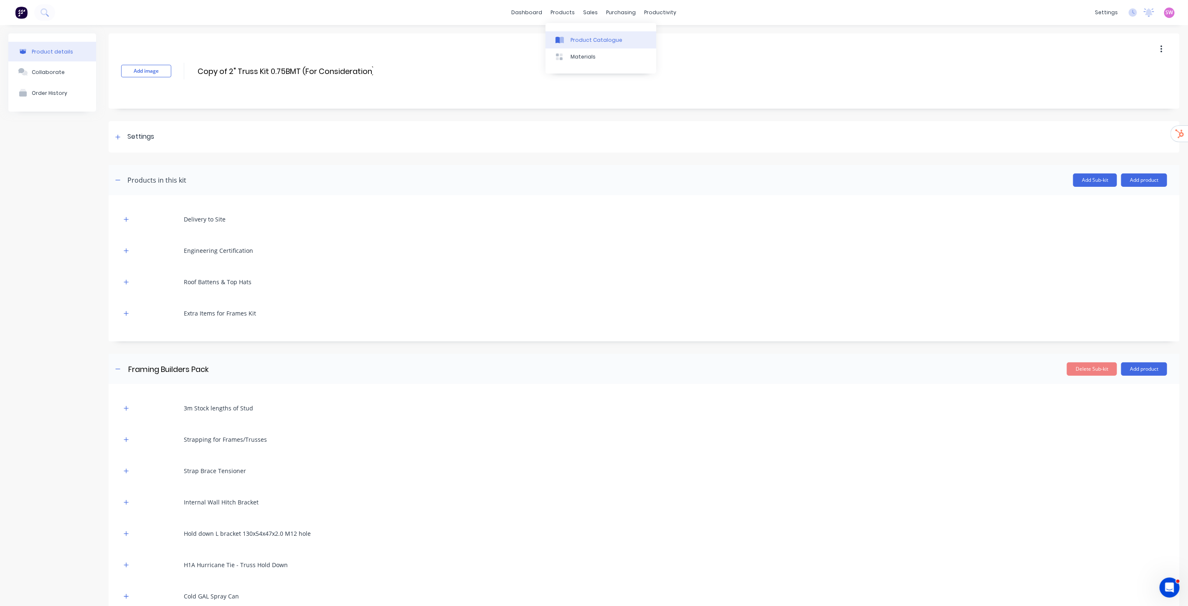
click at [571, 37] on div "Product Catalogue" at bounding box center [597, 40] width 52 height 8
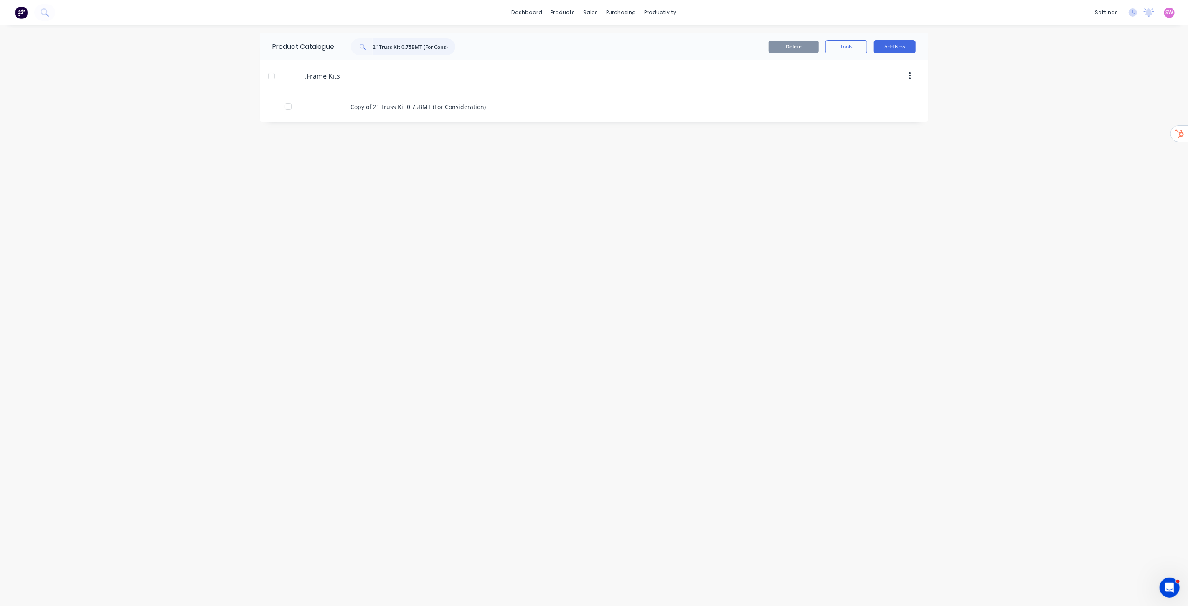
click at [440, 48] on input "2" Truss Kit 0.75BMT (For Consideration)" at bounding box center [414, 46] width 83 height 17
paste input "70mm Panel Kit"
type input "7"
click at [285, 107] on button "button" at bounding box center [288, 103] width 10 height 10
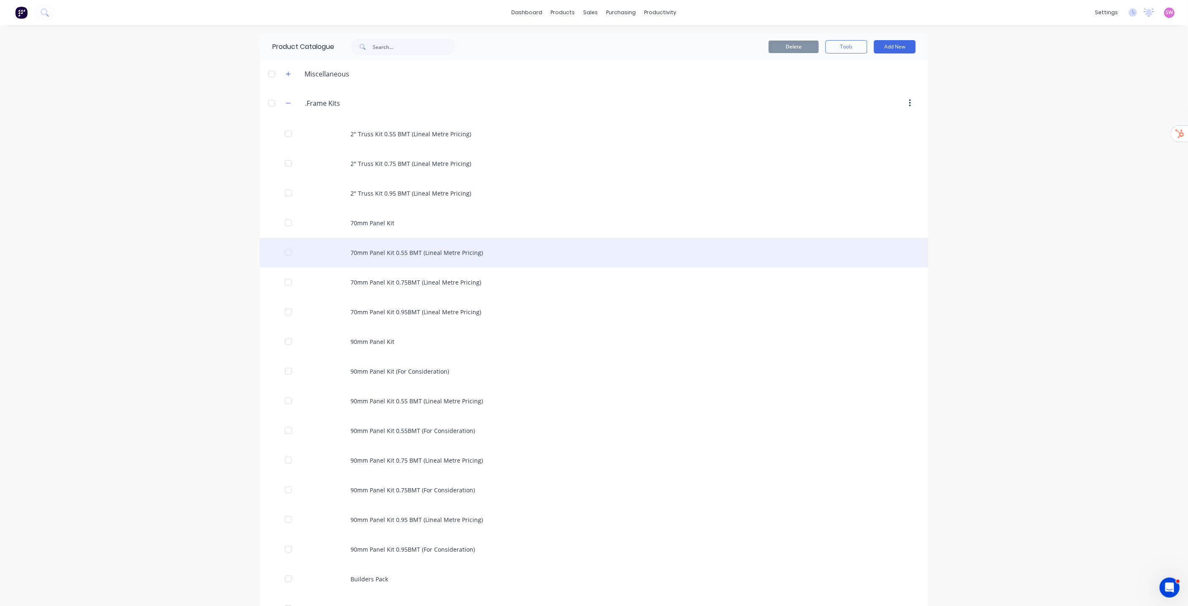
click at [445, 256] on div "70mm Panel Kit 0.55 BMT (Lineal Metre Pricing)" at bounding box center [594, 253] width 669 height 30
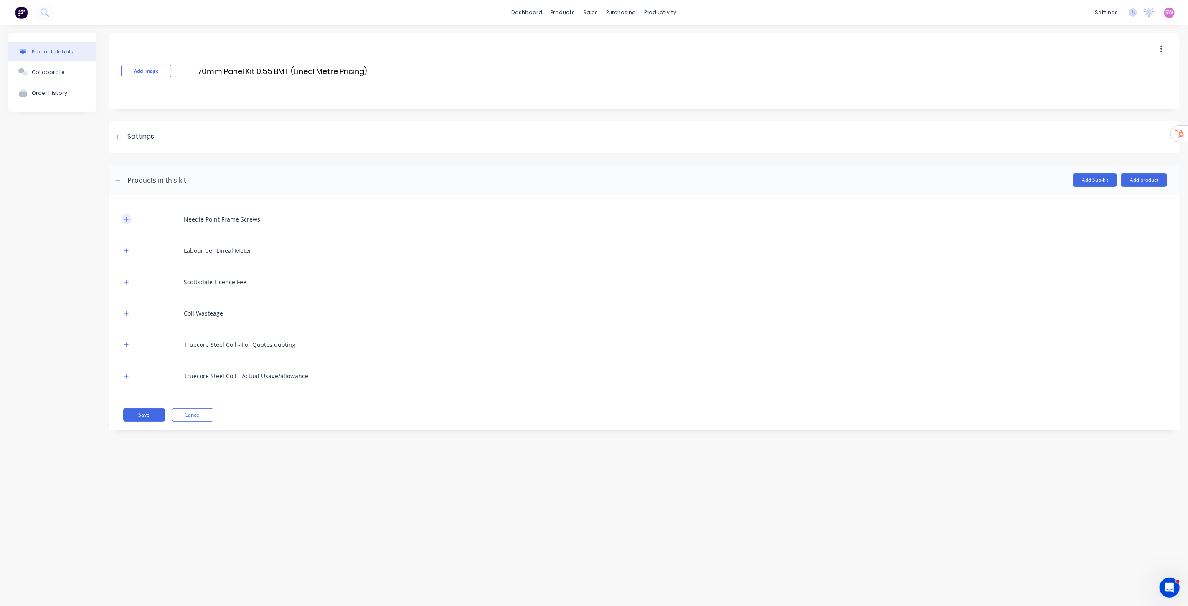
click at [127, 218] on icon "button" at bounding box center [126, 219] width 5 height 6
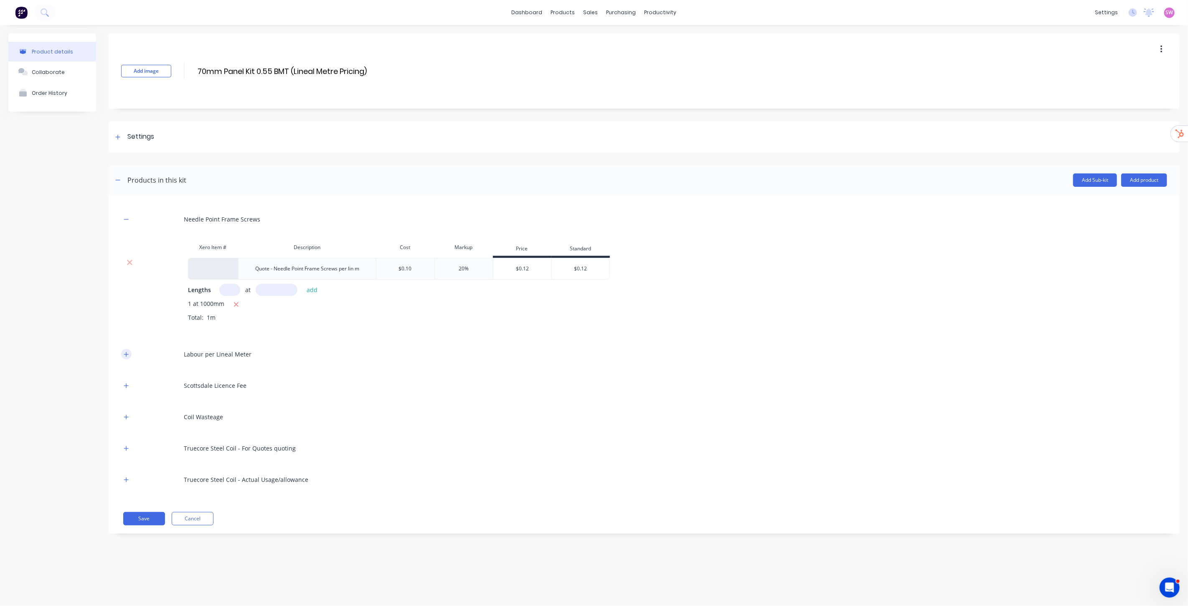
click at [128, 354] on icon "button" at bounding box center [126, 354] width 5 height 5
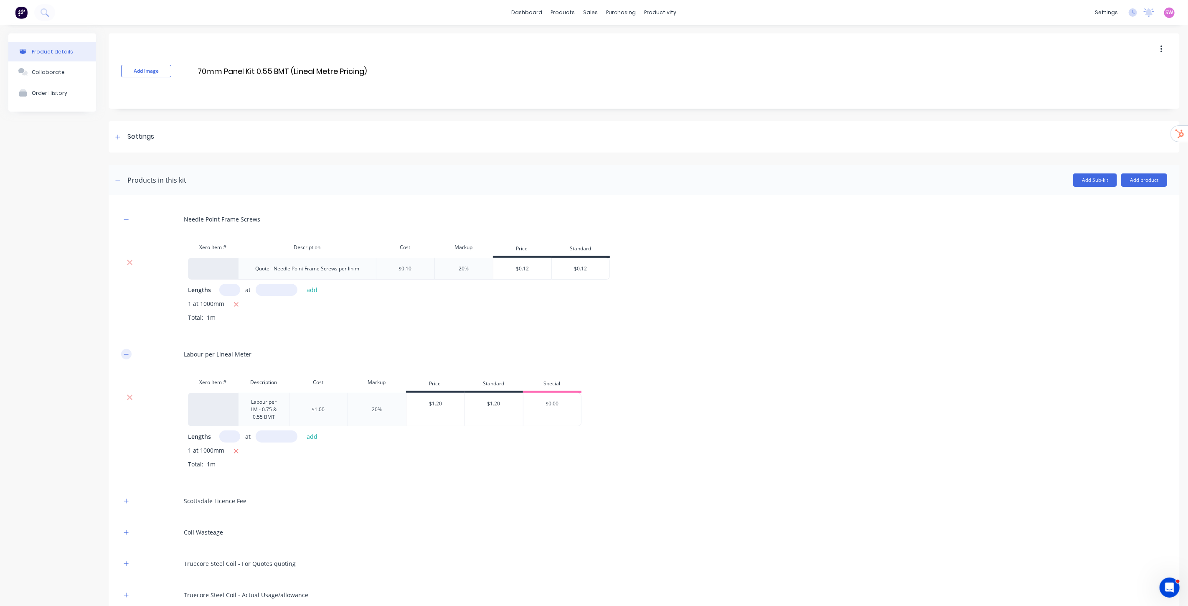
click at [123, 351] on button "button" at bounding box center [126, 354] width 10 height 10
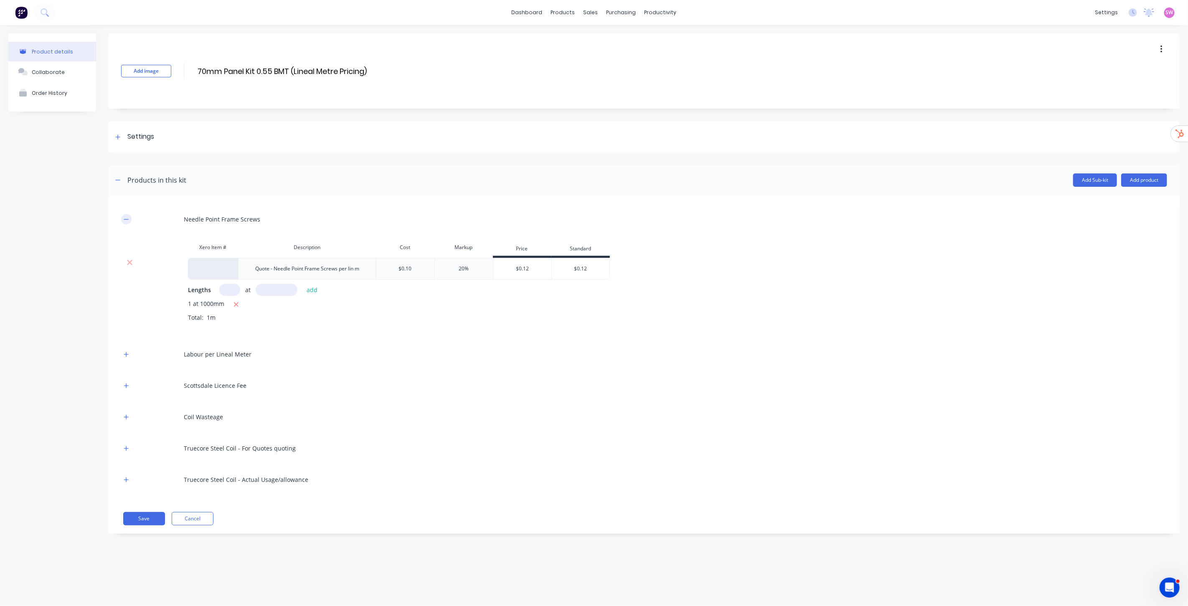
click at [129, 218] on button "button" at bounding box center [126, 219] width 10 height 10
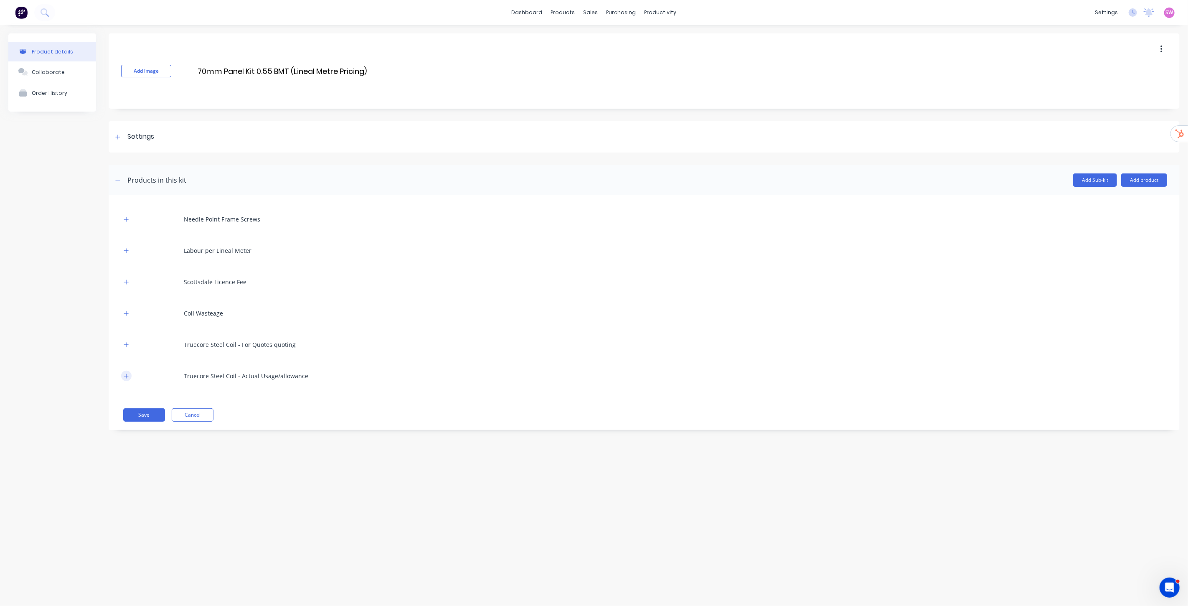
click at [124, 376] on icon "button" at bounding box center [126, 376] width 5 height 6
click at [124, 343] on icon "button" at bounding box center [126, 345] width 5 height 6
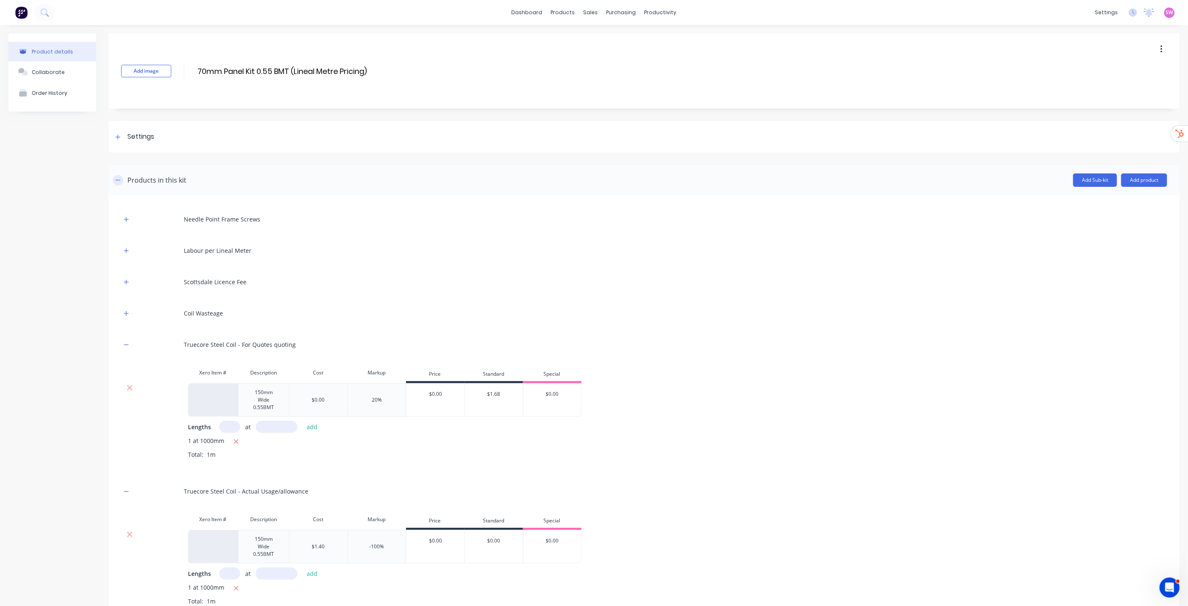
click at [117, 177] on icon "button" at bounding box center [117, 180] width 5 height 6
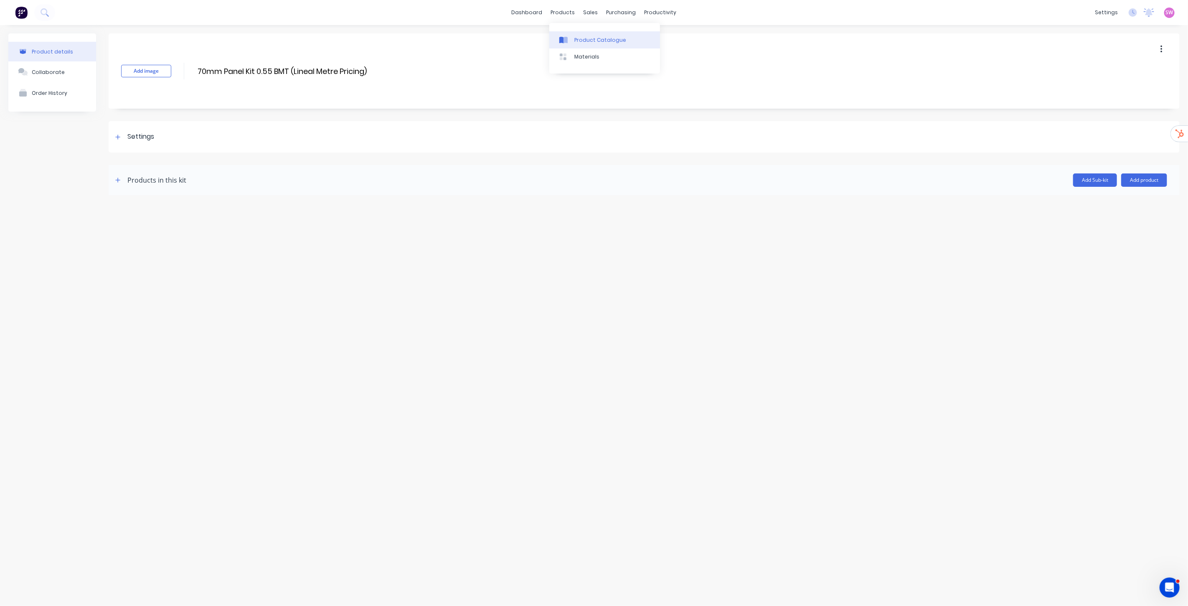
click at [588, 39] on div "Product Catalogue" at bounding box center [601, 40] width 52 height 8
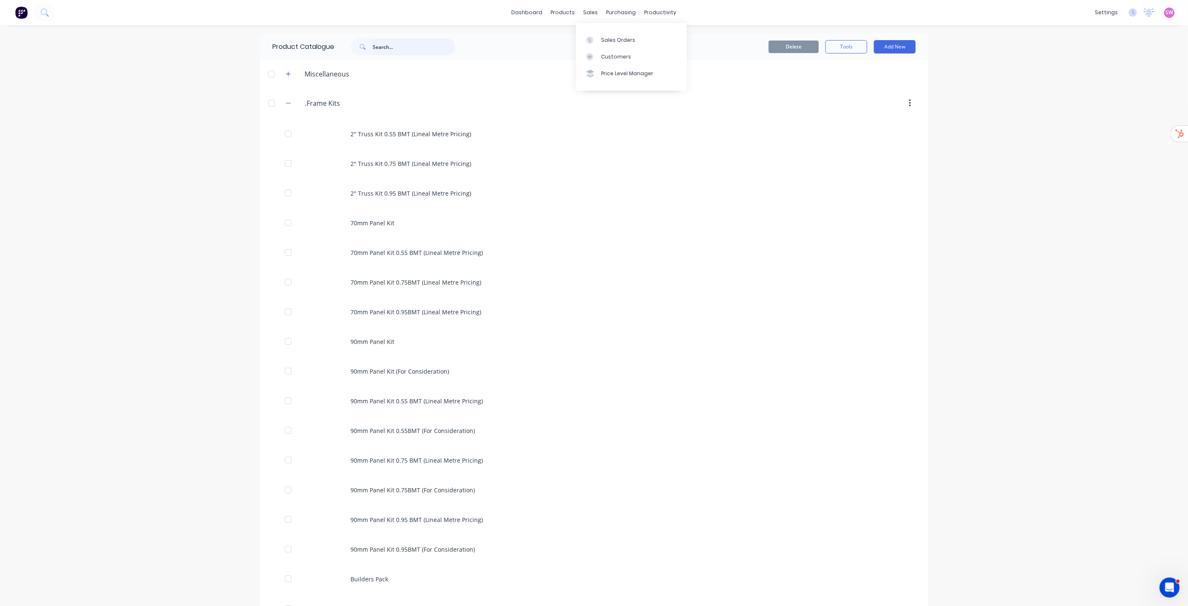
click at [400, 50] on input "text" at bounding box center [414, 46] width 83 height 17
paste input "Framing Builders Pack"
type input "F"
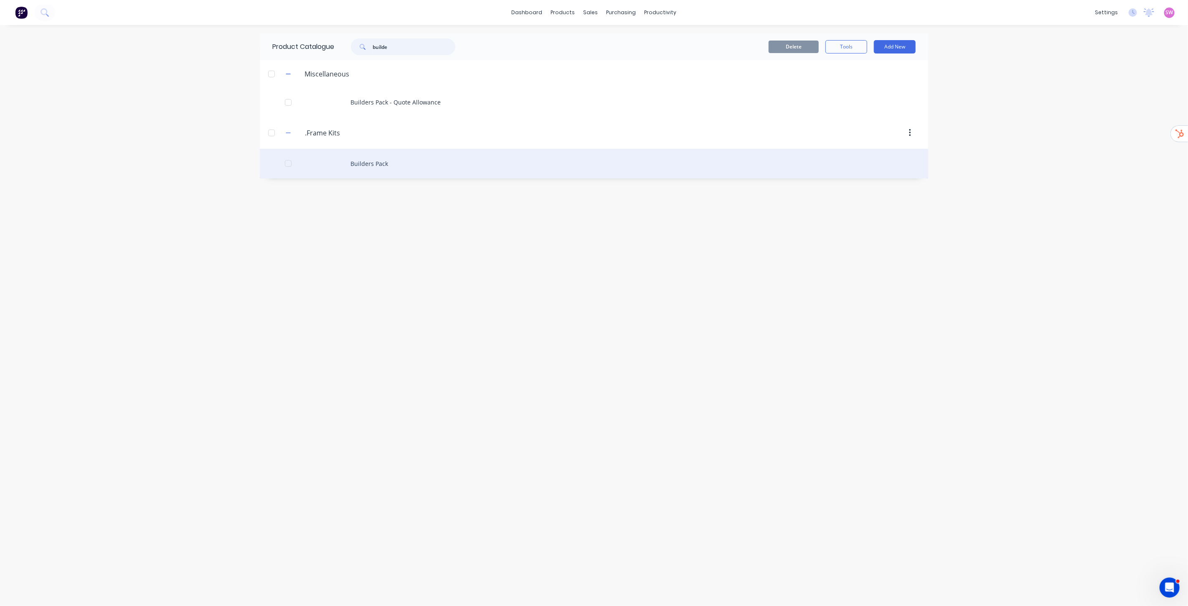
type input "builde"
click at [370, 165] on div "Builders Pack" at bounding box center [594, 164] width 669 height 30
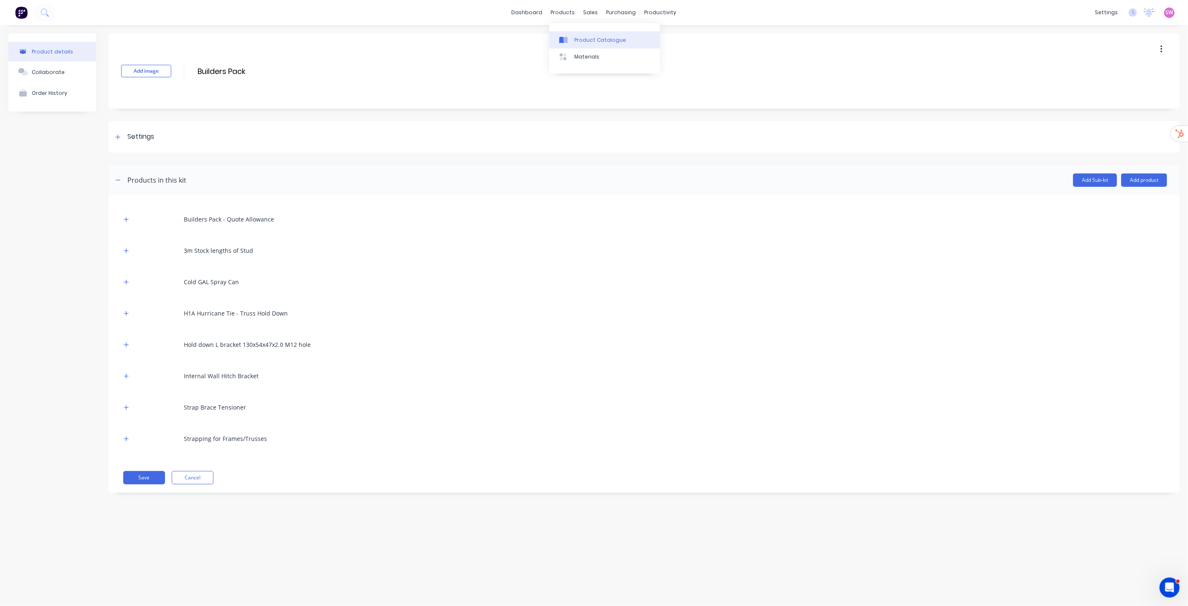
click at [581, 32] on link "Product Catalogue" at bounding box center [604, 39] width 111 height 17
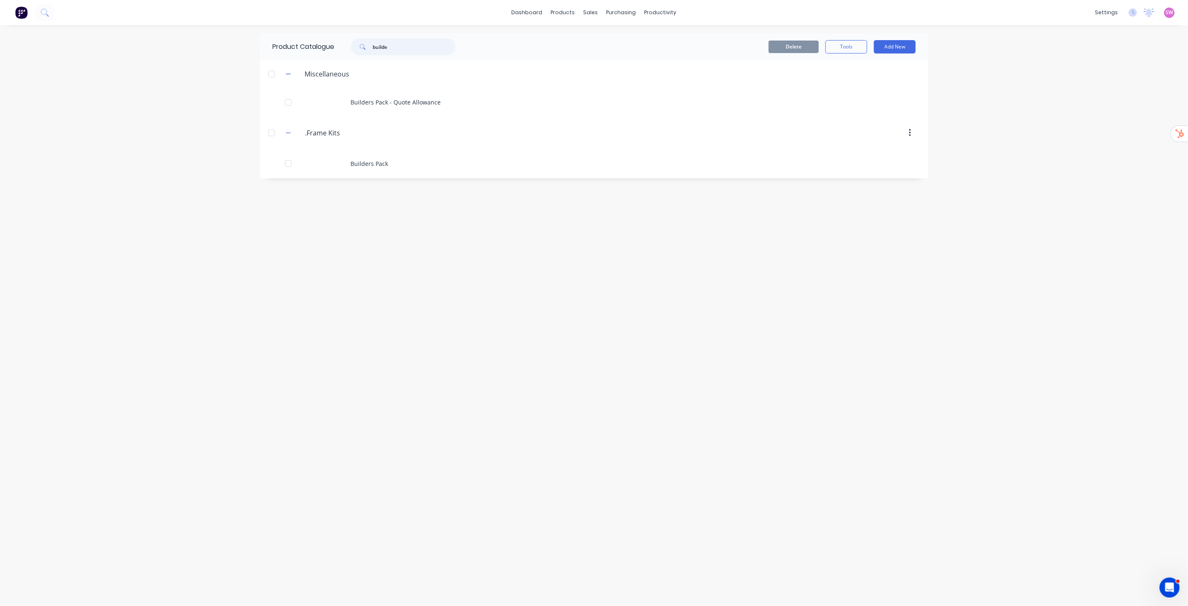
click at [402, 48] on input "builde" at bounding box center [414, 46] width 83 height 17
click at [384, 45] on input "builde" at bounding box center [414, 46] width 83 height 17
drag, startPoint x: 404, startPoint y: 47, endPoint x: 328, endPoint y: 45, distance: 75.7
click at [328, 45] on div "Product Catalogue builde" at bounding box center [368, 46] width 216 height 27
paste input "90mm Panel Kit (Lineal Metre Pricing)"
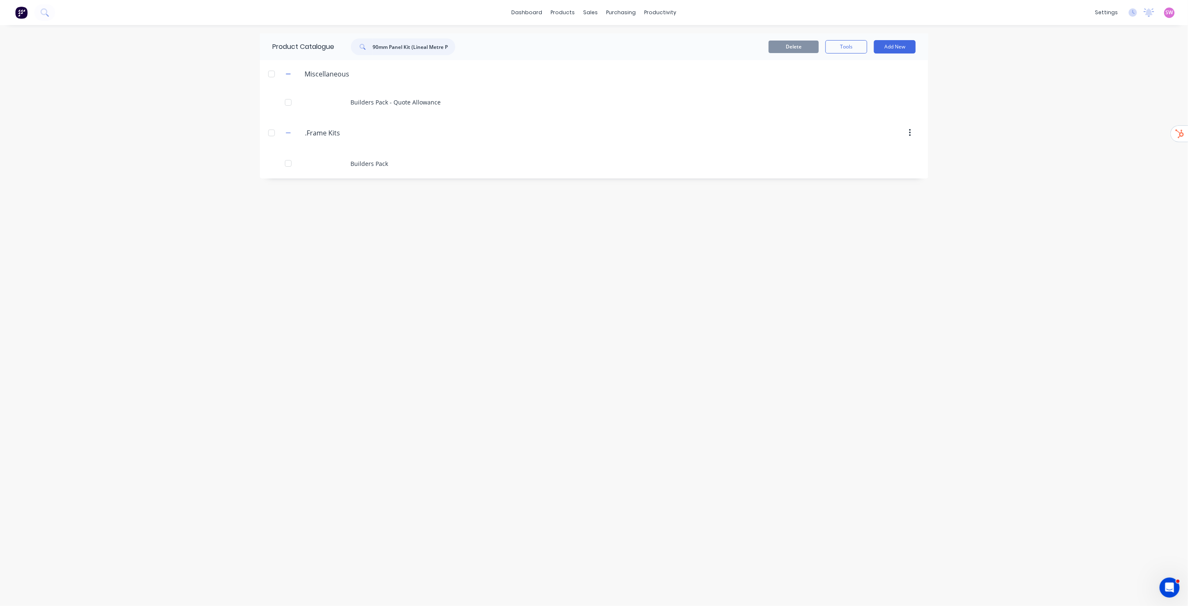
scroll to position [0, 14]
type input "90mm Panel Kit (Lineal Metre Pricing)"
click at [51, 14] on button at bounding box center [44, 12] width 21 height 17
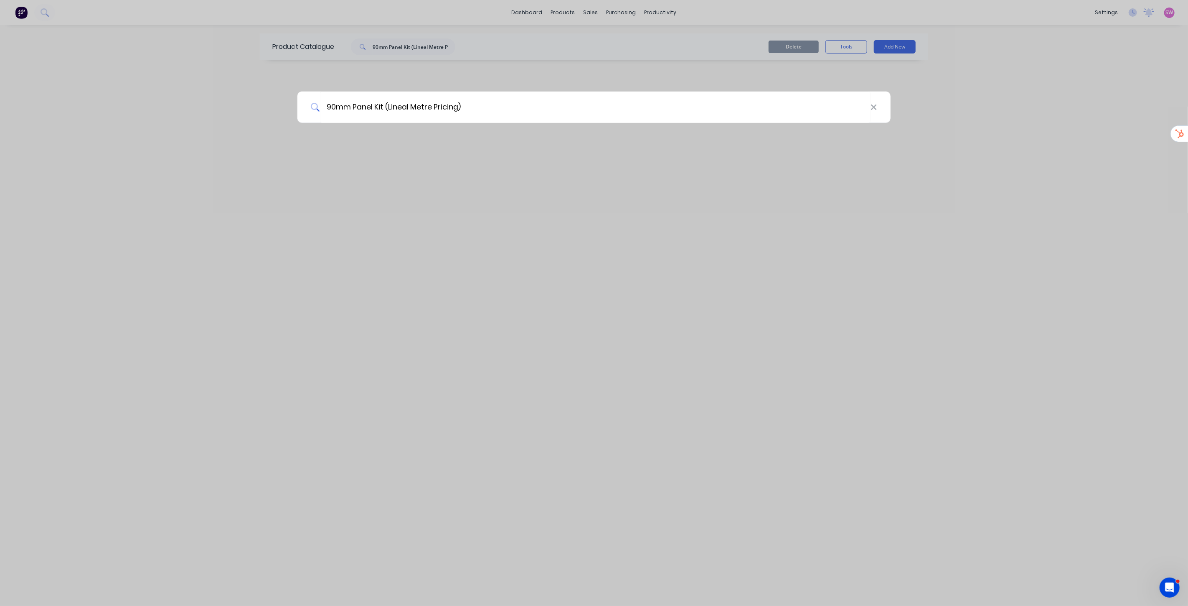
type input "90mm Panel Kit (Lineal Metre Pricing)"
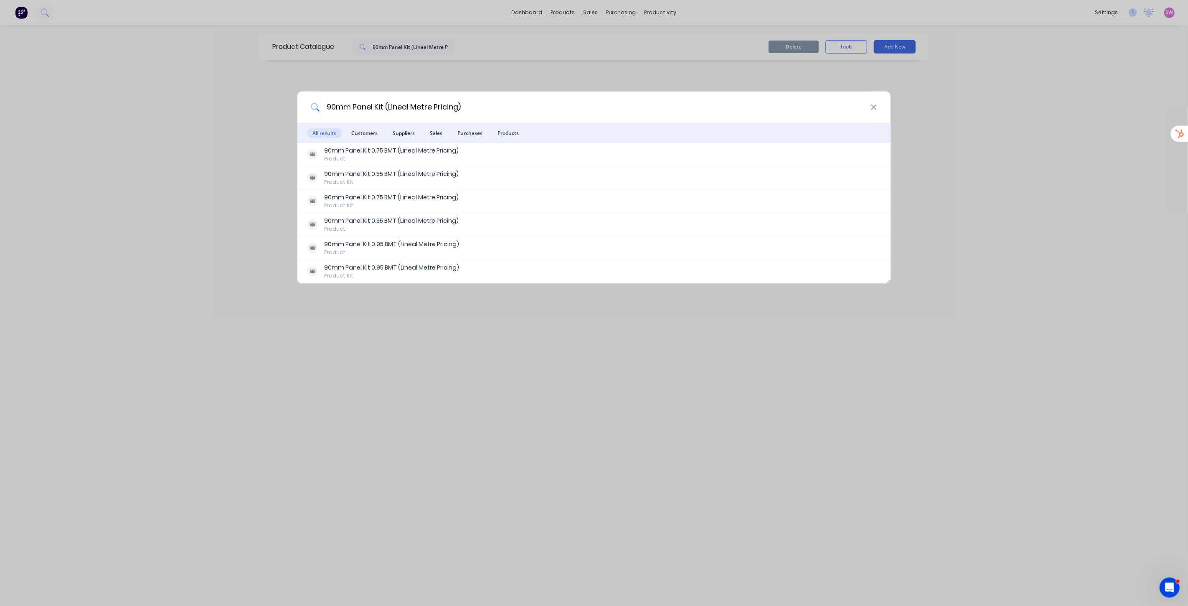
click at [878, 104] on div "90mm Panel Kit (Lineal Metre Pricing)" at bounding box center [594, 107] width 593 height 31
click at [874, 106] on icon at bounding box center [874, 107] width 7 height 9
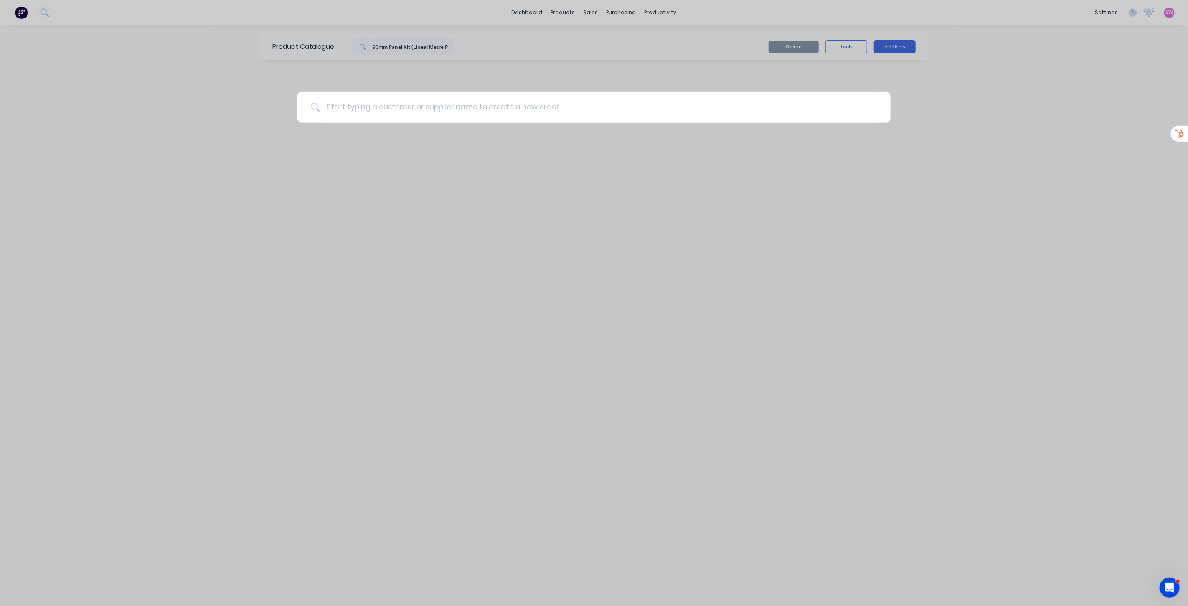
drag, startPoint x: 496, startPoint y: 411, endPoint x: 501, endPoint y: 407, distance: 6.5
click at [496, 411] on div at bounding box center [594, 303] width 1188 height 606
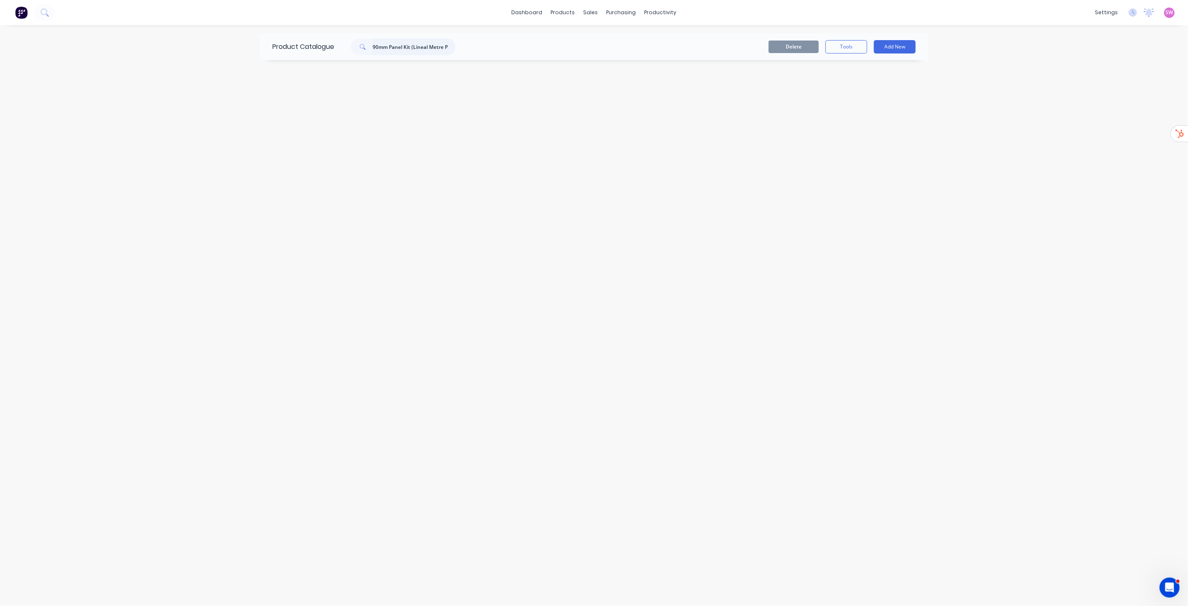
click at [446, 45] on input "90mm Panel Kit (Lineal Metre Pricing)" at bounding box center [414, 46] width 83 height 17
paste input "For Consideration"
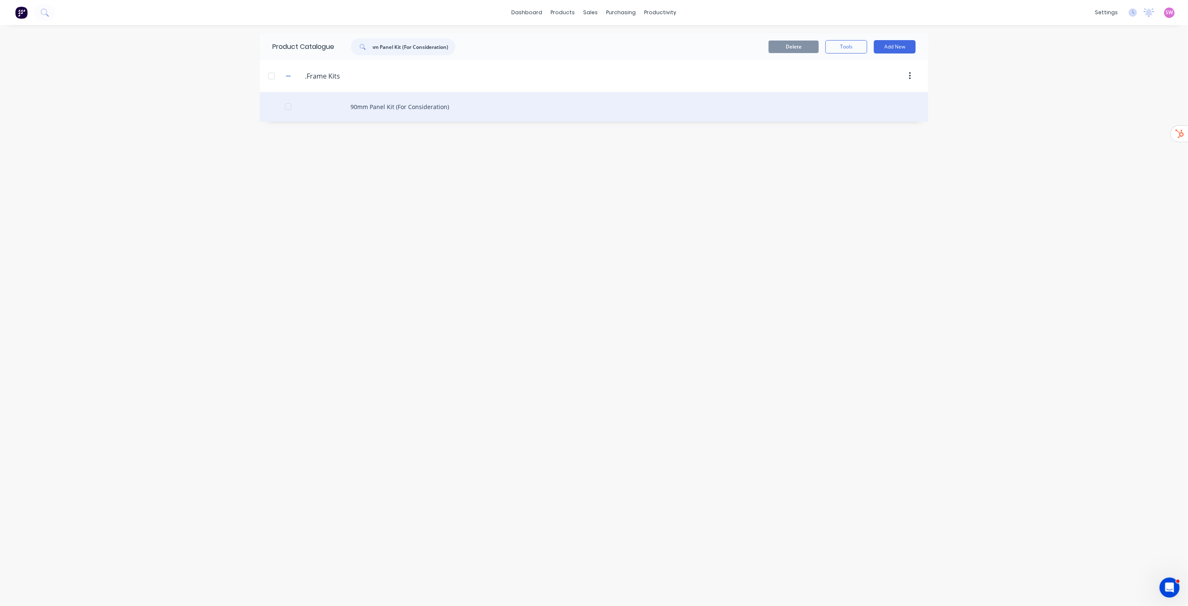
type input "90mm Panel Kit (For Consideration)"
click at [438, 111] on div "90mm Panel Kit (For Consideration)" at bounding box center [594, 107] width 669 height 30
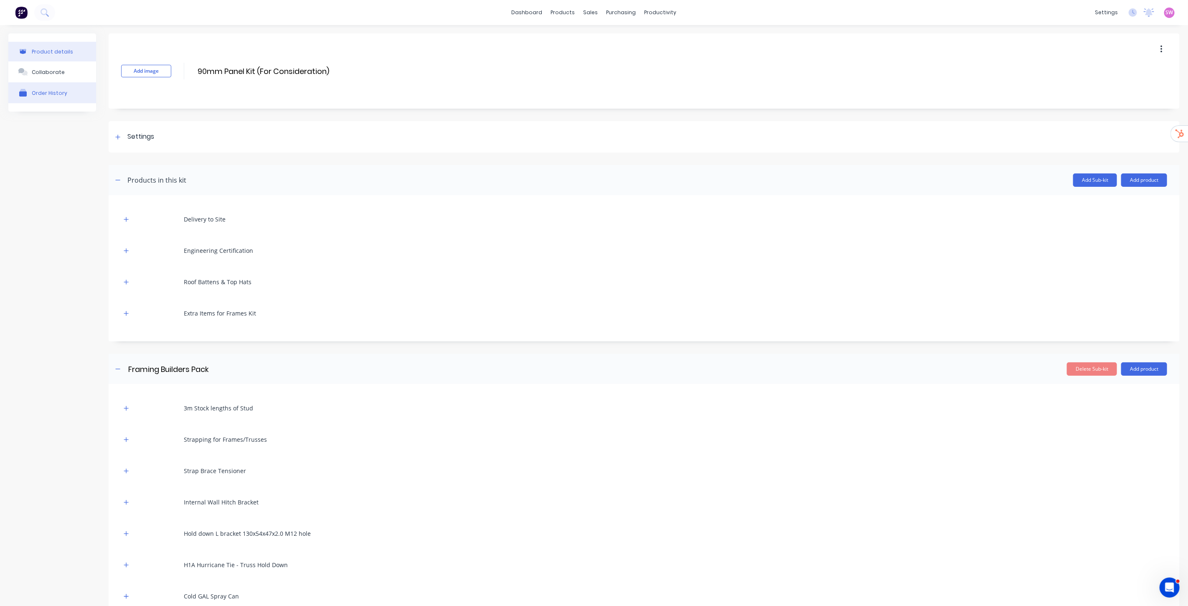
click at [61, 98] on button "Order History" at bounding box center [52, 92] width 88 height 21
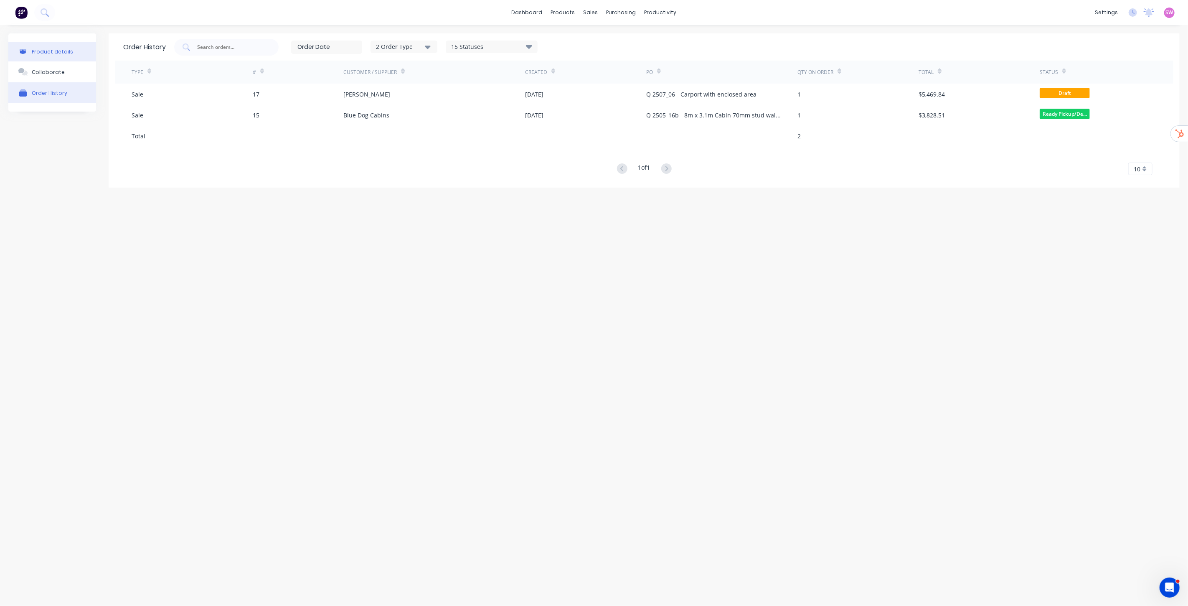
click at [48, 55] on button "Product details" at bounding box center [52, 52] width 88 height 20
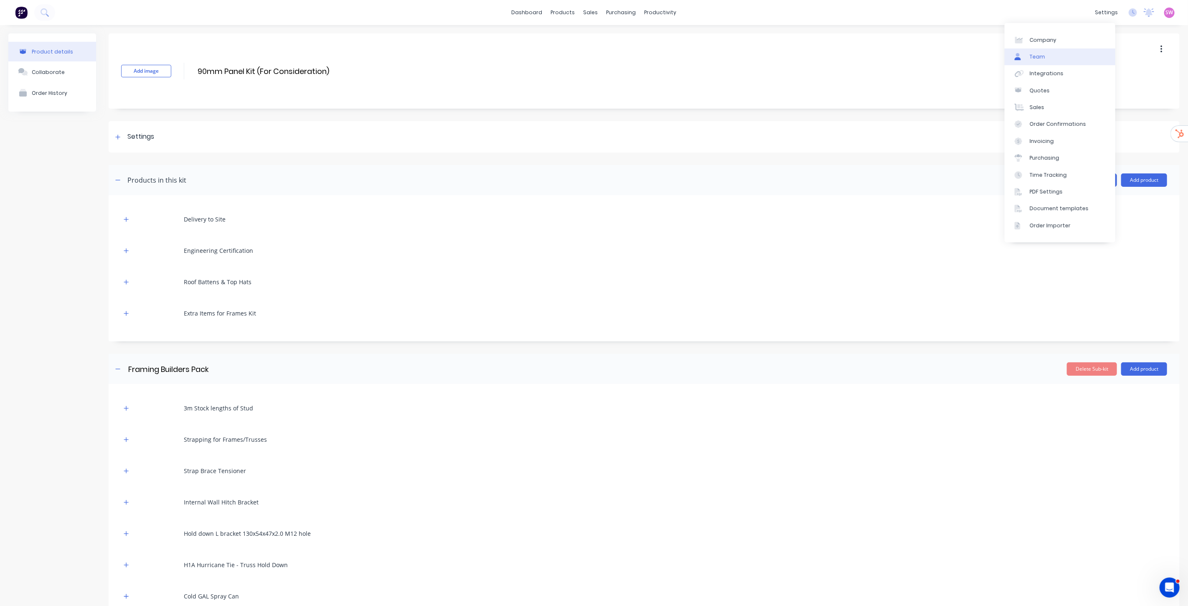
click at [1054, 53] on link "Team" at bounding box center [1060, 56] width 111 height 17
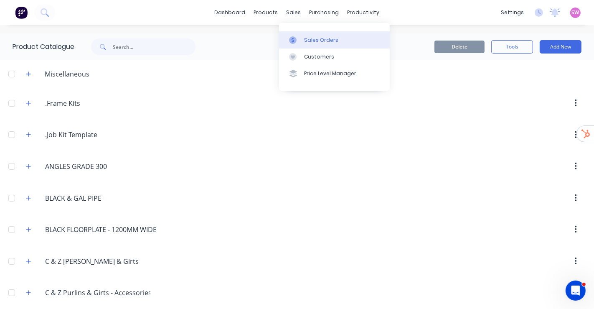
click at [340, 45] on link "Sales Orders" at bounding box center [334, 39] width 111 height 17
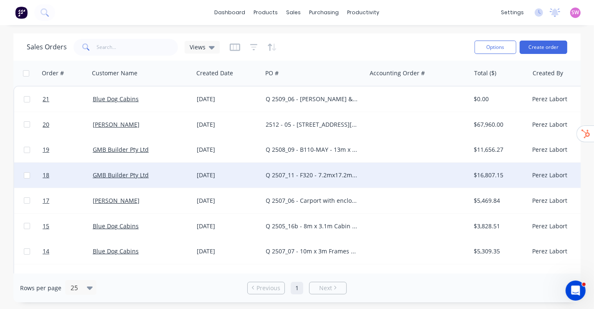
click at [304, 171] on div "Q 2507_11 - F320 - 7.2mx17.2m 3 bed split cabin truss design" at bounding box center [312, 175] width 93 height 8
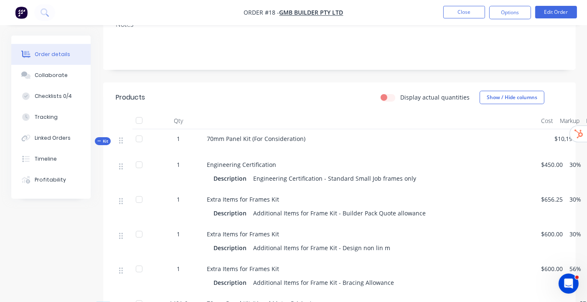
scroll to position [186, 0]
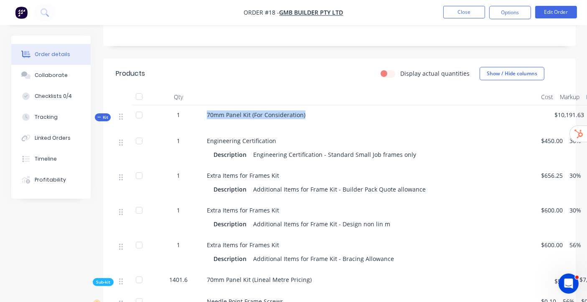
drag, startPoint x: 208, startPoint y: 104, endPoint x: 315, endPoint y: 105, distance: 107.0
click at [315, 105] on div "70mm Panel Kit (For Consideration)" at bounding box center [370, 118] width 334 height 26
copy span "70mm Panel Kit (For Consideration)"
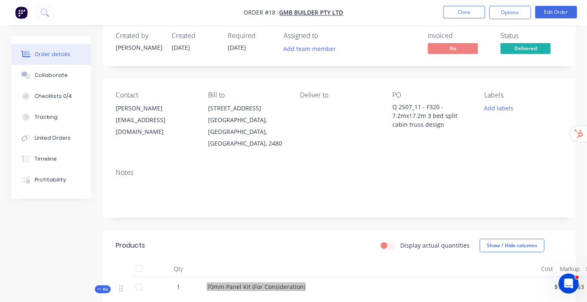
scroll to position [0, 0]
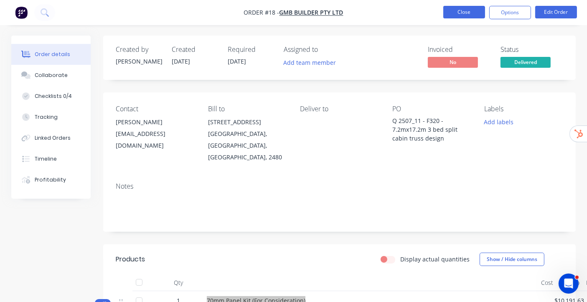
click at [450, 11] on button "Close" at bounding box center [464, 12] width 42 height 13
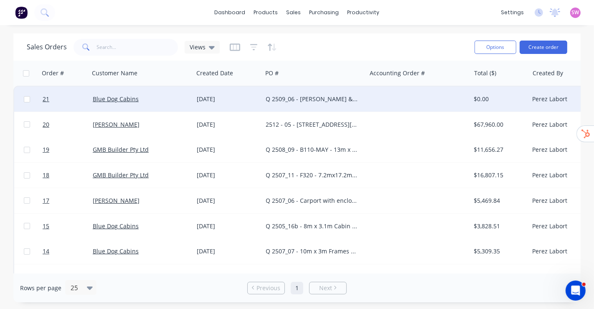
click at [165, 96] on div "Blue Dog Cabins" at bounding box center [139, 99] width 93 height 8
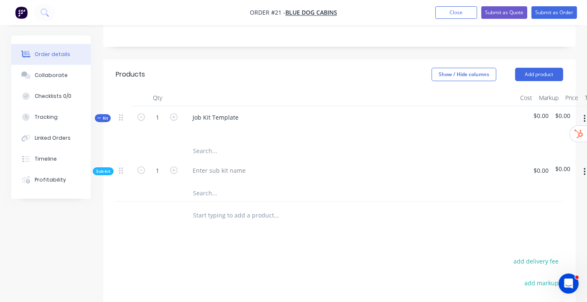
scroll to position [232, 0]
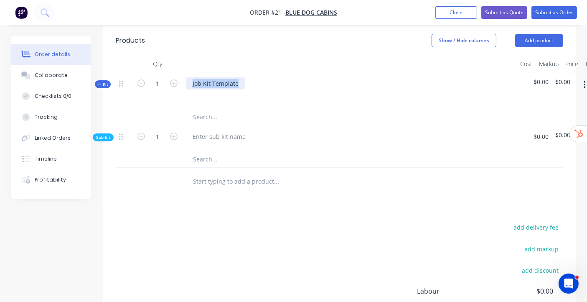
drag, startPoint x: 191, startPoint y: 72, endPoint x: 261, endPoint y: 72, distance: 70.6
click at [261, 72] on div "Job Kit Template" at bounding box center [350, 90] width 334 height 36
click at [50, 229] on div "Created by [PERSON_NAME] Created [DATE] Required [DATE] Assigned to Add team me…" at bounding box center [293, 106] width 565 height 604
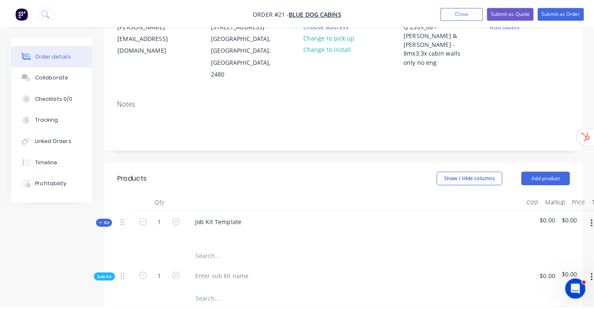
scroll to position [0, 0]
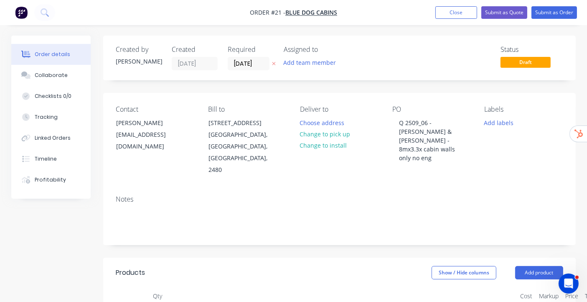
click at [455, 20] on nav "Order #21 - Blue Dog Cabins Add product Close Submit as Quote Submit as Order" at bounding box center [293, 12] width 587 height 25
click at [456, 14] on button "Close" at bounding box center [456, 12] width 42 height 13
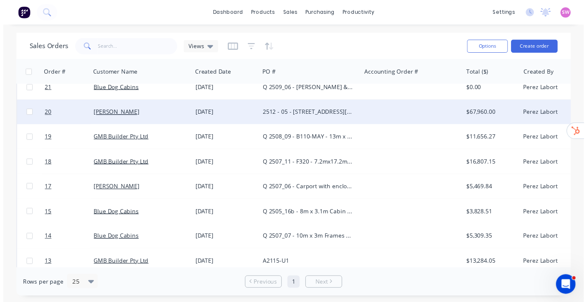
scroll to position [19, 0]
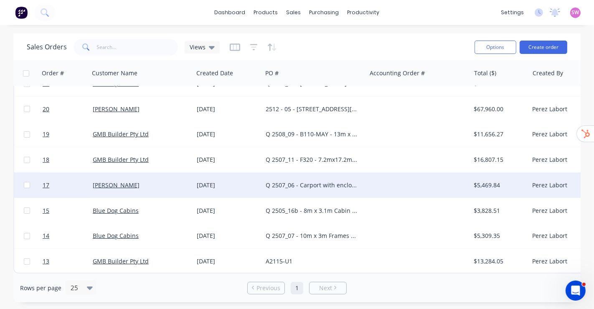
click at [269, 184] on div "Q 2507_06 - Carport with enclosed area" at bounding box center [312, 185] width 93 height 8
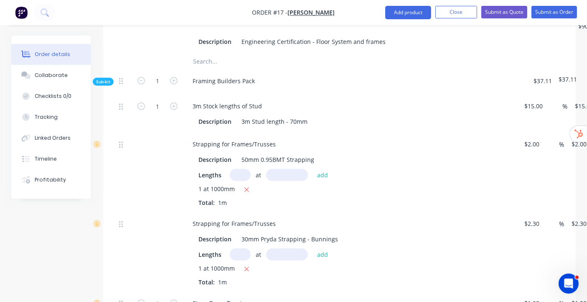
scroll to position [371, 0]
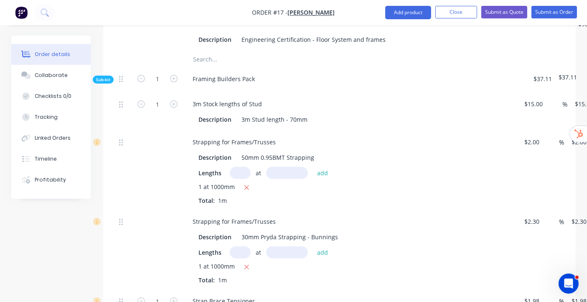
click at [108, 79] on span "Sub-kit" at bounding box center [103, 79] width 14 height 6
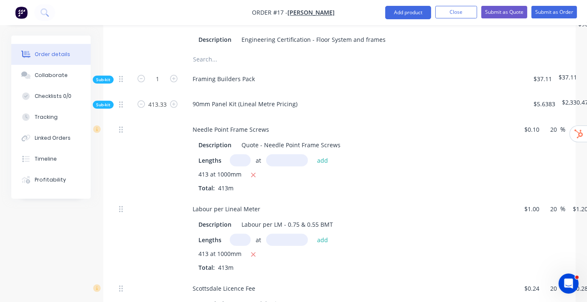
click at [109, 78] on span "Sub-kit" at bounding box center [103, 79] width 14 height 6
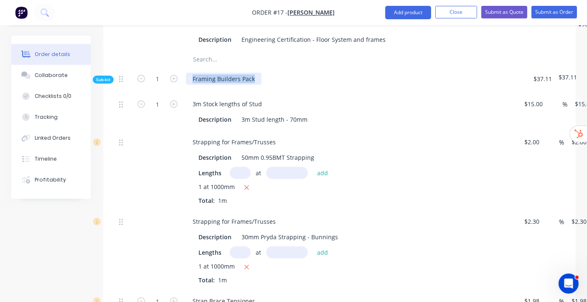
drag, startPoint x: 191, startPoint y: 80, endPoint x: 257, endPoint y: 79, distance: 66.0
click at [257, 79] on div "Framing Builders Pack" at bounding box center [224, 79] width 76 height 12
copy div "Framing Builders Pack"
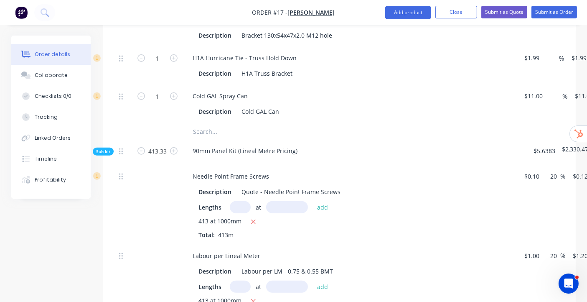
scroll to position [743, 0]
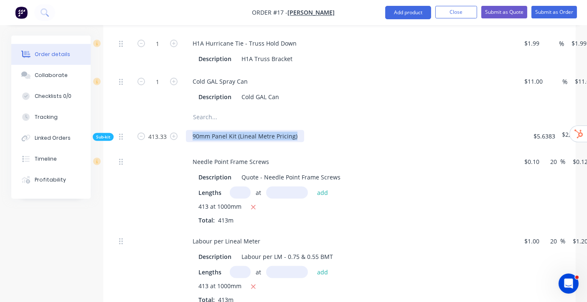
drag, startPoint x: 191, startPoint y: 134, endPoint x: 305, endPoint y: 134, distance: 114.9
click at [305, 134] on div "90mm Panel Kit (Lineal Metre Pricing)" at bounding box center [350, 137] width 334 height 25
copy div "90mm Panel Kit (Lineal Metre Pricing)"
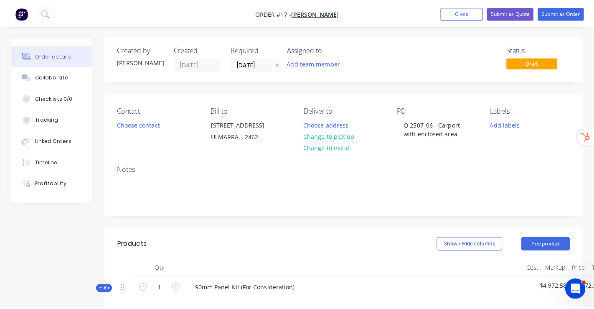
scroll to position [0, 0]
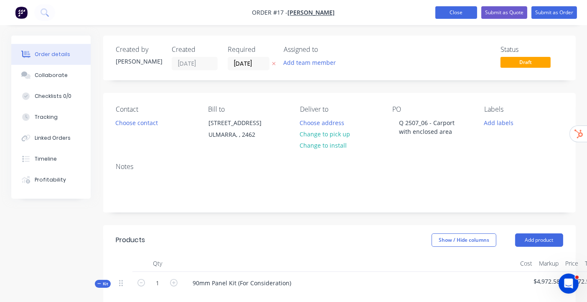
click at [461, 9] on button "Close" at bounding box center [456, 12] width 42 height 13
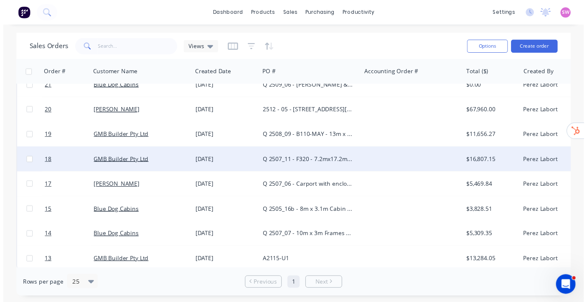
scroll to position [19, 0]
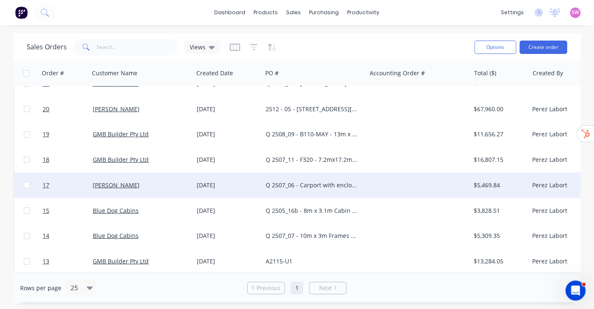
click at [301, 183] on div "Q 2507_06 - Carport with enclosed area" at bounding box center [312, 185] width 93 height 8
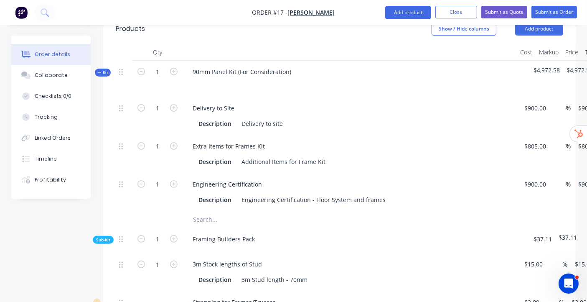
scroll to position [232, 0]
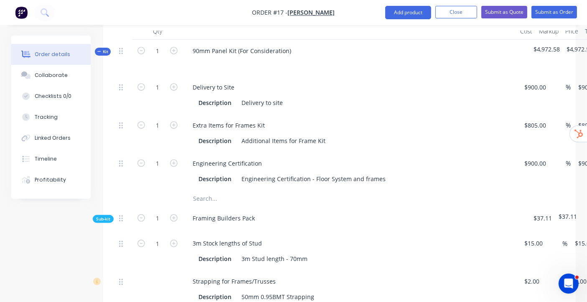
click at [103, 51] on span "Kit" at bounding box center [102, 51] width 11 height 6
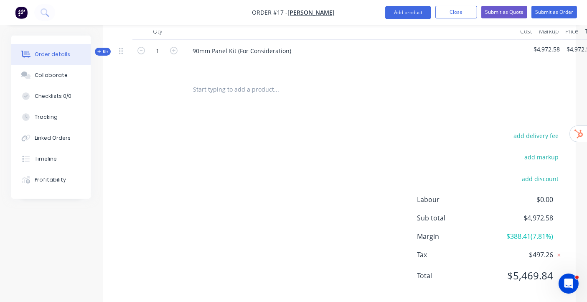
click at [103, 51] on span "Kit" at bounding box center [102, 51] width 11 height 6
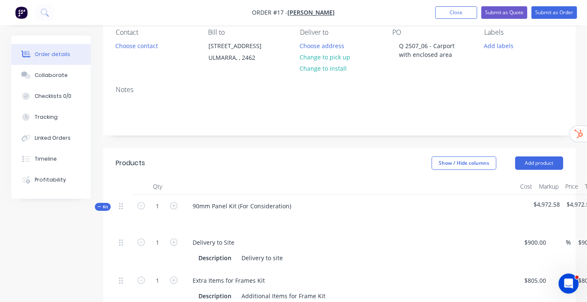
scroll to position [68, 0]
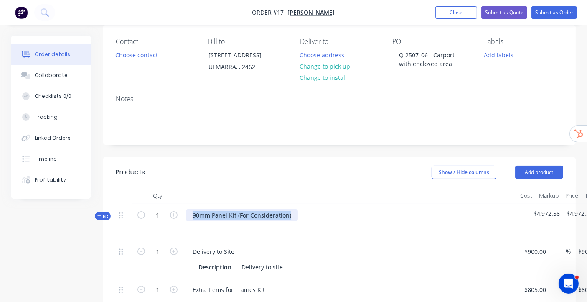
drag, startPoint x: 191, startPoint y: 214, endPoint x: 291, endPoint y: 211, distance: 100.3
click at [291, 211] on div "90mm Panel Kit (For Consideration)" at bounding box center [242, 215] width 112 height 12
copy div "90mm Panel Kit (For Consideration)"
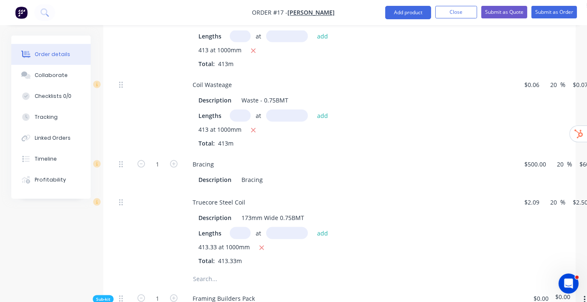
scroll to position [1182, 0]
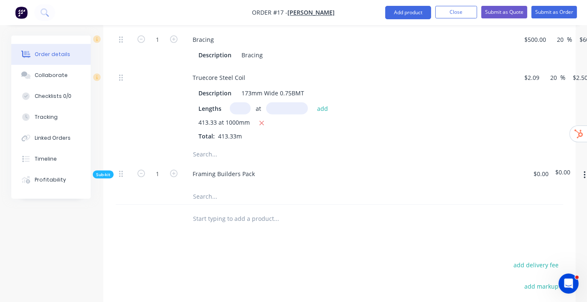
click at [104, 171] on span "Sub-kit" at bounding box center [103, 174] width 14 height 6
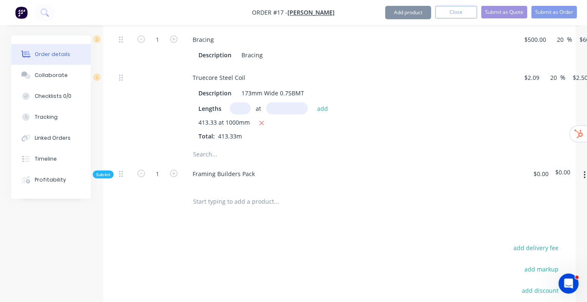
click at [103, 171] on span "Sub-kit" at bounding box center [103, 174] width 14 height 6
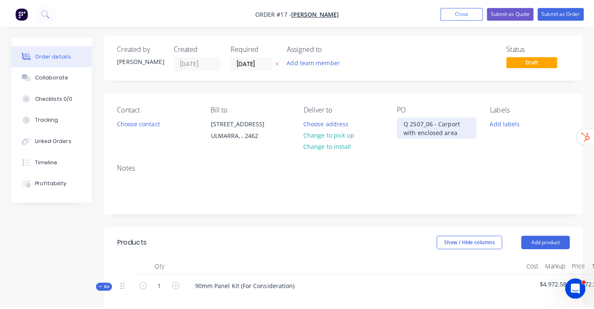
scroll to position [0, 0]
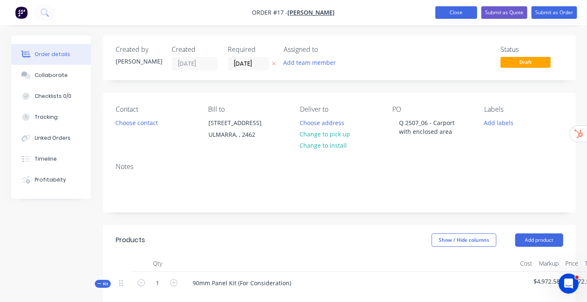
click at [463, 13] on button "Close" at bounding box center [456, 12] width 42 height 13
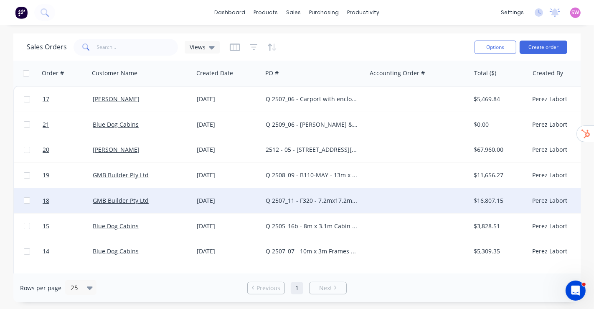
click at [344, 200] on div "Q 2507_11 - F320 - 7.2mx17.2m 3 bed split cabin truss design" at bounding box center [312, 200] width 93 height 8
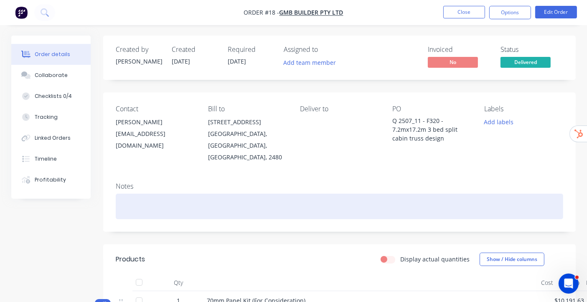
scroll to position [278, 0]
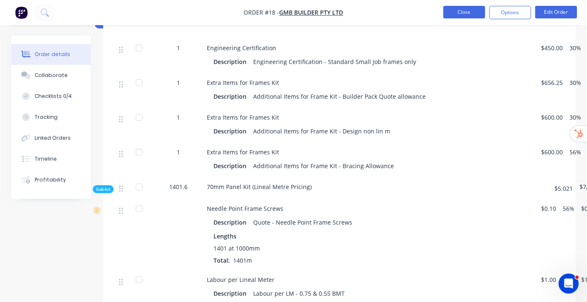
click at [469, 9] on button "Close" at bounding box center [464, 12] width 42 height 13
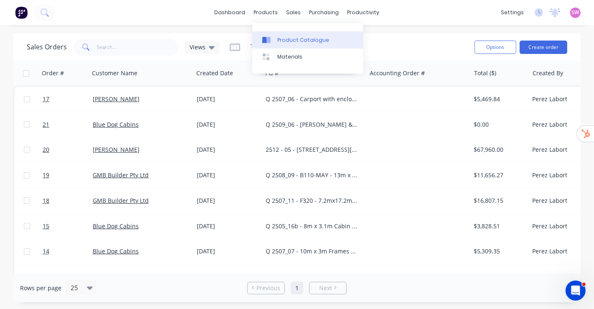
click at [295, 42] on div "Product Catalogue" at bounding box center [303, 40] width 52 height 8
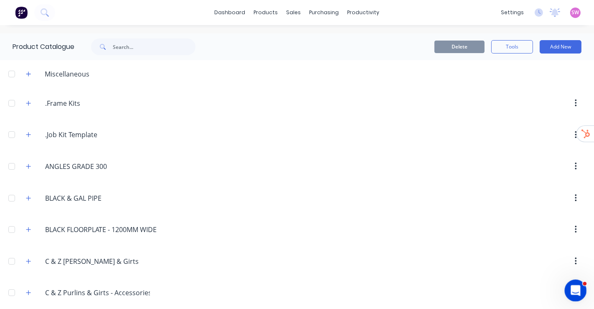
click at [579, 293] on div "Open Intercom Messenger" at bounding box center [575, 289] width 28 height 28
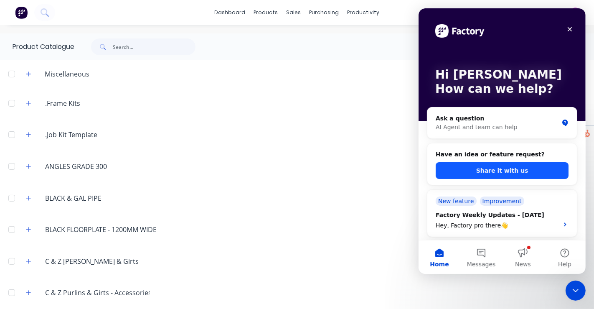
click at [508, 169] on button "Share it with us" at bounding box center [501, 170] width 133 height 17
